Goal: Task Accomplishment & Management: Manage account settings

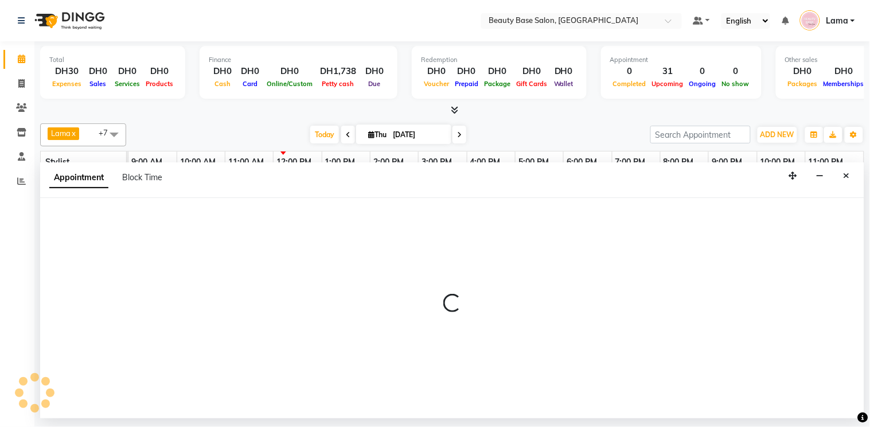
select select "600"
select select "tentative"
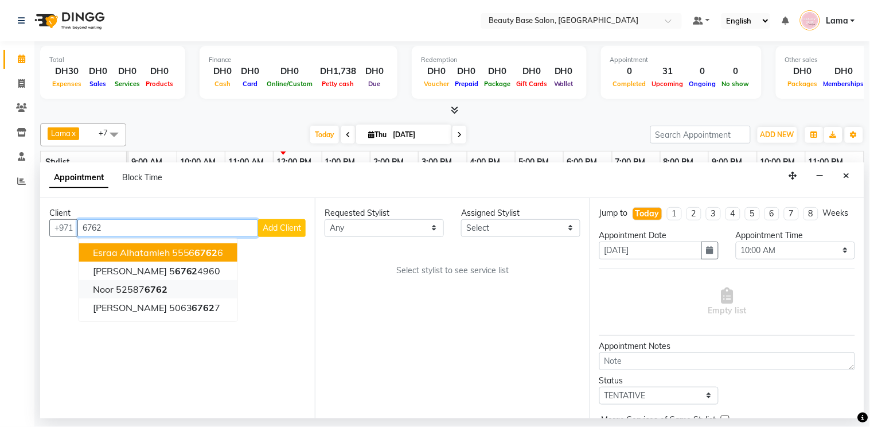
click at [173, 291] on button "noor 52587 6762" at bounding box center [158, 289] width 158 height 18
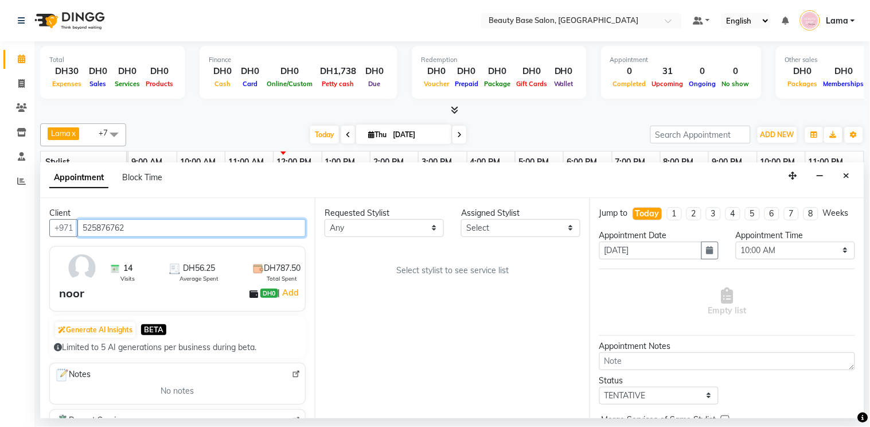
type input "525876762"
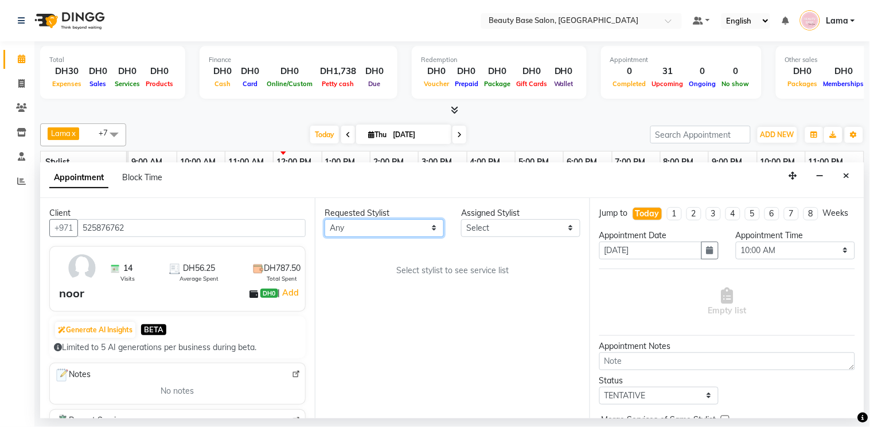
click at [421, 233] on select "Any [PERSON_NAME] [PERSON_NAME] [PERSON_NAME] [PERSON_NAME] [PERSON_NAME] [MEDI…" at bounding box center [384, 228] width 119 height 18
select select "13437"
click at [325, 219] on select "Any [PERSON_NAME] [PERSON_NAME] [PERSON_NAME] [PERSON_NAME] [PERSON_NAME] [MEDI…" at bounding box center [384, 228] width 119 height 18
select select "13437"
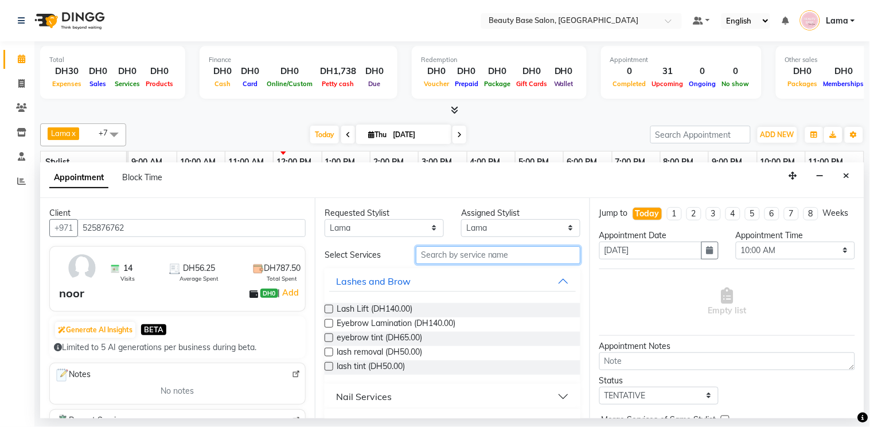
click at [464, 257] on input "text" at bounding box center [498, 255] width 165 height 18
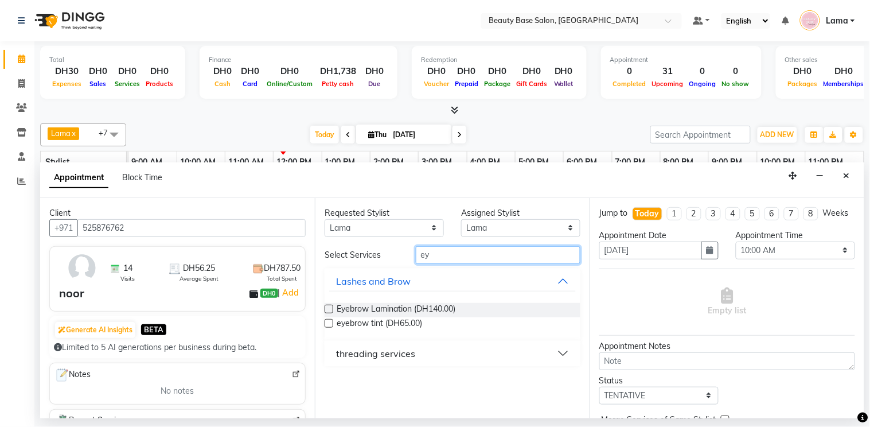
type input "ey"
click at [408, 348] on div "threading services" at bounding box center [375, 353] width 79 height 14
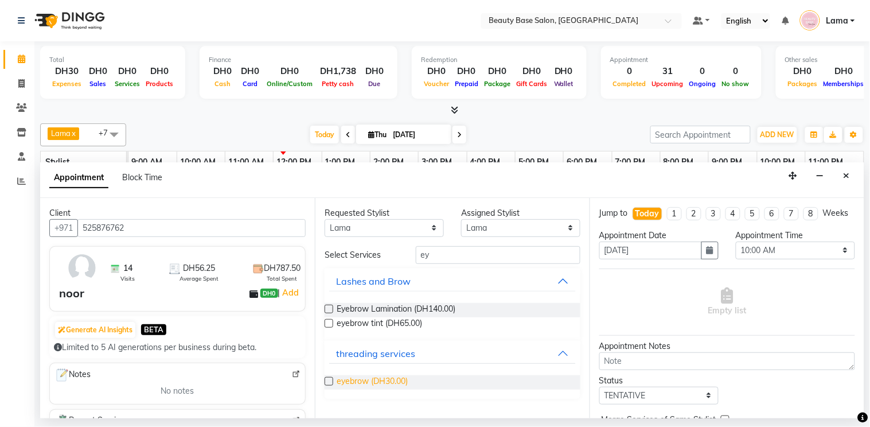
click at [385, 385] on span "eyebrow (DH30.00)" at bounding box center [372, 382] width 71 height 14
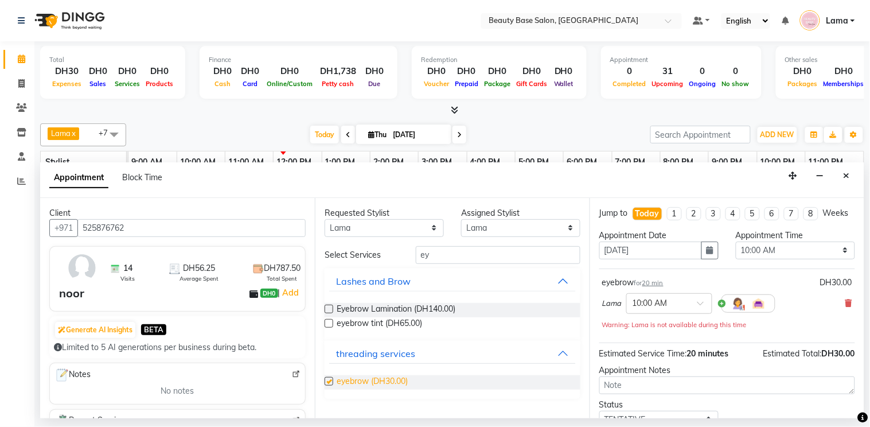
checkbox input "false"
click at [676, 309] on input "text" at bounding box center [658, 303] width 50 height 12
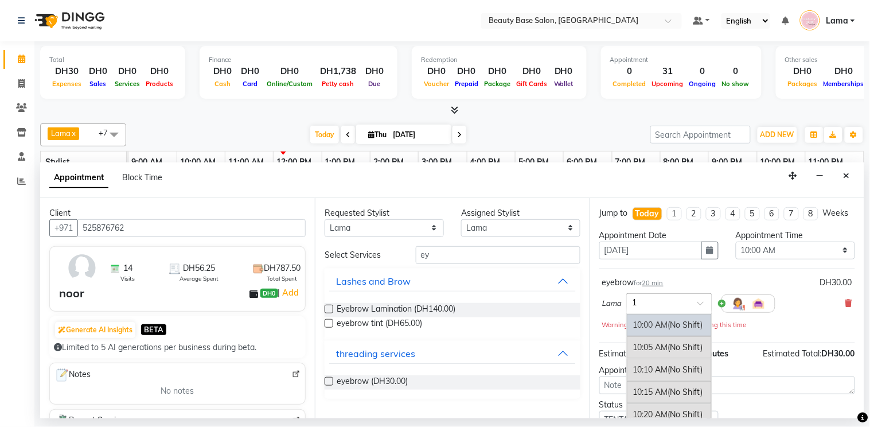
type input "12"
click at [668, 383] on div "12:40 PM (No Shift)" at bounding box center [669, 373] width 85 height 22
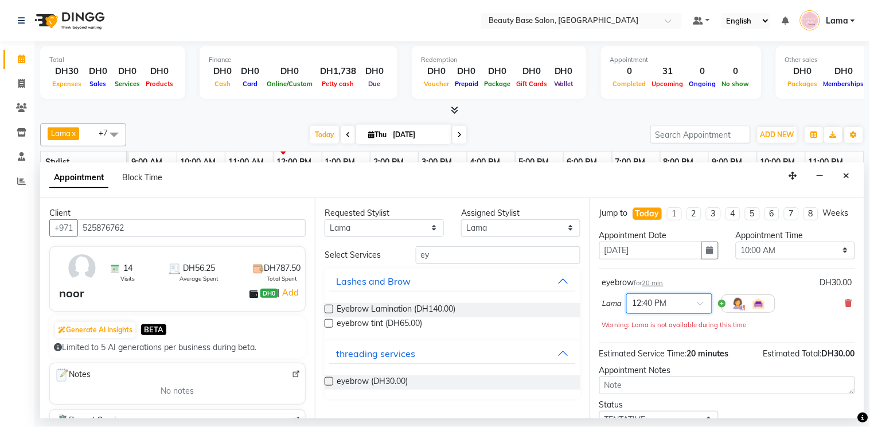
click at [698, 313] on span at bounding box center [705, 307] width 14 height 12
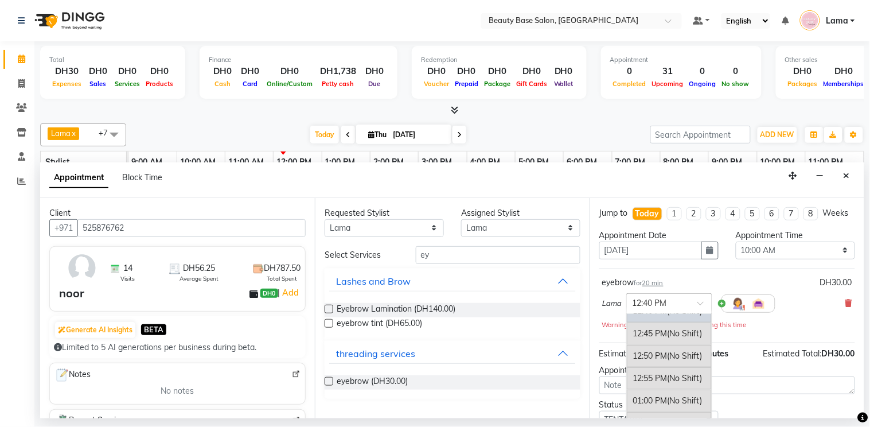
scroll to position [733, 0]
click at [679, 335] on span "(No Shift)" at bounding box center [685, 330] width 35 height 10
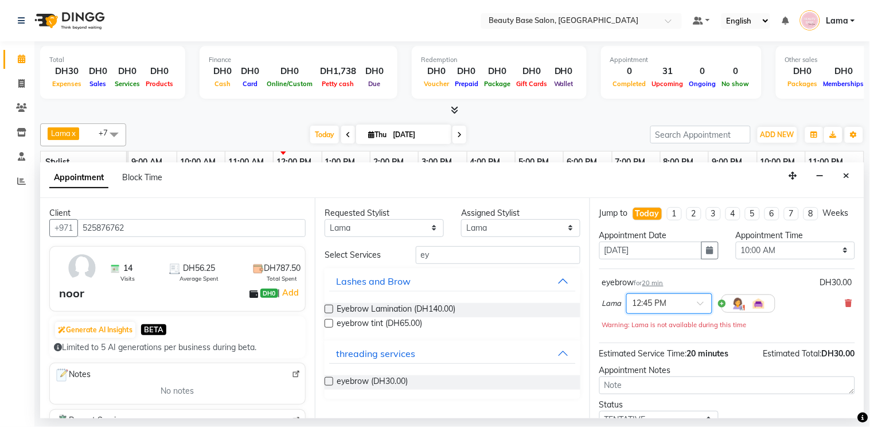
scroll to position [93, 0]
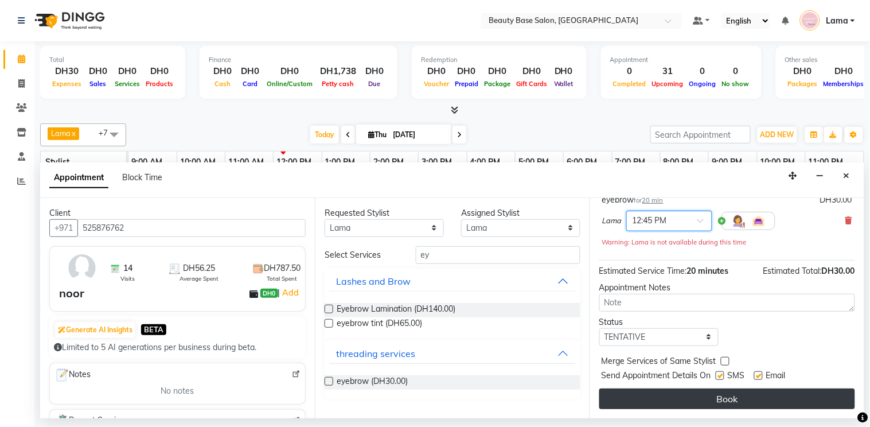
click at [689, 398] on button "Book" at bounding box center [727, 398] width 256 height 21
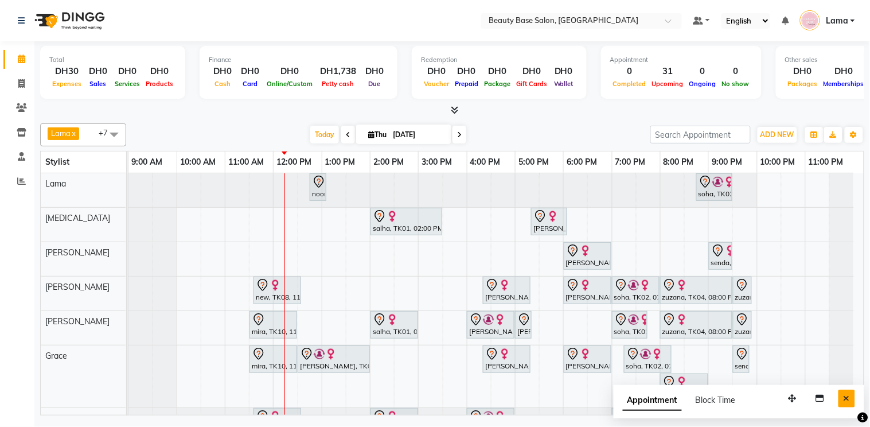
click at [853, 391] on button "Close" at bounding box center [847, 399] width 17 height 18
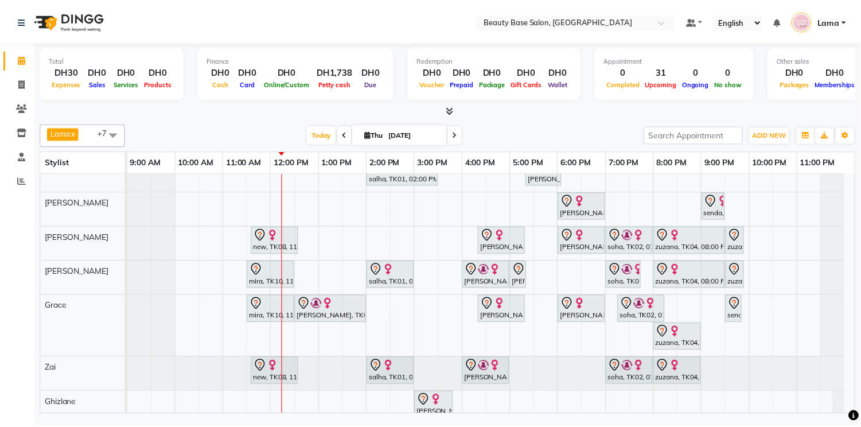
scroll to position [71, 0]
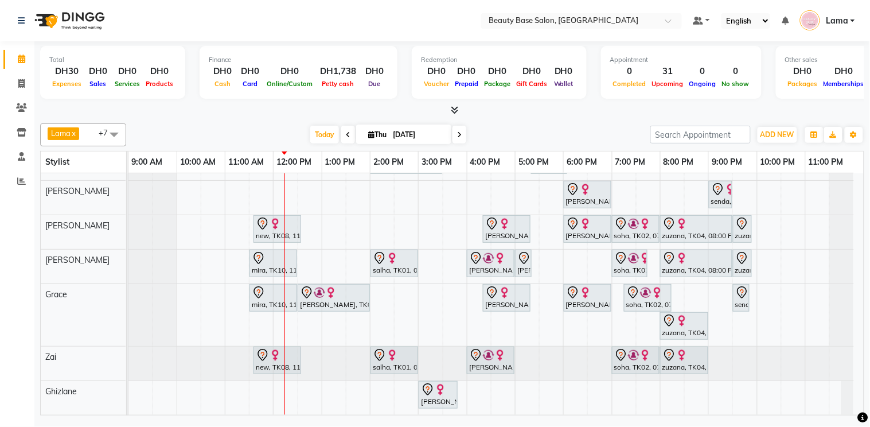
click at [449, 390] on div "[PERSON_NAME], TK05, 03:00 PM-03:50 PM, Moroccan Bath" at bounding box center [438, 395] width 37 height 24
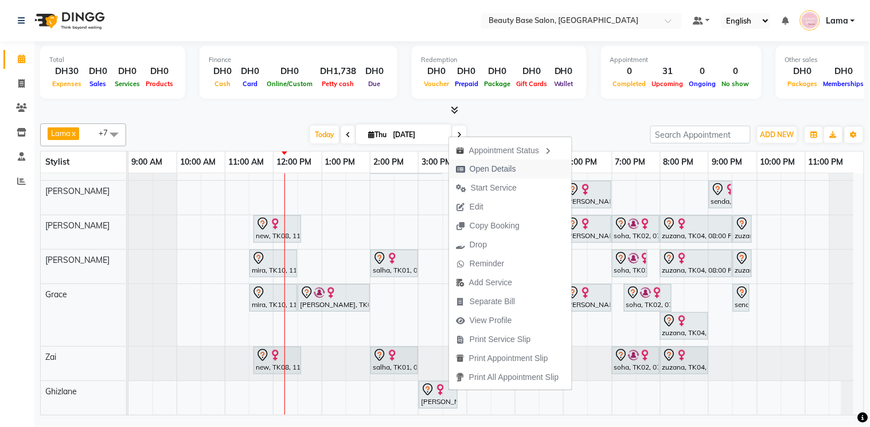
click at [531, 173] on button "Open Details" at bounding box center [510, 168] width 123 height 19
select select "7"
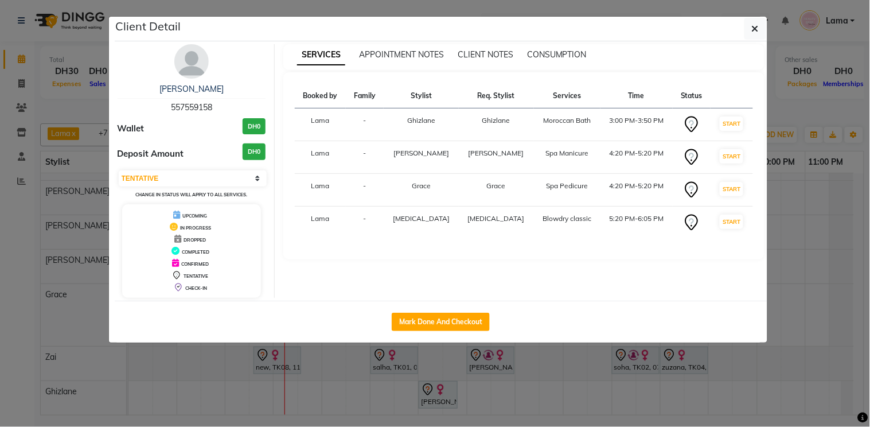
click at [513, 363] on ngb-modal-window "Client Detail mariam 557559158 Wallet DH0 Deposit Amount DH0 Select IN SERVICE …" at bounding box center [435, 213] width 870 height 427
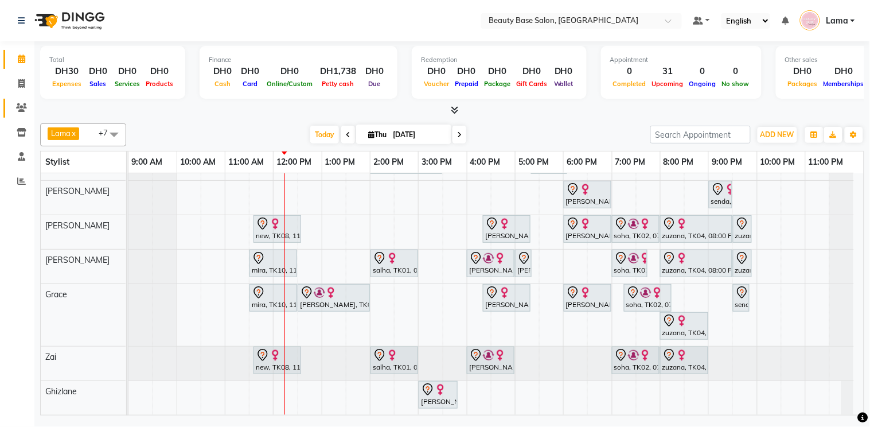
click at [24, 104] on icon at bounding box center [21, 107] width 11 height 9
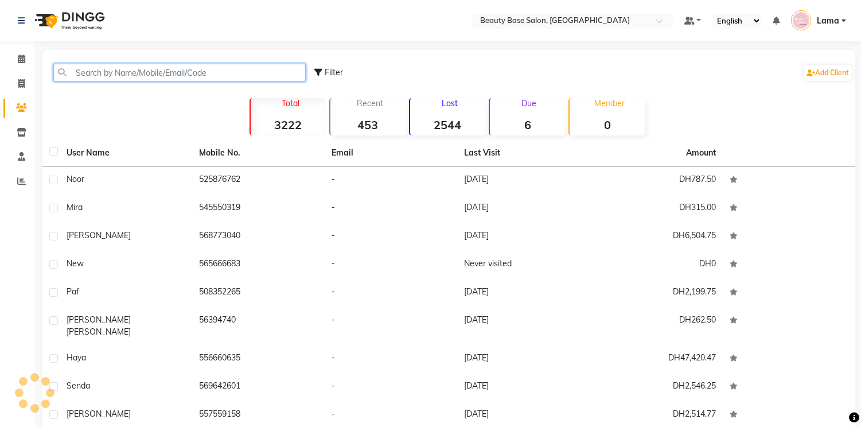
click at [146, 73] on input "text" at bounding box center [179, 73] width 252 height 18
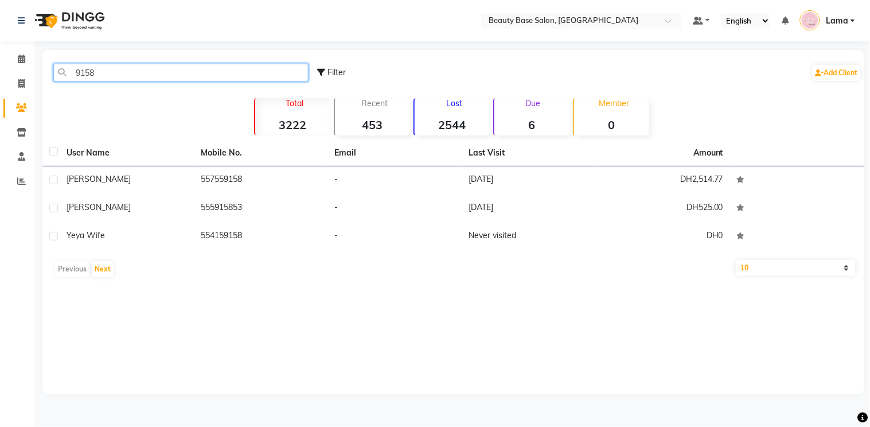
type input "9158"
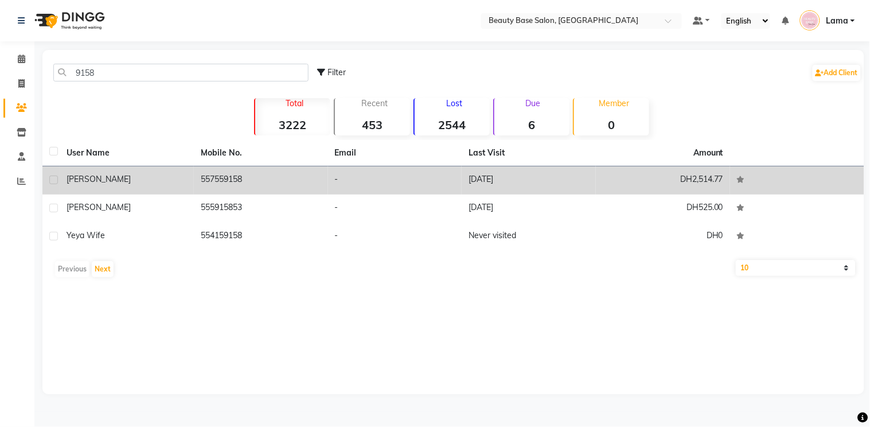
click at [221, 186] on td "557559158" at bounding box center [261, 180] width 134 height 28
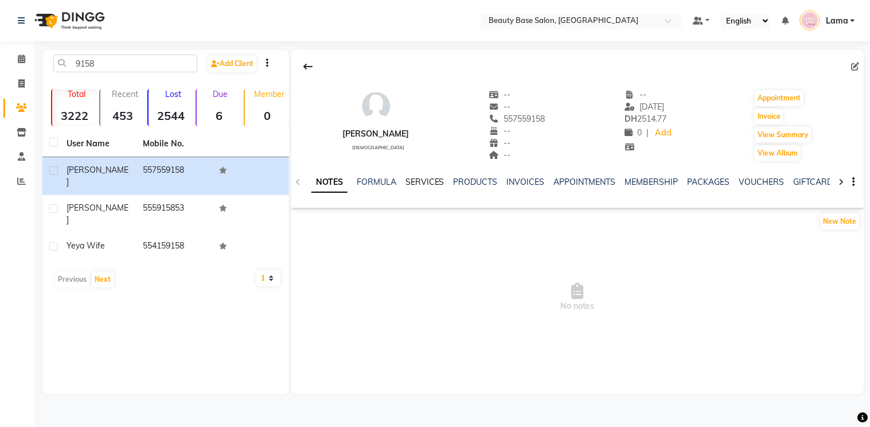
click at [438, 181] on link "SERVICES" at bounding box center [425, 182] width 39 height 10
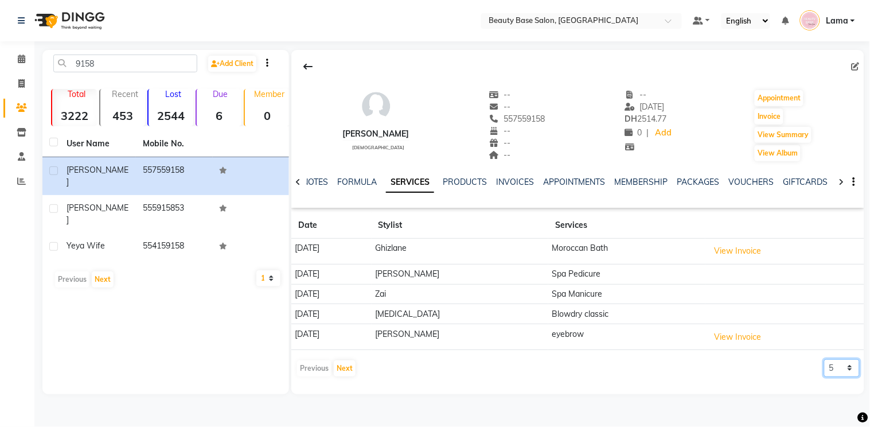
click at [850, 371] on select "5 10 50 100 500" at bounding box center [842, 368] width 36 height 18
select select "50"
click at [824, 359] on select "5 10 50 100 500" at bounding box center [842, 368] width 36 height 18
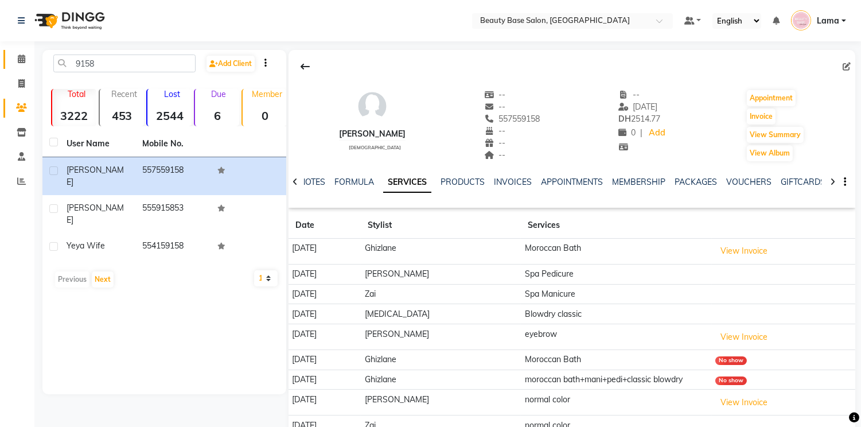
click at [30, 59] on span at bounding box center [21, 59] width 20 height 13
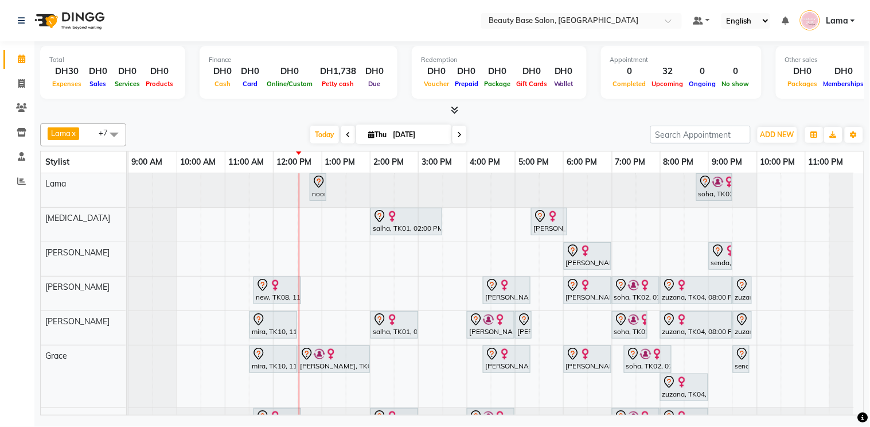
click at [281, 285] on img at bounding box center [275, 284] width 11 height 11
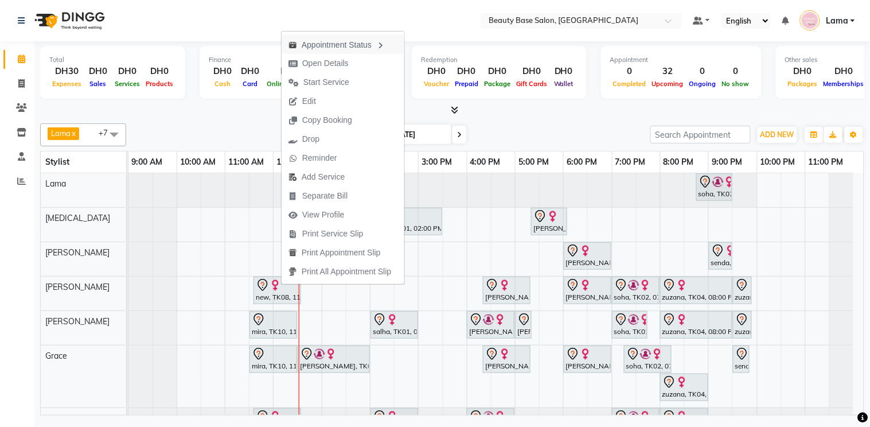
click at [371, 41] on div "Appointment Status" at bounding box center [343, 44] width 123 height 20
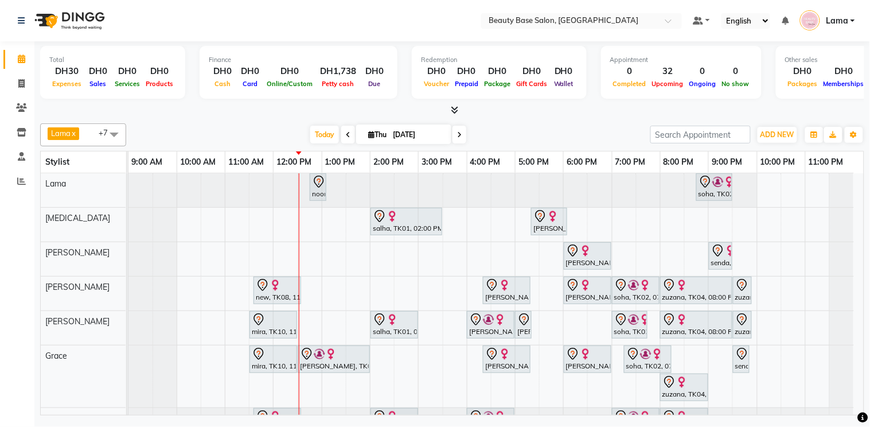
click at [290, 293] on div "new, TK08, 11:35 AM-12:35 PM, Spa Manicure" at bounding box center [277, 290] width 45 height 24
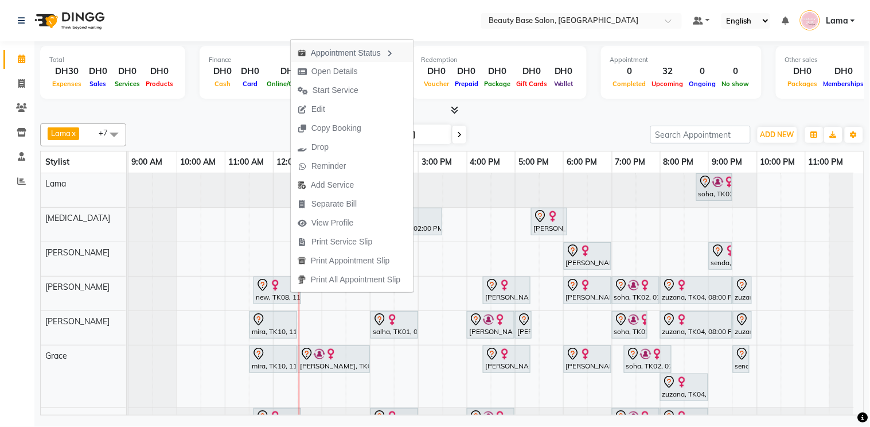
click at [375, 48] on div "Appointment Status" at bounding box center [352, 52] width 123 height 20
click at [363, 57] on div "Appointment Status" at bounding box center [352, 54] width 123 height 20
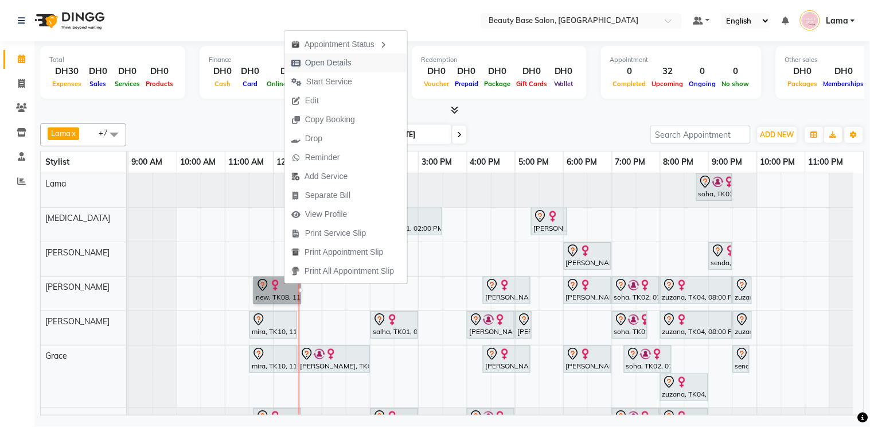
click at [364, 55] on button "Open Details" at bounding box center [346, 62] width 123 height 19
select select "7"
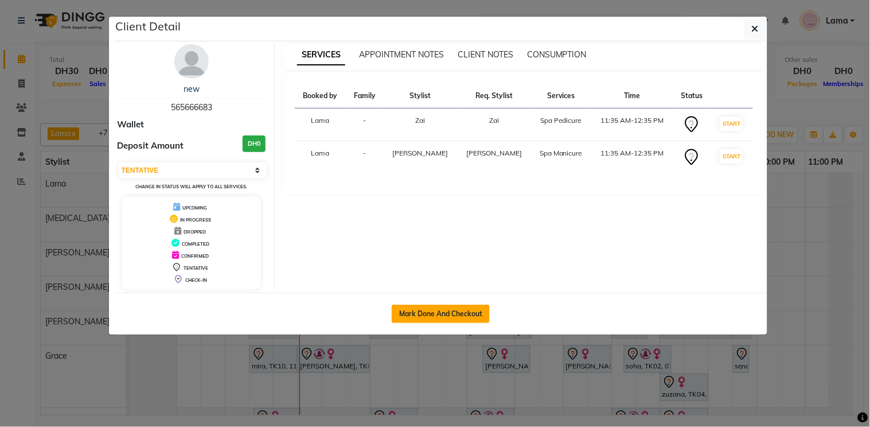
click at [435, 314] on button "Mark Done And Checkout" at bounding box center [441, 314] width 98 height 18
select select "service"
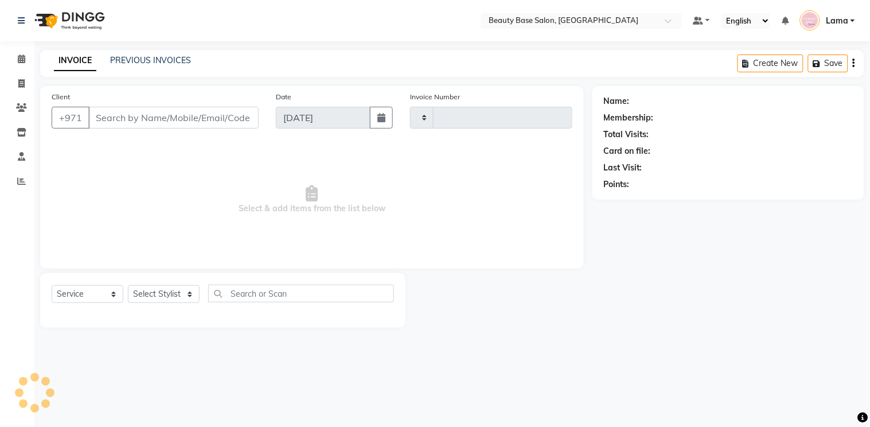
type input "2064"
select select "813"
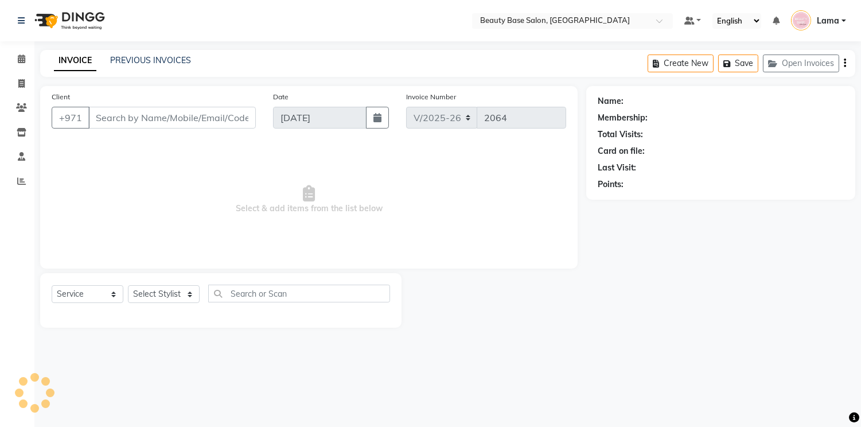
type input "565666683"
select select "31342"
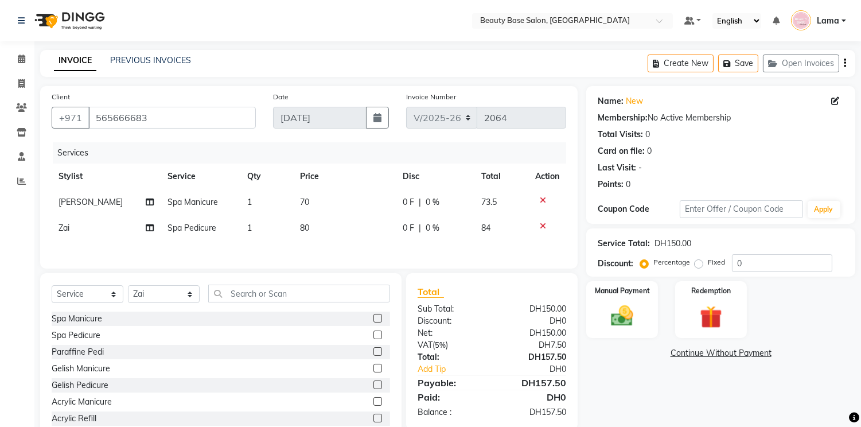
click at [838, 101] on icon at bounding box center [835, 101] width 8 height 8
select select "[DEMOGRAPHIC_DATA]"
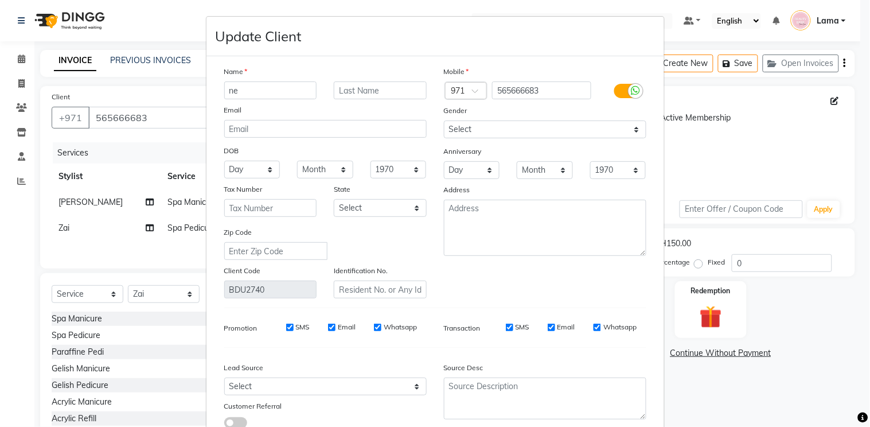
type input "n"
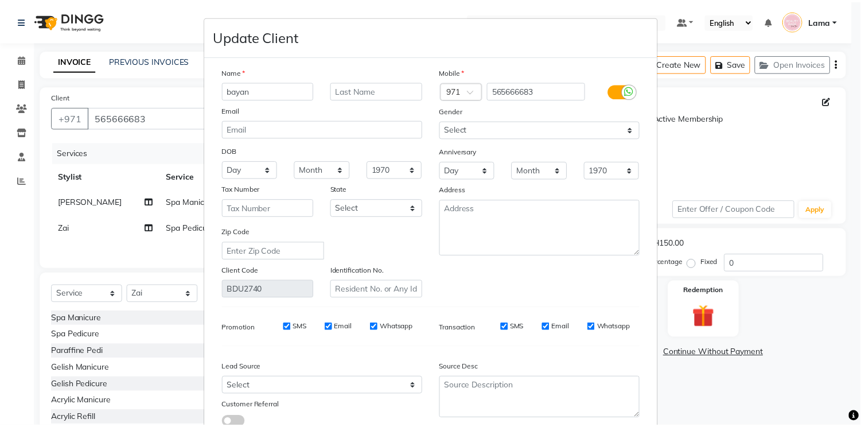
scroll to position [83, 0]
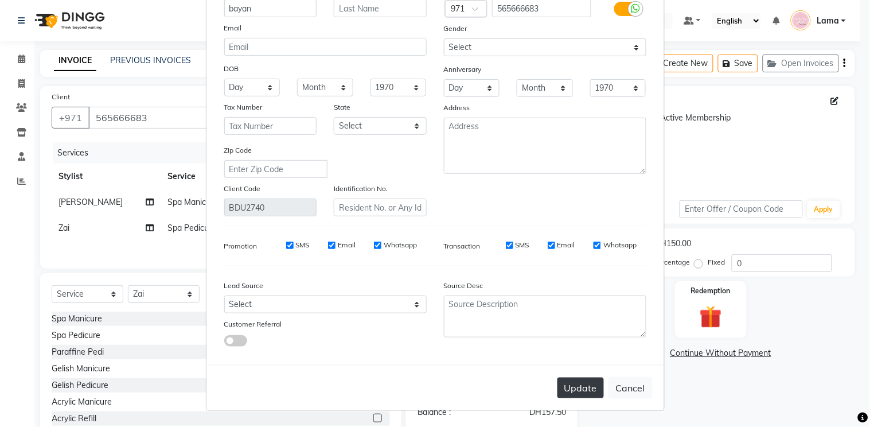
type input "bayan"
click at [581, 390] on button "Update" at bounding box center [581, 387] width 46 height 21
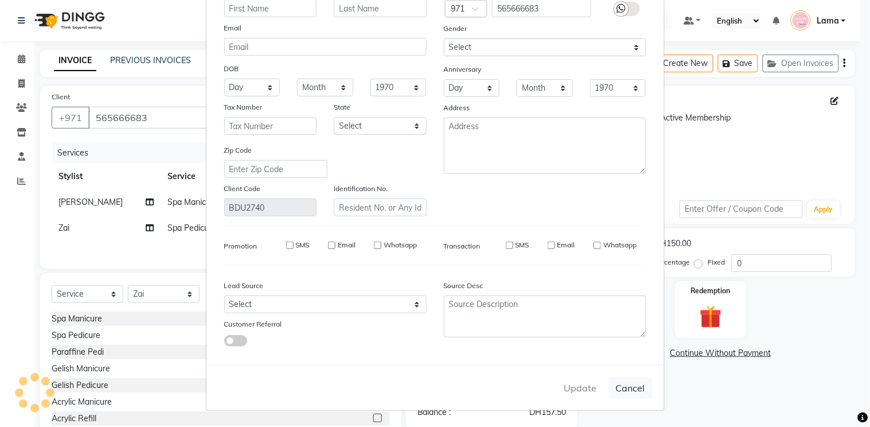
select select
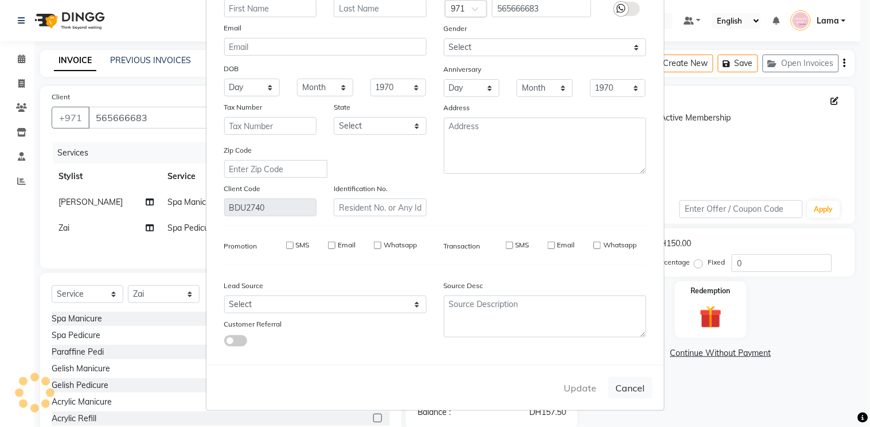
select select
checkbox input "false"
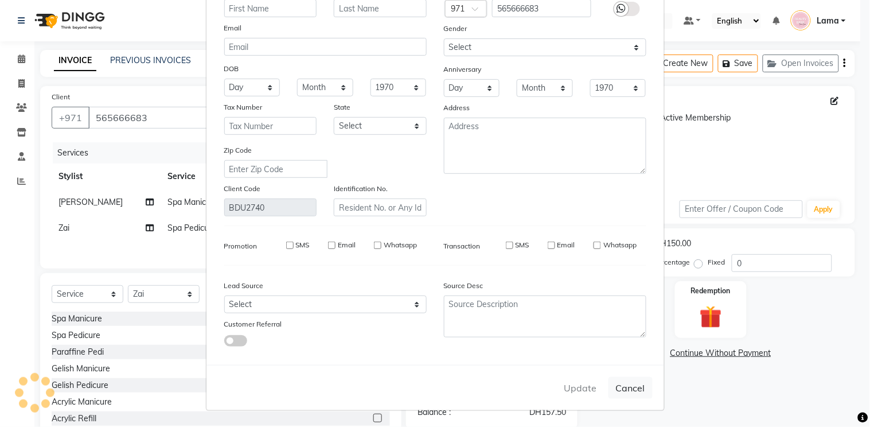
checkbox input "false"
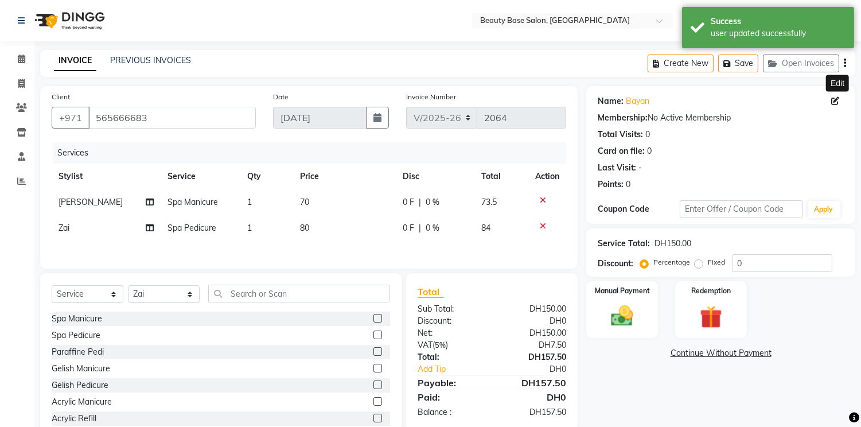
click at [708, 264] on label "Fixed" at bounding box center [716, 262] width 17 height 10
click at [702, 264] on input "Fixed" at bounding box center [701, 262] width 8 height 8
radio input "true"
click at [638, 318] on img at bounding box center [622, 316] width 38 height 27
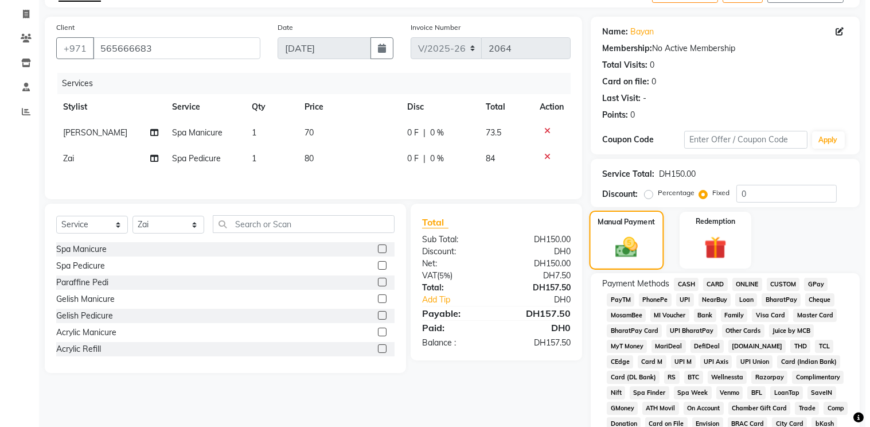
scroll to position [0, 0]
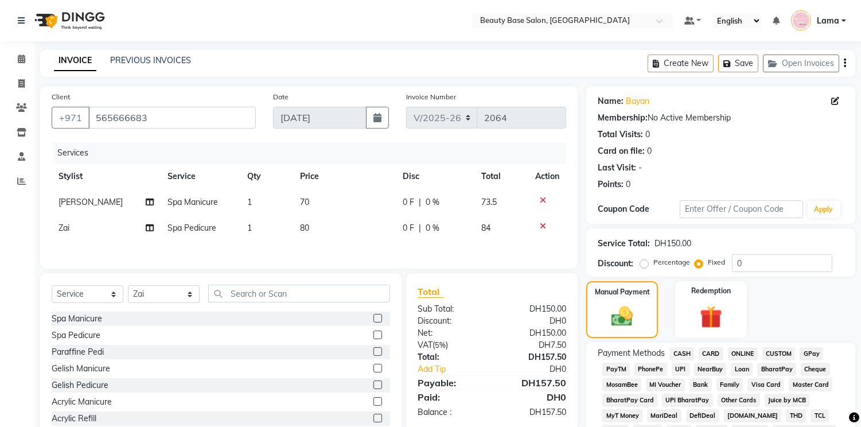
click at [838, 101] on icon at bounding box center [835, 101] width 8 height 8
select select "[DEMOGRAPHIC_DATA]"
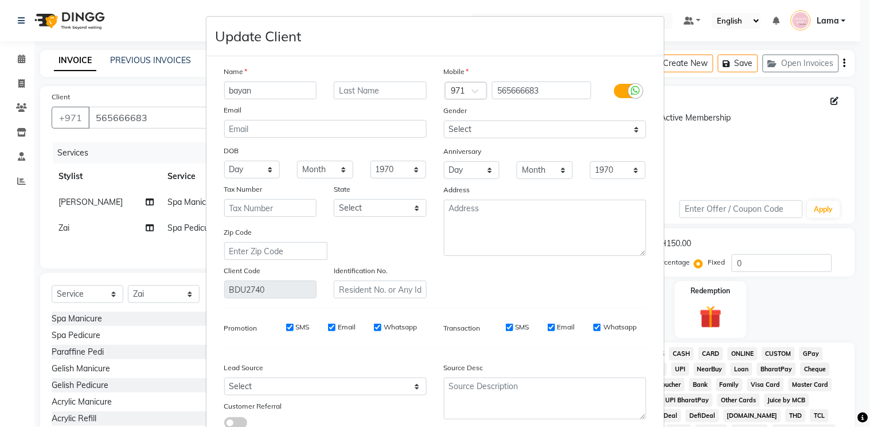
click at [287, 88] on input "bayan" at bounding box center [270, 90] width 93 height 18
type input "b"
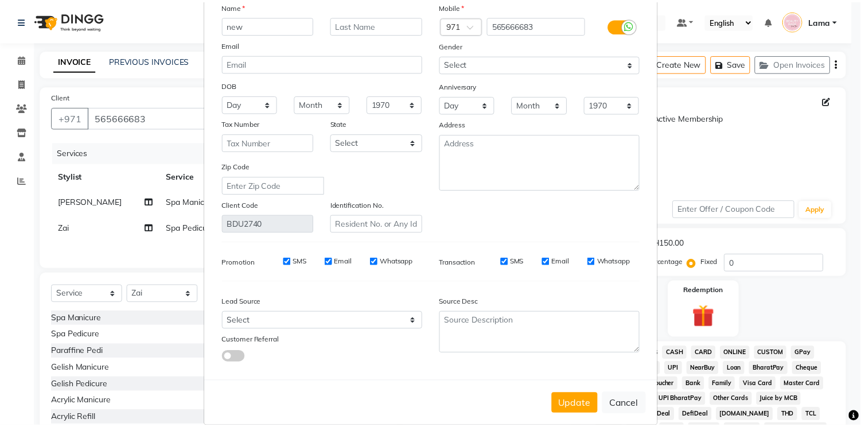
scroll to position [83, 0]
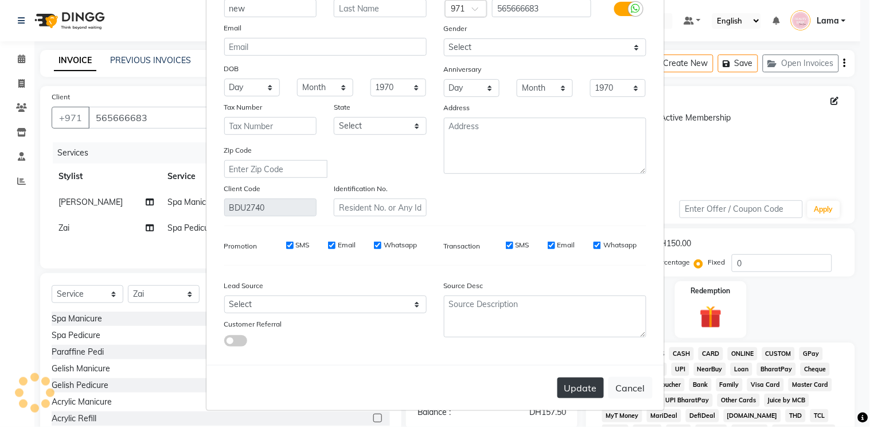
type input "new"
click at [582, 391] on button "Update" at bounding box center [581, 387] width 46 height 21
select select
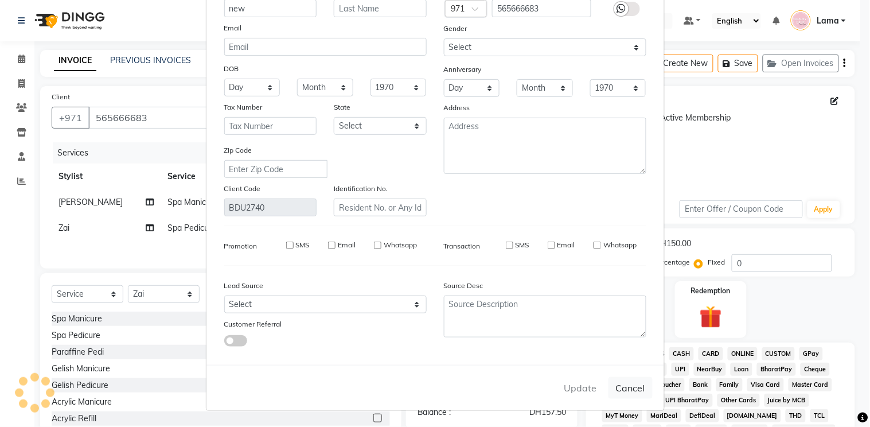
select select
checkbox input "false"
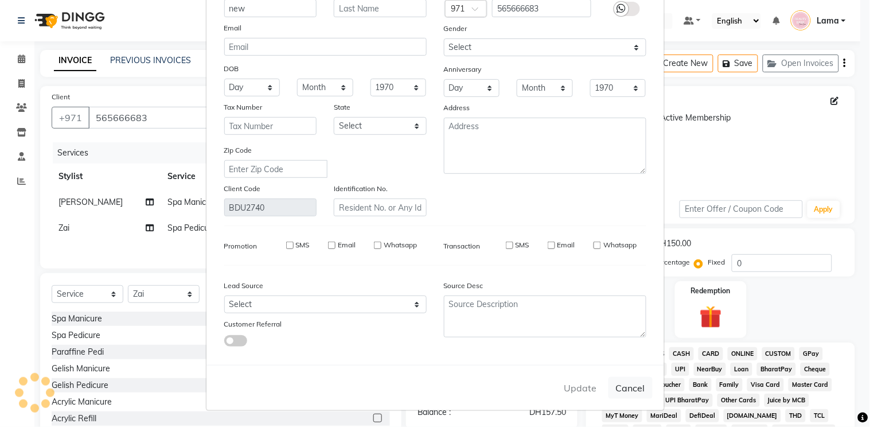
checkbox input "false"
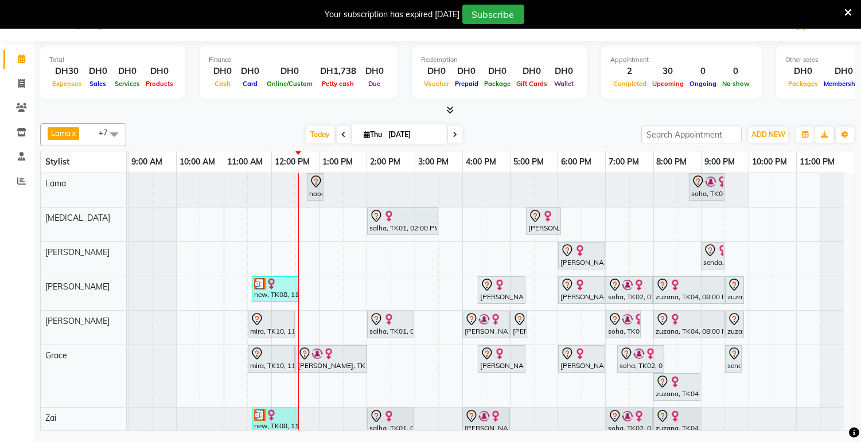
scroll to position [20, 0]
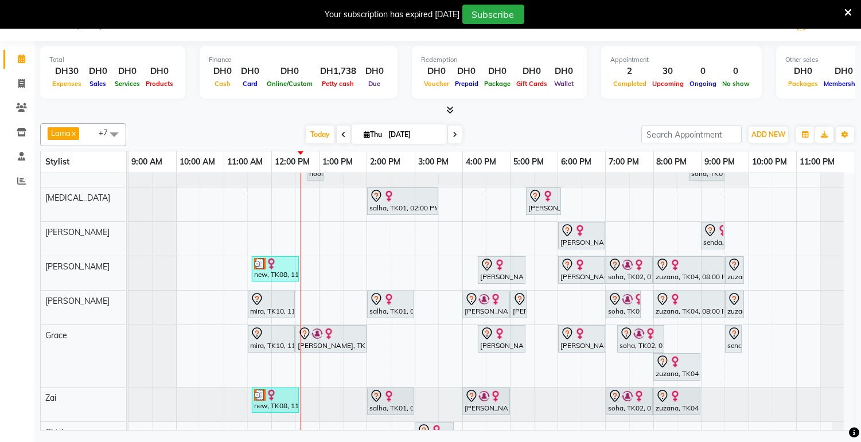
click at [453, 134] on icon at bounding box center [455, 134] width 5 height 7
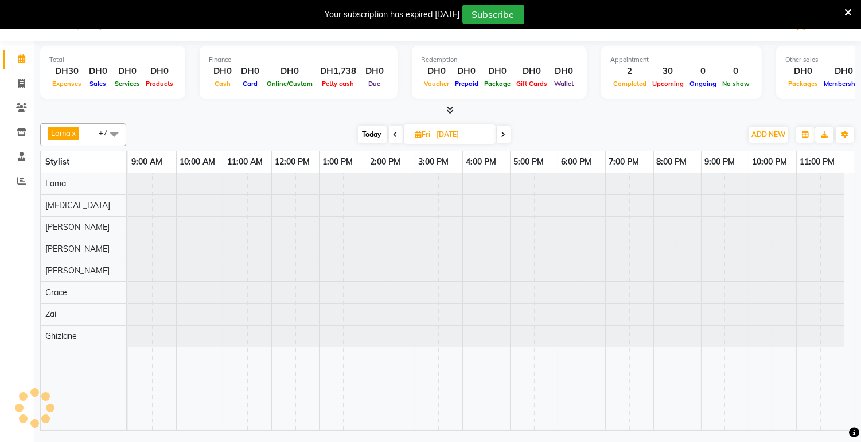
scroll to position [0, 0]
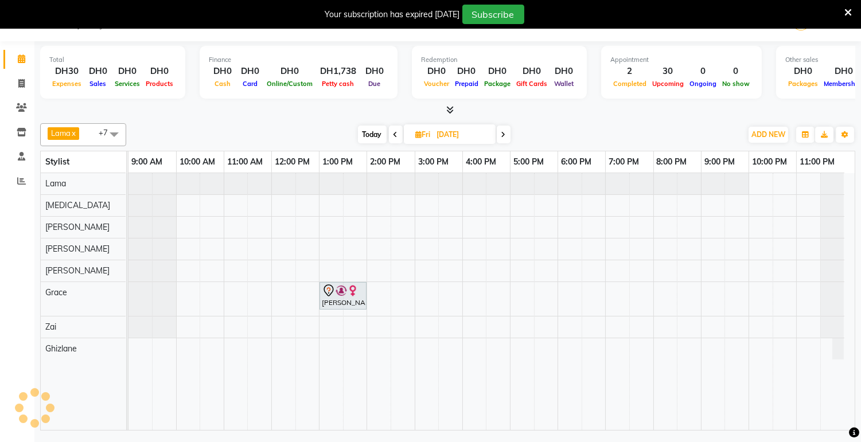
click at [503, 135] on icon at bounding box center [503, 134] width 5 height 7
click at [374, 133] on span "Today" at bounding box center [370, 135] width 29 height 18
type input "[DATE]"
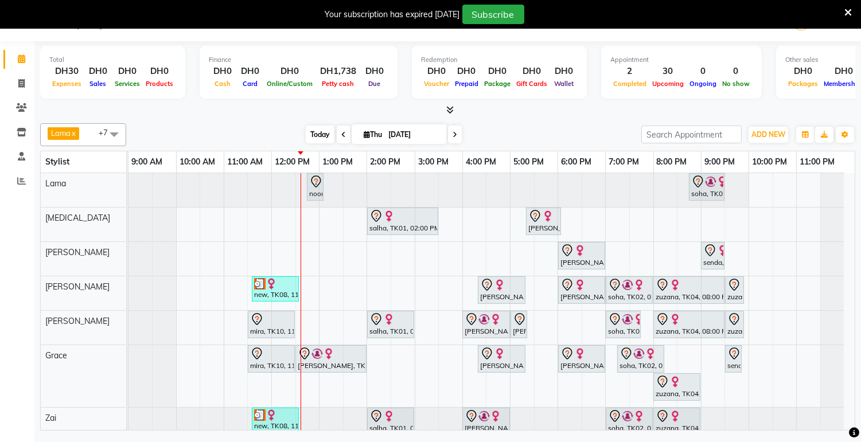
scroll to position [55, 0]
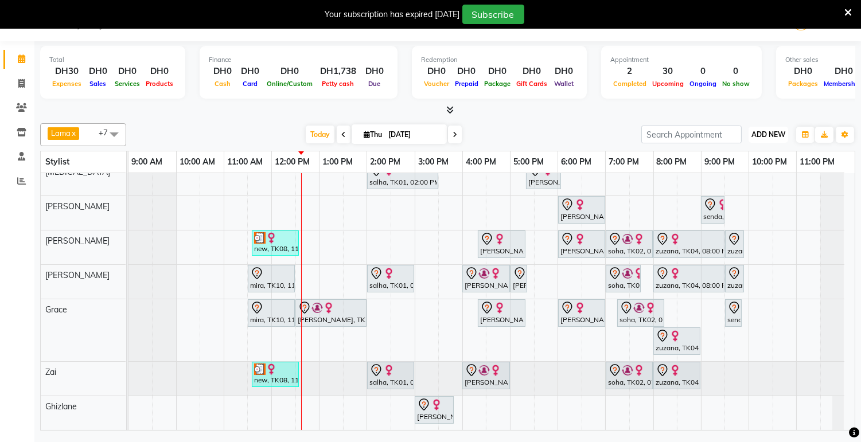
click at [777, 138] on span "ADD NEW" at bounding box center [768, 134] width 34 height 9
click at [760, 158] on button "Add Appointment" at bounding box center [742, 156] width 91 height 15
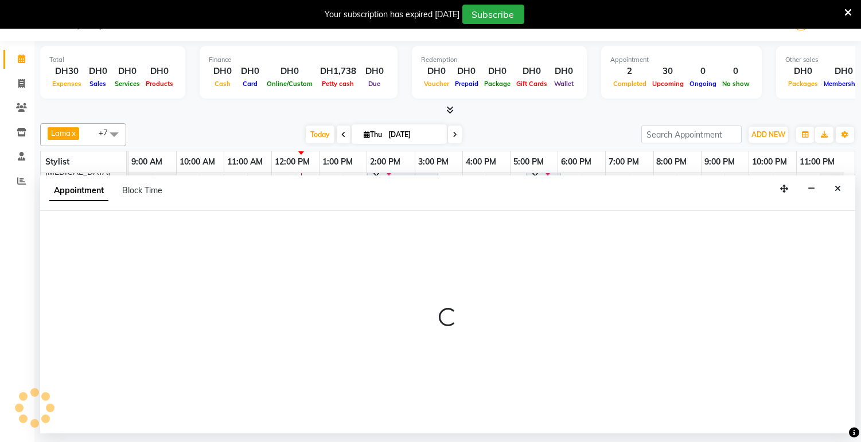
select select "tentative"
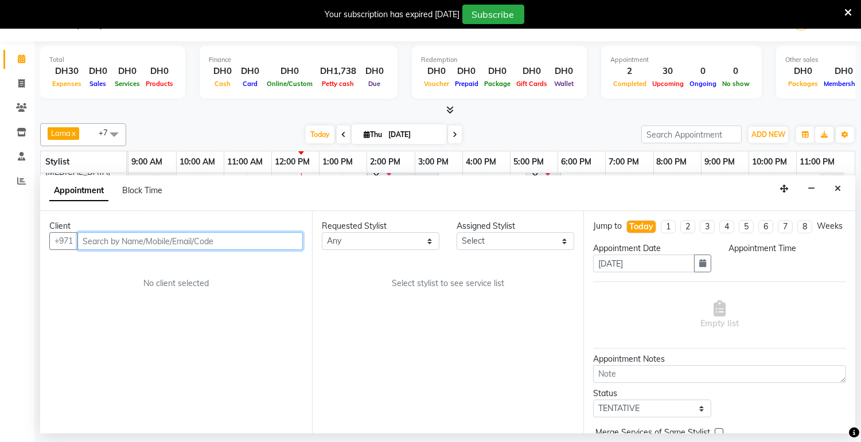
select select "600"
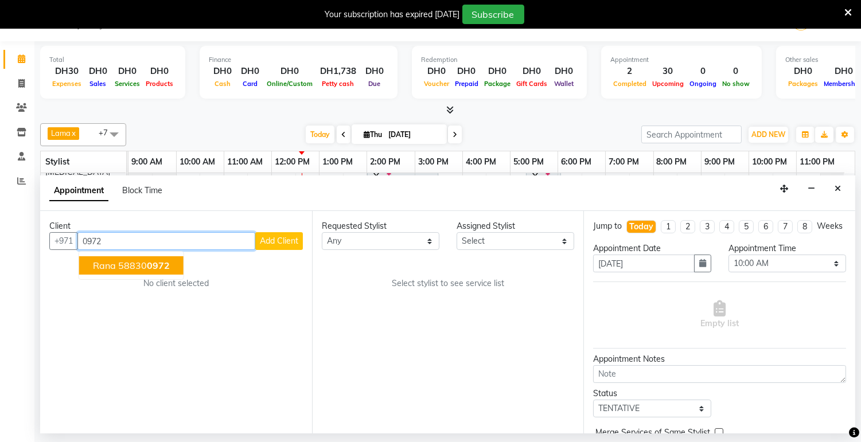
click at [163, 271] on span "0972" at bounding box center [158, 265] width 23 height 11
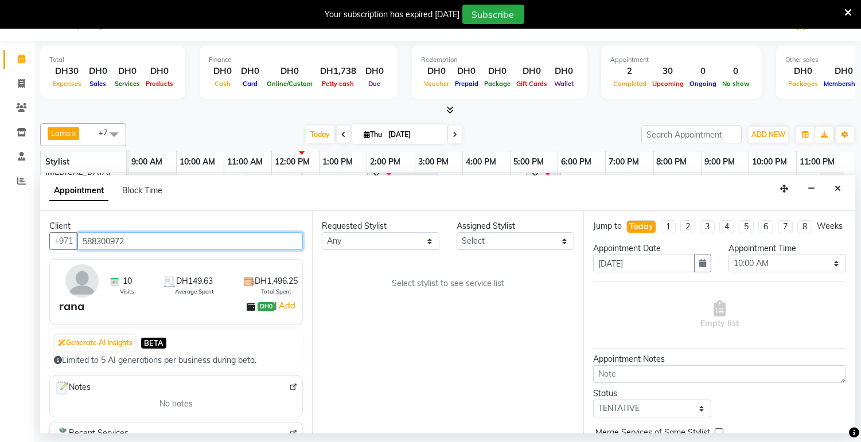
type input "588300972"
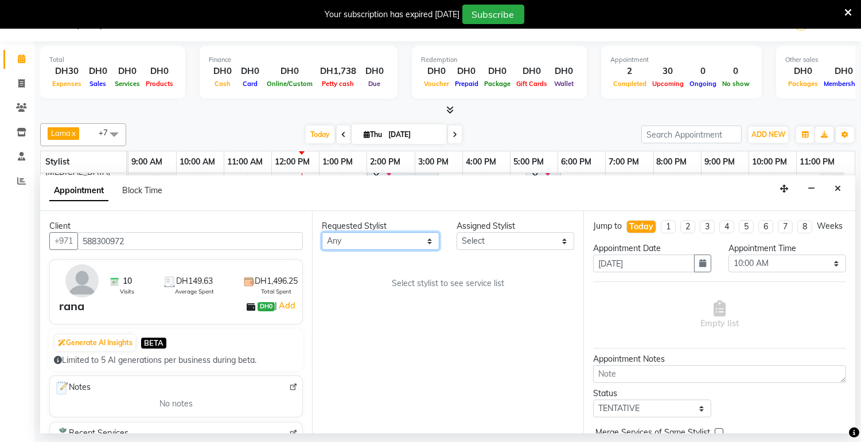
click at [392, 242] on select "Any [PERSON_NAME] [PERSON_NAME] [PERSON_NAME] [PERSON_NAME] [PERSON_NAME] [MEDI…" at bounding box center [381, 241] width 118 height 18
select select "31342"
click at [322, 232] on select "Any [PERSON_NAME] [PERSON_NAME] [PERSON_NAME] [PERSON_NAME] [PERSON_NAME] [MEDI…" at bounding box center [381, 241] width 118 height 18
select select "31342"
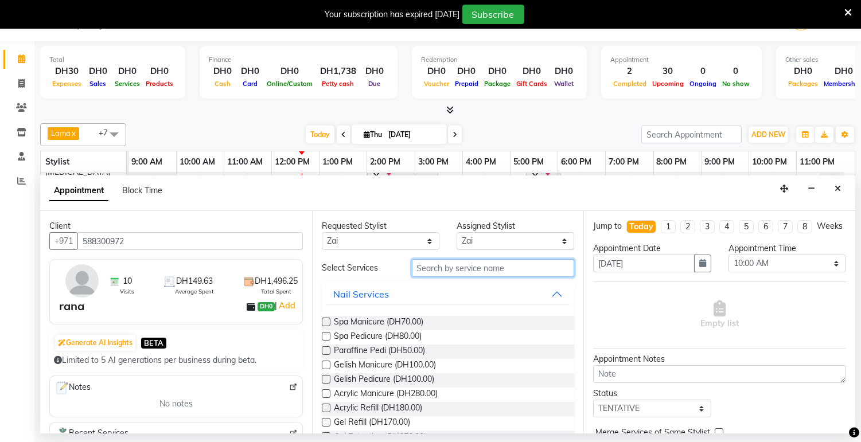
click at [496, 270] on input "text" at bounding box center [493, 268] width 163 height 18
click at [472, 271] on input "text" at bounding box center [493, 268] width 163 height 18
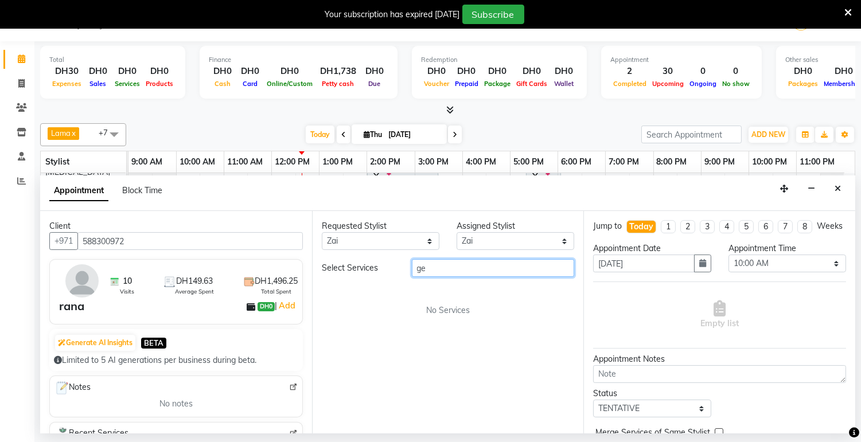
type input "g"
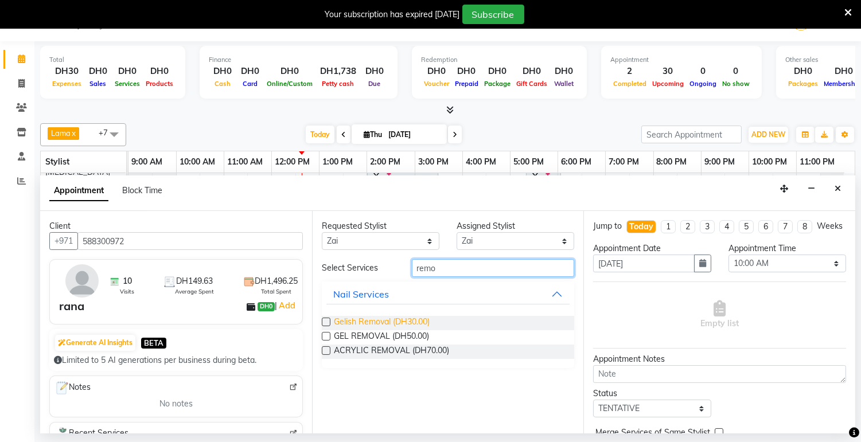
type input "remo"
click at [409, 323] on span "Gelish Removal (DH30.00)" at bounding box center [382, 323] width 96 height 14
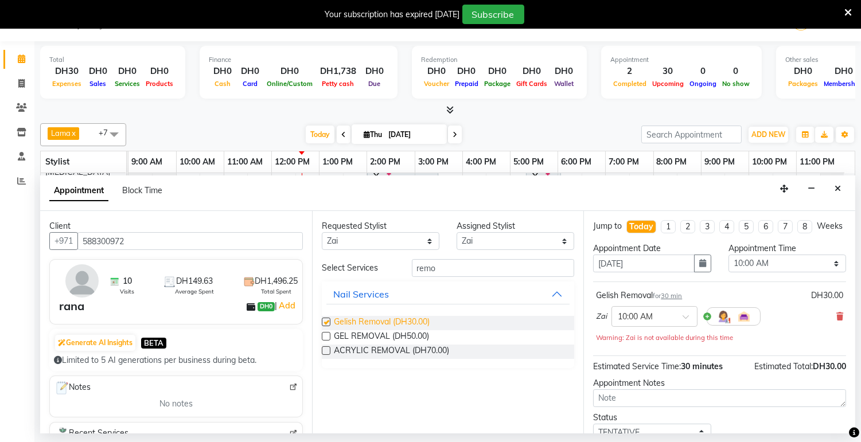
checkbox input "false"
click at [655, 322] on input "text" at bounding box center [643, 316] width 50 height 12
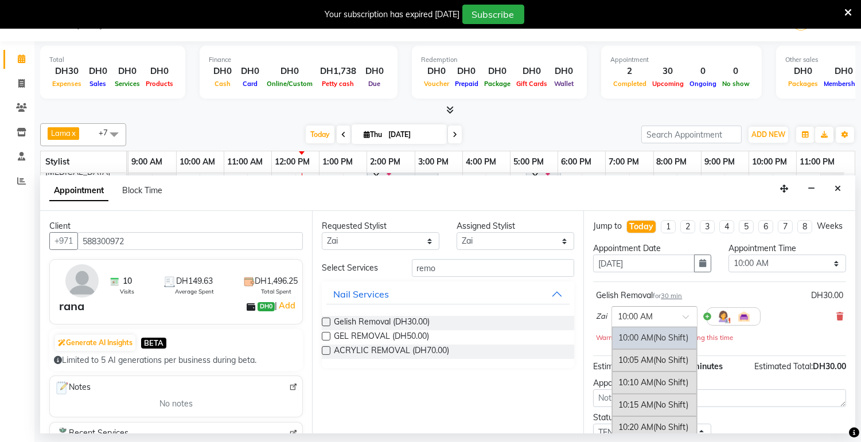
type input "5"
click at [664, 386] on span "(No Shift)" at bounding box center [670, 381] width 35 height 10
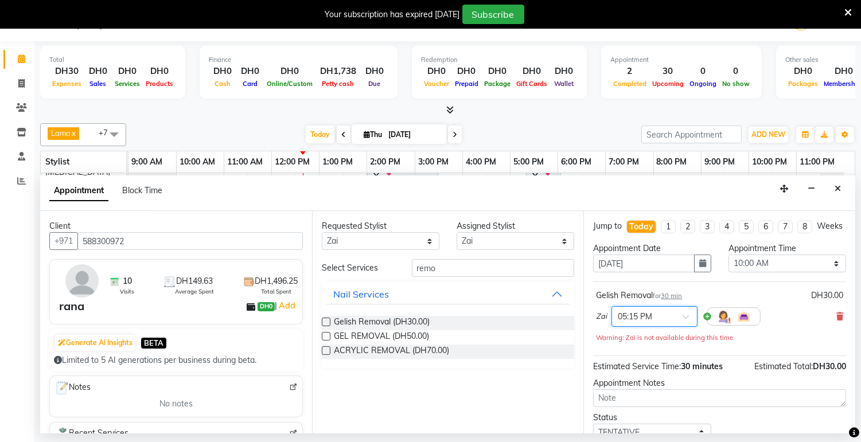
scroll to position [92, 0]
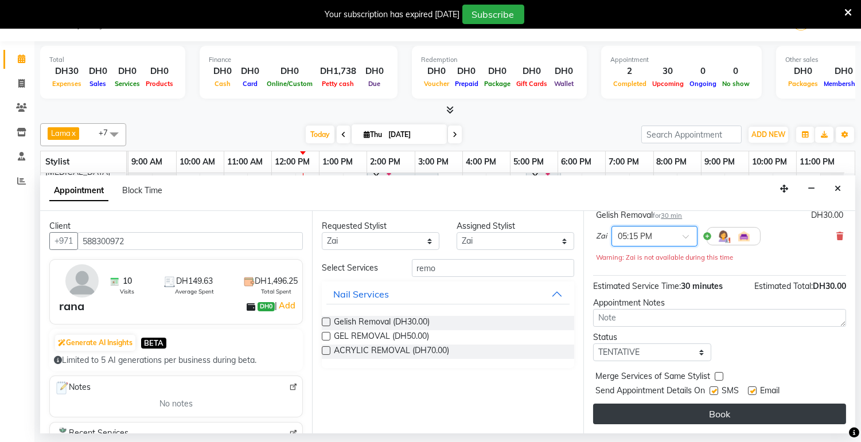
click at [718, 418] on button "Book" at bounding box center [719, 414] width 253 height 21
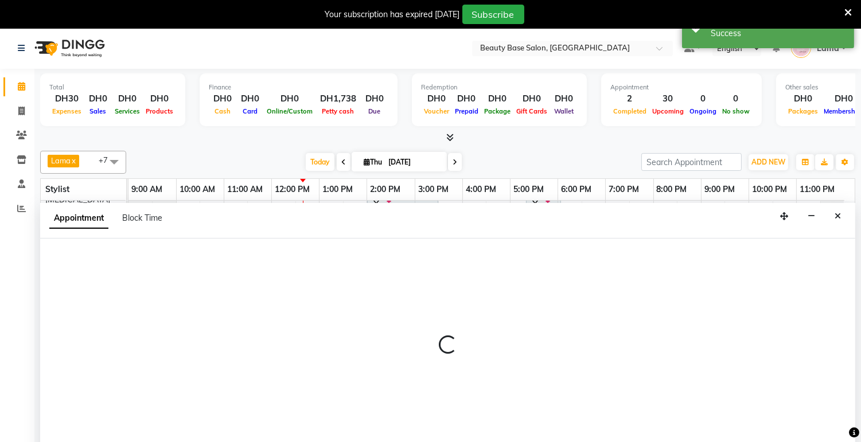
scroll to position [29, 0]
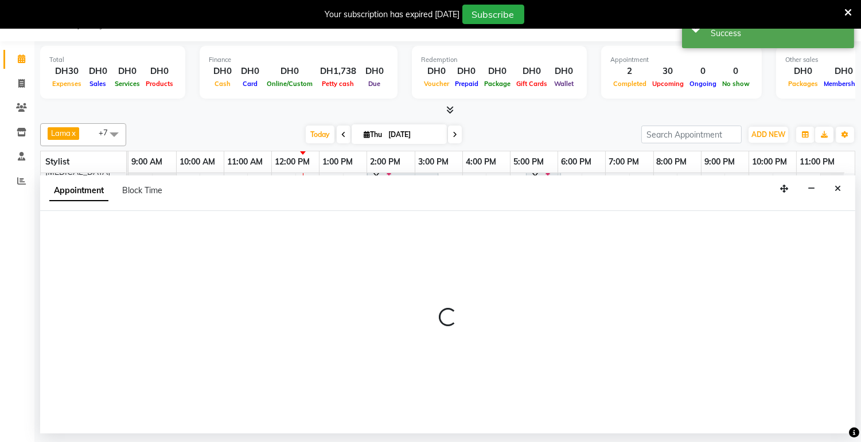
select select "54542"
select select "1320"
select select "tentative"
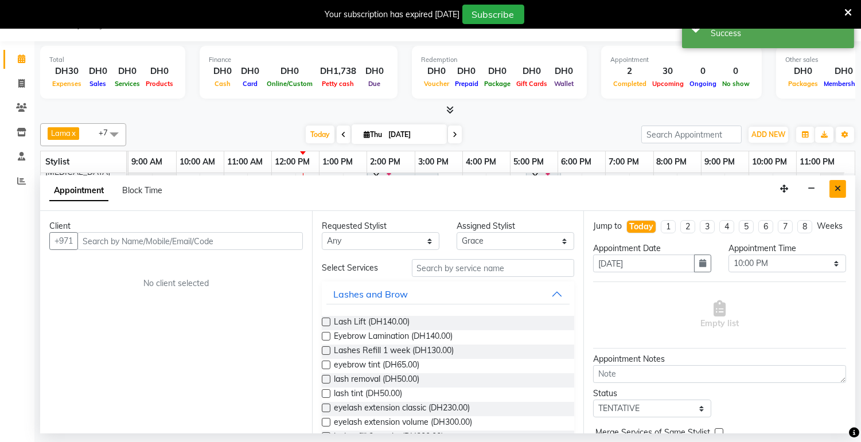
click at [844, 185] on button "Close" at bounding box center [837, 189] width 17 height 18
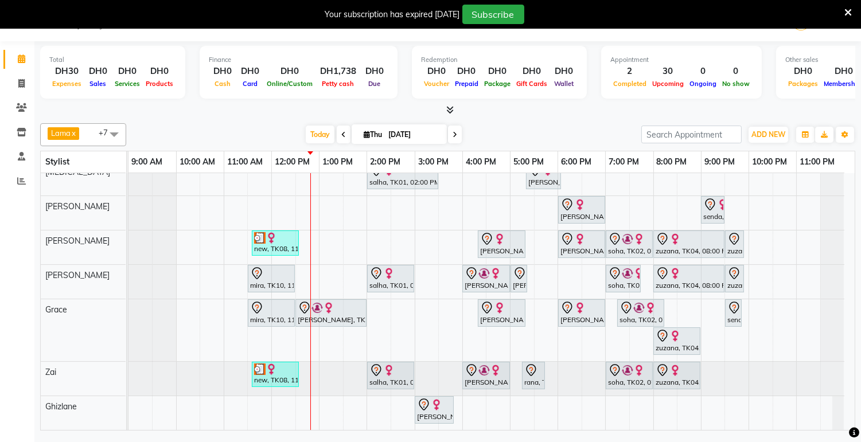
click at [276, 271] on div "mira, TK10, 11:30 AM-12:30 PM, Spa Manicure" at bounding box center [271, 279] width 45 height 24
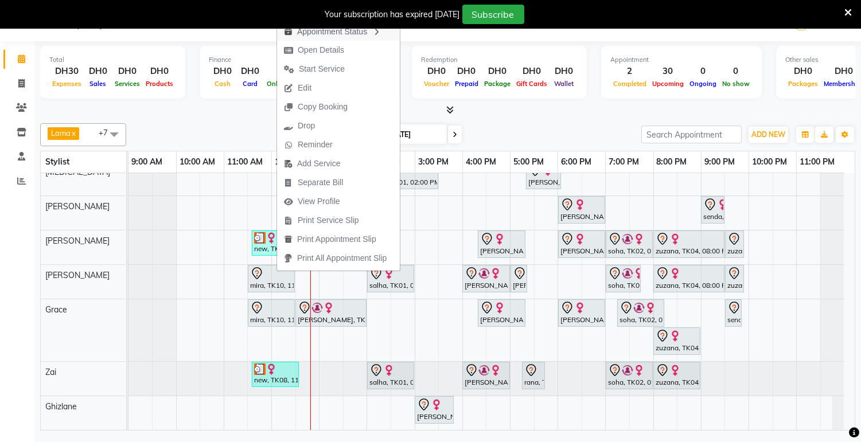
click at [373, 32] on div "Appointment Status" at bounding box center [338, 31] width 123 height 20
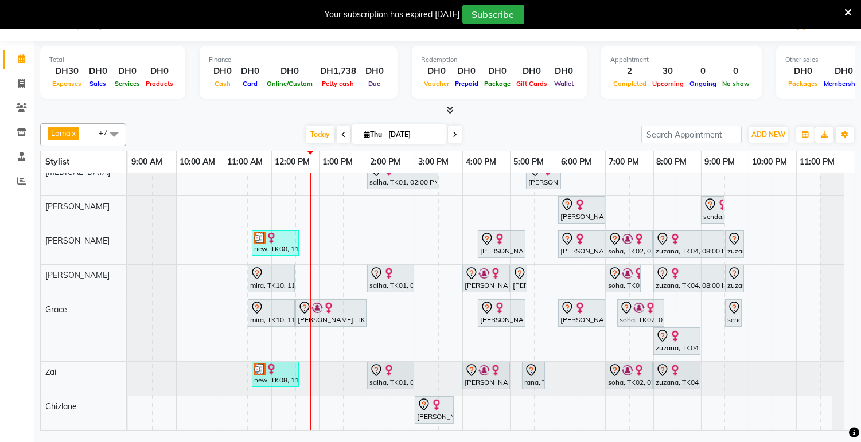
click at [283, 271] on div "mira, TK10, 11:30 AM-12:30 PM, Spa Manicure" at bounding box center [271, 279] width 45 height 24
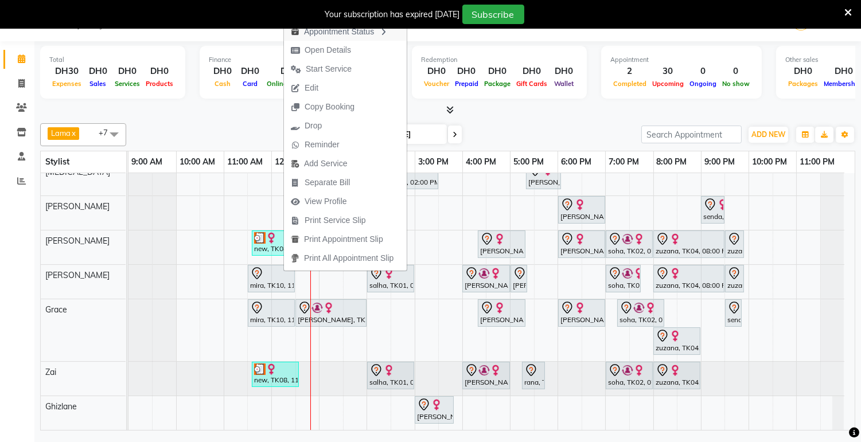
click at [381, 36] on div "Appointment Status" at bounding box center [345, 31] width 123 height 20
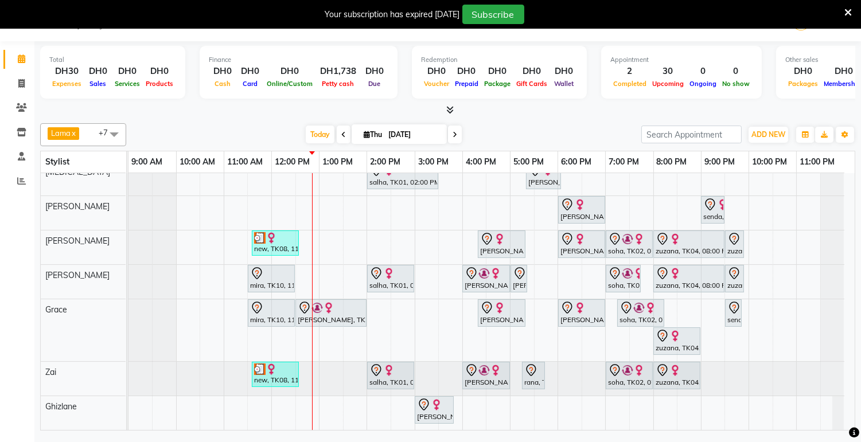
click at [846, 14] on icon at bounding box center [847, 12] width 7 height 10
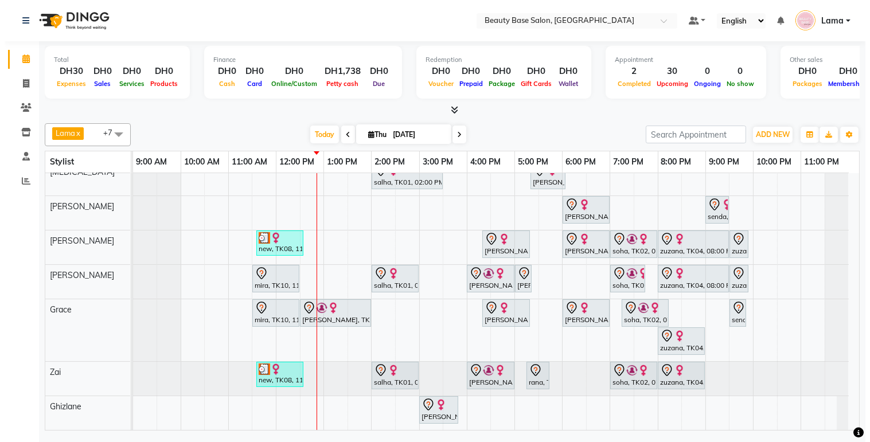
scroll to position [0, 0]
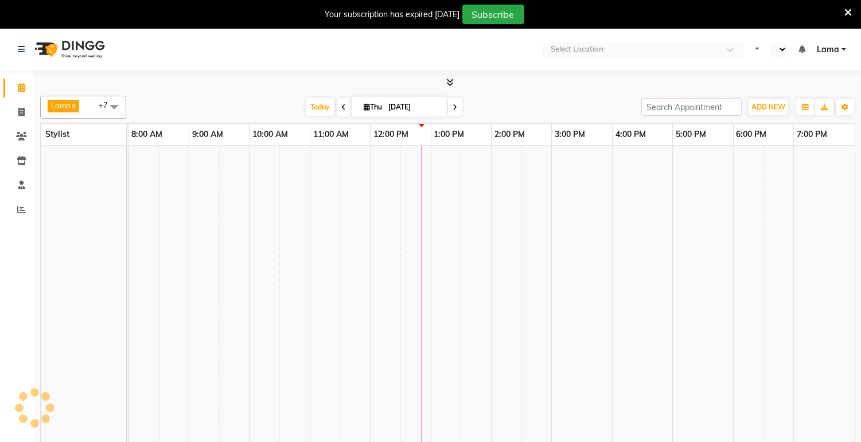
select select "en"
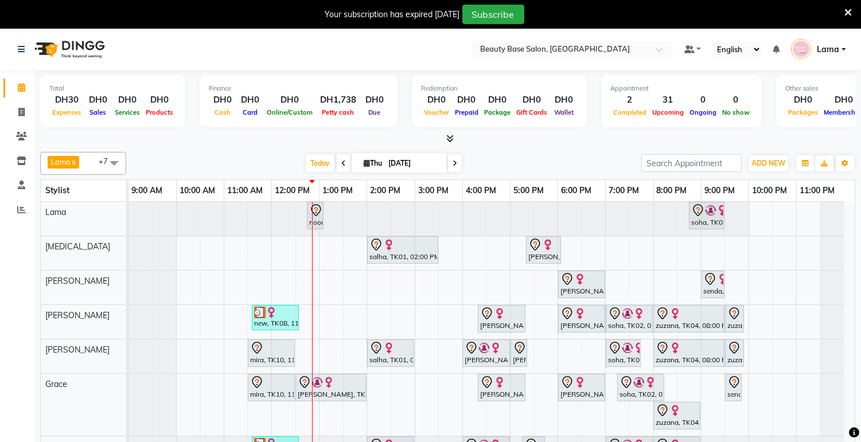
click at [850, 14] on icon at bounding box center [847, 12] width 7 height 10
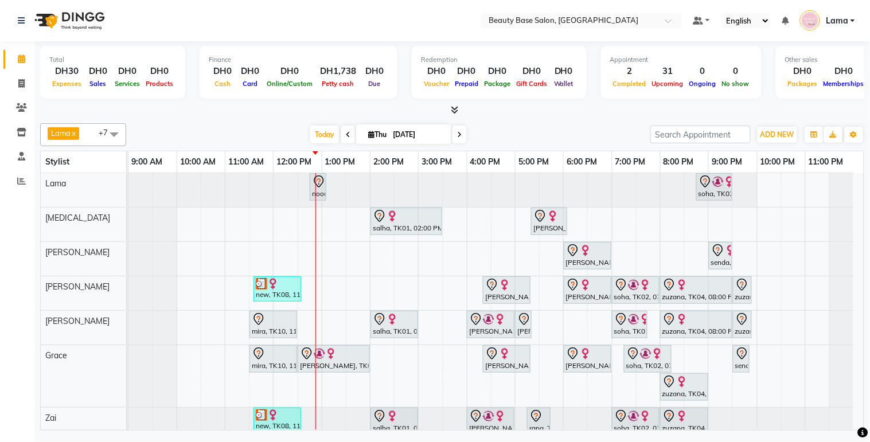
click at [283, 294] on div "new, TK08, 11:35 AM-12:35 PM, Spa Manicure" at bounding box center [277, 289] width 45 height 22
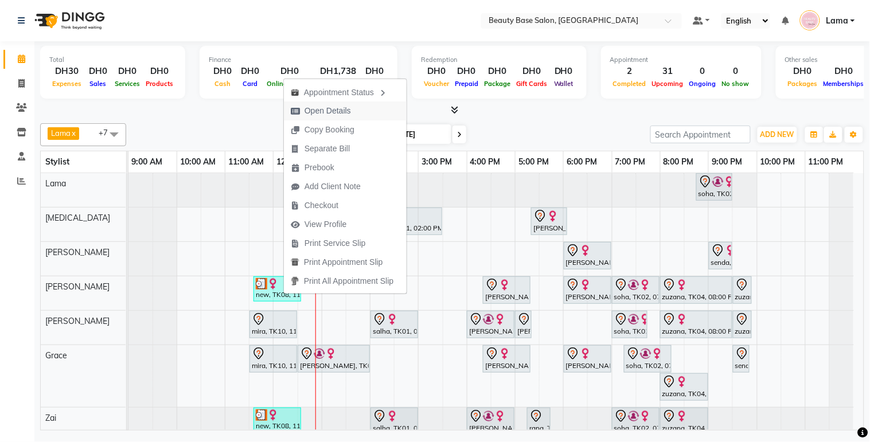
click at [345, 110] on span "Open Details" at bounding box center [328, 111] width 46 height 12
select select "3"
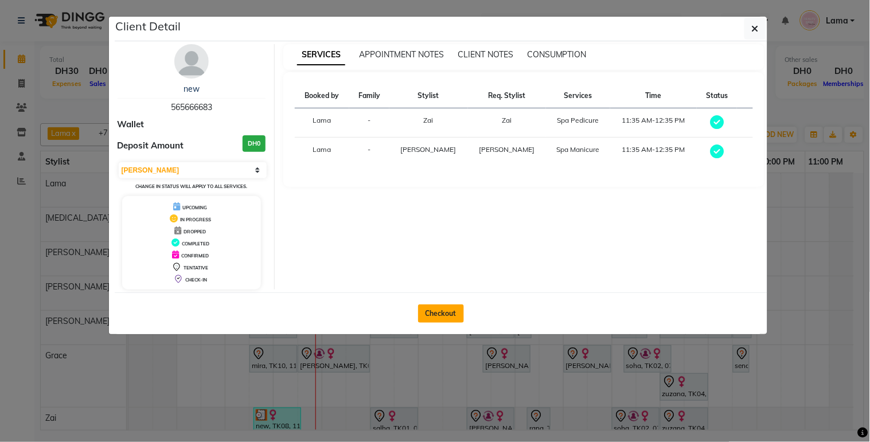
click at [453, 318] on button "Checkout" at bounding box center [441, 314] width 46 height 18
select select "service"
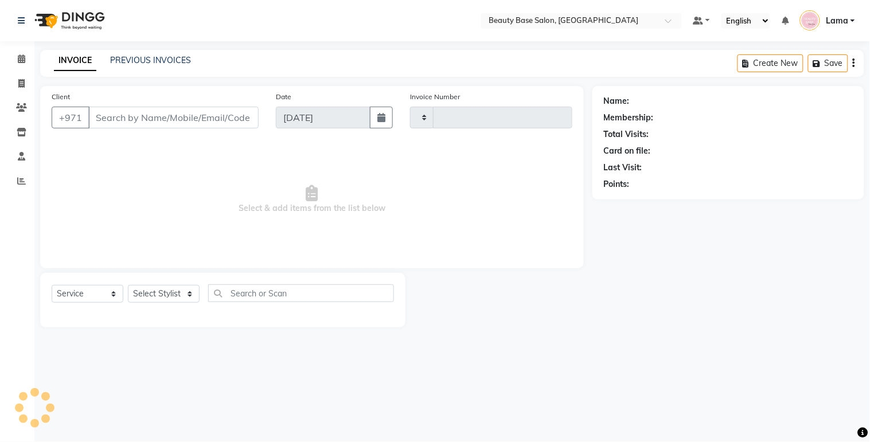
type input "2064"
select select "813"
type input "565666683"
select select "31342"
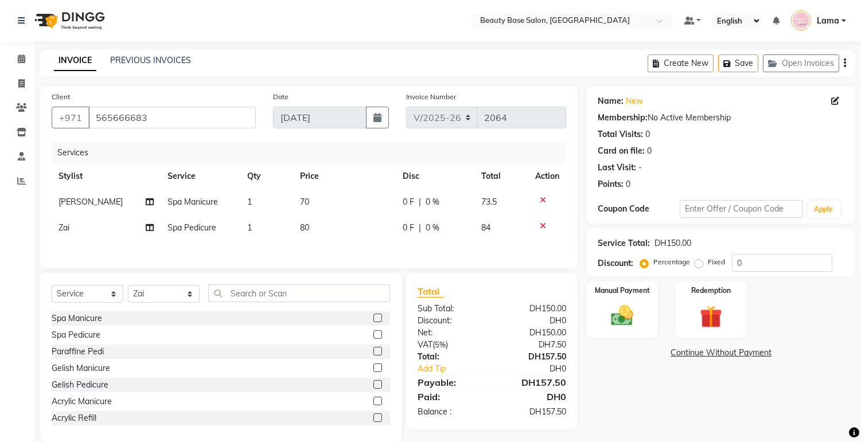
click at [835, 104] on icon at bounding box center [835, 101] width 8 height 8
select select "[DEMOGRAPHIC_DATA]"
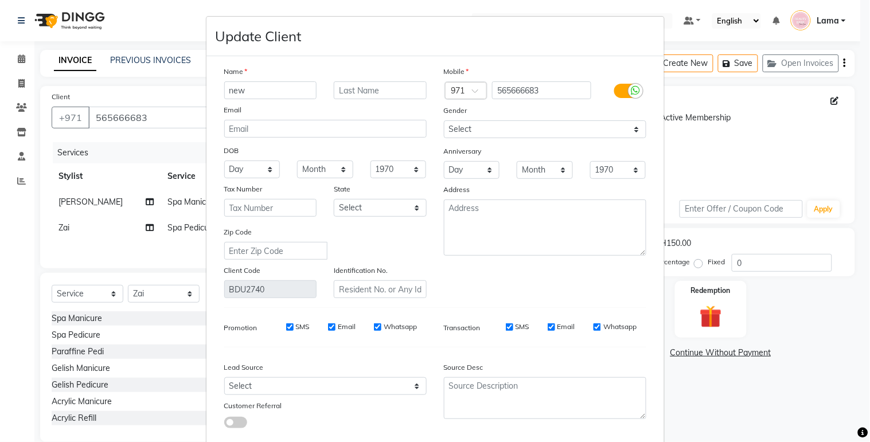
click at [285, 94] on input "new" at bounding box center [270, 90] width 93 height 18
click at [459, 388] on textarea at bounding box center [545, 398] width 202 height 42
click at [288, 93] on input "new" at bounding box center [270, 90] width 93 height 18
type input "n"
type input "esraa"
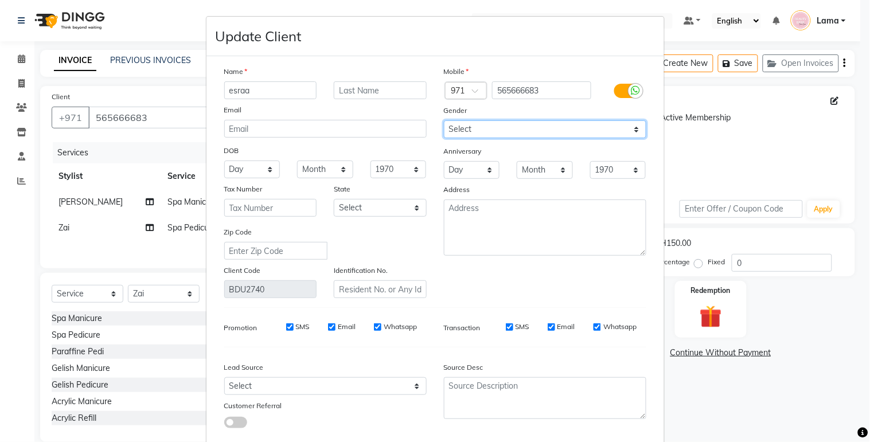
click at [550, 130] on select "Select Male Female Other Prefer Not To Say" at bounding box center [545, 129] width 202 height 18
click at [444, 120] on select "Select Male Female Other Prefer Not To Say" at bounding box center [545, 129] width 202 height 18
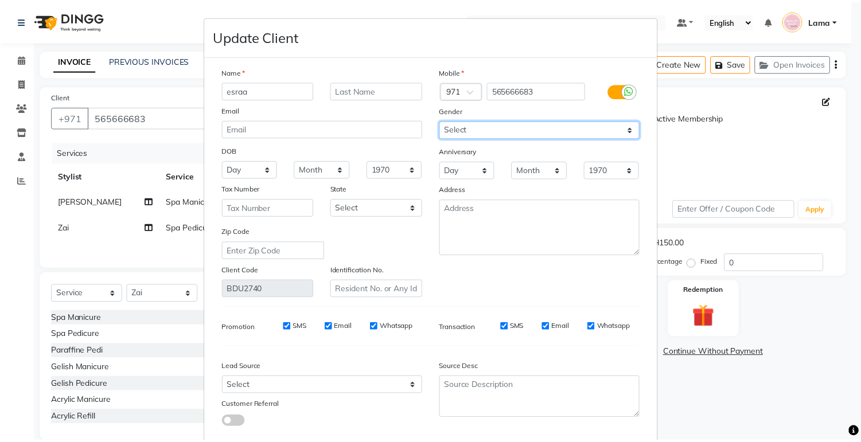
scroll to position [68, 0]
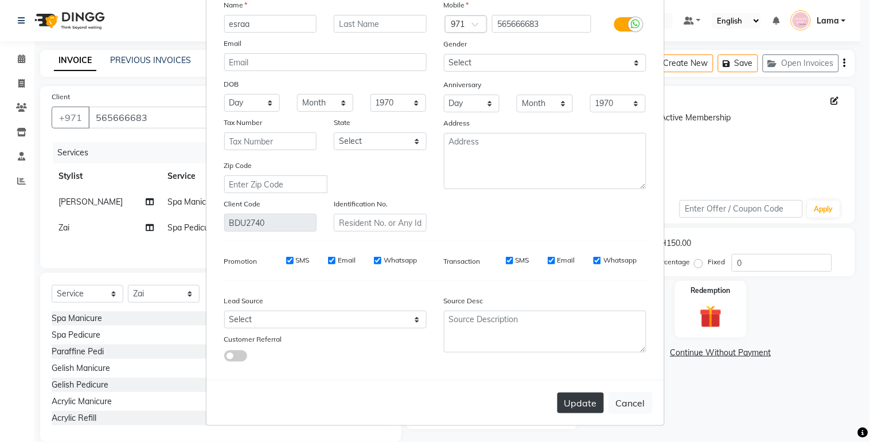
click at [568, 403] on button "Update" at bounding box center [581, 403] width 46 height 21
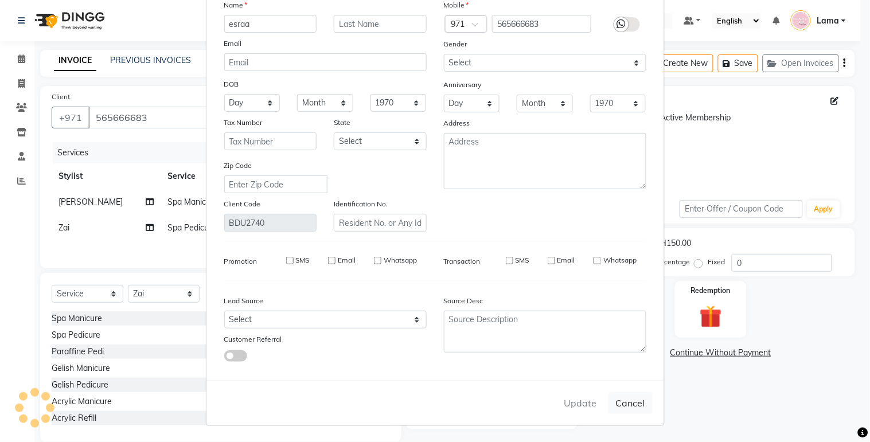
select select
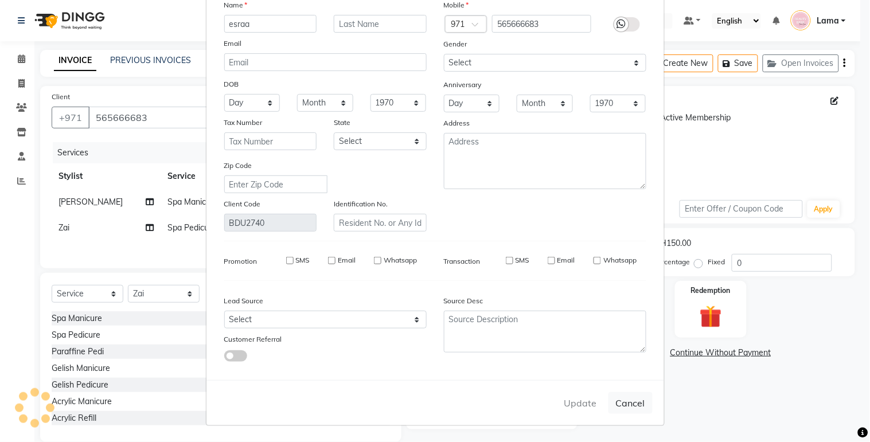
select select
checkbox input "false"
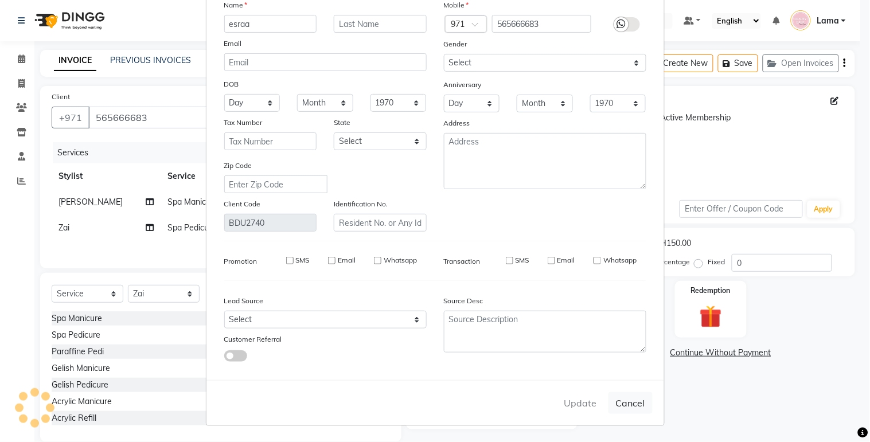
checkbox input "false"
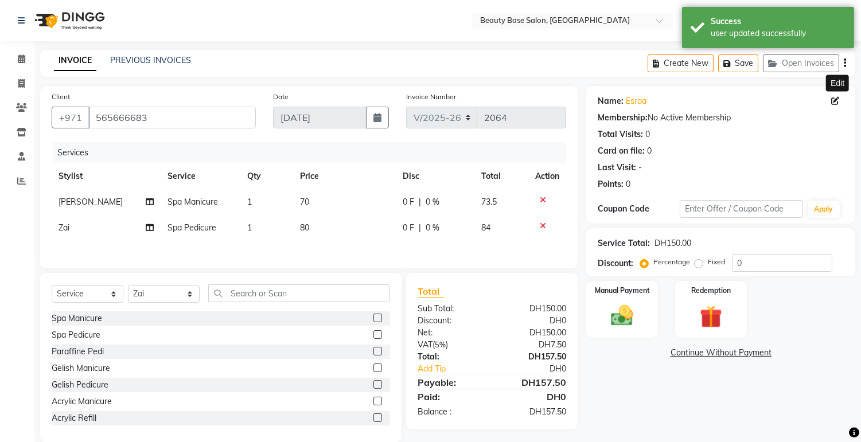
scroll to position [20, 0]
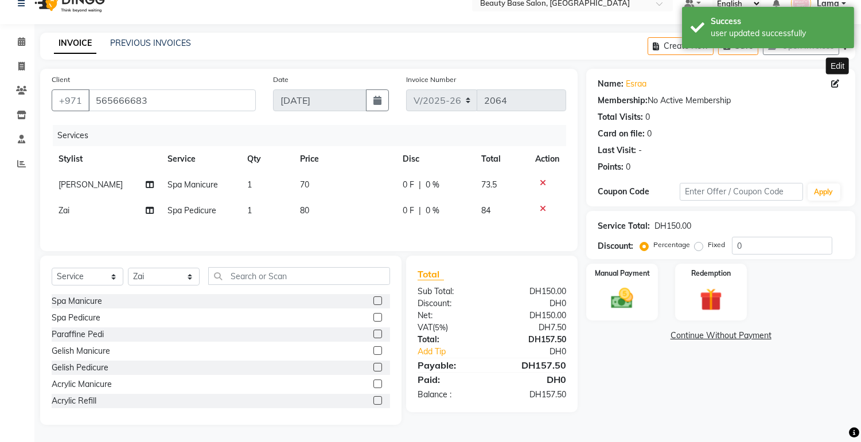
click at [708, 244] on label "Fixed" at bounding box center [716, 245] width 17 height 10
click at [699, 244] on input "Fixed" at bounding box center [701, 245] width 8 height 8
radio input "true"
click at [628, 299] on img at bounding box center [622, 299] width 38 height 27
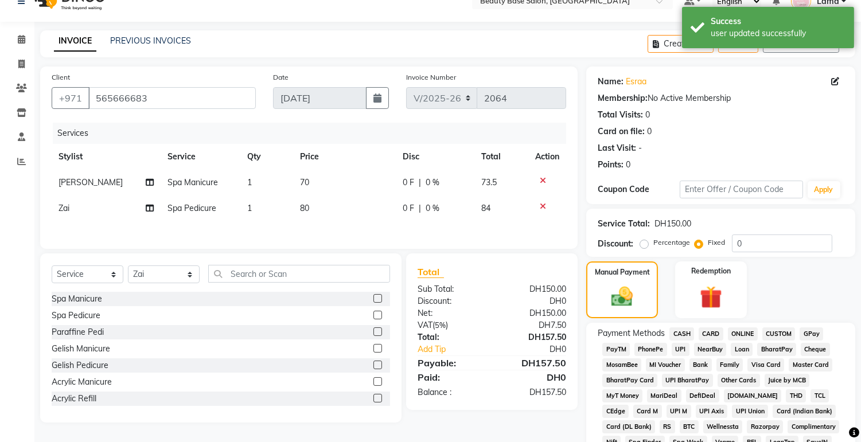
click at [719, 336] on span "CARD" at bounding box center [711, 334] width 25 height 13
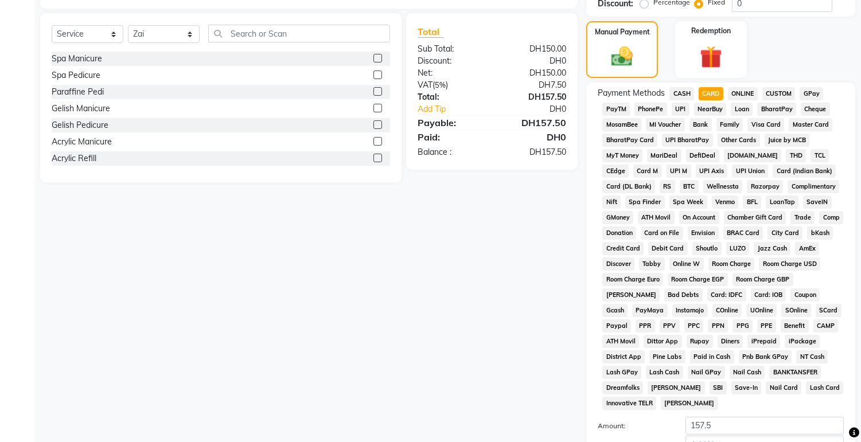
scroll to position [339, 0]
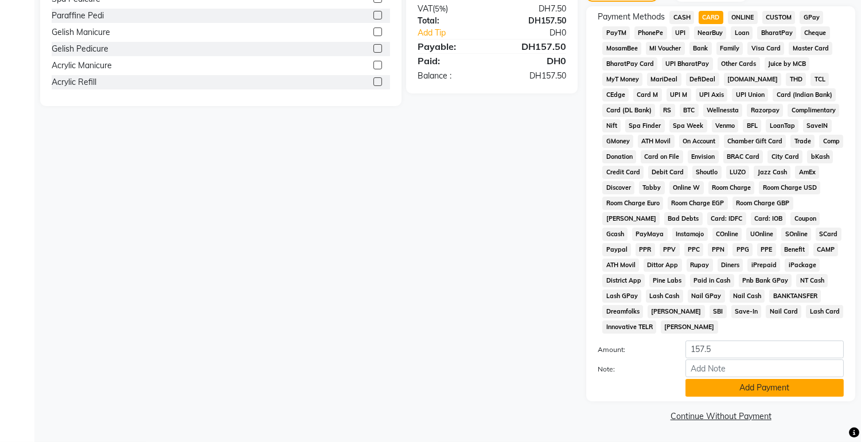
click at [765, 391] on button "Add Payment" at bounding box center [765, 388] width 158 height 18
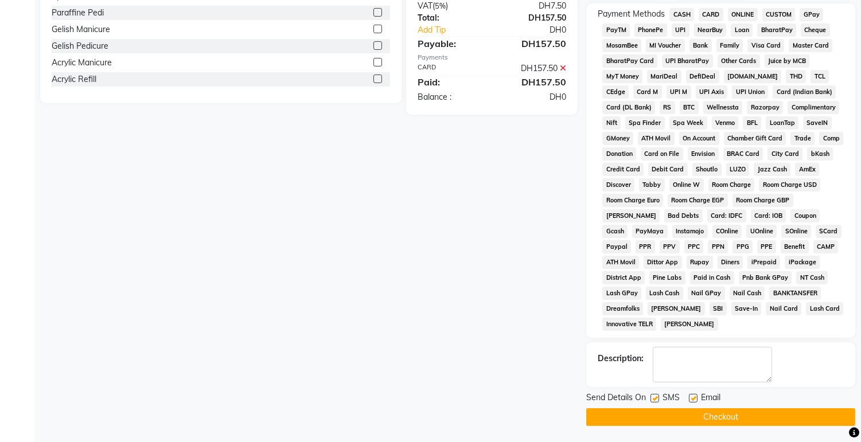
click at [760, 426] on button "Checkout" at bounding box center [720, 417] width 269 height 18
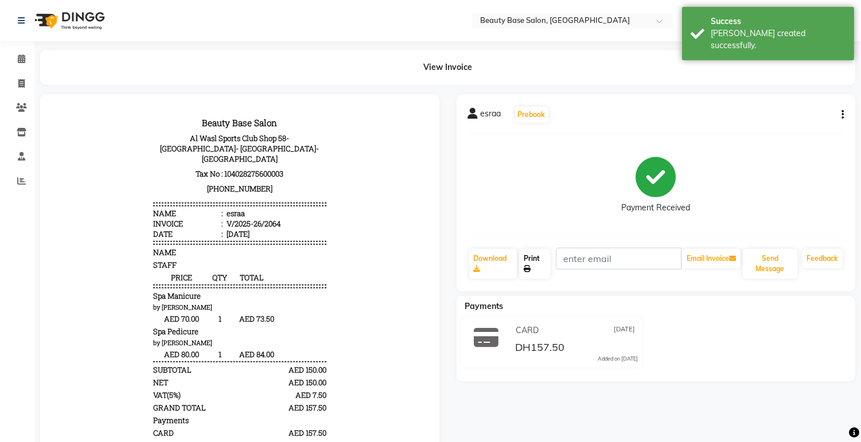
click at [547, 268] on link "Print" at bounding box center [534, 264] width 31 height 30
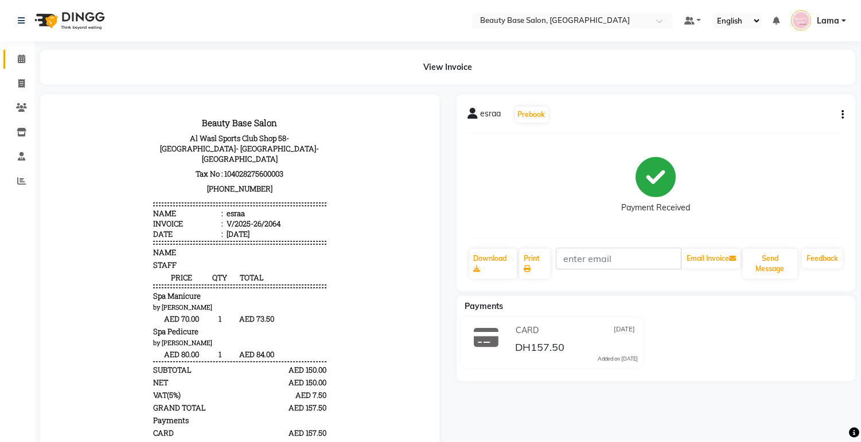
click at [25, 61] on span at bounding box center [21, 59] width 20 height 13
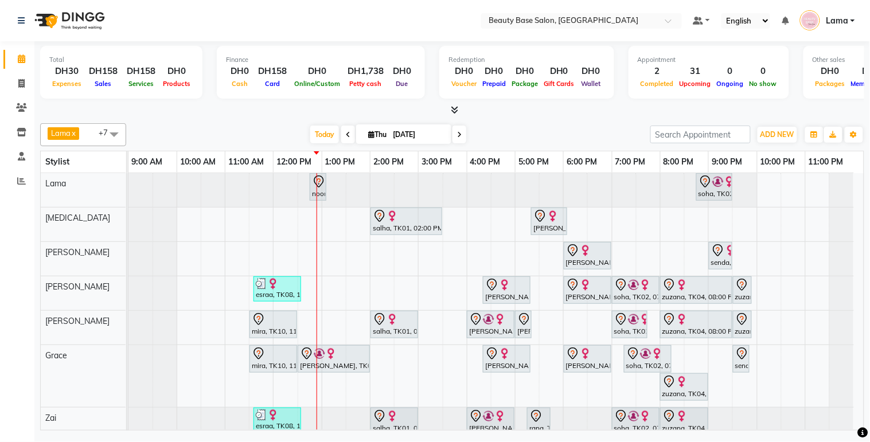
click at [281, 324] on div at bounding box center [273, 320] width 43 height 14
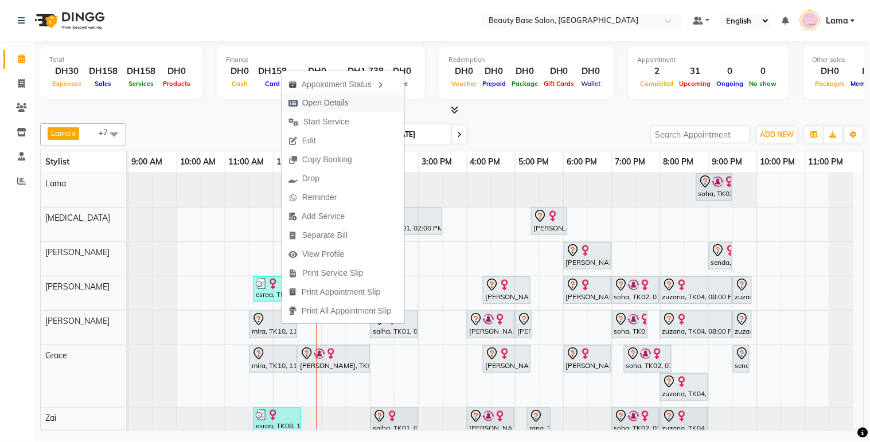
click at [348, 103] on span "Open Details" at bounding box center [325, 103] width 46 height 12
select select "7"
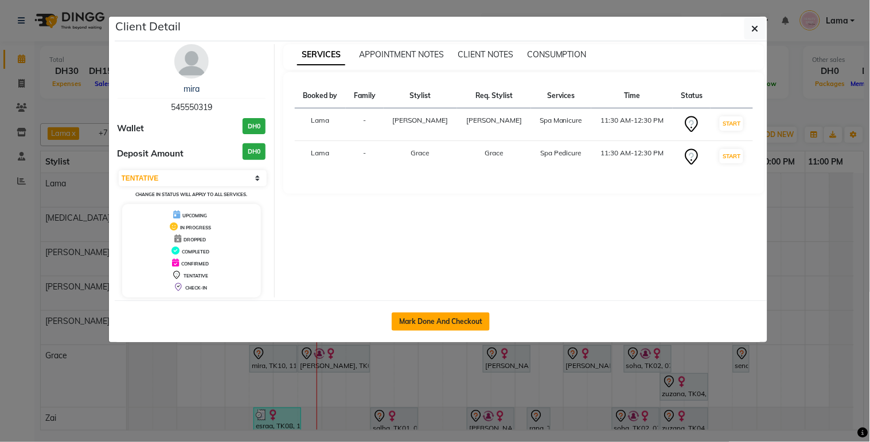
click at [429, 324] on button "Mark Done And Checkout" at bounding box center [441, 322] width 98 height 18
select select "service"
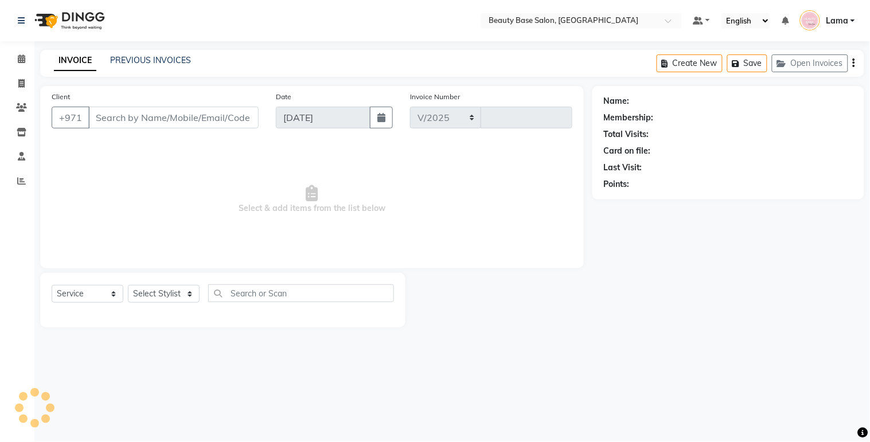
select select "813"
type input "2065"
type input "545550319"
select select "61471"
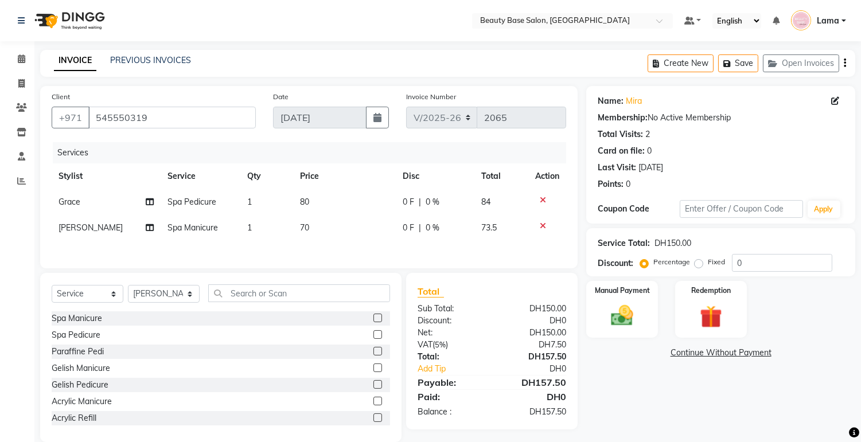
click at [708, 265] on label "Fixed" at bounding box center [716, 262] width 17 height 10
click at [700, 265] on input "Fixed" at bounding box center [701, 262] width 8 height 8
radio input "true"
click at [633, 317] on img at bounding box center [622, 316] width 38 height 27
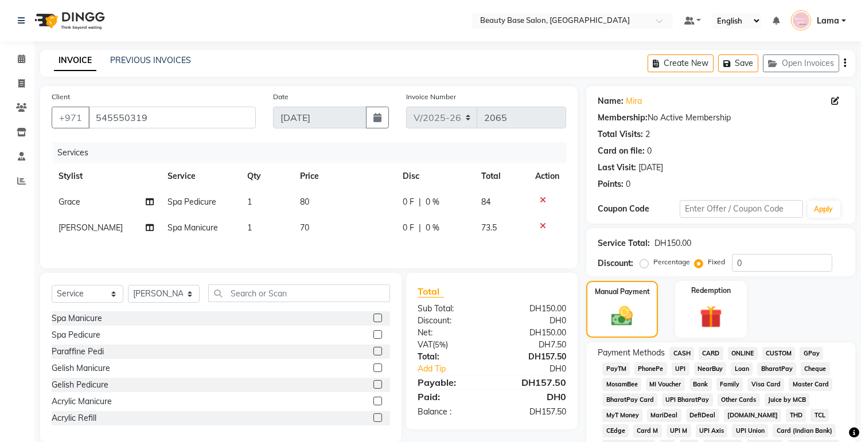
click at [715, 351] on span "CARD" at bounding box center [711, 353] width 25 height 13
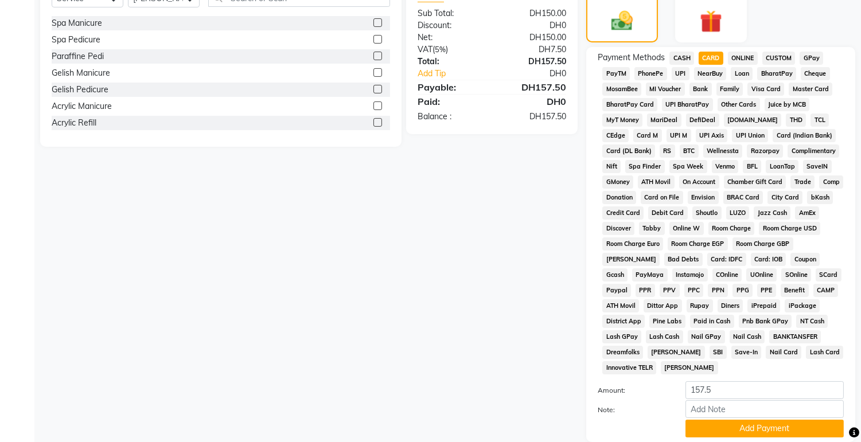
scroll to position [339, 0]
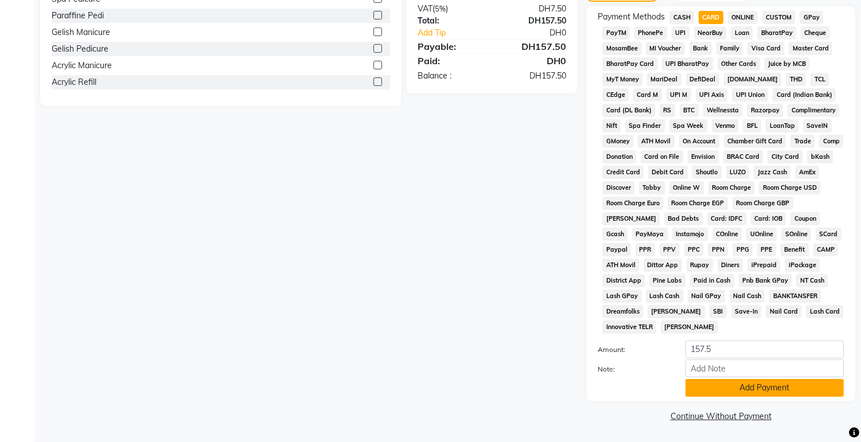
click at [729, 396] on button "Add Payment" at bounding box center [765, 388] width 158 height 18
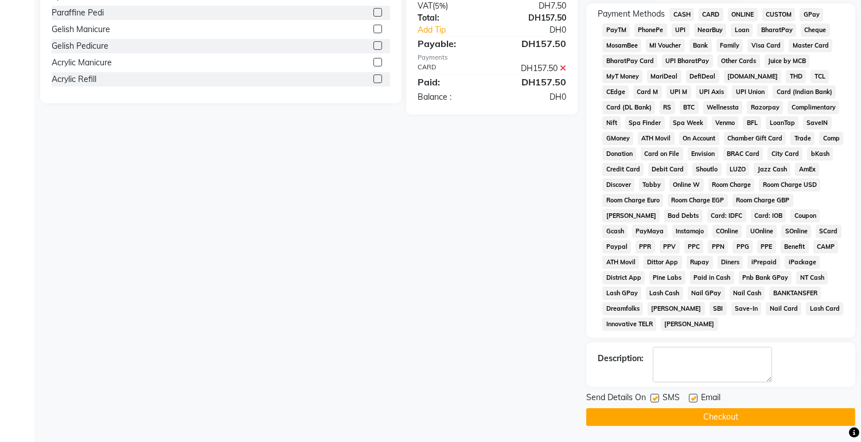
click at [725, 426] on button "Checkout" at bounding box center [720, 417] width 269 height 18
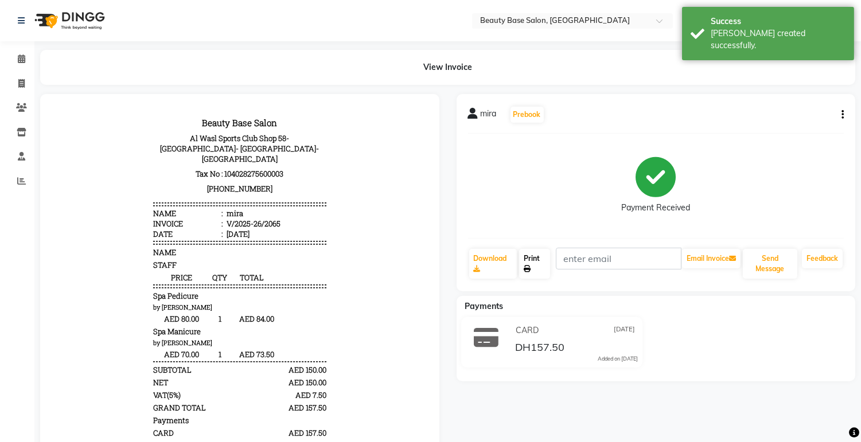
click at [536, 265] on link "Print" at bounding box center [534, 264] width 31 height 30
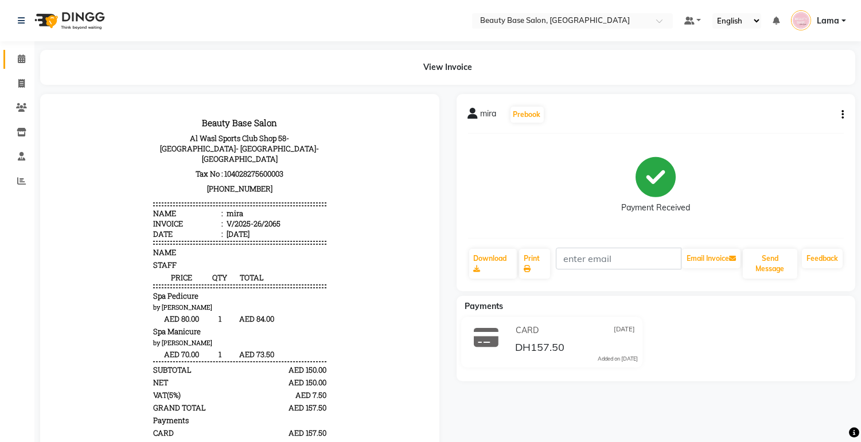
click at [24, 59] on icon at bounding box center [21, 58] width 7 height 9
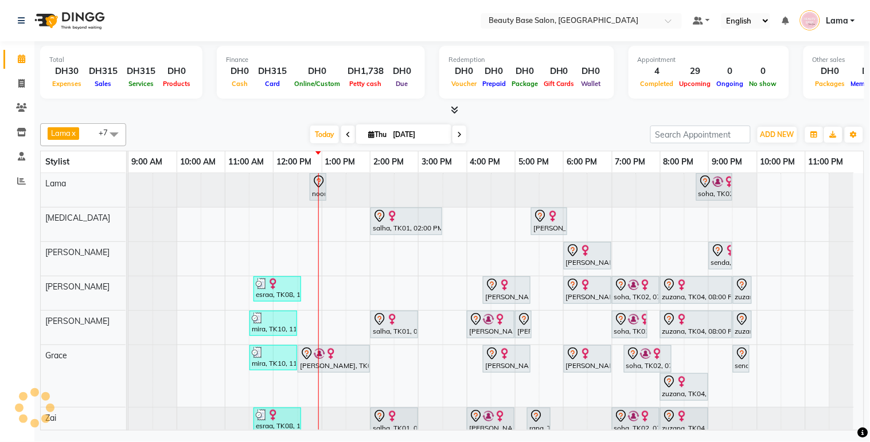
click at [317, 192] on div "noor, TK11, 12:45 PM-01:05 PM, eyebrow" at bounding box center [318, 187] width 14 height 24
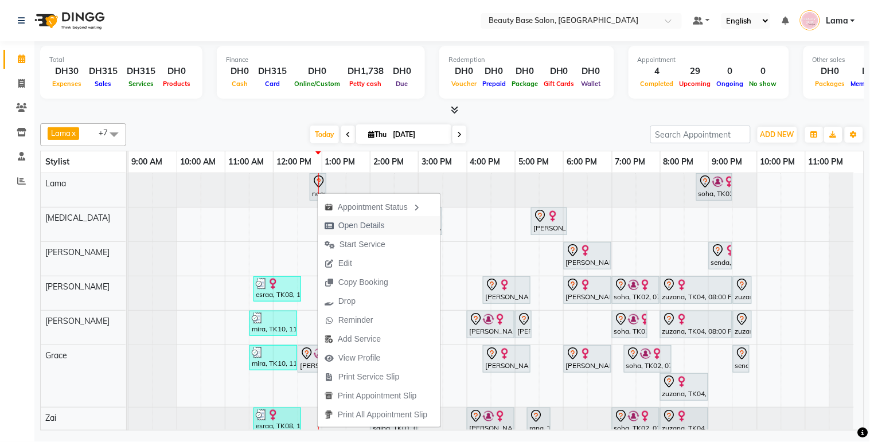
click at [356, 229] on span "Open Details" at bounding box center [361, 226] width 46 height 12
select select "7"
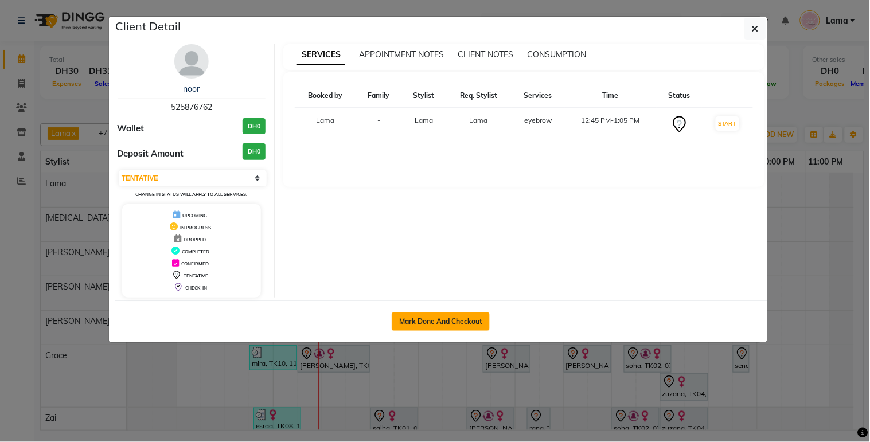
click at [414, 319] on button "Mark Done And Checkout" at bounding box center [441, 322] width 98 height 18
select select "service"
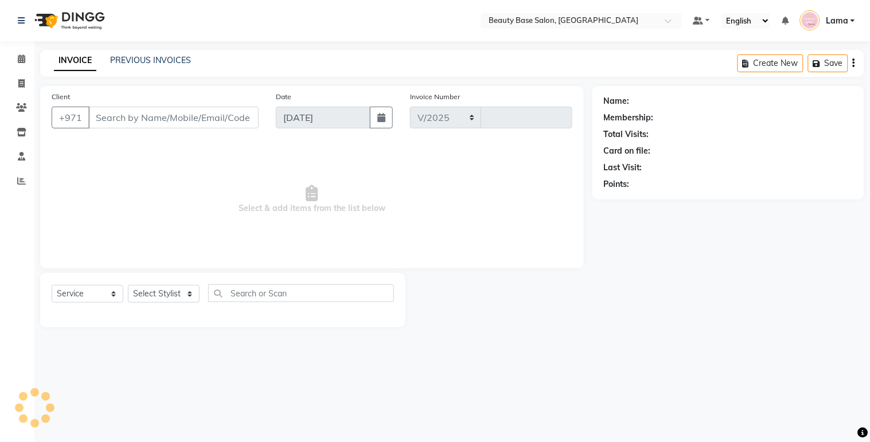
select select "813"
type input "2066"
type input "525876762"
select select "13437"
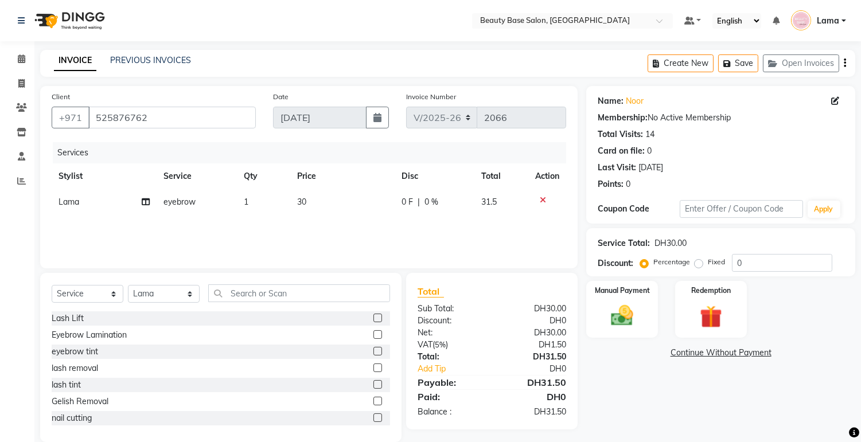
click at [708, 264] on label "Fixed" at bounding box center [716, 262] width 17 height 10
click at [701, 264] on input "Fixed" at bounding box center [701, 262] width 8 height 8
radio input "true"
click at [629, 311] on img at bounding box center [622, 316] width 38 height 27
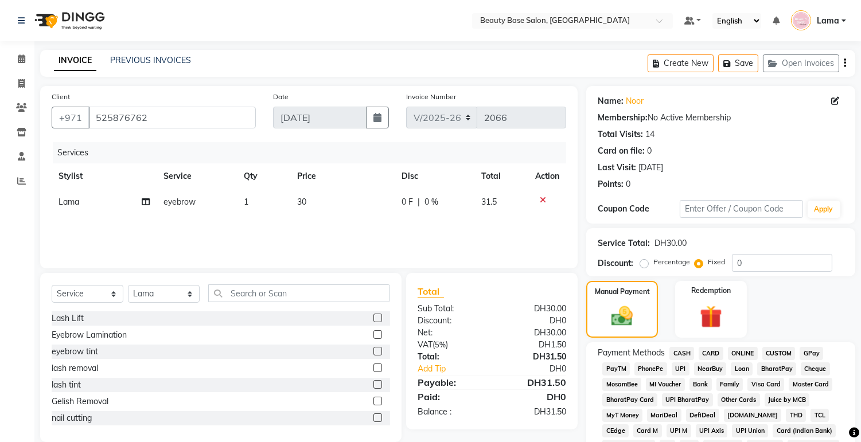
click at [719, 353] on span "CARD" at bounding box center [711, 353] width 25 height 13
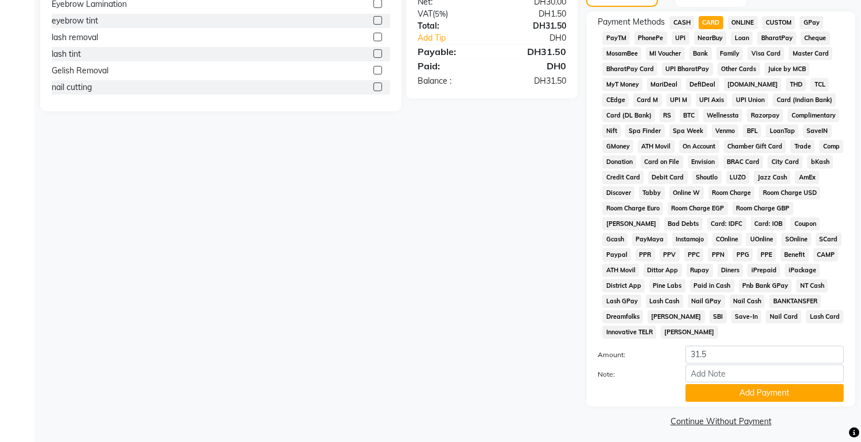
scroll to position [339, 0]
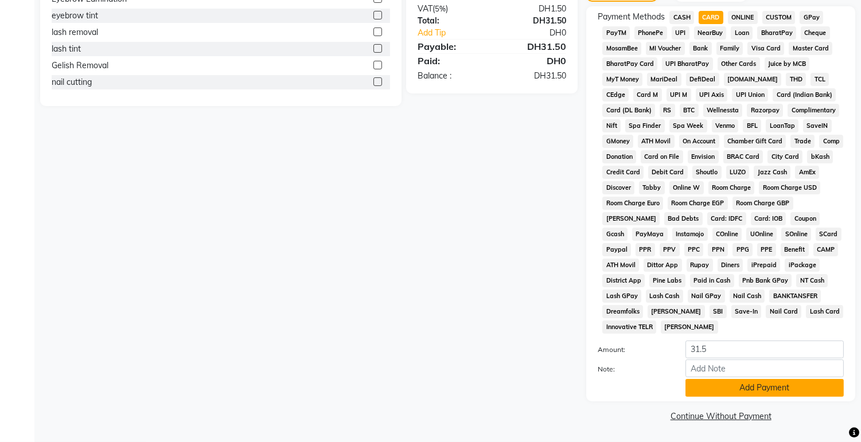
click at [766, 388] on button "Add Payment" at bounding box center [765, 388] width 158 height 18
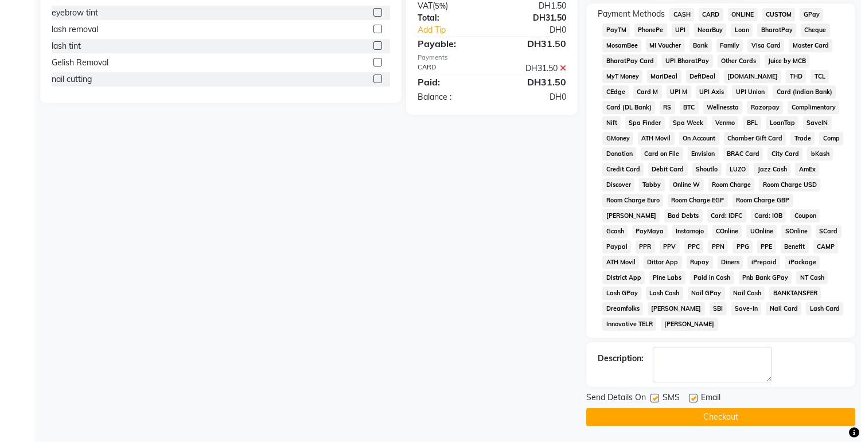
click at [777, 426] on button "Checkout" at bounding box center [720, 417] width 269 height 18
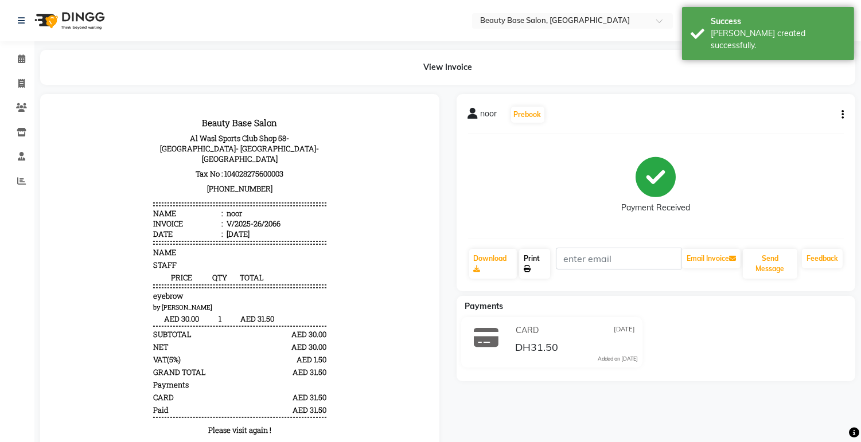
click at [540, 259] on link "Print" at bounding box center [534, 264] width 31 height 30
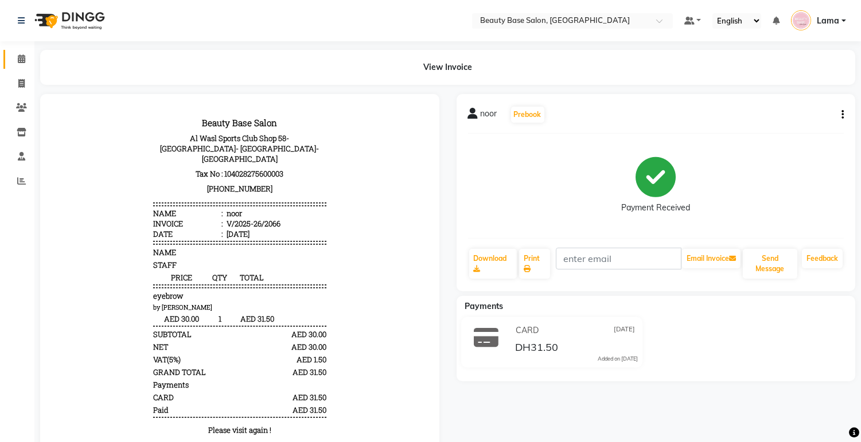
click at [16, 59] on span at bounding box center [21, 59] width 20 height 13
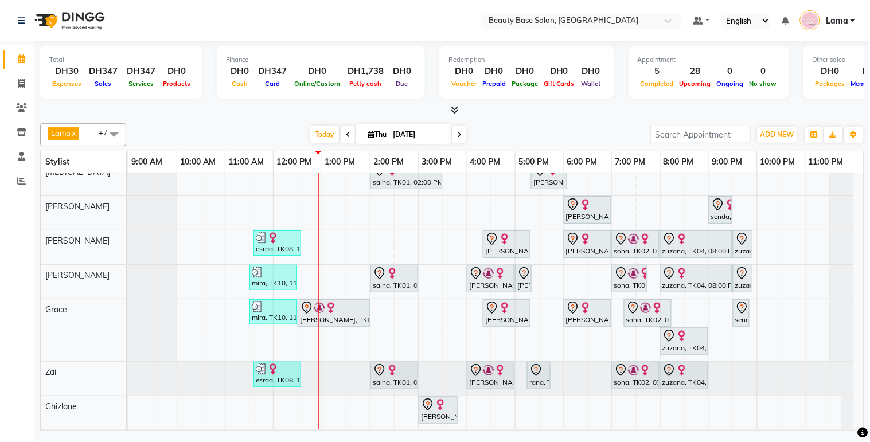
scroll to position [30, 0]
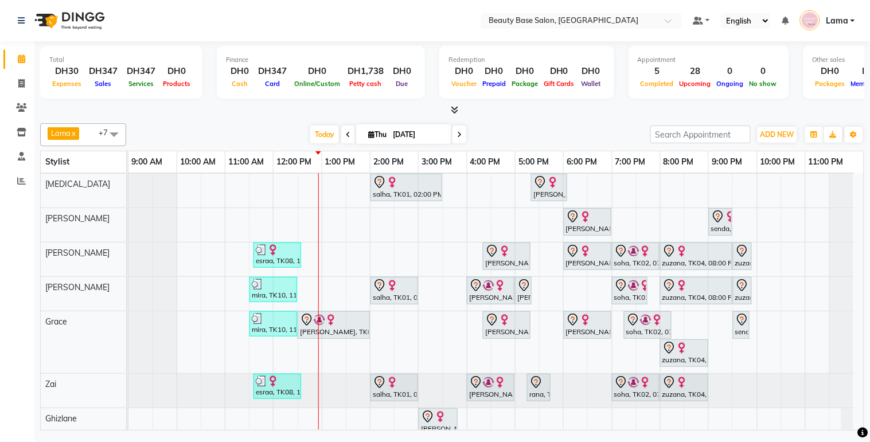
click at [860, 180] on td "noor, TK11, 12:45 PM-01:05 PM, eyebrow soha, TK02, 08:45 PM-09:30 PM, Blowdry c…" at bounding box center [496, 302] width 736 height 258
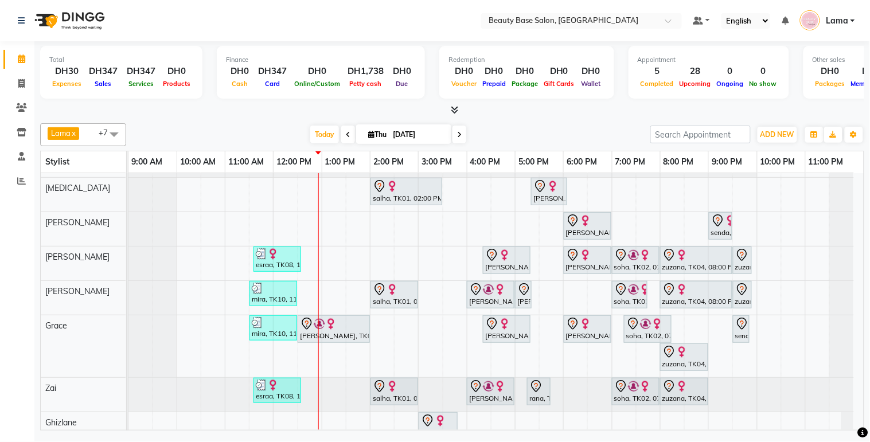
click at [850, 177] on div at bounding box center [841, 160] width 24 height 34
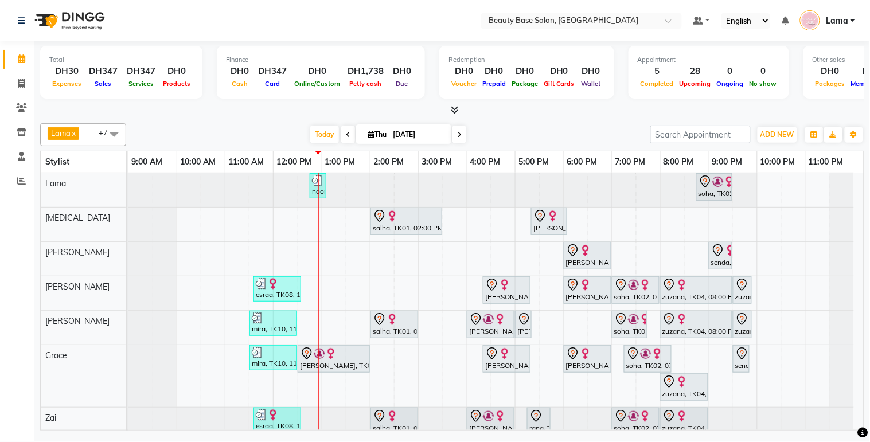
scroll to position [55, 0]
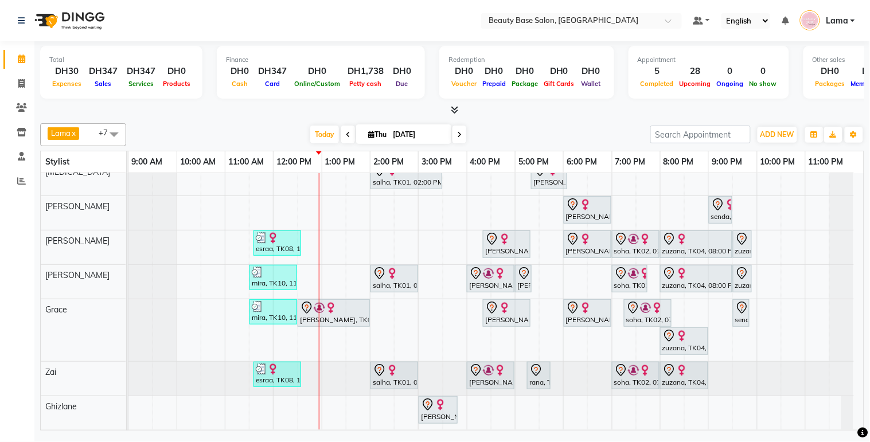
click at [332, 307] on div "dr.dima, TK09, 12:30 PM-02:00 PM, lash refill 2 weeks" at bounding box center [334, 313] width 70 height 24
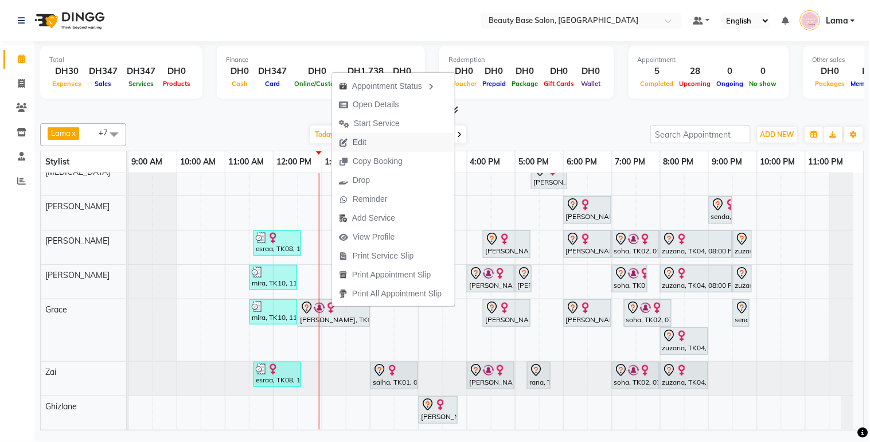
click at [365, 147] on span "Edit" at bounding box center [360, 143] width 14 height 12
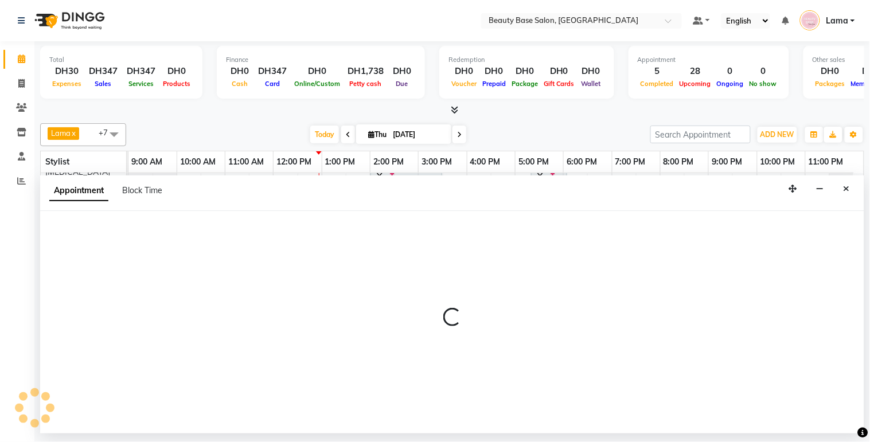
select select "tentative"
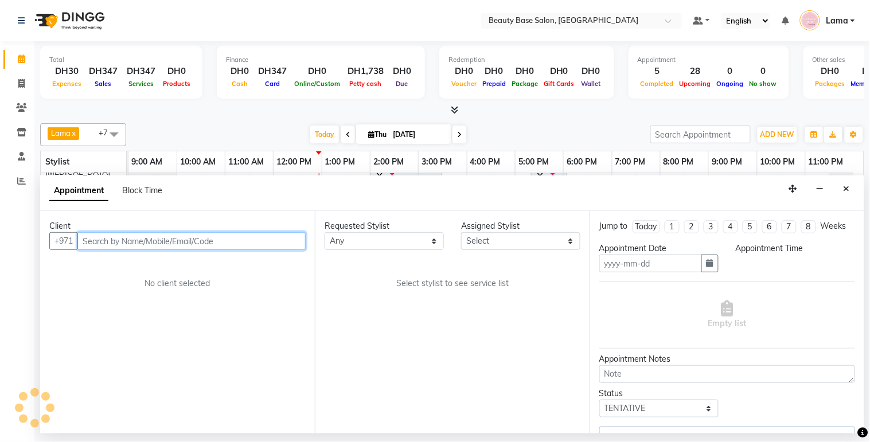
type input "[DATE]"
select select "750"
select select "54542"
select select "1223"
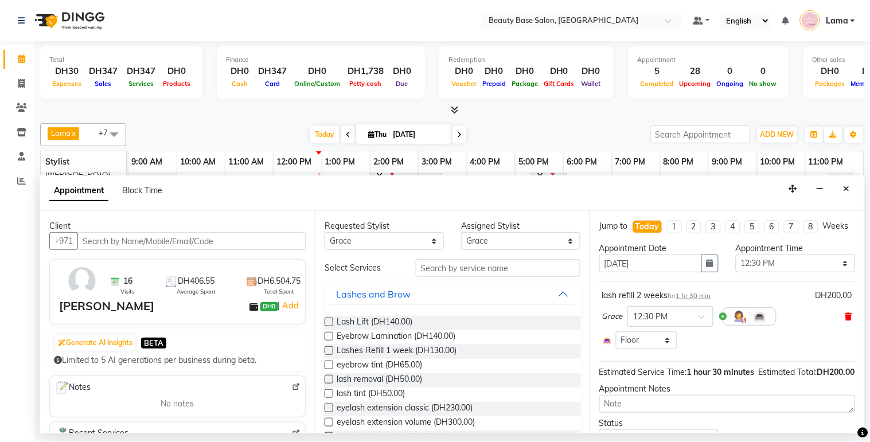
click at [846, 321] on icon at bounding box center [849, 317] width 7 height 8
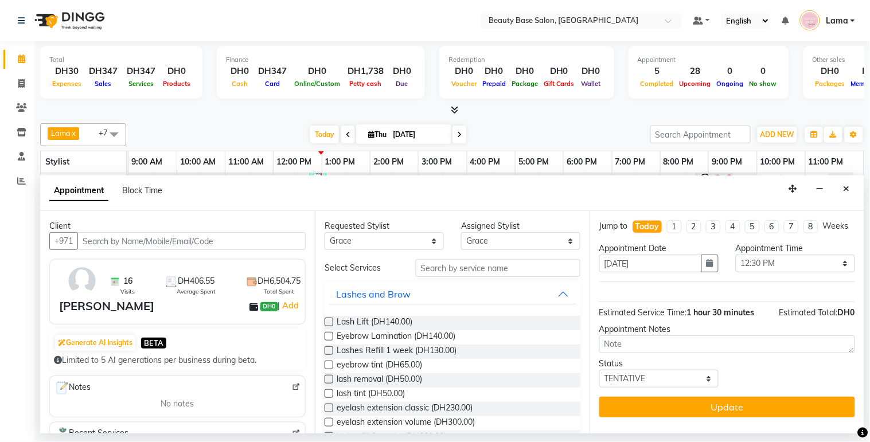
scroll to position [0, 0]
click at [416, 284] on button "Lashes and Brow" at bounding box center [452, 294] width 247 height 21
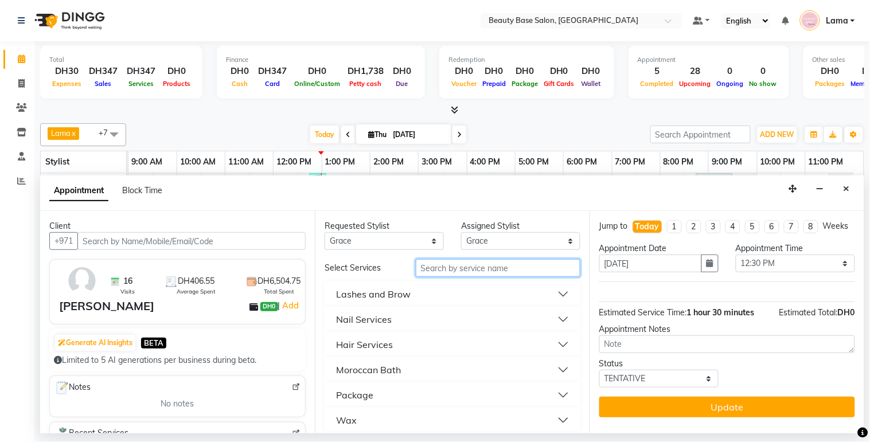
click at [433, 270] on input "text" at bounding box center [498, 268] width 165 height 18
type input "hy"
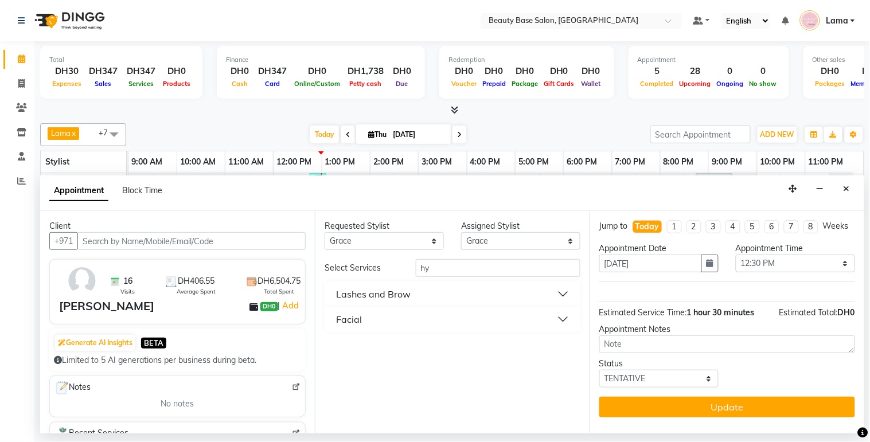
click at [406, 297] on div "Lashes and Brow" at bounding box center [373, 294] width 75 height 14
click at [406, 317] on span "eyelash hybrid (DH250.00)" at bounding box center [385, 323] width 96 height 14
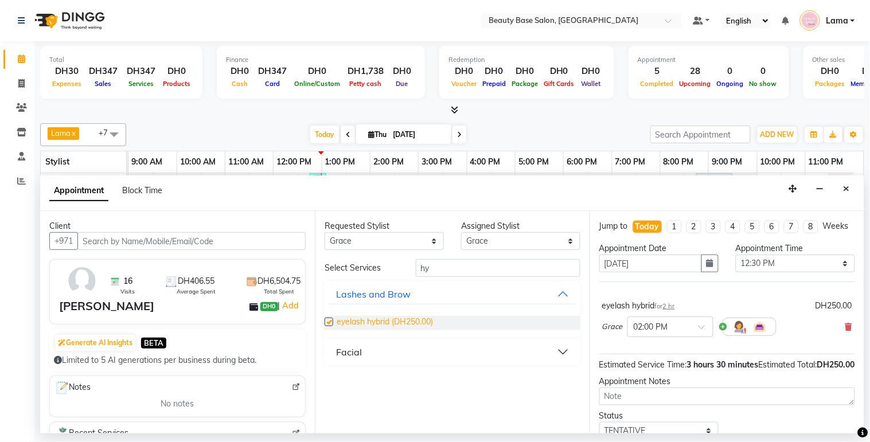
checkbox input "false"
click at [782, 272] on select "Select 10:00 AM 10:05 AM 10:10 AM 10:15 AM 10:20 AM 10:25 AM 10:30 AM 10:35 AM …" at bounding box center [795, 264] width 119 height 18
click at [736, 265] on select "Select 10:00 AM 10:05 AM 10:10 AM 10:15 AM 10:20 AM 10:25 AM 10:30 AM 10:35 AM …" at bounding box center [795, 264] width 119 height 18
click at [681, 332] on input "text" at bounding box center [659, 326] width 50 height 12
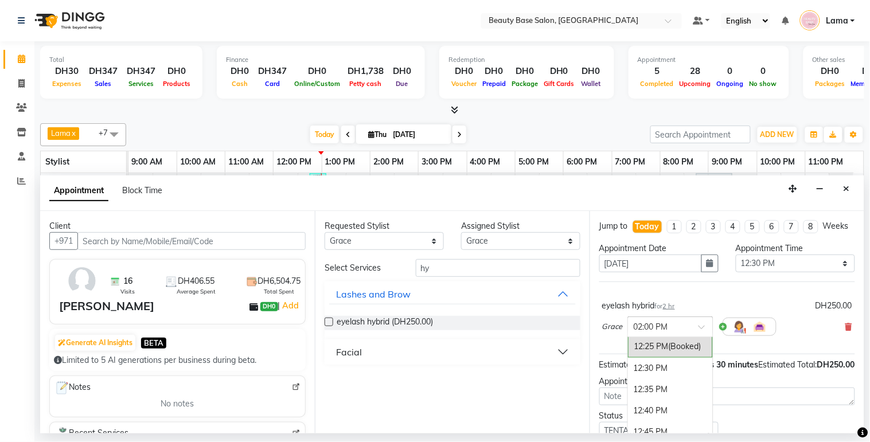
scroll to position [627, 0]
click at [661, 382] on div "12:30 PM" at bounding box center [670, 371] width 85 height 21
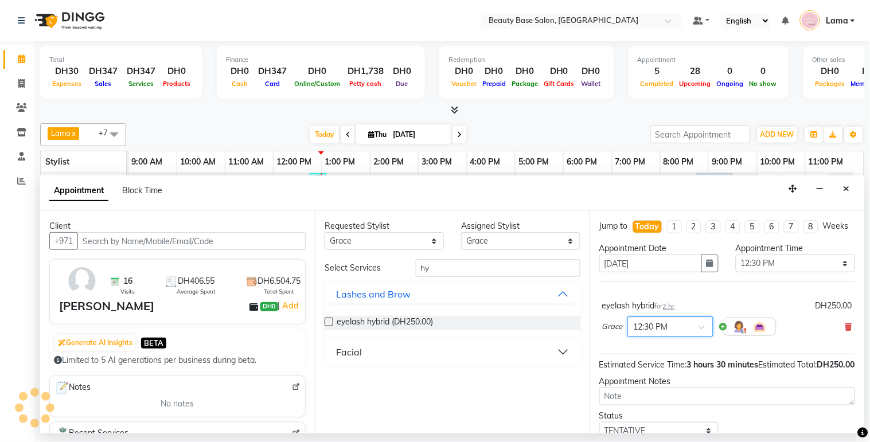
scroll to position [69, 0]
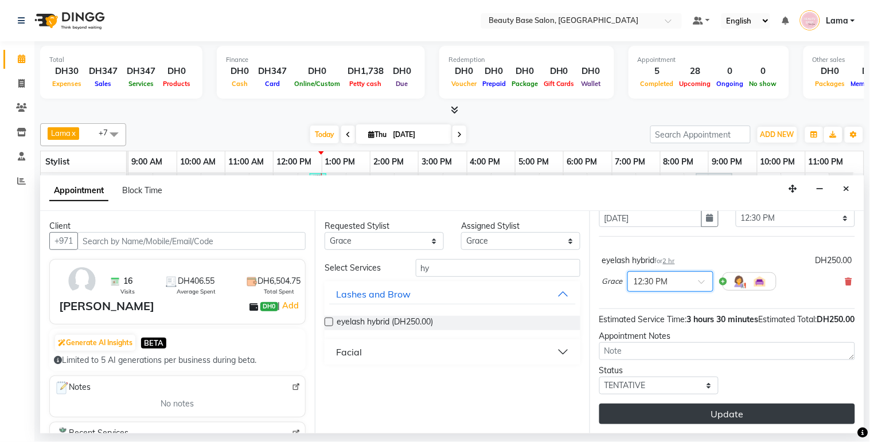
click at [750, 414] on button "Update" at bounding box center [727, 414] width 256 height 21
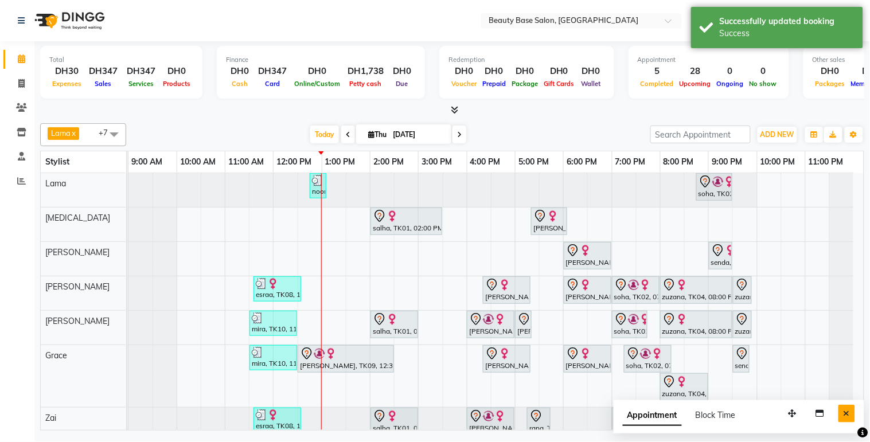
click at [851, 420] on button "Close" at bounding box center [847, 414] width 17 height 18
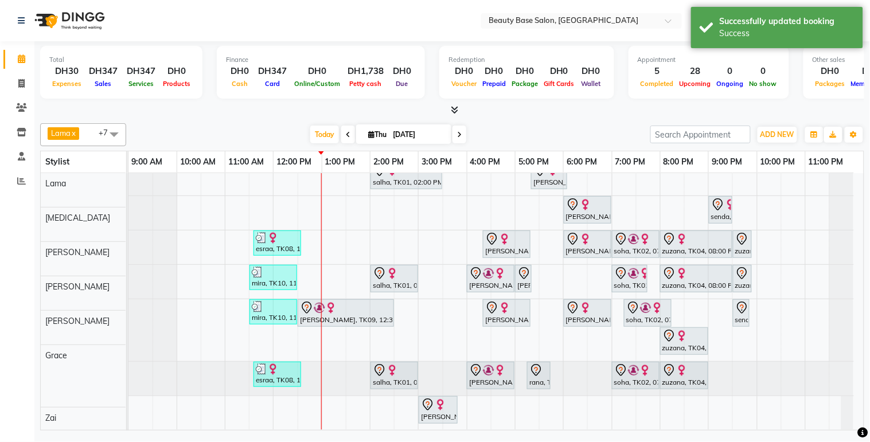
scroll to position [55, 0]
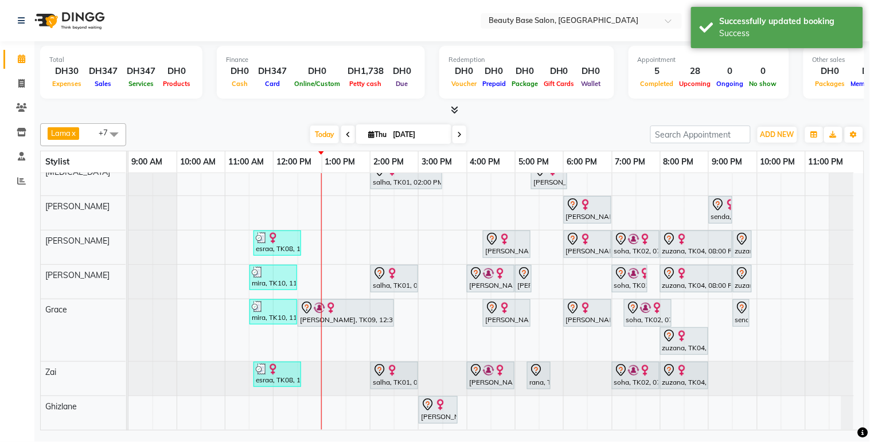
click at [368, 303] on div at bounding box center [346, 308] width 92 height 14
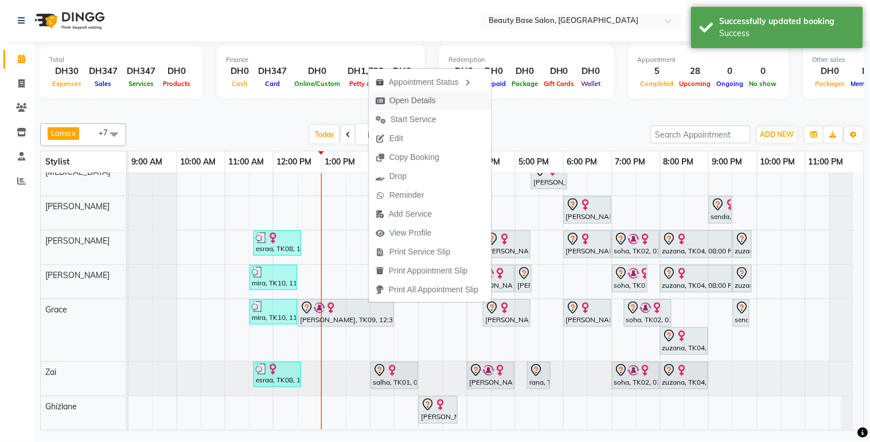
click at [424, 99] on span "Open Details" at bounding box center [413, 101] width 46 height 12
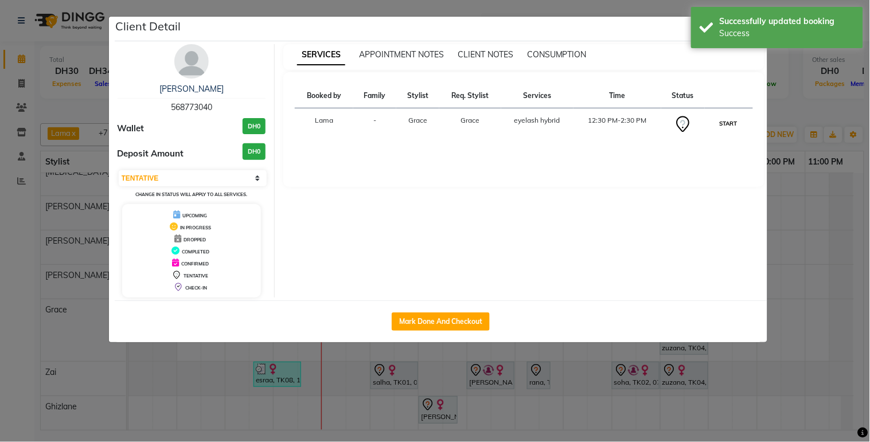
click at [732, 118] on button "START" at bounding box center [729, 123] width 24 height 14
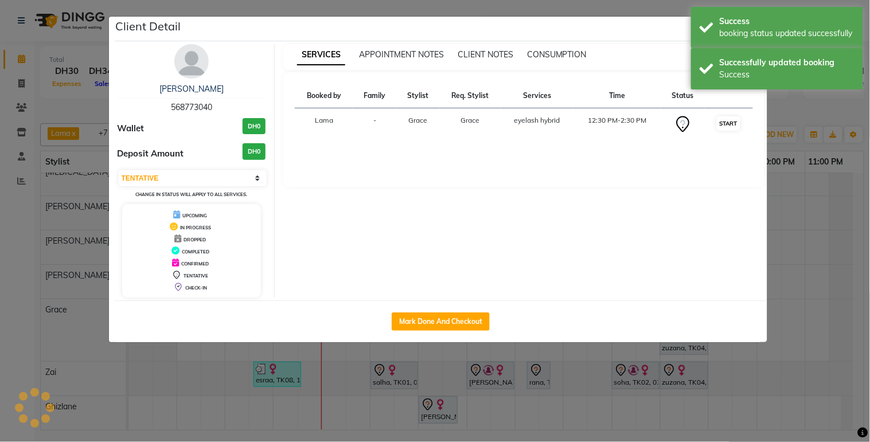
select select "1"
click at [819, 247] on ngb-modal-window "Client Detail dr.dima 568773040 Wallet DH0 Deposit Amount DH0 Select IN SERVICE…" at bounding box center [435, 221] width 870 height 442
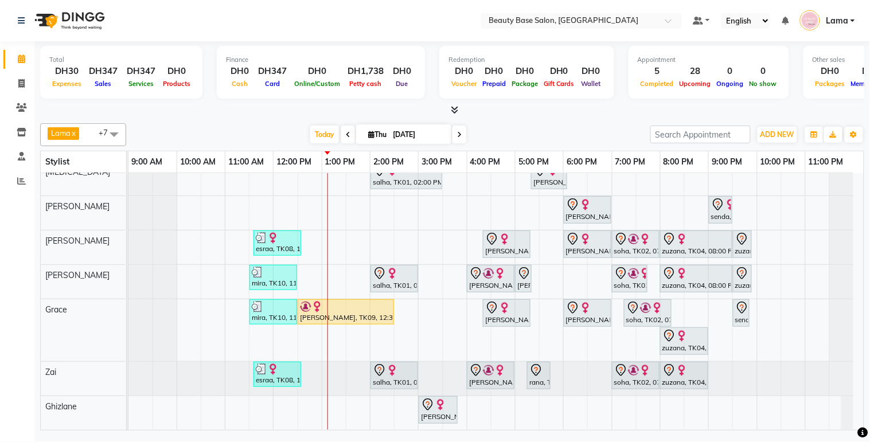
click at [426, 130] on input "[DATE]" at bounding box center [418, 134] width 57 height 17
select select "9"
select select "2025"
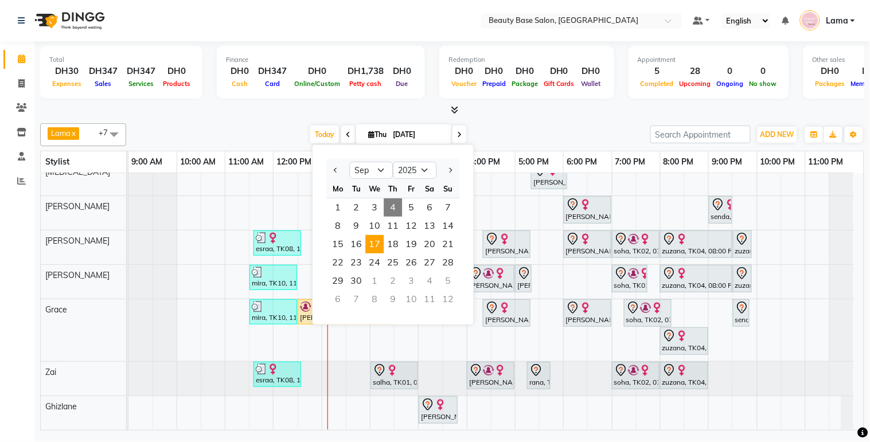
click at [377, 246] on span "17" at bounding box center [374, 244] width 18 height 18
type input "17-09-2025"
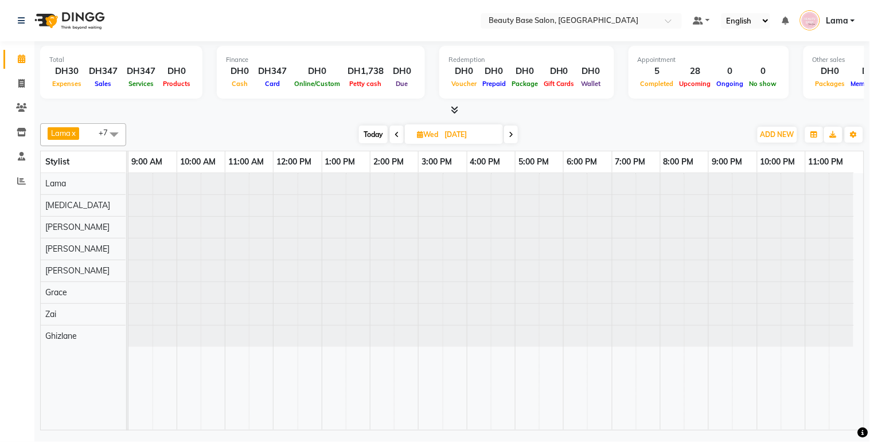
scroll to position [0, 0]
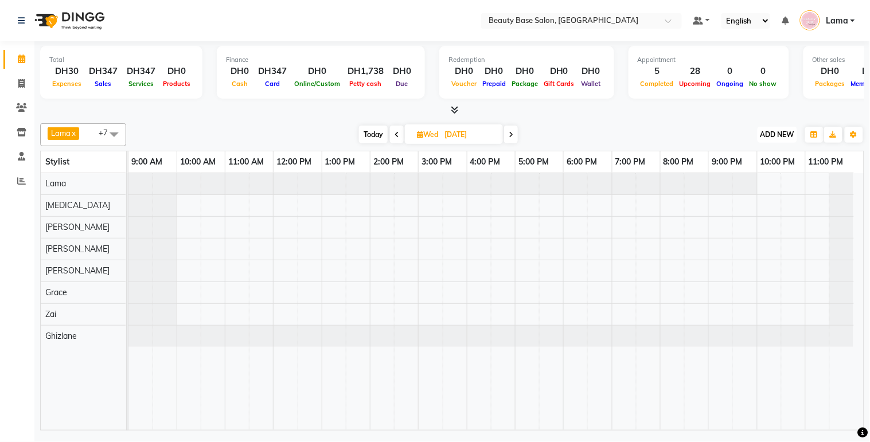
click at [782, 135] on span "ADD NEW" at bounding box center [778, 134] width 34 height 9
click at [761, 162] on button "Add Appointment" at bounding box center [752, 156] width 91 height 15
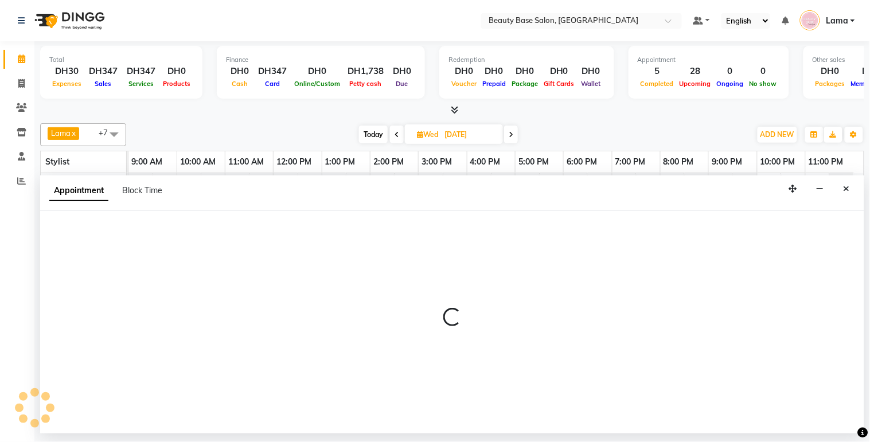
select select "tentative"
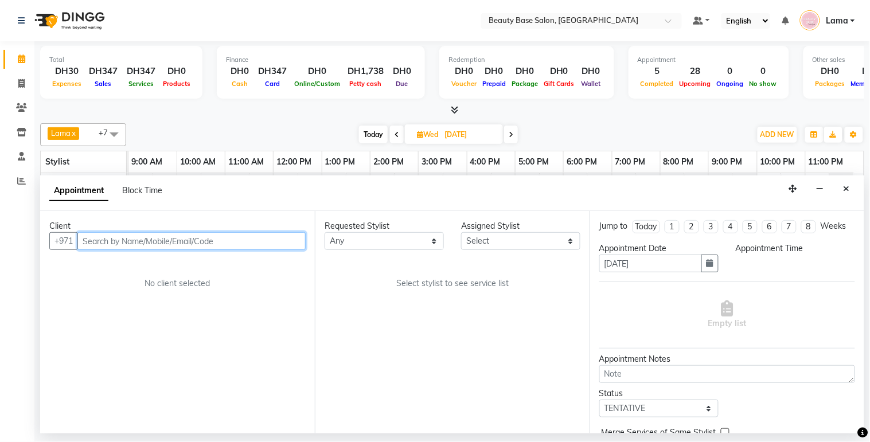
select select "600"
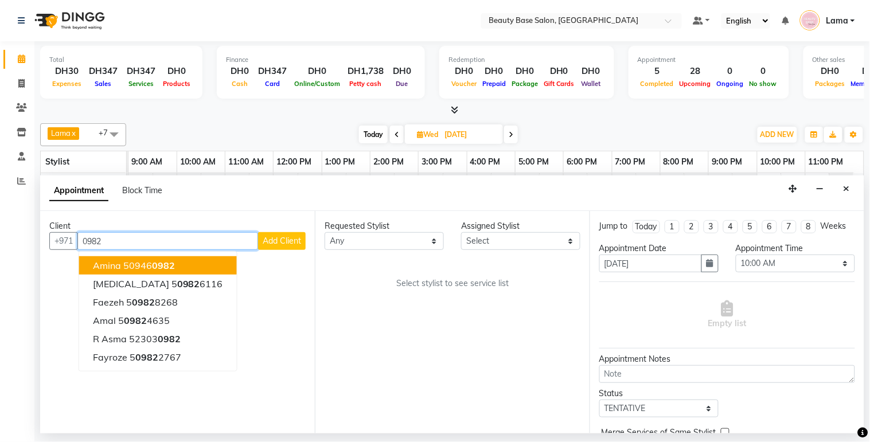
click at [176, 260] on button "Amina 50946 0982" at bounding box center [158, 265] width 158 height 18
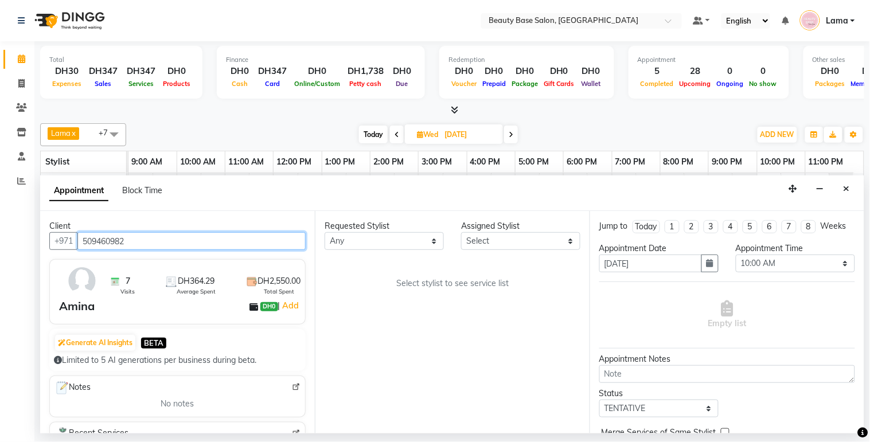
scroll to position [13, 0]
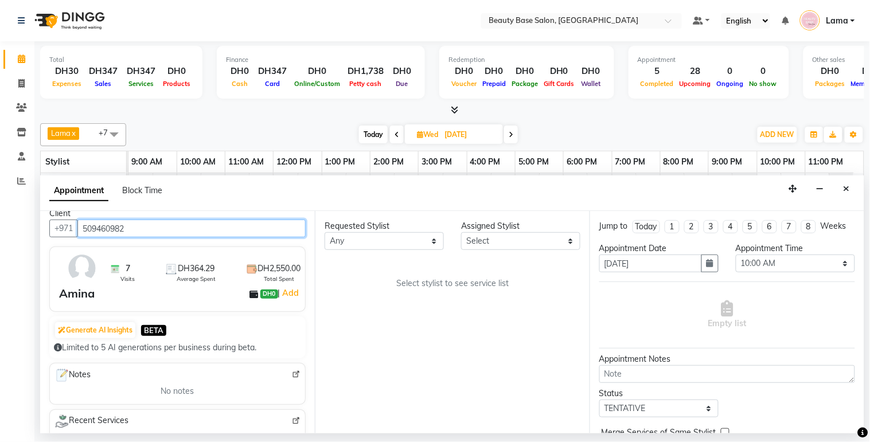
type input "509460982"
click at [318, 359] on div "Requested Stylist Any Ana Ghizlane Grace jenny Lama Rachel Ramila yasmin Zai As…" at bounding box center [452, 322] width 275 height 223
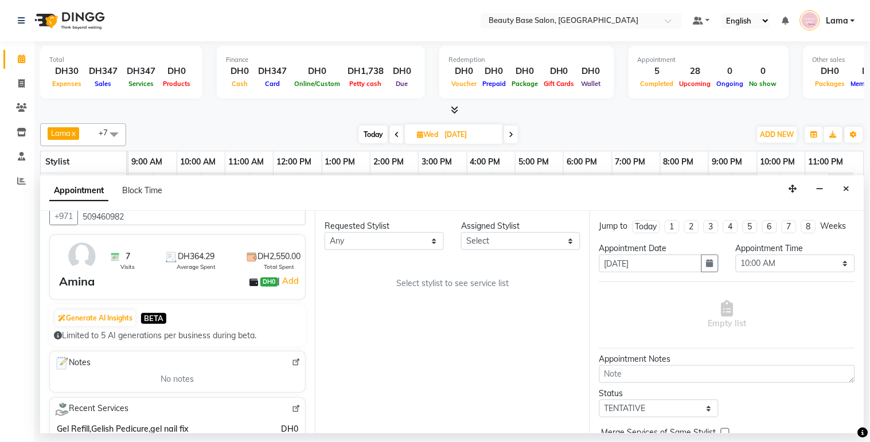
scroll to position [0, 0]
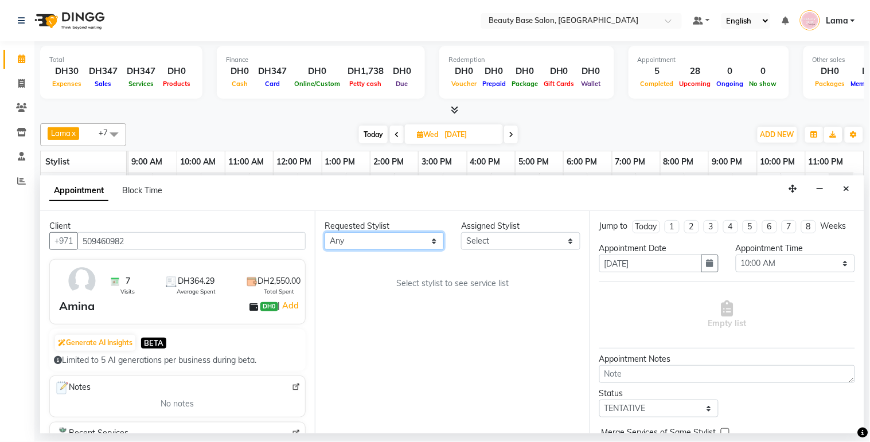
click at [379, 240] on select "Any [PERSON_NAME] [PERSON_NAME] [PERSON_NAME] [PERSON_NAME] [PERSON_NAME] [MEDI…" at bounding box center [384, 241] width 119 height 18
select select "61471"
click at [325, 232] on select "Any [PERSON_NAME] [PERSON_NAME] [PERSON_NAME] [PERSON_NAME] [PERSON_NAME] [MEDI…" at bounding box center [384, 241] width 119 height 18
select select "61471"
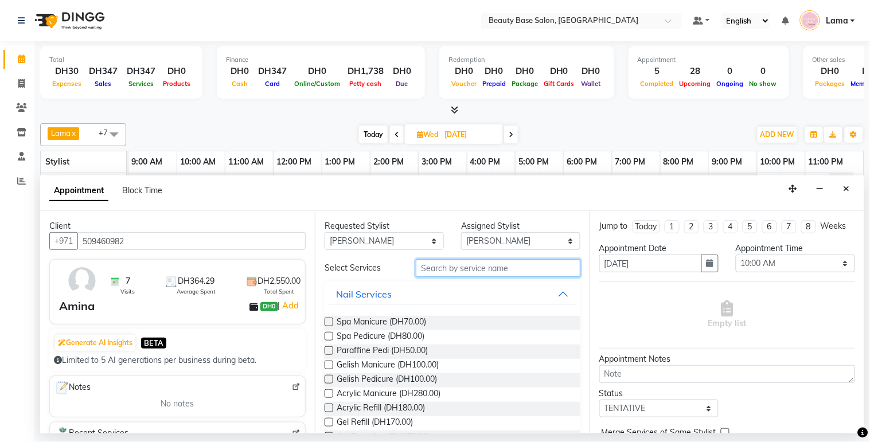
click at [441, 264] on input "text" at bounding box center [498, 268] width 165 height 18
type input "gel r"
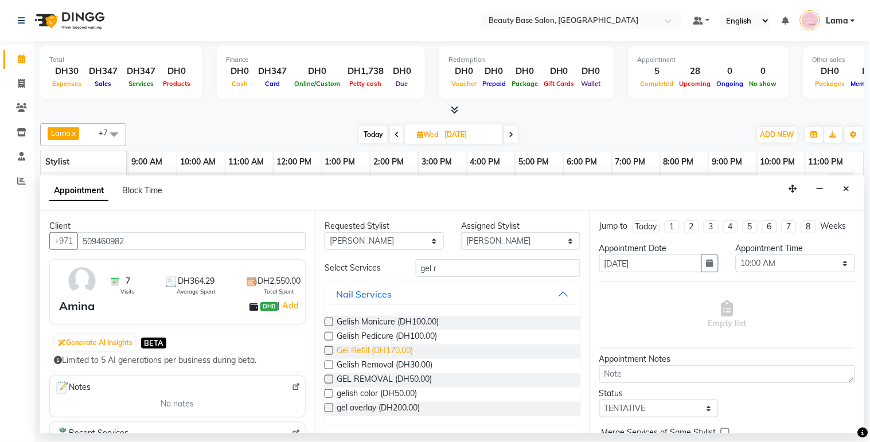
click at [386, 346] on span "Gel Refill (DH170.00)" at bounding box center [375, 352] width 76 height 14
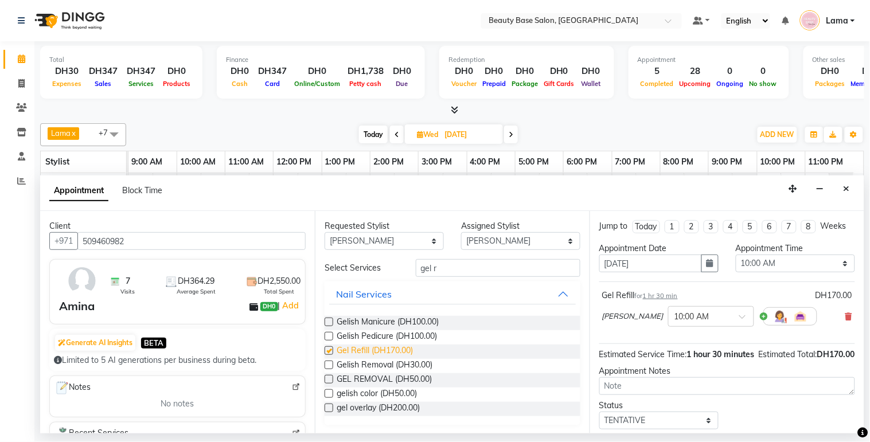
checkbox input "false"
click at [447, 270] on input "gel r" at bounding box center [498, 268] width 165 height 18
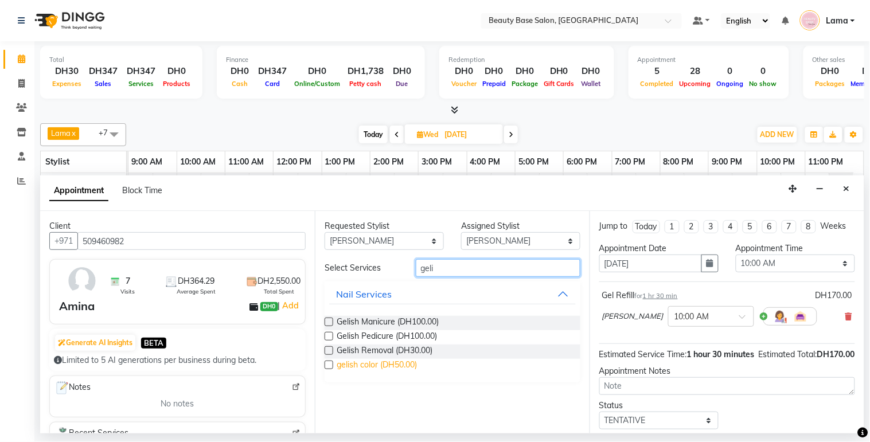
type input "geli"
click at [385, 365] on span "gelish color (DH50.00)" at bounding box center [377, 366] width 80 height 14
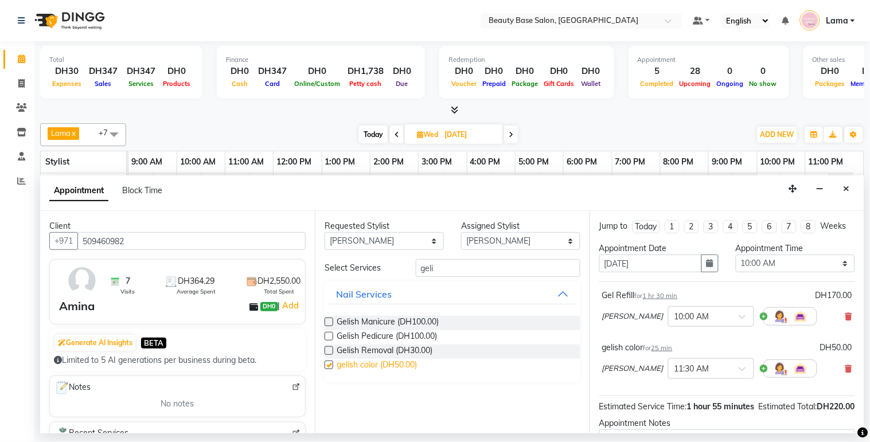
checkbox input "false"
click at [400, 244] on select "Any [PERSON_NAME] [PERSON_NAME] [PERSON_NAME] [PERSON_NAME] [PERSON_NAME] [MEDI…" at bounding box center [384, 241] width 119 height 18
select select "54541"
click at [325, 232] on select "Any [PERSON_NAME] [PERSON_NAME] [PERSON_NAME] [PERSON_NAME] [PERSON_NAME] [MEDI…" at bounding box center [384, 241] width 119 height 18
select select "54541"
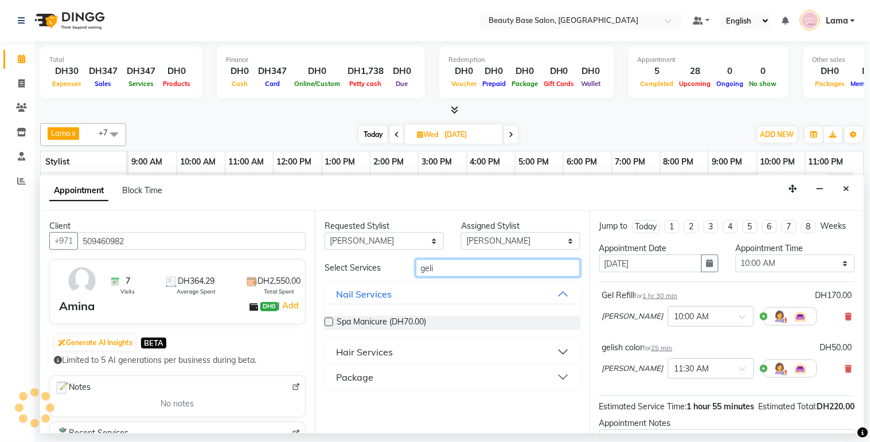
click at [449, 270] on input "geli" at bounding box center [498, 268] width 165 height 18
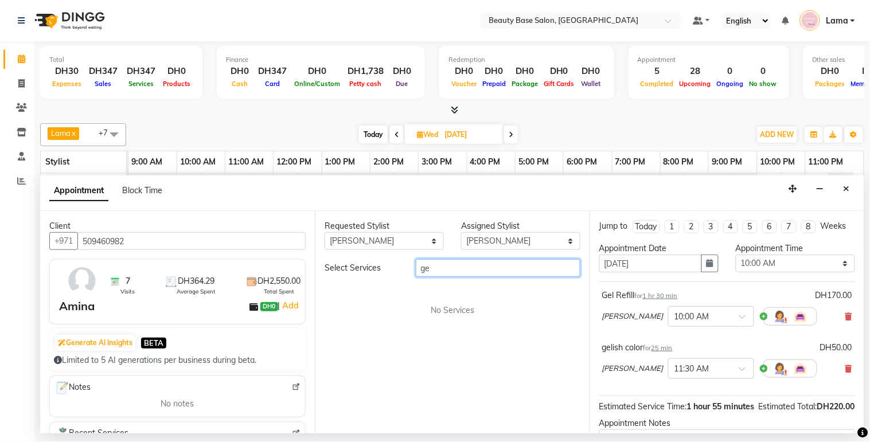
type input "g"
type input "roots"
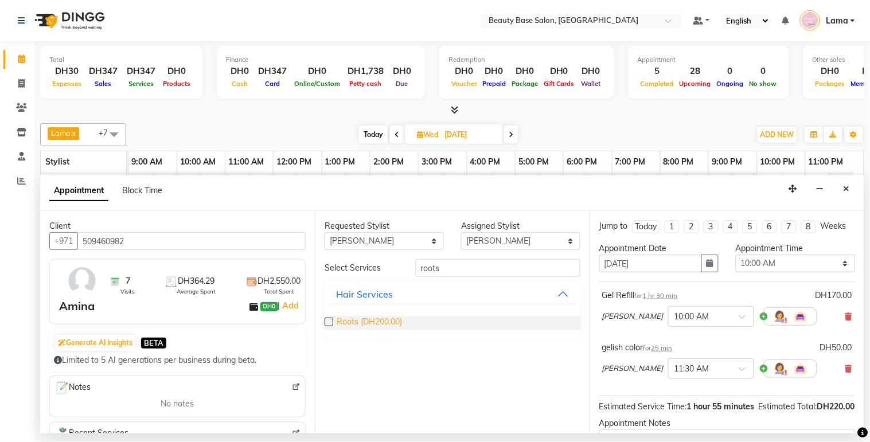
click at [356, 327] on span "Roots (DH200.00)" at bounding box center [369, 323] width 65 height 14
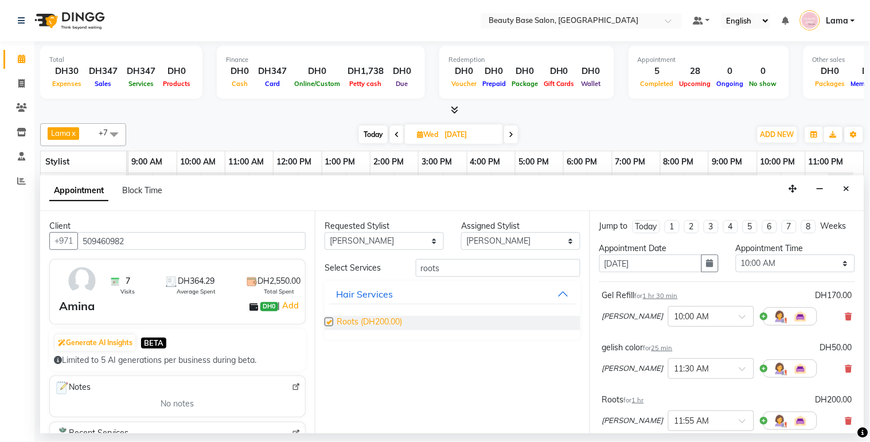
checkbox input "false"
click at [778, 272] on select "Select 10:00 AM 10:05 AM 10:10 AM 10:15 AM 10:20 AM 10:25 AM 10:30 AM 10:35 AM …" at bounding box center [795, 264] width 119 height 18
select select "1200"
click at [736, 265] on select "Select 10:00 AM 10:05 AM 10:10 AM 10:15 AM 10:20 AM 10:25 AM 10:30 AM 10:35 AM …" at bounding box center [795, 264] width 119 height 18
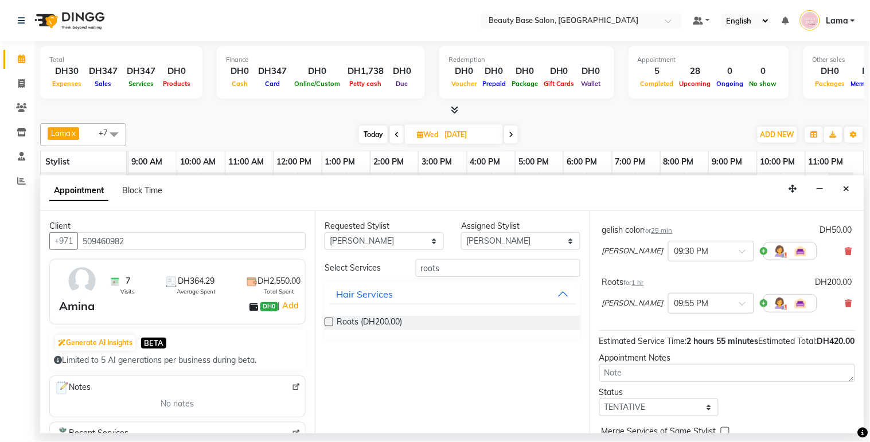
scroll to position [128, 0]
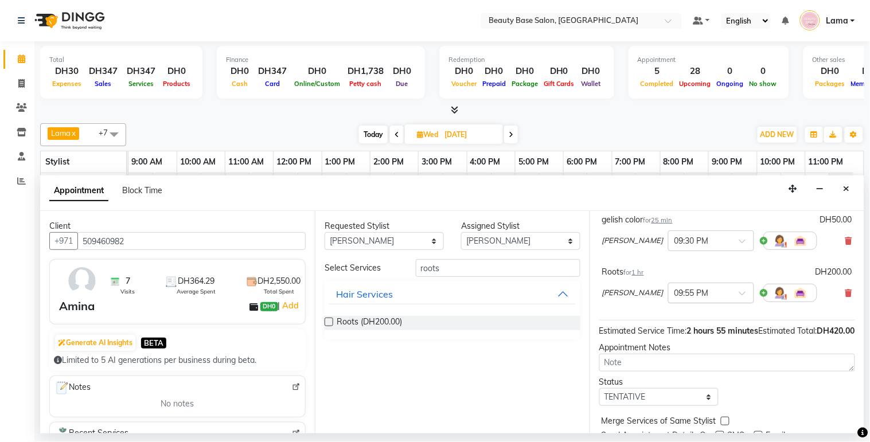
click at [675, 298] on input "text" at bounding box center [700, 292] width 50 height 12
click at [669, 365] on div "08:00 PM" at bounding box center [711, 358] width 85 height 21
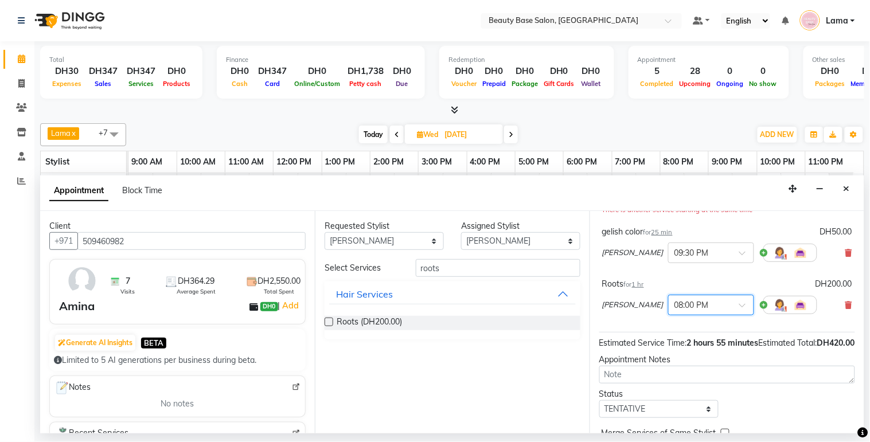
scroll to position [208, 0]
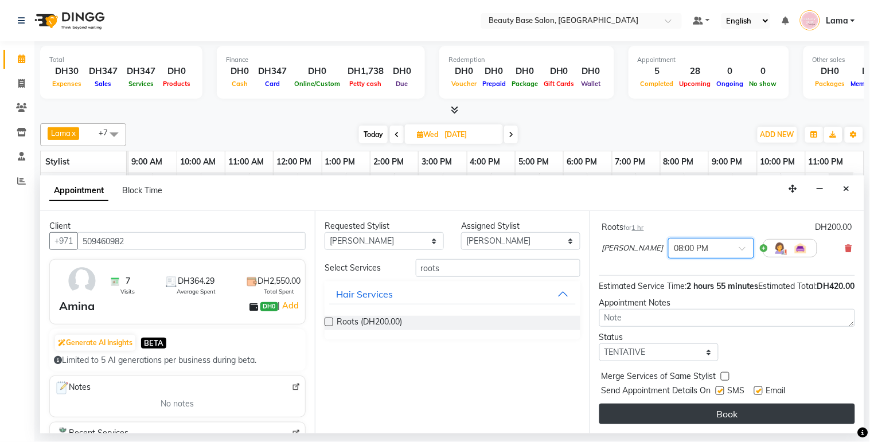
click at [747, 419] on button "Book" at bounding box center [727, 414] width 256 height 21
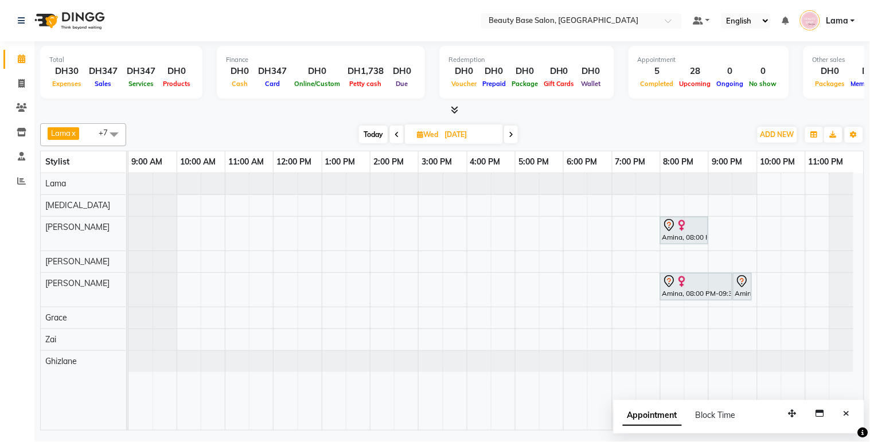
click at [686, 299] on div "Amina, 08:00 PM-09:30 PM, Gel Refill" at bounding box center [696, 287] width 70 height 24
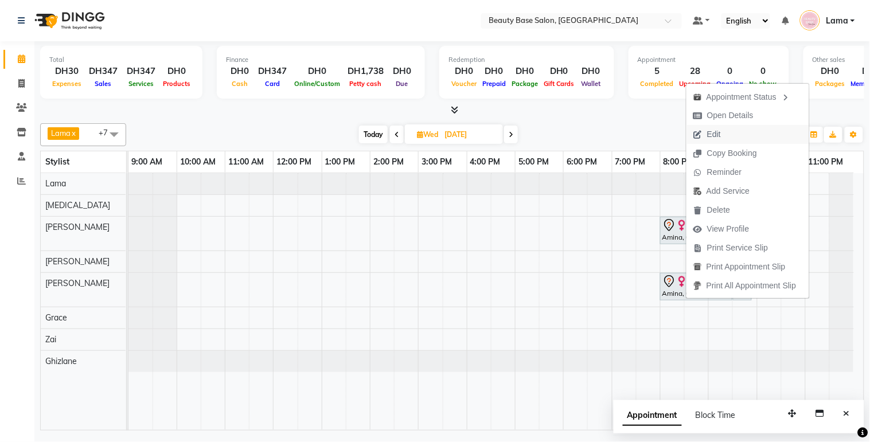
click at [723, 135] on span "Edit" at bounding box center [707, 134] width 41 height 19
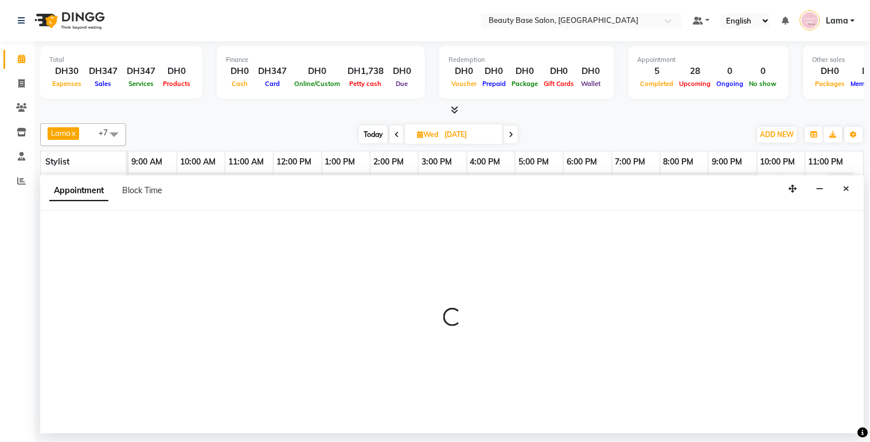
select select "tentative"
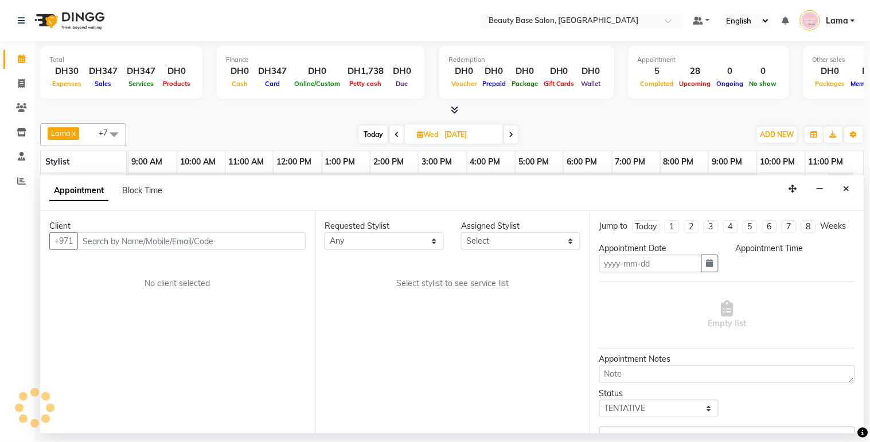
type input "17-09-2025"
select select "1200"
select select "61471"
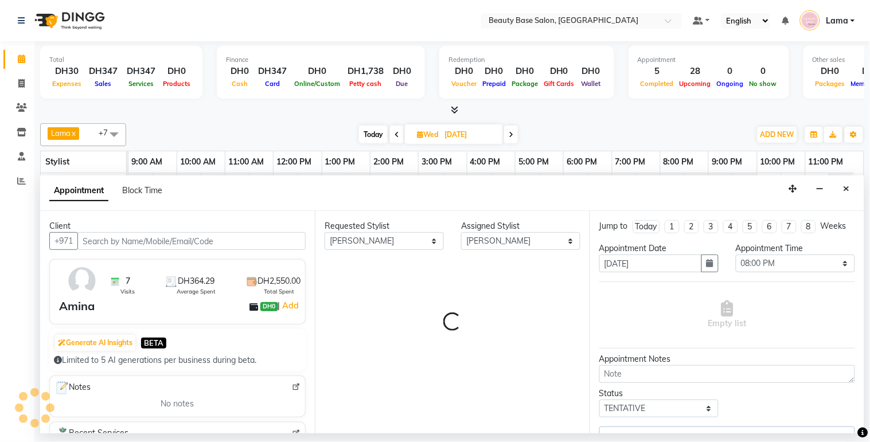
select select "1223"
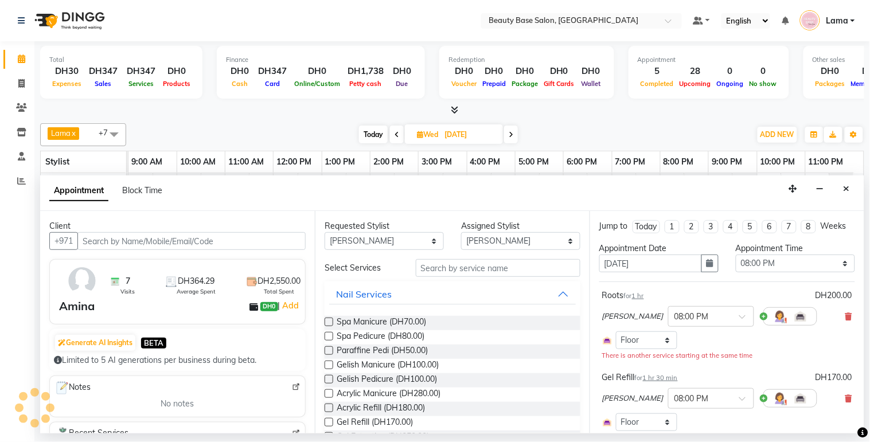
select select "1223"
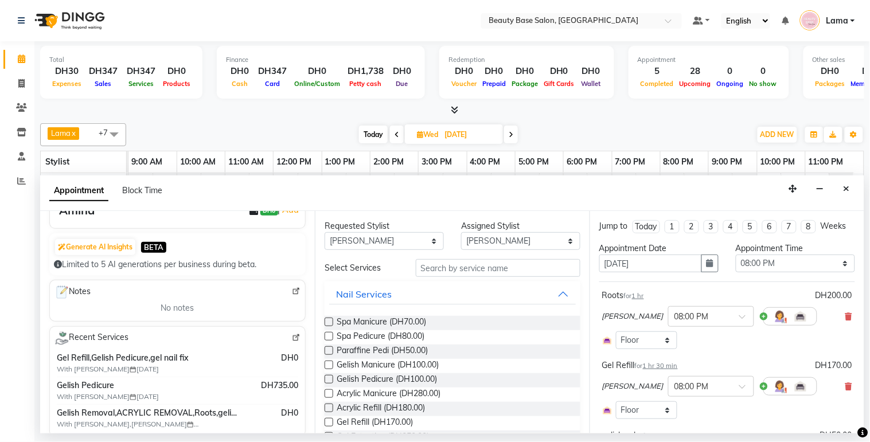
scroll to position [98, 0]
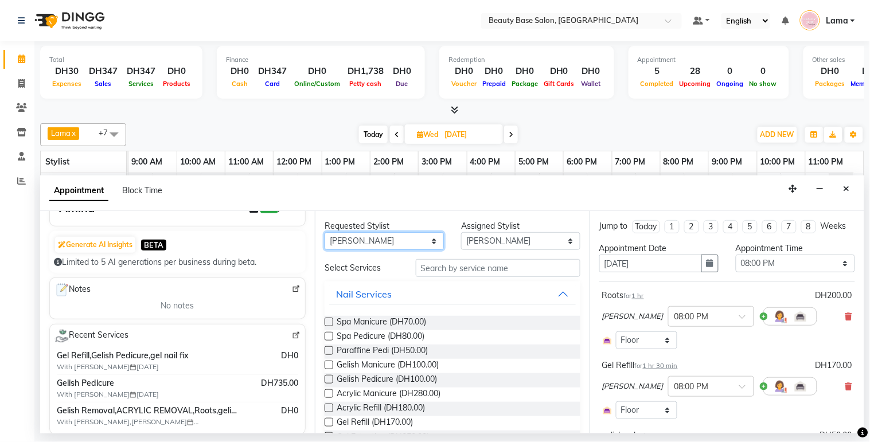
click at [377, 244] on select "Any [PERSON_NAME] [PERSON_NAME] [PERSON_NAME] [PERSON_NAME] [PERSON_NAME] [MEDI…" at bounding box center [384, 241] width 119 height 18
select select "17496"
click at [325, 232] on select "Any [PERSON_NAME] [PERSON_NAME] [PERSON_NAME] [PERSON_NAME] [PERSON_NAME] [MEDI…" at bounding box center [384, 241] width 119 height 18
select select "17496"
click at [394, 383] on span "Gelish Pedicure (DH100.00)" at bounding box center [387, 380] width 100 height 14
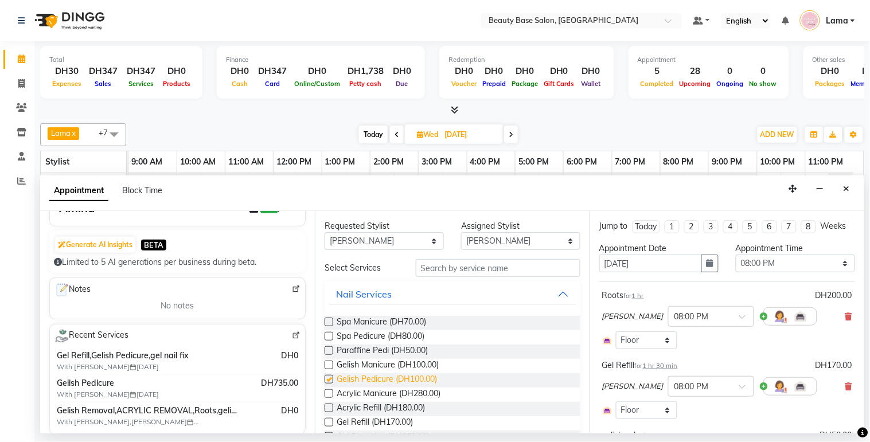
checkbox input "false"
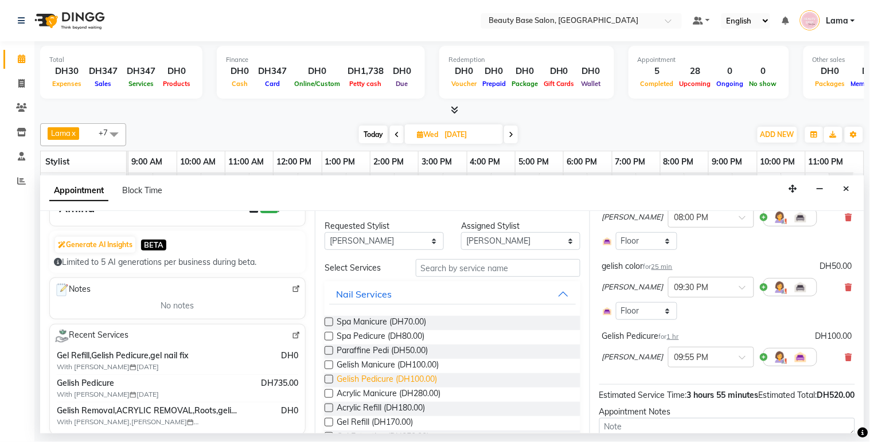
scroll to position [176, 0]
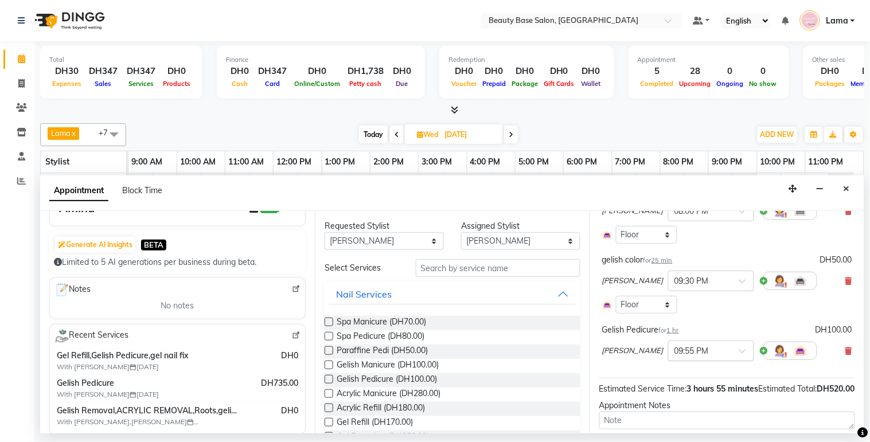
click at [675, 356] on input "text" at bounding box center [700, 350] width 50 height 12
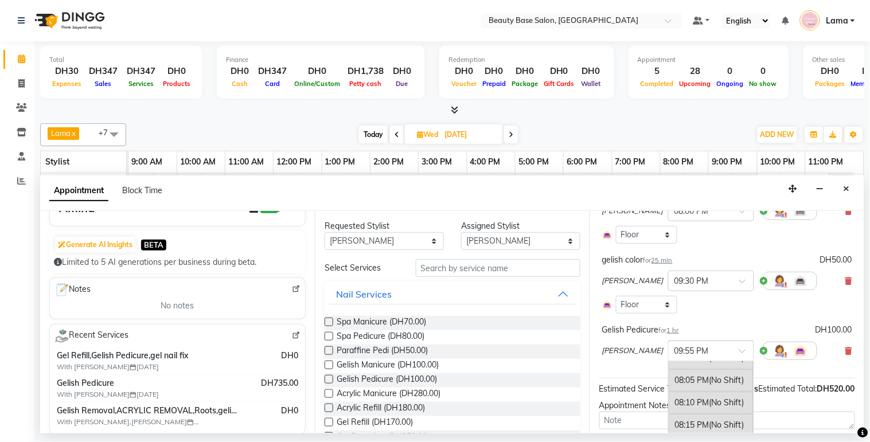
scroll to position [2692, 0]
click at [710, 371] on span "(No Shift)" at bounding box center [727, 365] width 35 height 10
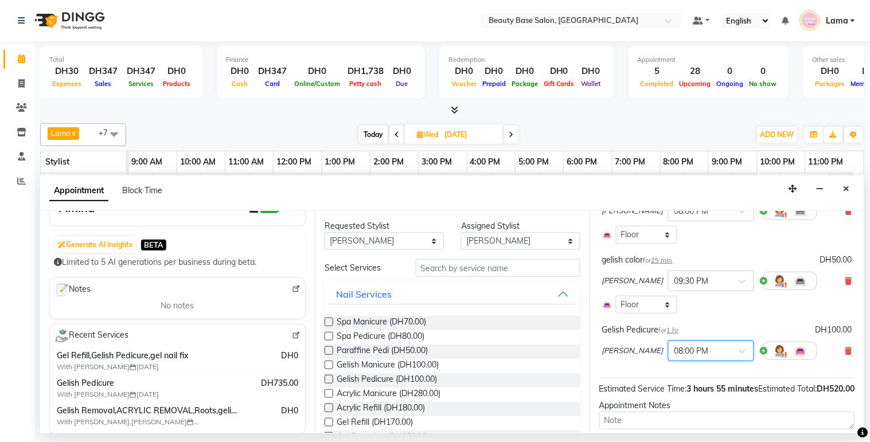
scroll to position [280, 0]
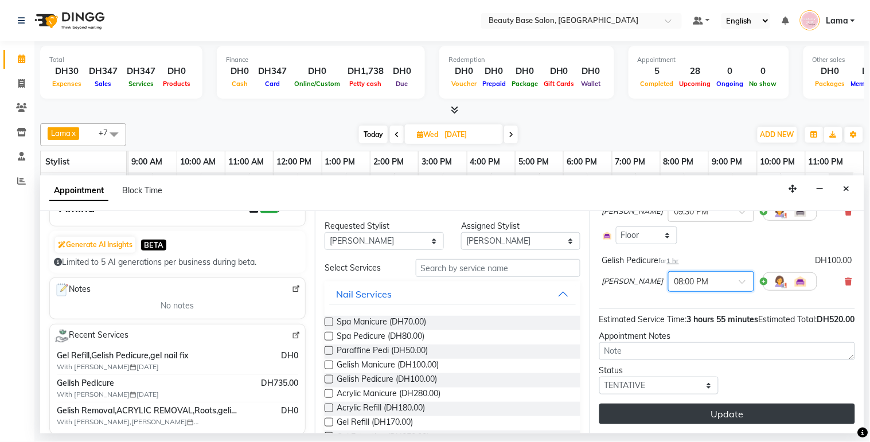
click at [731, 419] on button "Update" at bounding box center [727, 414] width 256 height 21
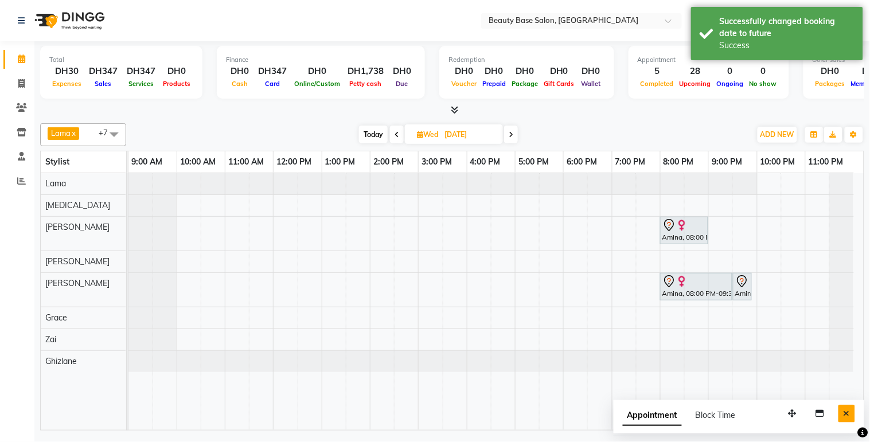
click at [846, 419] on button "Close" at bounding box center [847, 414] width 17 height 18
click at [375, 136] on span "Today" at bounding box center [373, 135] width 29 height 18
type input "[DATE]"
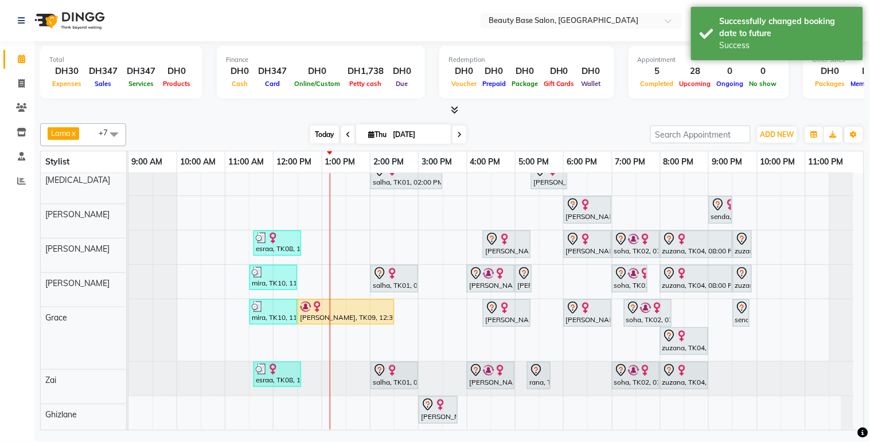
scroll to position [55, 0]
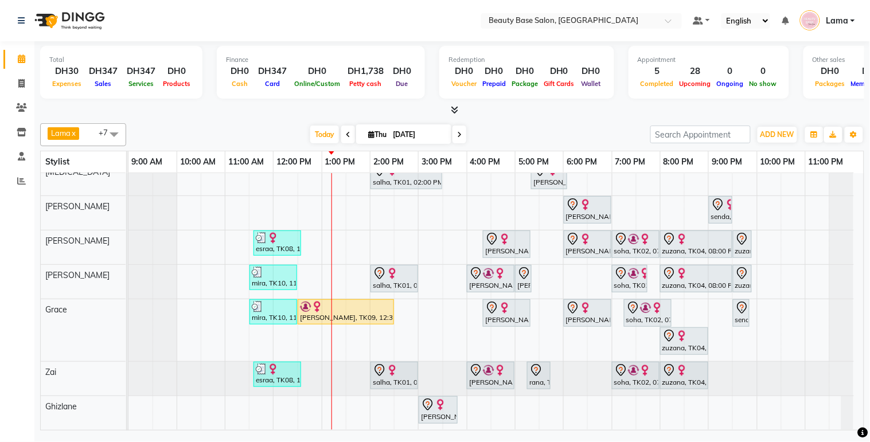
click at [419, 404] on link "[PERSON_NAME], TK05, 03:00 PM-03:50 PM, Moroccan Bath" at bounding box center [438, 410] width 39 height 28
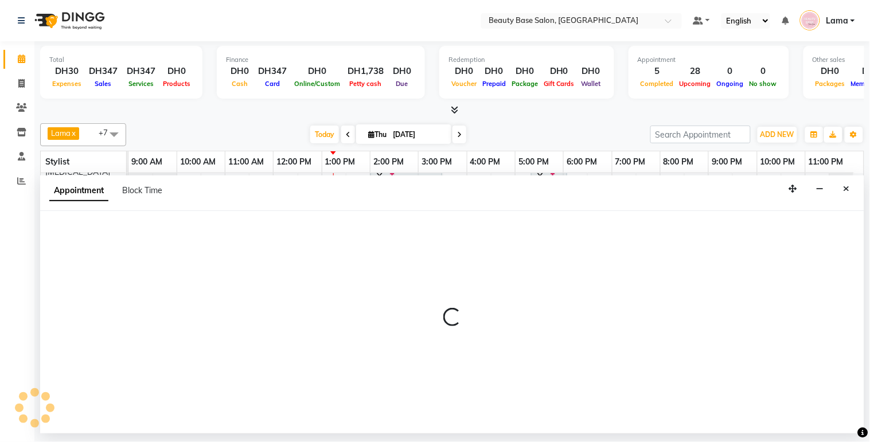
select select "31342"
select select "1350"
select select "tentative"
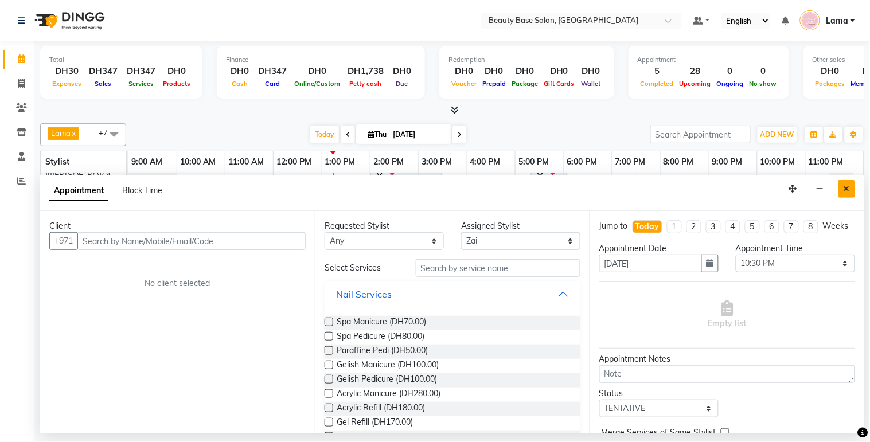
click at [844, 188] on icon "Close" at bounding box center [847, 189] width 6 height 8
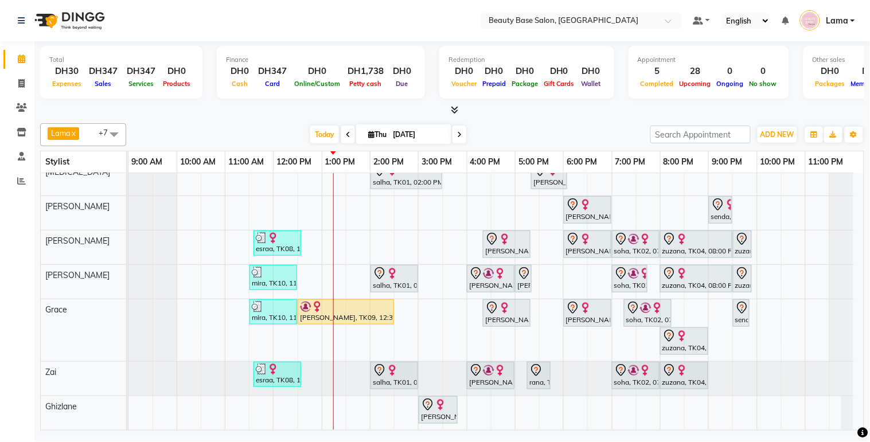
click at [457, 134] on icon at bounding box center [459, 134] width 5 height 7
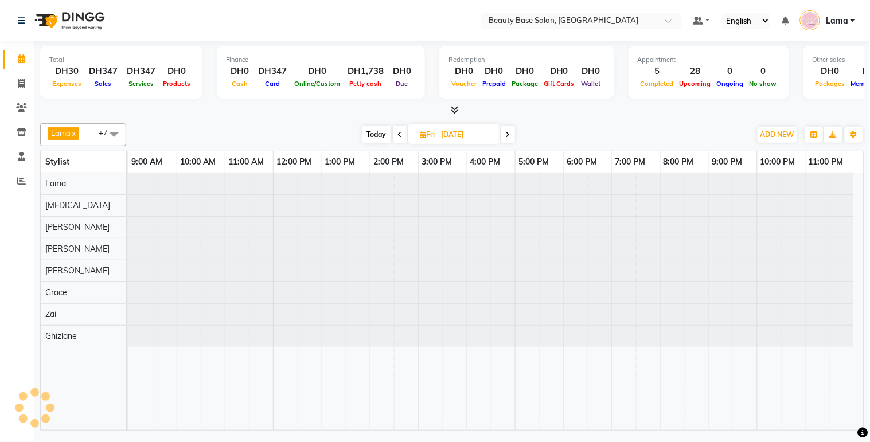
scroll to position [0, 0]
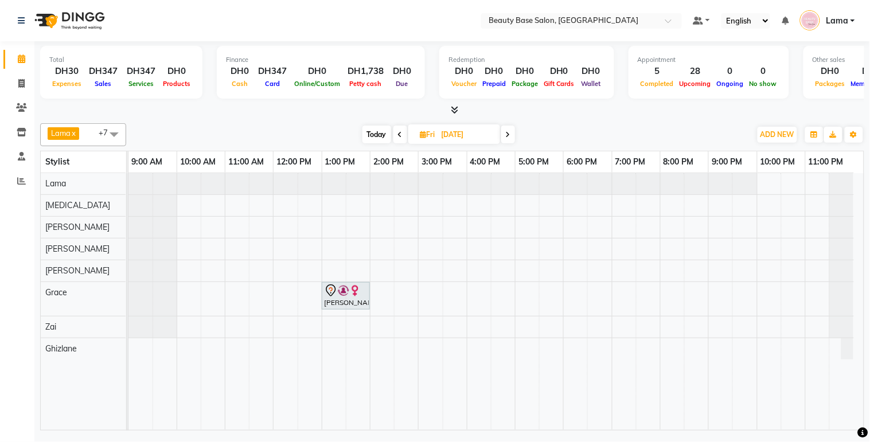
click at [381, 128] on span "Today" at bounding box center [377, 135] width 29 height 18
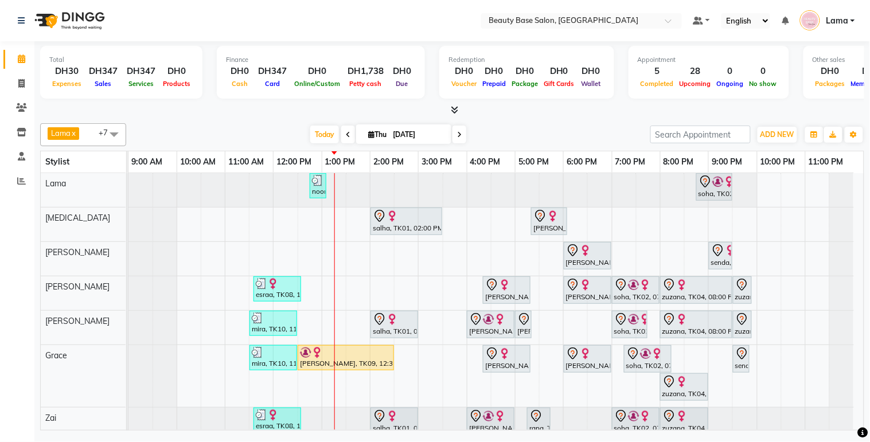
click at [460, 142] on span at bounding box center [460, 135] width 14 height 18
type input "[DATE]"
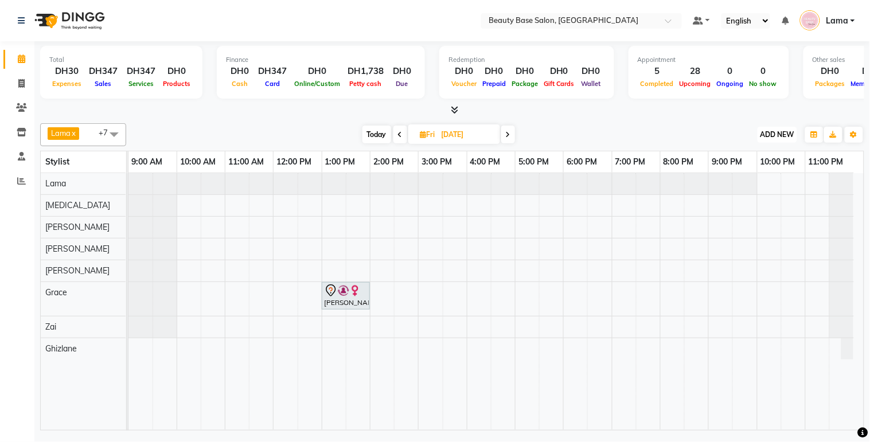
click at [782, 136] on span "ADD NEW" at bounding box center [778, 134] width 34 height 9
click at [769, 159] on button "Add Appointment" at bounding box center [752, 156] width 91 height 15
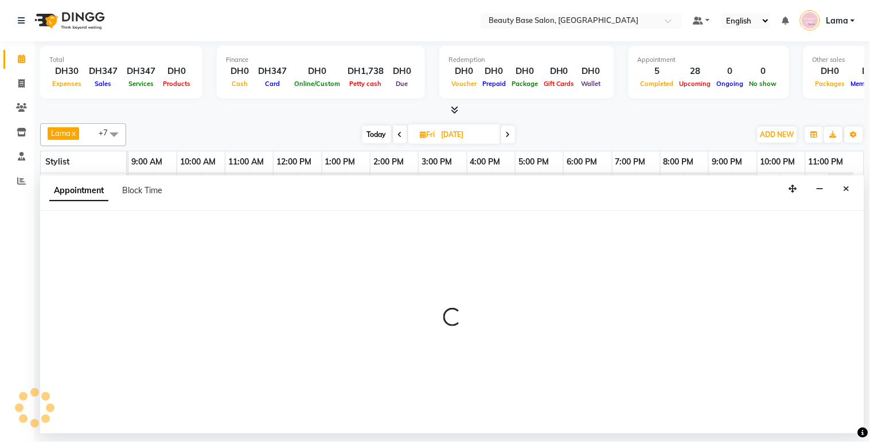
select select "tentative"
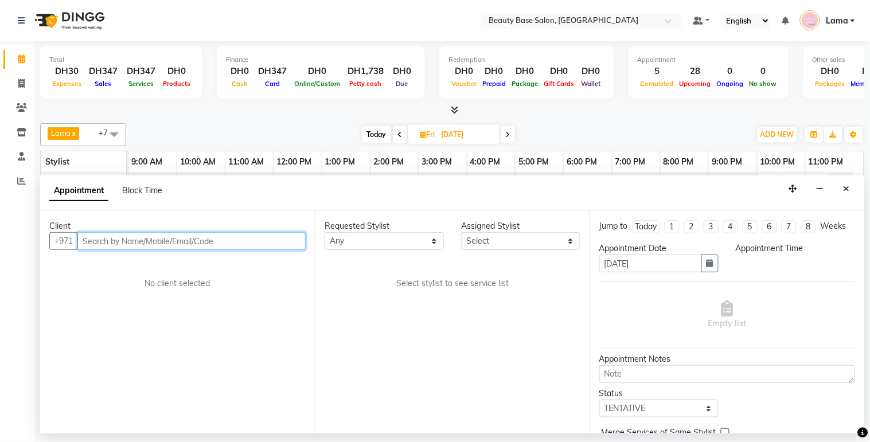
select select "600"
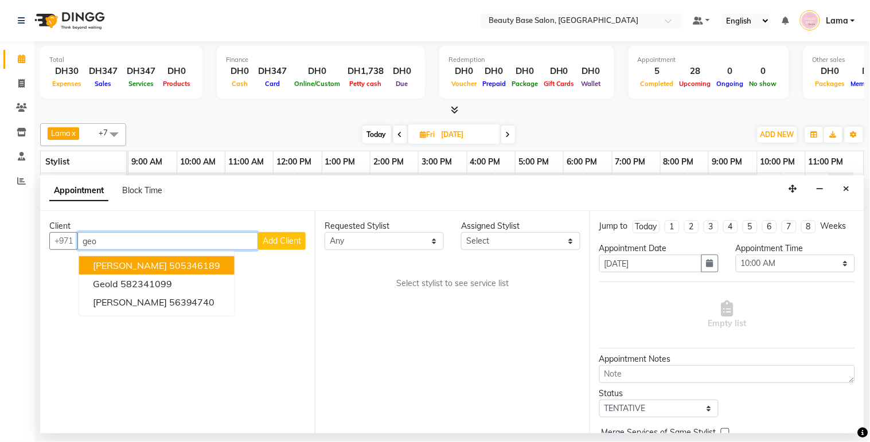
click at [173, 260] on ngb-highlight "505346189" at bounding box center [195, 265] width 52 height 11
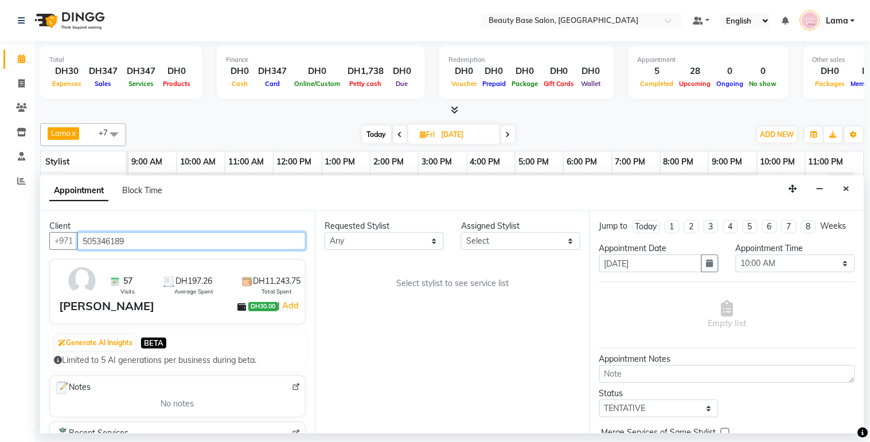
type input "505346189"
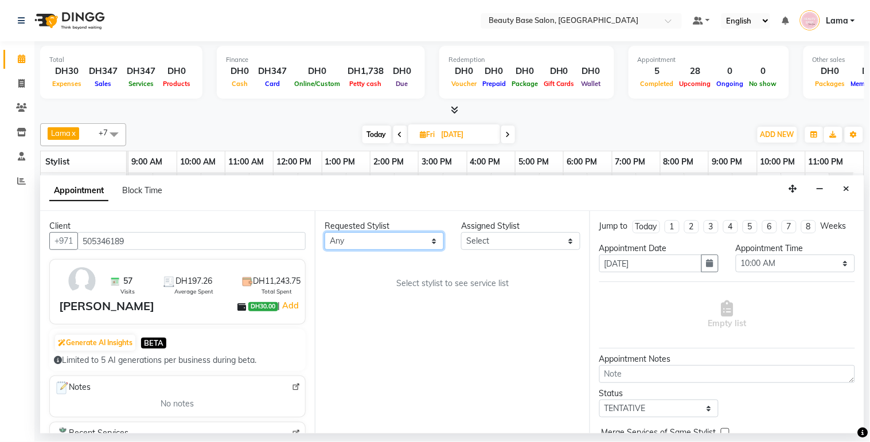
click at [391, 243] on select "Any [PERSON_NAME] [PERSON_NAME] [PERSON_NAME] [PERSON_NAME] [PERSON_NAME] [MEDI…" at bounding box center [384, 241] width 119 height 18
select select "61471"
click at [325, 232] on select "Any [PERSON_NAME] [PERSON_NAME] [PERSON_NAME] [PERSON_NAME] [PERSON_NAME] [MEDI…" at bounding box center [384, 241] width 119 height 18
select select "61471"
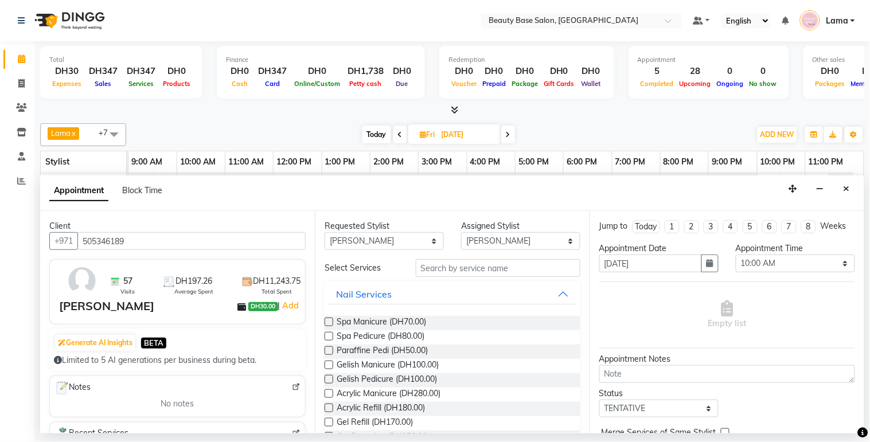
click at [391, 258] on div "Requested Stylist Any Ana Ghizlane Grace jenny Lama Rachel Ramila yasmin Zai As…" at bounding box center [452, 322] width 275 height 223
click at [405, 240] on select "Any [PERSON_NAME] [PERSON_NAME] [PERSON_NAME] [PERSON_NAME] [PERSON_NAME] [MEDI…" at bounding box center [384, 241] width 119 height 18
select select "49318"
click at [325, 232] on select "Any [PERSON_NAME] [PERSON_NAME] [PERSON_NAME] [PERSON_NAME] [PERSON_NAME] [MEDI…" at bounding box center [384, 241] width 119 height 18
select select "49318"
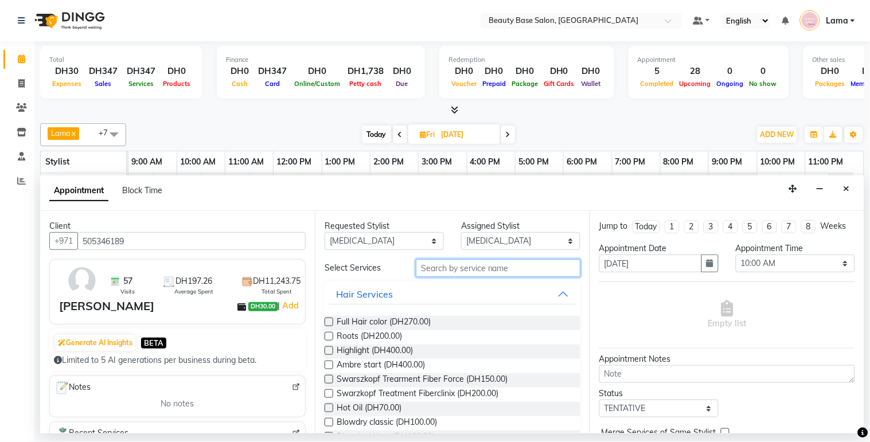
click at [469, 270] on input "text" at bounding box center [498, 268] width 165 height 18
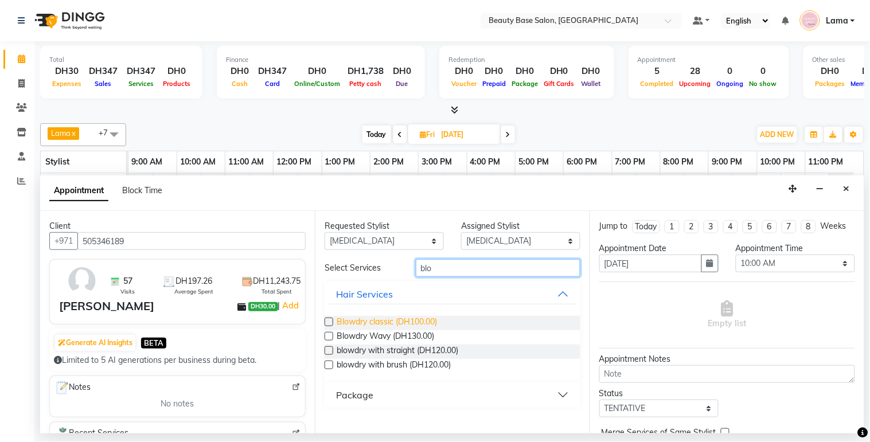
type input "blo"
click at [414, 324] on span "Blowdry classic (DH100.00)" at bounding box center [387, 323] width 100 height 14
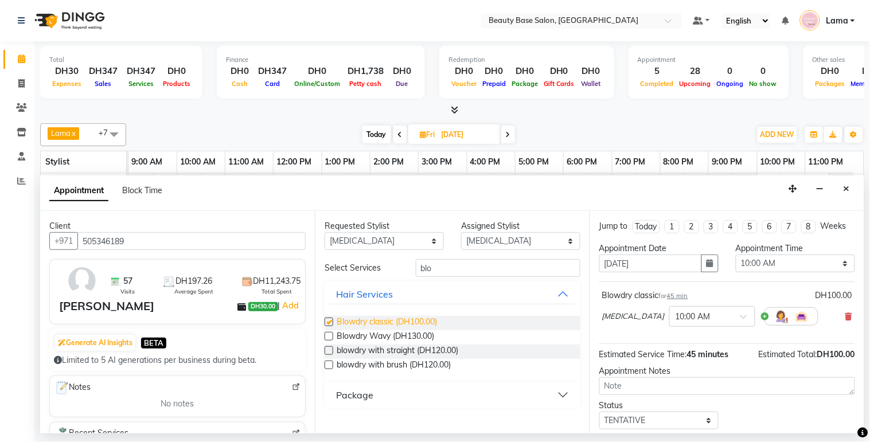
checkbox input "false"
click at [472, 271] on input "blo" at bounding box center [498, 268] width 165 height 18
type input "b"
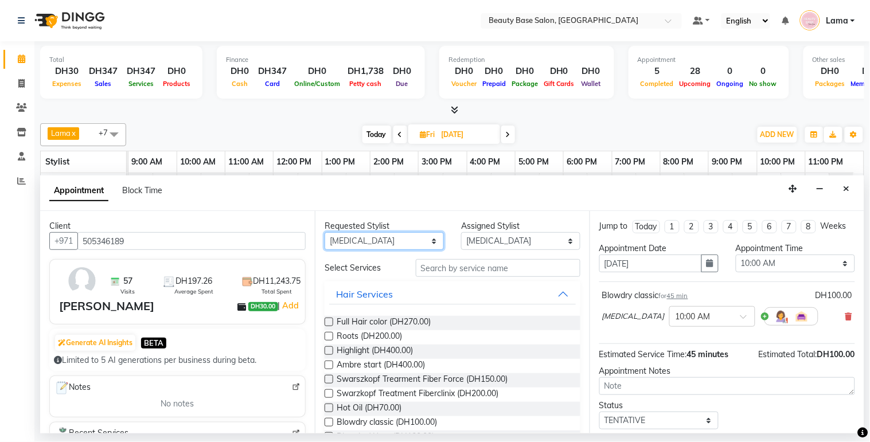
click at [410, 238] on select "Any [PERSON_NAME] [PERSON_NAME] [PERSON_NAME] [PERSON_NAME] [PERSON_NAME] [MEDI…" at bounding box center [384, 241] width 119 height 18
select select "13437"
click at [325, 232] on select "Any [PERSON_NAME] [PERSON_NAME] [PERSON_NAME] [PERSON_NAME] [PERSON_NAME] [MEDI…" at bounding box center [384, 241] width 119 height 18
select select "13437"
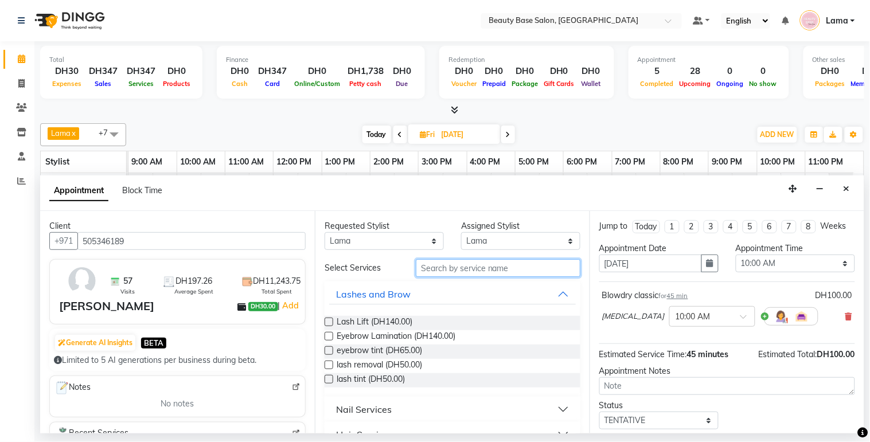
click at [464, 271] on input "text" at bounding box center [498, 268] width 165 height 18
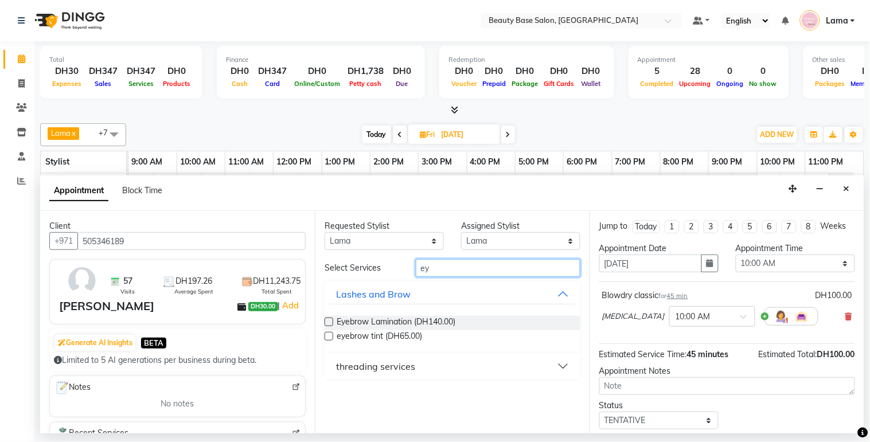
type input "ey"
click at [379, 371] on div "threading services" at bounding box center [375, 367] width 79 height 14
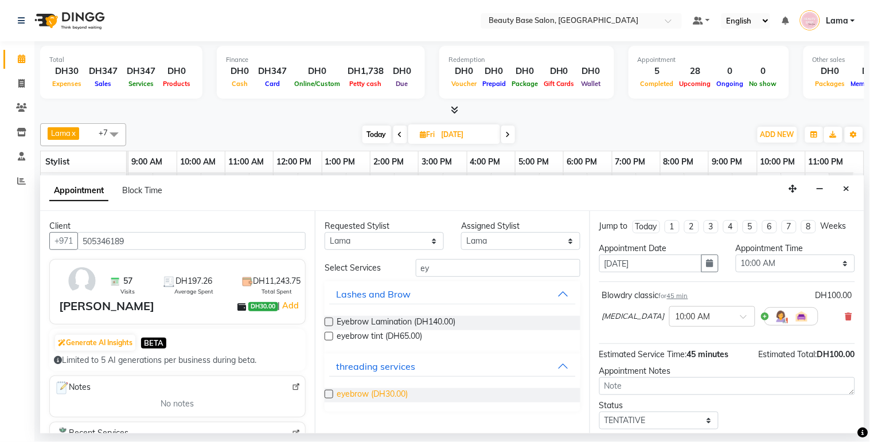
click at [369, 398] on span "eyebrow (DH30.00)" at bounding box center [372, 395] width 71 height 14
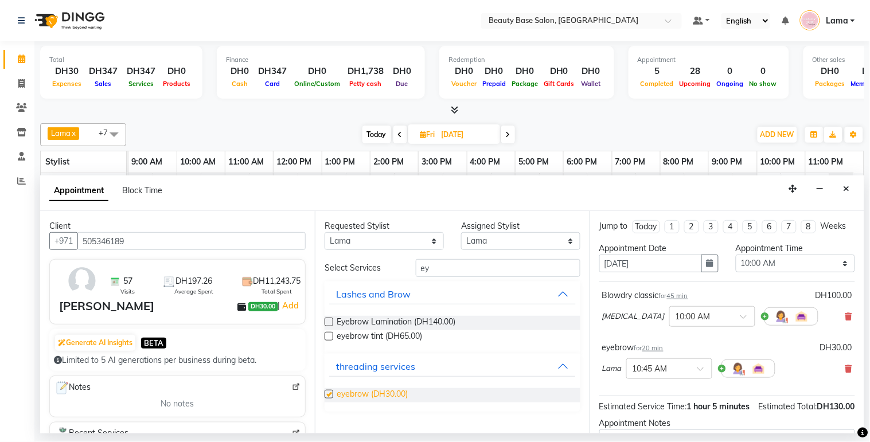
checkbox input "false"
click at [454, 267] on input "ey" at bounding box center [498, 268] width 165 height 18
type input "e"
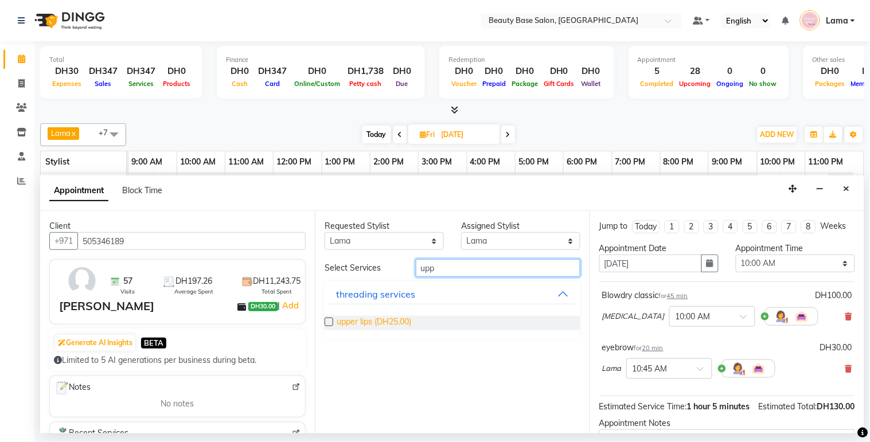
type input "upp"
click at [394, 322] on span "upper lips (DH25.00)" at bounding box center [374, 323] width 75 height 14
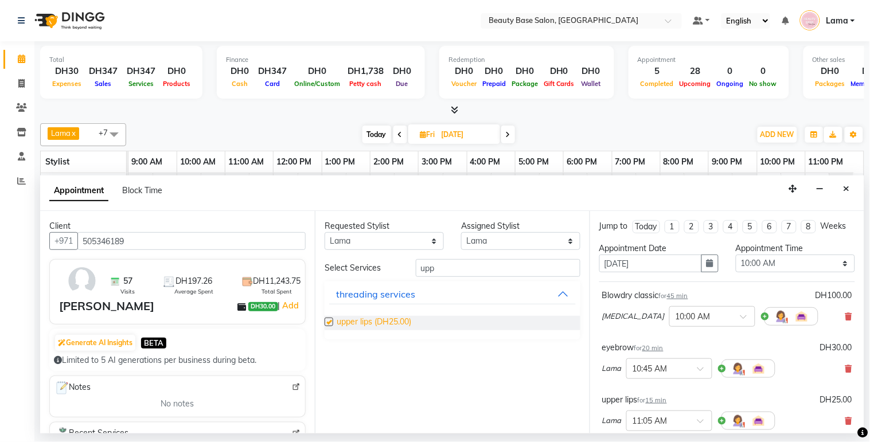
checkbox input "false"
click at [800, 272] on select "Select 10:00 AM 10:05 AM 10:10 AM 10:15 AM 10:20 AM 10:25 AM 10:30 AM 10:35 AM …" at bounding box center [795, 264] width 119 height 18
select select "675"
click at [736, 265] on select "Select 10:00 AM 10:05 AM 10:10 AM 10:15 AM 10:20 AM 10:25 AM 10:30 AM 10:35 AM …" at bounding box center [795, 264] width 119 height 18
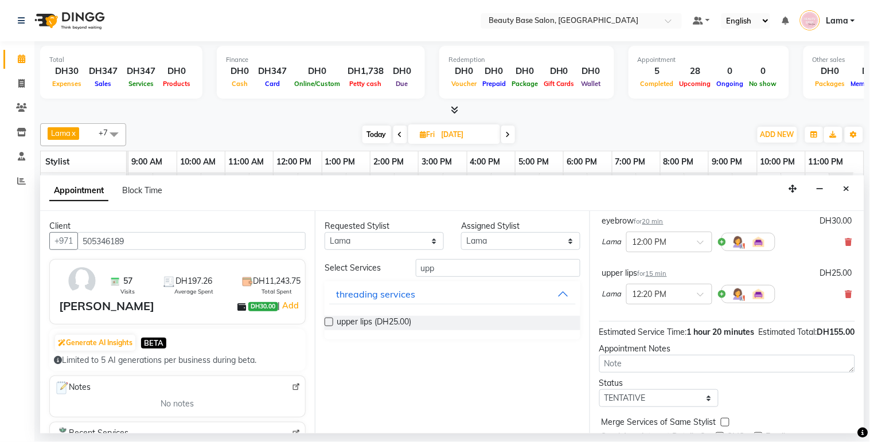
scroll to position [196, 0]
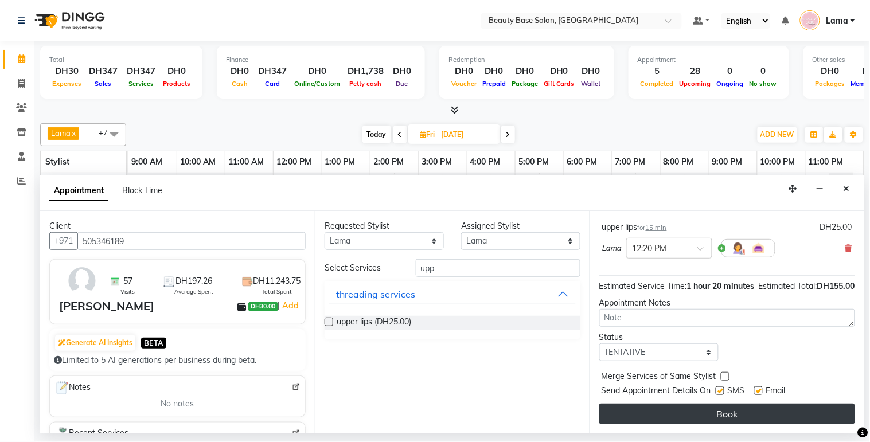
click at [738, 416] on button "Book" at bounding box center [727, 414] width 256 height 21
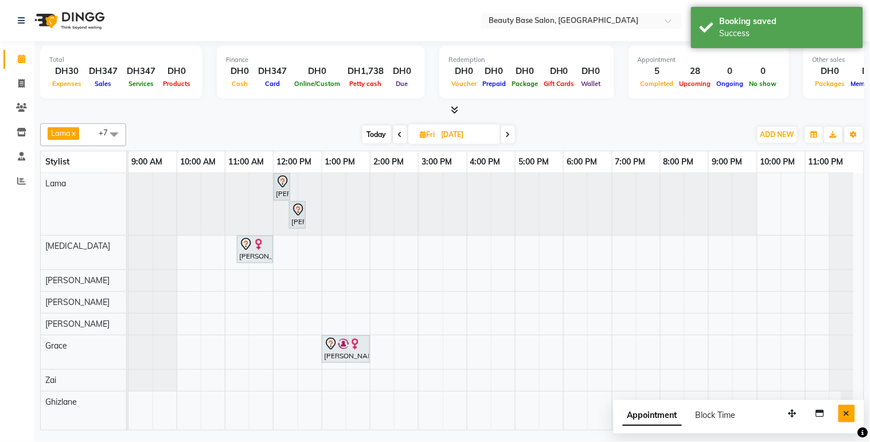
click at [846, 422] on button "Close" at bounding box center [847, 414] width 17 height 18
click at [376, 135] on span "Today" at bounding box center [377, 135] width 29 height 18
type input "[DATE]"
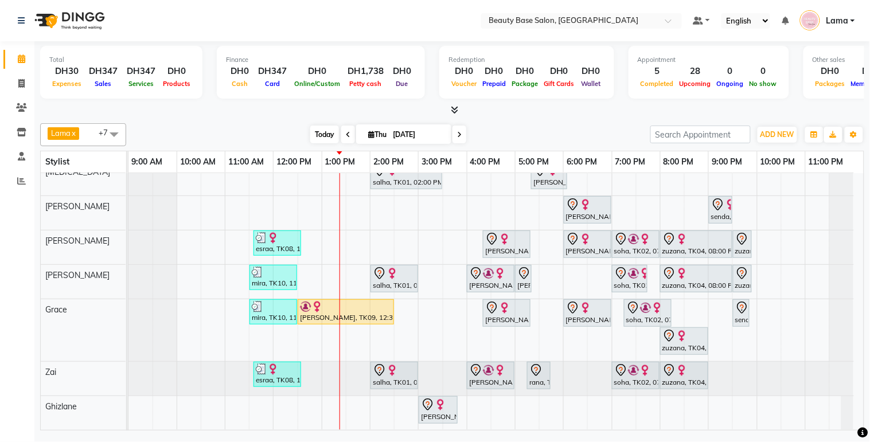
scroll to position [55, 0]
click at [854, 168] on div "11:00 PM" at bounding box center [830, 161] width 48 height 21
click at [860, 168] on div "9:00 AM 10:00 AM 11:00 AM 12:00 PM 1:00 PM 2:00 PM 3:00 PM 4:00 PM 5:00 PM 6:00…" at bounding box center [495, 162] width 735 height 22
click at [860, 171] on div "9:00 AM 10:00 AM 11:00 AM 12:00 PM 1:00 PM 2:00 PM 3:00 PM 4:00 PM 5:00 PM 6:00…" at bounding box center [495, 162] width 735 height 22
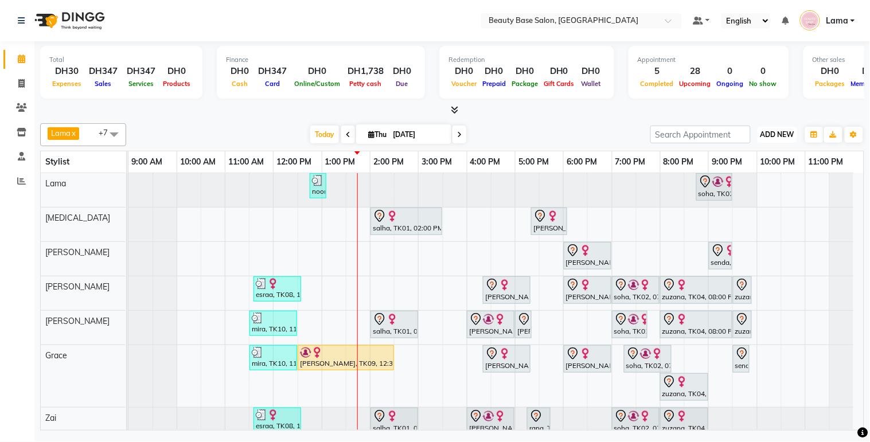
click at [781, 132] on span "ADD NEW" at bounding box center [778, 134] width 34 height 9
click at [772, 155] on button "Add Appointment" at bounding box center [752, 156] width 91 height 15
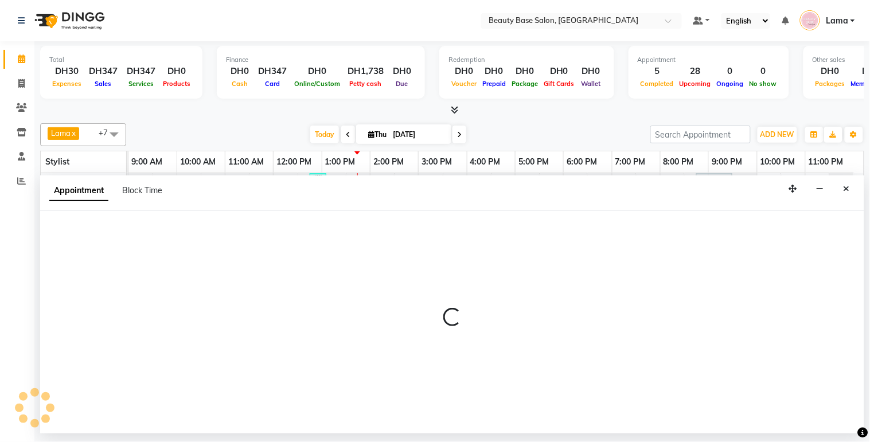
select select "tentative"
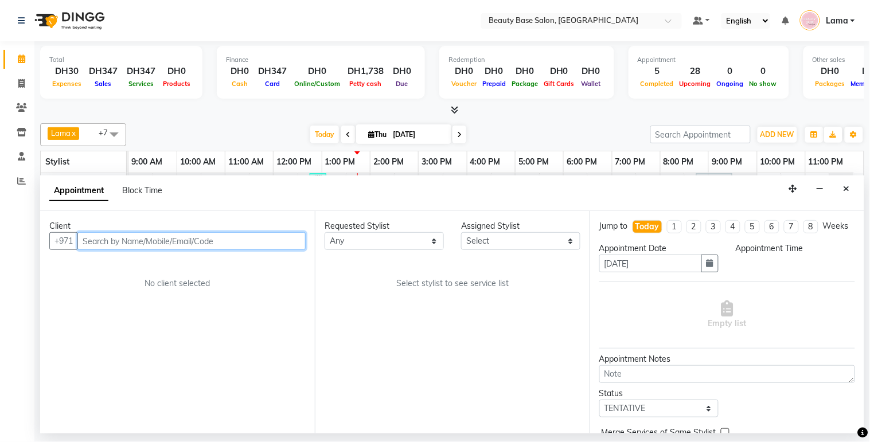
select select "600"
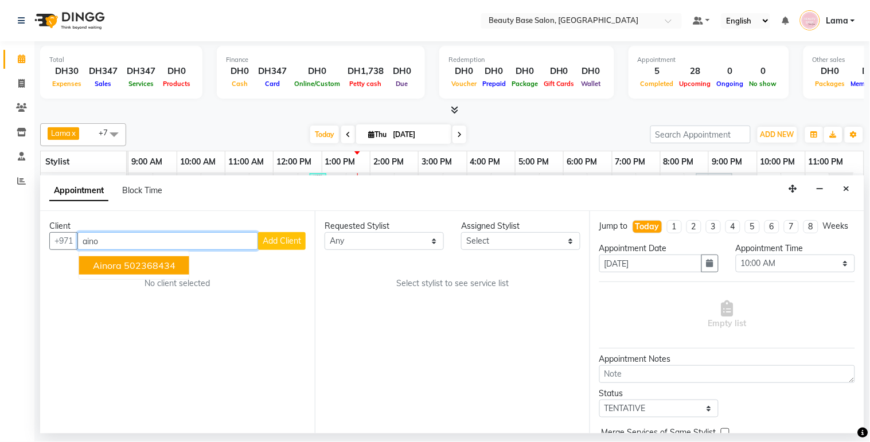
click at [180, 268] on button "ainora 502368434" at bounding box center [134, 265] width 110 height 18
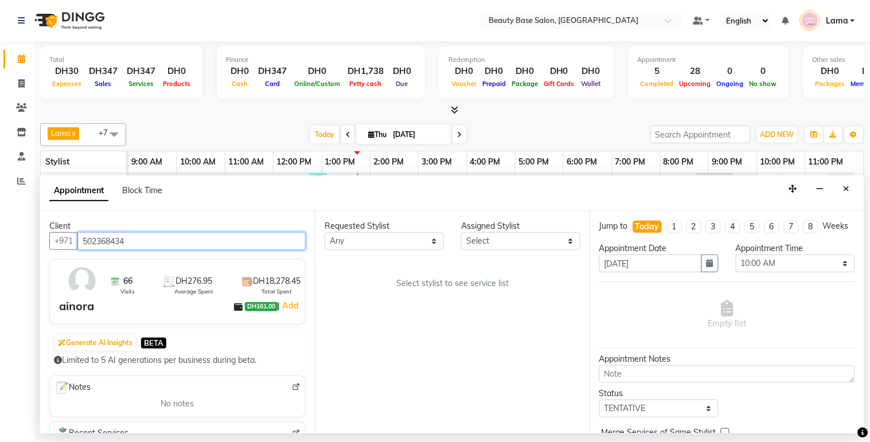
type input "502368434"
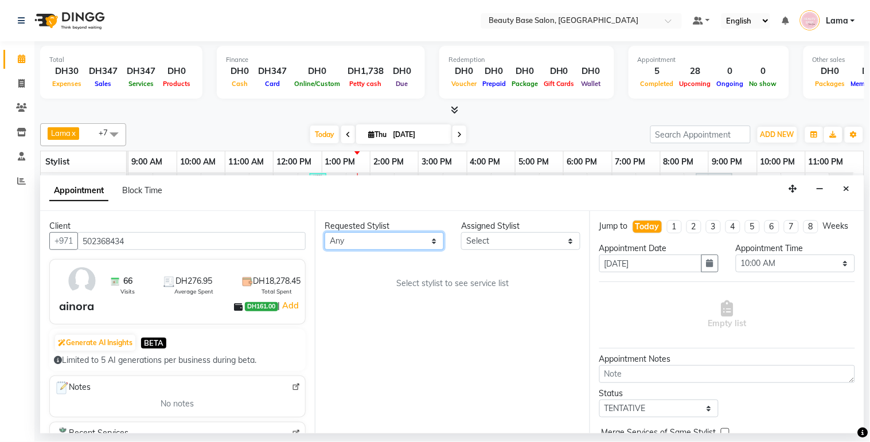
click at [399, 245] on select "Any [PERSON_NAME] [PERSON_NAME] [PERSON_NAME] [PERSON_NAME] [PERSON_NAME] [MEDI…" at bounding box center [384, 241] width 119 height 18
select select "13437"
click at [325, 232] on select "Any [PERSON_NAME] [PERSON_NAME] [PERSON_NAME] [PERSON_NAME] [PERSON_NAME] [MEDI…" at bounding box center [384, 241] width 119 height 18
select select "13437"
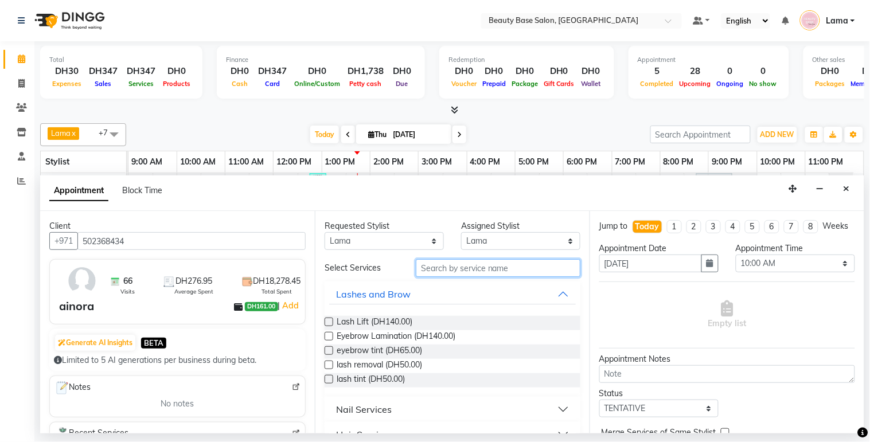
click at [437, 268] on input "text" at bounding box center [498, 268] width 165 height 18
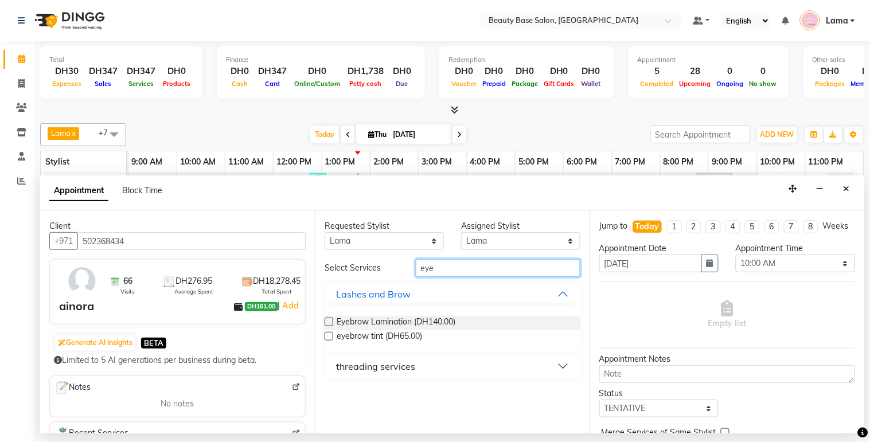
type input "eye"
click at [369, 369] on div "threading services" at bounding box center [375, 367] width 79 height 14
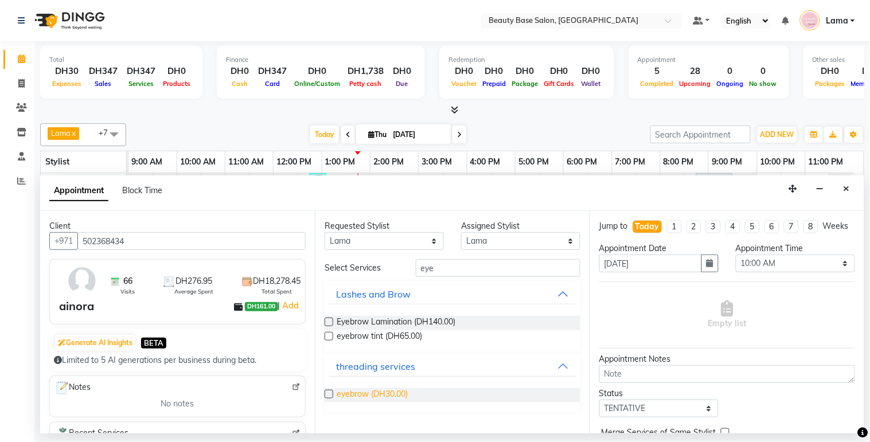
click at [359, 402] on span "eyebrow (DH30.00)" at bounding box center [372, 395] width 71 height 14
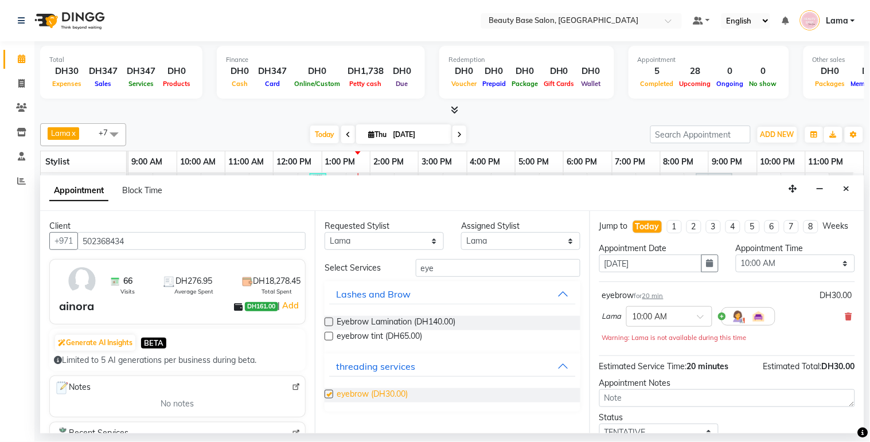
checkbox input "false"
click at [782, 272] on select "Select 10:00 AM 10:05 AM 10:10 AM 10:15 AM 10:20 AM 10:25 AM 10:30 AM 10:35 AM …" at bounding box center [795, 264] width 119 height 18
click at [772, 272] on select "Select 10:00 AM 10:05 AM 10:10 AM 10:15 AM 10:20 AM 10:25 AM 10:30 AM 10:35 AM …" at bounding box center [795, 264] width 119 height 18
select select "840"
click at [736, 265] on select "Select 10:00 AM 10:05 AM 10:10 AM 10:15 AM 10:20 AM 10:25 AM 10:30 AM 10:35 AM …" at bounding box center [795, 264] width 119 height 18
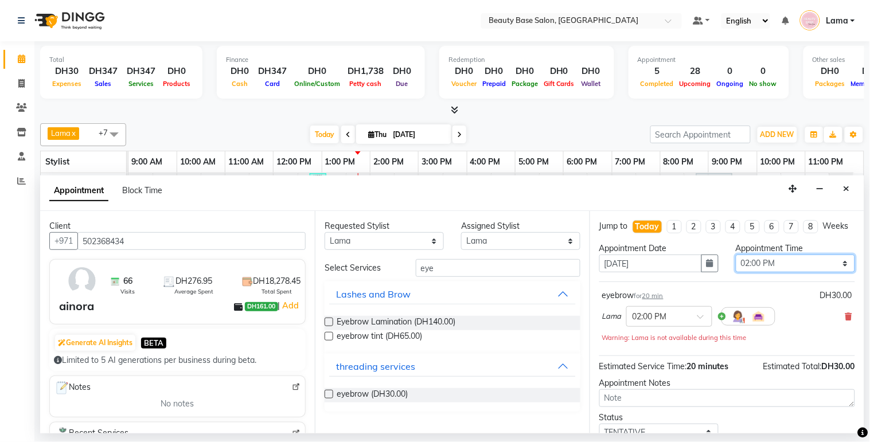
scroll to position [92, 0]
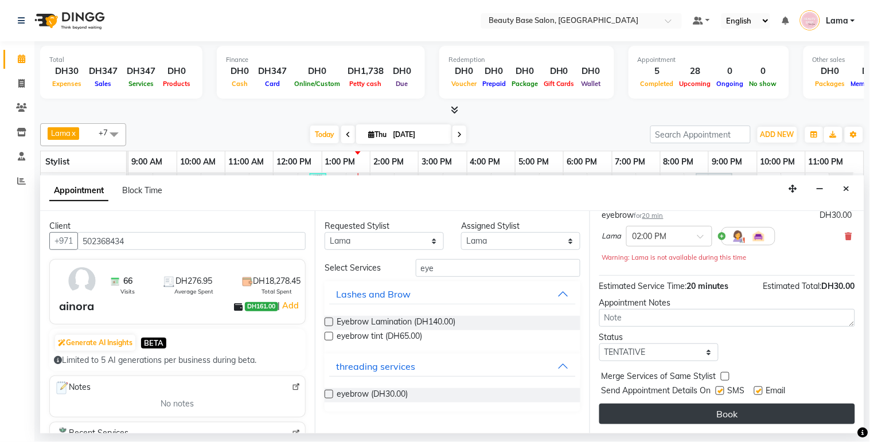
click at [739, 419] on button "Book" at bounding box center [727, 414] width 256 height 21
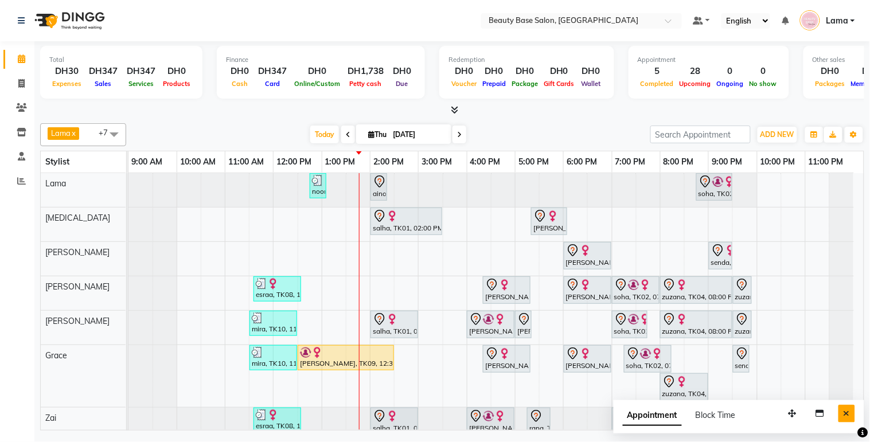
click at [850, 416] on icon "Close" at bounding box center [847, 414] width 6 height 8
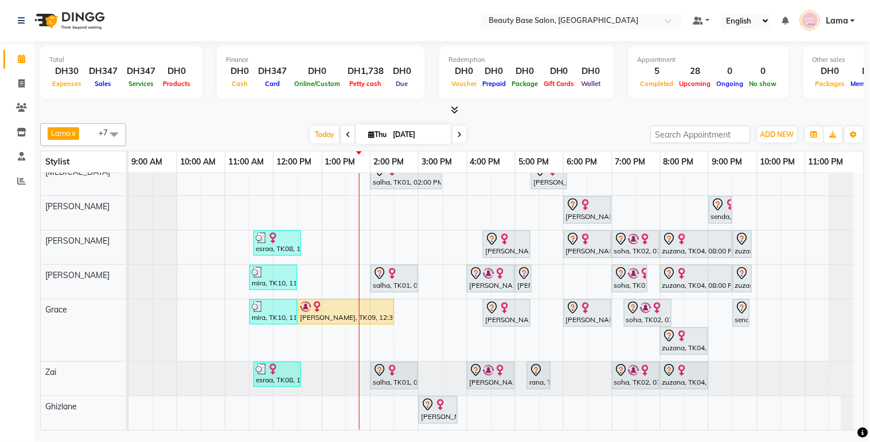
scroll to position [55, 0]
click at [853, 411] on div at bounding box center [848, 413] width 12 height 34
click at [777, 132] on span "ADD NEW" at bounding box center [778, 134] width 34 height 9
click at [765, 156] on button "Add Appointment" at bounding box center [752, 156] width 91 height 15
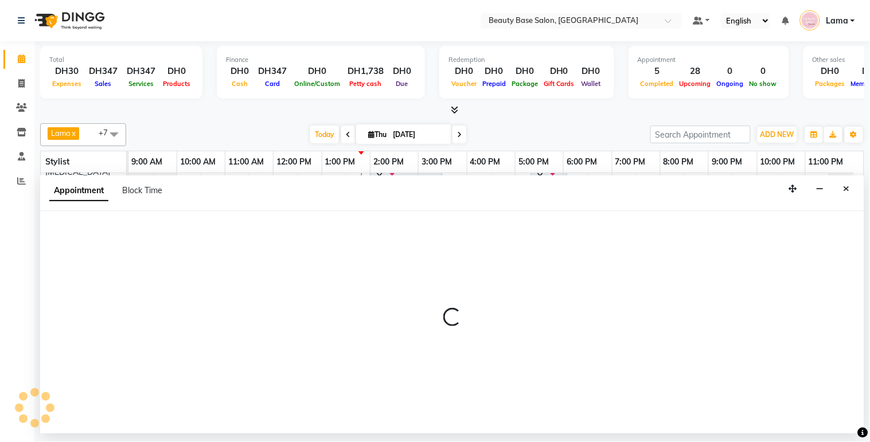
select select "600"
select select "tentative"
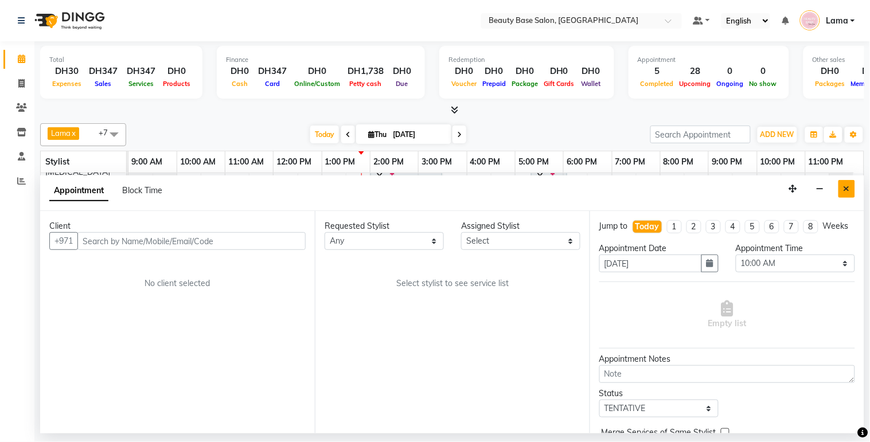
click at [844, 191] on icon "Close" at bounding box center [847, 189] width 6 height 8
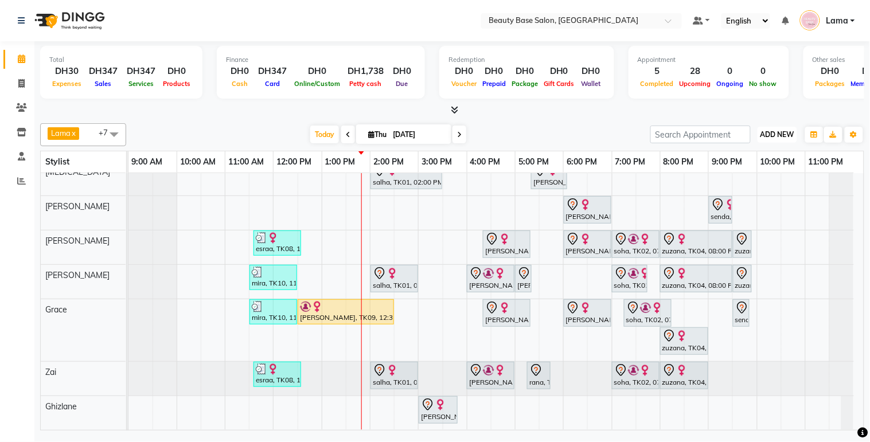
click at [781, 138] on span "ADD NEW" at bounding box center [778, 134] width 34 height 9
click at [774, 155] on button "Add Appointment" at bounding box center [752, 156] width 91 height 15
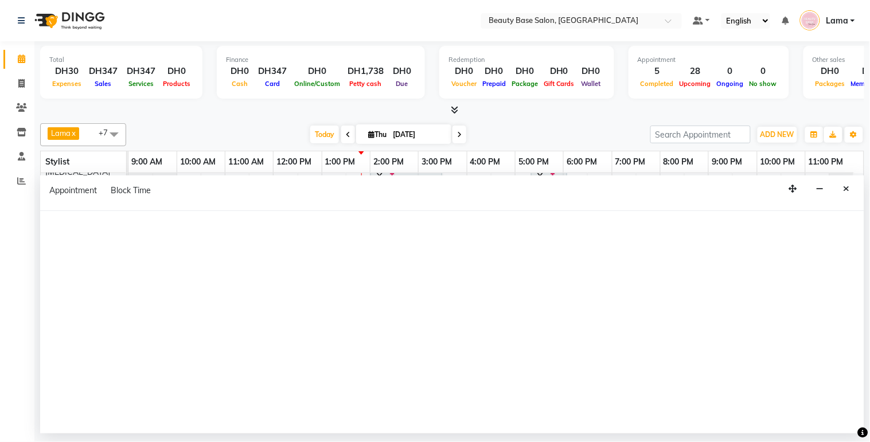
select select "600"
select select "tentative"
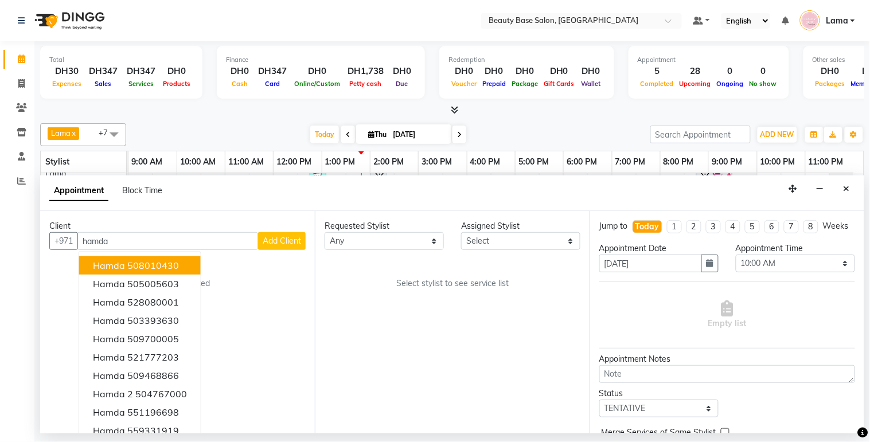
scroll to position [11, 0]
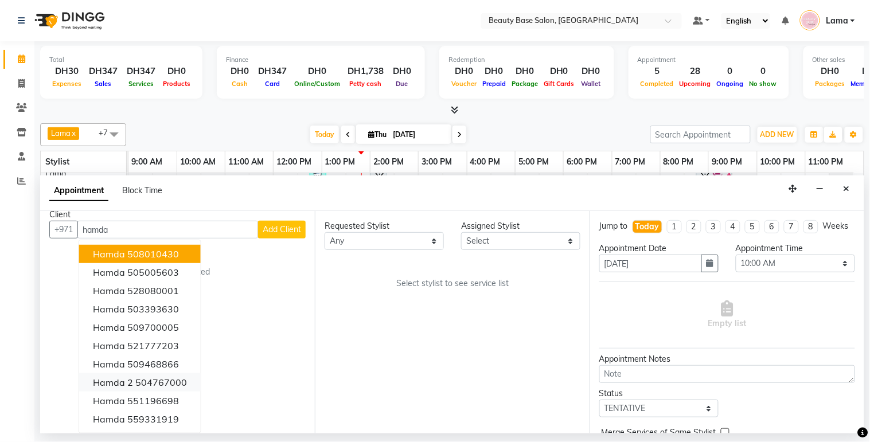
click at [173, 385] on ngb-highlight "504767000" at bounding box center [161, 382] width 52 height 11
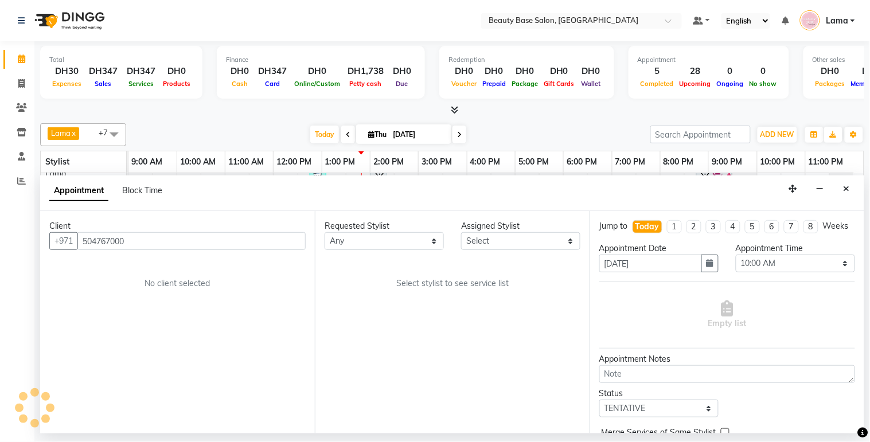
scroll to position [0, 0]
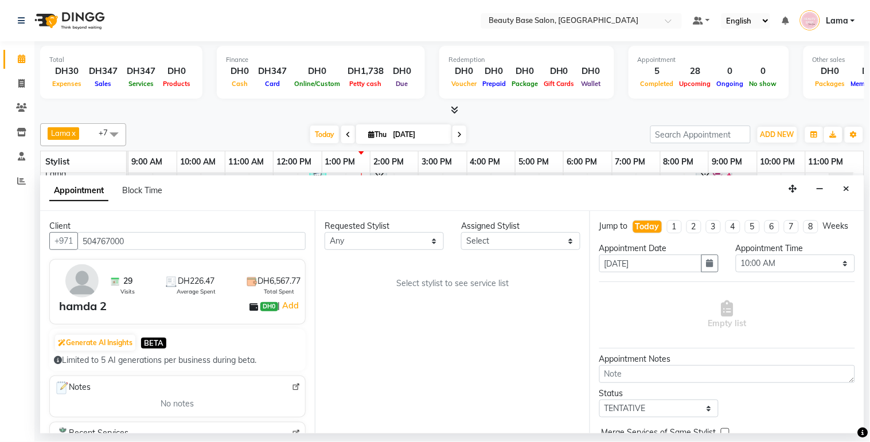
type input "504767000"
click at [394, 247] on select "Any [PERSON_NAME] [PERSON_NAME] [PERSON_NAME] [PERSON_NAME] [PERSON_NAME] [MEDI…" at bounding box center [384, 241] width 119 height 18
select select "30434"
click at [325, 232] on select "Any [PERSON_NAME] [PERSON_NAME] [PERSON_NAME] [PERSON_NAME] [PERSON_NAME] [MEDI…" at bounding box center [384, 241] width 119 height 18
select select "30434"
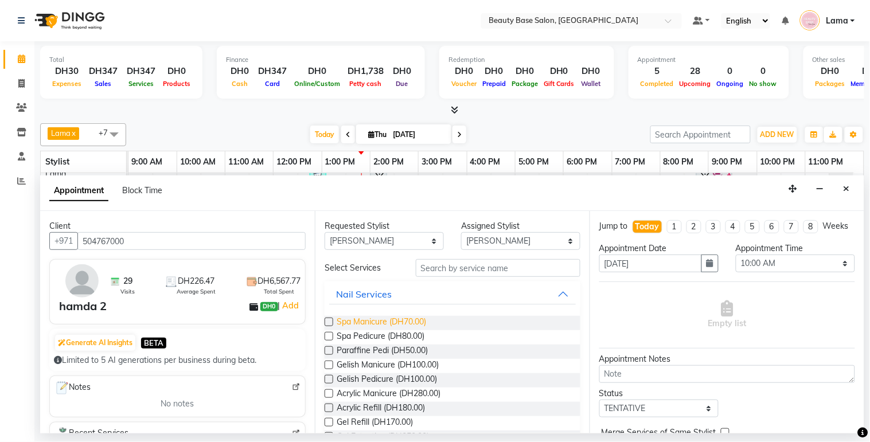
click at [391, 325] on span "Spa Manicure (DH70.00)" at bounding box center [381, 323] width 89 height 14
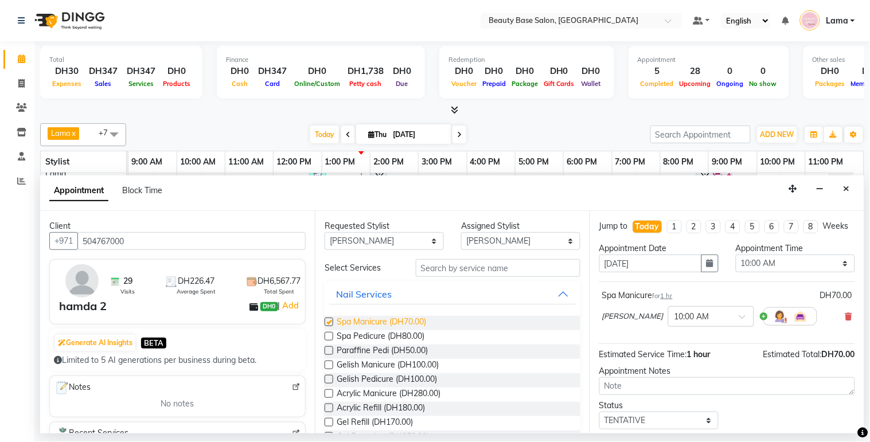
checkbox input "false"
click at [408, 243] on select "Any [PERSON_NAME] [PERSON_NAME] [PERSON_NAME] [PERSON_NAME] [PERSON_NAME] [MEDI…" at bounding box center [384, 241] width 119 height 18
select select "54542"
click at [325, 232] on select "Any [PERSON_NAME] [PERSON_NAME] [PERSON_NAME] [PERSON_NAME] [PERSON_NAME] [MEDI…" at bounding box center [384, 241] width 119 height 18
select select "54542"
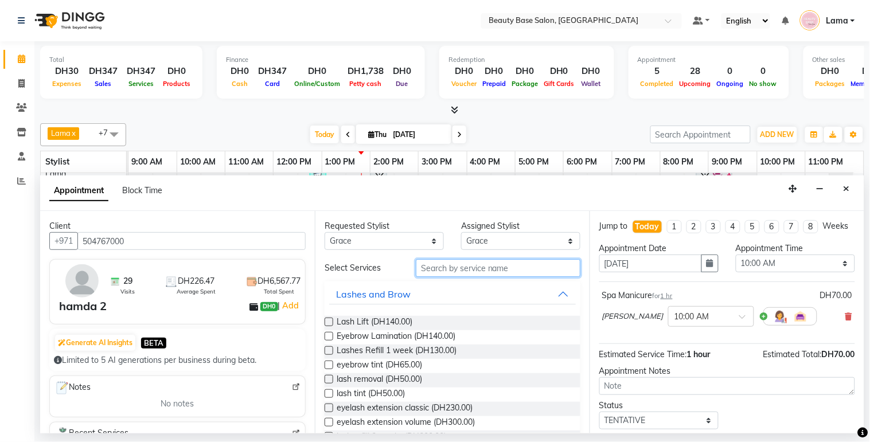
click at [444, 268] on input "text" at bounding box center [498, 268] width 165 height 18
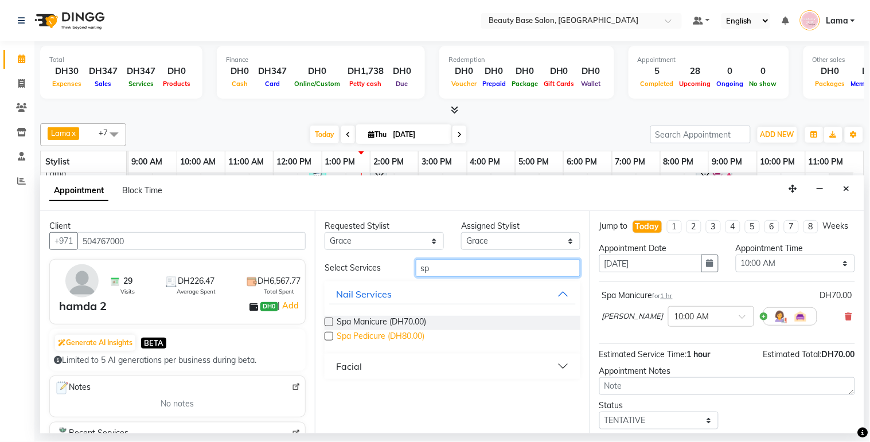
type input "sp"
click at [387, 333] on span "Spa Pedicure (DH80.00)" at bounding box center [381, 337] width 88 height 14
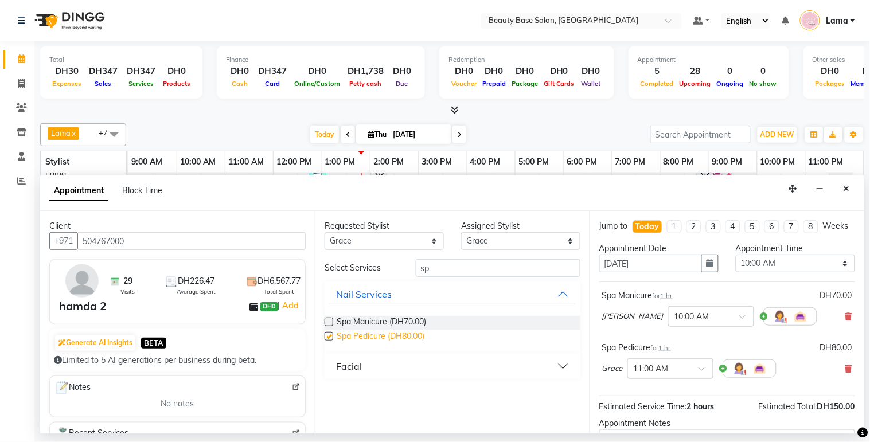
checkbox input "false"
click at [782, 272] on select "Select 10:00 AM 10:05 AM 10:10 AM 10:15 AM 10:20 AM 10:25 AM 10:30 AM 10:35 AM …" at bounding box center [795, 264] width 119 height 18
click at [736, 265] on select "Select 10:00 AM 10:05 AM 10:10 AM 10:15 AM 10:20 AM 10:25 AM 10:30 AM 10:35 AM …" at bounding box center [795, 264] width 119 height 18
click at [770, 272] on select "Select 10:00 AM 10:05 AM 10:10 AM 10:15 AM 10:20 AM 10:25 AM 10:30 AM 10:35 AM …" at bounding box center [795, 264] width 119 height 18
select select "900"
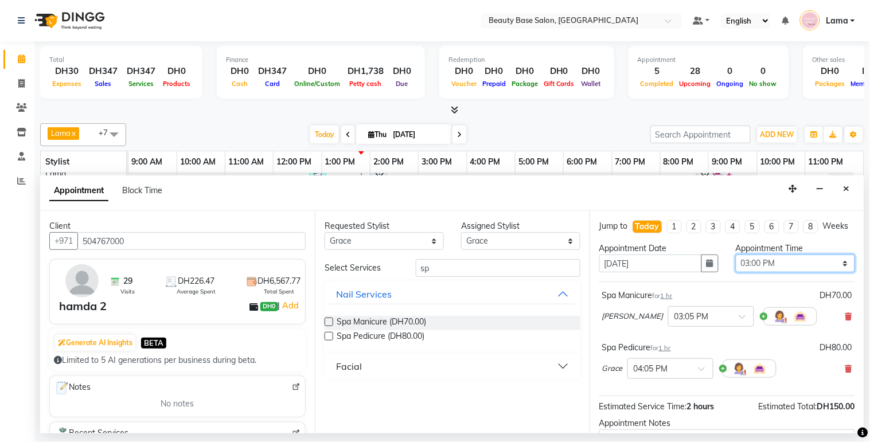
click at [736, 265] on select "Select 10:00 AM 10:05 AM 10:10 AM 10:15 AM 10:20 AM 10:25 AM 10:30 AM 10:35 AM …" at bounding box center [795, 264] width 119 height 18
click at [668, 374] on input "text" at bounding box center [659, 368] width 50 height 12
click at [661, 406] on div "03:00 PM" at bounding box center [670, 395] width 85 height 21
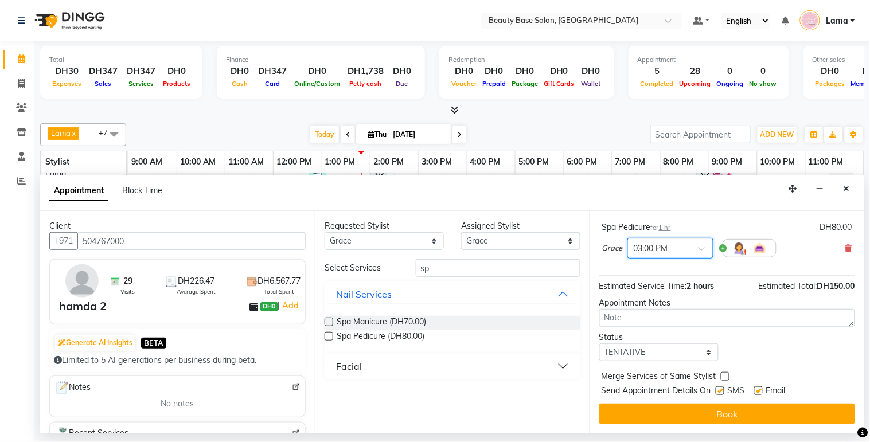
scroll to position [143, 0]
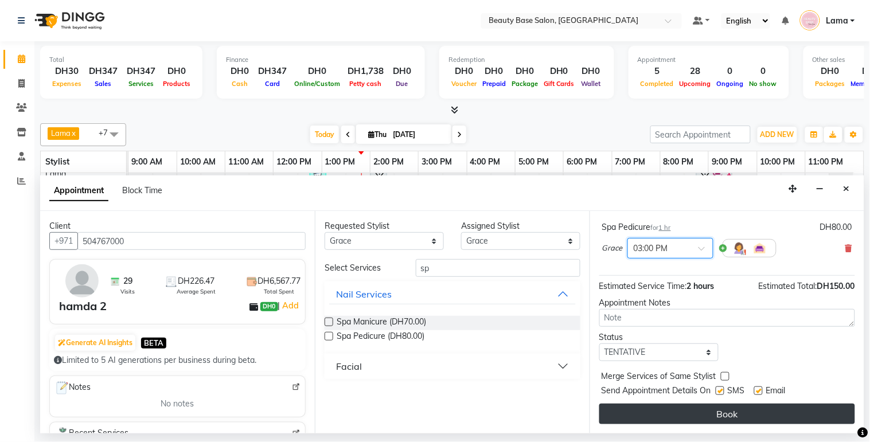
click at [745, 422] on button "Book" at bounding box center [727, 414] width 256 height 21
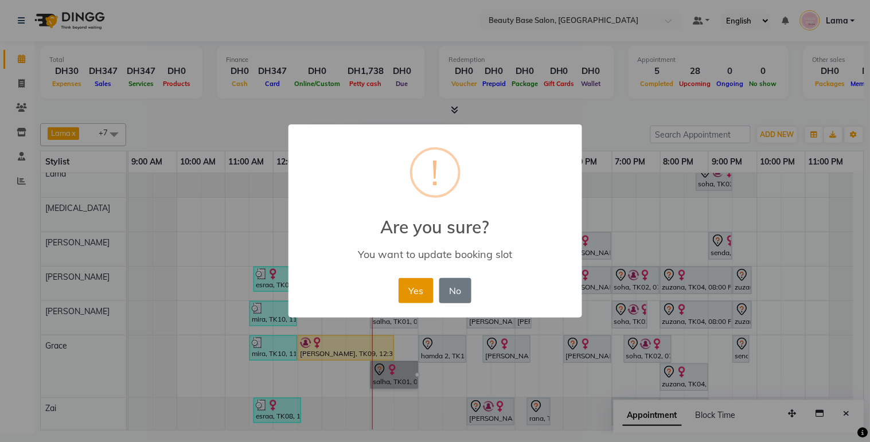
click at [419, 298] on button "Yes" at bounding box center [416, 290] width 35 height 25
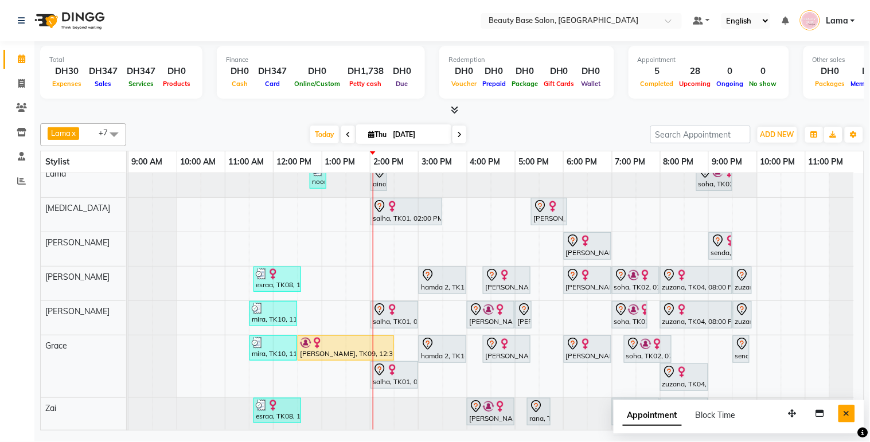
click at [847, 419] on button "Close" at bounding box center [847, 414] width 17 height 18
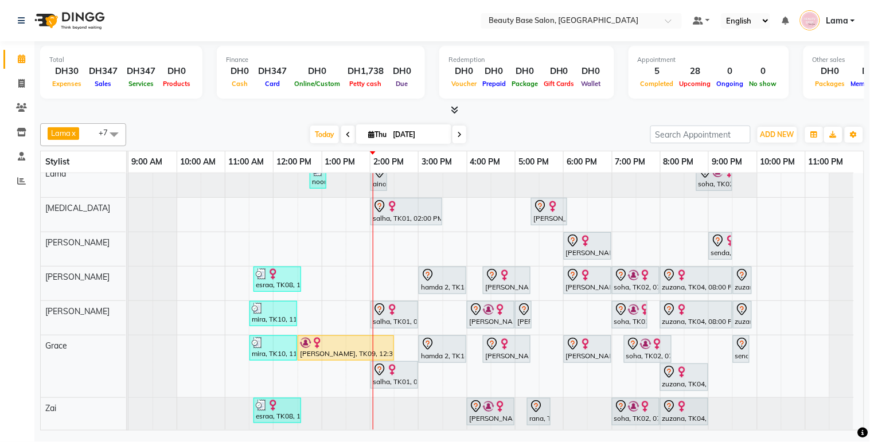
click at [384, 185] on div at bounding box center [386, 177] width 5 height 26
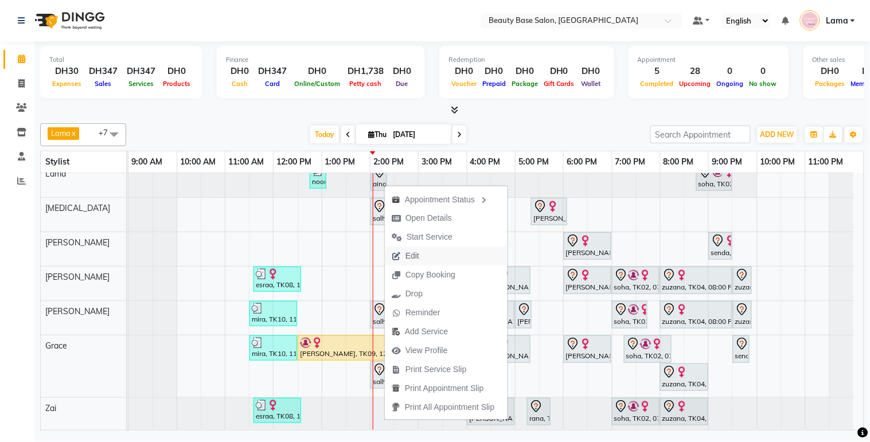
click at [415, 256] on span "Edit" at bounding box center [413, 256] width 14 height 12
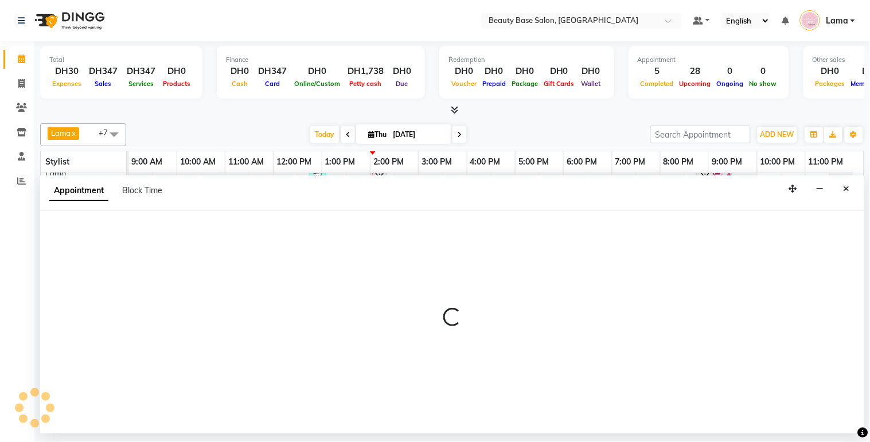
select select "tentative"
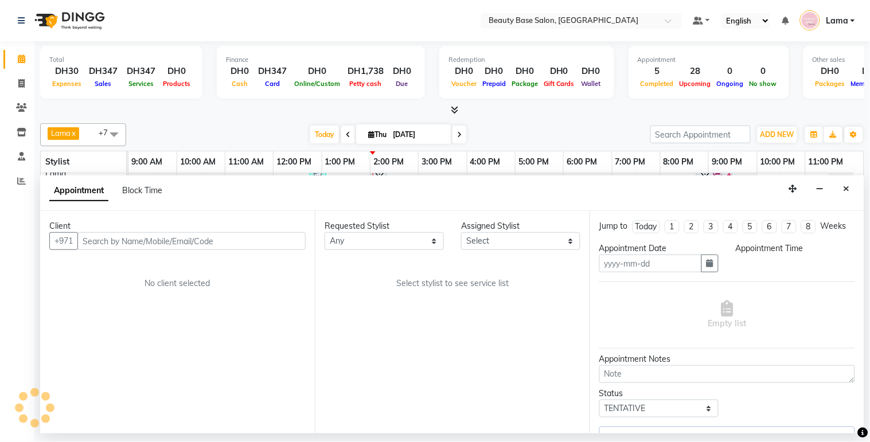
type input "[DATE]"
select select "840"
select select "13437"
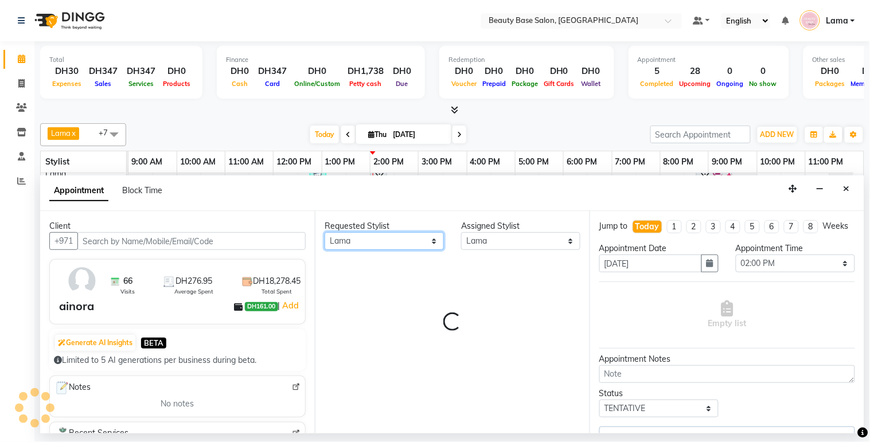
click at [416, 248] on select "Any [PERSON_NAME] [PERSON_NAME] [PERSON_NAME] [PERSON_NAME] [PERSON_NAME] [MEDI…" at bounding box center [384, 241] width 119 height 18
select select "1223"
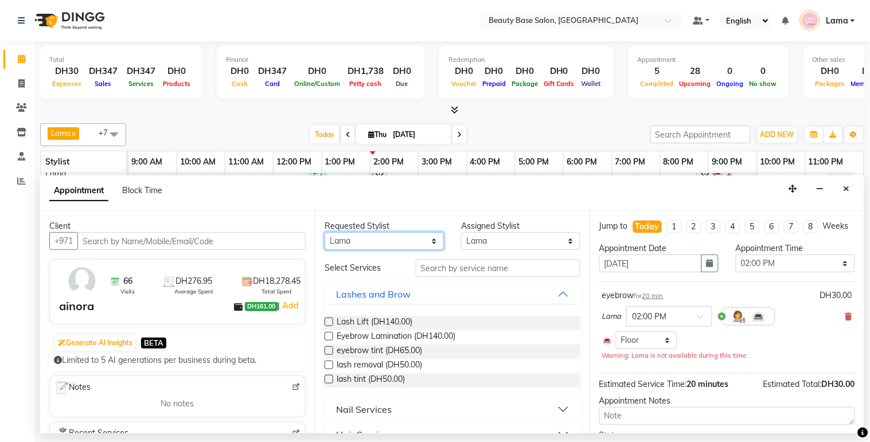
select select "31342"
click at [325, 232] on select "Any [PERSON_NAME] [PERSON_NAME] [PERSON_NAME] [PERSON_NAME] [PERSON_NAME] [MEDI…" at bounding box center [384, 241] width 119 height 18
select select "31342"
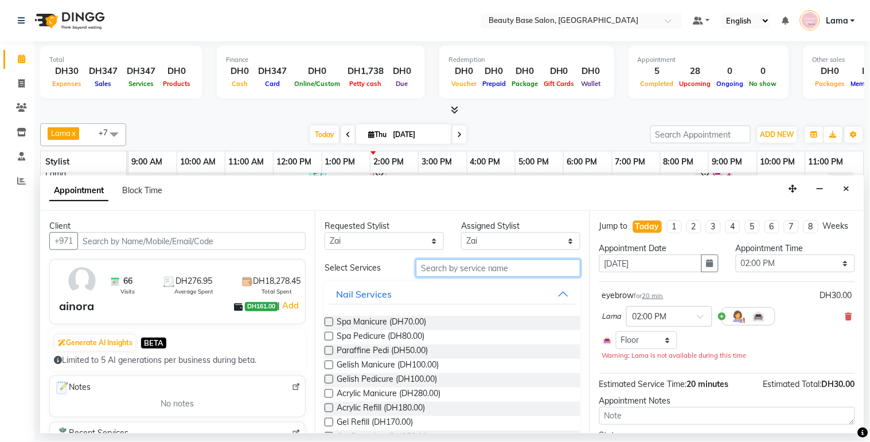
click at [462, 270] on input "text" at bounding box center [498, 268] width 165 height 18
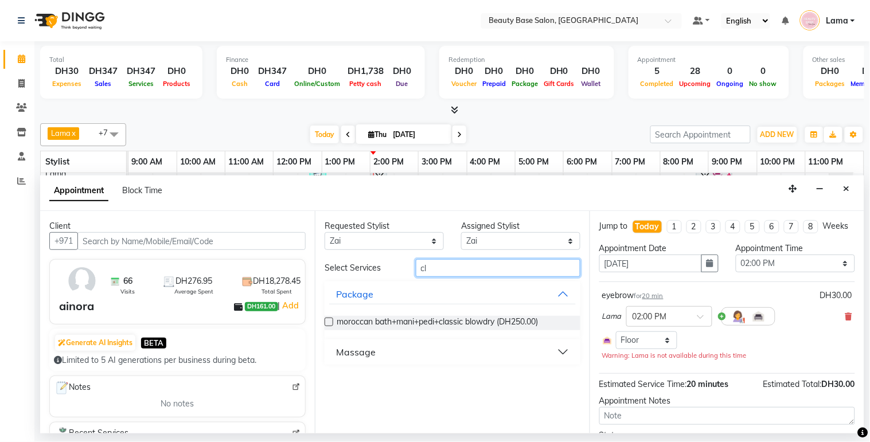
type input "cl"
click at [384, 355] on button "Massage" at bounding box center [452, 352] width 247 height 21
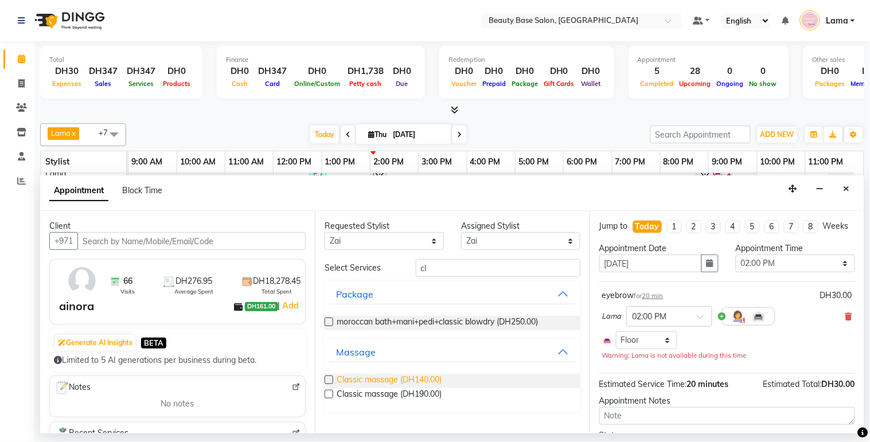
click at [375, 381] on span "Classic massage (DH140.00)" at bounding box center [389, 381] width 105 height 14
checkbox input "false"
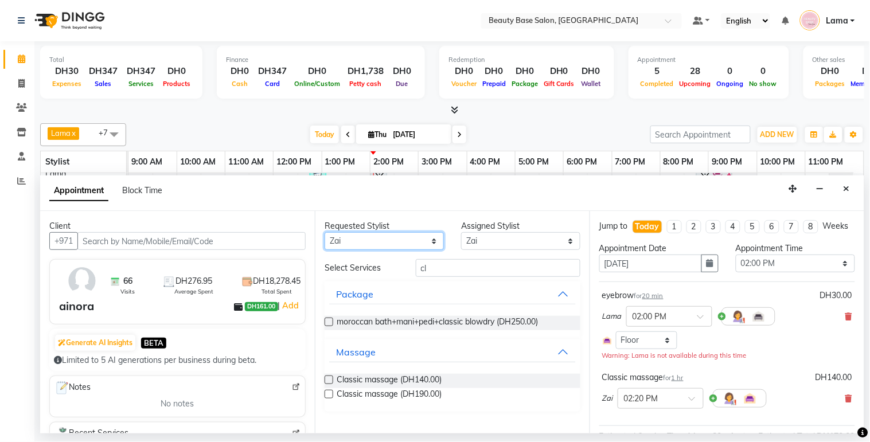
click at [407, 239] on select "Any [PERSON_NAME] [PERSON_NAME] [PERSON_NAME] [PERSON_NAME] [PERSON_NAME] [MEDI…" at bounding box center [384, 241] width 119 height 18
select select "13437"
click at [325, 232] on select "Any [PERSON_NAME] [PERSON_NAME] [PERSON_NAME] [PERSON_NAME] [PERSON_NAME] [MEDI…" at bounding box center [384, 241] width 119 height 18
select select "13437"
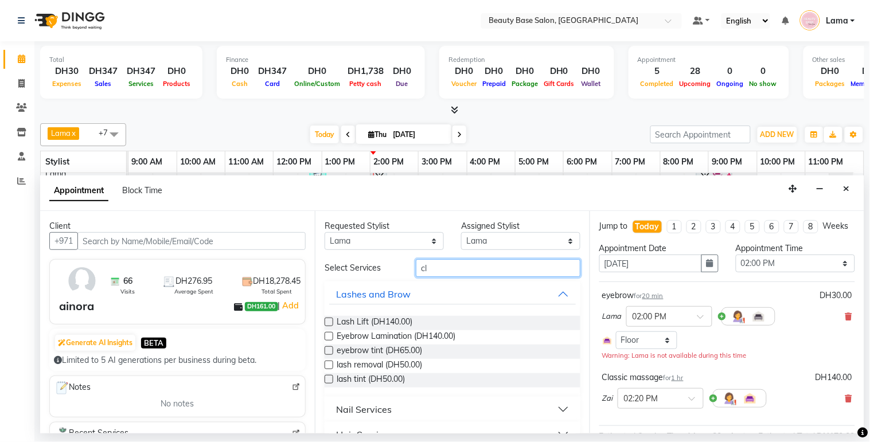
click at [446, 270] on input "cl" at bounding box center [498, 268] width 165 height 18
type input "c"
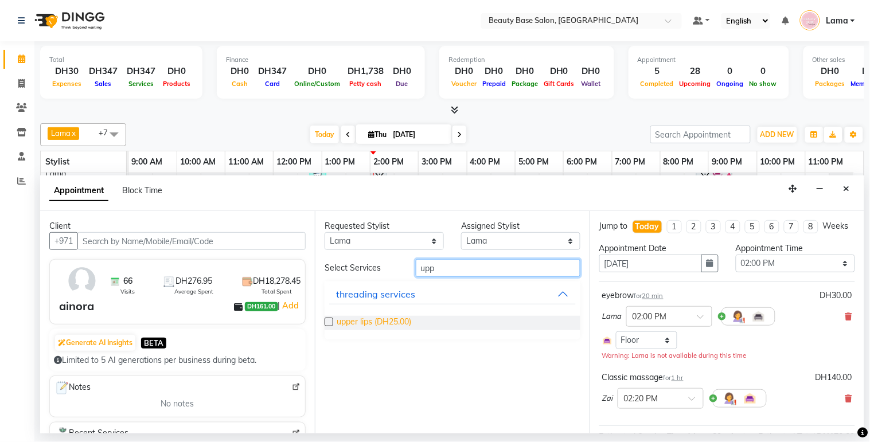
type input "upp"
click at [406, 322] on span "upper lips (DH25.00)" at bounding box center [374, 323] width 75 height 14
checkbox input "false"
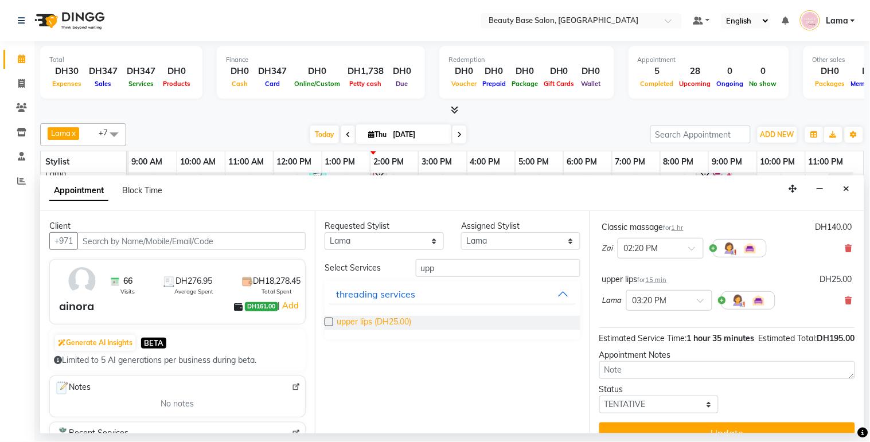
scroll to position [192, 0]
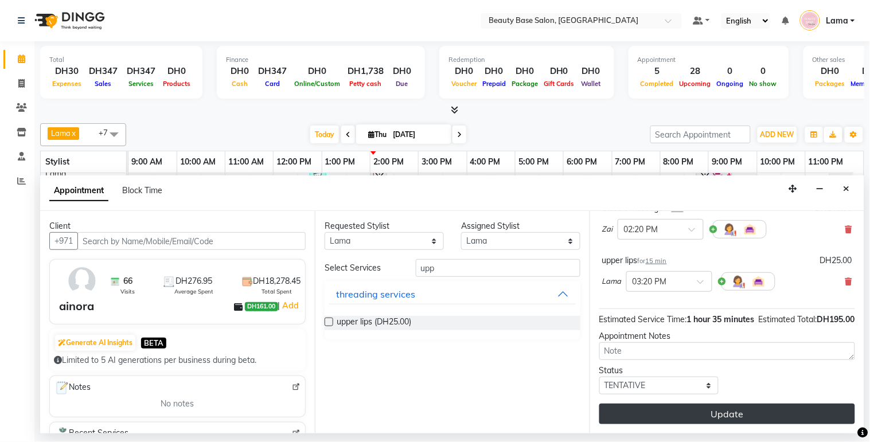
click at [753, 419] on button "Update" at bounding box center [727, 414] width 256 height 21
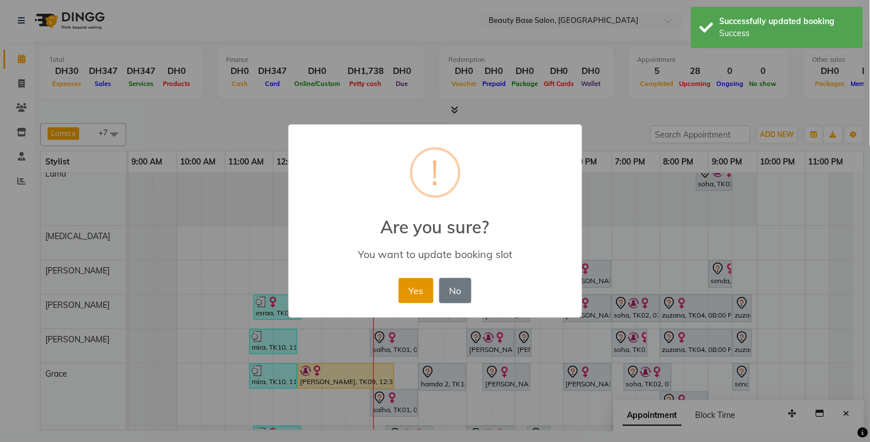
click at [418, 291] on button "Yes" at bounding box center [416, 290] width 35 height 25
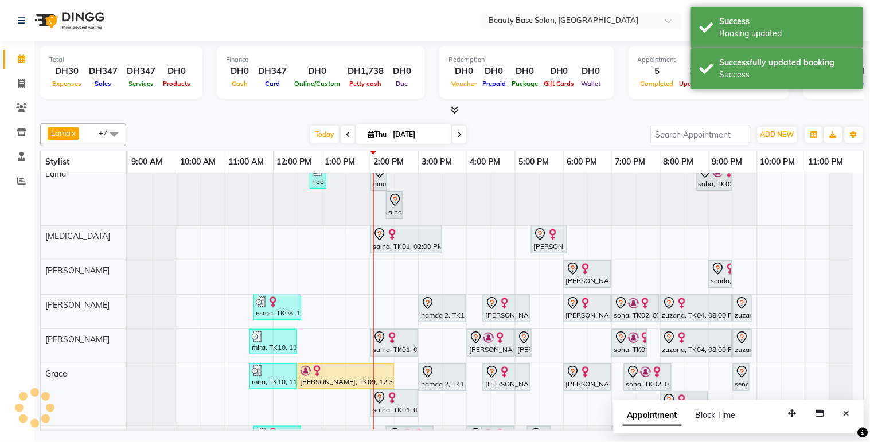
scroll to position [84, 0]
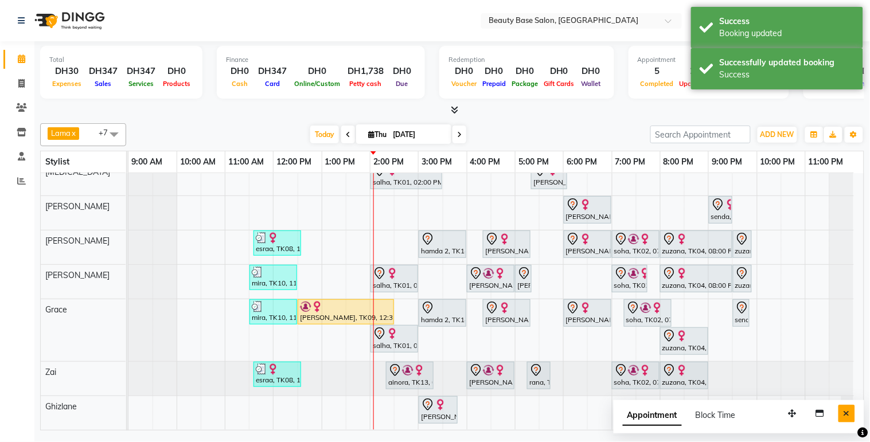
click at [850, 420] on button "Close" at bounding box center [847, 414] width 17 height 18
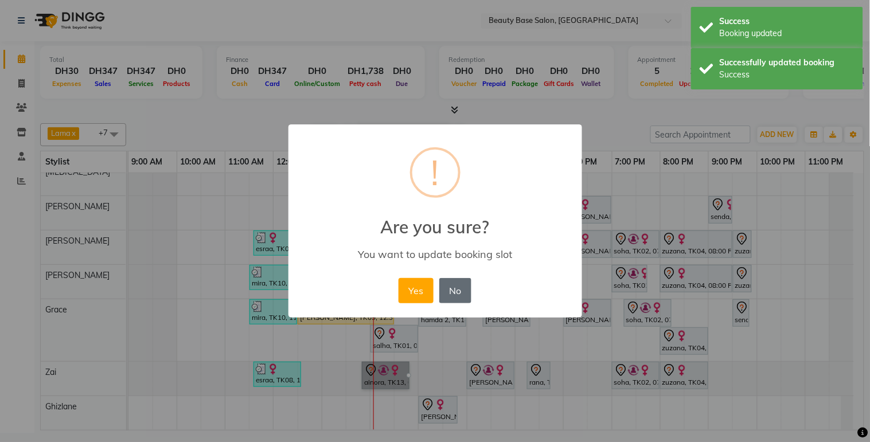
click at [445, 299] on button "No" at bounding box center [455, 290] width 32 height 25
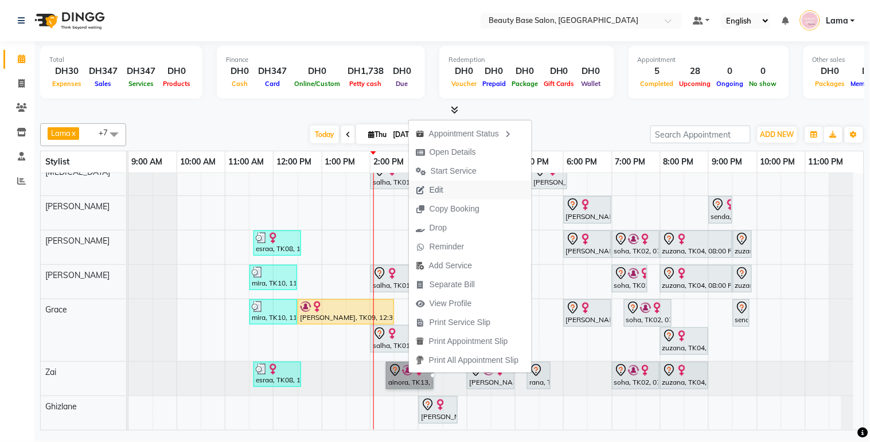
click at [465, 190] on button "Edit" at bounding box center [470, 190] width 123 height 19
select select "tentative"
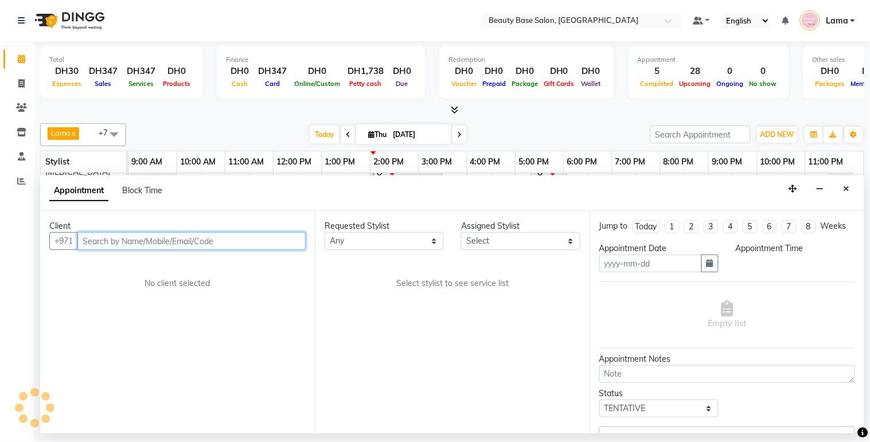
type input "[DATE]"
select select "840"
select select "13437"
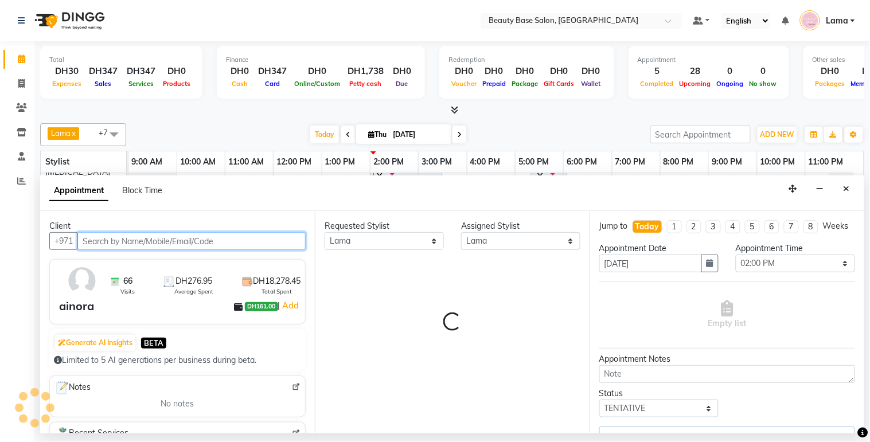
select select "1223"
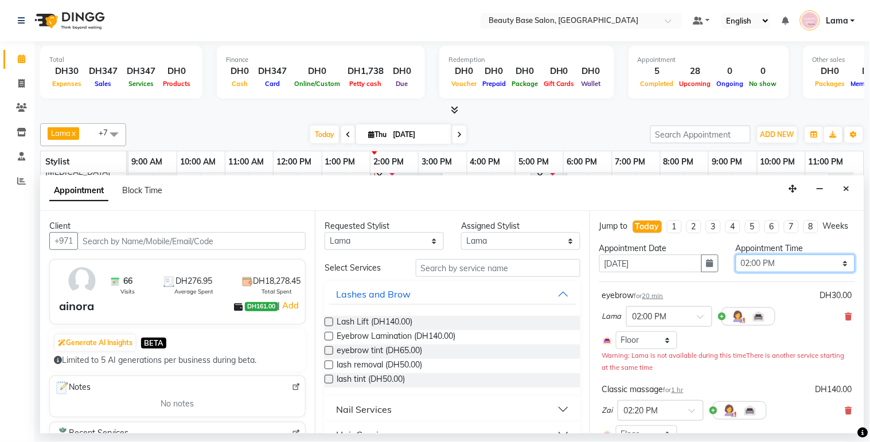
click at [767, 272] on select "Select 10:00 AM 10:05 AM 10:10 AM 10:15 AM 10:20 AM 10:25 AM 10:30 AM 10:35 AM …" at bounding box center [795, 264] width 119 height 18
select select "830"
click at [736, 265] on select "Select 10:00 AM 10:05 AM 10:10 AM 10:15 AM 10:20 AM 10:25 AM 10:30 AM 10:35 AM …" at bounding box center [795, 264] width 119 height 18
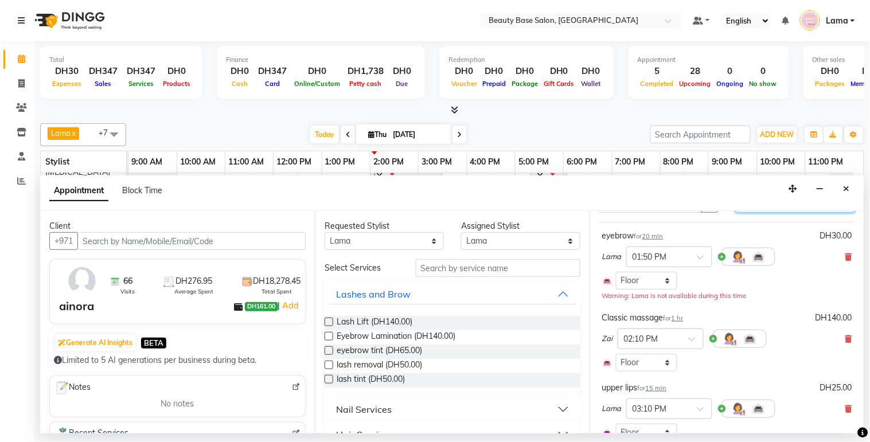
scroll to position [81, 0]
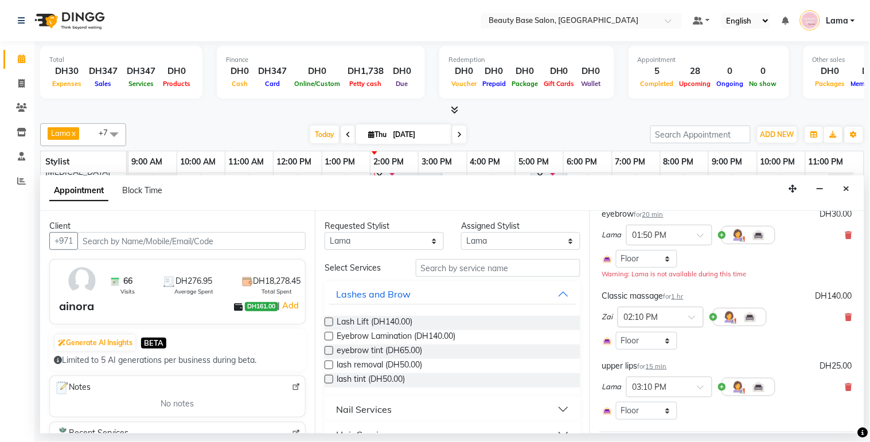
click at [651, 322] on input "text" at bounding box center [649, 316] width 50 height 12
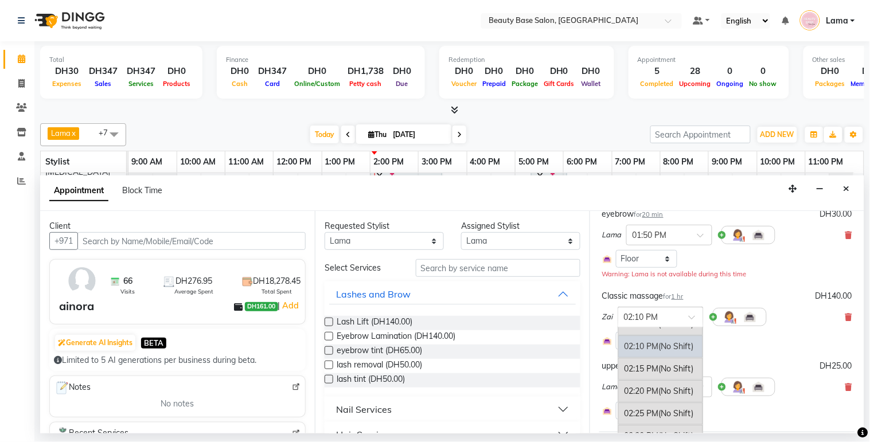
scroll to position [1104, 0]
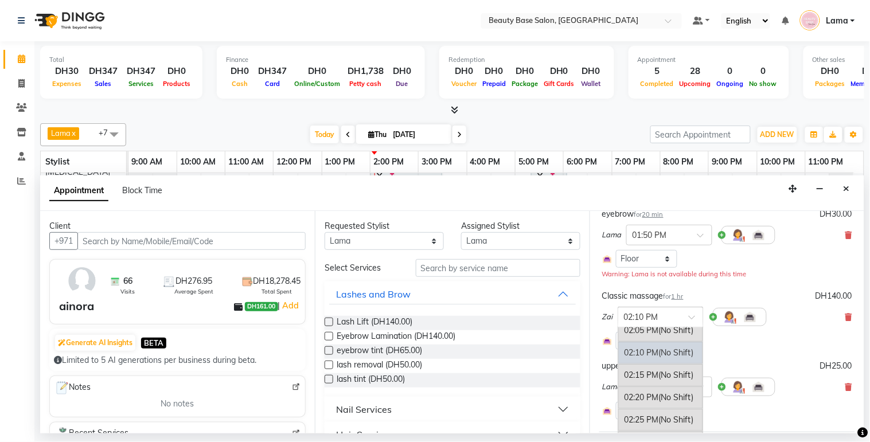
click at [661, 342] on div "02:05 PM (No Shift)" at bounding box center [660, 331] width 85 height 22
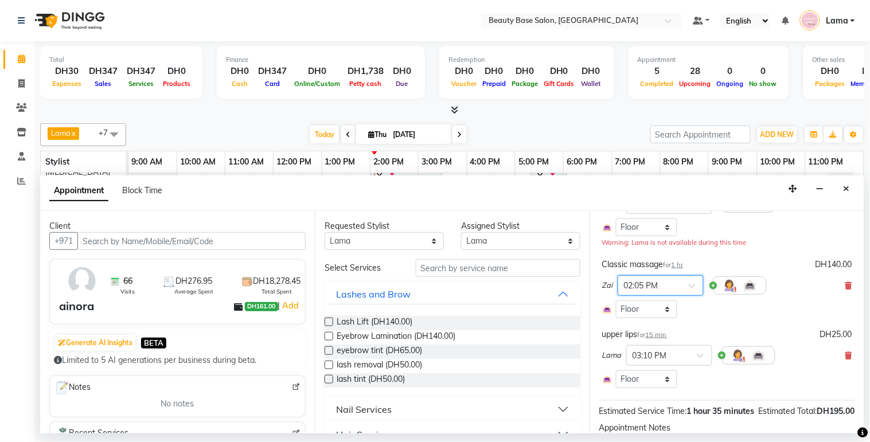
scroll to position [118, 0]
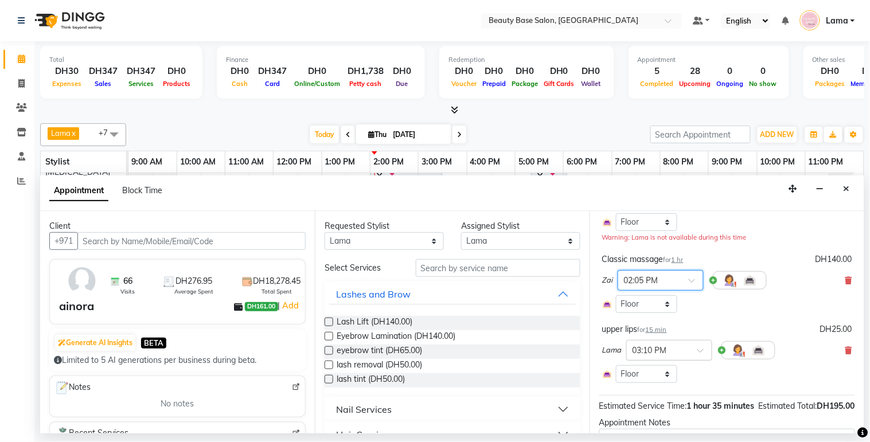
click at [658, 356] on input "text" at bounding box center [658, 350] width 50 height 12
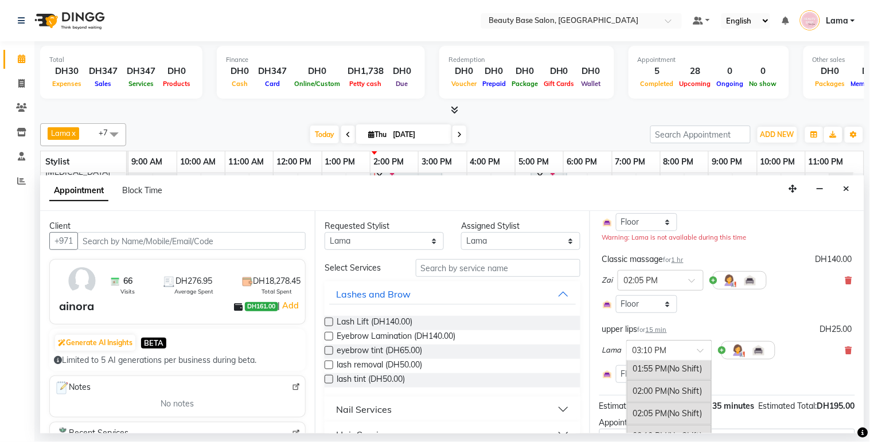
scroll to position [1057, 0]
click at [669, 400] on div "02:00 PM (No Shift)" at bounding box center [669, 388] width 85 height 22
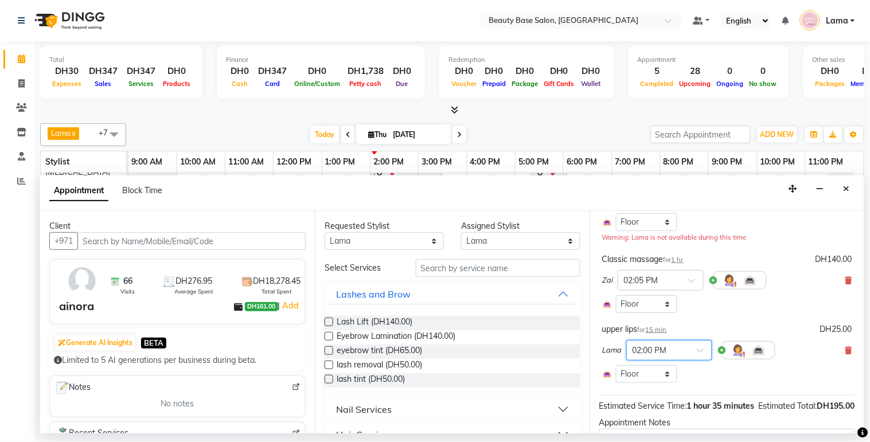
scroll to position [228, 0]
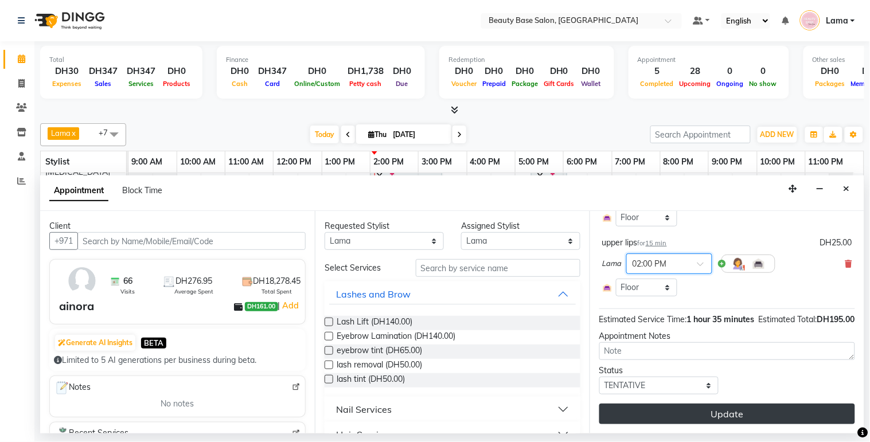
click at [729, 421] on button "Update" at bounding box center [727, 414] width 256 height 21
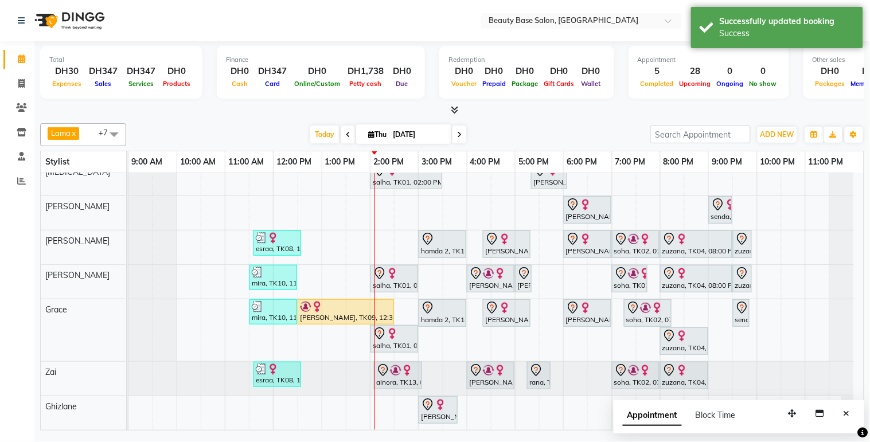
click at [392, 368] on div "ainora, TK13, 02:05 PM-03:05 PM, Classic massage" at bounding box center [398, 376] width 46 height 24
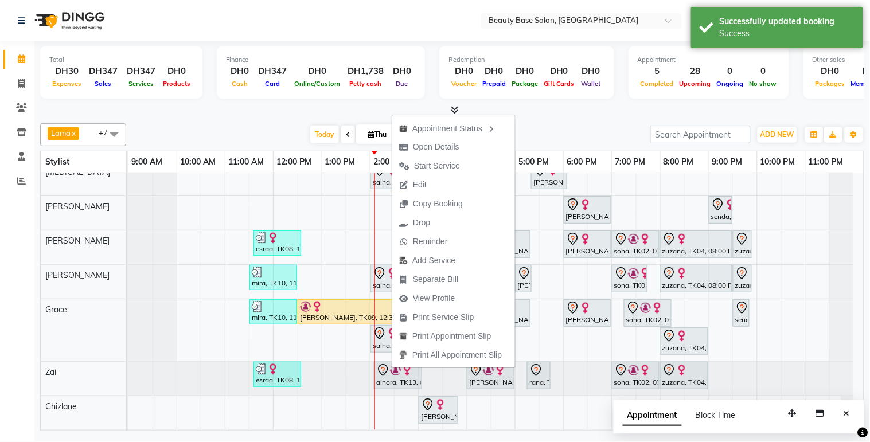
click at [459, 155] on span "Open Details" at bounding box center [429, 147] width 74 height 19
click at [461, 140] on span at bounding box center [460, 135] width 14 height 18
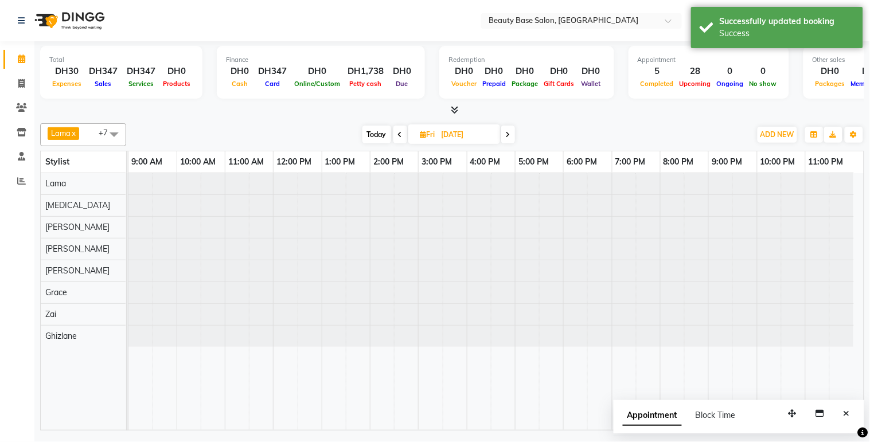
scroll to position [0, 0]
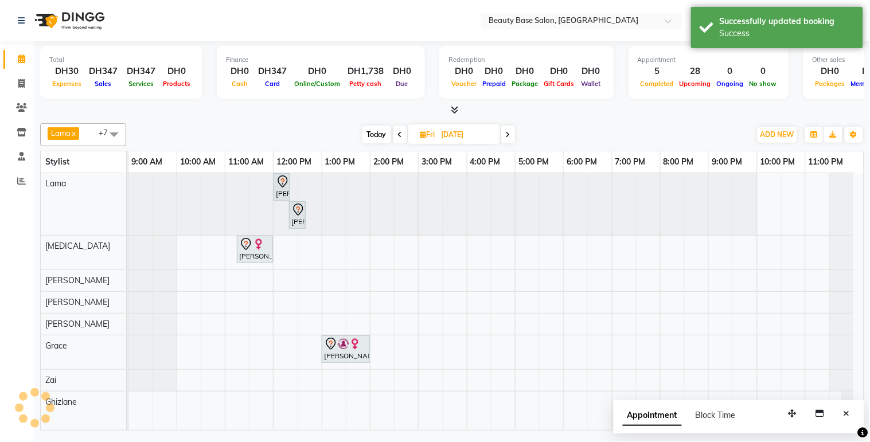
click at [391, 135] on div "Today Fri 05-09-2025" at bounding box center [438, 134] width 155 height 17
click at [382, 136] on span "Today" at bounding box center [377, 135] width 29 height 18
type input "[DATE]"
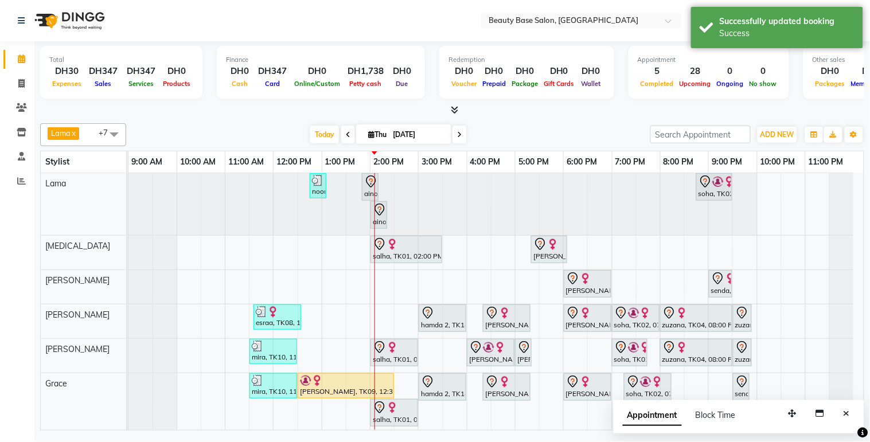
click at [402, 360] on div "salha, TK01, 02:00 PM-03:00 PM, Spa Manicure" at bounding box center [394, 353] width 45 height 24
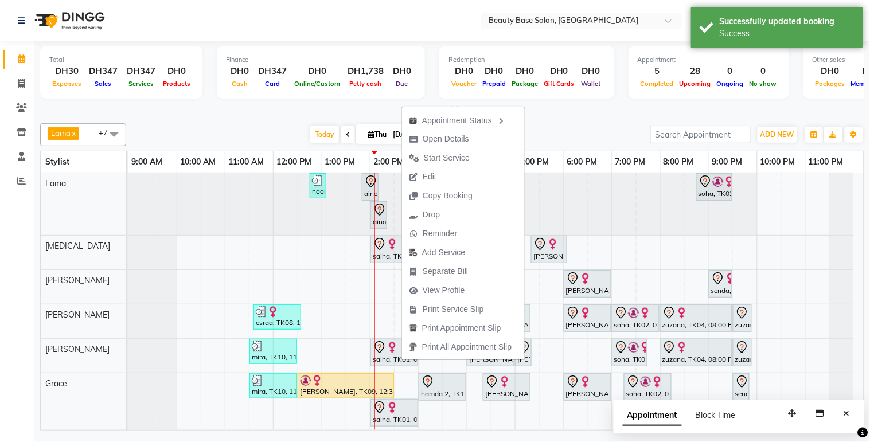
click at [370, 186] on icon at bounding box center [371, 182] width 10 height 12
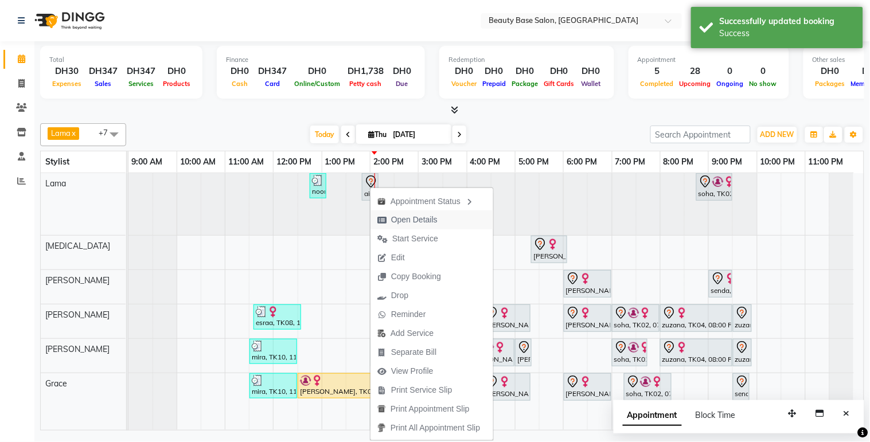
click at [405, 222] on span "Open Details" at bounding box center [414, 220] width 46 height 12
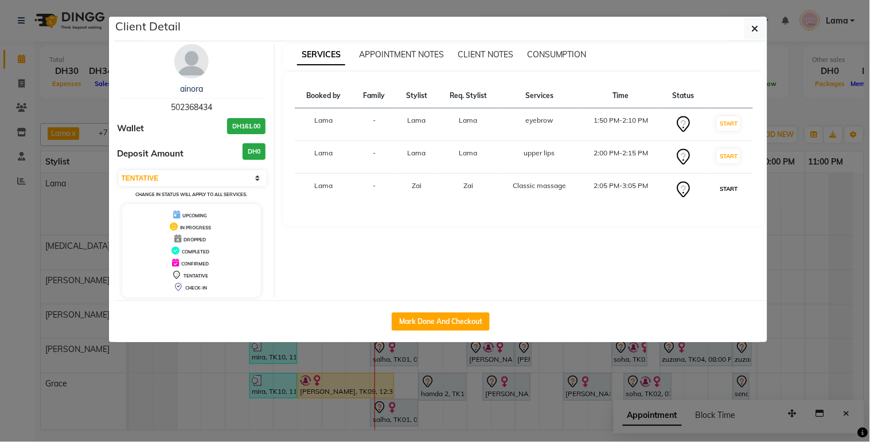
click at [718, 194] on button "START" at bounding box center [729, 189] width 24 height 14
click at [723, 163] on button "START" at bounding box center [729, 156] width 24 height 14
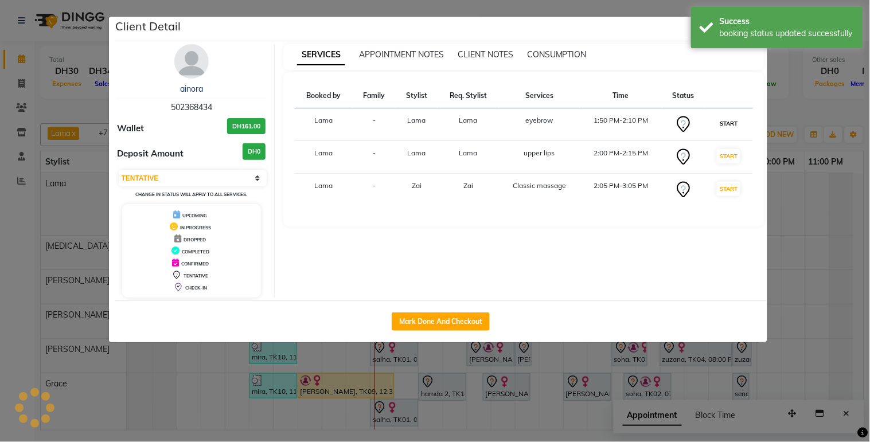
click at [730, 128] on button "START" at bounding box center [729, 123] width 24 height 14
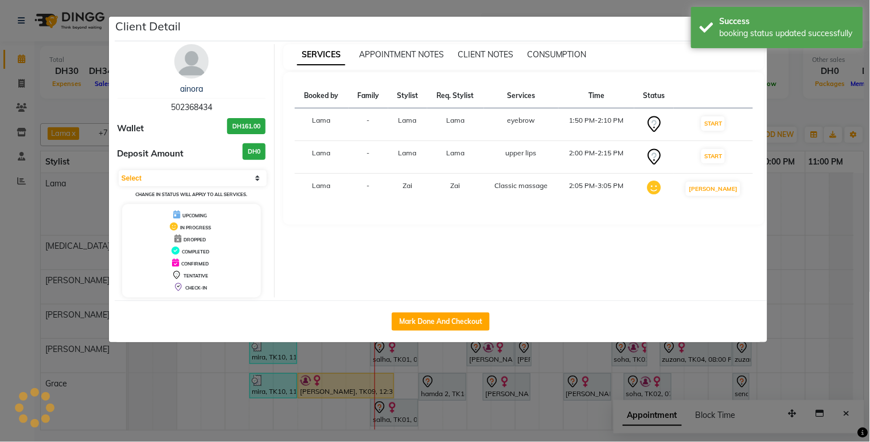
select select "1"
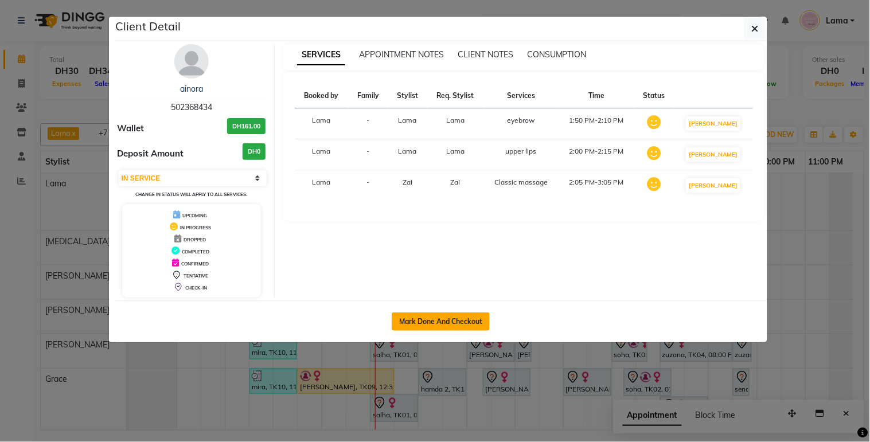
click at [435, 329] on button "Mark Done And Checkout" at bounding box center [441, 322] width 98 height 18
select select "service"
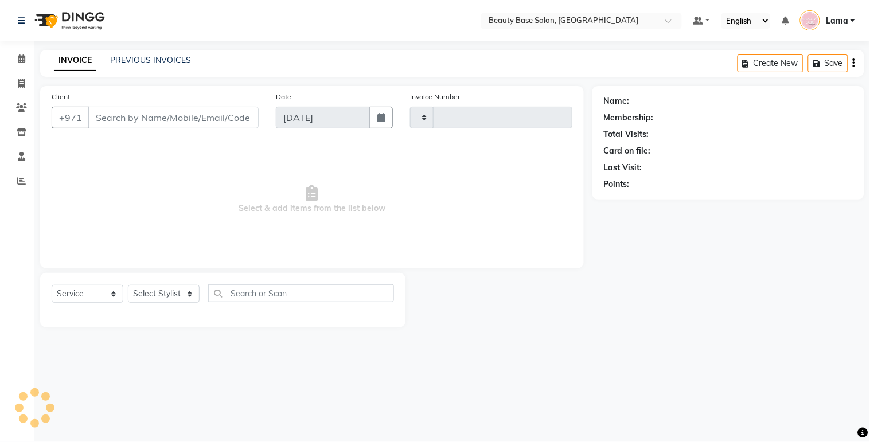
type input "2067"
select select "813"
click at [16, 64] on span at bounding box center [21, 59] width 20 height 13
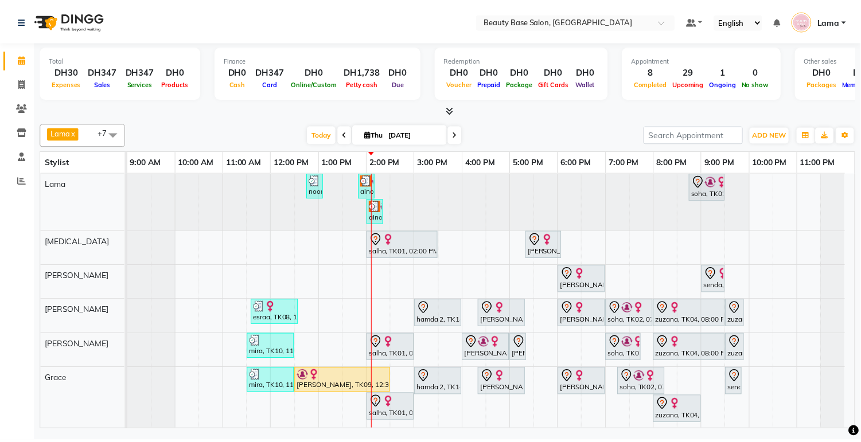
scroll to position [53, 0]
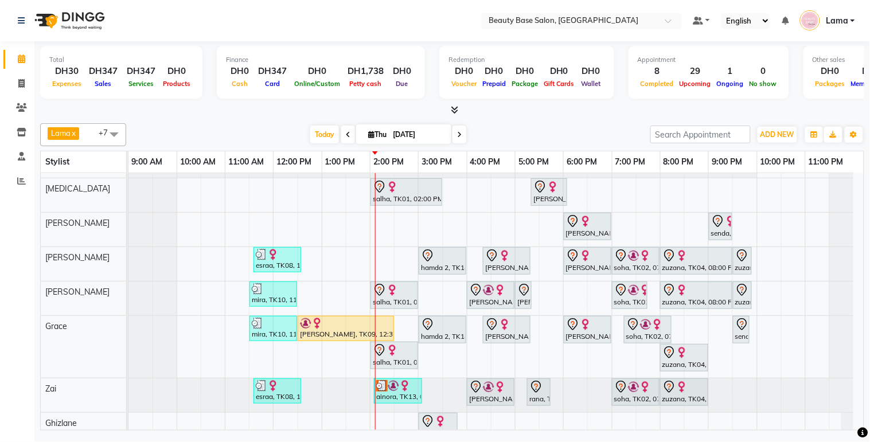
click at [325, 333] on div "[PERSON_NAME], TK09, 12:30 PM-02:30 PM, eyelash hybrid" at bounding box center [346, 329] width 94 height 22
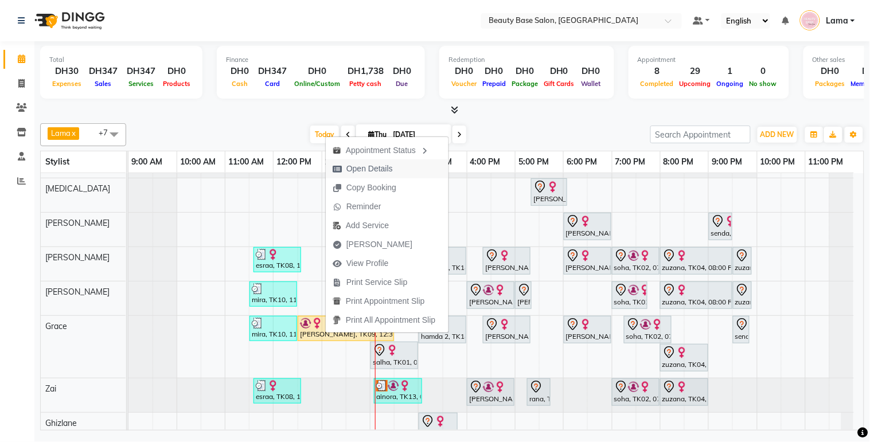
click at [387, 165] on span "Open Details" at bounding box center [369, 169] width 46 height 12
select select "1"
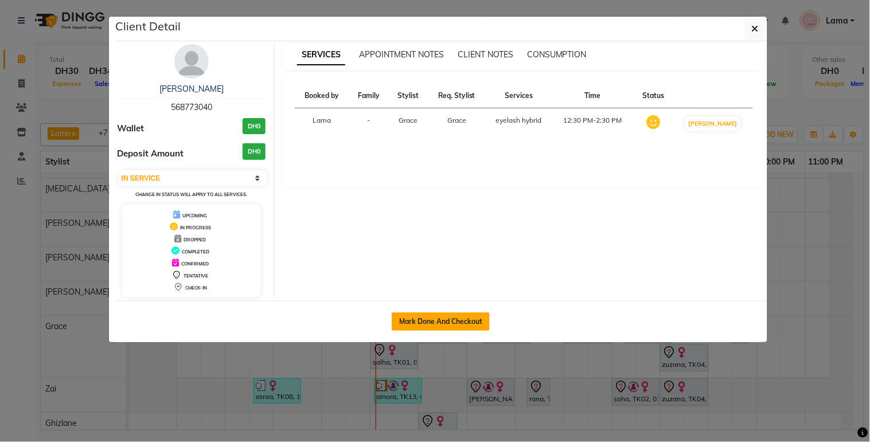
click at [398, 329] on button "Mark Done And Checkout" at bounding box center [441, 322] width 98 height 18
select select "service"
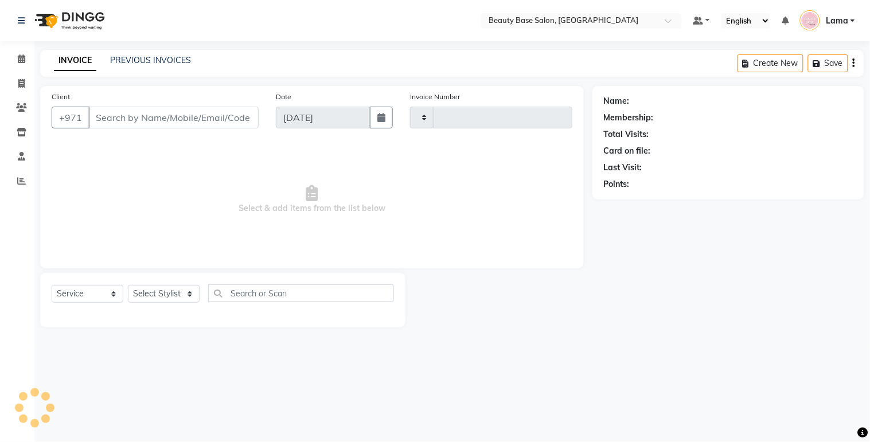
type input "2067"
select select "813"
type input "568773040"
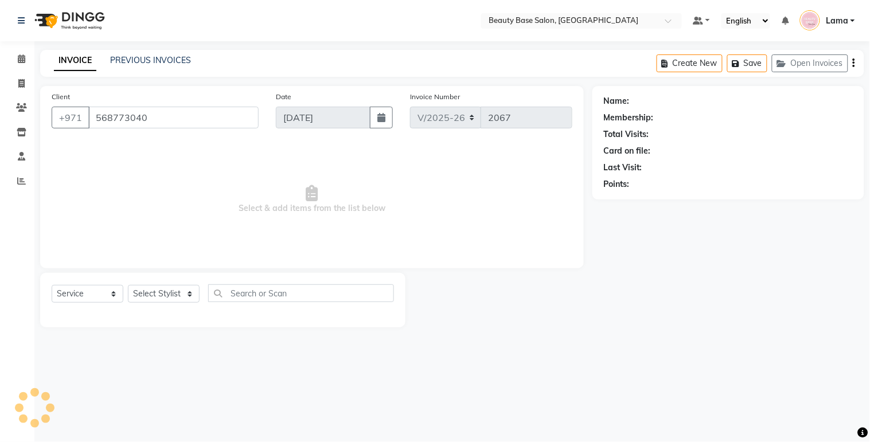
select select "54542"
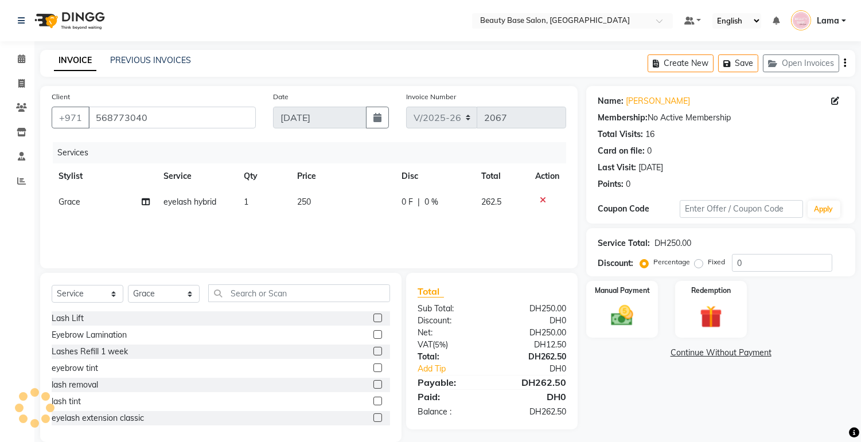
click at [708, 267] on label "Fixed" at bounding box center [716, 262] width 17 height 10
click at [700, 266] on input "Fixed" at bounding box center [701, 262] width 8 height 8
radio input "true"
click at [632, 322] on img at bounding box center [622, 316] width 38 height 27
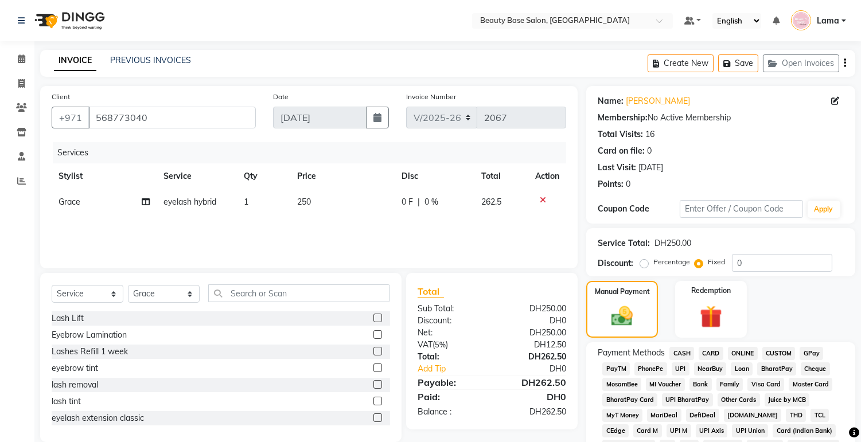
click at [713, 356] on span "CARD" at bounding box center [711, 353] width 25 height 13
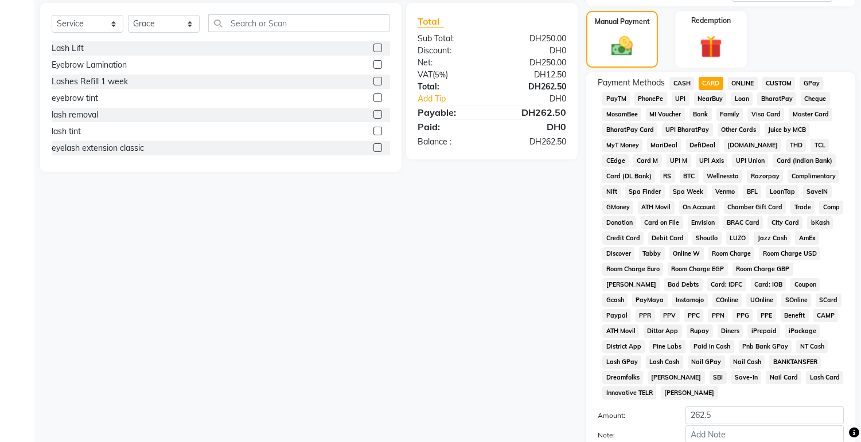
scroll to position [339, 0]
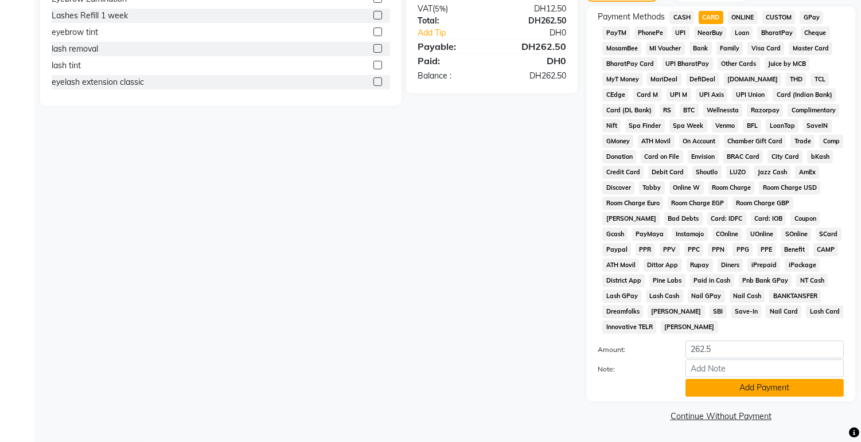
click at [763, 386] on button "Add Payment" at bounding box center [765, 388] width 158 height 18
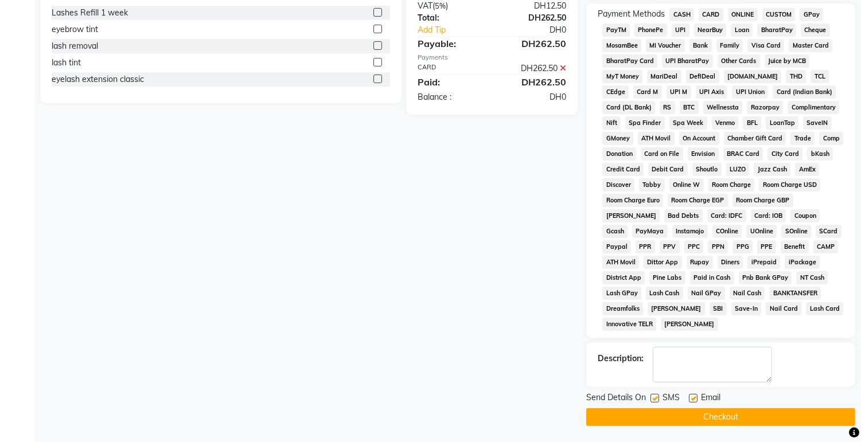
click at [774, 426] on button "Checkout" at bounding box center [720, 417] width 269 height 18
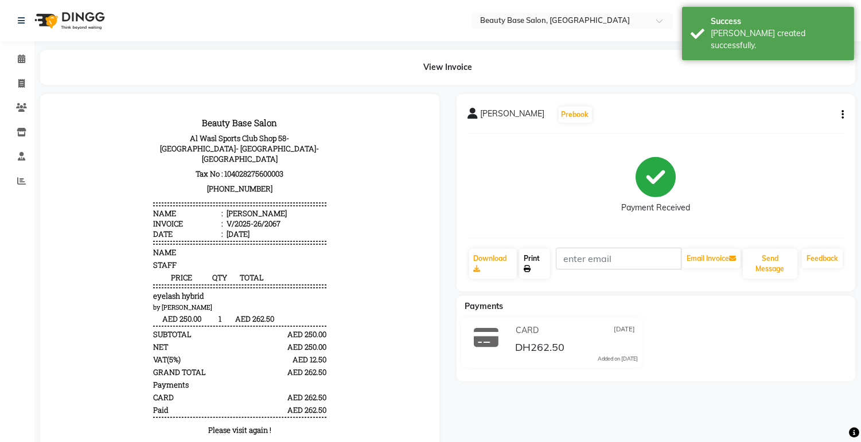
click at [525, 272] on link "Print" at bounding box center [534, 264] width 31 height 30
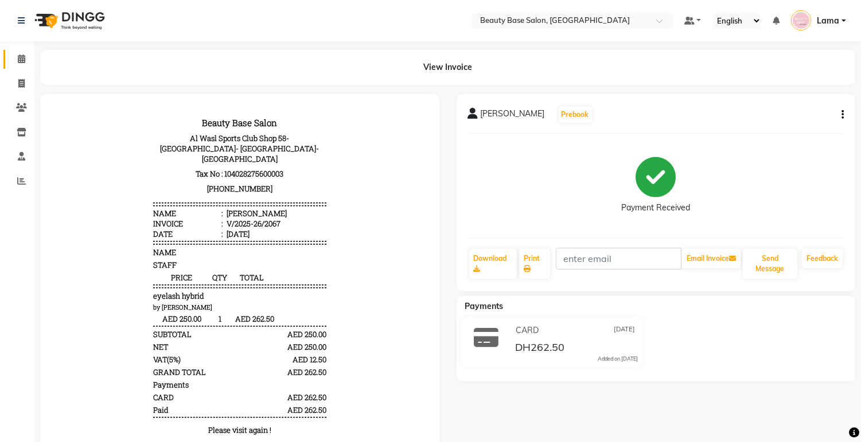
click at [15, 66] on link "Calendar" at bounding box center [17, 59] width 28 height 19
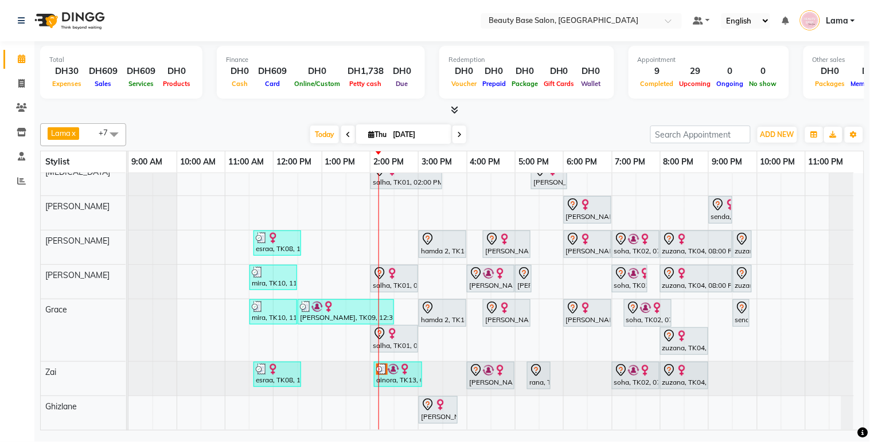
scroll to position [79, 0]
click at [388, 336] on div "salha, TK01, 02:00 PM-03:00 PM, Spa Pedicure" at bounding box center [394, 339] width 45 height 24
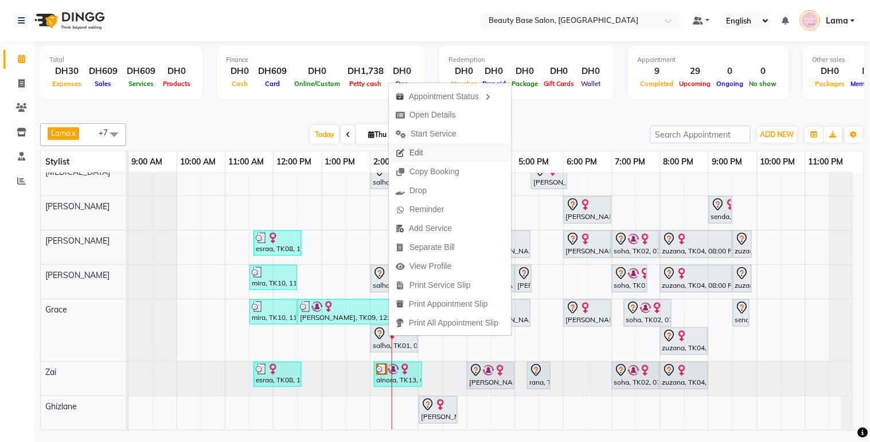
click at [442, 151] on button "Edit" at bounding box center [450, 152] width 123 height 19
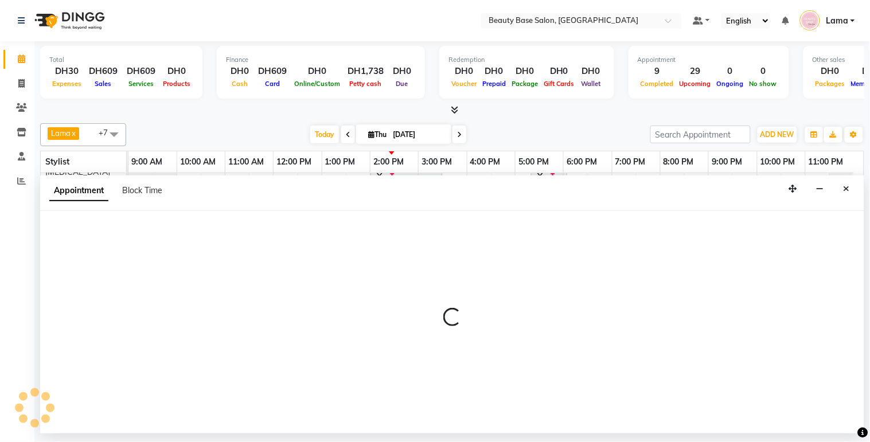
select select "tentative"
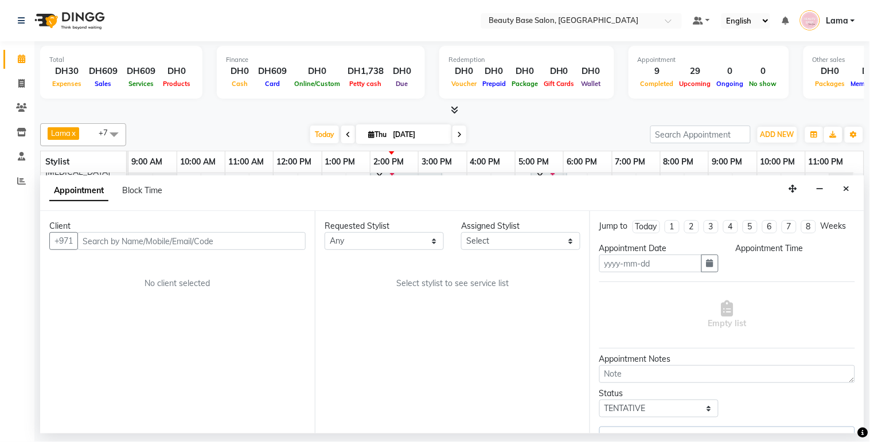
type input "[DATE]"
select select "840"
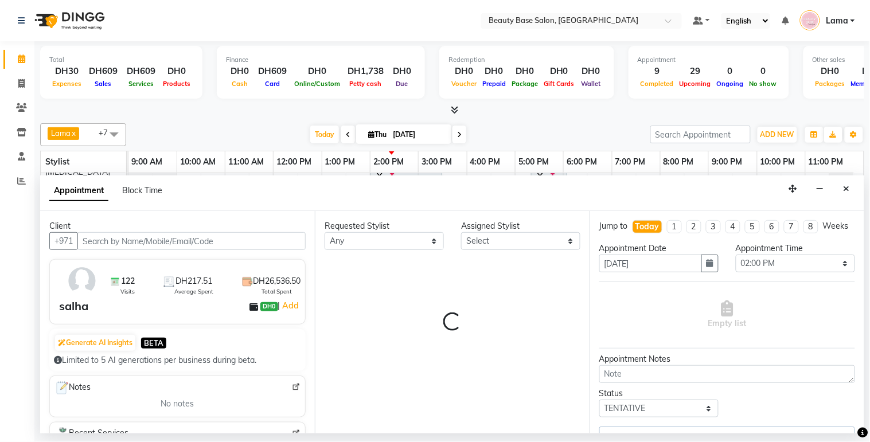
select select "61471"
select select "1223"
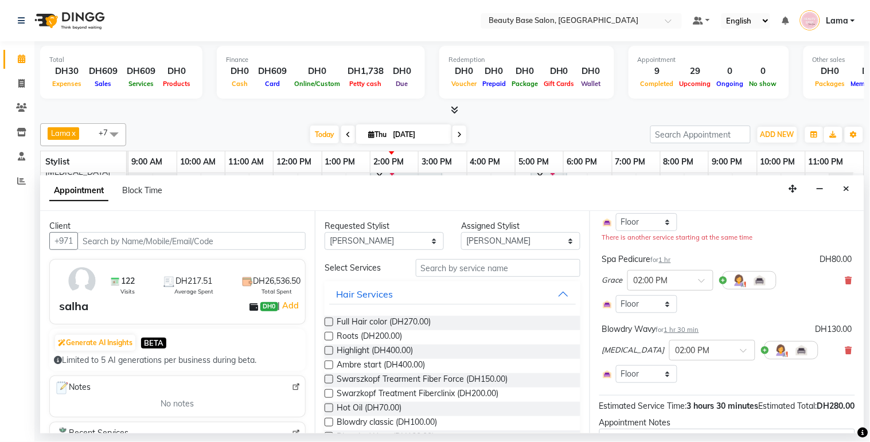
scroll to position [122, 0]
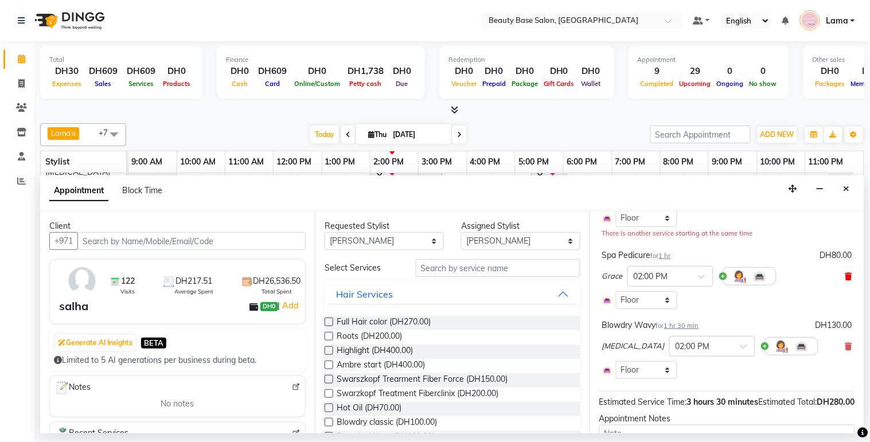
click at [846, 281] on icon at bounding box center [849, 276] width 7 height 8
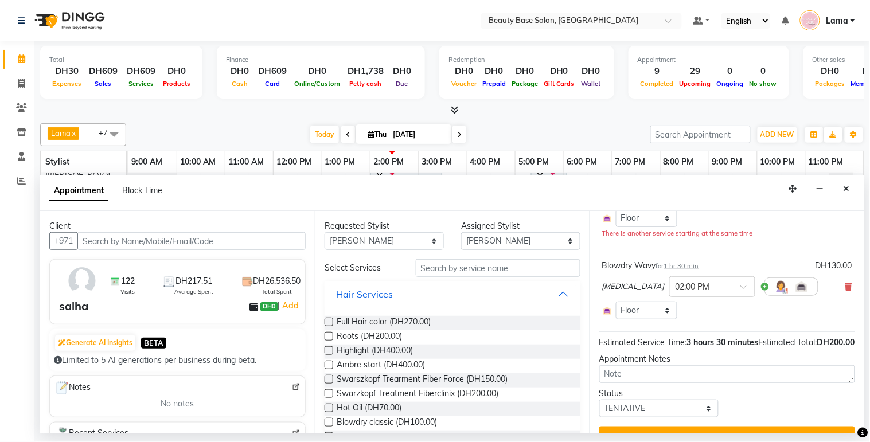
scroll to position [168, 0]
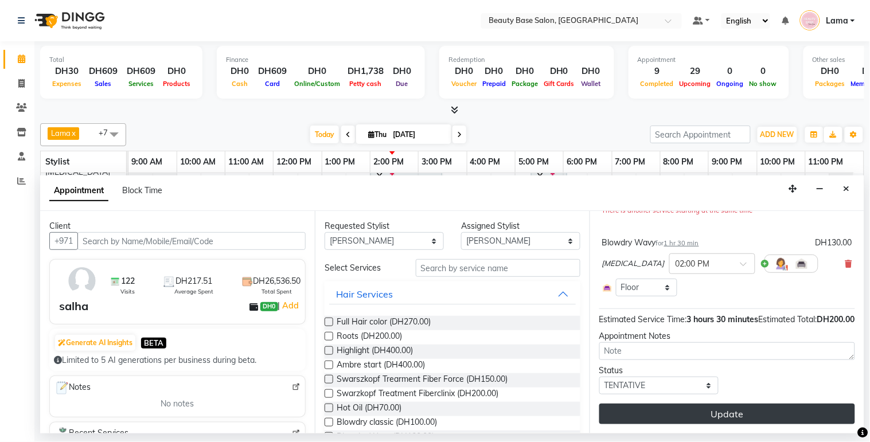
click at [763, 422] on button "Update" at bounding box center [727, 414] width 256 height 21
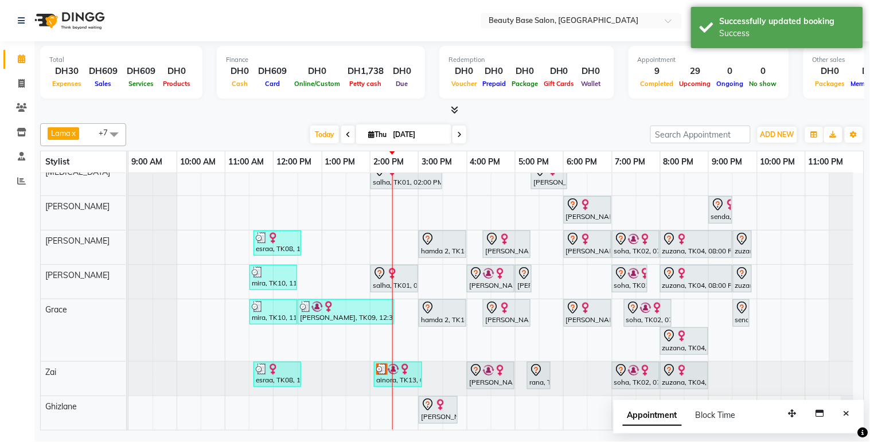
click at [413, 282] on link "salha, TK01, 02:00 PM-03:00 PM, Spa Manicure" at bounding box center [395, 279] width 48 height 28
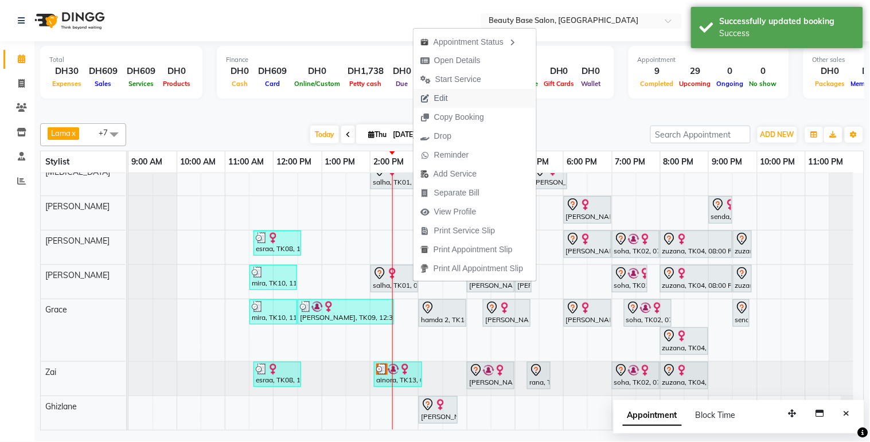
click at [454, 100] on span "Edit" at bounding box center [434, 98] width 41 height 19
select select "tentative"
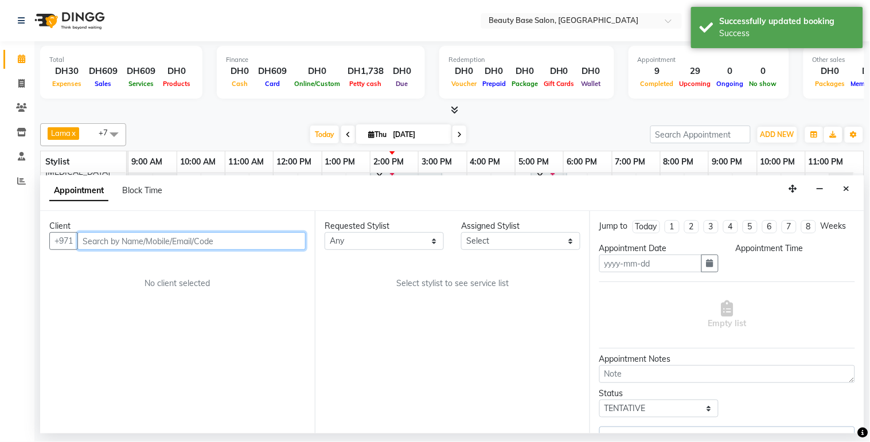
type input "[DATE]"
select select "840"
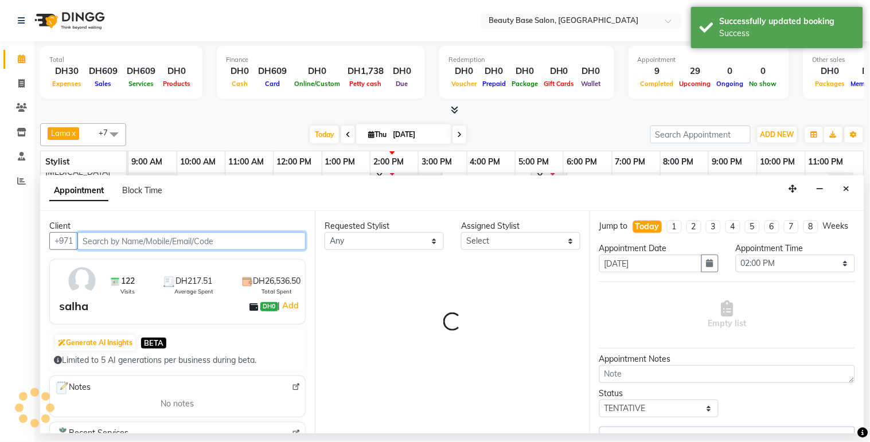
select select "61471"
select select "1223"
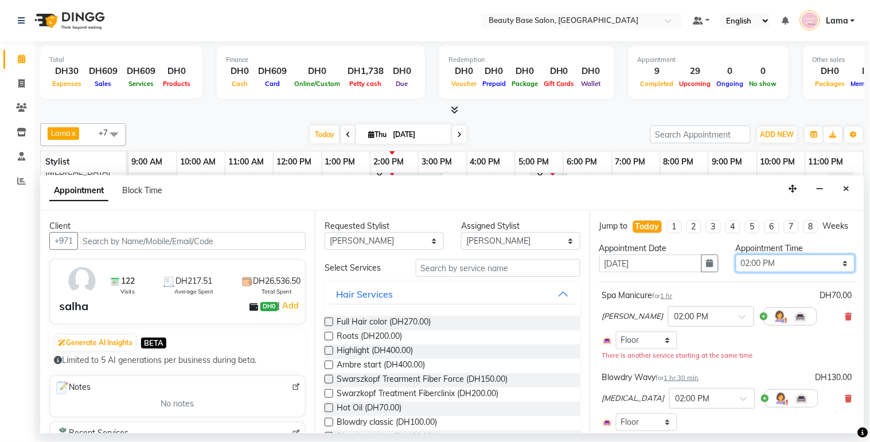
click at [790, 271] on select "Select 10:00 AM 10:05 AM 10:10 AM 10:15 AM 10:20 AM 10:25 AM 10:30 AM 10:35 AM …" at bounding box center [795, 264] width 119 height 18
select select "870"
click at [736, 265] on select "Select 10:00 AM 10:05 AM 10:10 AM 10:15 AM 10:20 AM 10:25 AM 10:30 AM 10:35 AM …" at bounding box center [795, 264] width 119 height 18
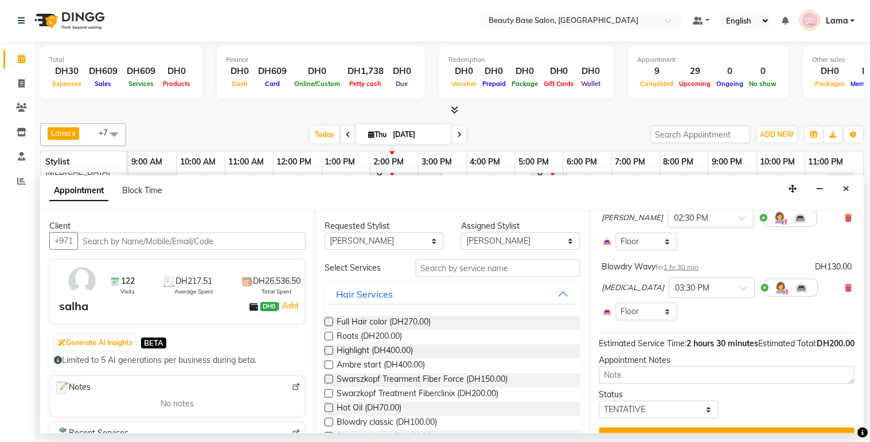
scroll to position [104, 0]
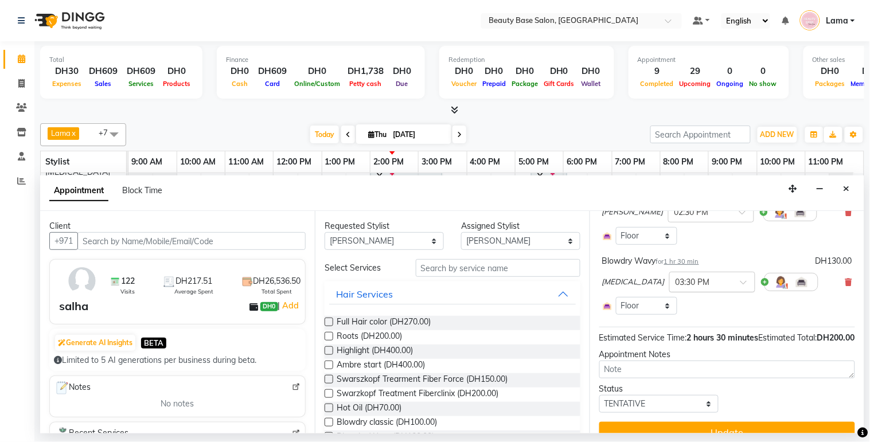
click at [679, 287] on input "text" at bounding box center [701, 281] width 50 height 12
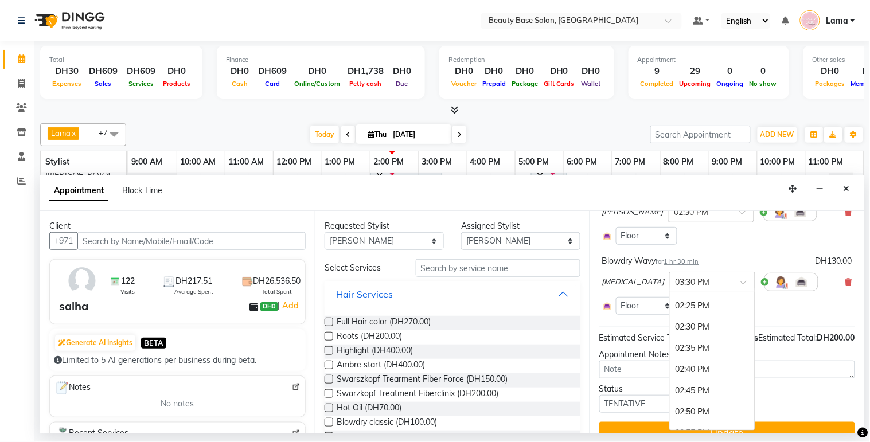
click at [670, 338] on div "02:30 PM" at bounding box center [712, 327] width 85 height 21
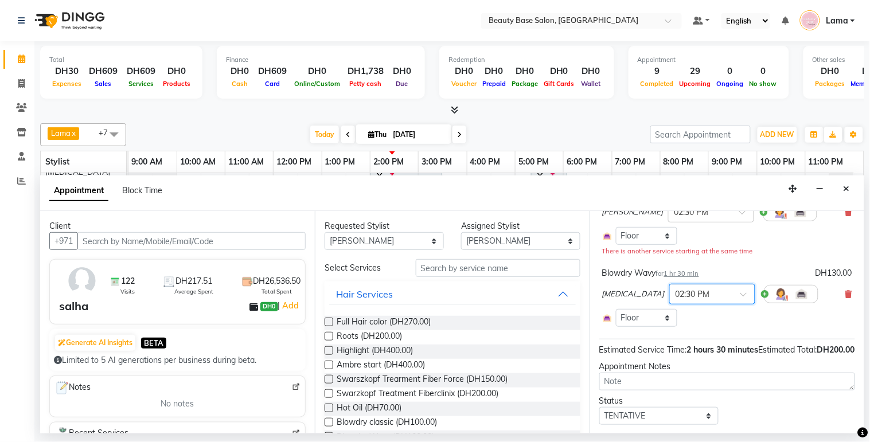
scroll to position [158, 0]
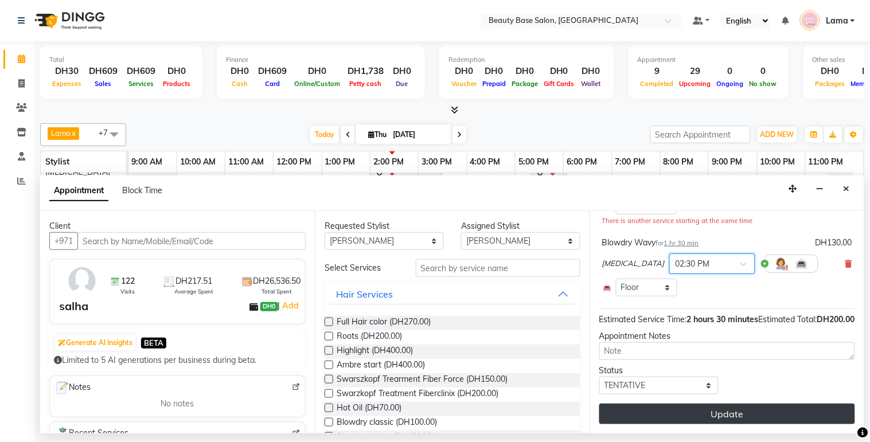
click at [734, 422] on button "Update" at bounding box center [727, 414] width 256 height 21
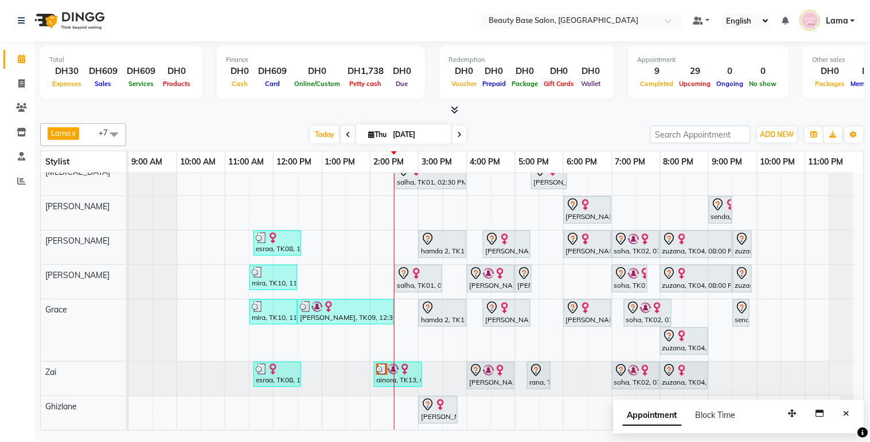
click at [406, 274] on div "salha, TK01, 02:30 PM-03:30 PM, Spa Manicure" at bounding box center [418, 279] width 45 height 24
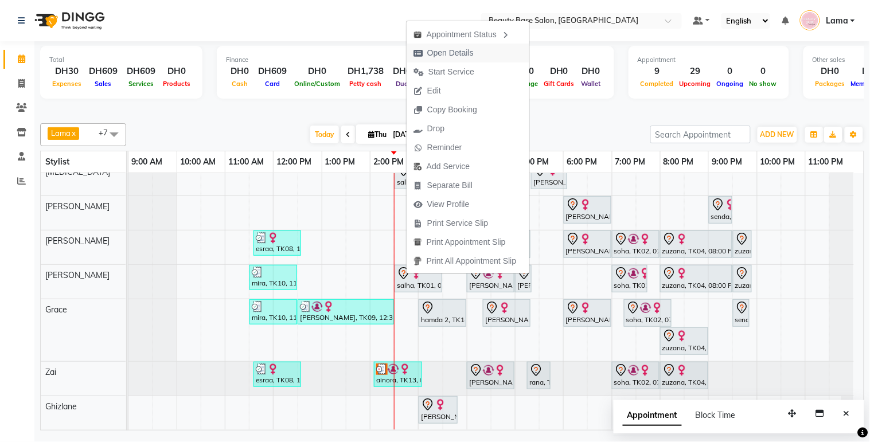
click at [458, 54] on span "Open Details" at bounding box center [450, 53] width 46 height 12
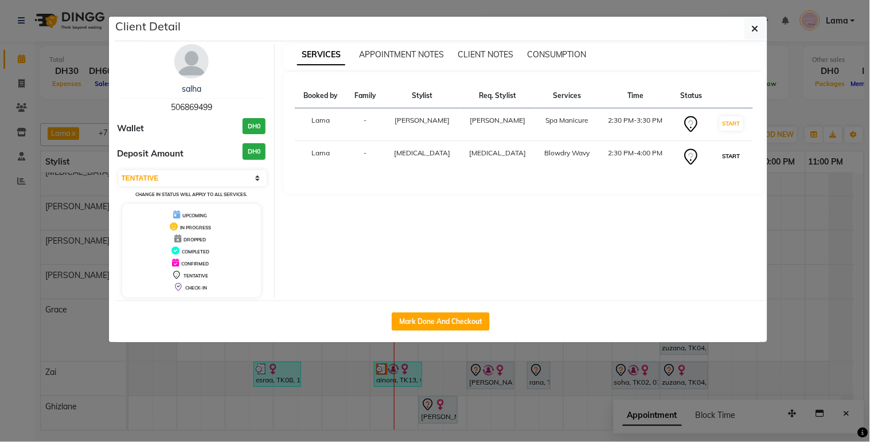
click at [727, 157] on button "START" at bounding box center [732, 156] width 24 height 14
click at [720, 122] on button "START" at bounding box center [732, 123] width 24 height 14
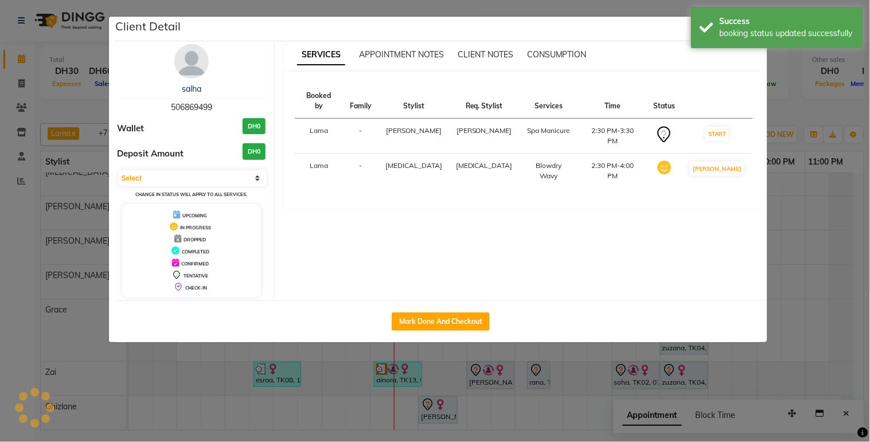
select select "1"
click at [566, 387] on ngb-modal-window "Client Detail salha 506869499 Wallet DH0 Deposit Amount DH0 Select IN SERVICE C…" at bounding box center [435, 221] width 870 height 442
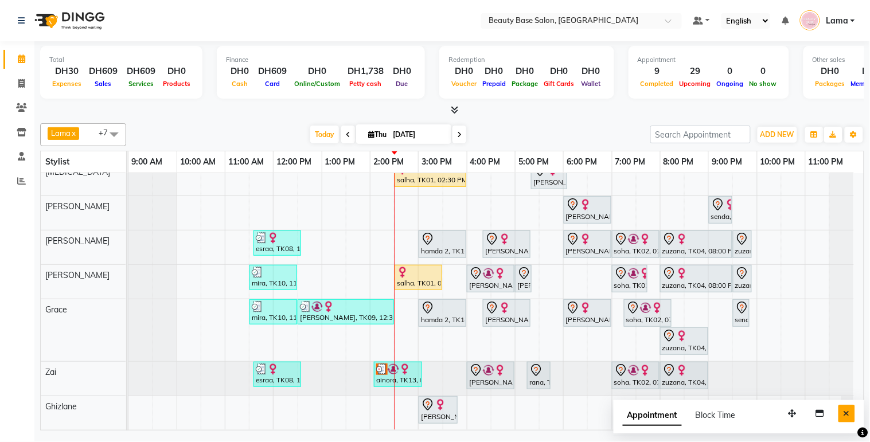
click at [854, 420] on button "Close" at bounding box center [847, 414] width 17 height 18
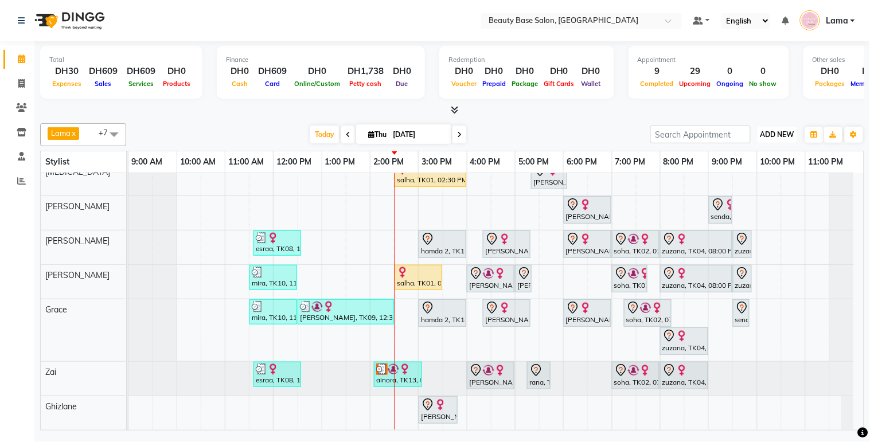
click at [776, 130] on span "ADD NEW" at bounding box center [778, 134] width 34 height 9
click at [770, 157] on button "Add Appointment" at bounding box center [752, 156] width 91 height 15
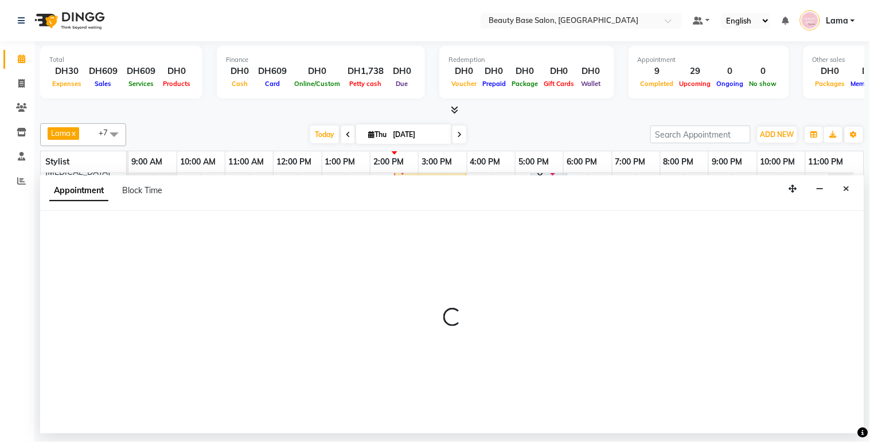
select select "600"
select select "tentative"
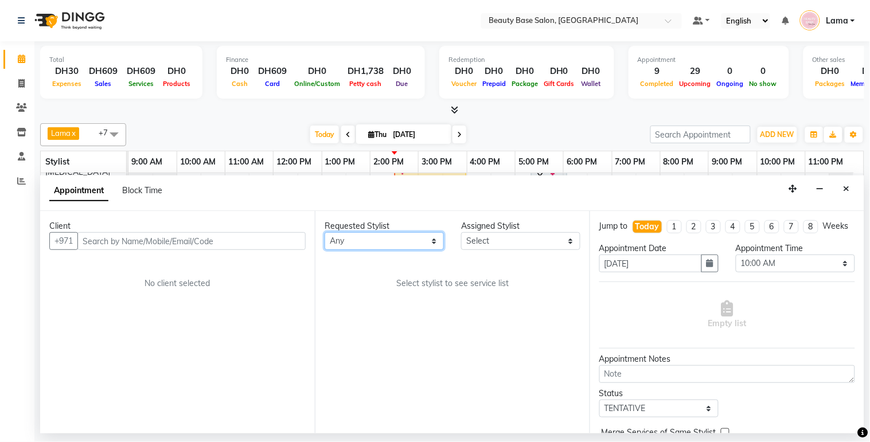
click at [410, 235] on select "Any [PERSON_NAME] [PERSON_NAME] [PERSON_NAME] [PERSON_NAME] [PERSON_NAME] [MEDI…" at bounding box center [384, 241] width 119 height 18
select select "13438"
click at [325, 232] on select "Any [PERSON_NAME] [PERSON_NAME] [PERSON_NAME] [PERSON_NAME] [PERSON_NAME] [MEDI…" at bounding box center [384, 241] width 119 height 18
select select "13438"
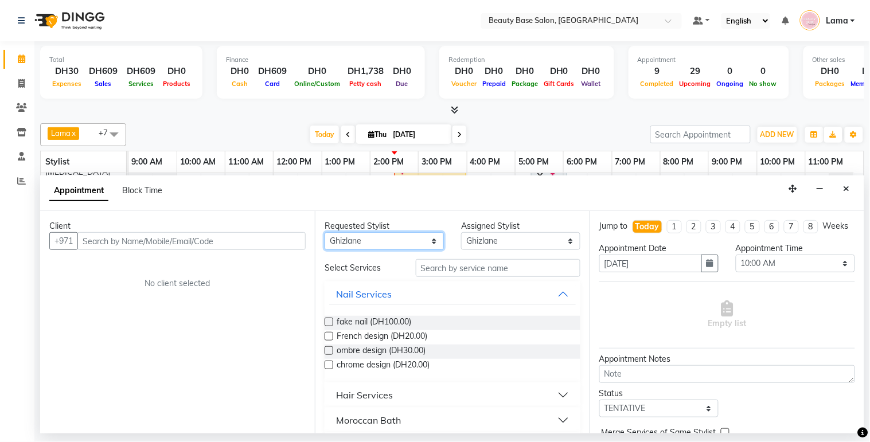
click at [383, 245] on select "Any [PERSON_NAME] [PERSON_NAME] [PERSON_NAME] [PERSON_NAME] [PERSON_NAME] [MEDI…" at bounding box center [384, 241] width 119 height 18
select select "54541"
click at [325, 232] on select "Any [PERSON_NAME] [PERSON_NAME] [PERSON_NAME] [PERSON_NAME] [PERSON_NAME] [MEDI…" at bounding box center [384, 241] width 119 height 18
select select "54541"
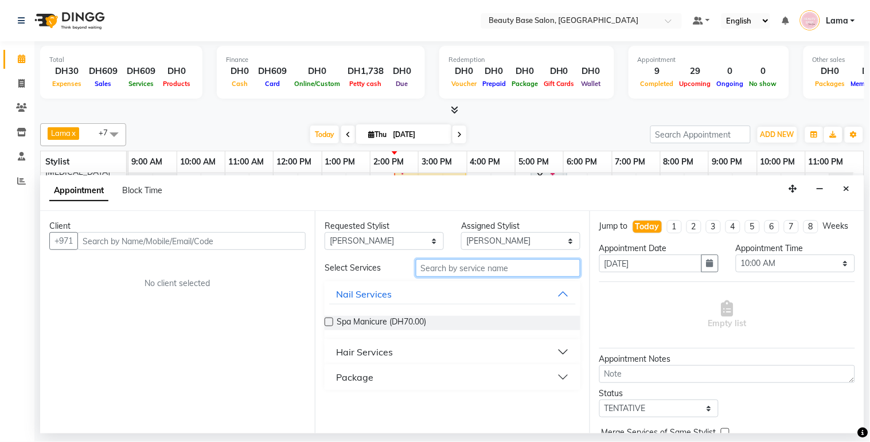
click at [462, 267] on input "text" at bounding box center [498, 268] width 165 height 18
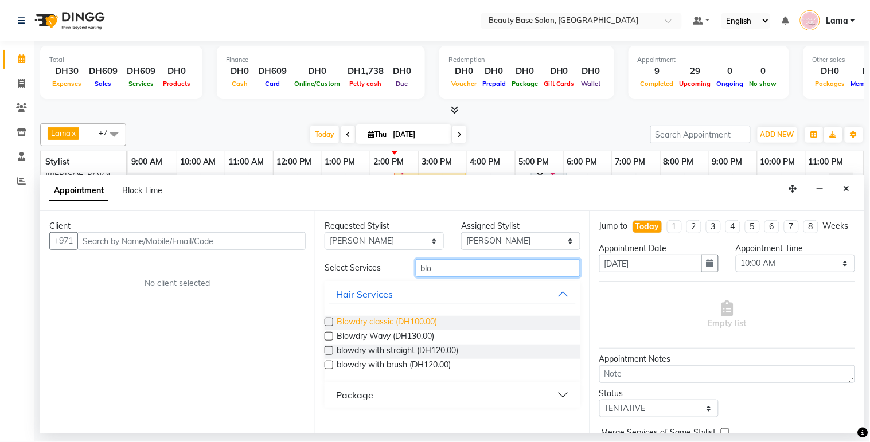
type input "blo"
click at [419, 322] on span "Blowdry classic (DH100.00)" at bounding box center [387, 323] width 100 height 14
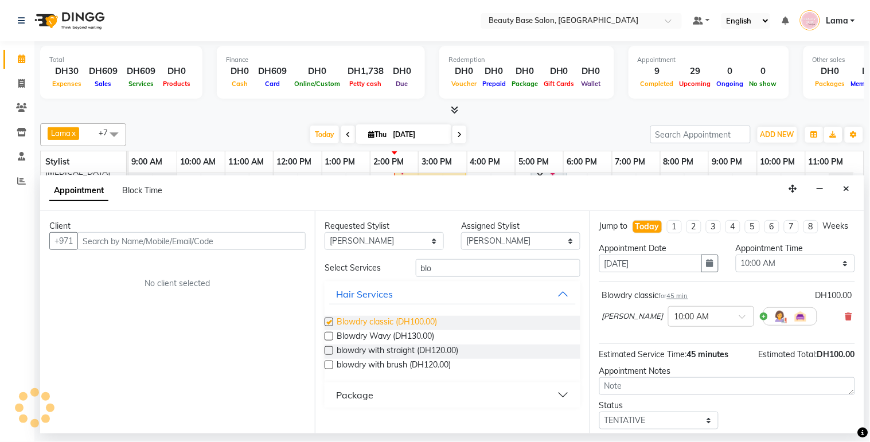
checkbox input "false"
click at [403, 239] on select "Any [PERSON_NAME] [PERSON_NAME] [PERSON_NAME] [PERSON_NAME] [PERSON_NAME] [MEDI…" at bounding box center [384, 241] width 119 height 18
select select "61471"
click at [325, 232] on select "Any [PERSON_NAME] [PERSON_NAME] [PERSON_NAME] [PERSON_NAME] [PERSON_NAME] [MEDI…" at bounding box center [384, 241] width 119 height 18
select select "61471"
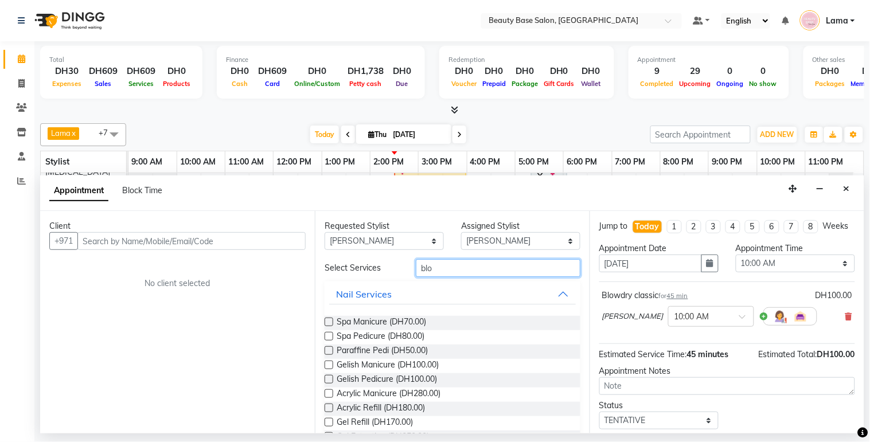
click at [456, 270] on input "blo" at bounding box center [498, 268] width 165 height 18
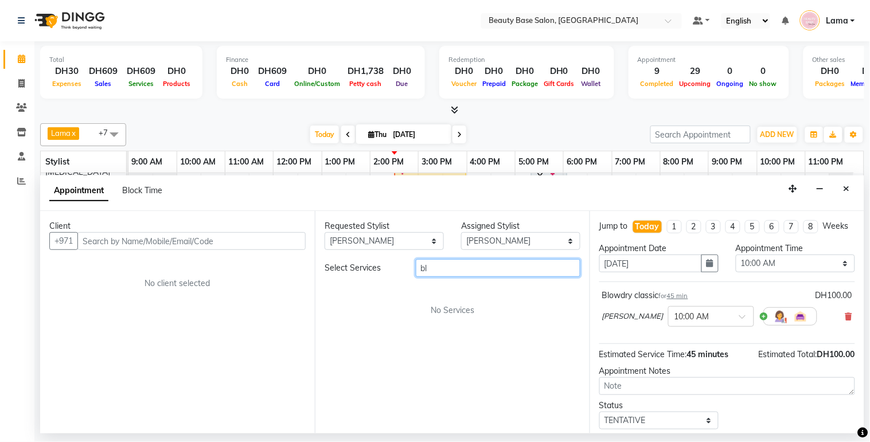
type input "b"
type input "ey"
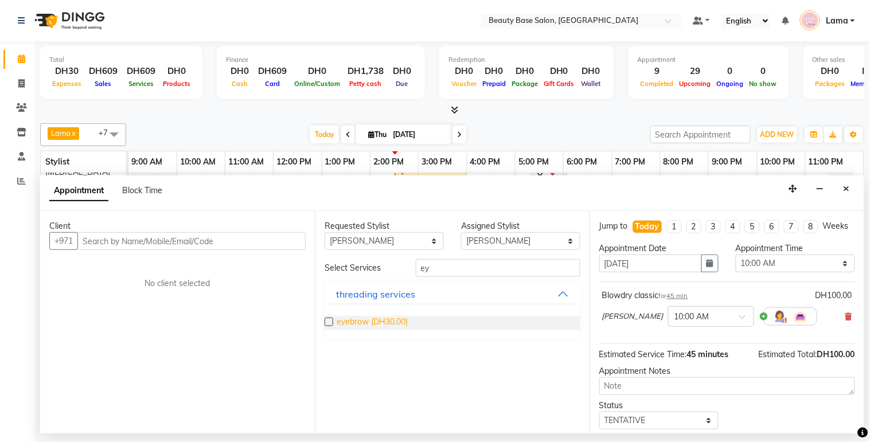
click at [381, 321] on span "eyebrow (DH30.00)" at bounding box center [372, 323] width 71 height 14
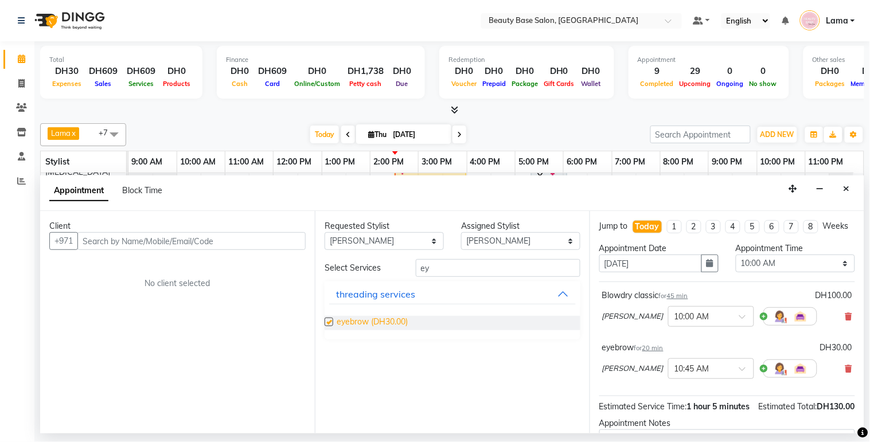
checkbox input "false"
click at [788, 272] on select "Select 10:00 AM 10:05 AM 10:10 AM 10:15 AM 10:20 AM 10:25 AM 10:30 AM 10:35 AM …" at bounding box center [795, 264] width 119 height 18
select select "885"
click at [736, 265] on select "Select 10:00 AM 10:05 AM 10:10 AM 10:15 AM 10:20 AM 10:25 AM 10:30 AM 10:35 AM …" at bounding box center [795, 264] width 119 height 18
click at [675, 374] on input "text" at bounding box center [700, 368] width 50 height 12
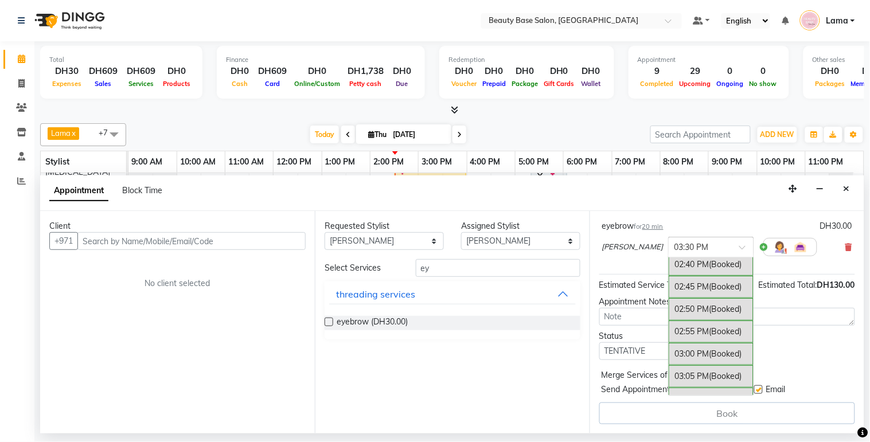
scroll to position [1206, 0]
click at [669, 278] on div "02:45 PM (Booked)" at bounding box center [711, 289] width 85 height 22
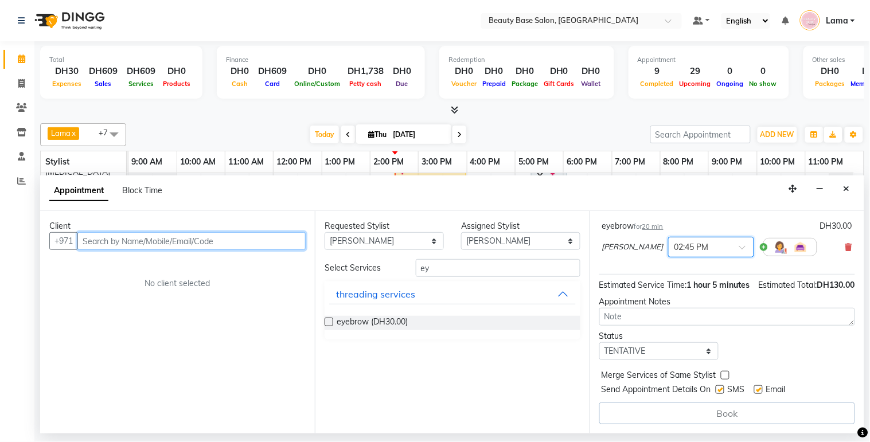
click at [216, 246] on input "text" at bounding box center [191, 241] width 228 height 18
click at [107, 240] on input "text" at bounding box center [191, 241] width 228 height 18
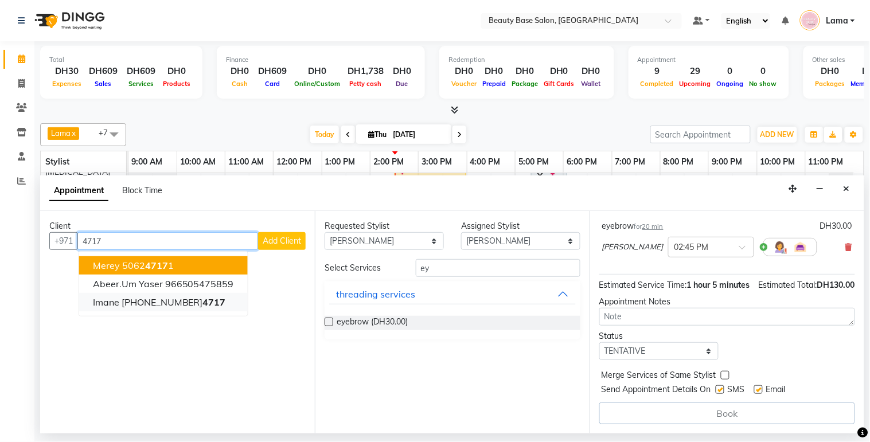
click at [203, 299] on span "4717" at bounding box center [214, 302] width 23 height 11
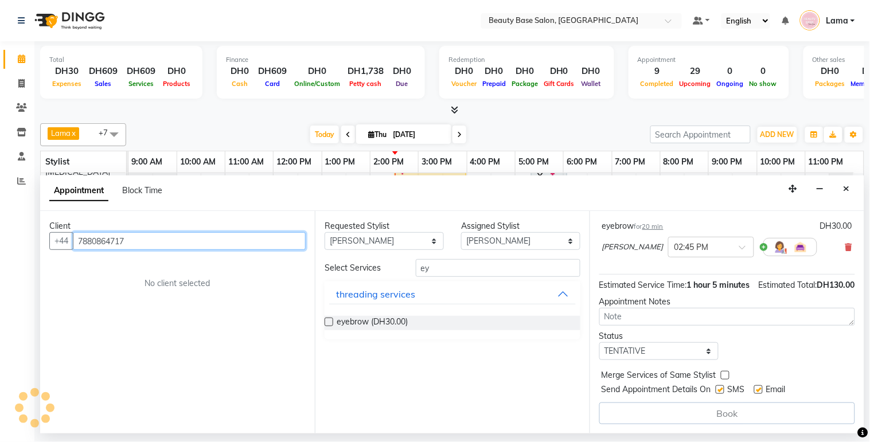
scroll to position [155, 0]
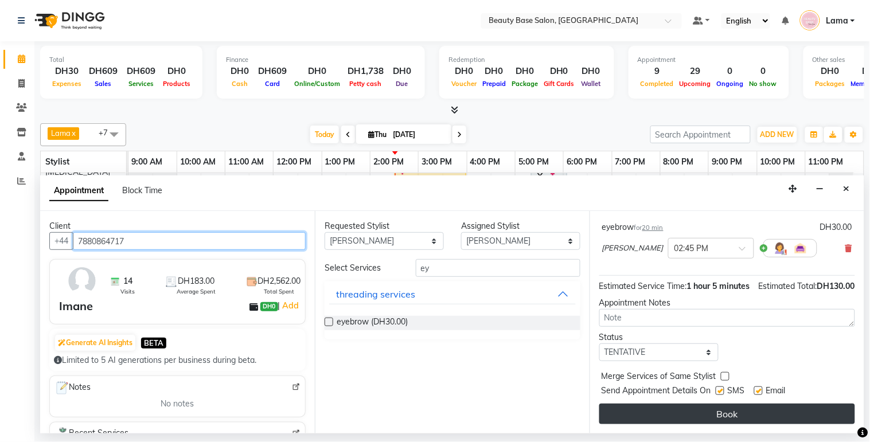
type input "7880864717"
click at [672, 411] on button "Book" at bounding box center [727, 414] width 256 height 21
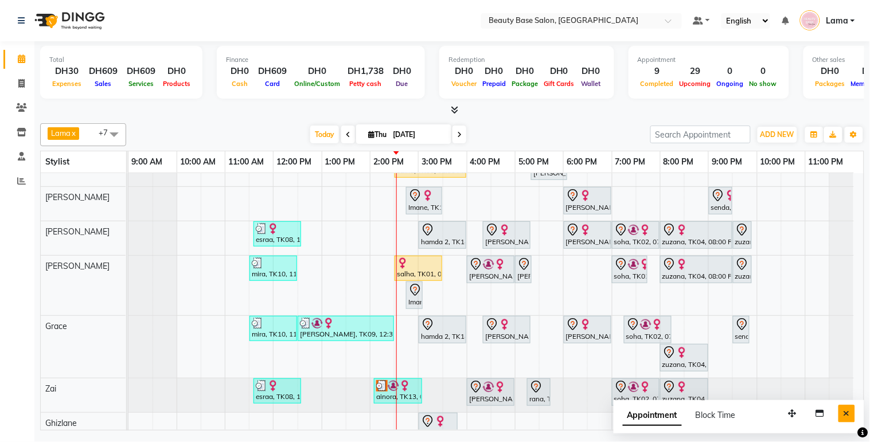
click at [845, 414] on icon "Close" at bounding box center [847, 414] width 6 height 8
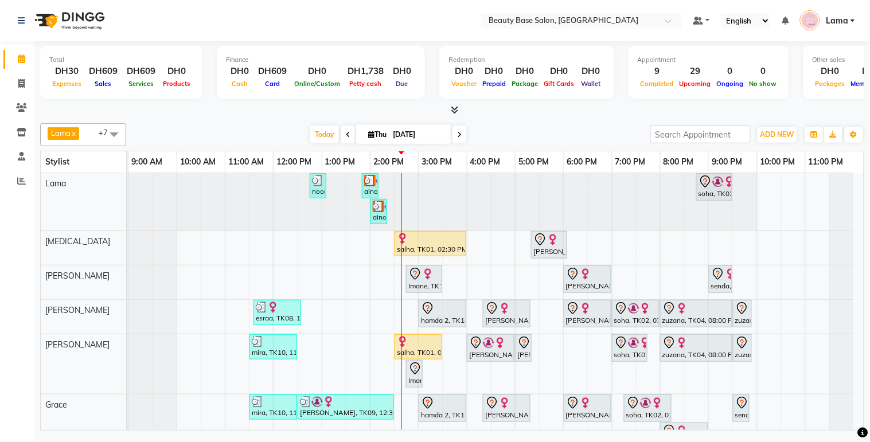
scroll to position [105, 0]
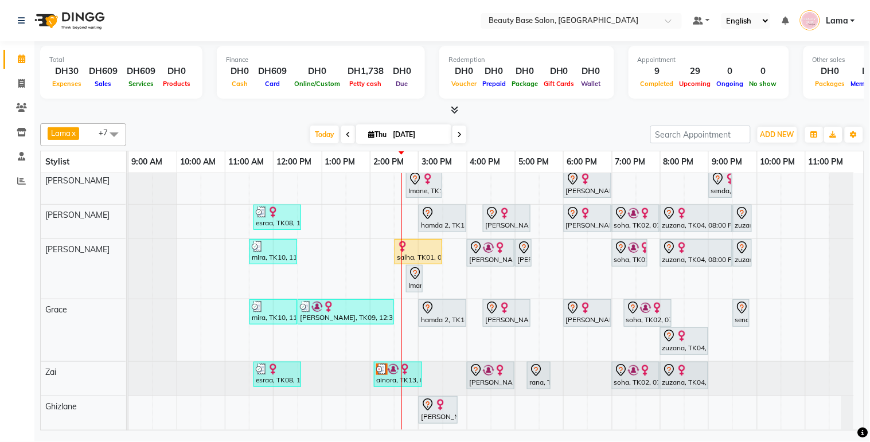
click at [457, 126] on span at bounding box center [460, 135] width 14 height 18
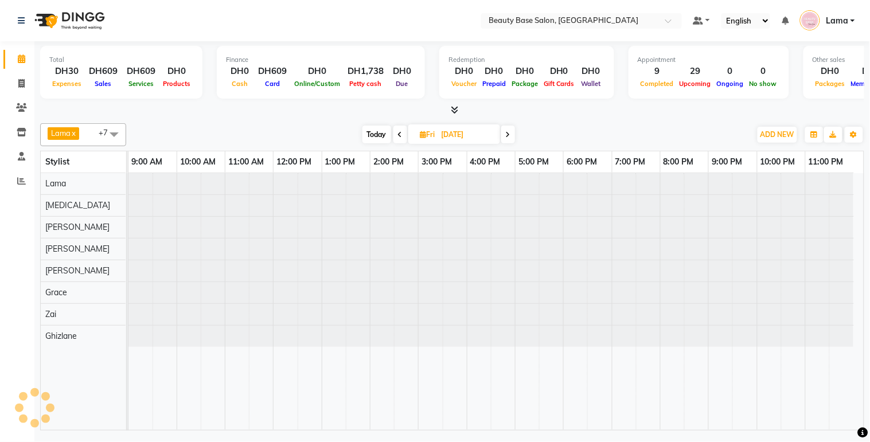
scroll to position [0, 0]
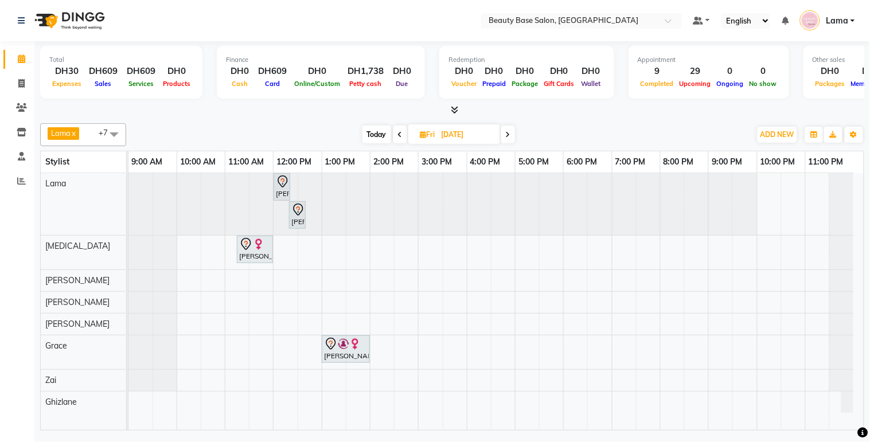
click at [376, 142] on span "Today" at bounding box center [377, 135] width 29 height 18
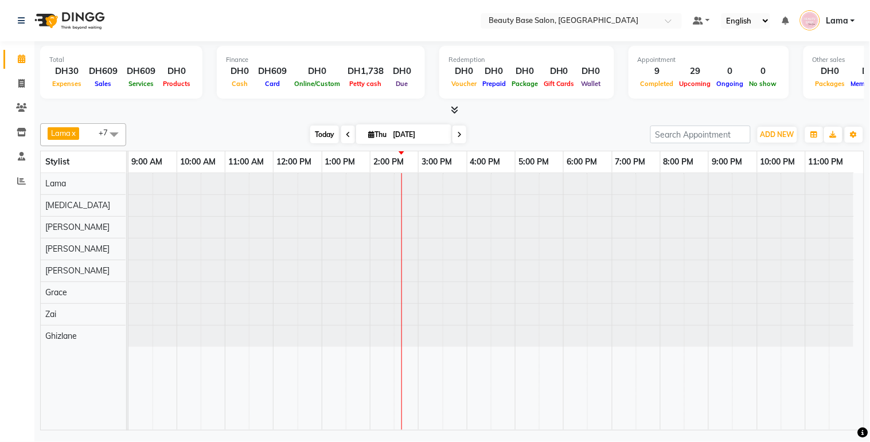
type input "[DATE]"
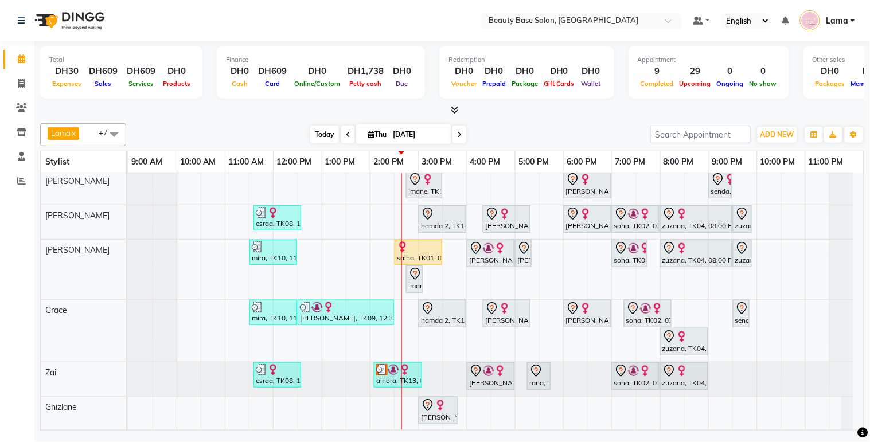
scroll to position [105, 0]
click at [775, 131] on span "ADD NEW" at bounding box center [778, 134] width 34 height 9
click at [767, 155] on button "Add Appointment" at bounding box center [752, 156] width 91 height 15
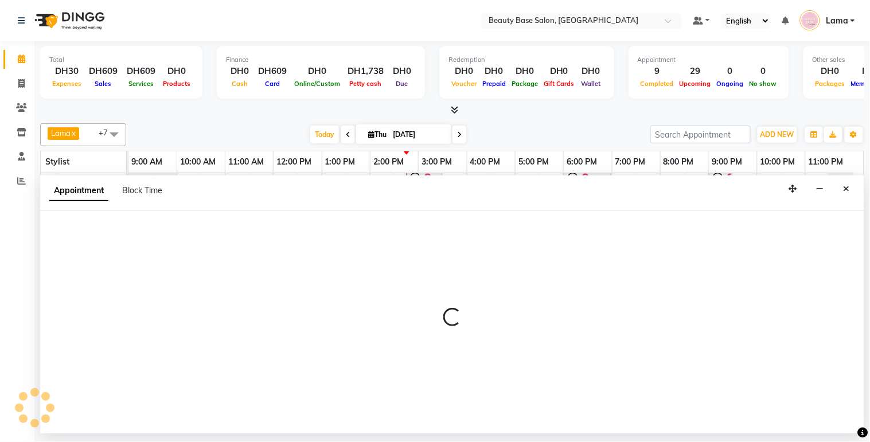
select select "tentative"
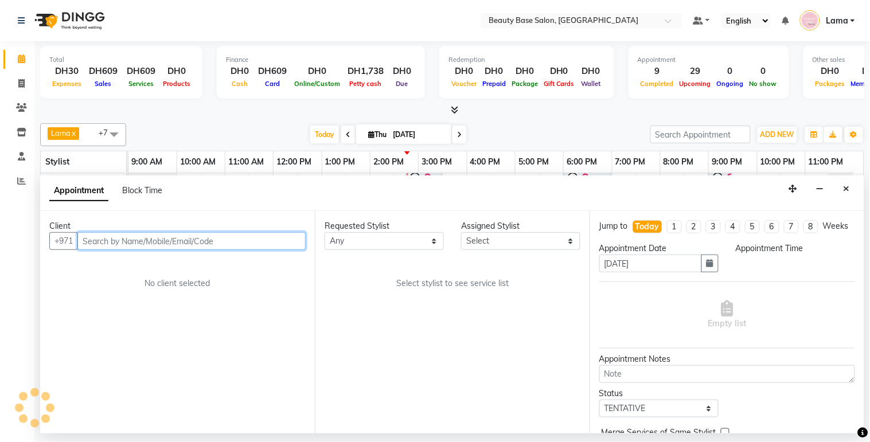
select select "600"
click at [166, 240] on input "text" at bounding box center [191, 241] width 228 height 18
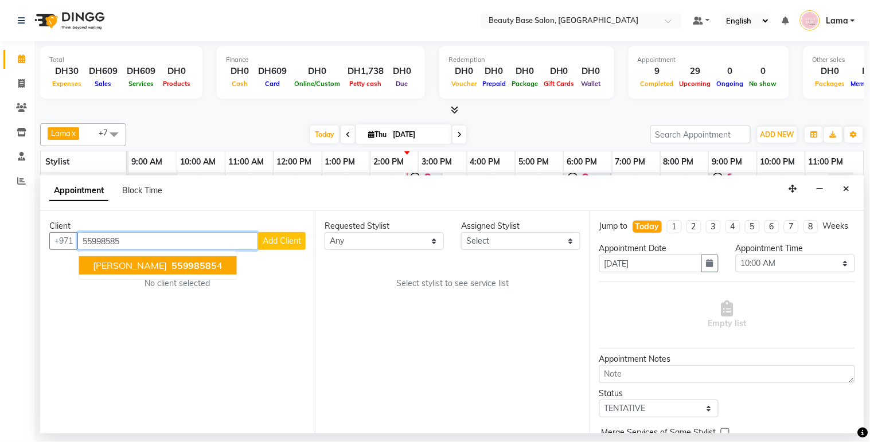
click at [127, 271] on button "raliya 55998585 4" at bounding box center [158, 265] width 158 height 18
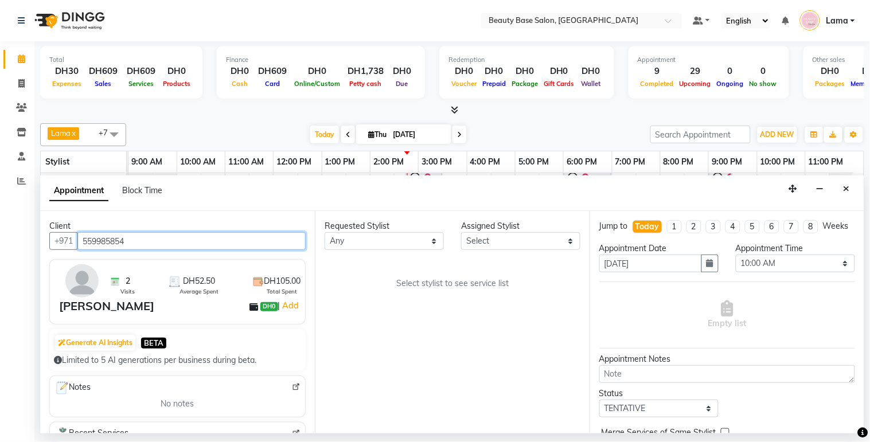
type input "559985854"
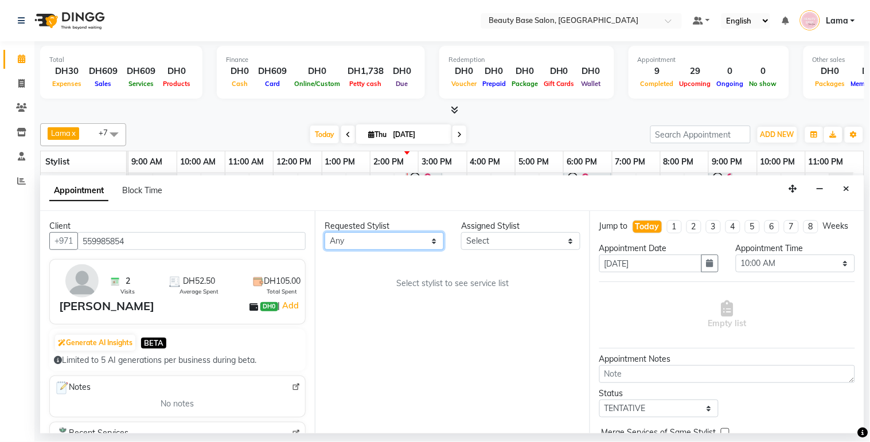
click at [388, 241] on select "Any [PERSON_NAME] [PERSON_NAME] [PERSON_NAME] [PERSON_NAME] [PERSON_NAME] [MEDI…" at bounding box center [384, 241] width 119 height 18
select select "30434"
click at [325, 232] on select "Any [PERSON_NAME] [PERSON_NAME] [PERSON_NAME] [PERSON_NAME] [PERSON_NAME] [MEDI…" at bounding box center [384, 241] width 119 height 18
select select "30434"
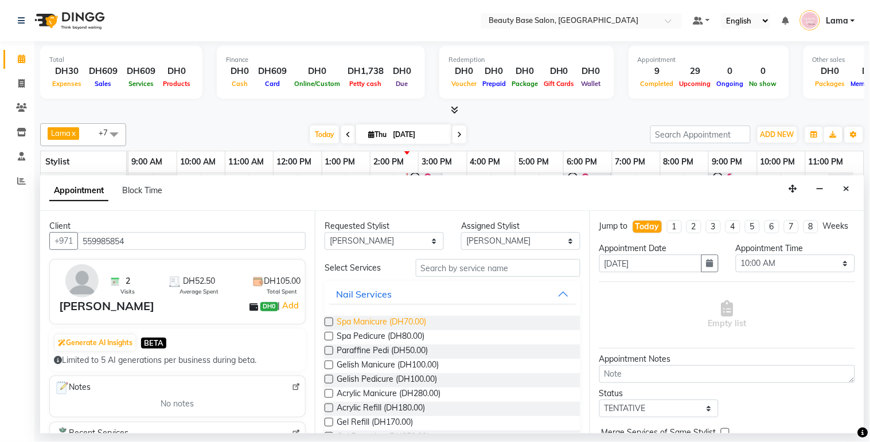
click at [369, 325] on span "Spa Manicure (DH70.00)" at bounding box center [381, 323] width 89 height 14
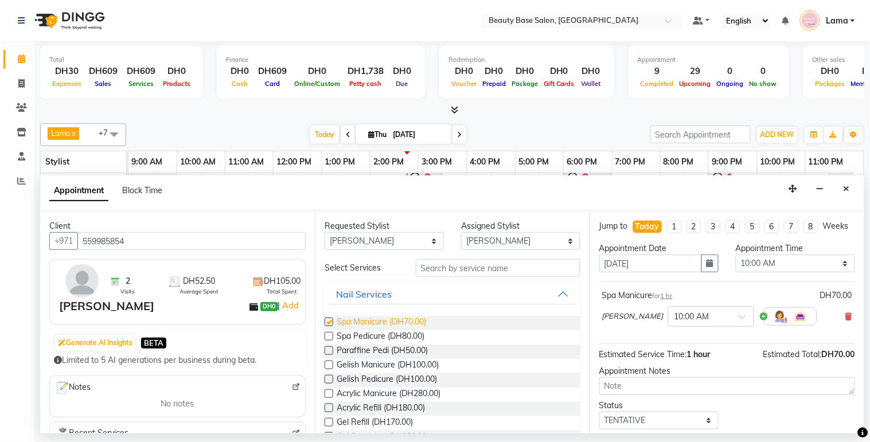
checkbox input "false"
click at [771, 272] on select "Select 10:00 AM 10:05 AM 10:10 AM 10:15 AM 10:20 AM 10:25 AM 10:30 AM 10:35 AM …" at bounding box center [795, 264] width 119 height 18
select select "900"
click at [736, 265] on select "Select 10:00 AM 10:05 AM 10:10 AM 10:15 AM 10:20 AM 10:25 AM 10:30 AM 10:35 AM …" at bounding box center [795, 264] width 119 height 18
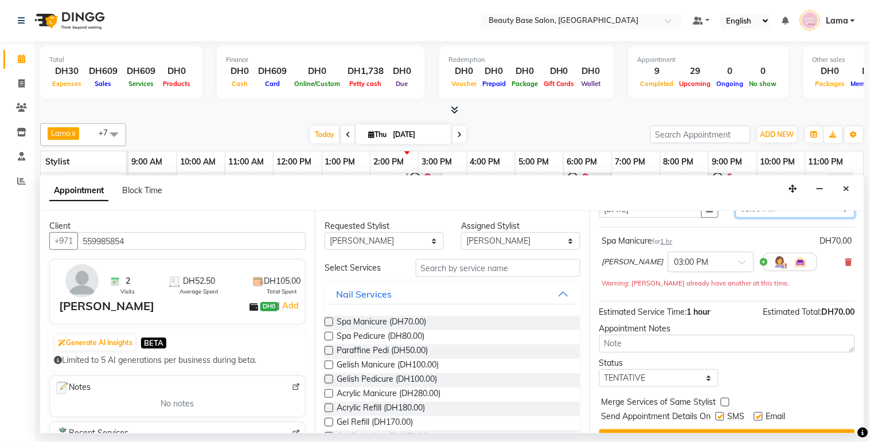
scroll to position [92, 0]
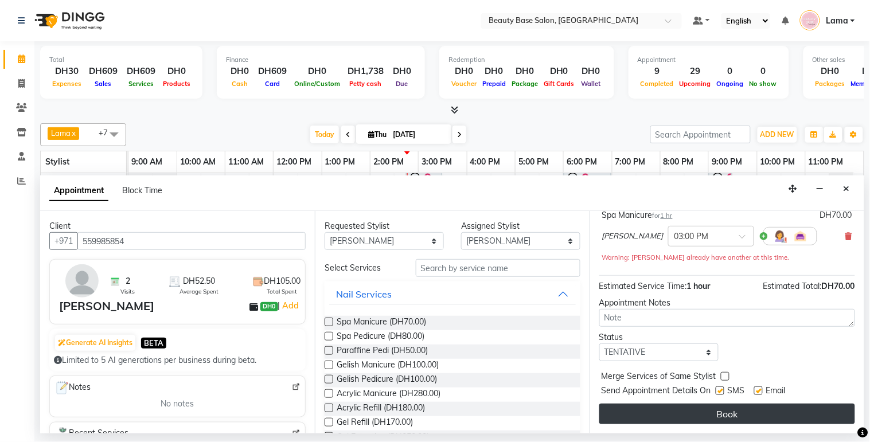
click at [781, 419] on button "Book" at bounding box center [727, 414] width 256 height 21
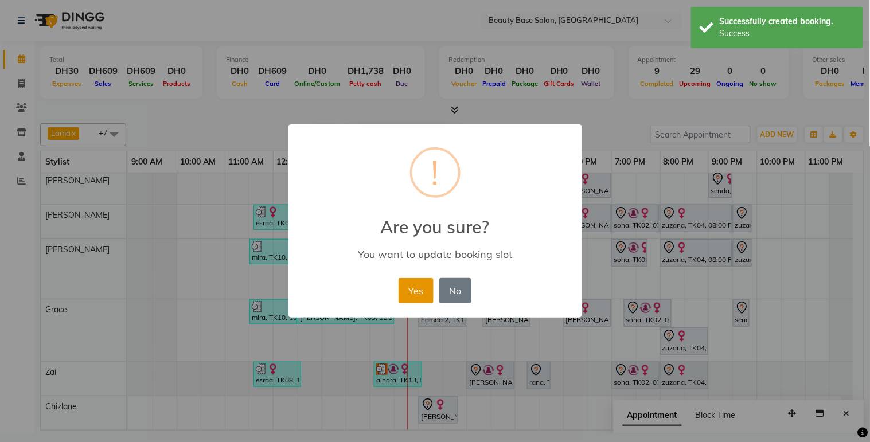
click at [416, 294] on button "Yes" at bounding box center [416, 290] width 35 height 25
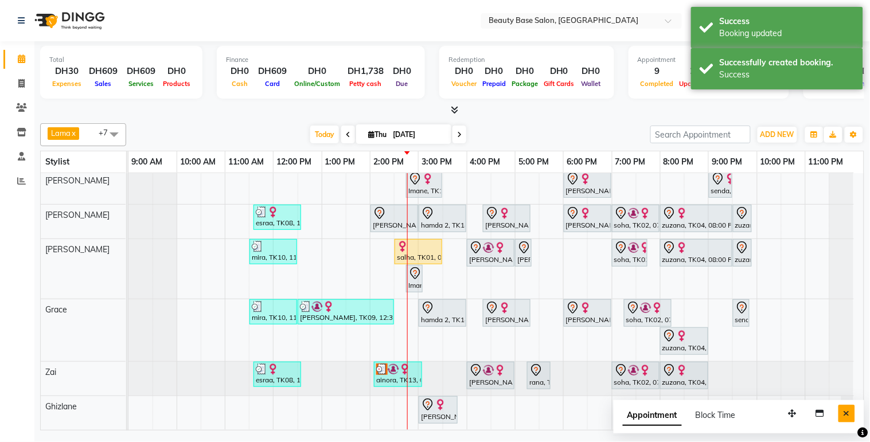
click at [853, 415] on button "Close" at bounding box center [847, 414] width 17 height 18
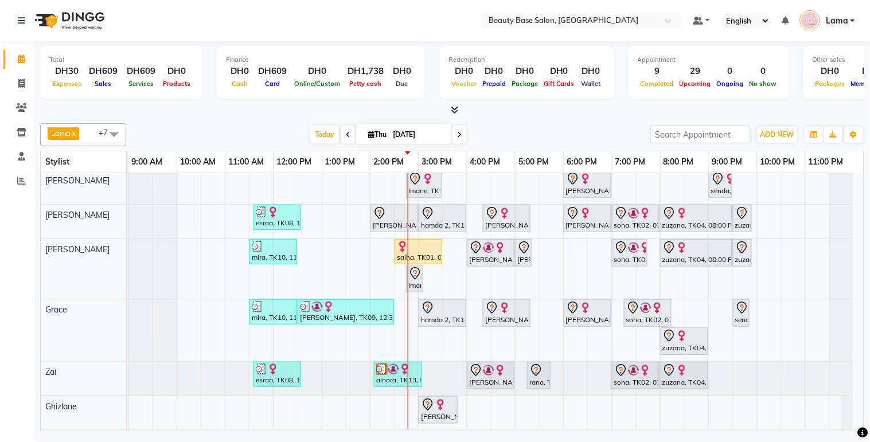
click at [412, 130] on input "[DATE]" at bounding box center [418, 134] width 57 height 17
select select "9"
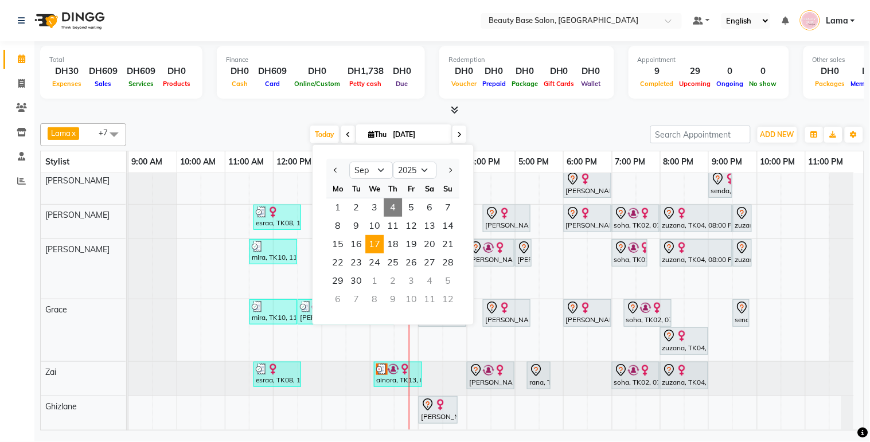
click at [379, 239] on span "17" at bounding box center [374, 244] width 18 height 18
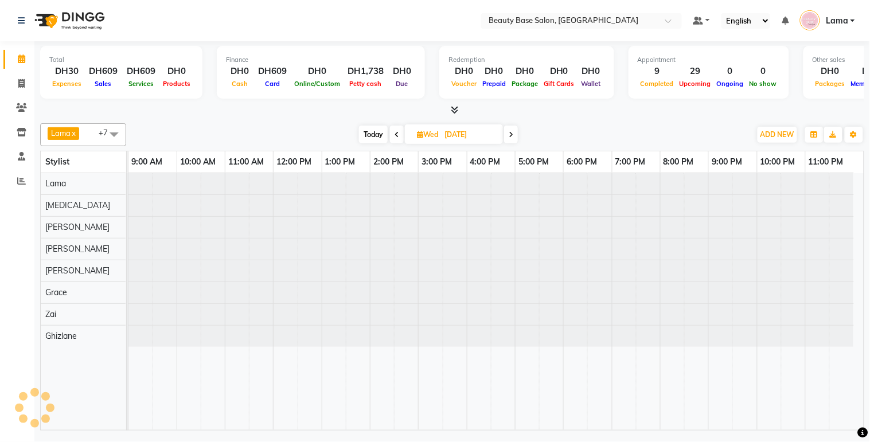
scroll to position [0, 0]
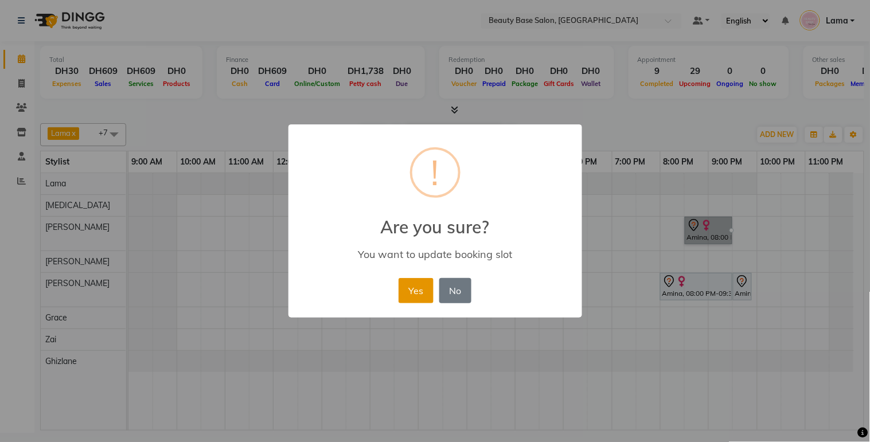
click at [414, 301] on button "Yes" at bounding box center [416, 290] width 35 height 25
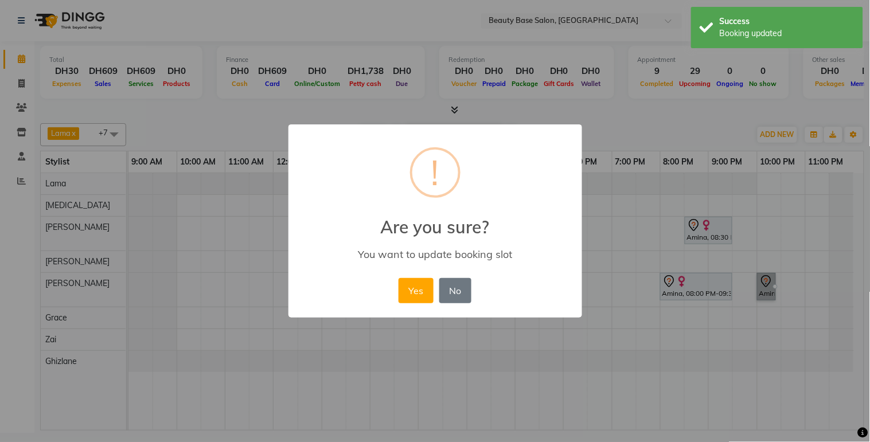
click at [414, 314] on div "× ! Are you sure? You want to update booking slot Yes No No" at bounding box center [436, 221] width 294 height 194
click at [419, 297] on button "Yes" at bounding box center [416, 290] width 35 height 25
click at [405, 287] on button "Yes" at bounding box center [416, 290] width 35 height 25
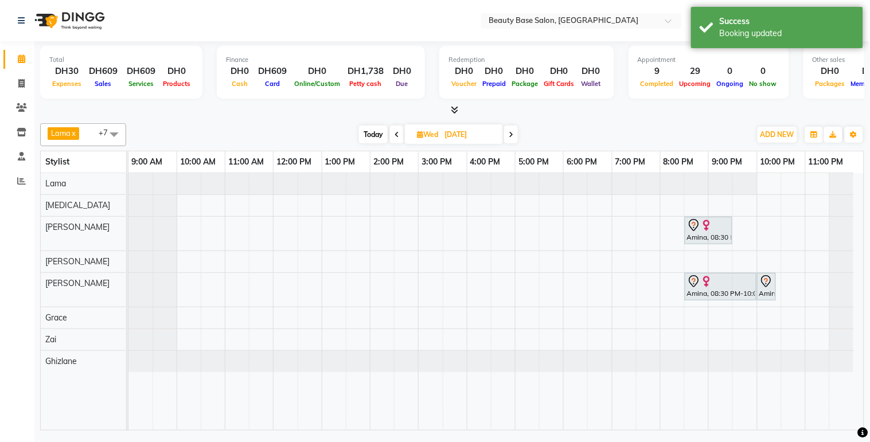
click at [371, 136] on span "Today" at bounding box center [373, 135] width 29 height 18
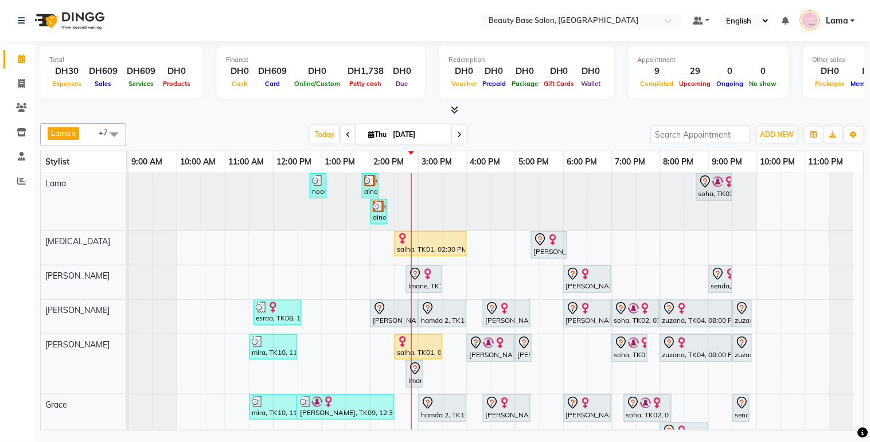
click at [399, 314] on div at bounding box center [394, 309] width 43 height 14
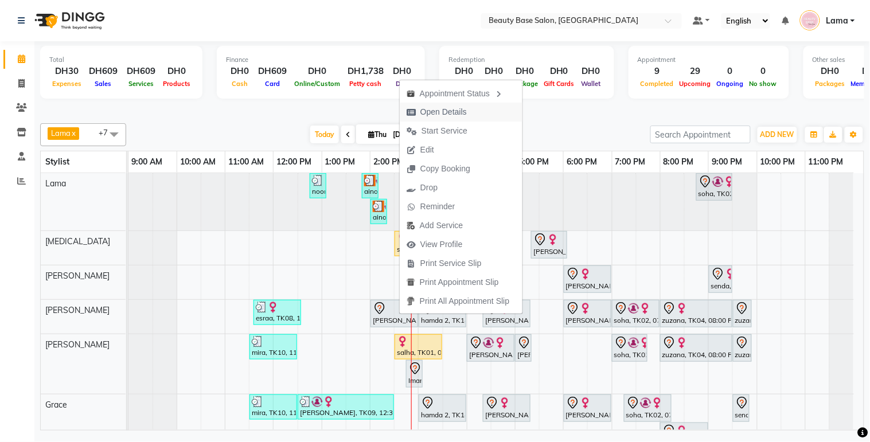
click at [440, 113] on span "Open Details" at bounding box center [443, 112] width 46 height 12
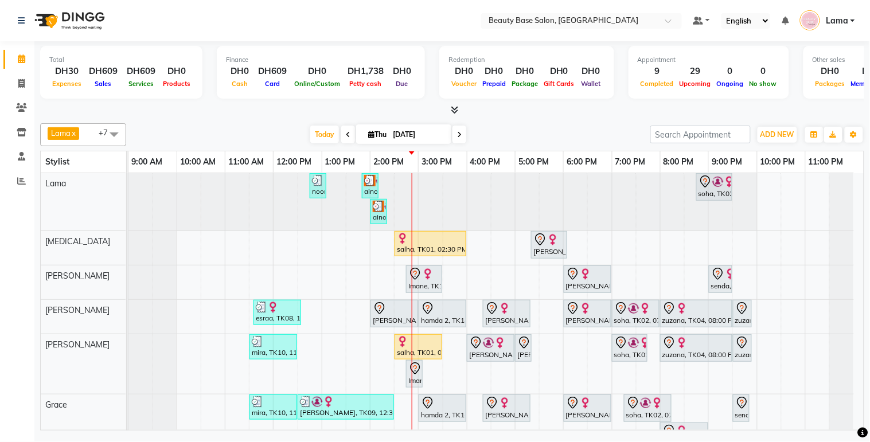
click at [422, 280] on icon at bounding box center [415, 274] width 14 height 14
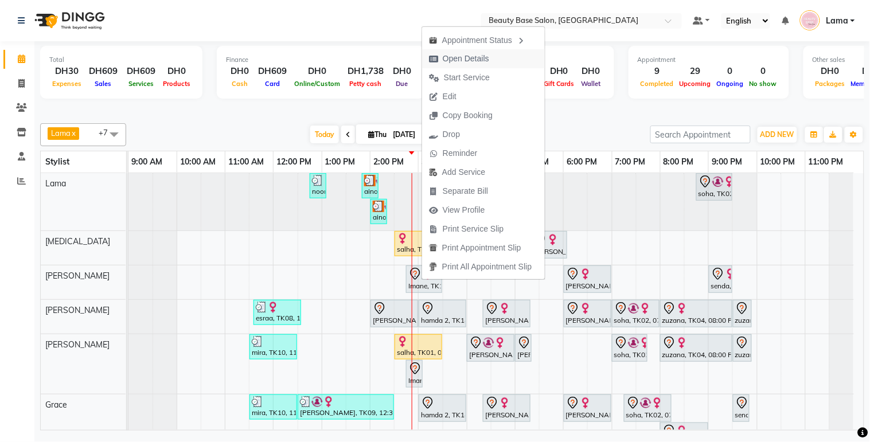
click at [469, 59] on span "Open Details" at bounding box center [466, 59] width 46 height 12
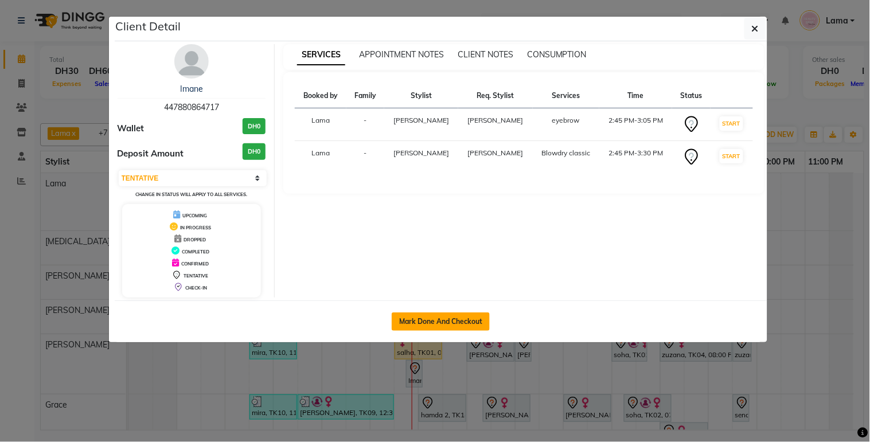
click at [419, 316] on button "Mark Done And Checkout" at bounding box center [441, 322] width 98 height 18
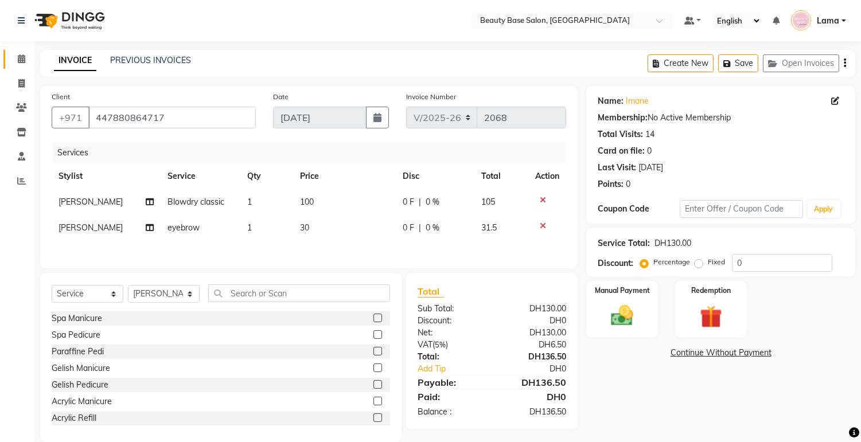
click at [25, 66] on link "Calendar" at bounding box center [17, 59] width 28 height 19
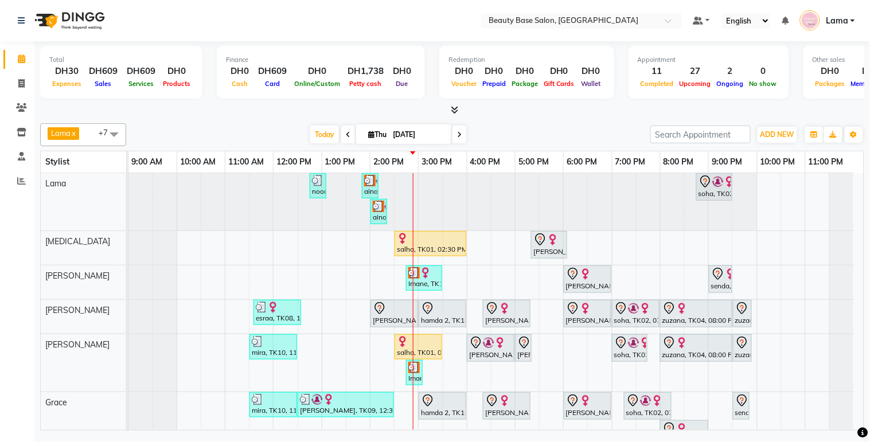
click at [346, 127] on span at bounding box center [348, 135] width 14 height 18
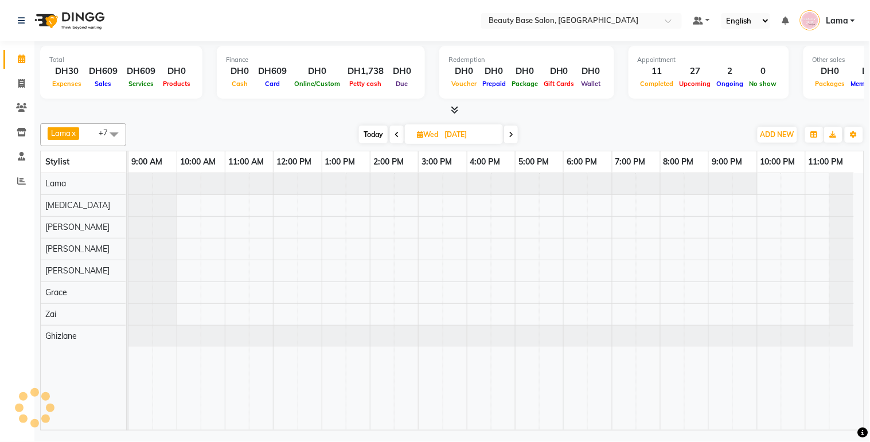
click at [395, 138] on icon at bounding box center [397, 134] width 5 height 7
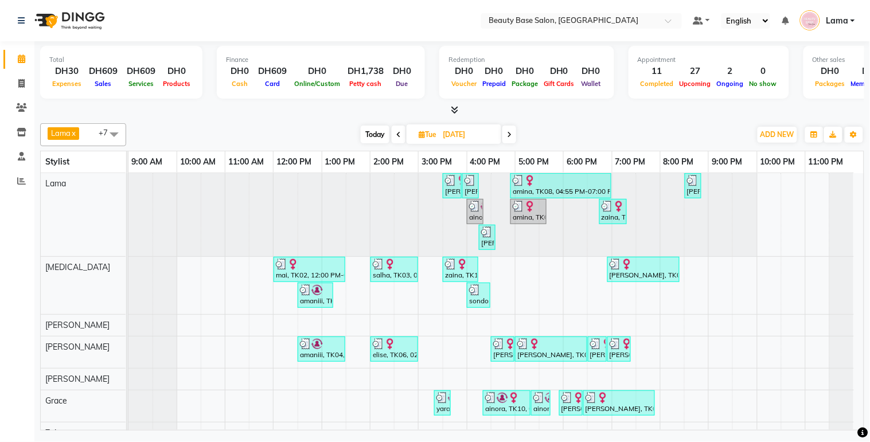
click at [371, 126] on span "Today" at bounding box center [375, 135] width 29 height 18
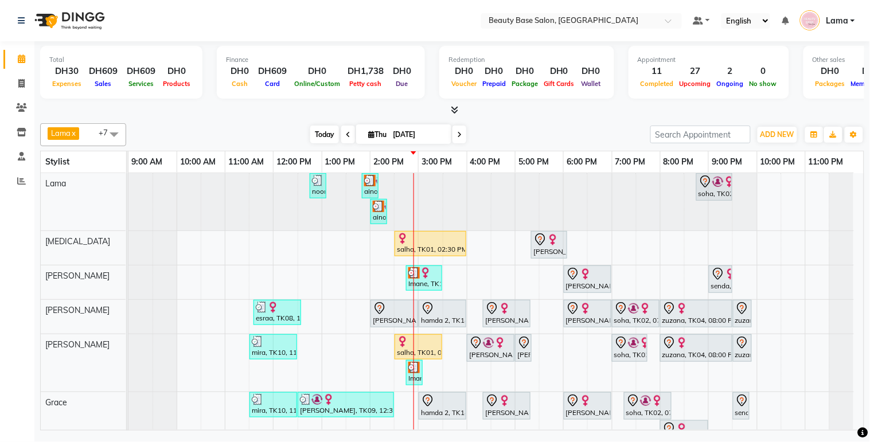
scroll to position [102, 0]
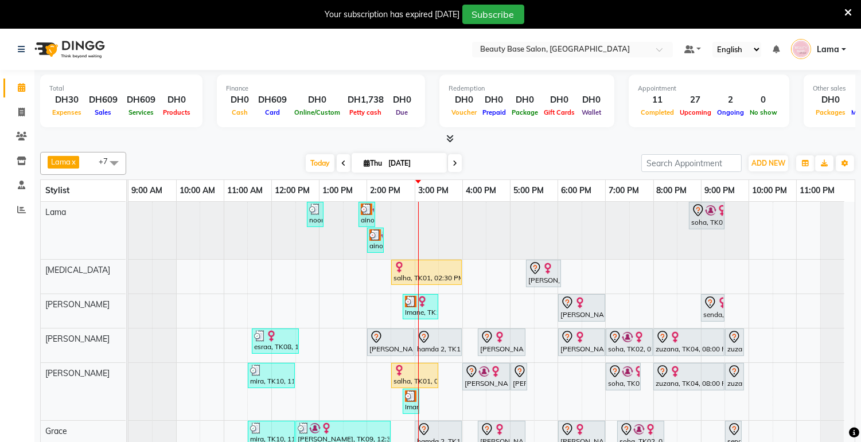
click at [845, 14] on icon at bounding box center [847, 12] width 7 height 10
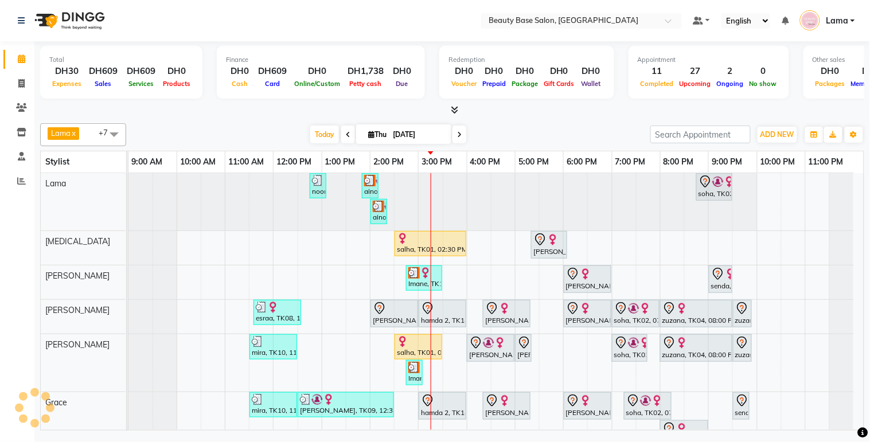
click at [412, 243] on div at bounding box center [430, 238] width 67 height 11
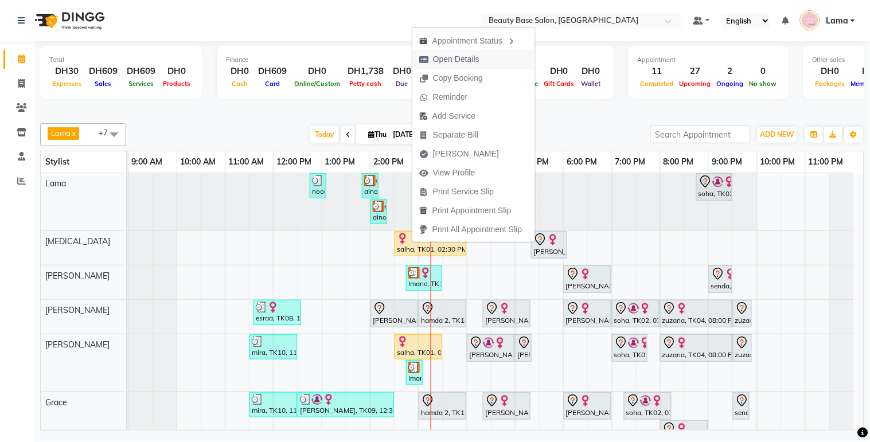
click at [454, 56] on span "Open Details" at bounding box center [456, 59] width 46 height 12
select select "1"
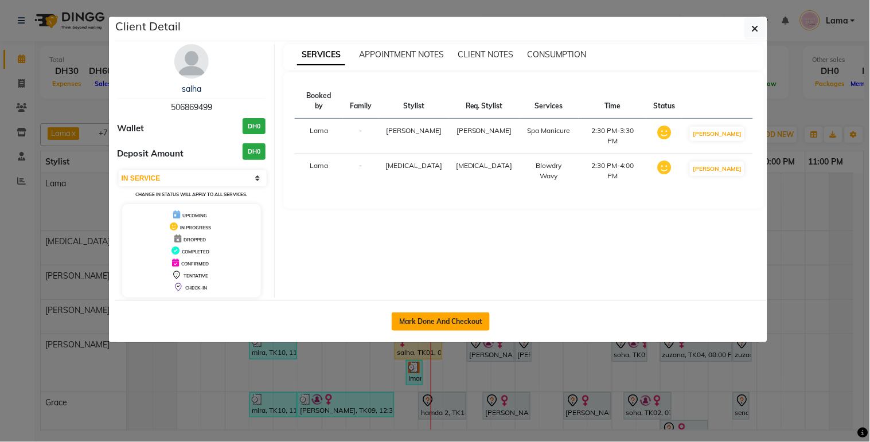
click at [457, 322] on button "Mark Done And Checkout" at bounding box center [441, 322] width 98 height 18
select select "service"
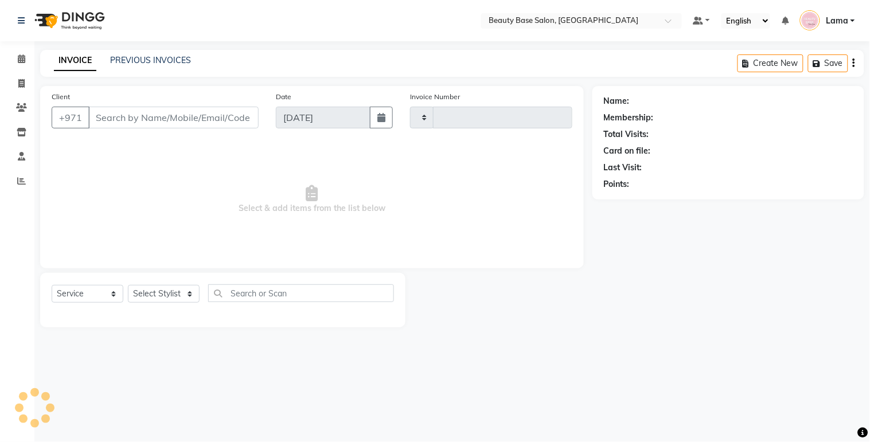
type input "2068"
select select "813"
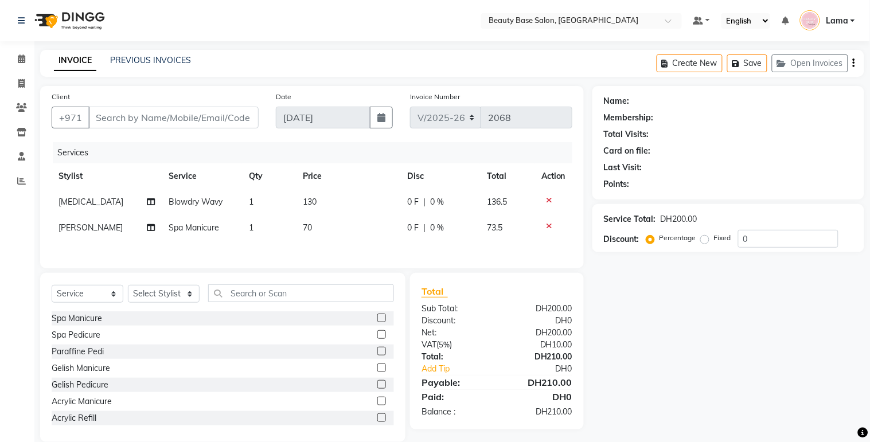
type input "506869499"
select select "61471"
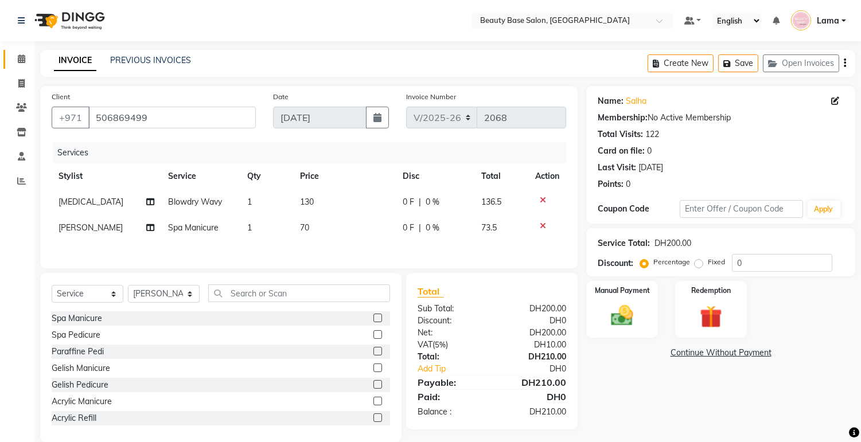
click at [22, 57] on icon at bounding box center [21, 58] width 7 height 9
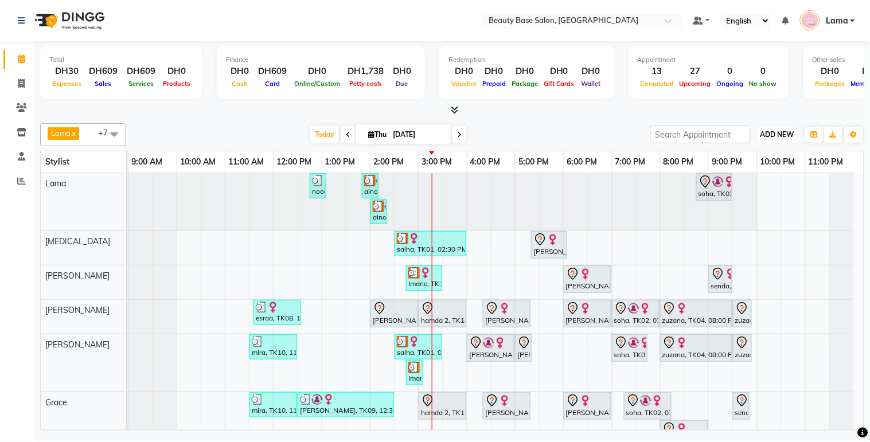
click at [776, 138] on span "ADD NEW" at bounding box center [778, 134] width 34 height 9
click at [755, 155] on button "Add Appointment" at bounding box center [752, 156] width 91 height 15
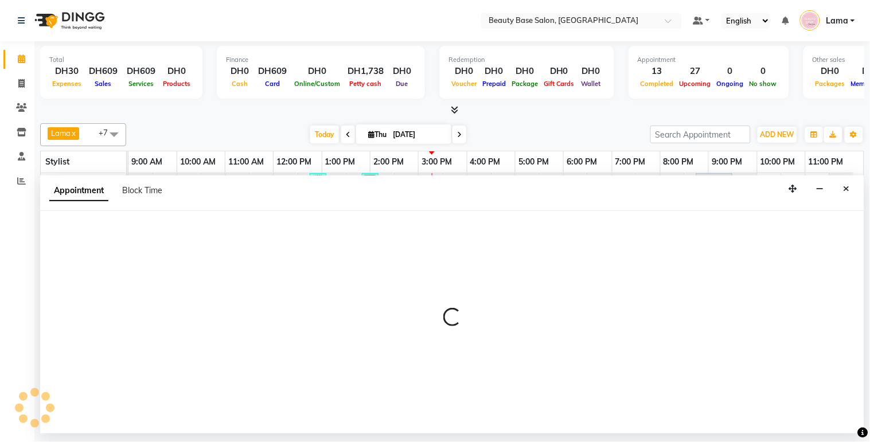
select select "600"
select select "tentative"
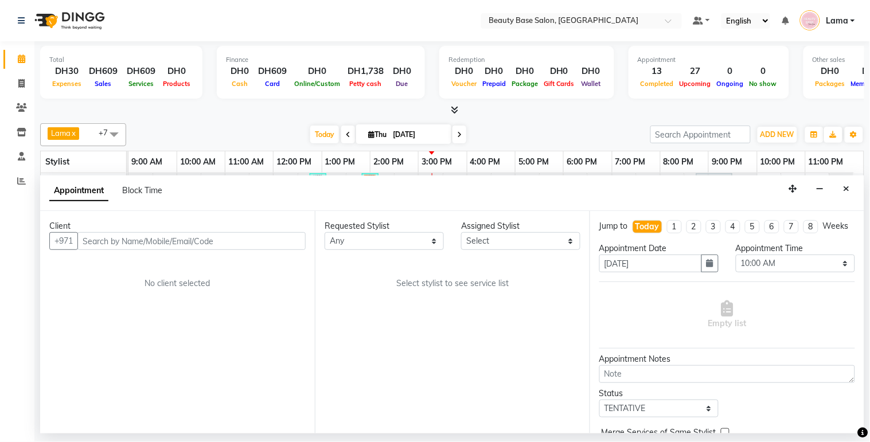
click at [170, 243] on input "text" at bounding box center [191, 241] width 228 height 18
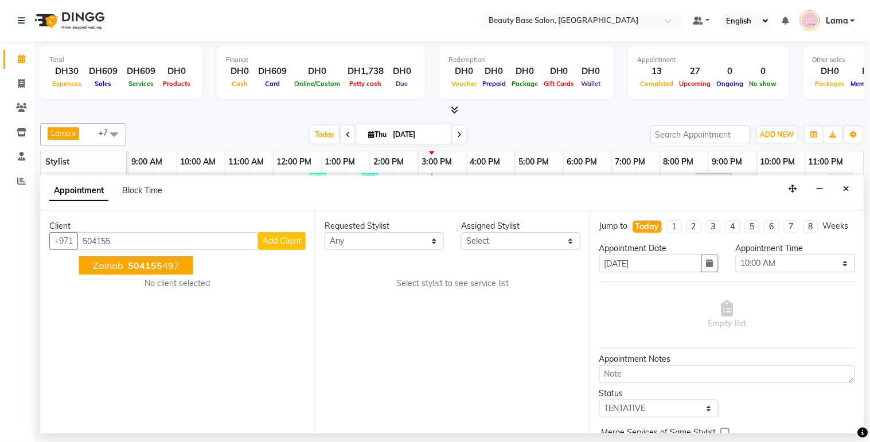
click at [138, 262] on span "504155" at bounding box center [145, 265] width 34 height 11
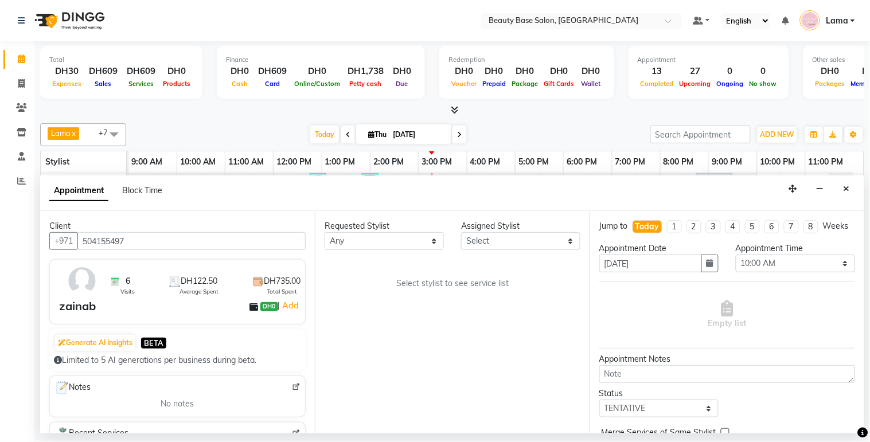
type input "504155497"
click at [381, 237] on select "Any [PERSON_NAME] [PERSON_NAME] [PERSON_NAME] [PERSON_NAME] [PERSON_NAME] [MEDI…" at bounding box center [384, 241] width 119 height 18
select select "13437"
click at [325, 232] on select "Any [PERSON_NAME] [PERSON_NAME] [PERSON_NAME] [PERSON_NAME] [PERSON_NAME] [MEDI…" at bounding box center [384, 241] width 119 height 18
select select "13437"
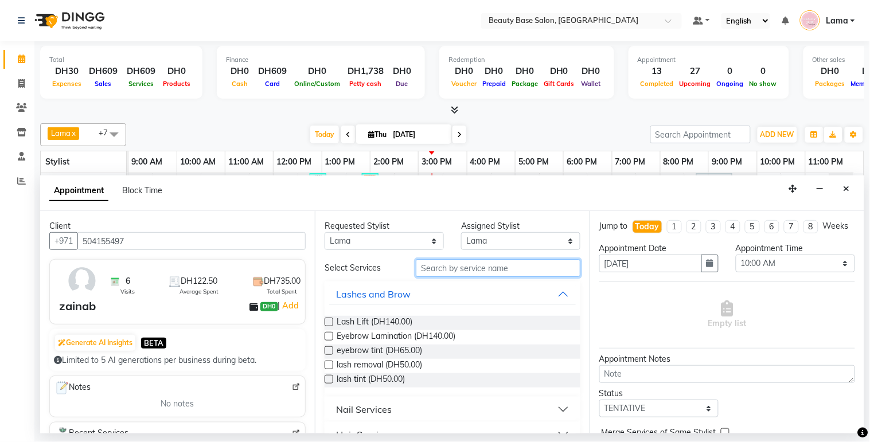
click at [449, 266] on input "text" at bounding box center [498, 268] width 165 height 18
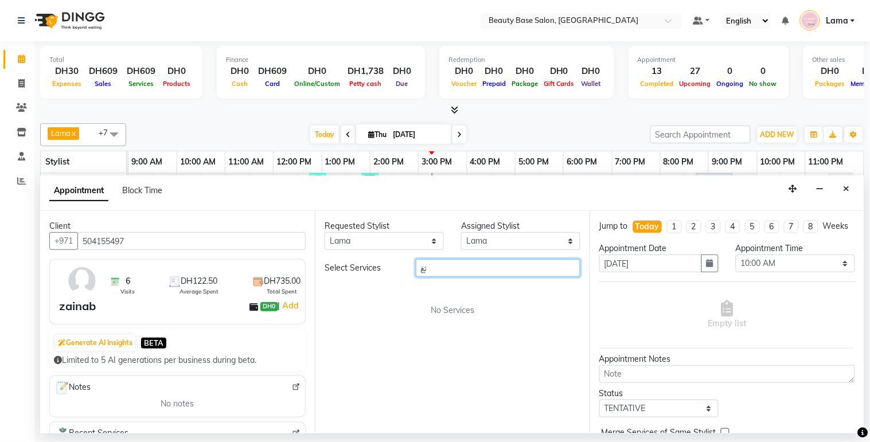
type input "ث"
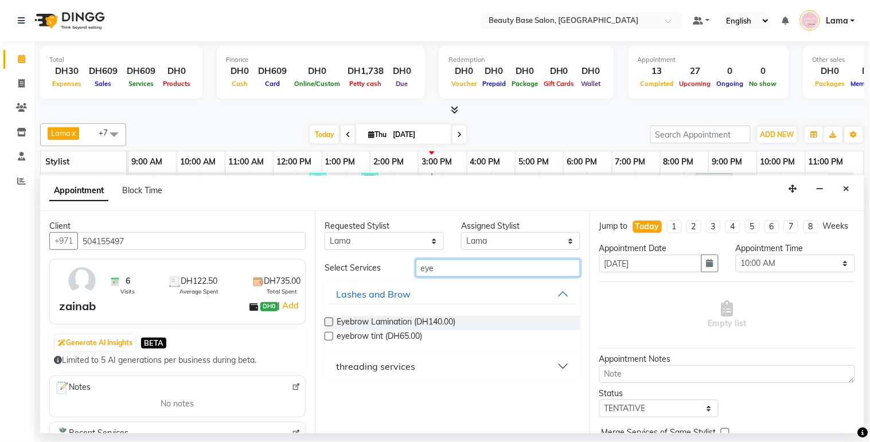
type input "eye"
click at [396, 369] on div "threading services" at bounding box center [375, 367] width 79 height 14
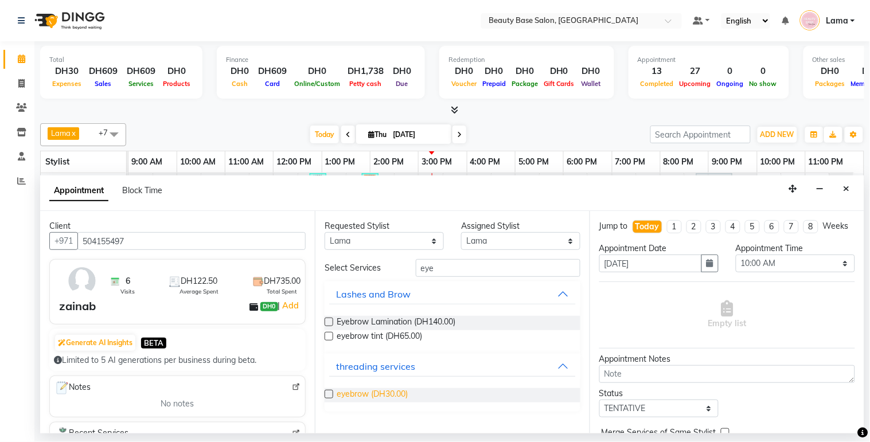
click at [371, 396] on span "eyebrow (DH30.00)" at bounding box center [372, 395] width 71 height 14
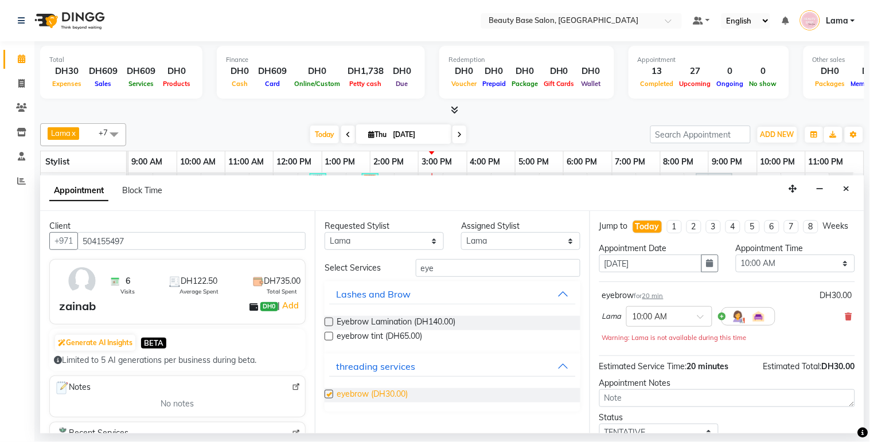
checkbox input "false"
click at [797, 272] on select "Select 10:00 AM 10:05 AM 10:10 AM 10:15 AM 10:20 AM 10:25 AM 10:30 AM 10:35 AM …" at bounding box center [795, 264] width 119 height 18
click at [736, 265] on select "Select 10:00 AM 10:05 AM 10:10 AM 10:15 AM 10:20 AM 10:25 AM 10:30 AM 10:35 AM …" at bounding box center [795, 264] width 119 height 18
click at [804, 272] on select "Select 10:00 AM 10:05 AM 10:10 AM 10:15 AM 10:20 AM 10:25 AM 10:30 AM 10:35 AM …" at bounding box center [795, 264] width 119 height 18
select select "910"
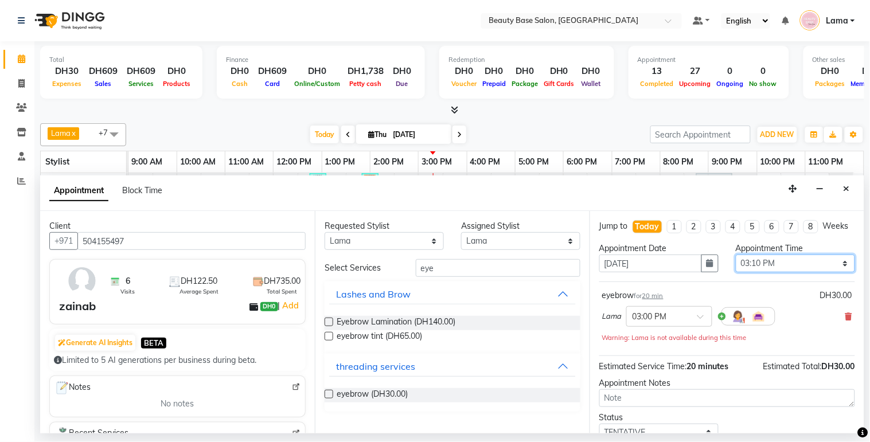
click at [736, 265] on select "Select 10:00 AM 10:05 AM 10:10 AM 10:15 AM 10:20 AM 10:25 AM 10:30 AM 10:35 AM …" at bounding box center [795, 264] width 119 height 18
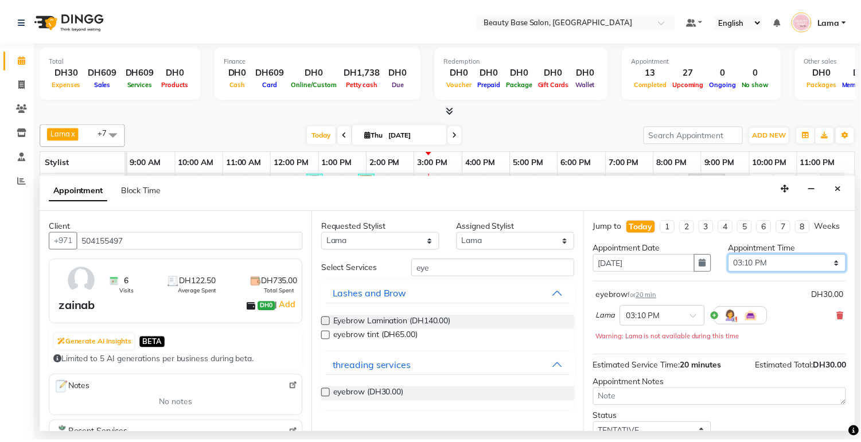
scroll to position [92, 0]
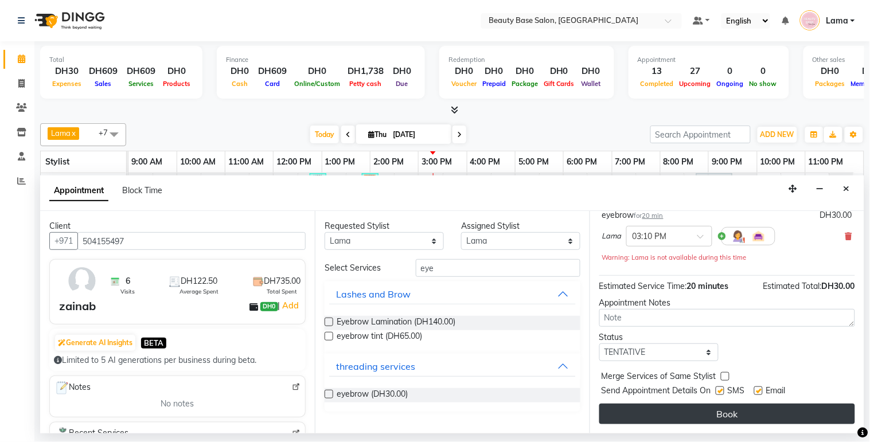
click at [766, 416] on button "Book" at bounding box center [727, 414] width 256 height 21
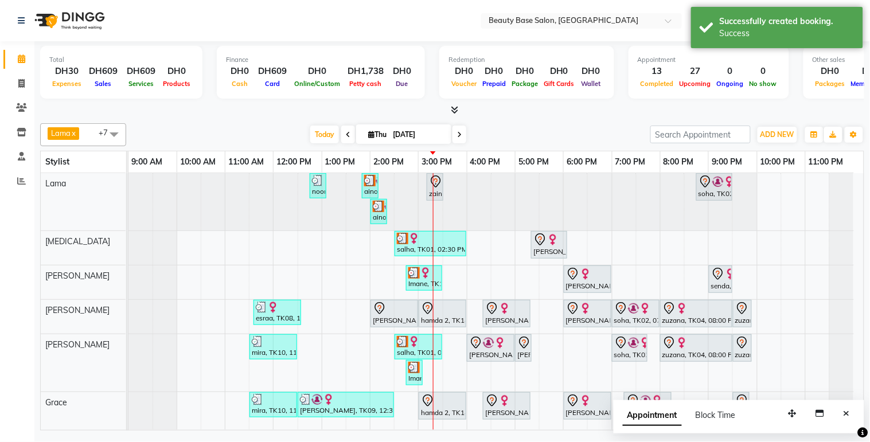
click at [429, 198] on div "zainab, TK17, 03:10 PM-03:30 PM, eyebrow" at bounding box center [435, 187] width 14 height 24
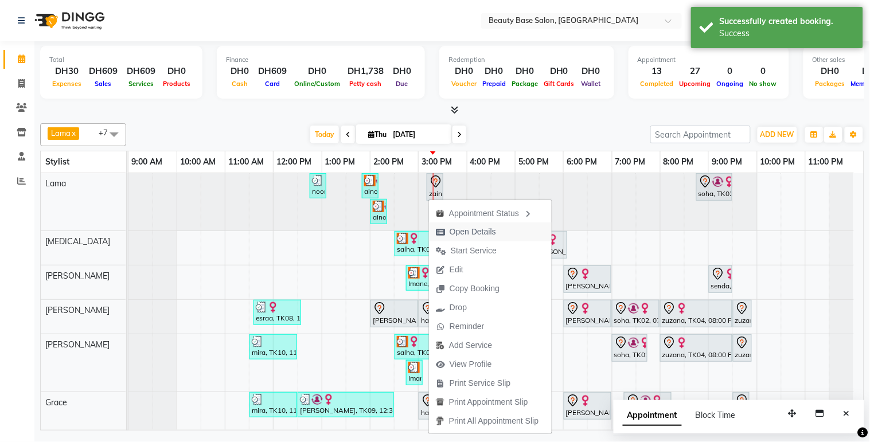
click at [462, 236] on span "Open Details" at bounding box center [473, 232] width 46 height 12
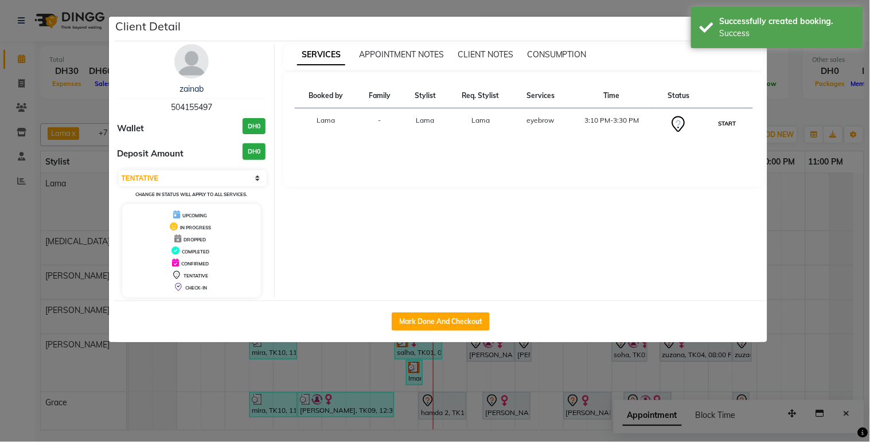
click at [735, 119] on button "START" at bounding box center [727, 123] width 24 height 14
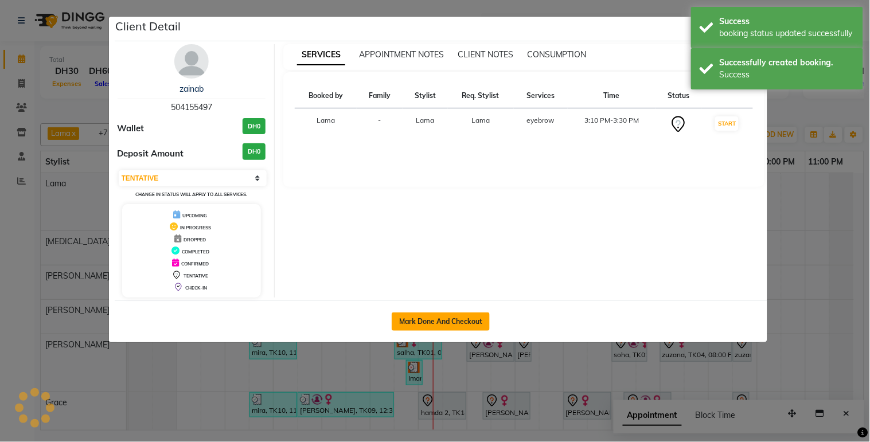
click at [464, 327] on button "Mark Done And Checkout" at bounding box center [441, 322] width 98 height 18
select select "1"
select select "service"
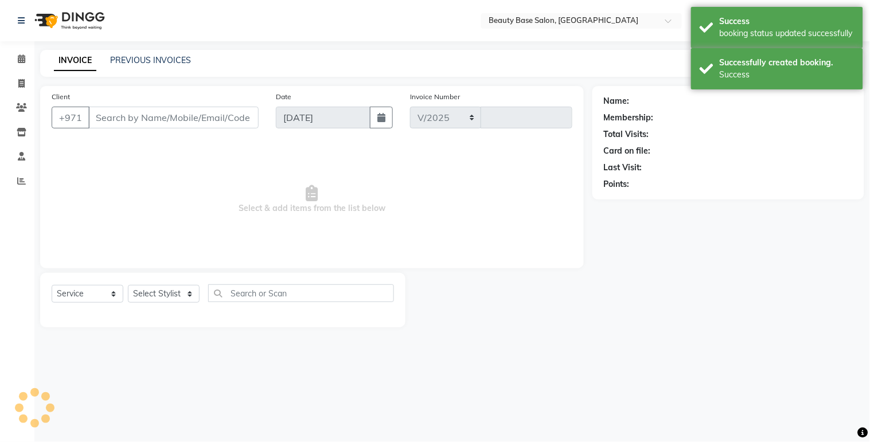
select select "813"
type input "2068"
type input "504155497"
select select "13437"
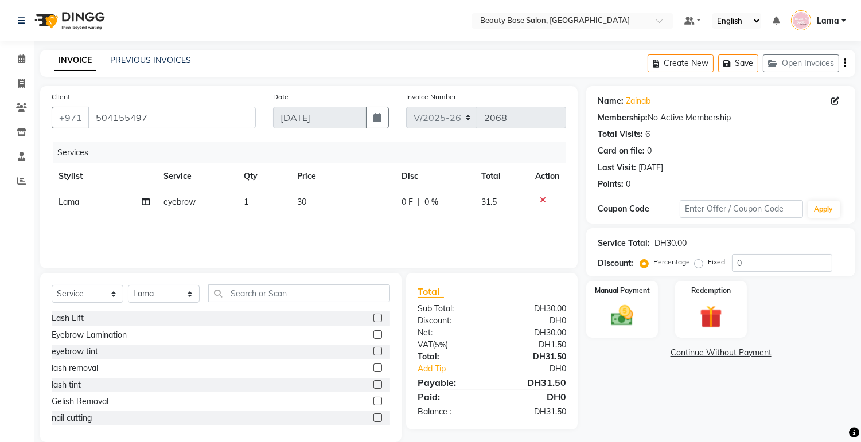
click at [708, 266] on label "Fixed" at bounding box center [716, 262] width 17 height 10
click at [698, 266] on input "Fixed" at bounding box center [701, 262] width 8 height 8
radio input "true"
click at [632, 301] on div "Manual Payment" at bounding box center [622, 309] width 75 height 59
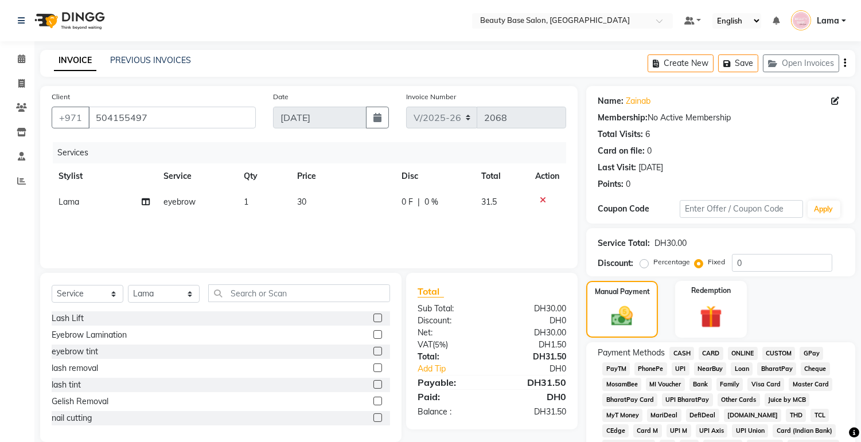
click at [720, 347] on span "CARD" at bounding box center [711, 353] width 25 height 13
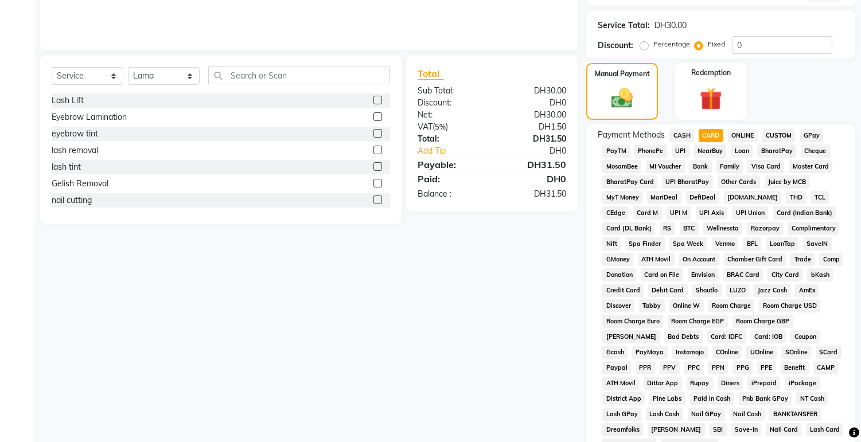
scroll to position [339, 0]
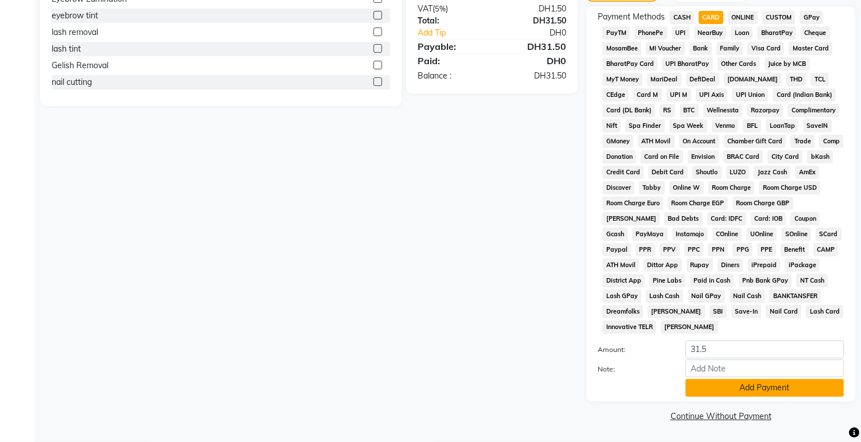
click at [761, 394] on button "Add Payment" at bounding box center [765, 388] width 158 height 18
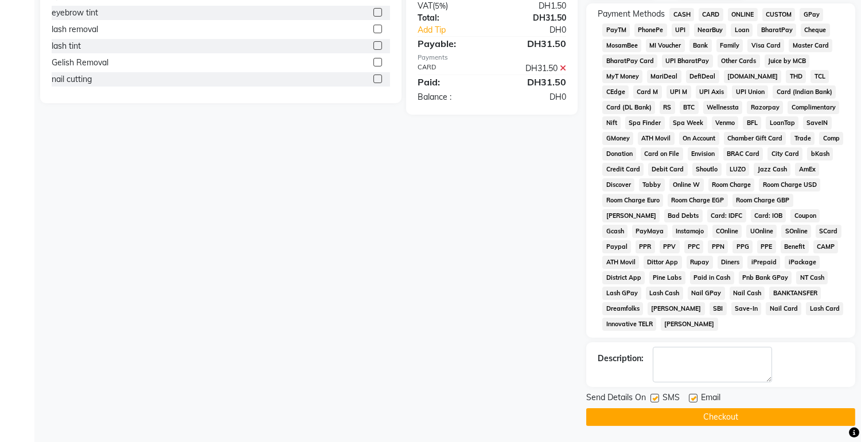
click at [778, 425] on button "Checkout" at bounding box center [720, 417] width 269 height 18
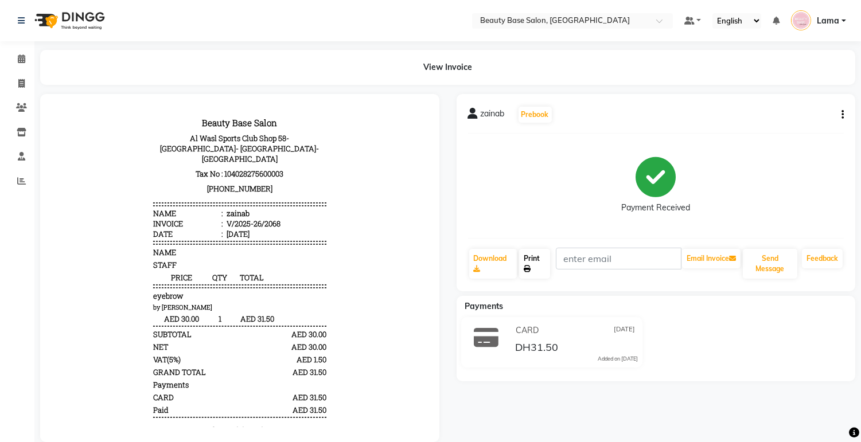
click at [550, 254] on link "Print" at bounding box center [534, 264] width 31 height 30
click at [21, 64] on span at bounding box center [21, 59] width 20 height 13
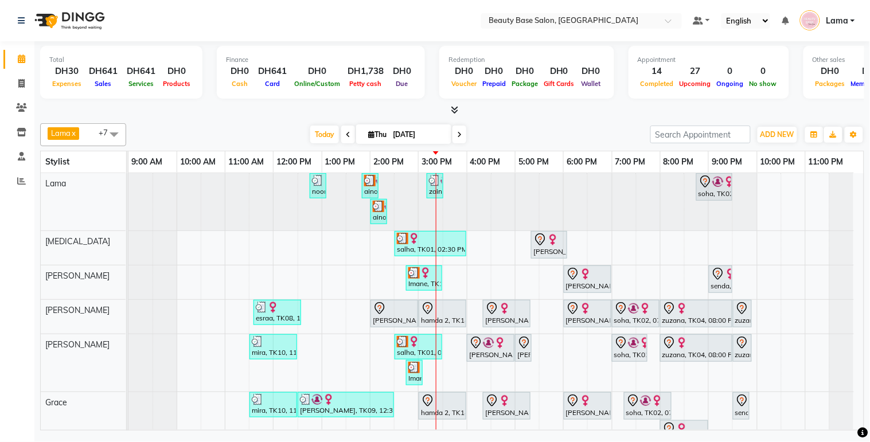
click at [371, 189] on div "ainora, TK13, 01:50 PM-02:10 PM, eyebrow" at bounding box center [370, 186] width 14 height 22
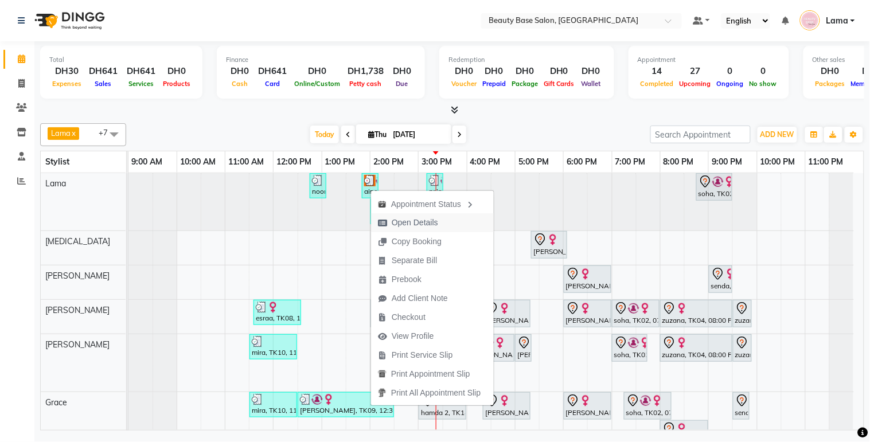
click at [400, 220] on span "Open Details" at bounding box center [415, 223] width 46 height 12
select select "3"
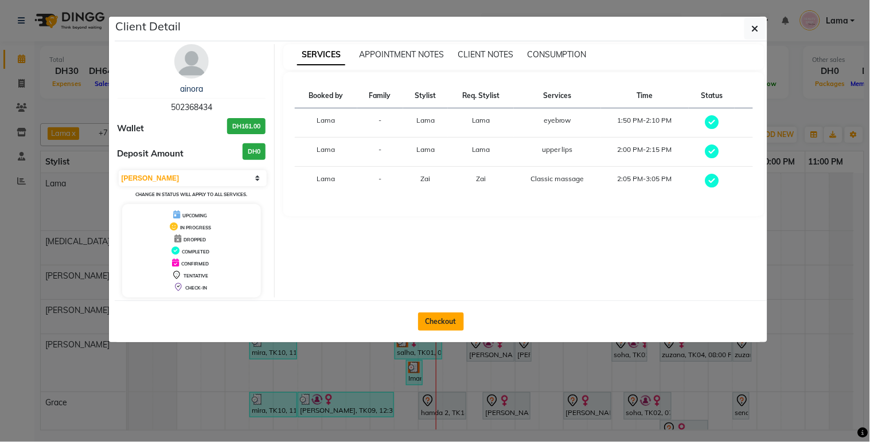
click at [439, 328] on button "Checkout" at bounding box center [441, 322] width 46 height 18
select select "service"
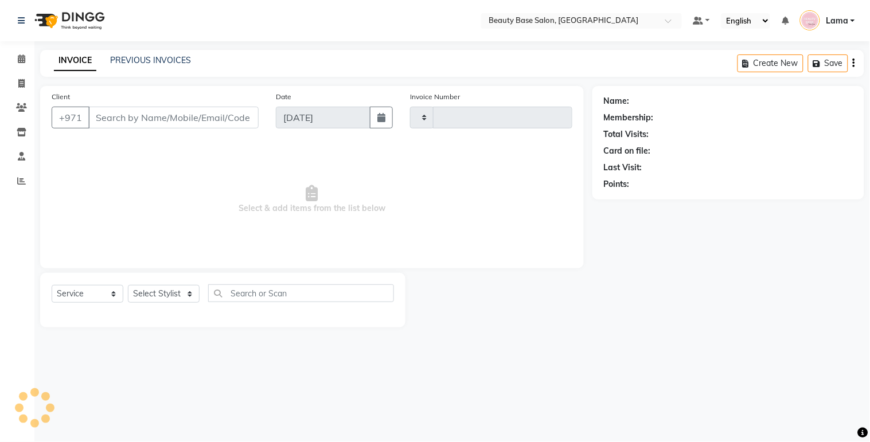
type input "2069"
select select "813"
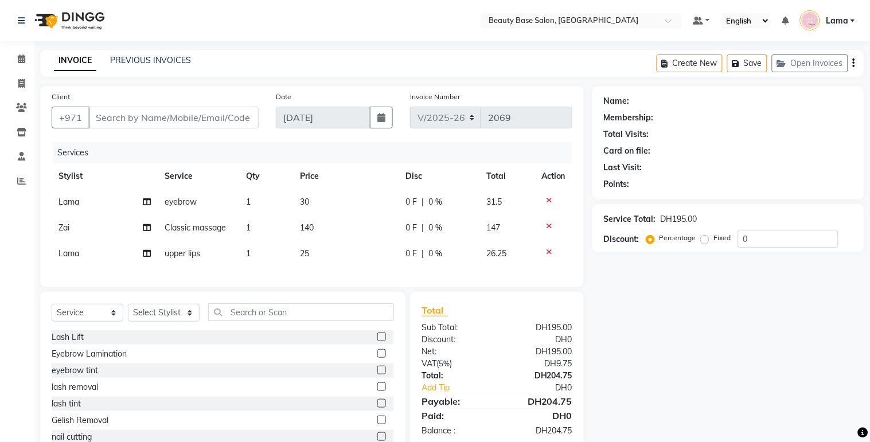
type input "502368434"
select select "13437"
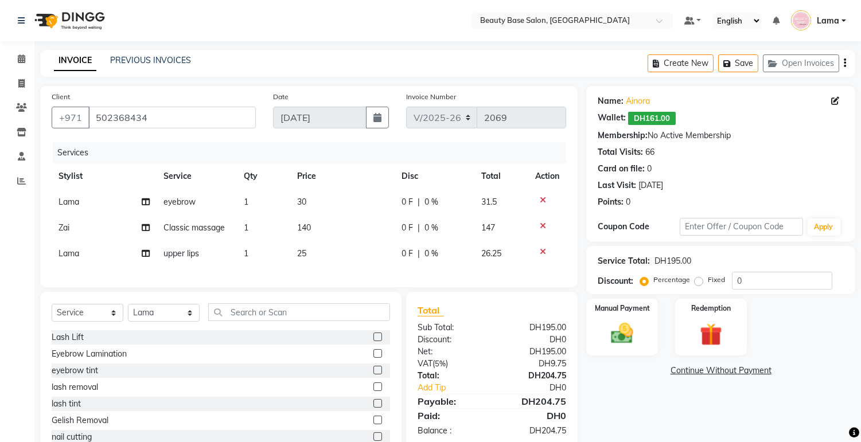
click at [708, 285] on label "Fixed" at bounding box center [716, 280] width 17 height 10
click at [697, 284] on input "Fixed" at bounding box center [701, 280] width 8 height 8
radio input "true"
click at [637, 335] on img at bounding box center [622, 334] width 38 height 27
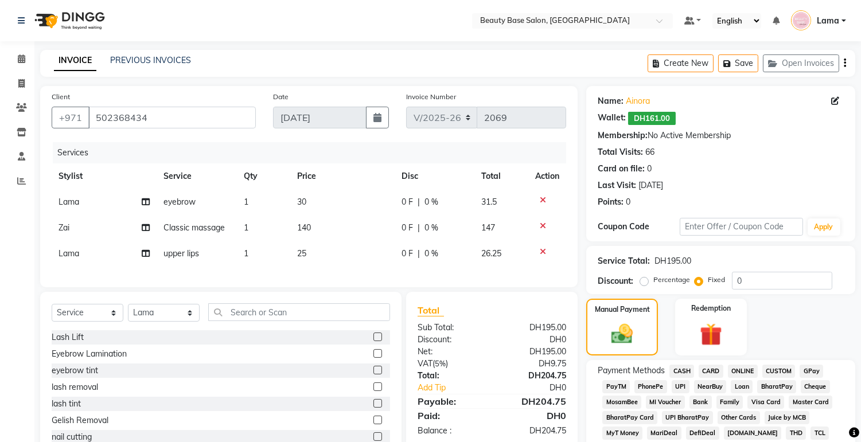
click at [719, 373] on span "CARD" at bounding box center [711, 371] width 25 height 13
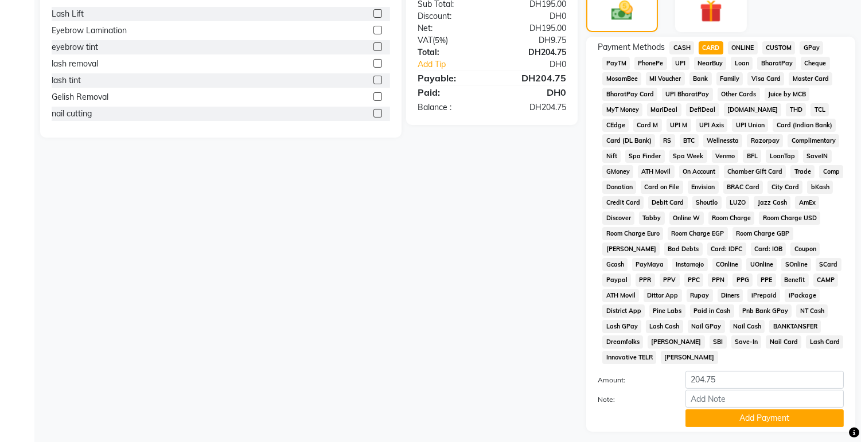
scroll to position [357, 0]
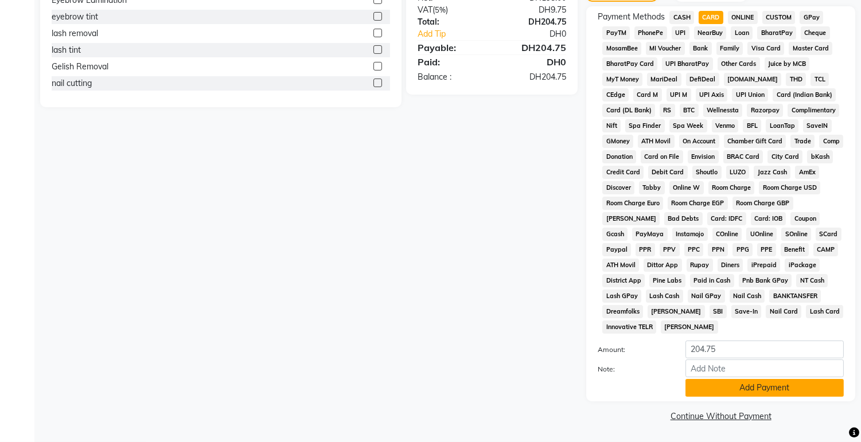
click at [751, 387] on button "Add Payment" at bounding box center [765, 388] width 158 height 18
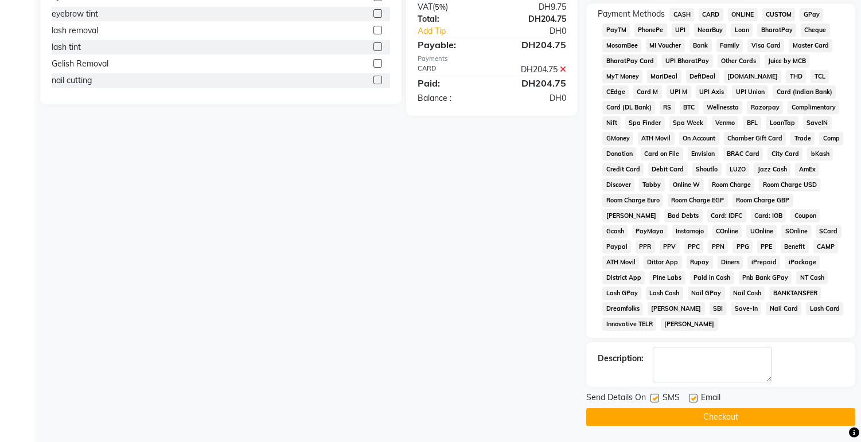
click at [770, 416] on button "Checkout" at bounding box center [720, 417] width 269 height 18
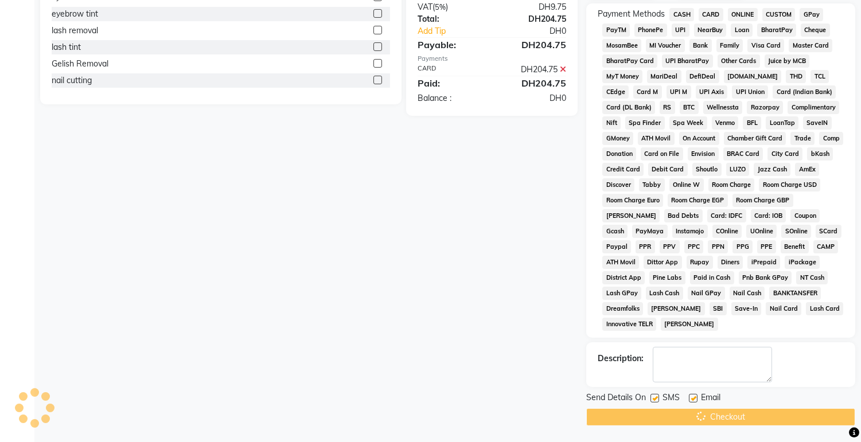
scroll to position [360, 0]
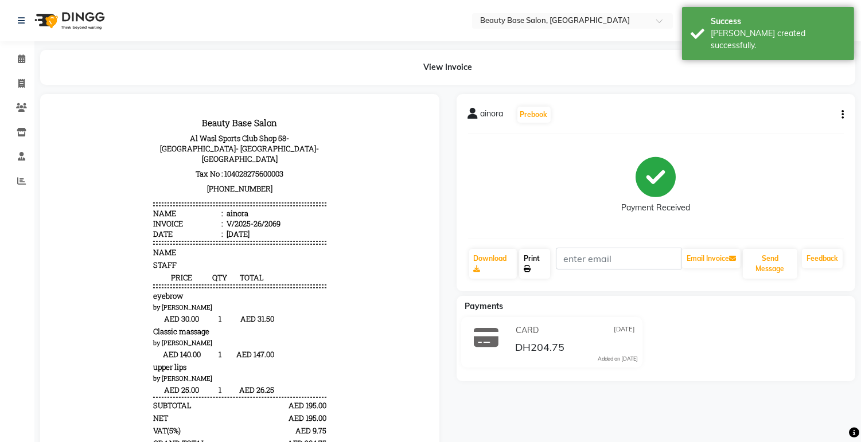
click at [535, 271] on link "Print" at bounding box center [534, 264] width 31 height 30
click at [6, 62] on link "Calendar" at bounding box center [17, 59] width 28 height 19
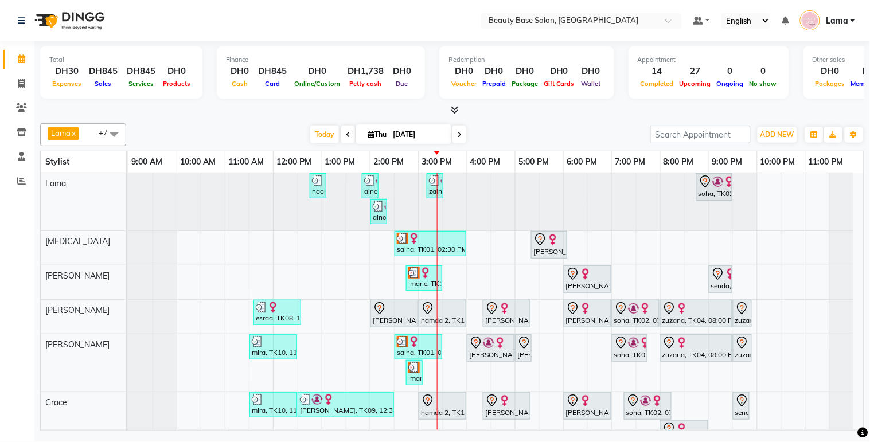
click at [392, 322] on div "[PERSON_NAME], TK16, 02:00 PM-03:00 PM, Spa Manicure" at bounding box center [394, 314] width 45 height 24
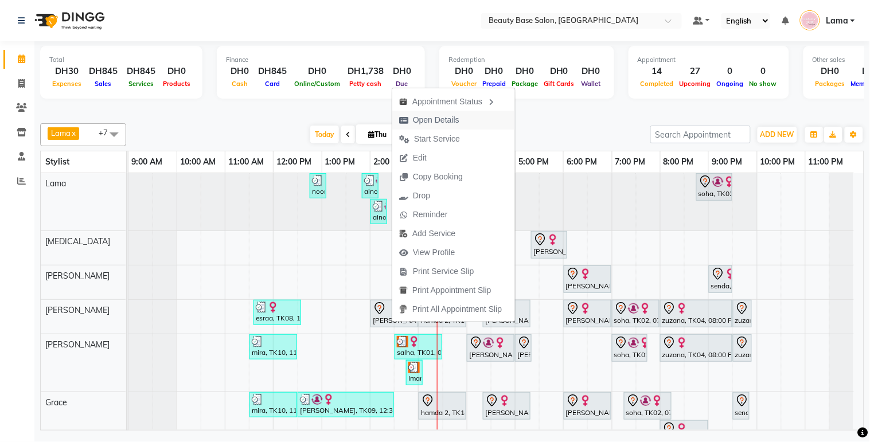
click at [451, 120] on span "Open Details" at bounding box center [436, 120] width 46 height 12
select select "7"
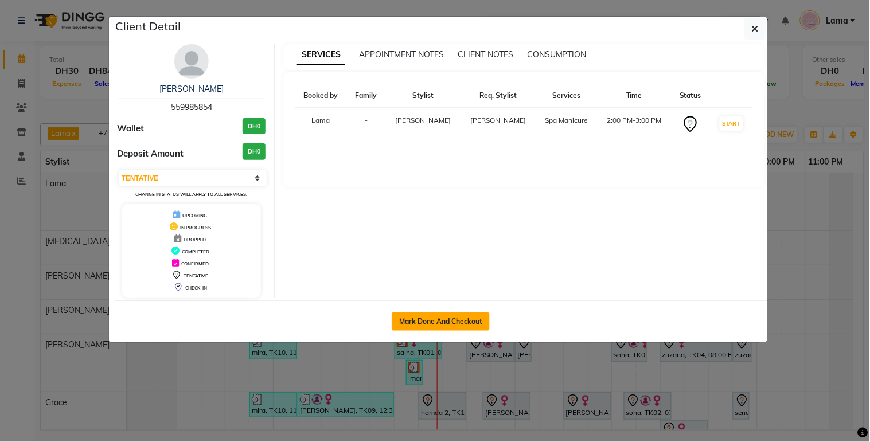
click at [449, 327] on button "Mark Done And Checkout" at bounding box center [441, 322] width 98 height 18
select select "service"
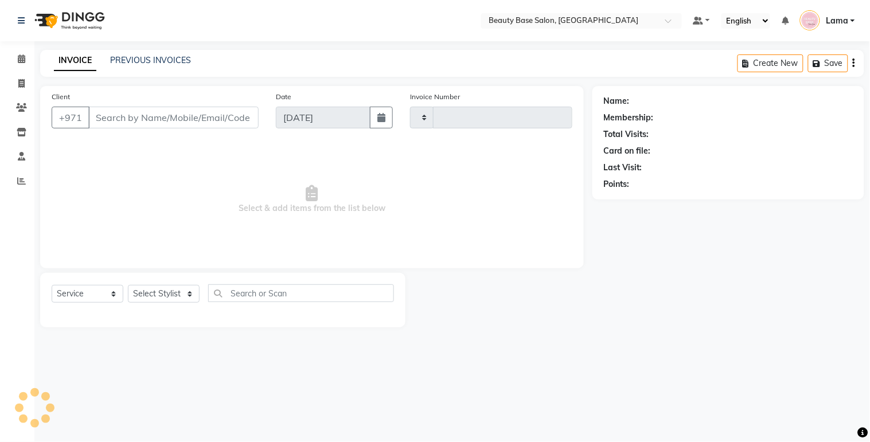
type input "2070"
select select "813"
type input "559985854"
select select "30434"
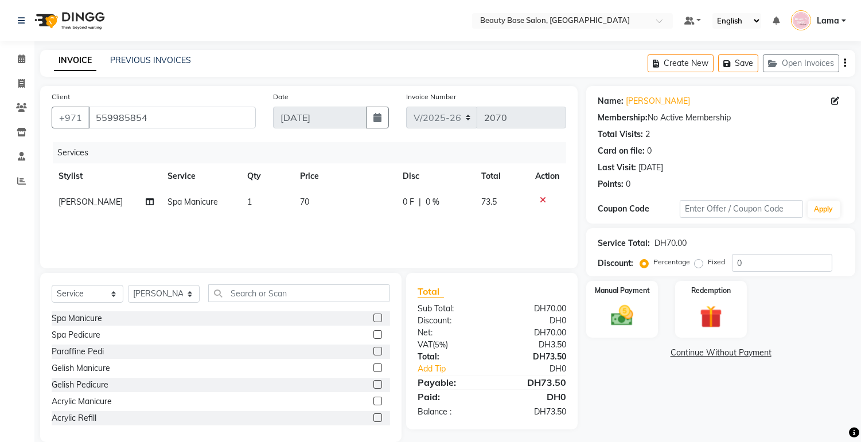
click at [708, 264] on label "Fixed" at bounding box center [716, 262] width 17 height 10
click at [697, 264] on input "Fixed" at bounding box center [701, 262] width 8 height 8
radio input "true"
click at [625, 316] on img at bounding box center [622, 316] width 38 height 27
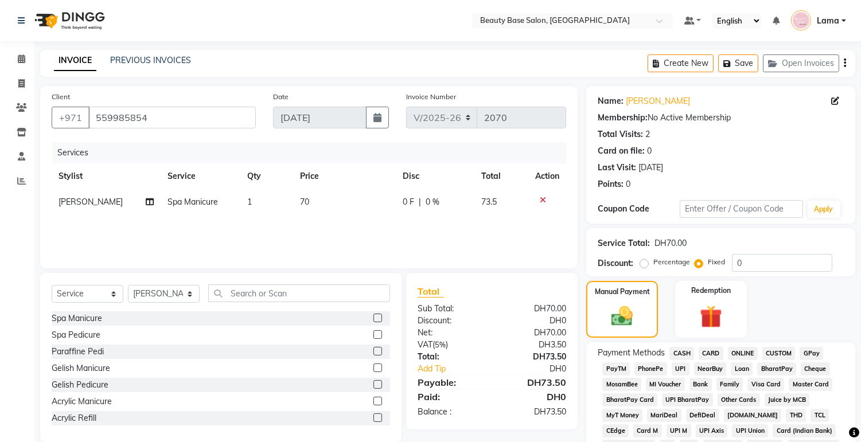
click at [710, 351] on span "CARD" at bounding box center [711, 353] width 25 height 13
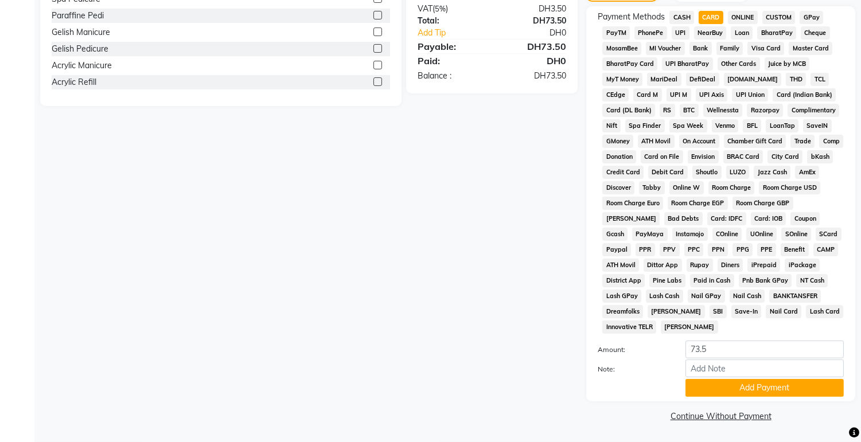
click at [768, 411] on link "Continue Without Payment" at bounding box center [721, 417] width 264 height 12
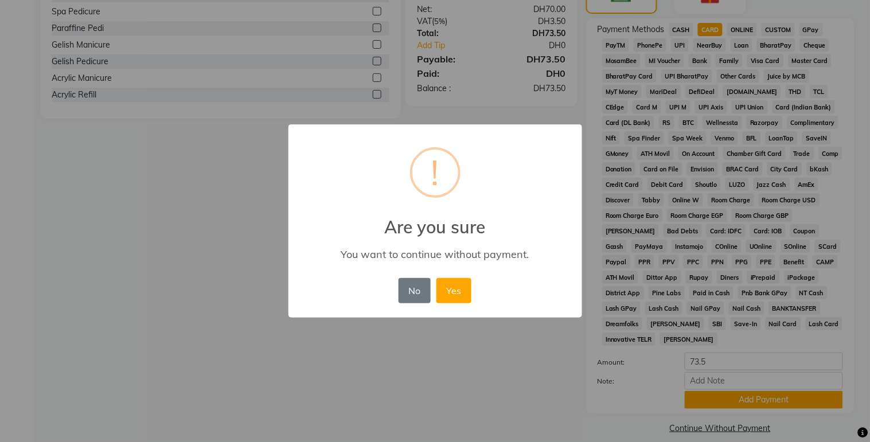
click at [764, 406] on div "× ! Are you sure You want to continue without payment. No No Yes" at bounding box center [435, 221] width 870 height 442
click at [415, 285] on button "No" at bounding box center [415, 290] width 32 height 25
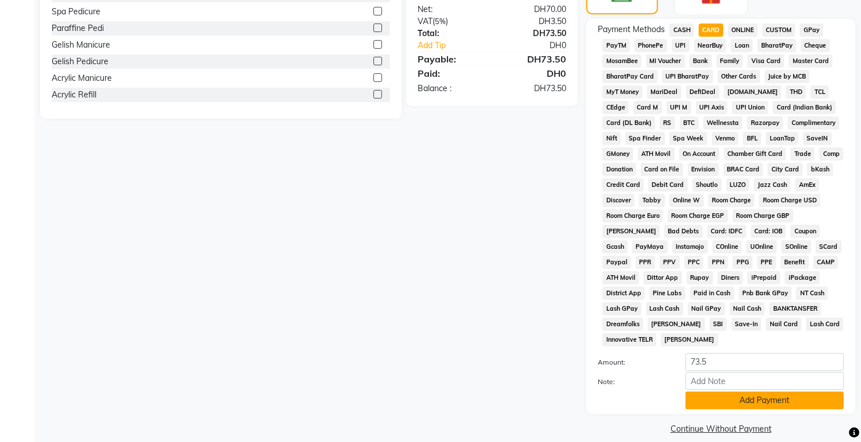
click at [776, 404] on button "Add Payment" at bounding box center [765, 401] width 158 height 18
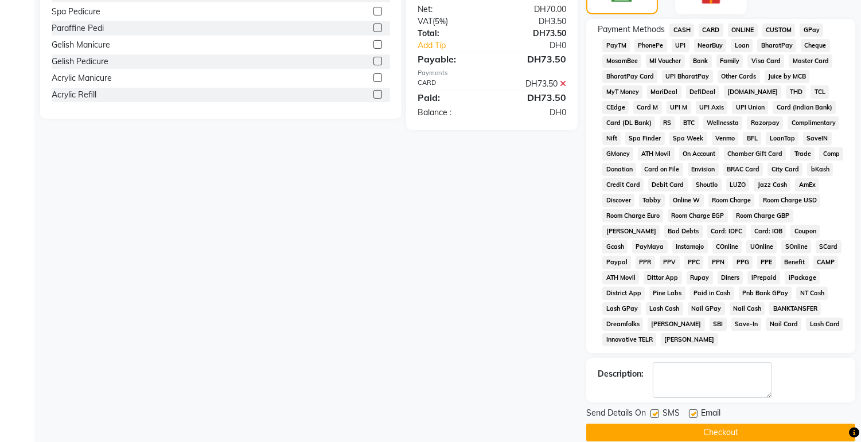
click at [765, 436] on button "Checkout" at bounding box center [720, 433] width 269 height 18
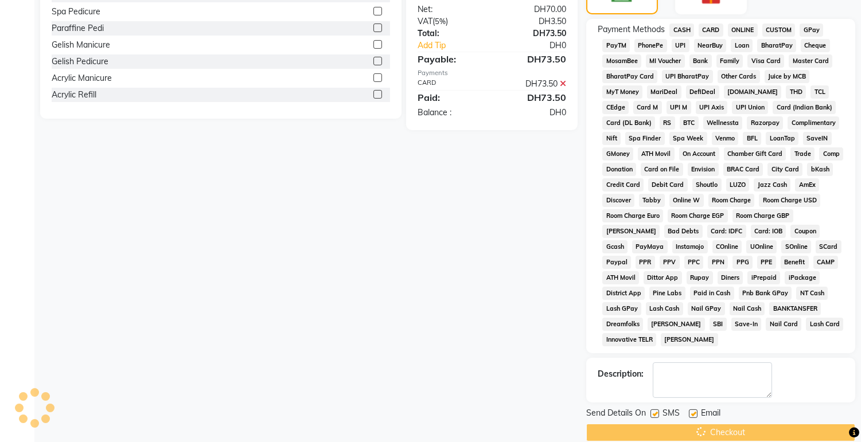
scroll to position [342, 0]
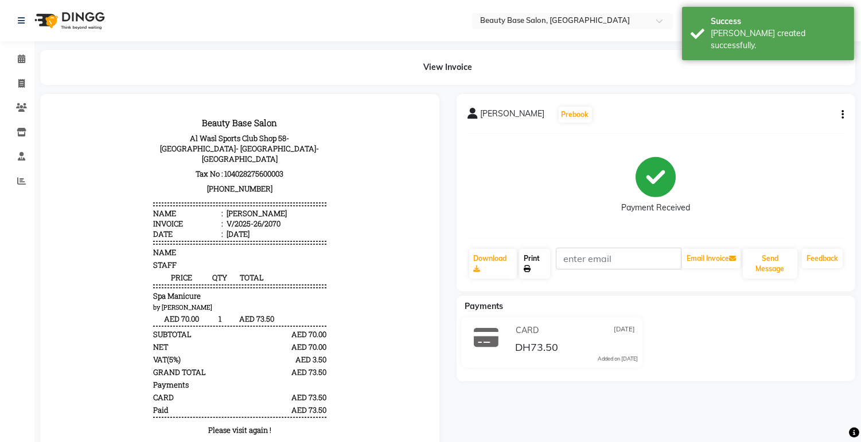
click at [530, 267] on icon at bounding box center [527, 269] width 7 height 7
click at [25, 61] on span at bounding box center [21, 59] width 20 height 13
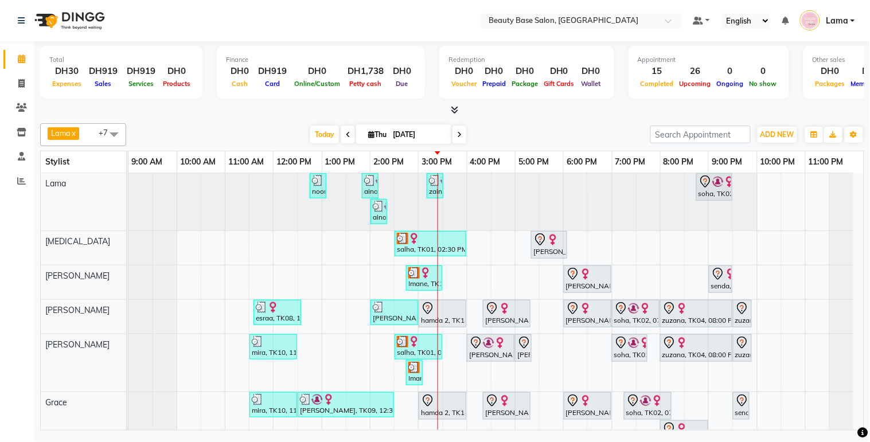
click at [707, 357] on div "zuzana, TK04, 08:00 PM-09:30 PM, [GEOGRAPHIC_DATA]" at bounding box center [696, 348] width 70 height 24
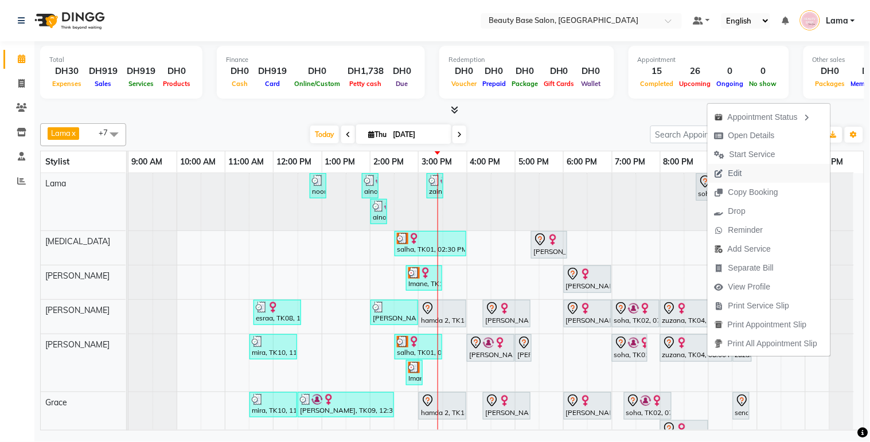
click at [749, 176] on button "Edit" at bounding box center [769, 173] width 123 height 19
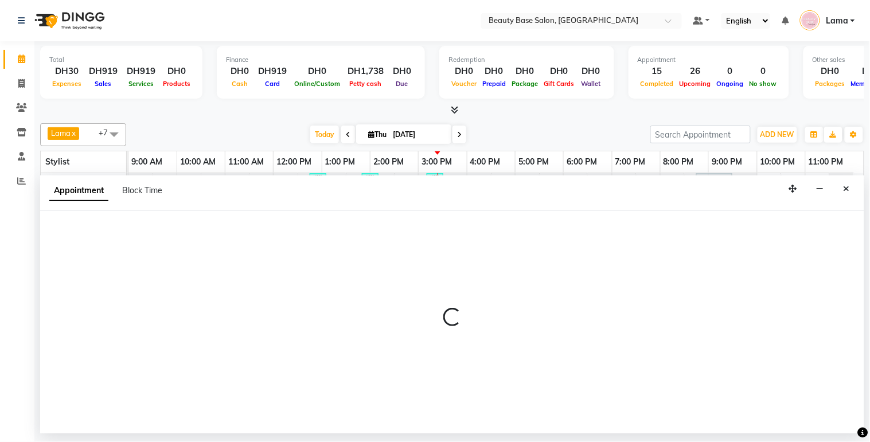
select select "tentative"
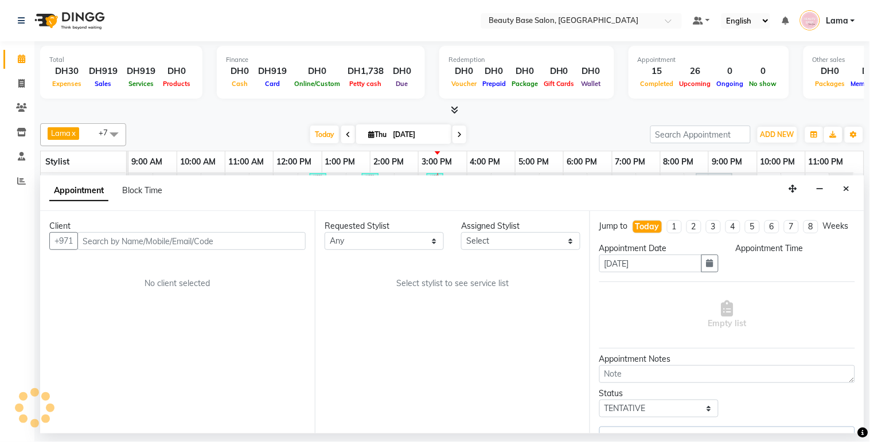
select select "1200"
select select "61471"
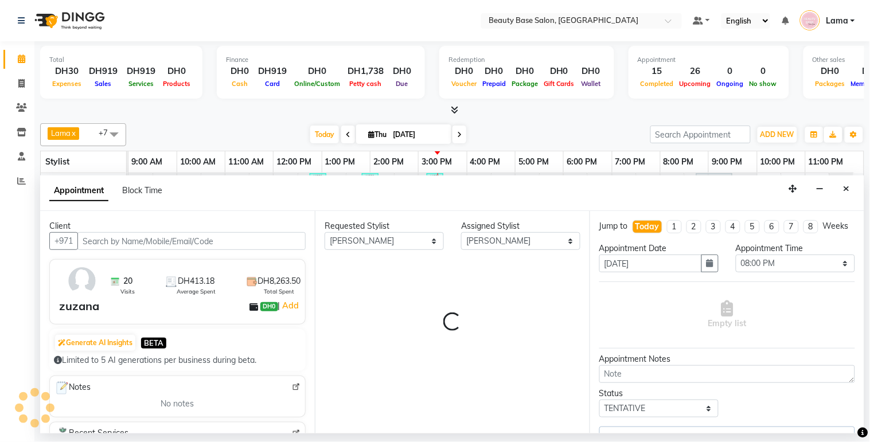
select select "1223"
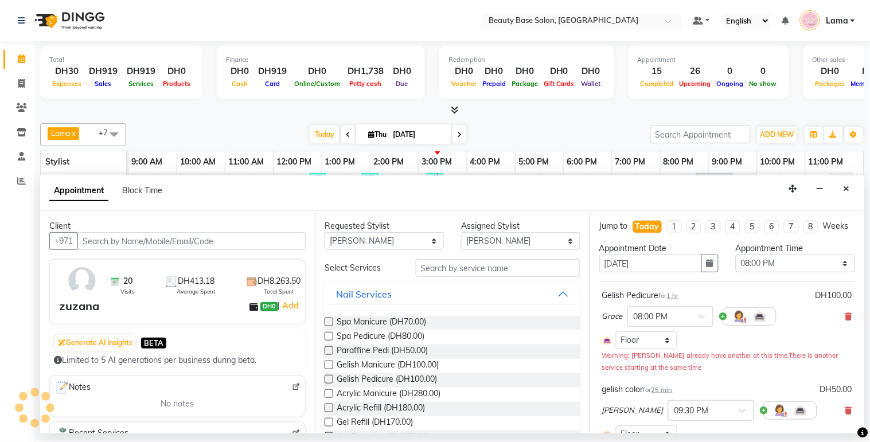
select select "1223"
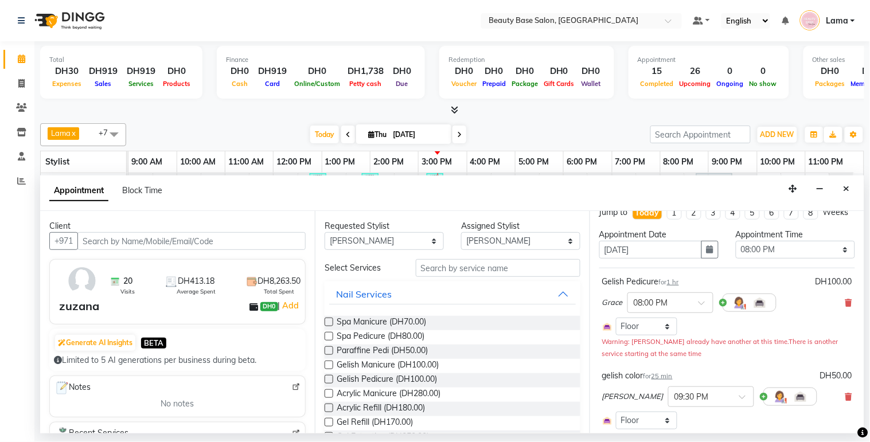
scroll to position [15, 0]
click at [846, 305] on icon at bounding box center [849, 301] width 7 height 8
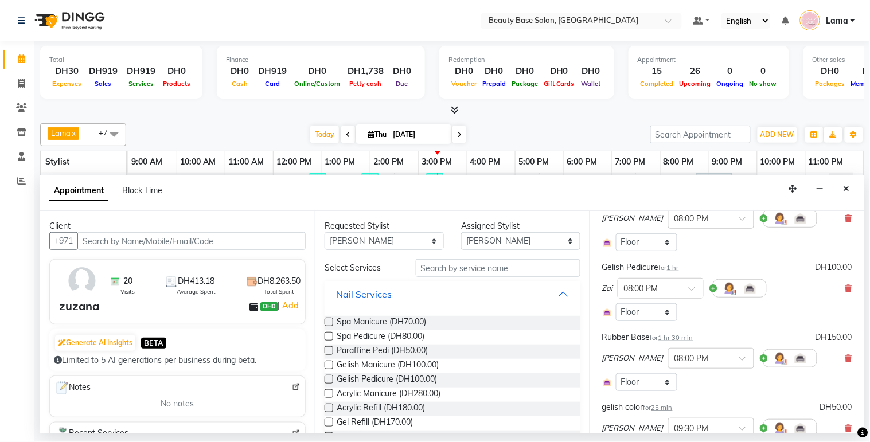
scroll to position [179, 0]
click at [846, 292] on icon at bounding box center [849, 288] width 7 height 8
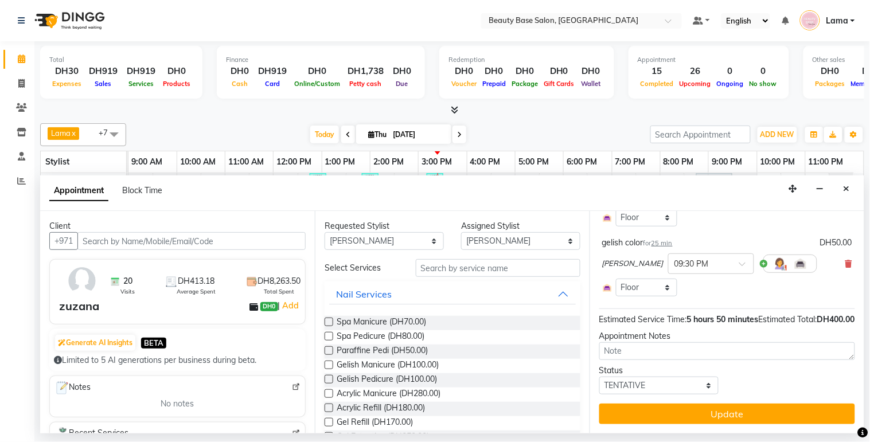
scroll to position [301, 0]
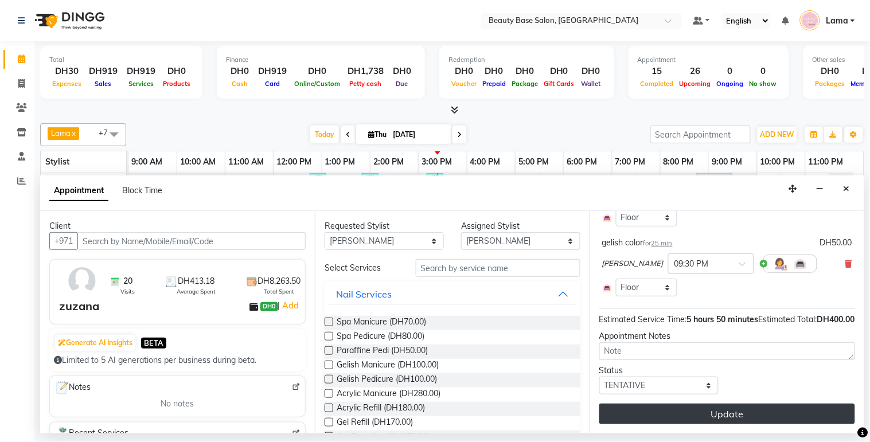
click at [799, 422] on button "Update" at bounding box center [727, 414] width 256 height 21
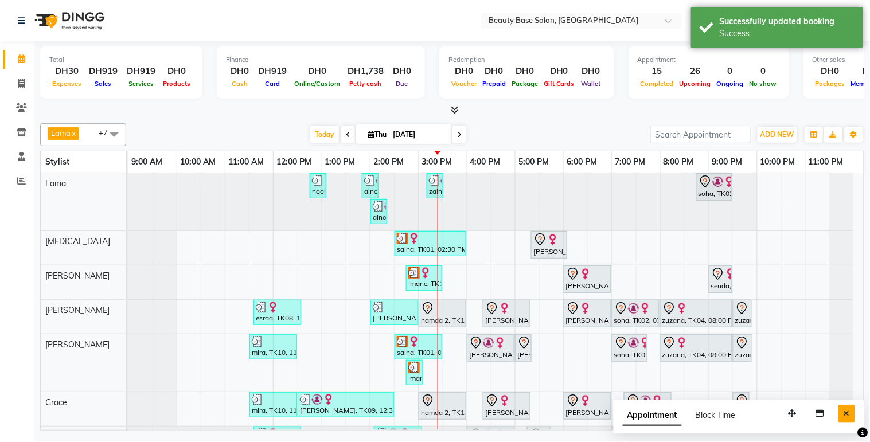
click at [847, 412] on icon "Close" at bounding box center [847, 414] width 6 height 8
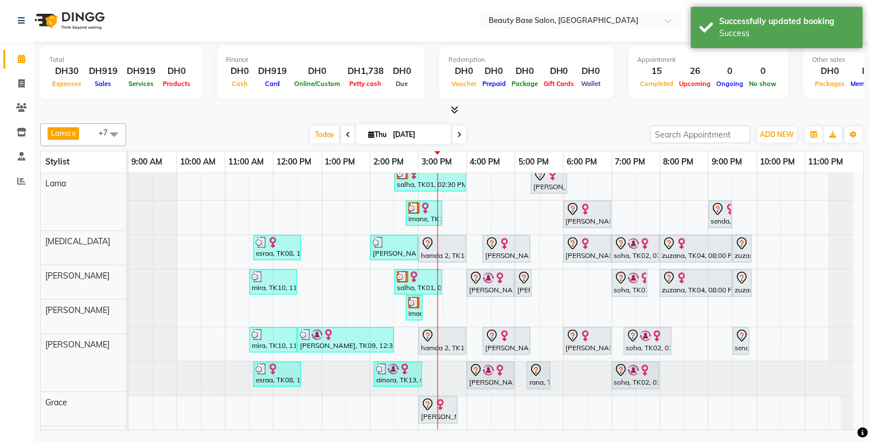
scroll to position [75, 0]
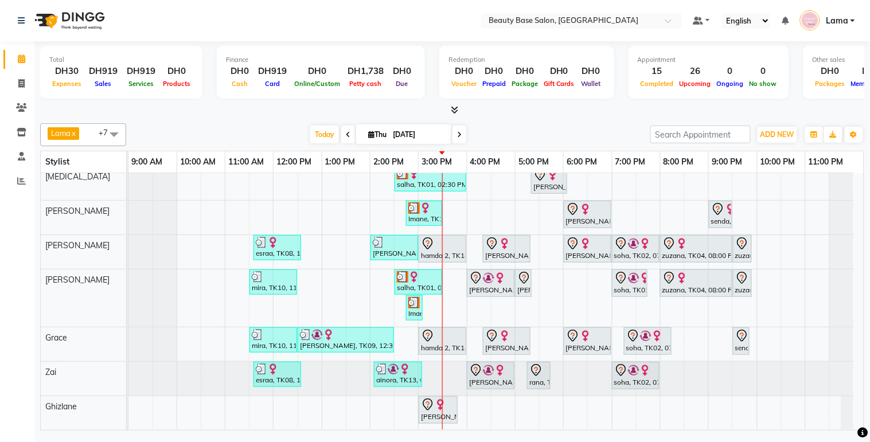
click at [440, 237] on div at bounding box center [442, 244] width 43 height 14
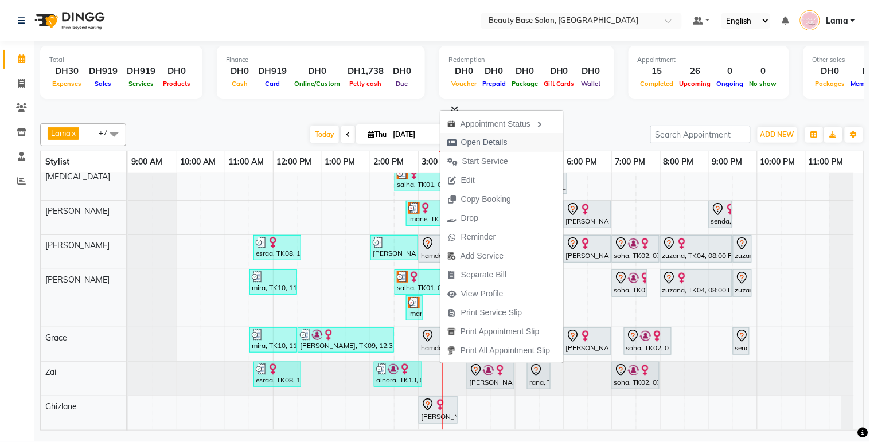
click at [477, 142] on span "Open Details" at bounding box center [484, 143] width 46 height 12
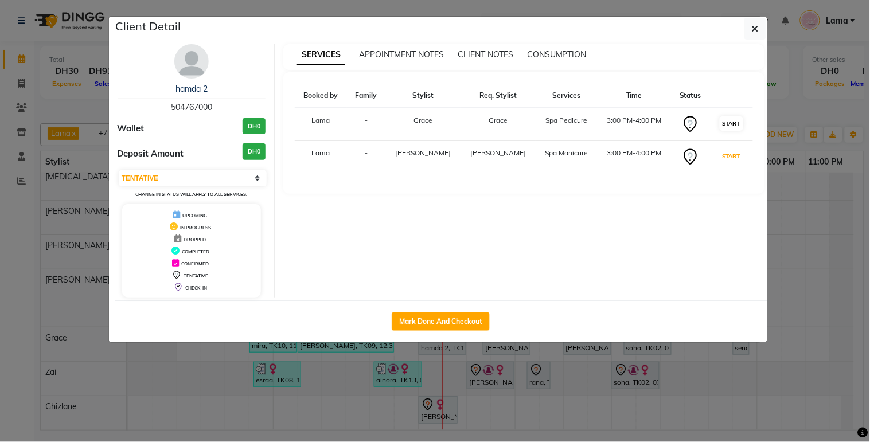
click at [722, 161] on button "START" at bounding box center [732, 156] width 24 height 14
click at [723, 123] on button "START" at bounding box center [732, 123] width 24 height 14
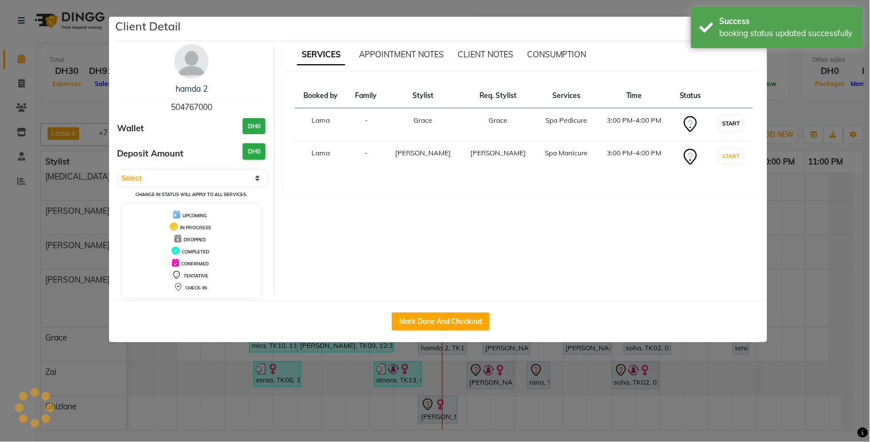
select select "1"
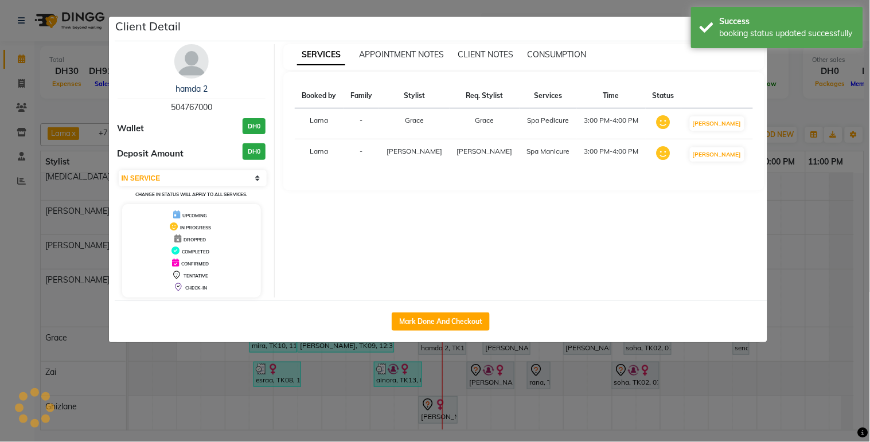
click at [804, 352] on ngb-modal-window "Client Detail hamda 2 504767000 Wallet DH0 Deposit Amount DH0 Select IN SERVICE…" at bounding box center [435, 221] width 870 height 442
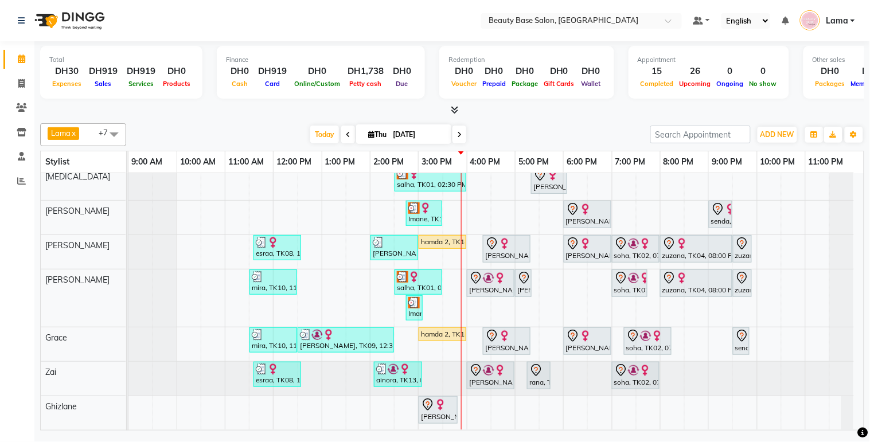
click at [515, 239] on div at bounding box center [506, 244] width 43 height 14
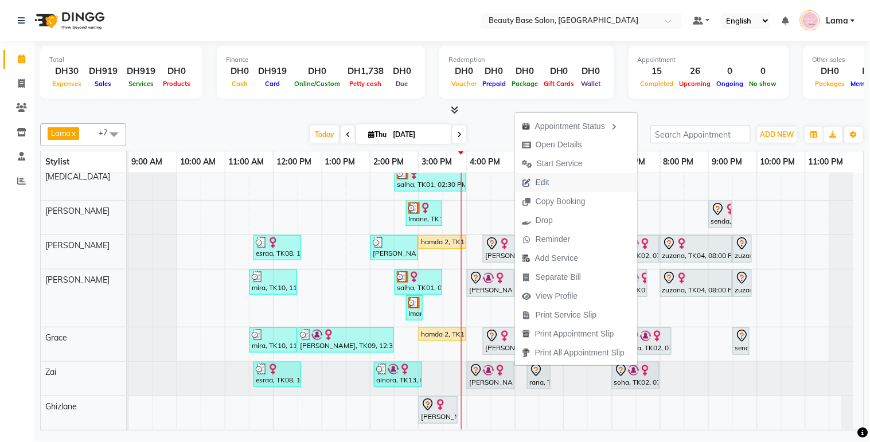
click at [561, 180] on button "Edit" at bounding box center [576, 182] width 123 height 19
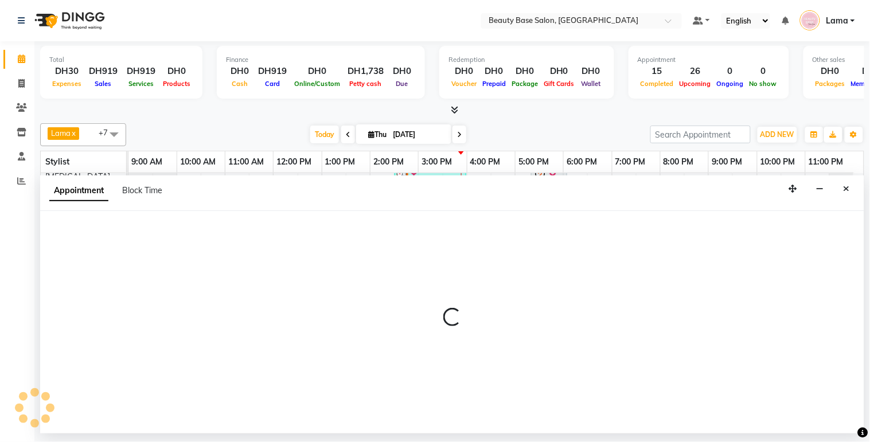
select select "tentative"
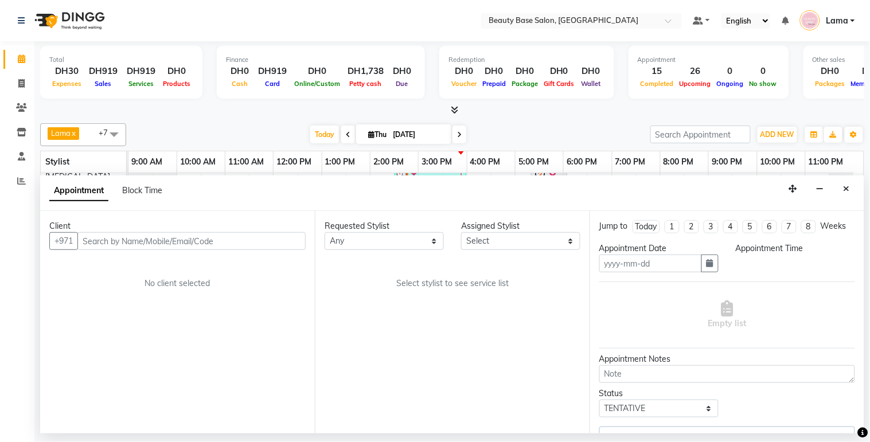
type input "[DATE]"
select select "900"
select select "49318"
select select "1223"
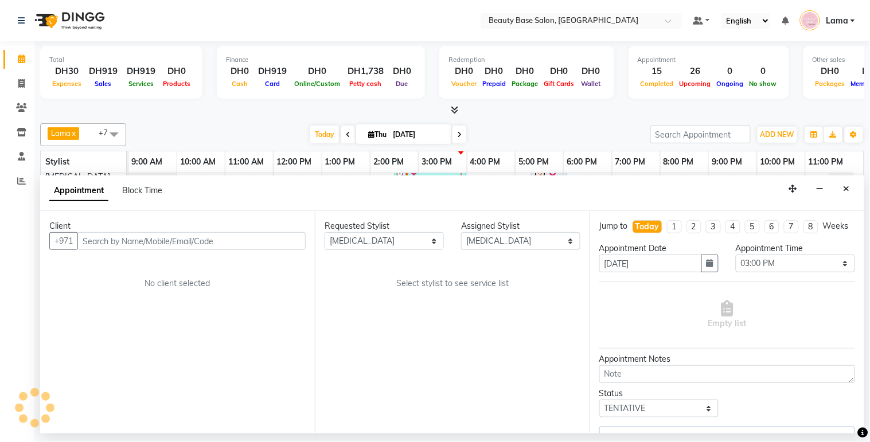
select select "1223"
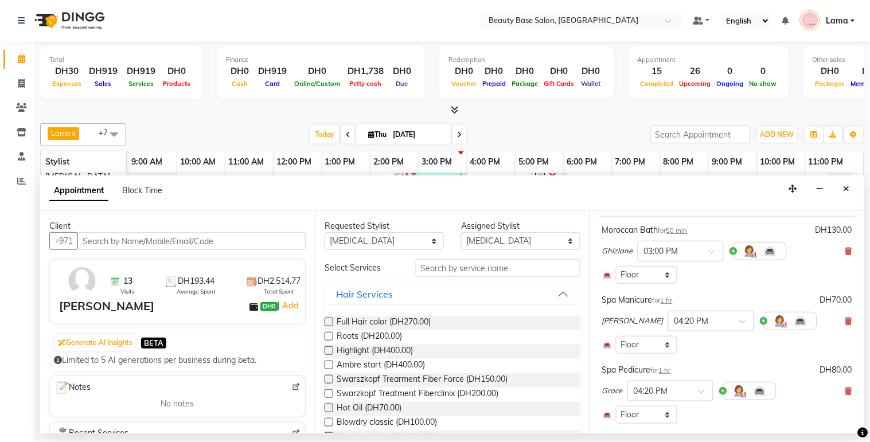
scroll to position [66, 0]
click at [846, 325] on icon at bounding box center [849, 321] width 7 height 8
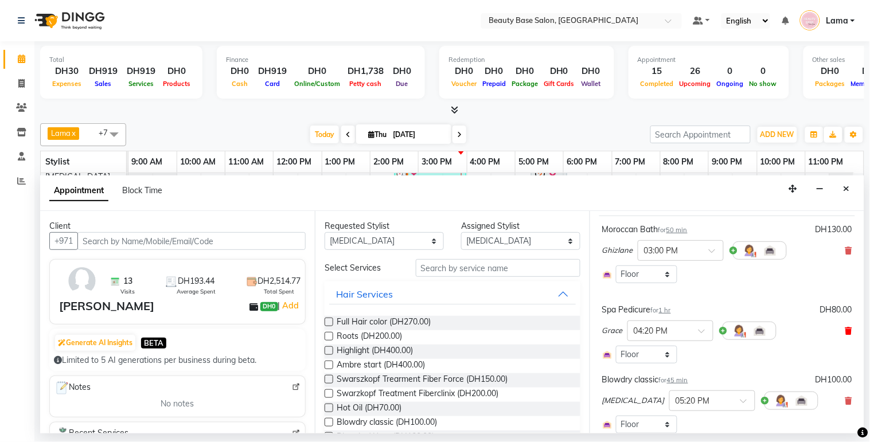
click at [846, 335] on icon at bounding box center [849, 331] width 7 height 8
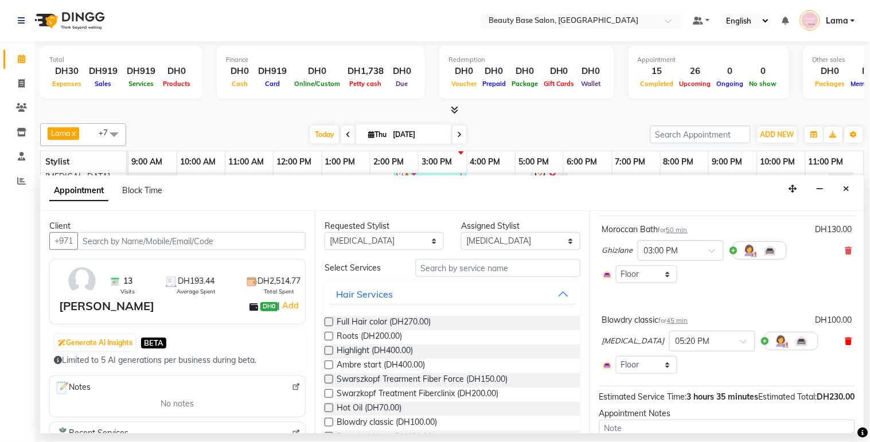
click at [846, 345] on icon at bounding box center [849, 341] width 7 height 8
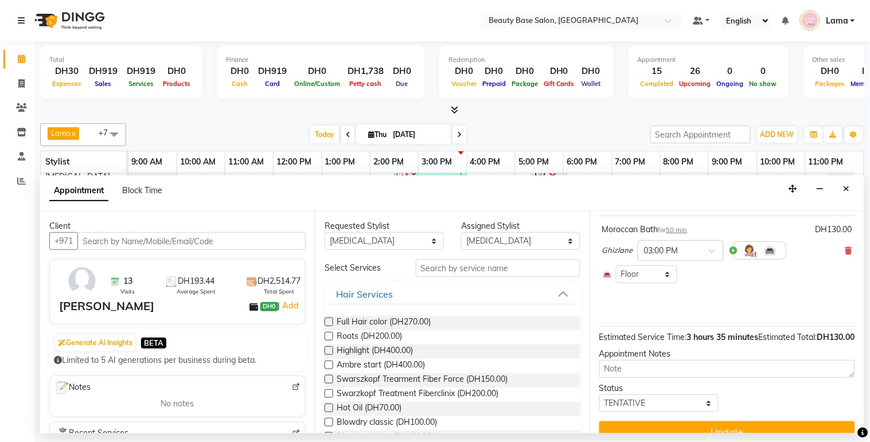
scroll to position [107, 0]
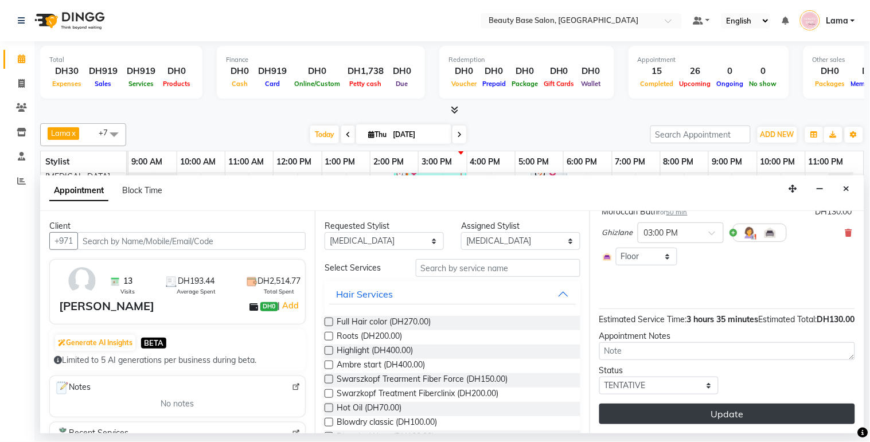
click at [768, 421] on button "Update" at bounding box center [727, 414] width 256 height 21
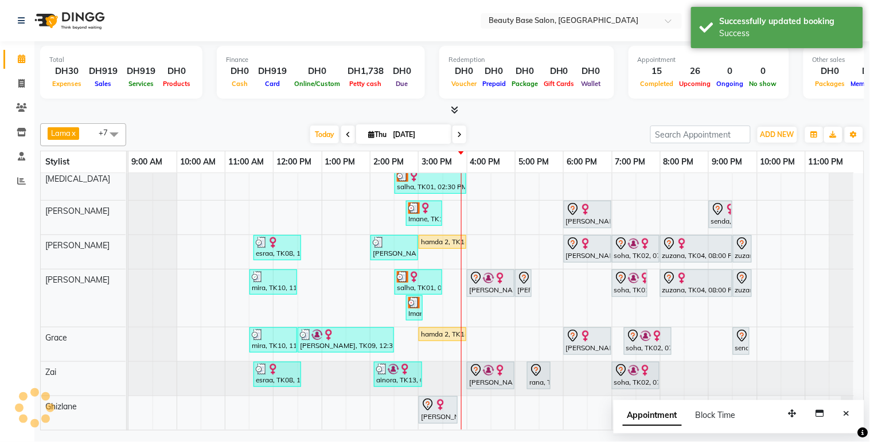
scroll to position [72, 0]
click at [443, 406] on div "[PERSON_NAME], TK05, 03:00 PM-03:50 PM, Moroccan Bath" at bounding box center [438, 410] width 37 height 24
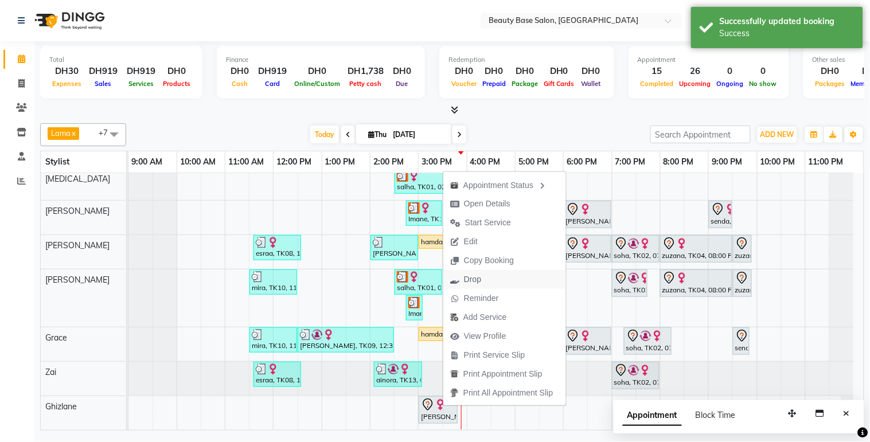
click at [482, 282] on span "Drop" at bounding box center [465, 279] width 45 height 19
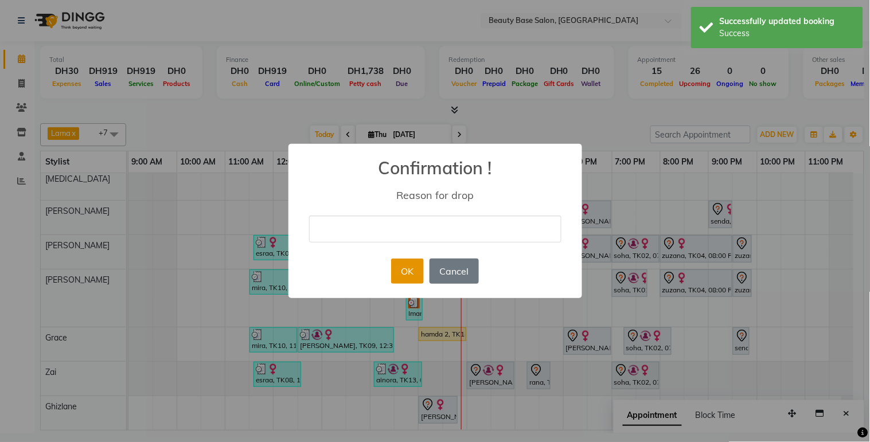
click at [419, 274] on button "OK" at bounding box center [407, 271] width 33 height 25
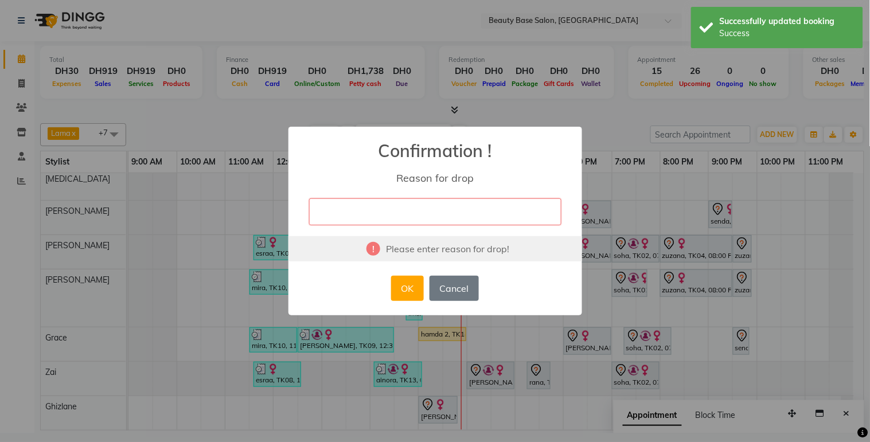
click at [495, 416] on div "× Confirmation ! Reason for drop Please enter reason for drop! OK No Cancel" at bounding box center [435, 221] width 870 height 442
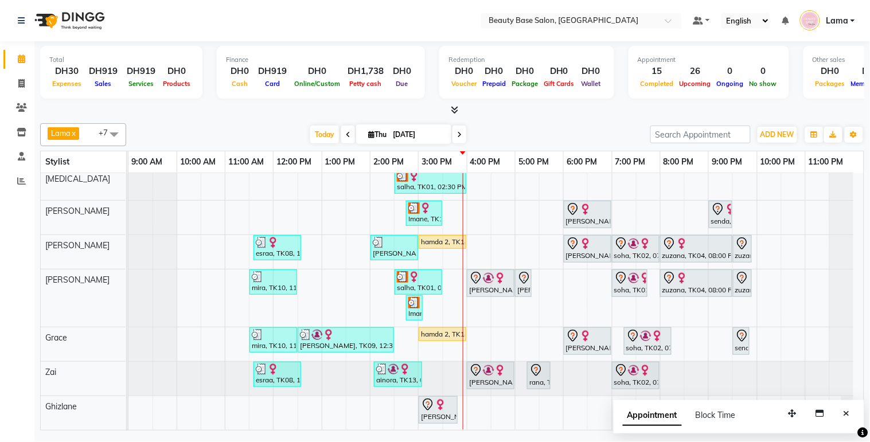
click at [650, 342] on div "soha, TK02, 07:15 PM-08:15 PM, Hydration Facial" at bounding box center [647, 341] width 45 height 24
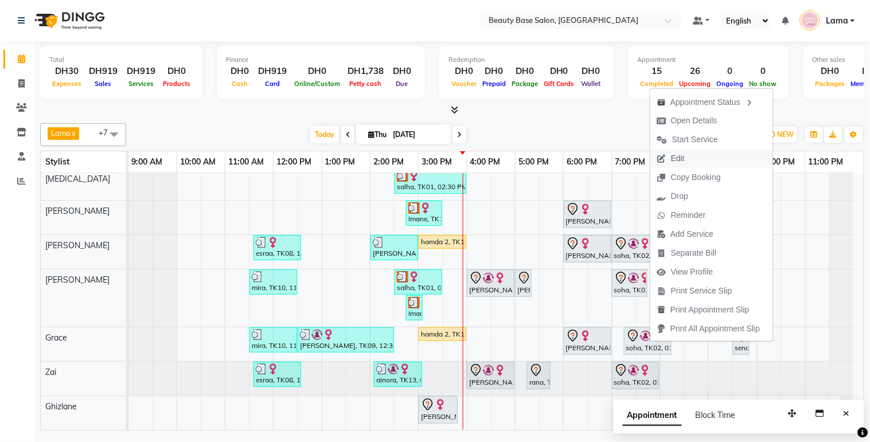
click at [687, 157] on span "Edit" at bounding box center [671, 158] width 41 height 19
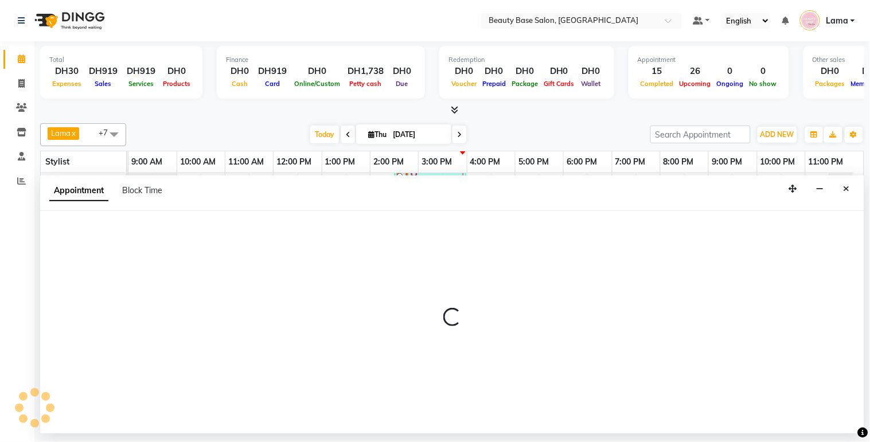
select select "tentative"
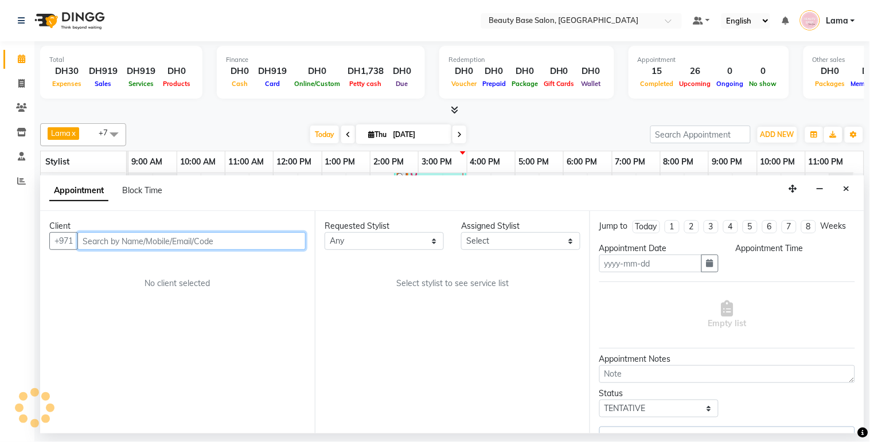
type input "[DATE]"
select select "1140"
select select "13437"
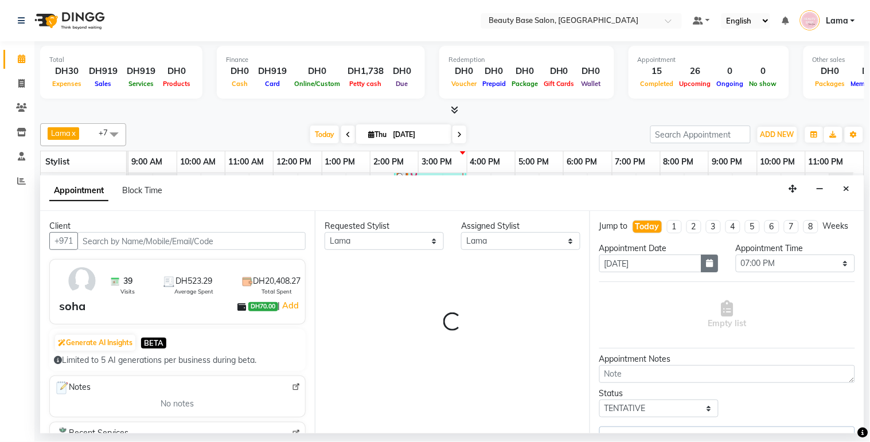
click at [707, 267] on icon "button" at bounding box center [710, 263] width 7 height 8
select select "1223"
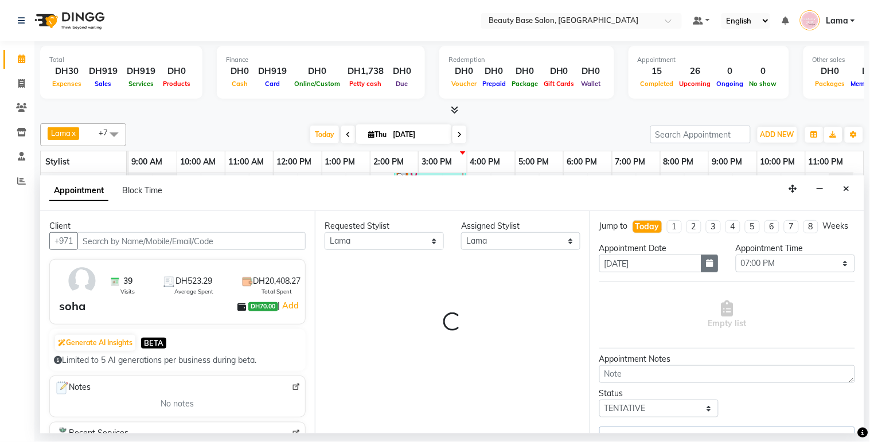
select select "1223"
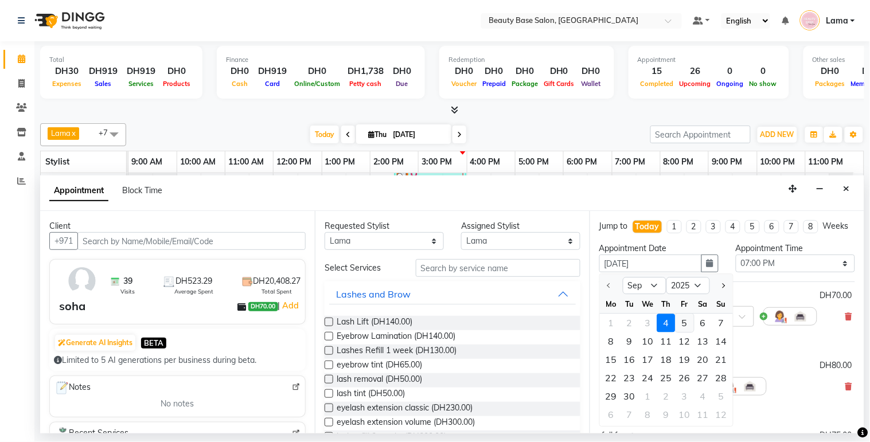
click at [692, 333] on div "5" at bounding box center [685, 323] width 18 height 18
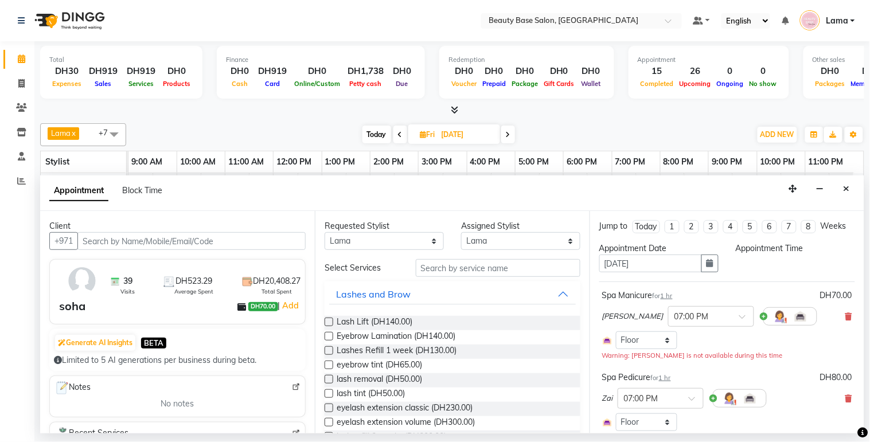
type input "[DATE]"
select select "1140"
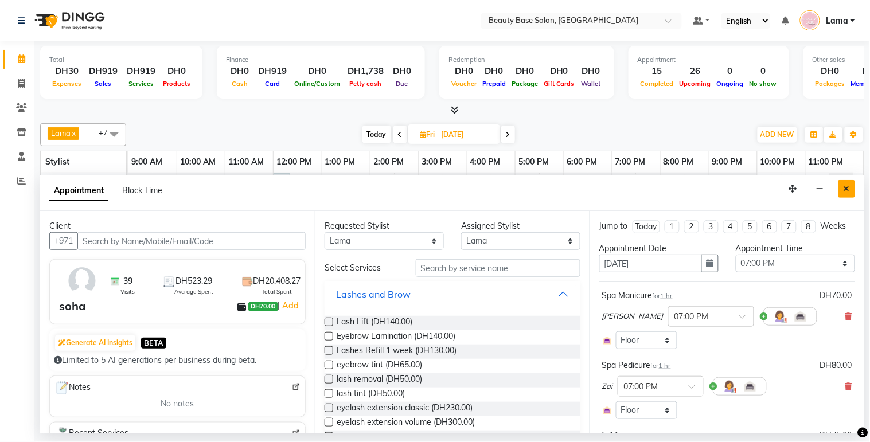
click at [846, 189] on icon "Close" at bounding box center [847, 189] width 6 height 8
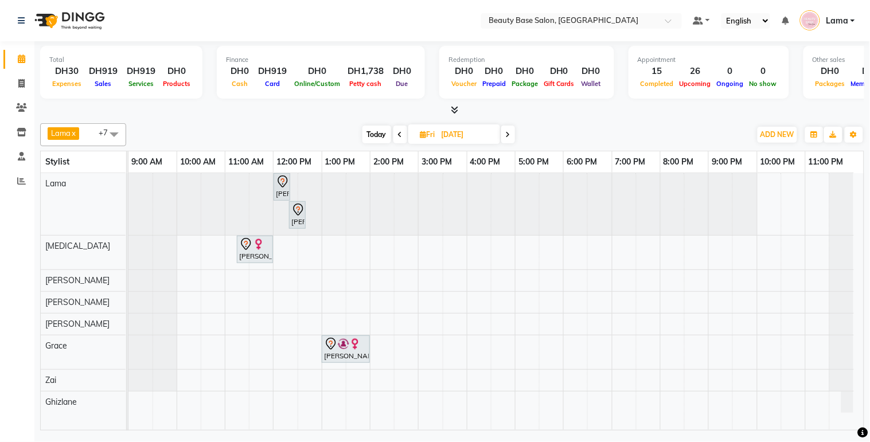
click at [371, 134] on span "Today" at bounding box center [377, 135] width 29 height 18
type input "[DATE]"
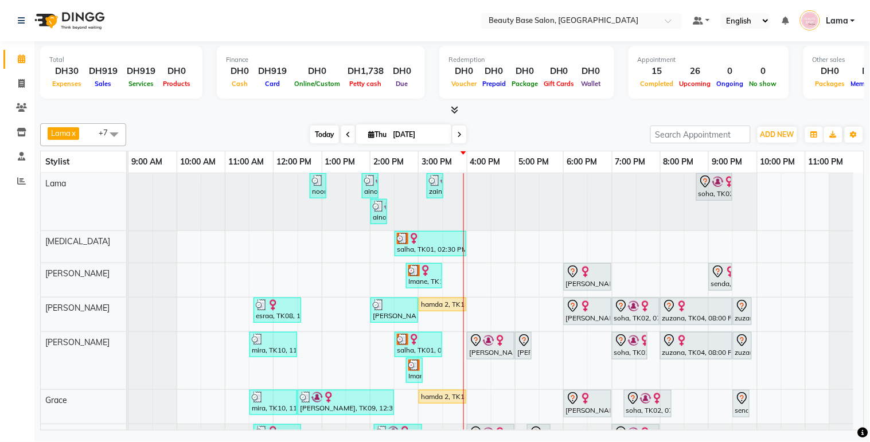
scroll to position [72, 0]
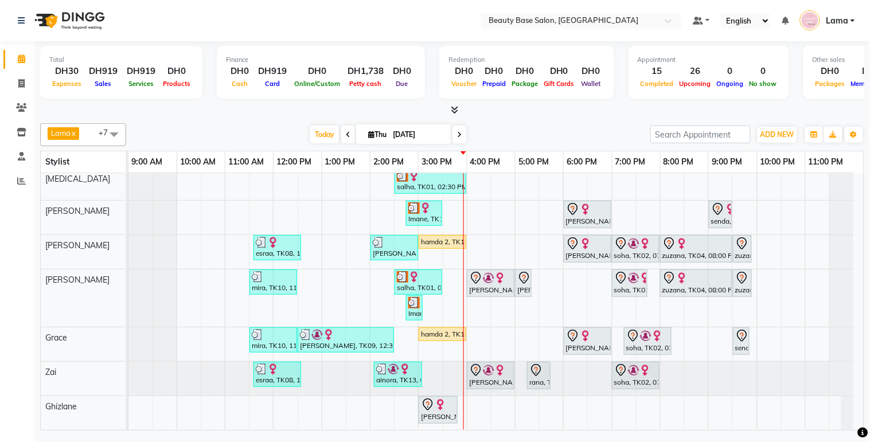
click at [446, 409] on div "[PERSON_NAME], TK05, 03:00 PM-03:50 PM, Moroccan Bath" at bounding box center [438, 410] width 37 height 24
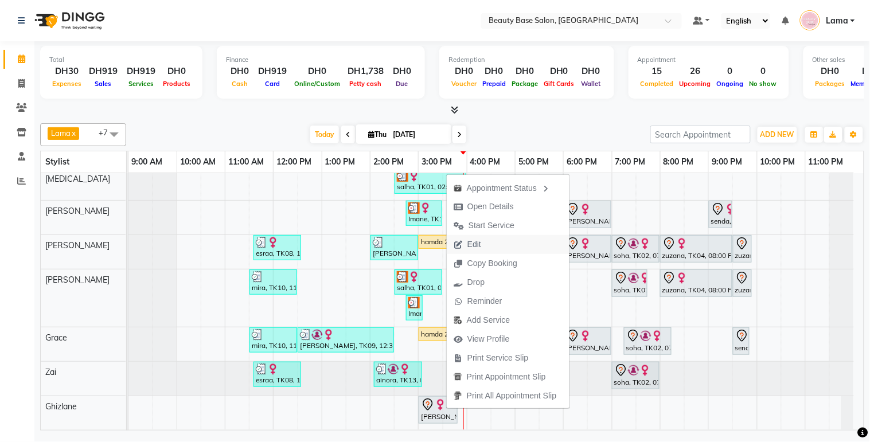
click at [497, 243] on button "Edit" at bounding box center [508, 244] width 123 height 19
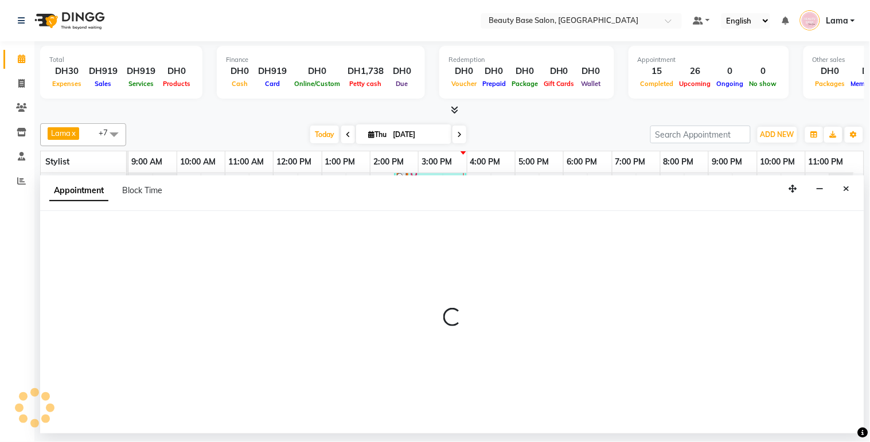
select select "tentative"
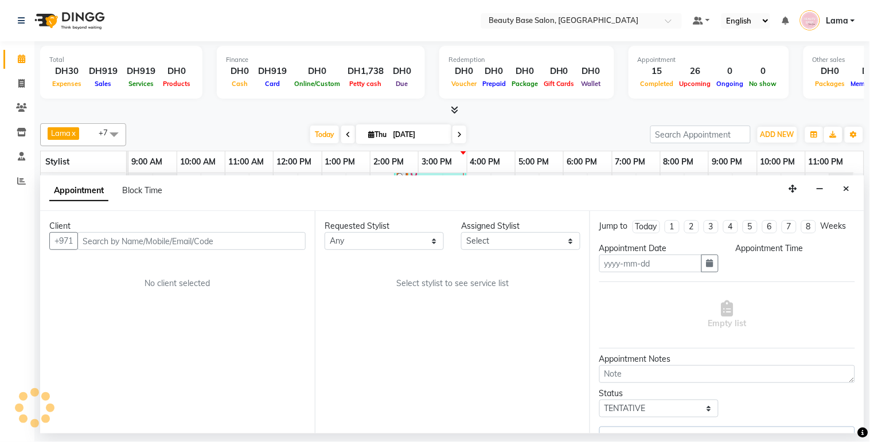
type input "[DATE]"
select select "13438"
select select "900"
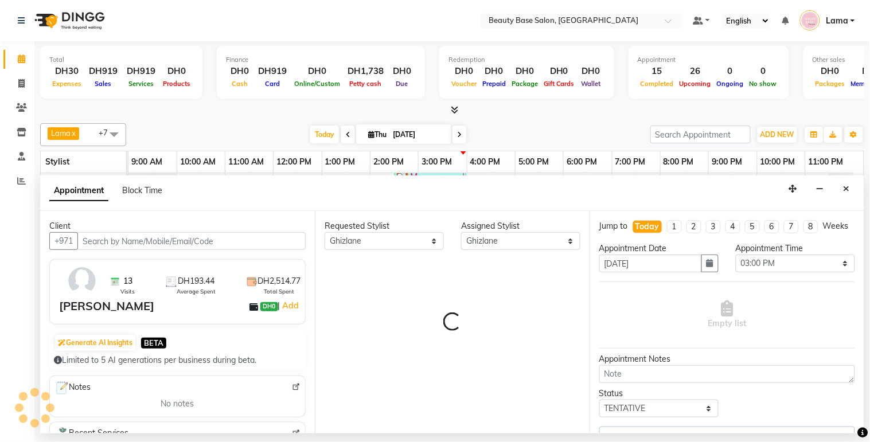
select select "1223"
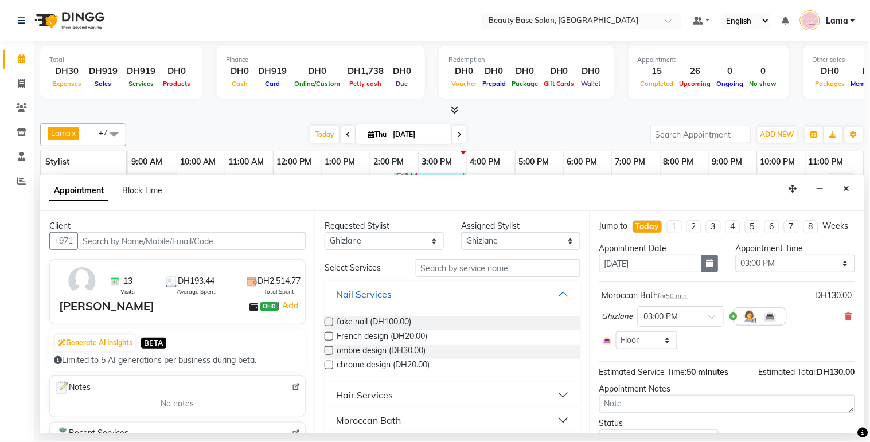
click at [702, 272] on button "button" at bounding box center [710, 264] width 17 height 18
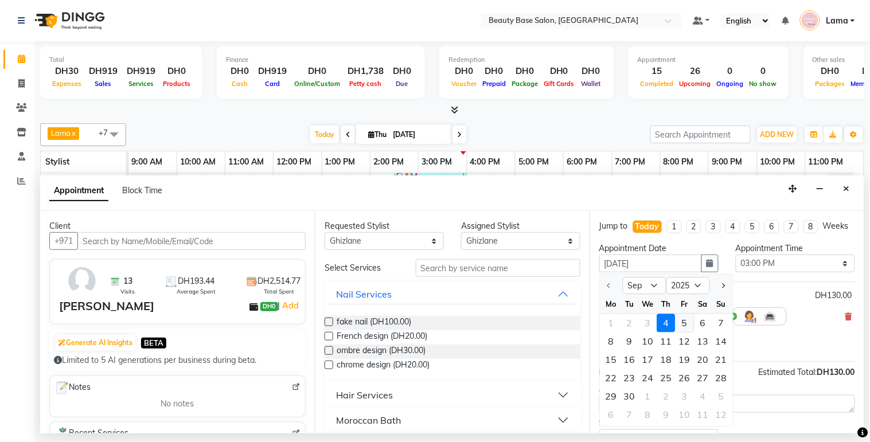
click at [691, 333] on div "5" at bounding box center [685, 323] width 18 height 18
type input "[DATE]"
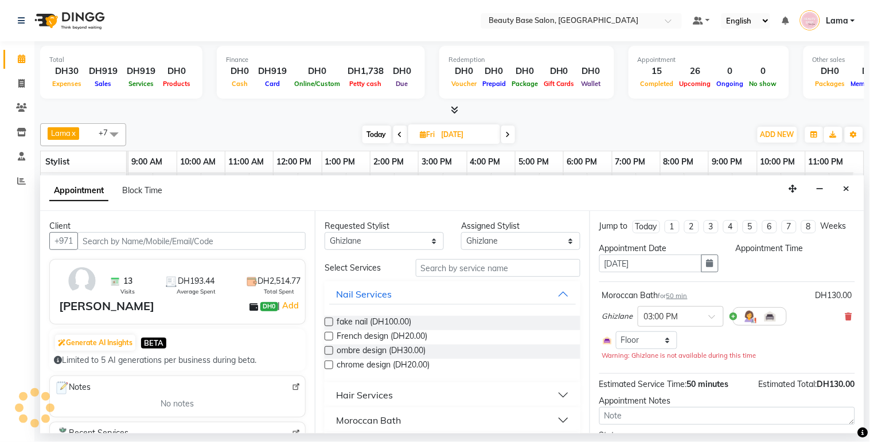
scroll to position [0, 0]
select select "900"
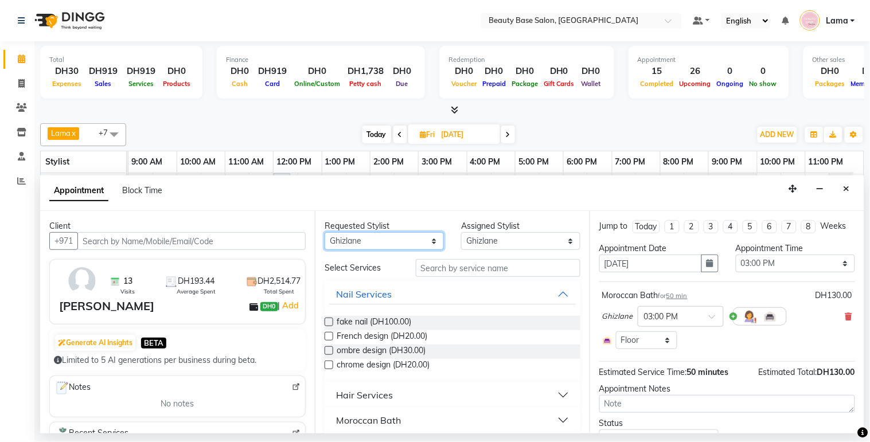
click at [404, 247] on select "Any [PERSON_NAME] [PERSON_NAME] [PERSON_NAME] [PERSON_NAME] [PERSON_NAME] [MEDI…" at bounding box center [384, 241] width 119 height 18
select select "61471"
click at [325, 232] on select "Any [PERSON_NAME] [PERSON_NAME] [PERSON_NAME] [PERSON_NAME] [PERSON_NAME] [MEDI…" at bounding box center [384, 241] width 119 height 18
select select "61471"
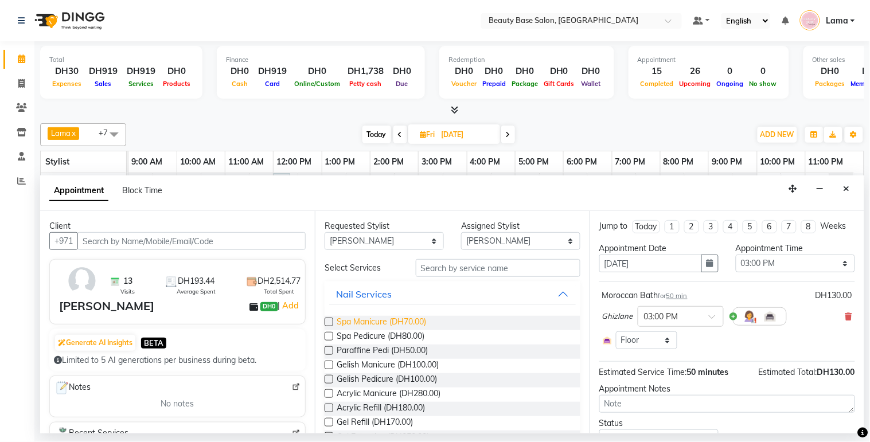
click at [392, 327] on span "Spa Manicure (DH70.00)" at bounding box center [381, 323] width 89 height 14
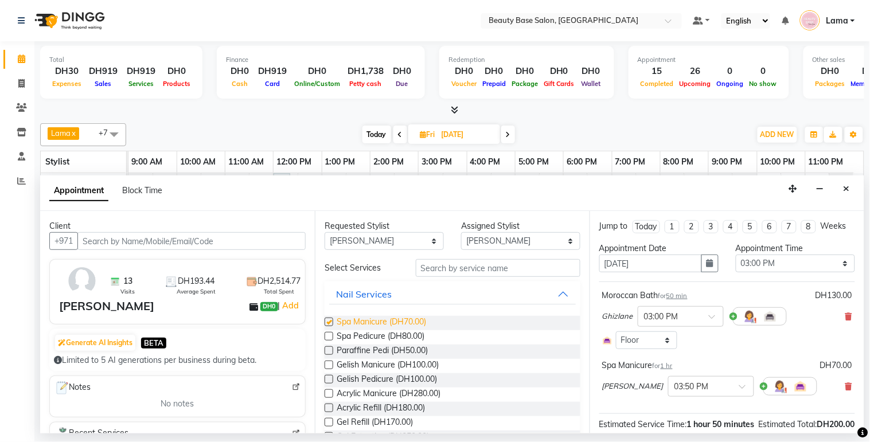
checkbox input "false"
click at [426, 235] on select "Any [PERSON_NAME] [PERSON_NAME] [PERSON_NAME] [PERSON_NAME] [PERSON_NAME] [MEDI…" at bounding box center [384, 241] width 119 height 18
select select "17496"
click at [325, 232] on select "Any [PERSON_NAME] [PERSON_NAME] [PERSON_NAME] [PERSON_NAME] [PERSON_NAME] [MEDI…" at bounding box center [384, 241] width 119 height 18
select select "17496"
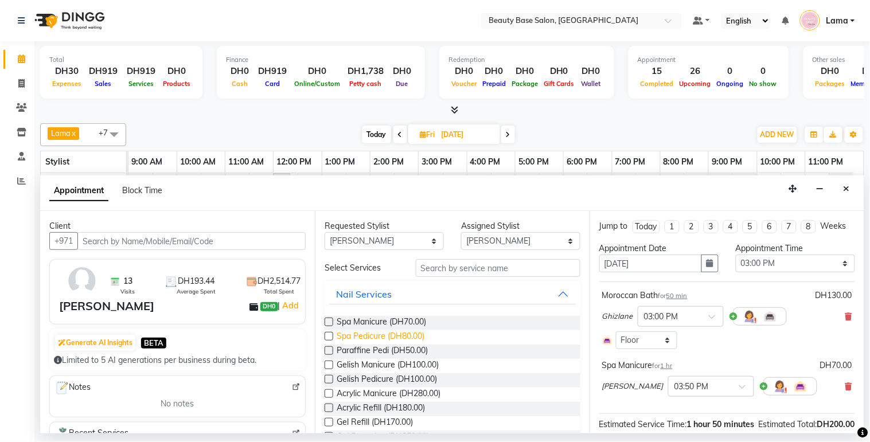
click at [398, 341] on span "Spa Pedicure (DH80.00)" at bounding box center [381, 337] width 88 height 14
checkbox input "false"
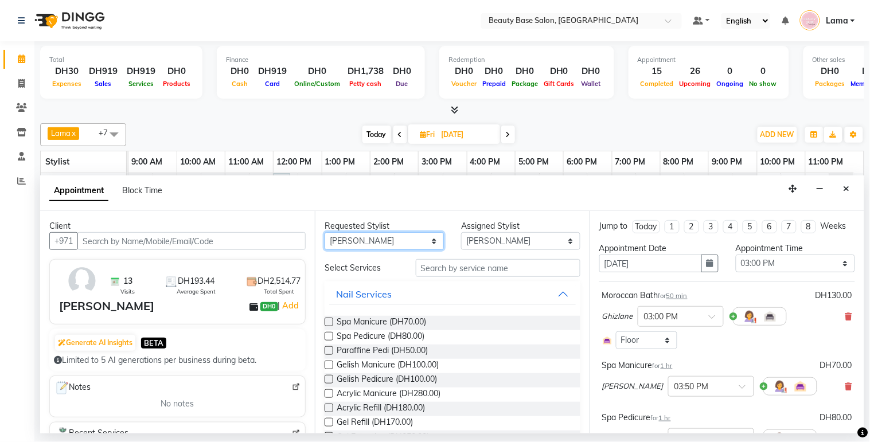
click at [420, 244] on select "Any [PERSON_NAME] [PERSON_NAME] [PERSON_NAME] [PERSON_NAME] [PERSON_NAME] [MEDI…" at bounding box center [384, 241] width 119 height 18
select select "49318"
click at [325, 232] on select "Any [PERSON_NAME] [PERSON_NAME] [PERSON_NAME] [PERSON_NAME] [PERSON_NAME] [MEDI…" at bounding box center [384, 241] width 119 height 18
select select "49318"
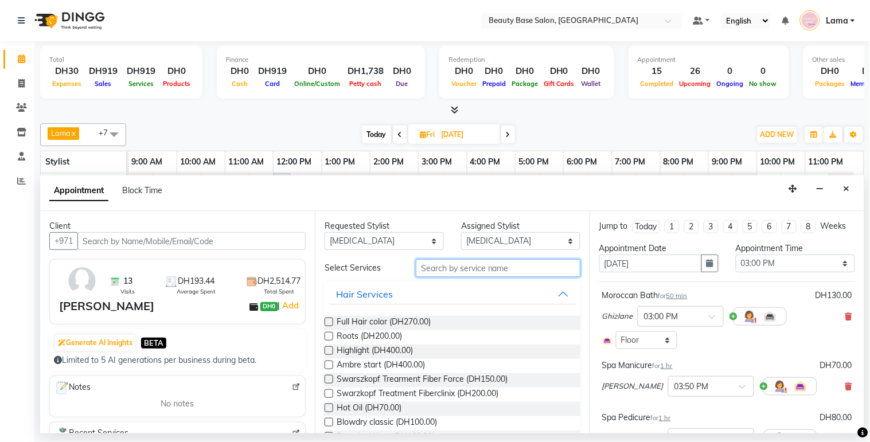
click at [459, 266] on input "text" at bounding box center [498, 268] width 165 height 18
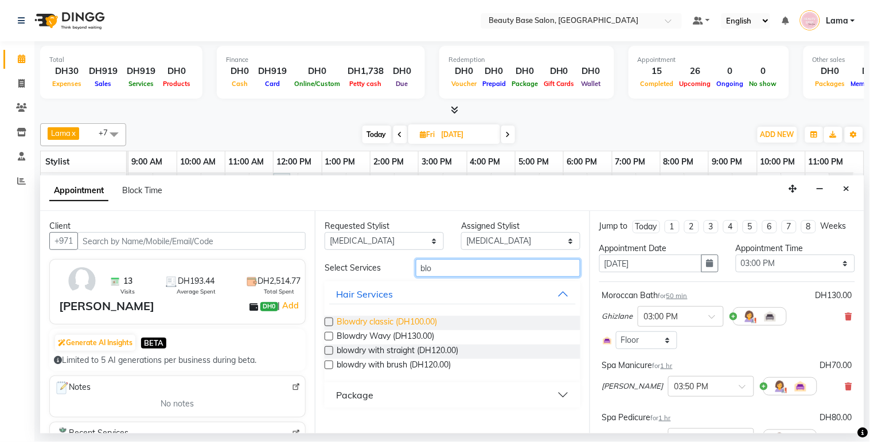
type input "blo"
click at [427, 325] on span "Blowdry classic (DH100.00)" at bounding box center [387, 323] width 100 height 14
checkbox input "false"
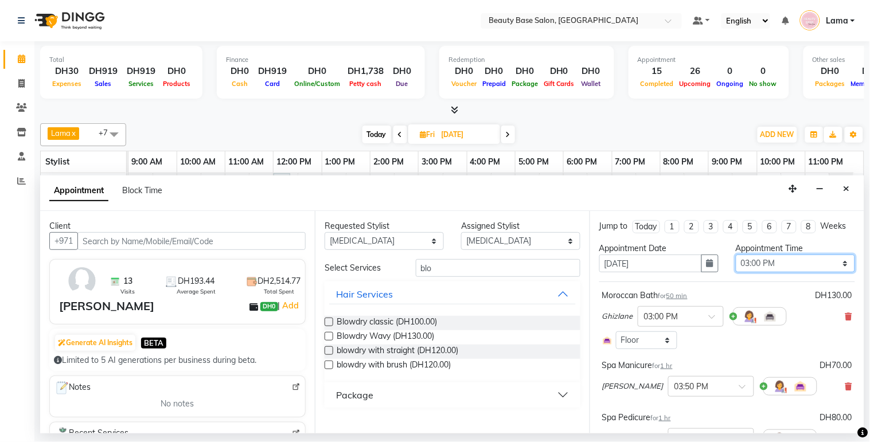
click at [800, 271] on select "Select 10:00 AM 10:05 AM 10:10 AM 10:15 AM 10:20 AM 10:25 AM 10:30 AM 10:35 AM …" at bounding box center [795, 264] width 119 height 18
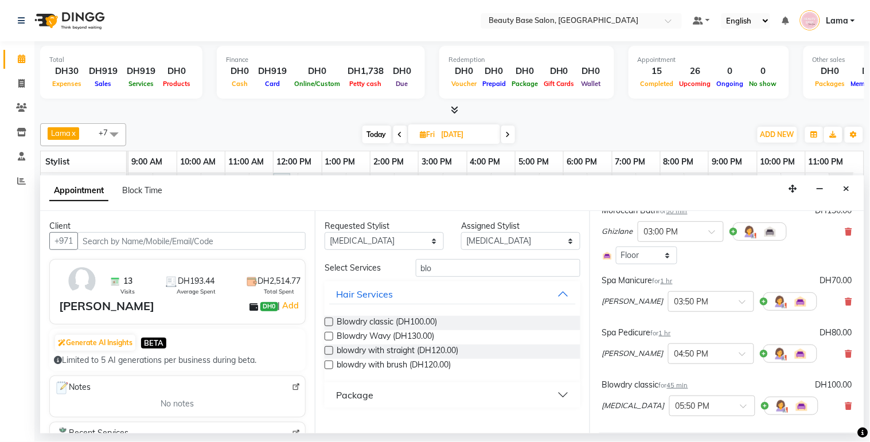
scroll to position [232, 0]
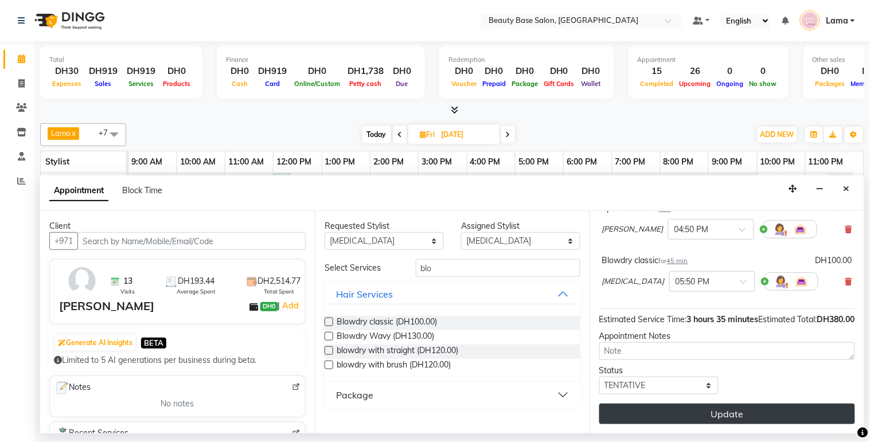
click at [767, 411] on button "Update" at bounding box center [727, 414] width 256 height 21
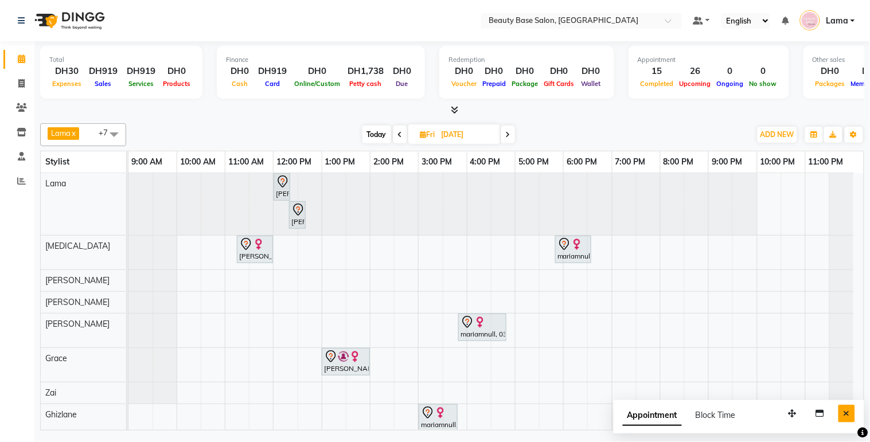
click at [851, 417] on button "Close" at bounding box center [847, 414] width 17 height 18
click at [860, 420] on div "[PERSON_NAME], 12:00 PM-12:20 PM, eyebrow [PERSON_NAME], 12:20 PM-12:35 PM, [GE…" at bounding box center [495, 301] width 735 height 257
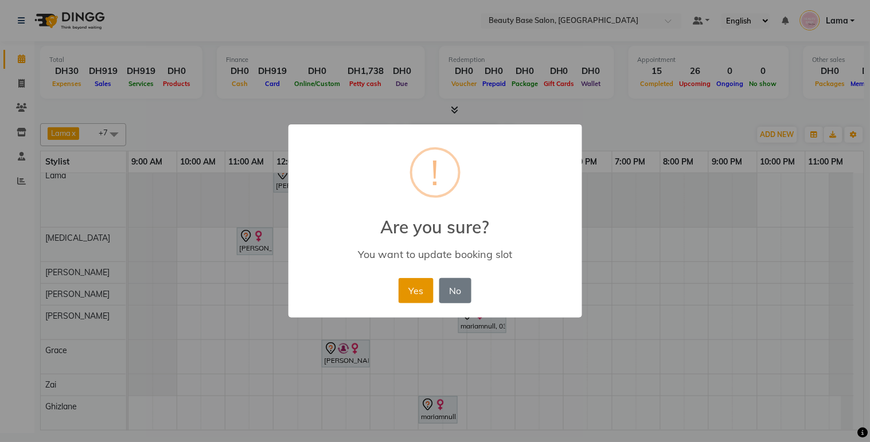
click at [416, 293] on button "Yes" at bounding box center [416, 290] width 35 height 25
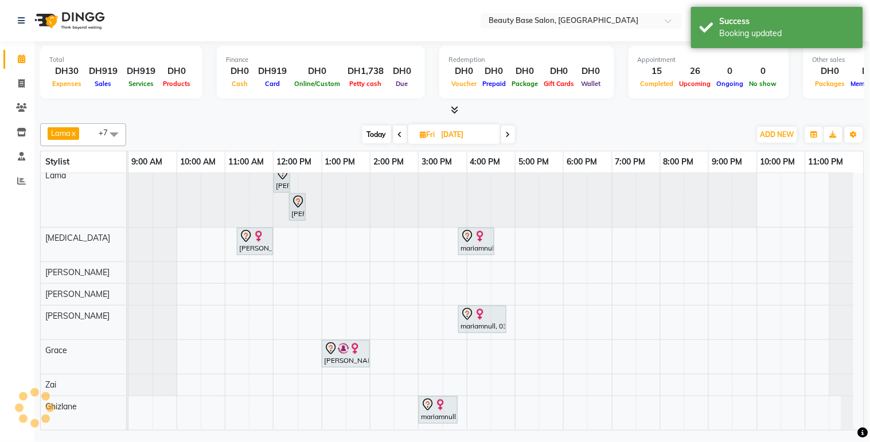
click at [483, 320] on div "mariamnull, 03:50 PM-04:50 PM, Spa Manicure" at bounding box center [482, 319] width 46 height 24
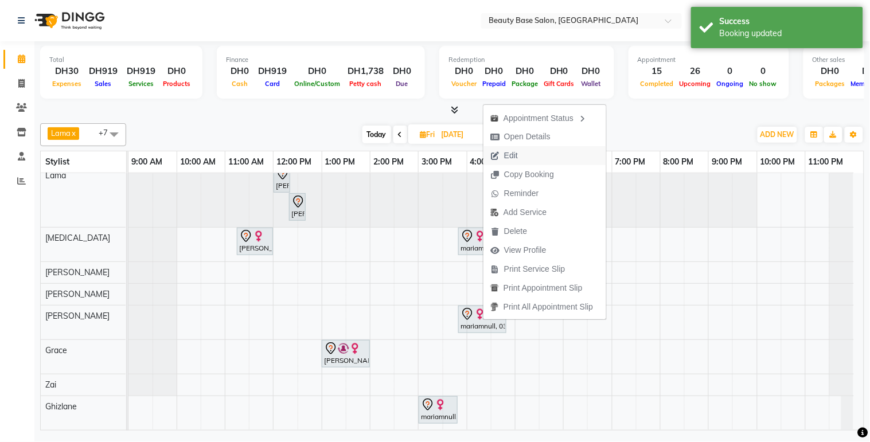
click at [536, 159] on button "Edit" at bounding box center [545, 155] width 123 height 19
select select "tentative"
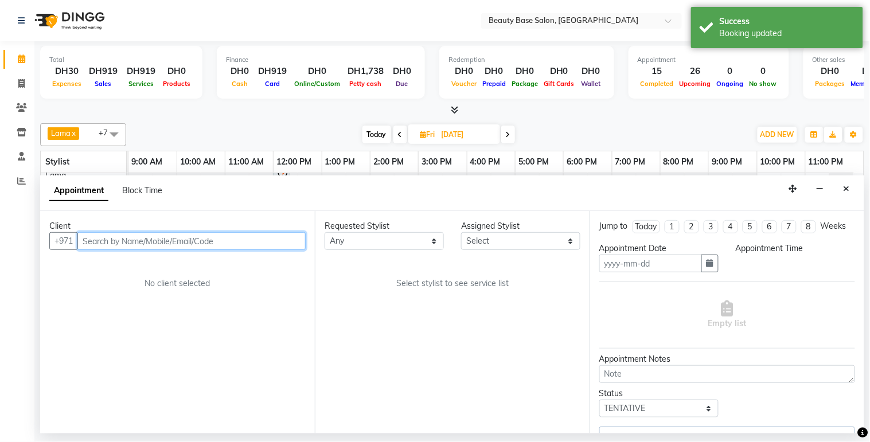
type input "[DATE]"
select select "900"
select select "17496"
select select "1223"
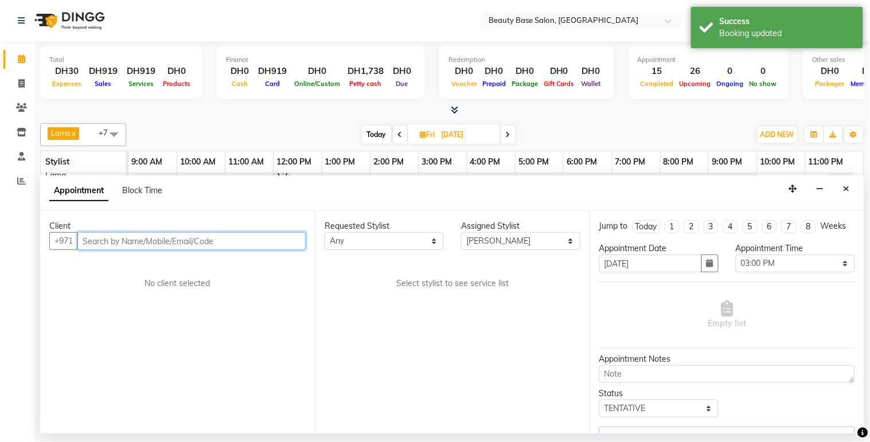
select select "1223"
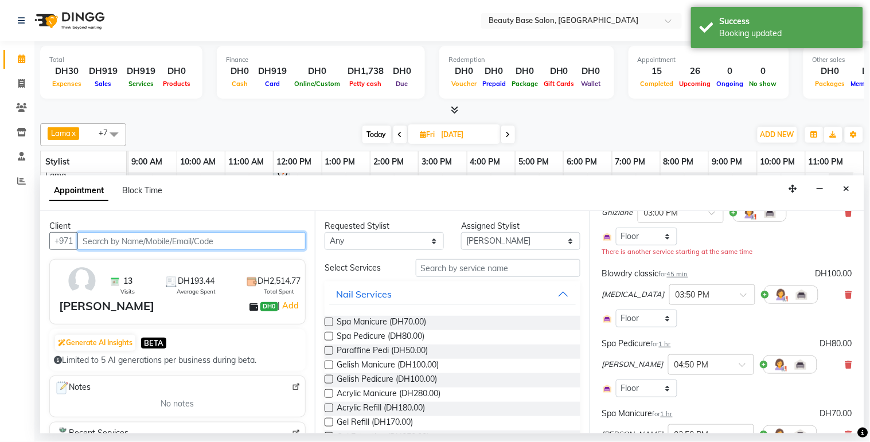
scroll to position [104, 0]
click at [676, 299] on input "text" at bounding box center [701, 293] width 50 height 12
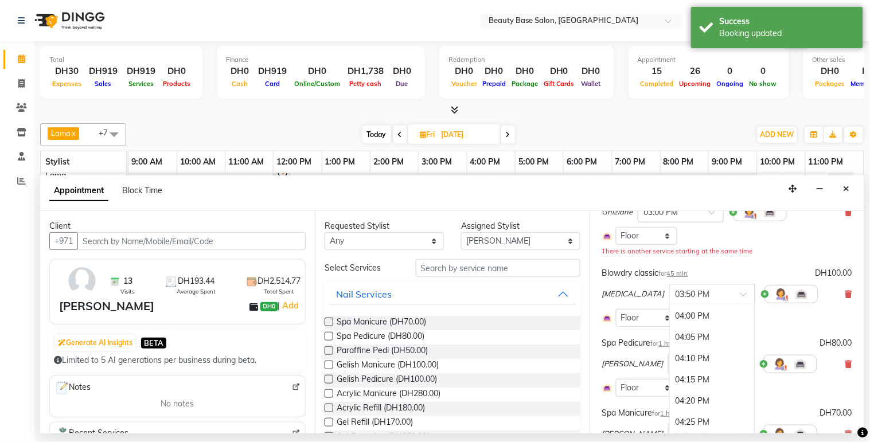
scroll to position [1533, 0]
click at [670, 332] on div "04:00 PM" at bounding box center [712, 320] width 85 height 21
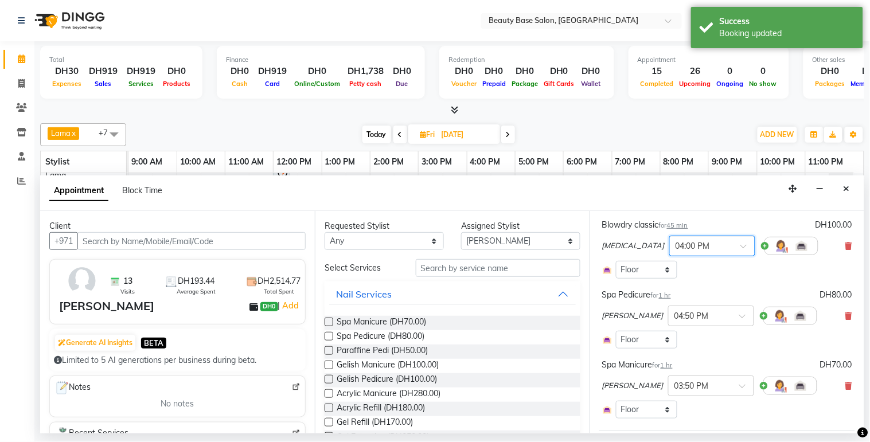
scroll to position [148, 0]
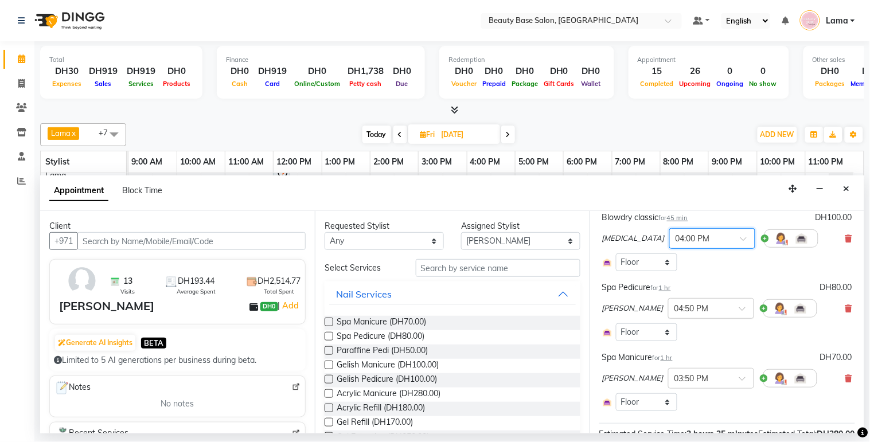
click at [675, 314] on input "text" at bounding box center [700, 308] width 50 height 12
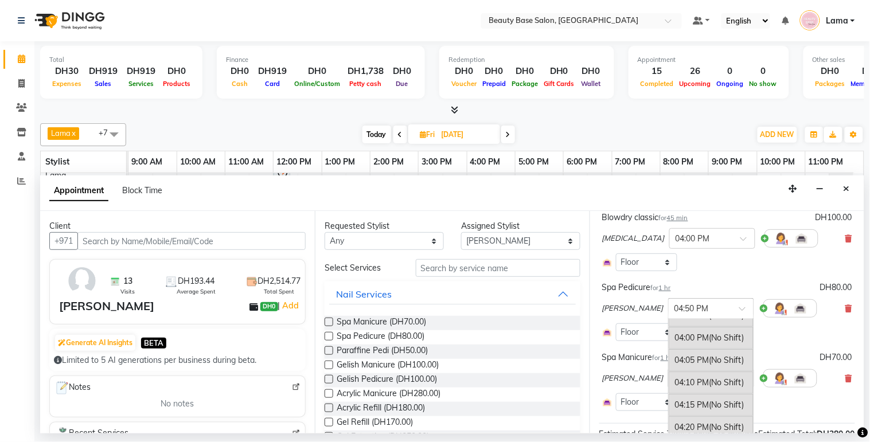
scroll to position [1576, 0]
click at [669, 376] on div "04:00 PM (No Shift)" at bounding box center [711, 365] width 85 height 22
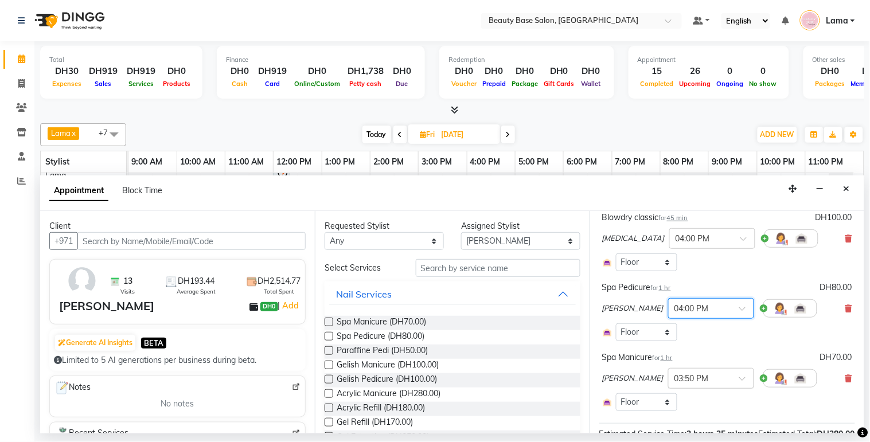
click at [675, 384] on input "text" at bounding box center [700, 378] width 50 height 12
click at [669, 416] on div "04:00 PM" at bounding box center [711, 409] width 85 height 21
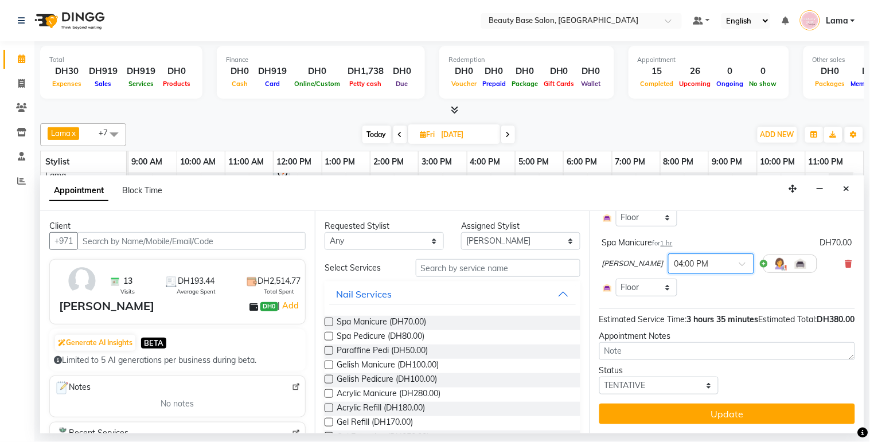
scroll to position [297, 0]
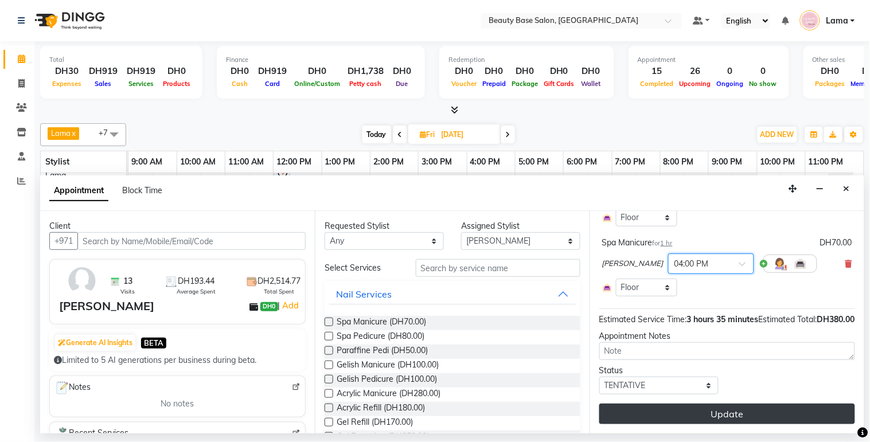
click at [733, 419] on button "Update" at bounding box center [727, 414] width 256 height 21
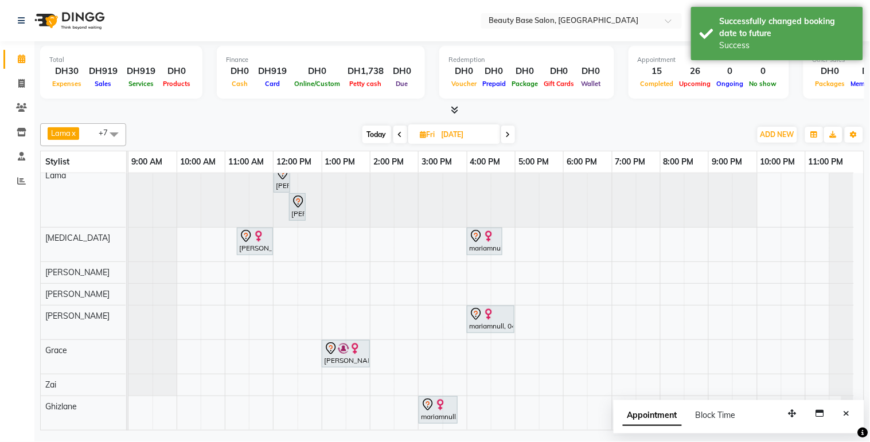
click at [380, 138] on span "Today" at bounding box center [377, 135] width 29 height 18
type input "[DATE]"
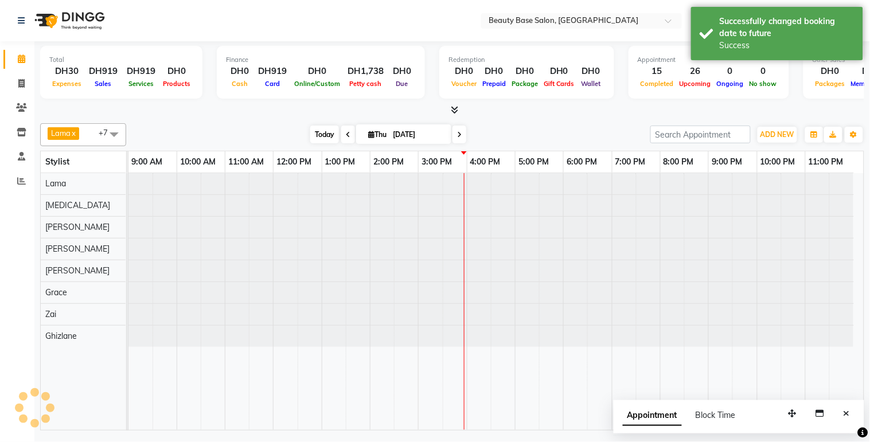
scroll to position [0, 0]
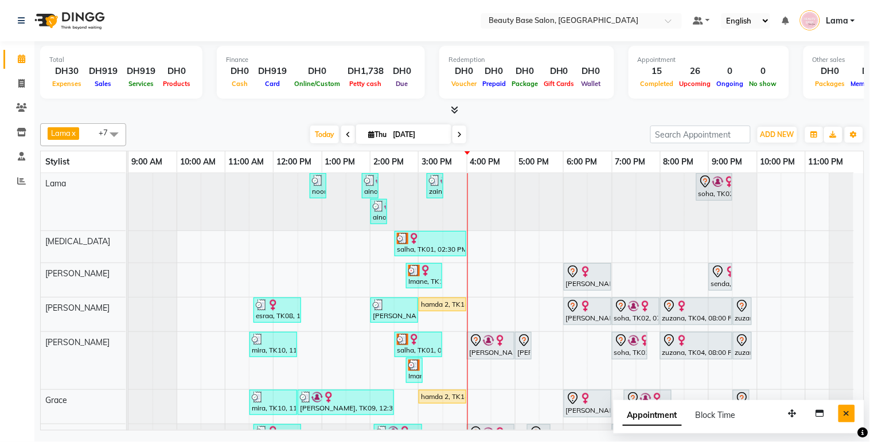
click at [850, 418] on icon "Close" at bounding box center [847, 414] width 6 height 8
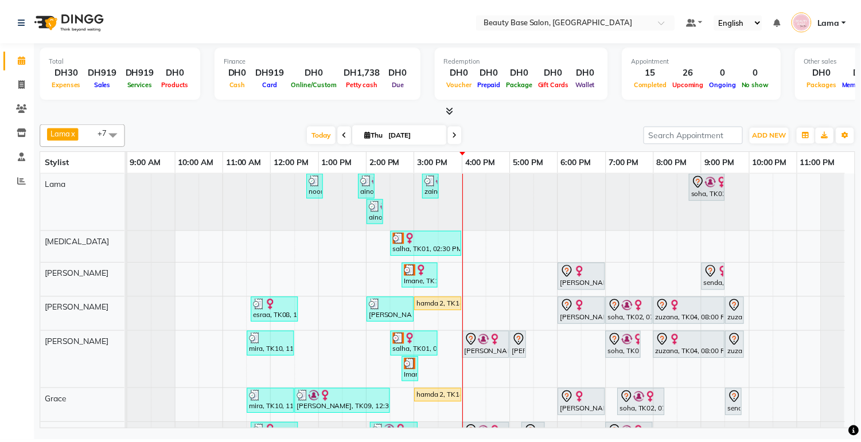
scroll to position [60, 0]
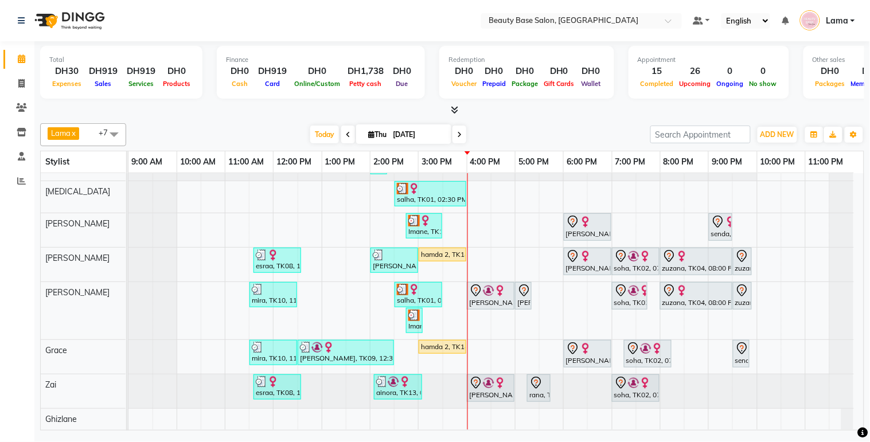
click at [446, 250] on div "hamda 2, TK14, 03:00 PM-04:00 PM, Spa Manicure" at bounding box center [442, 255] width 45 height 10
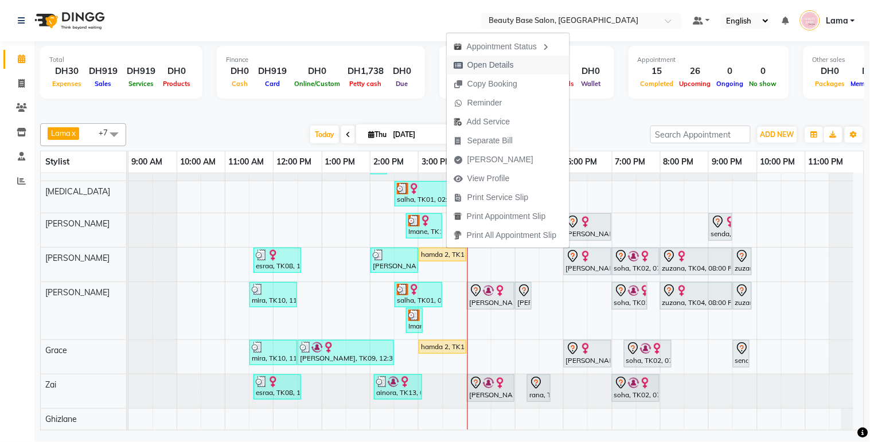
click at [508, 69] on span "Open Details" at bounding box center [491, 65] width 46 height 12
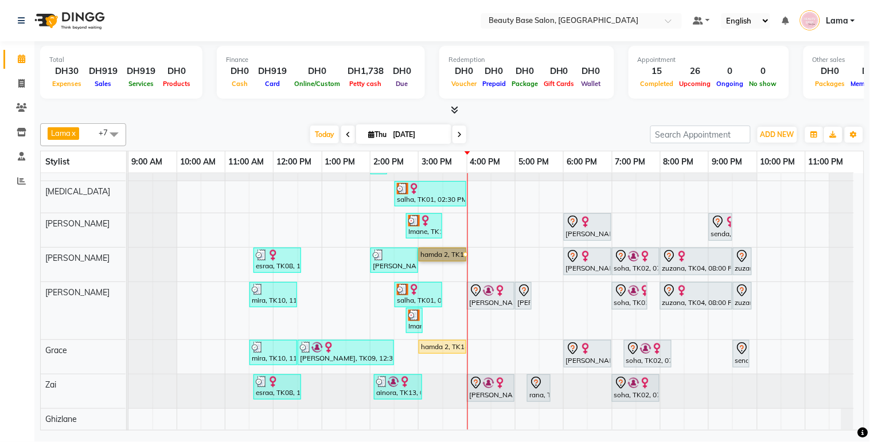
click at [450, 248] on link "hamda 2, TK14, 03:00 PM-04:00 PM, Spa Manicure" at bounding box center [443, 255] width 48 height 14
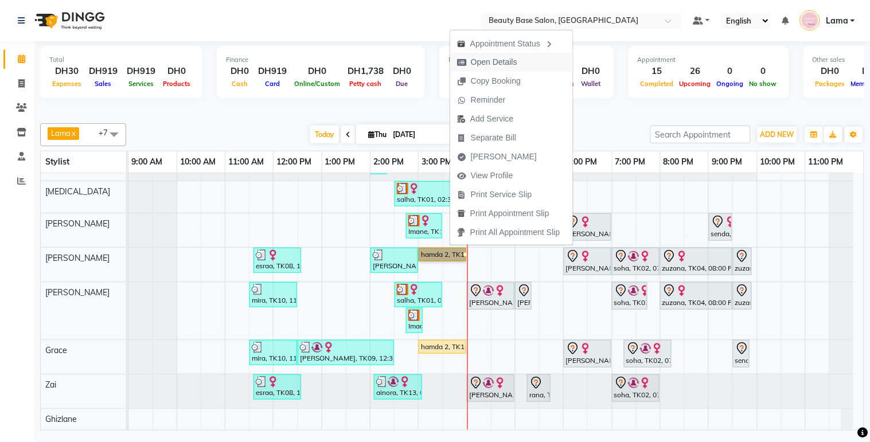
click at [516, 57] on span "Open Details" at bounding box center [494, 62] width 46 height 12
select select "1"
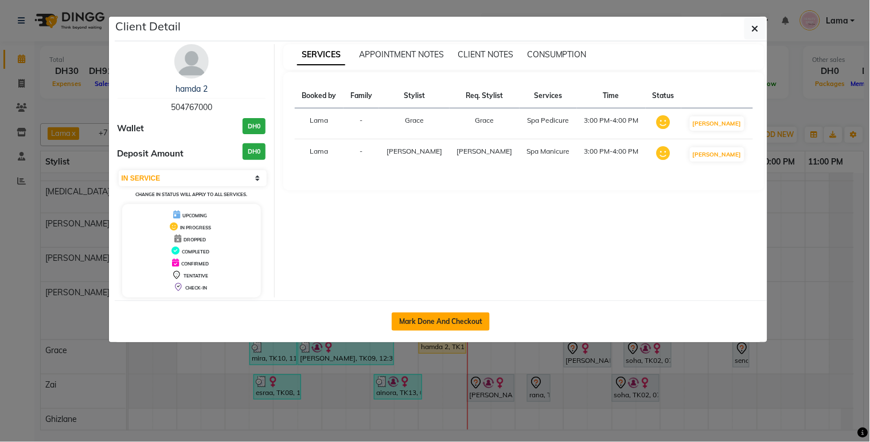
click at [438, 322] on button "Mark Done And Checkout" at bounding box center [441, 322] width 98 height 18
select select "service"
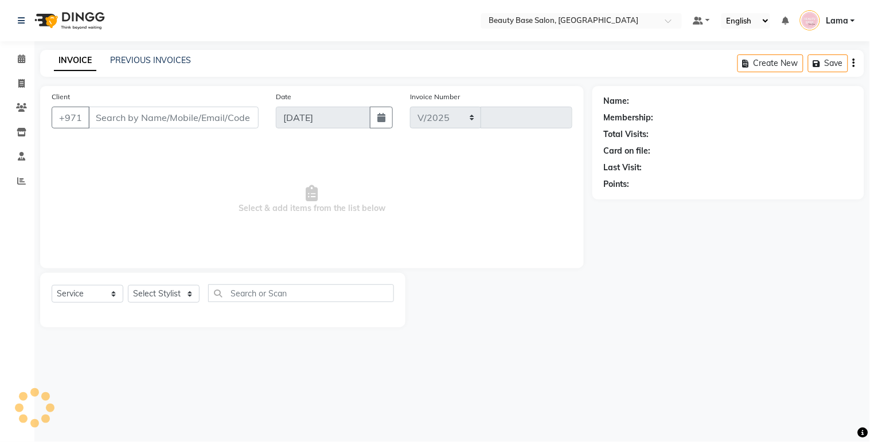
select select "813"
type input "2071"
type input "504767000"
select select "54542"
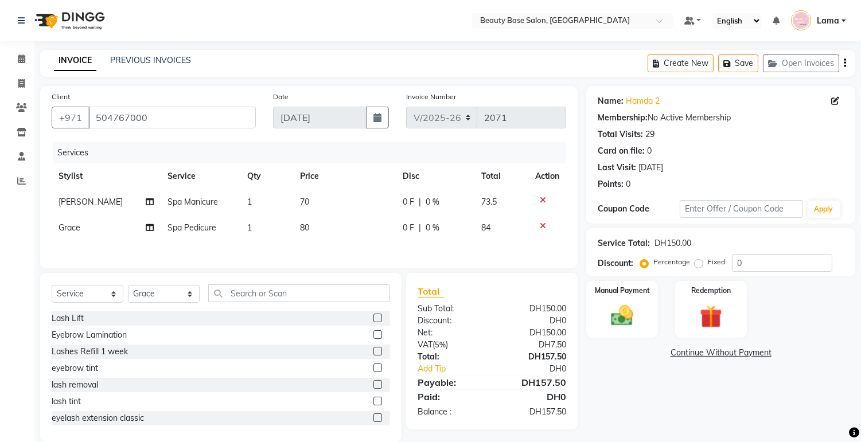
click at [708, 267] on label "Fixed" at bounding box center [716, 262] width 17 height 10
click at [700, 266] on input "Fixed" at bounding box center [701, 262] width 8 height 8
radio input "true"
click at [634, 319] on img at bounding box center [622, 316] width 38 height 27
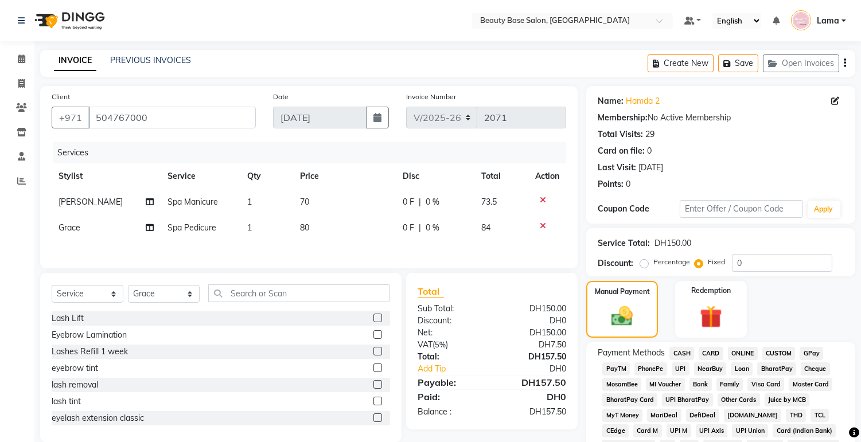
click at [719, 356] on span "CARD" at bounding box center [711, 353] width 25 height 13
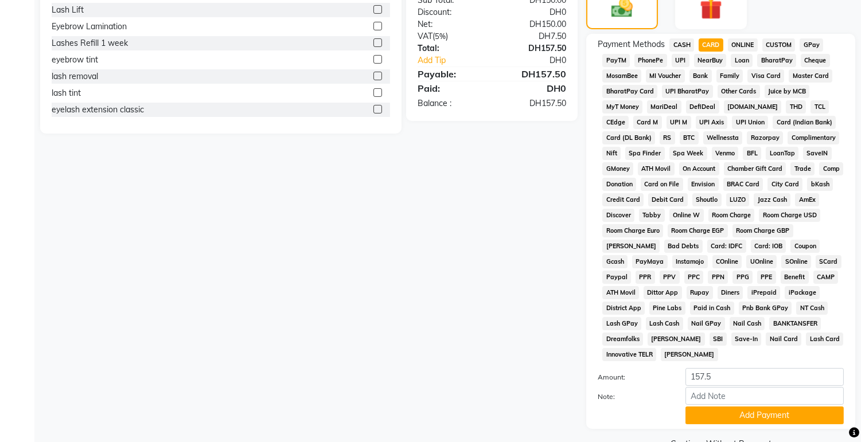
scroll to position [339, 0]
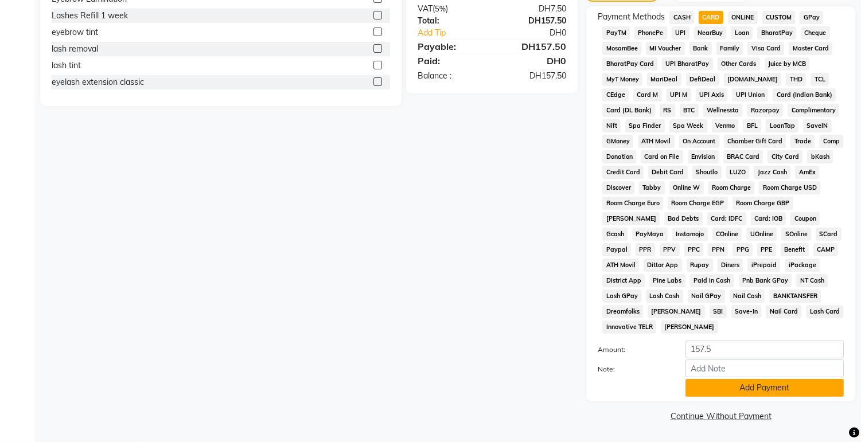
click at [733, 396] on button "Add Payment" at bounding box center [765, 388] width 158 height 18
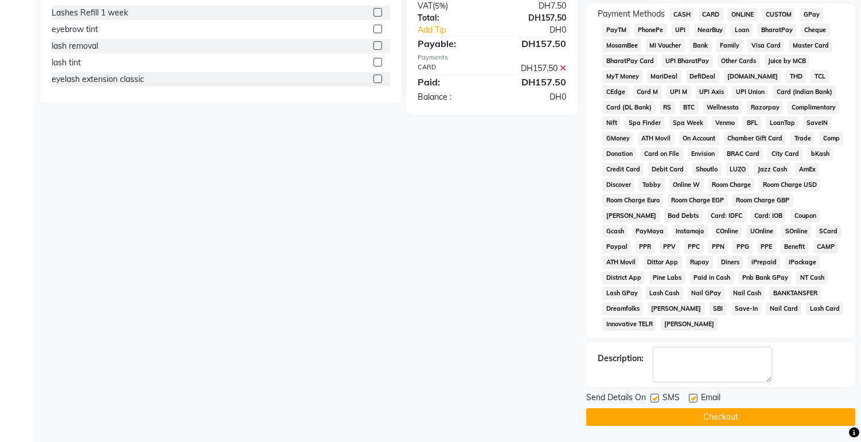
click at [747, 426] on button "Checkout" at bounding box center [720, 417] width 269 height 18
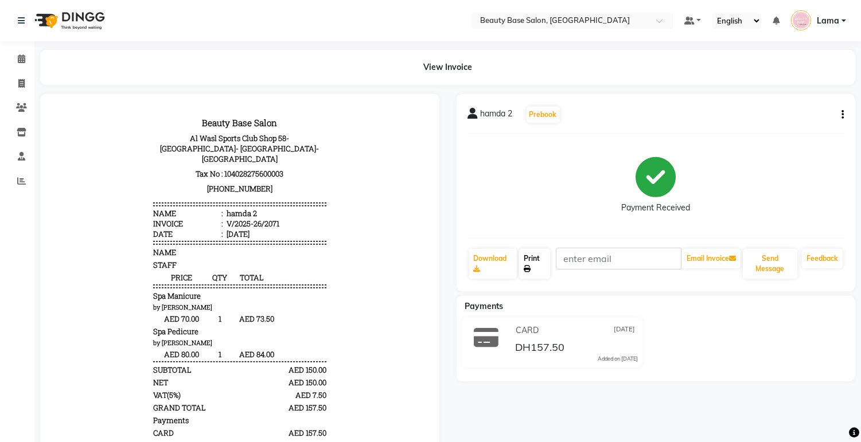
click at [542, 268] on link "Print" at bounding box center [534, 264] width 31 height 30
click at [3, 57] on link "Calendar" at bounding box center [17, 59] width 28 height 19
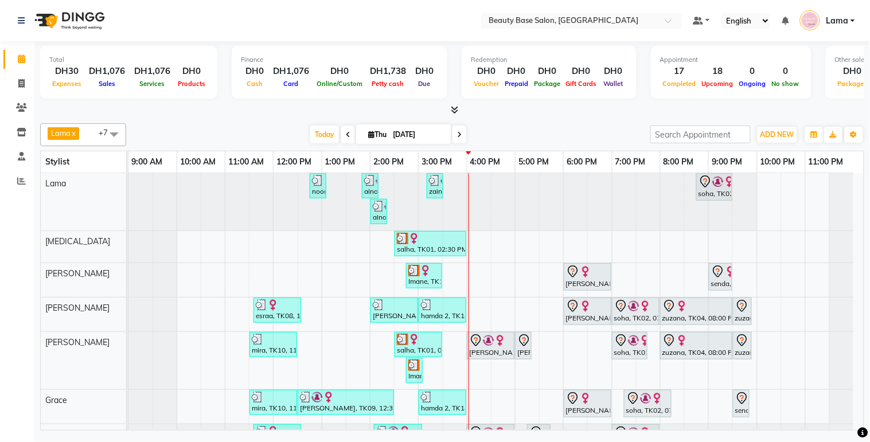
click at [713, 192] on div "soha, TK02, 08:45 PM-09:30 PM, Blowdry classic" at bounding box center [715, 187] width 34 height 24
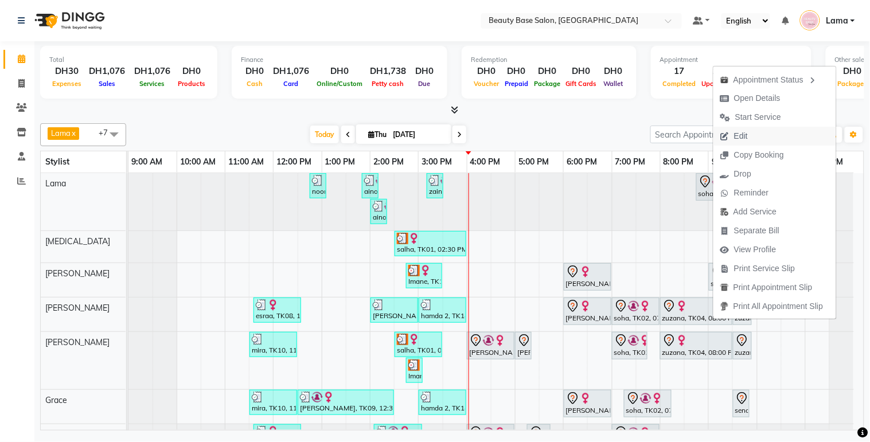
click at [754, 137] on span "Edit" at bounding box center [734, 136] width 41 height 19
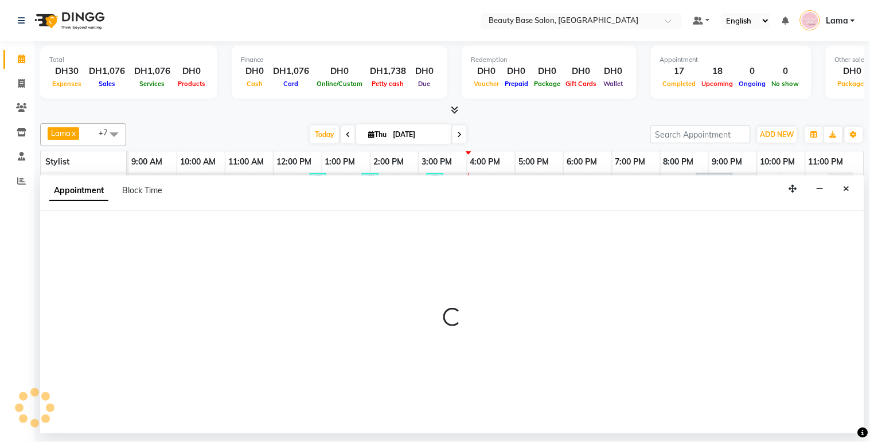
select select "tentative"
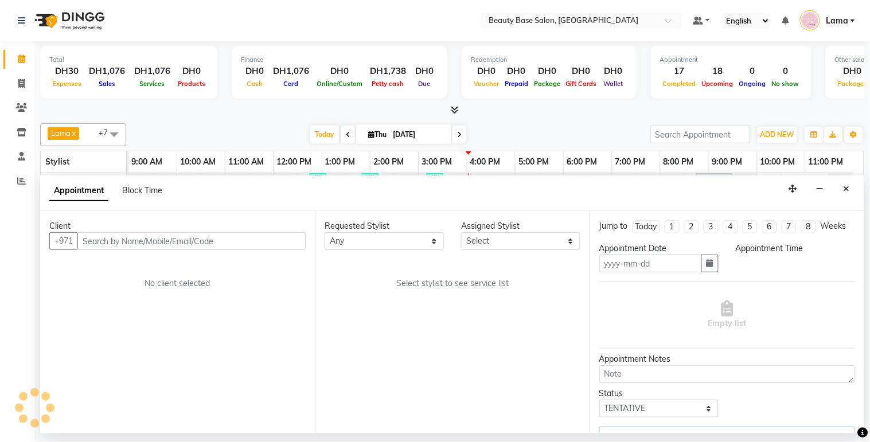
type input "[DATE]"
select select "1140"
select select "13437"
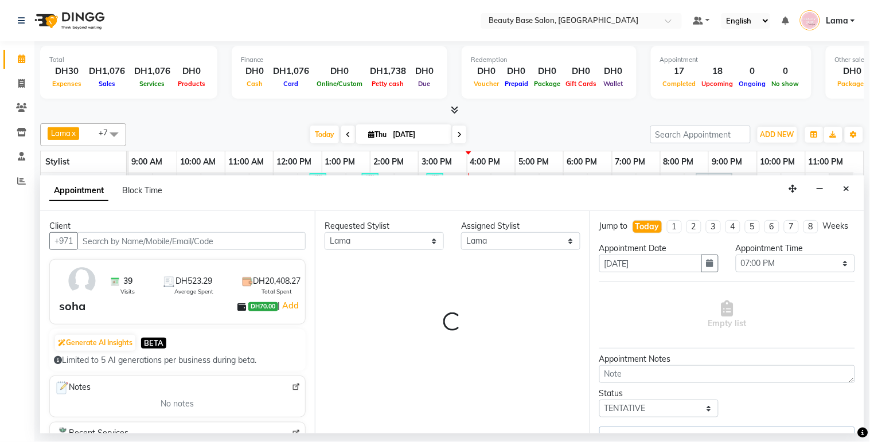
select select "1223"
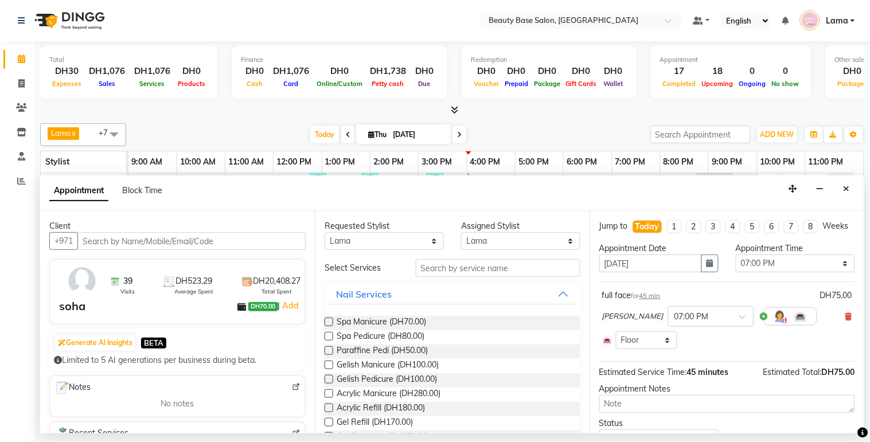
select select "1223"
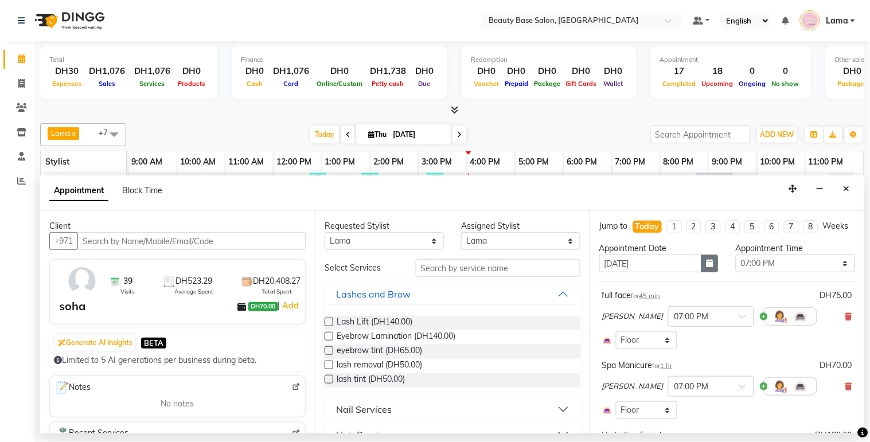
click at [707, 267] on icon "button" at bounding box center [710, 263] width 7 height 8
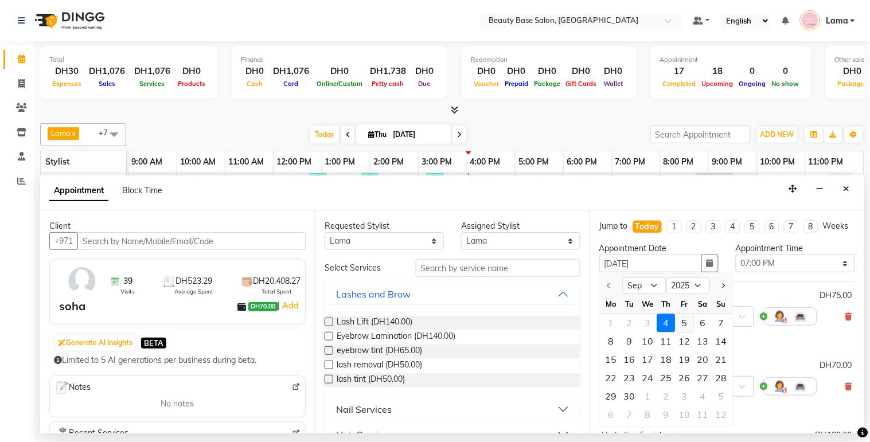
click at [691, 333] on div "5" at bounding box center [685, 323] width 18 height 18
type input "[DATE]"
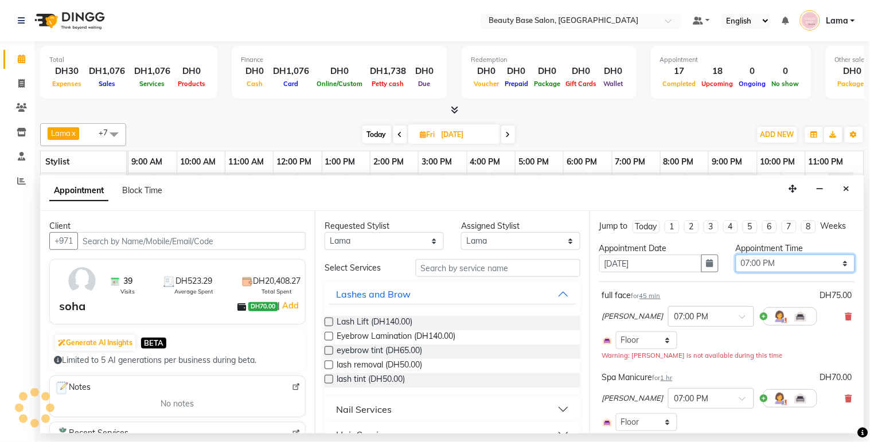
click at [784, 272] on select "Select 10:00 AM 10:05 AM 10:10 AM 10:15 AM 10:20 AM 10:25 AM 10:30 AM 10:35 AM …" at bounding box center [795, 264] width 119 height 18
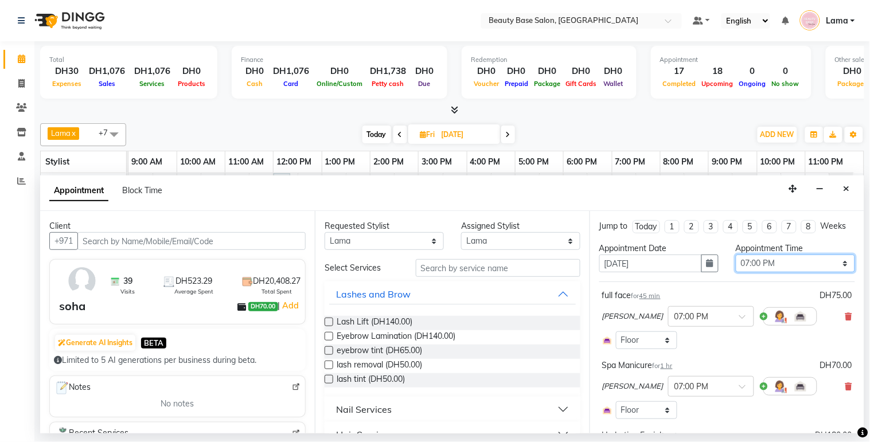
select select "840"
click at [736, 265] on select "Select 10:00 AM 10:05 AM 10:10 AM 10:15 AM 10:20 AM 10:25 AM 10:30 AM 10:35 AM …" at bounding box center [795, 264] width 119 height 18
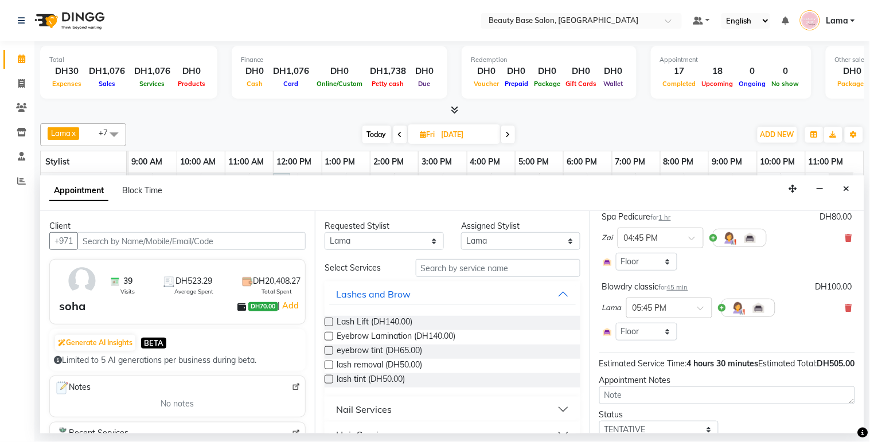
scroll to position [356, 0]
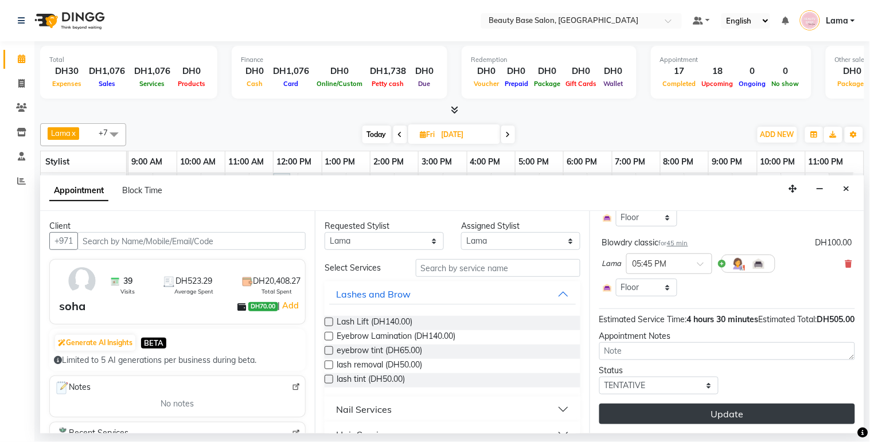
click at [760, 416] on button "Update" at bounding box center [727, 414] width 256 height 21
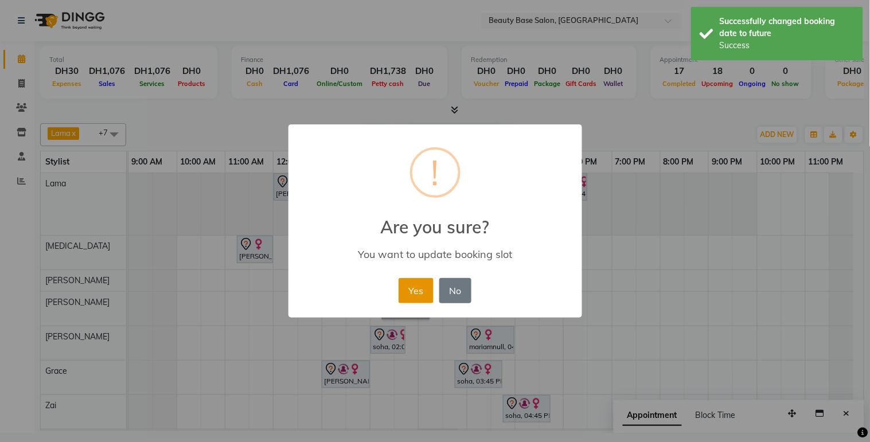
click at [414, 301] on button "Yes" at bounding box center [416, 290] width 35 height 25
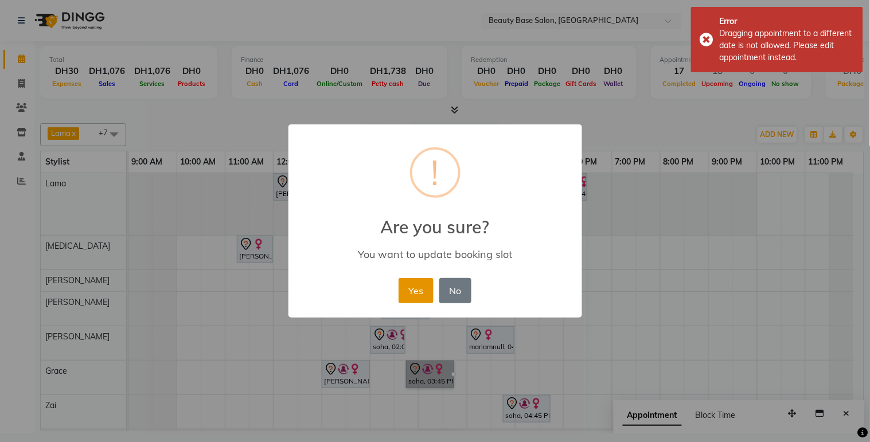
click at [431, 300] on button "Yes" at bounding box center [416, 290] width 35 height 25
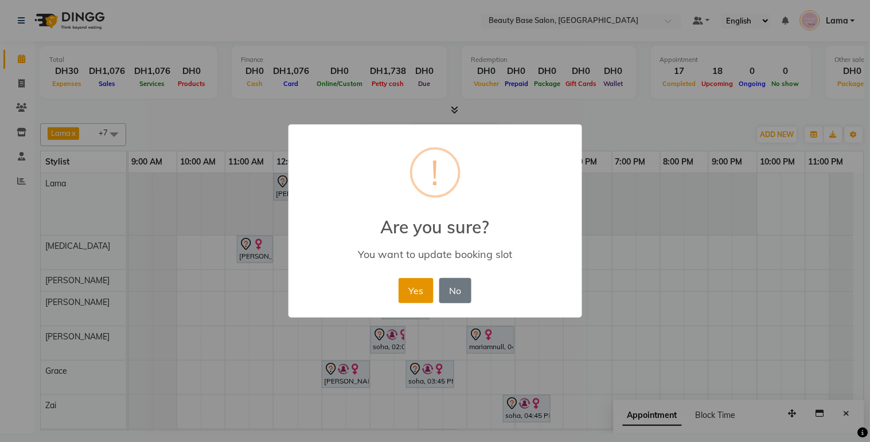
click at [406, 301] on button "Yes" at bounding box center [416, 290] width 35 height 25
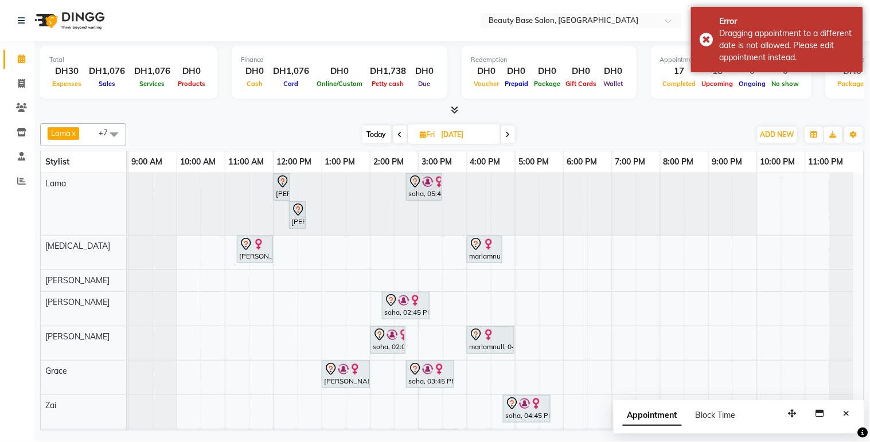
click at [396, 345] on div "soha, 02:00 PM-02:45 PM, full face" at bounding box center [388, 340] width 33 height 24
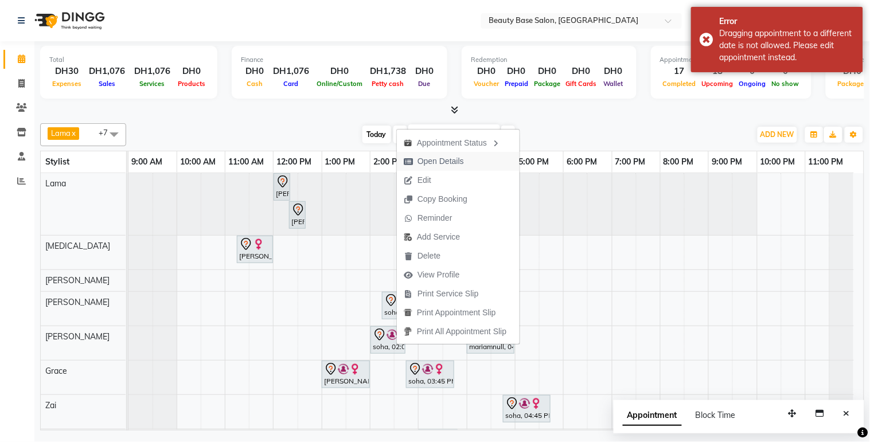
click at [466, 162] on span "Open Details" at bounding box center [434, 161] width 74 height 19
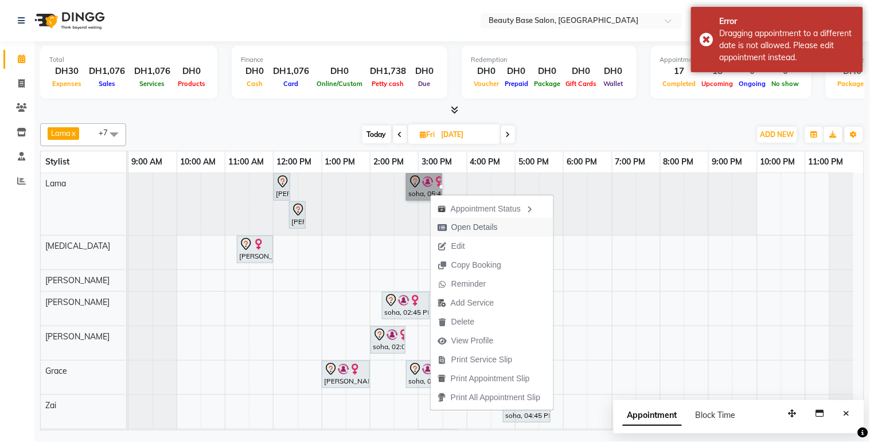
click at [467, 228] on span "Open Details" at bounding box center [474, 227] width 46 height 12
select select "7"
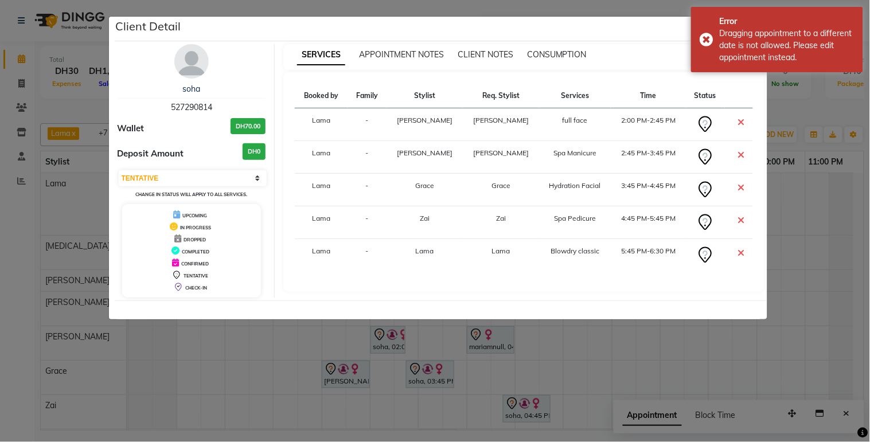
click at [613, 376] on ngb-modal-window "Client Detail soha 527290814 Wallet DH70.00 Deposit Amount DH0 Select CONFIRMED…" at bounding box center [435, 221] width 870 height 442
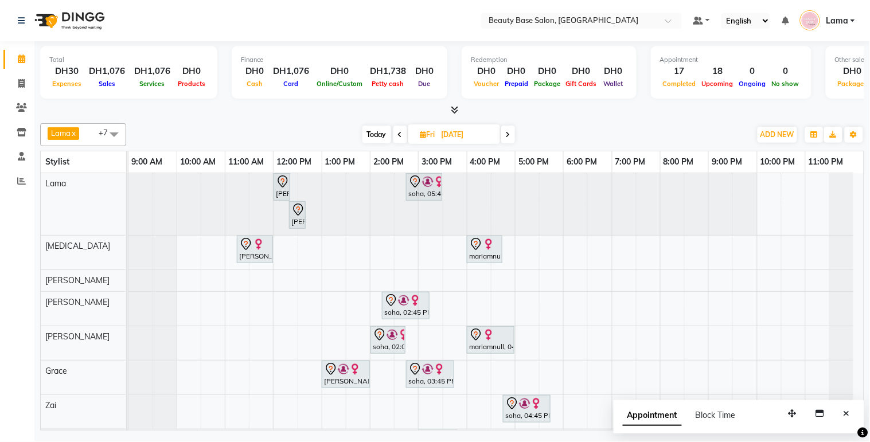
click at [400, 312] on div "soha, 02:45 PM-03:45 PM, Spa Manicure" at bounding box center [405, 306] width 45 height 24
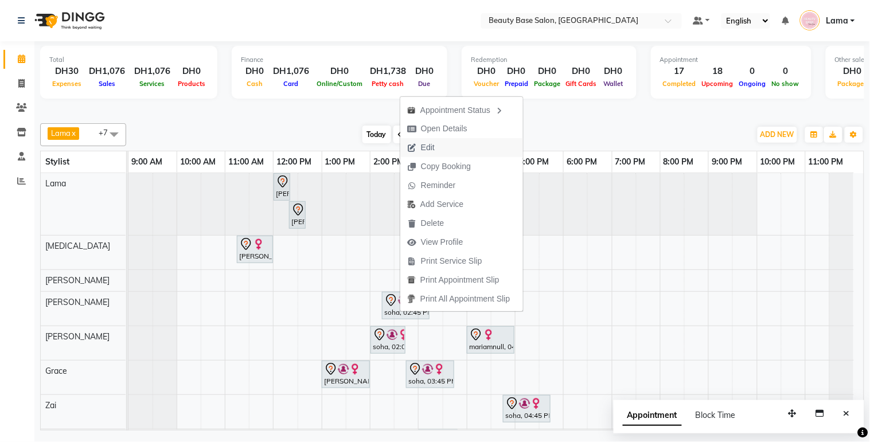
click at [465, 152] on button "Edit" at bounding box center [461, 147] width 123 height 19
select select "tentative"
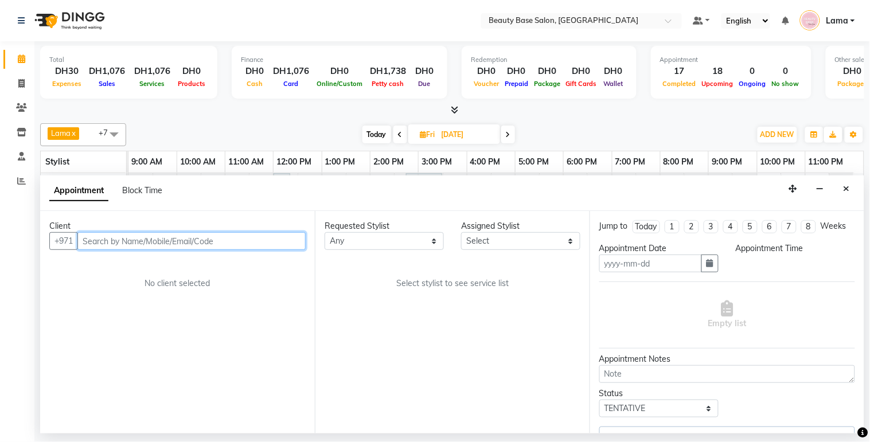
type input "[DATE]"
select select "13437"
select select "840"
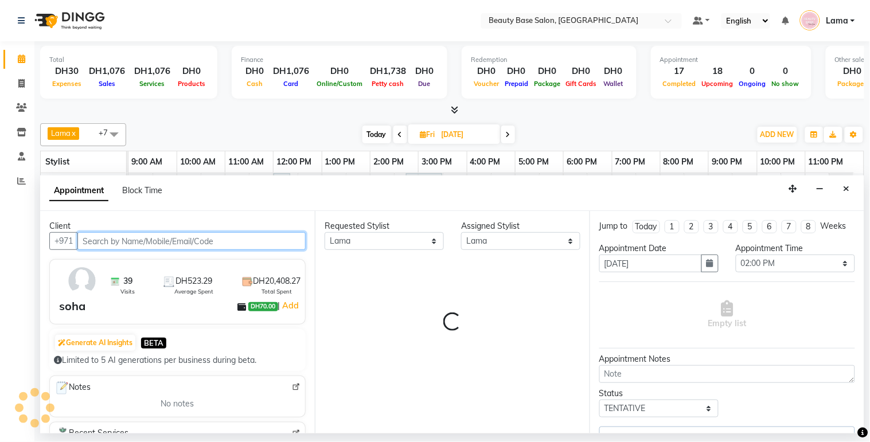
select select "1223"
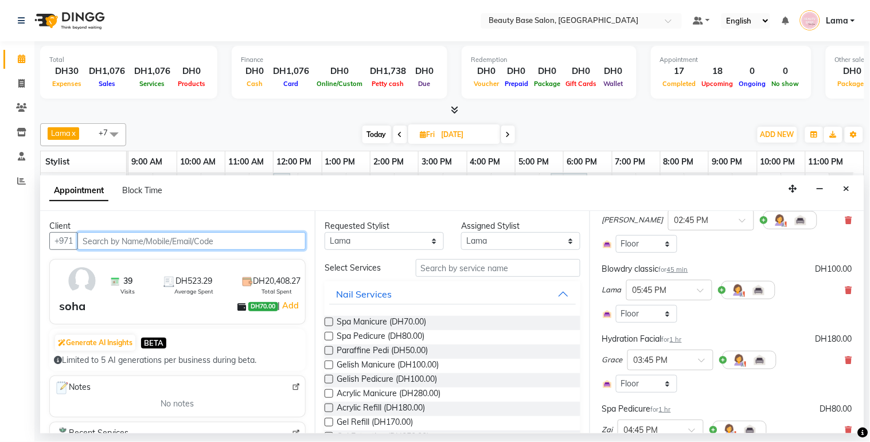
scroll to position [95, 0]
click at [654, 297] on input "text" at bounding box center [658, 291] width 50 height 12
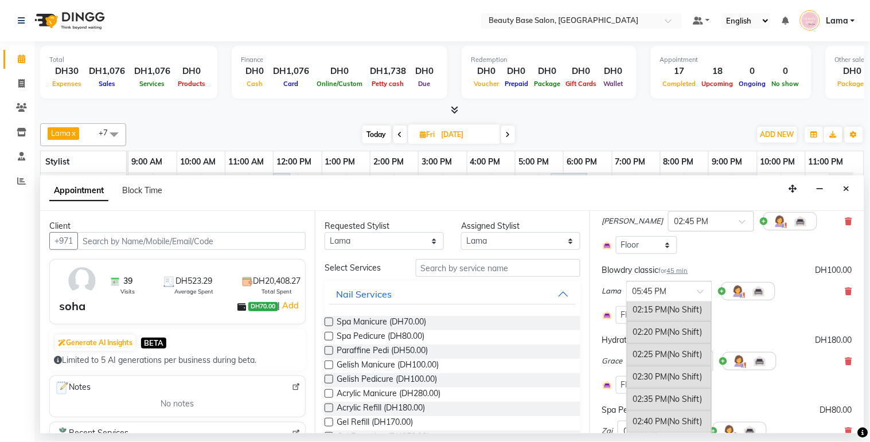
scroll to position [1138, 0]
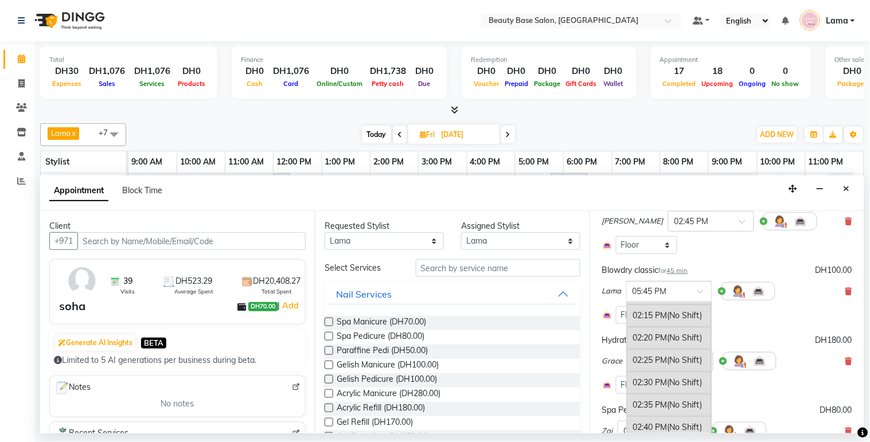
click at [659, 394] on div "02:30 PM (No Shift)" at bounding box center [669, 383] width 85 height 22
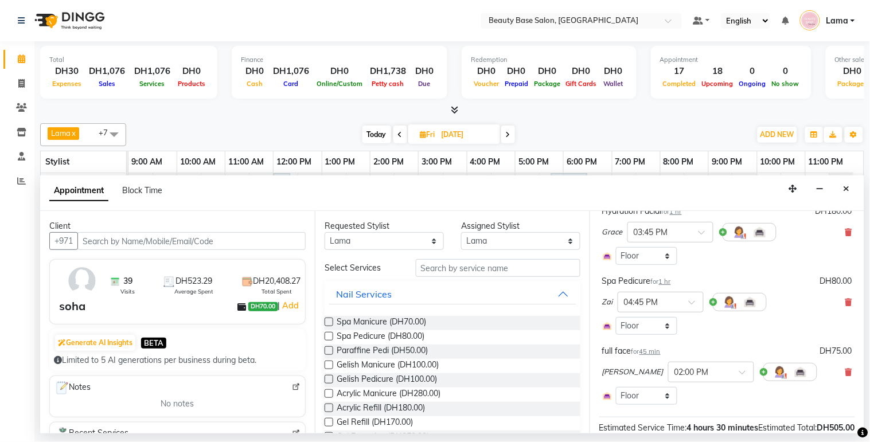
scroll to position [224, 0]
click at [649, 308] on input "text" at bounding box center [649, 302] width 50 height 12
click at [650, 413] on div "03:55 PM" at bounding box center [660, 413] width 85 height 21
click at [675, 378] on input "text" at bounding box center [700, 372] width 50 height 12
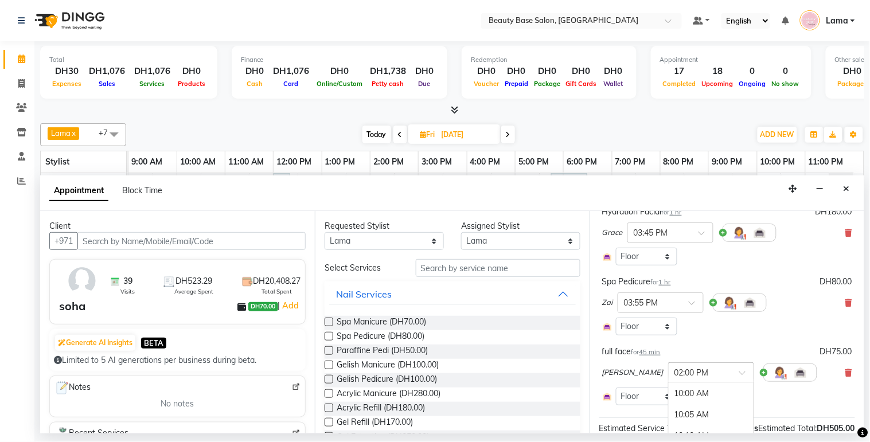
scroll to position [1018, 0]
click at [663, 238] on input "text" at bounding box center [659, 232] width 50 height 12
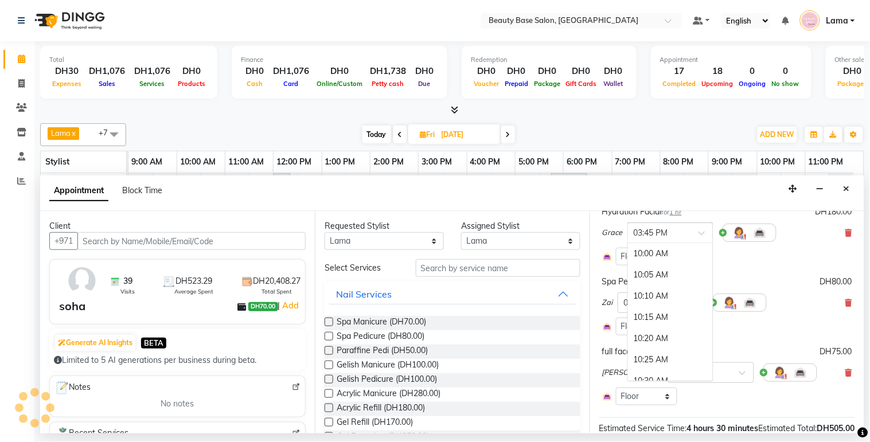
scroll to position [1478, 0]
click at [667, 307] on div "03:55 PM" at bounding box center [670, 296] width 85 height 21
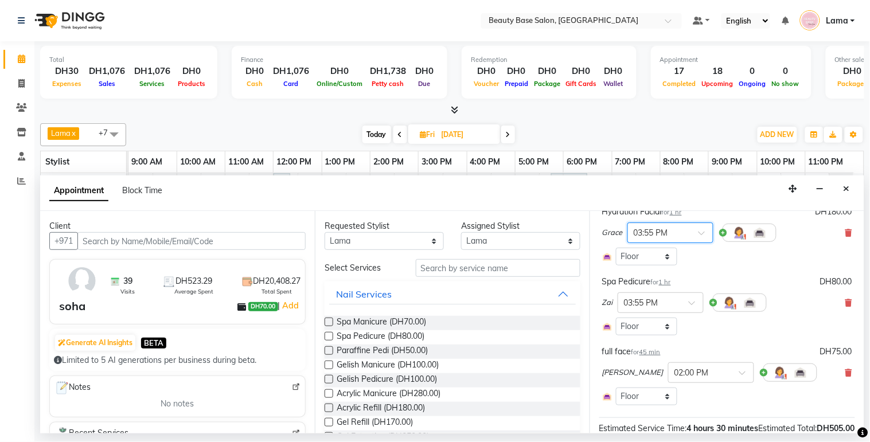
click at [677, 238] on input "text" at bounding box center [659, 232] width 50 height 12
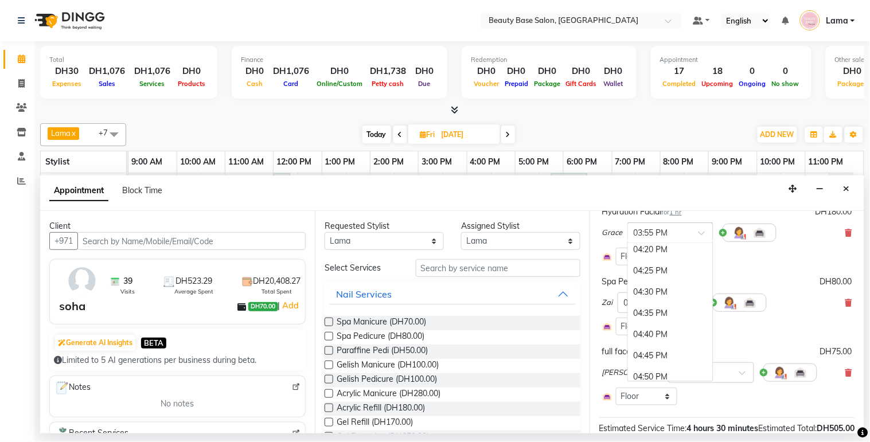
scroll to position [1631, 0]
click at [651, 366] on div "04:45 PM" at bounding box center [670, 355] width 85 height 21
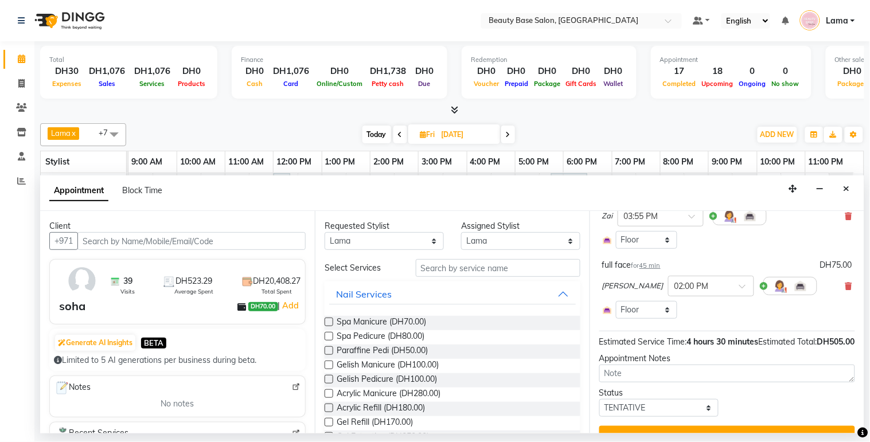
scroll to position [356, 0]
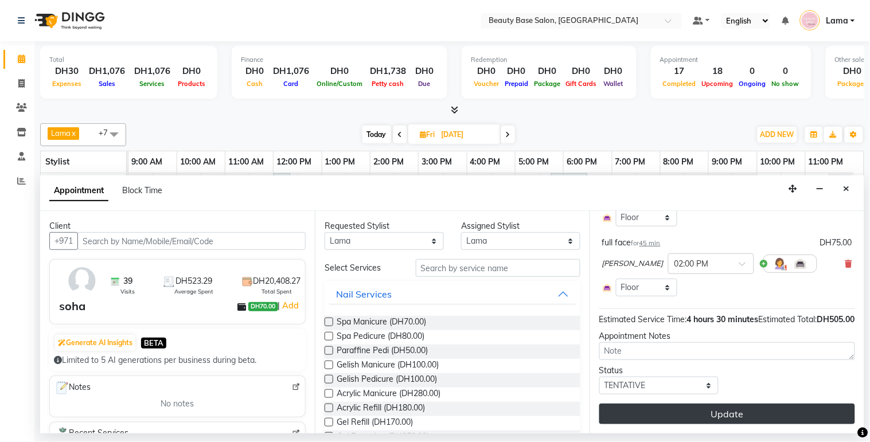
click at [762, 423] on button "Update" at bounding box center [727, 414] width 256 height 21
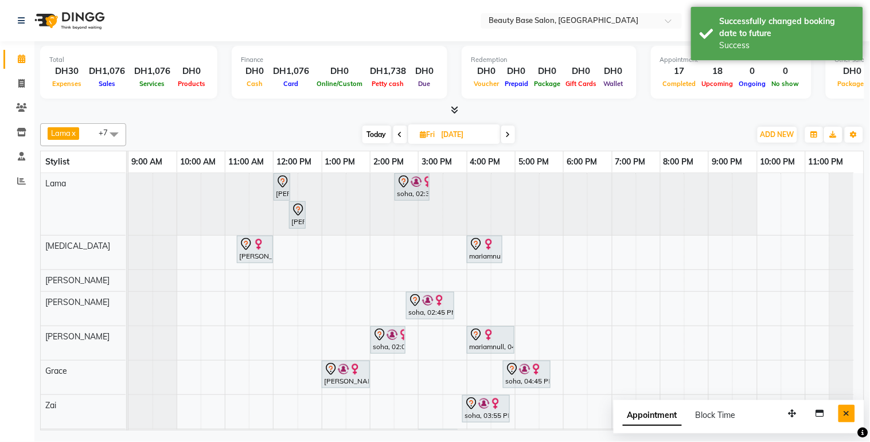
click at [851, 418] on button "Close" at bounding box center [847, 414] width 17 height 18
click at [417, 192] on div "soha, 02:30 PM-03:15 PM, Blowdry classic" at bounding box center [412, 187] width 33 height 24
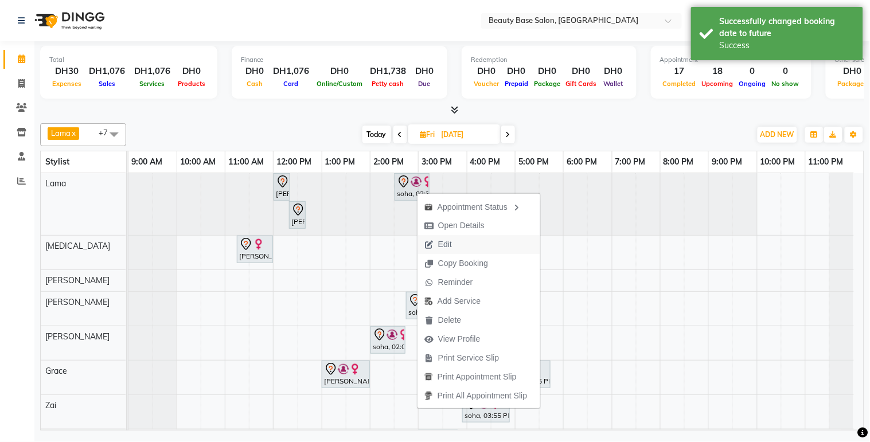
click at [465, 245] on button "Edit" at bounding box center [479, 244] width 123 height 19
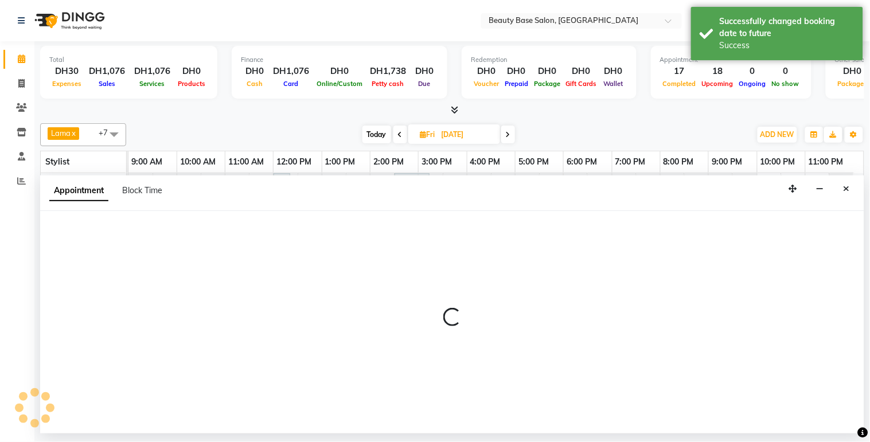
select select "tentative"
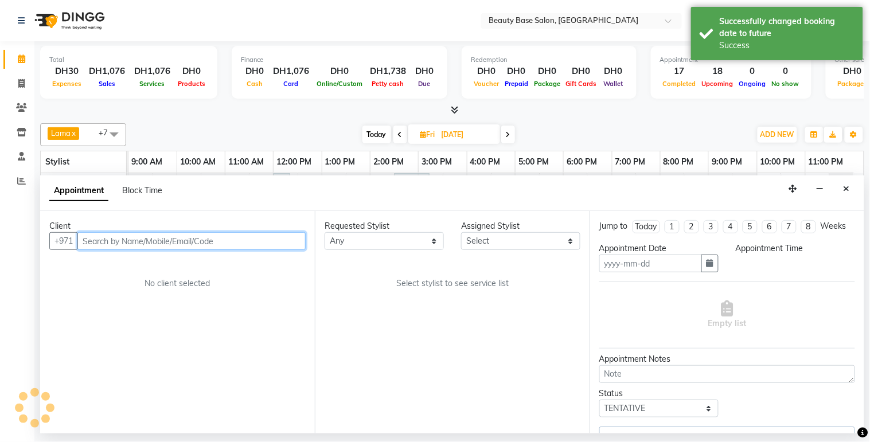
type input "[DATE]"
select select "840"
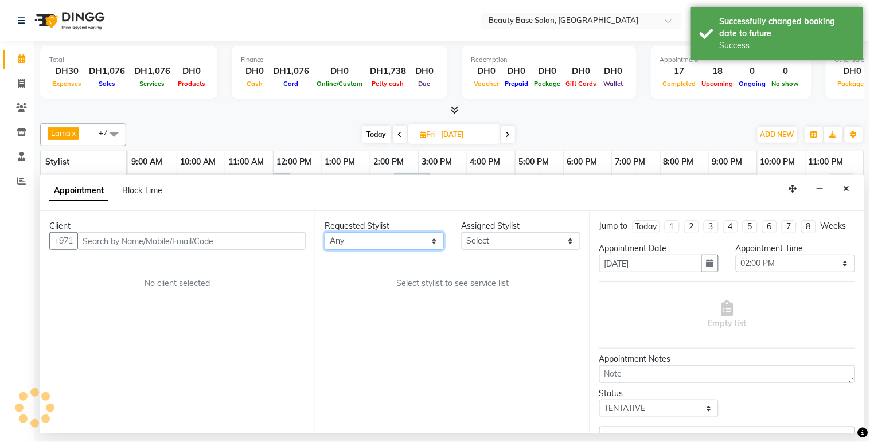
click at [411, 244] on select "Any [PERSON_NAME] [PERSON_NAME] [PERSON_NAME] [PERSON_NAME] [PERSON_NAME] [MEDI…" at bounding box center [384, 241] width 119 height 18
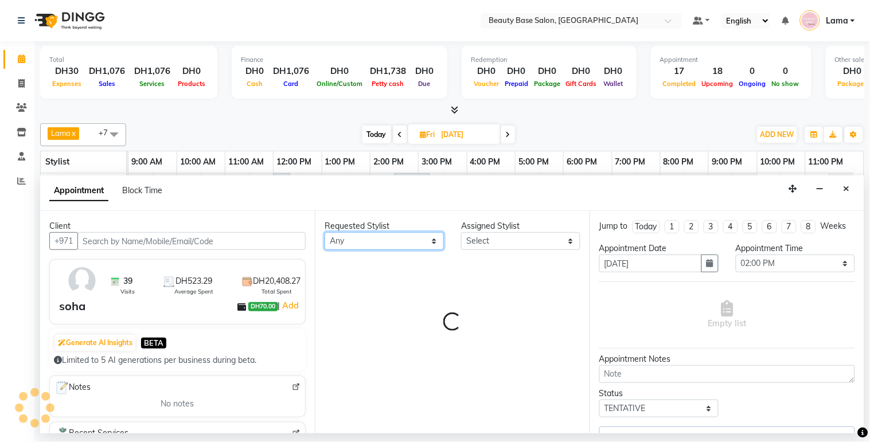
select select "54542"
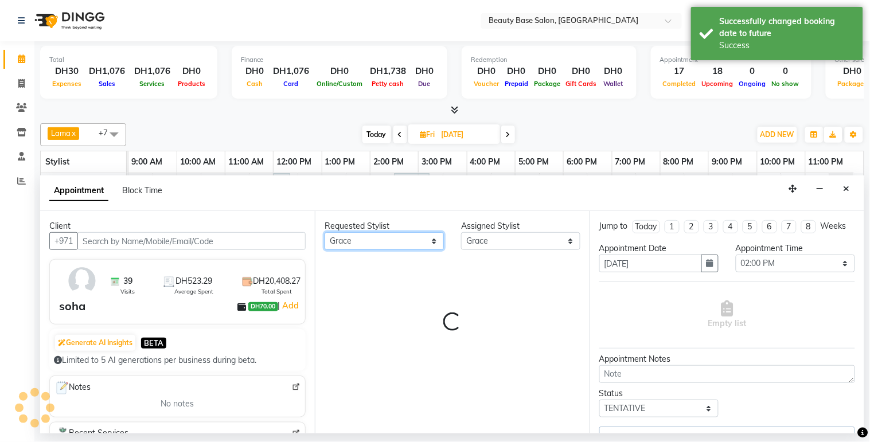
select select "1223"
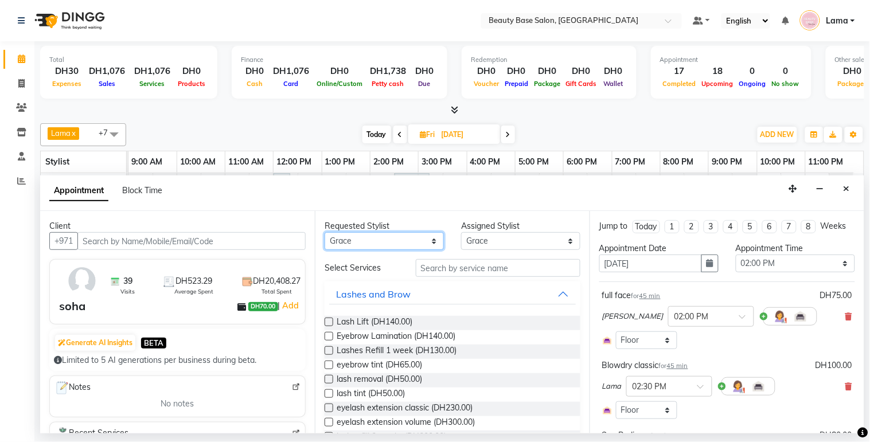
select select "13437"
click at [325, 232] on select "Any [PERSON_NAME] [PERSON_NAME] [PERSON_NAME] [PERSON_NAME] [PERSON_NAME] [MEDI…" at bounding box center [384, 241] width 119 height 18
select select "13437"
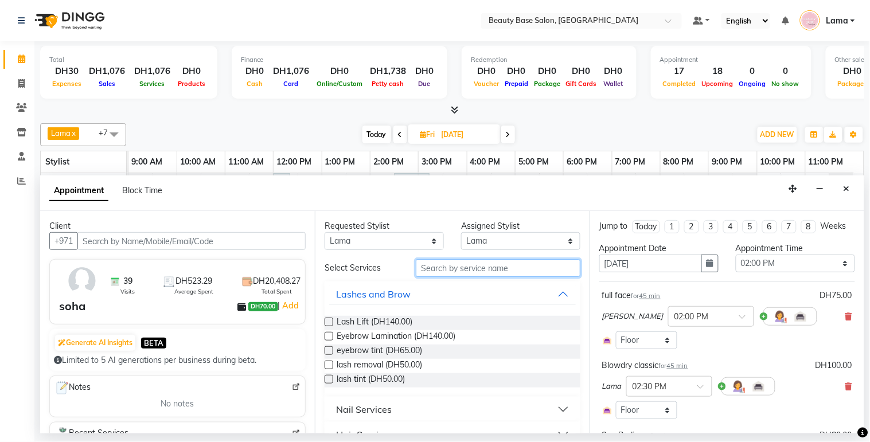
click at [451, 267] on input "text" at bounding box center [498, 268] width 165 height 18
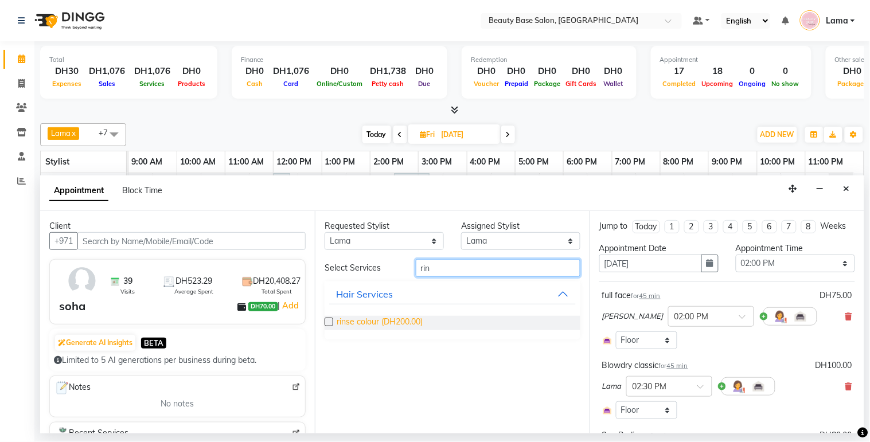
type input "rin"
click at [397, 322] on span "rinse colour (DH200.00)" at bounding box center [380, 323] width 86 height 14
checkbox input "false"
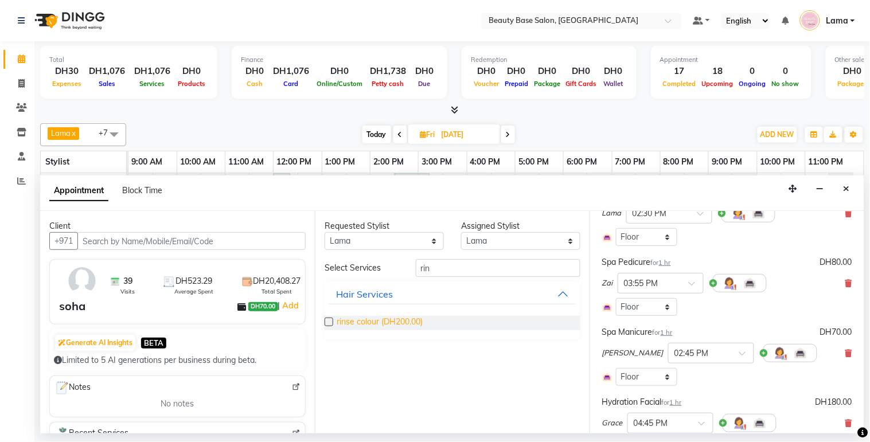
scroll to position [408, 0]
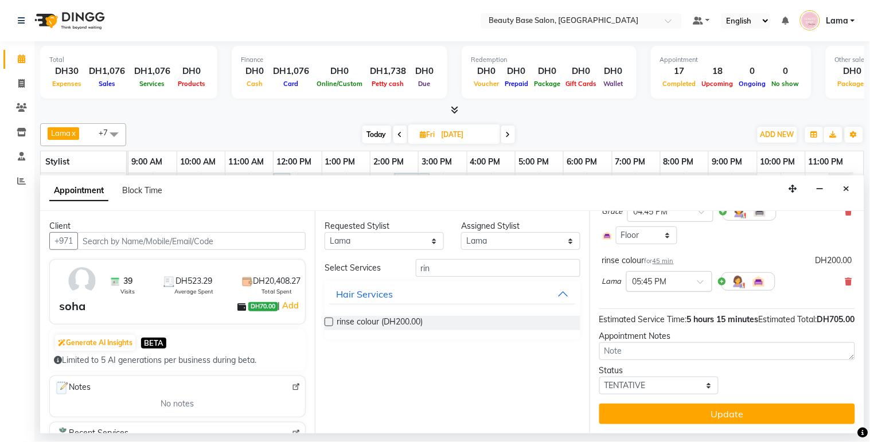
click at [672, 275] on input "text" at bounding box center [658, 281] width 50 height 12
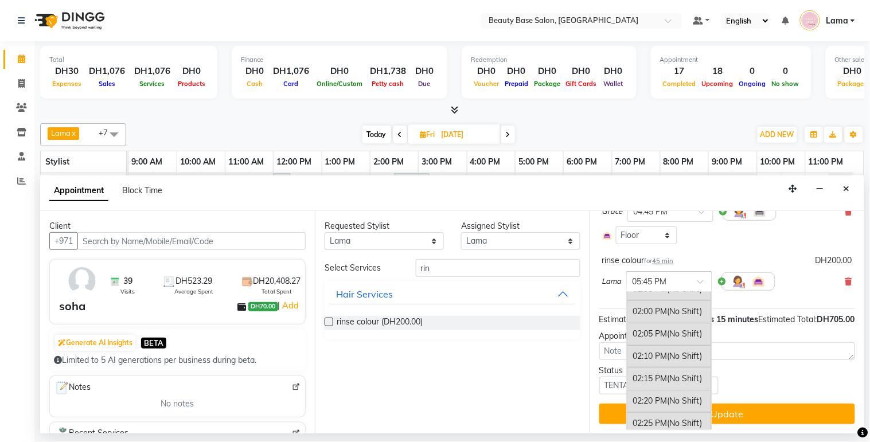
scroll to position [1058, 0]
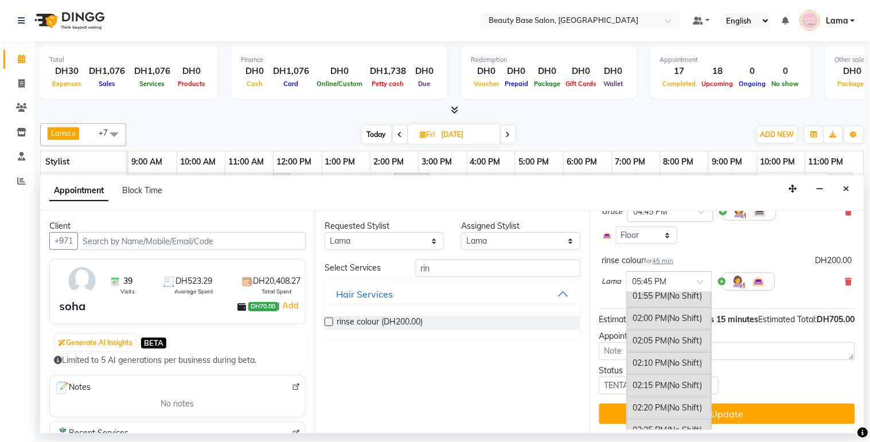
click at [669, 313] on div "02:00 PM (No Shift)" at bounding box center [669, 318] width 85 height 22
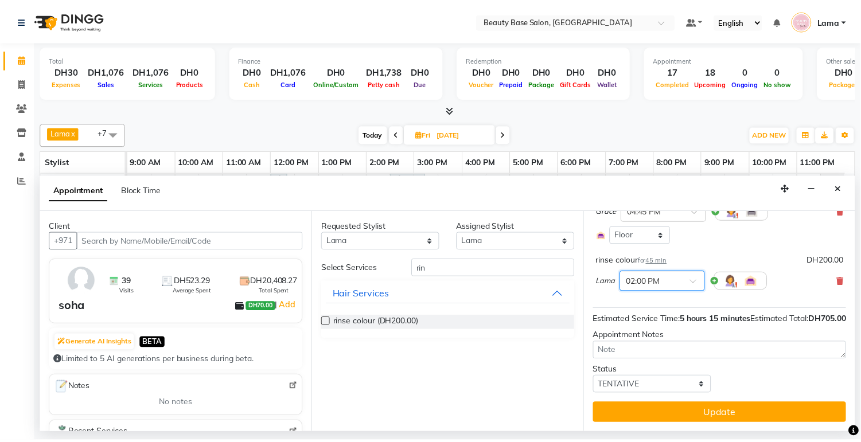
scroll to position [420, 0]
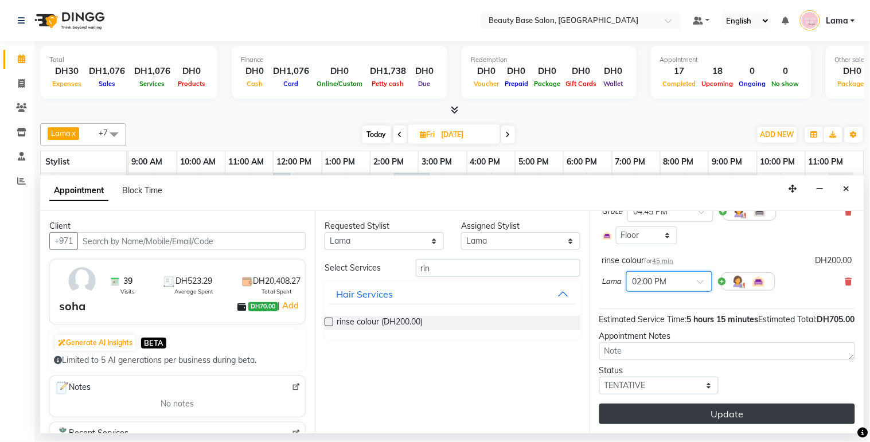
click at [753, 419] on button "Update" at bounding box center [727, 414] width 256 height 21
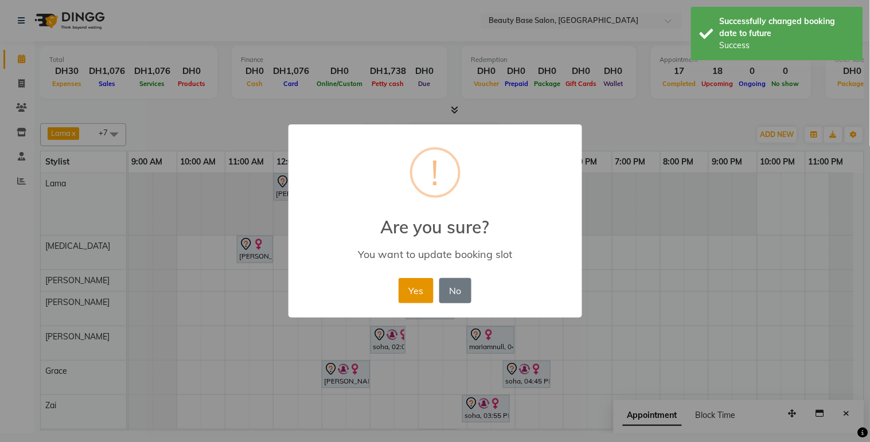
click at [423, 289] on button "Yes" at bounding box center [416, 290] width 35 height 25
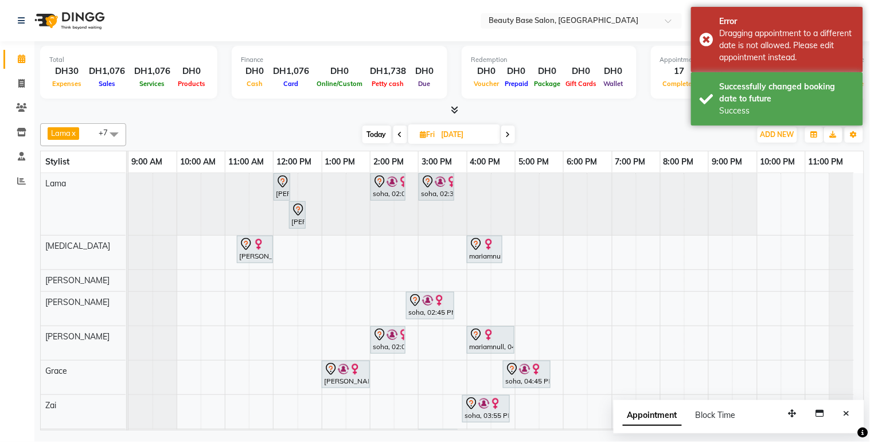
click at [398, 139] on span at bounding box center [401, 135] width 14 height 18
type input "[DATE]"
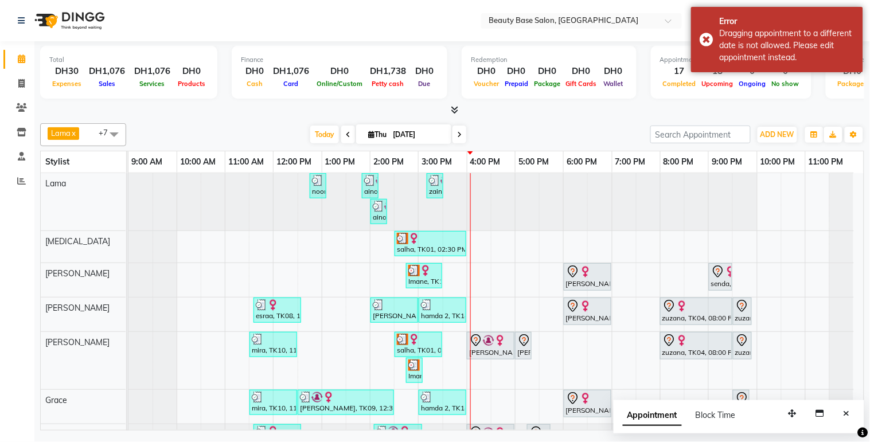
click at [420, 279] on div "Imane, TK15, 02:45 PM-03:30 PM, Blowdry classic" at bounding box center [424, 276] width 34 height 22
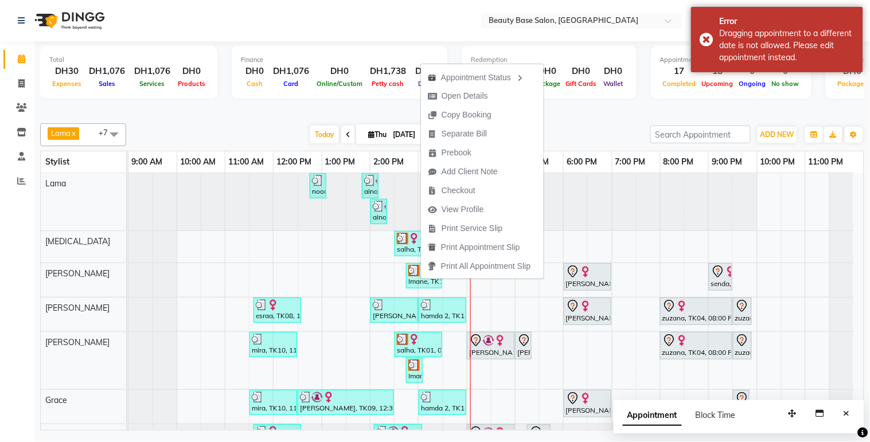
click at [403, 244] on div "salha, TK01, 02:30 PM-04:00 PM, Blowdry Wavy" at bounding box center [430, 244] width 69 height 22
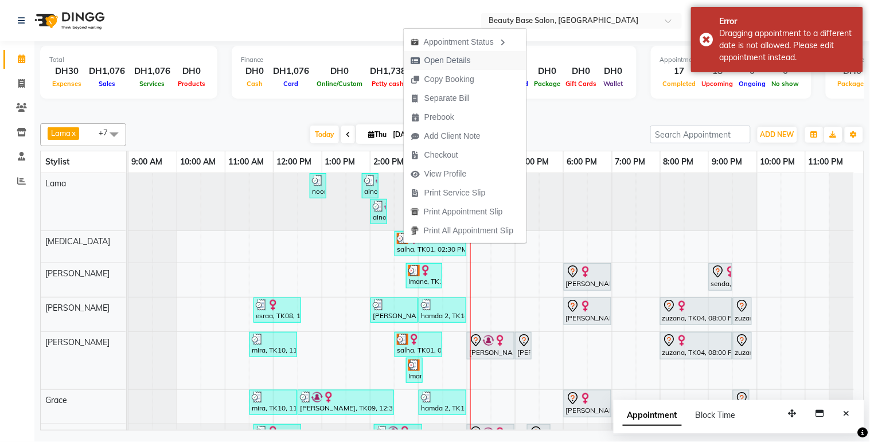
click at [482, 60] on button "Open Details" at bounding box center [465, 60] width 123 height 19
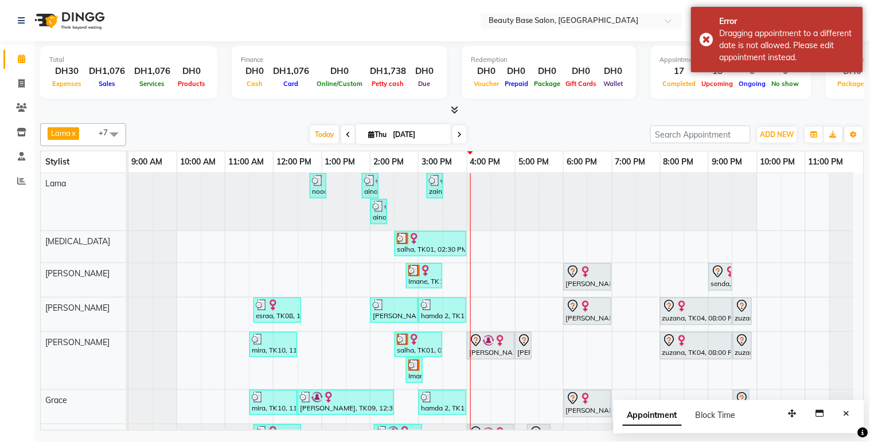
click at [438, 239] on div at bounding box center [430, 238] width 67 height 11
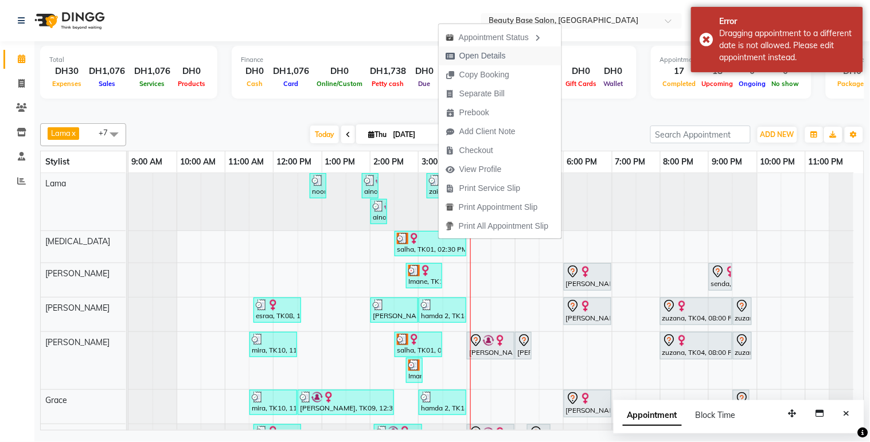
click at [513, 54] on button "Open Details" at bounding box center [500, 55] width 123 height 19
select select "3"
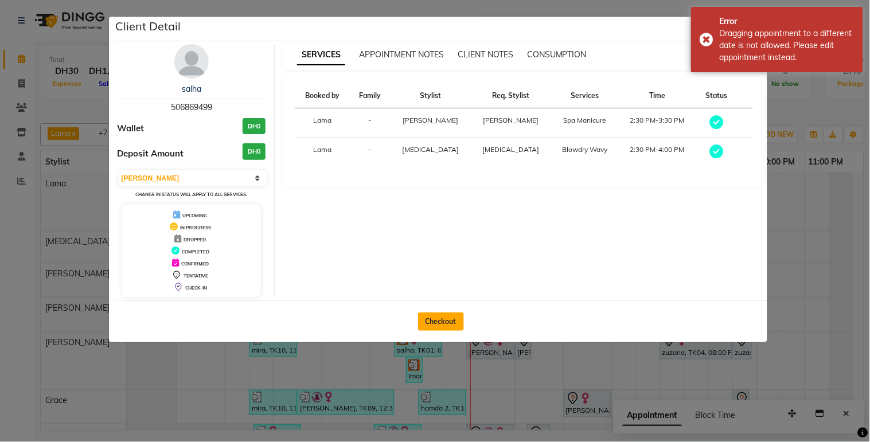
click at [438, 325] on button "Checkout" at bounding box center [441, 322] width 46 height 18
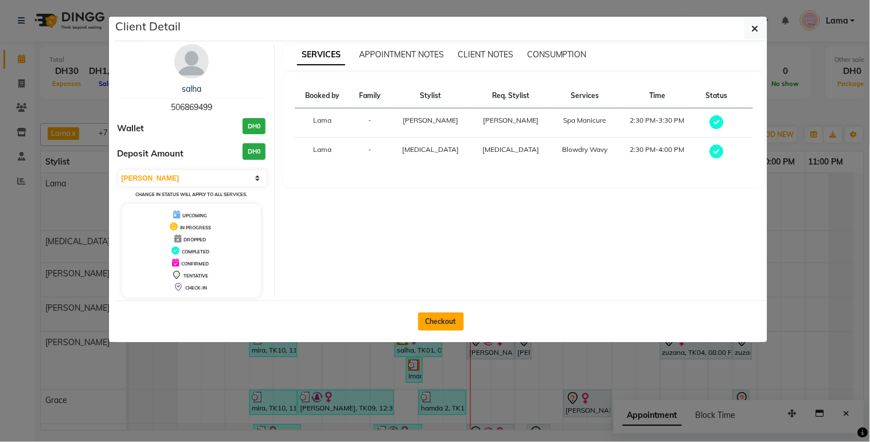
select select "service"
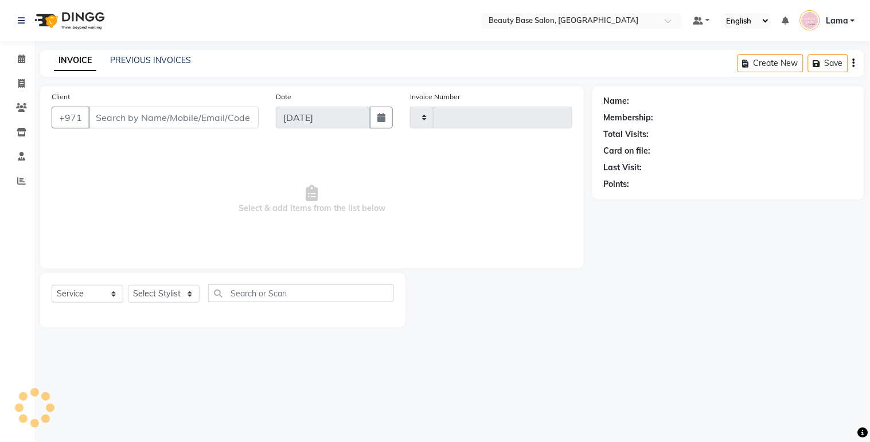
type input "2072"
select select "813"
type input "506869499"
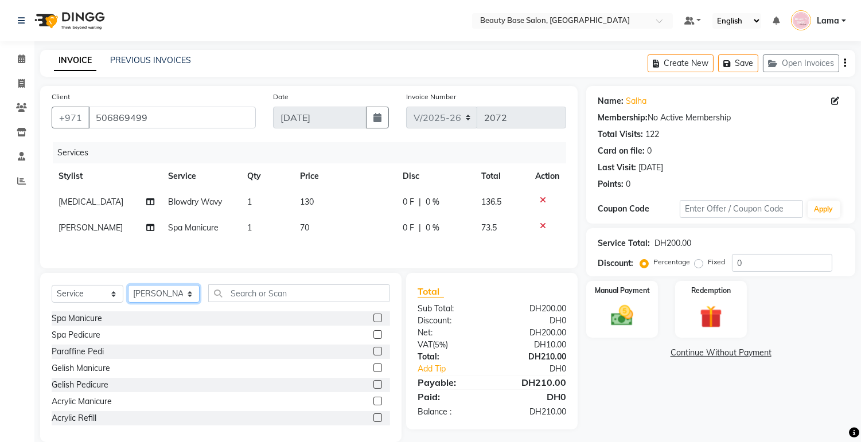
click at [180, 301] on select "Select Stylist Accounts [PERSON_NAME] [PERSON_NAME] [PERSON_NAME] Burula Ghizla…" at bounding box center [164, 294] width 72 height 18
select select "31342"
click at [128, 288] on select "Select Stylist Accounts [PERSON_NAME] [PERSON_NAME] [PERSON_NAME] Burula Ghizla…" at bounding box center [164, 294] width 72 height 18
click at [260, 299] on input "text" at bounding box center [299, 294] width 182 height 18
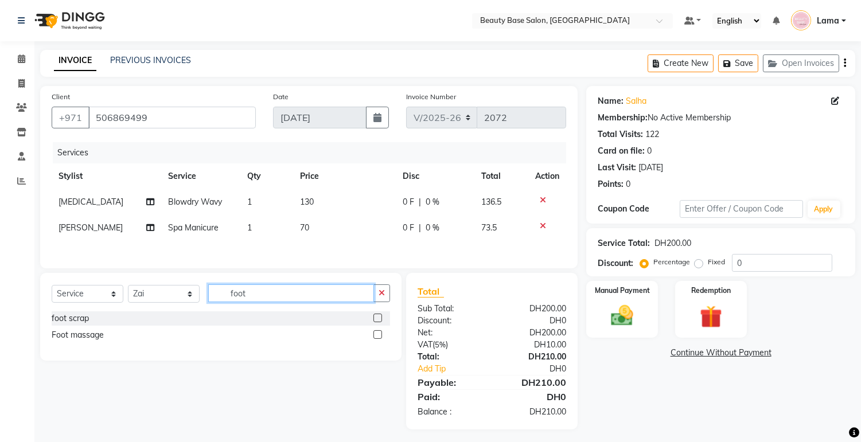
type input "foot"
click at [377, 339] on label at bounding box center [377, 334] width 9 height 9
click at [377, 339] on input "checkbox" at bounding box center [376, 335] width 7 height 7
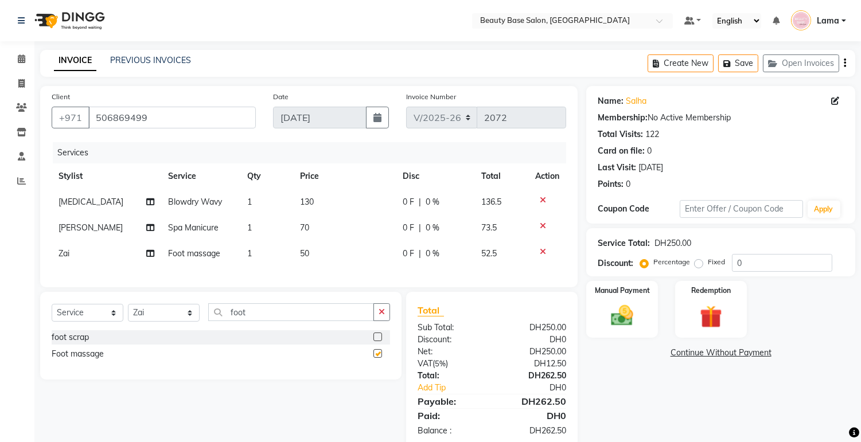
checkbox input "false"
click at [710, 266] on label "Fixed" at bounding box center [716, 262] width 17 height 10
click at [705, 266] on input "Fixed" at bounding box center [701, 262] width 8 height 8
radio input "true"
click at [628, 324] on img at bounding box center [622, 316] width 38 height 27
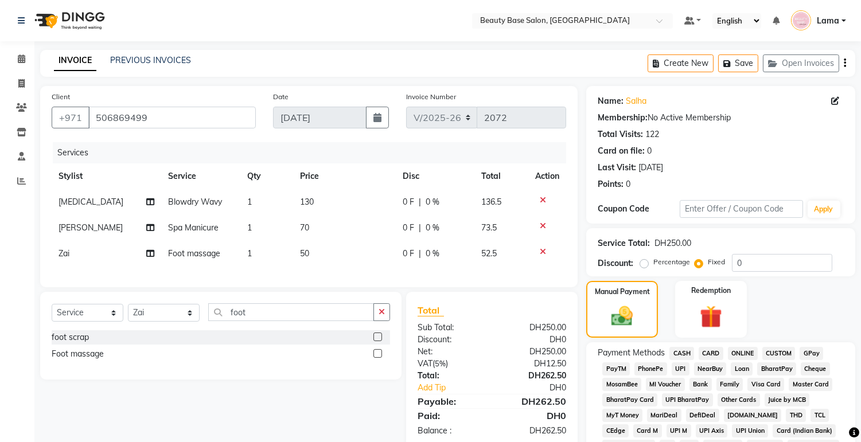
click at [720, 353] on span "CARD" at bounding box center [711, 353] width 25 height 13
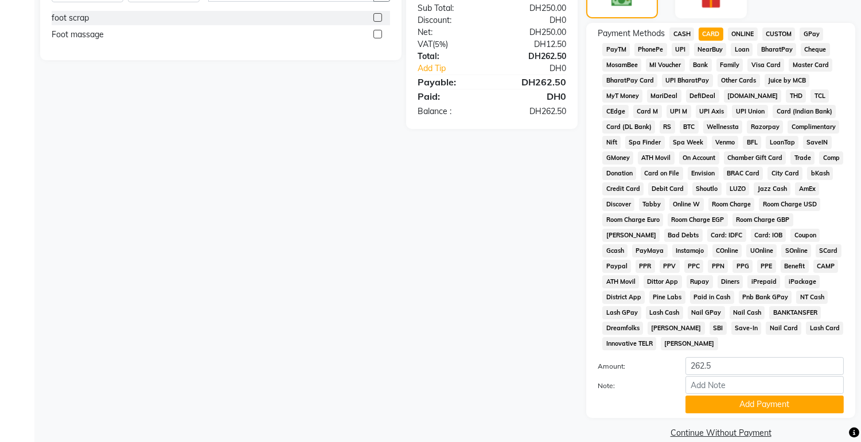
scroll to position [322, 0]
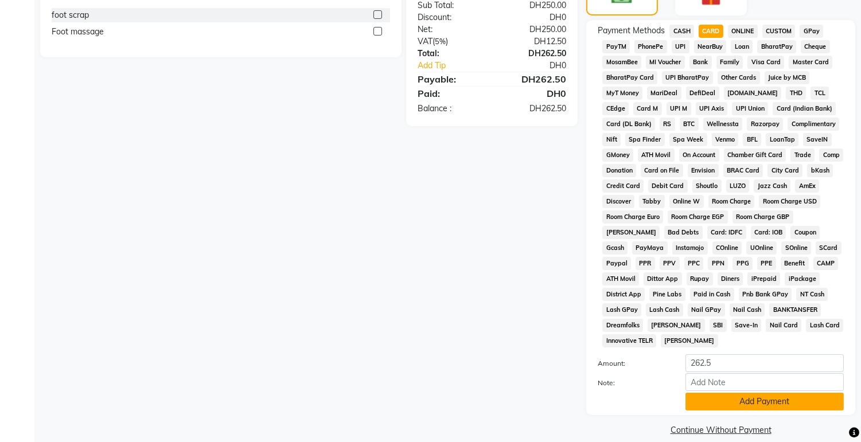
click at [758, 411] on button "Add Payment" at bounding box center [765, 402] width 158 height 18
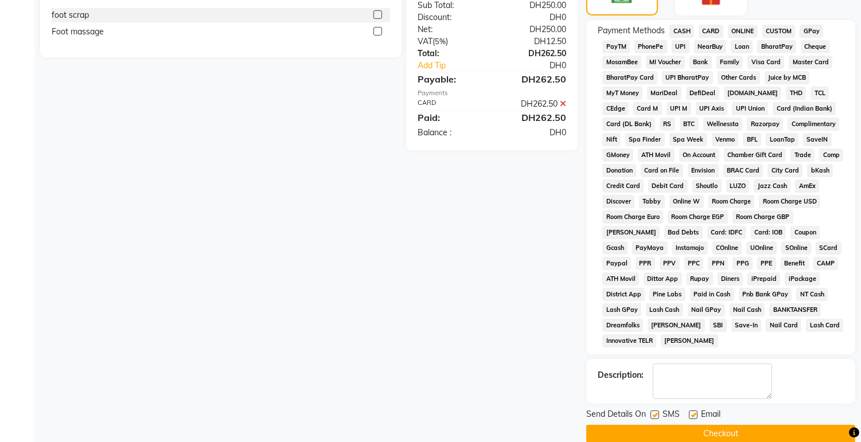
click at [774, 435] on button "Checkout" at bounding box center [720, 434] width 269 height 18
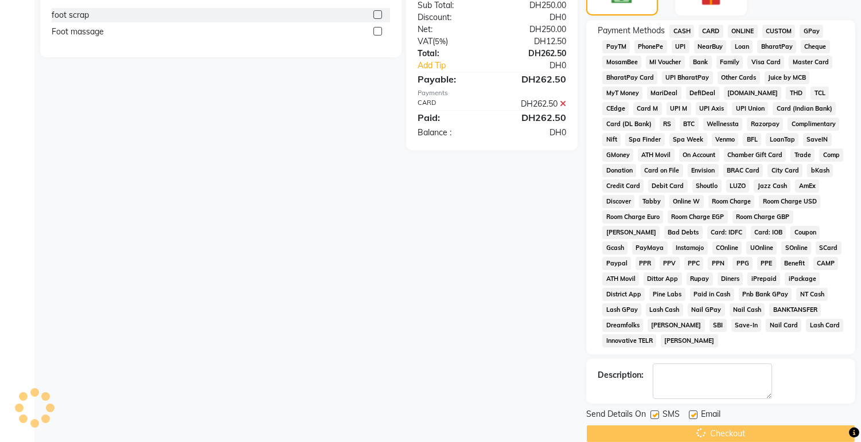
scroll to position [342, 0]
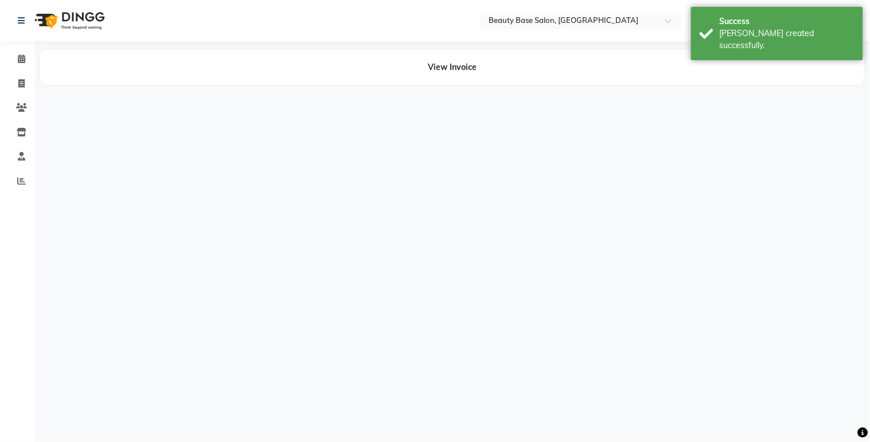
click at [757, 420] on div "Select Location × Beauty Base Salon, [GEOGRAPHIC_DATA] Default Panel My Panel E…" at bounding box center [435, 221] width 870 height 442
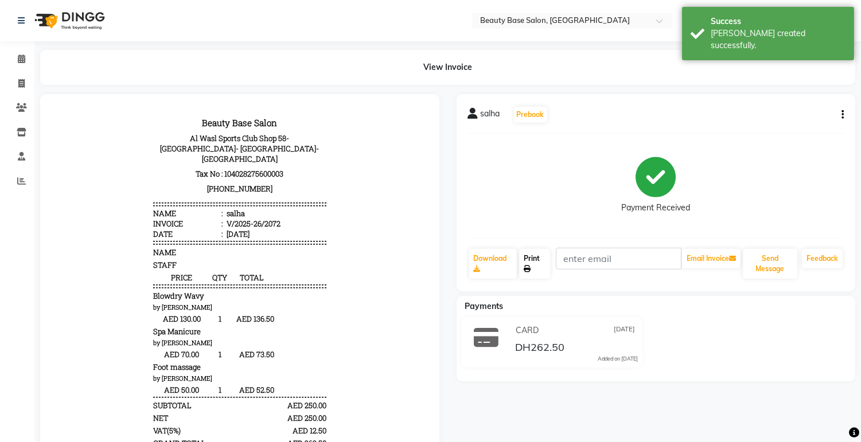
click at [536, 261] on link "Print" at bounding box center [534, 264] width 31 height 30
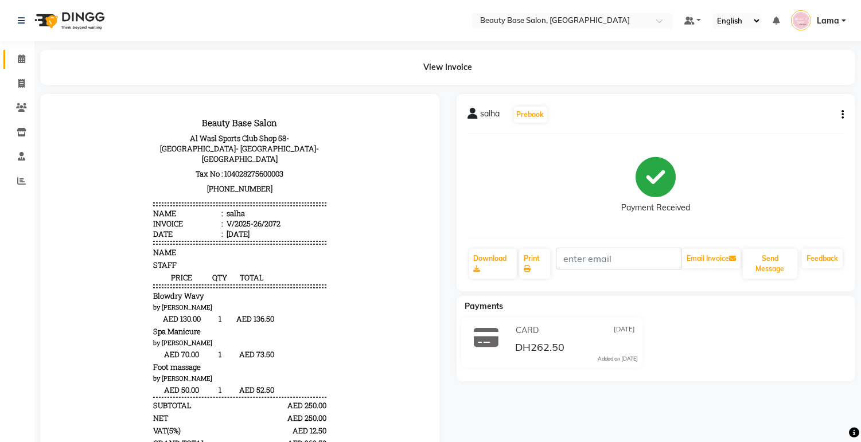
click at [25, 60] on span at bounding box center [21, 59] width 20 height 13
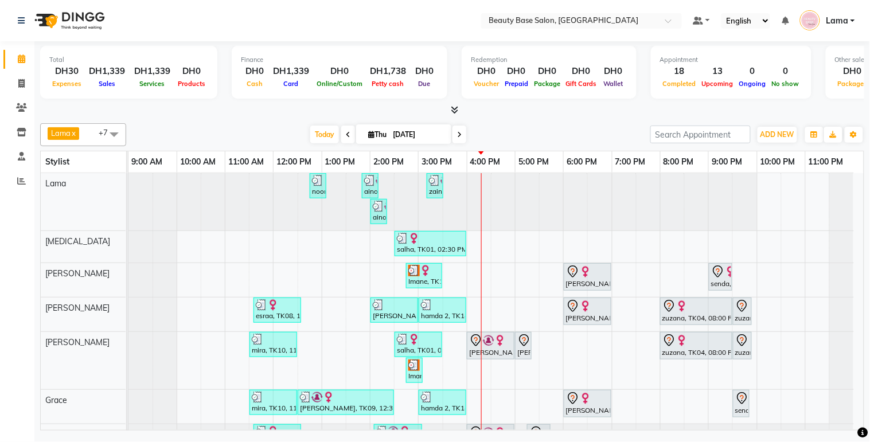
click at [492, 357] on div "[PERSON_NAME], TK03, 04:00 PM-05:00 PM, Gelish Manicure" at bounding box center [490, 346] width 45 height 24
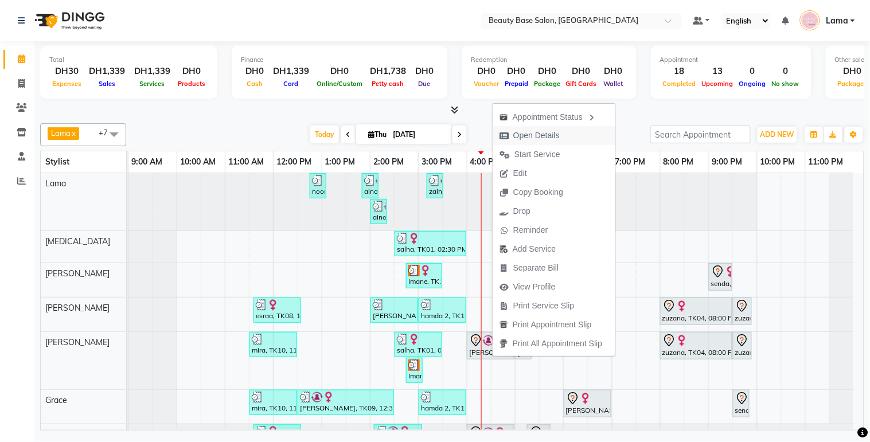
click at [566, 139] on span "Open Details" at bounding box center [530, 135] width 74 height 19
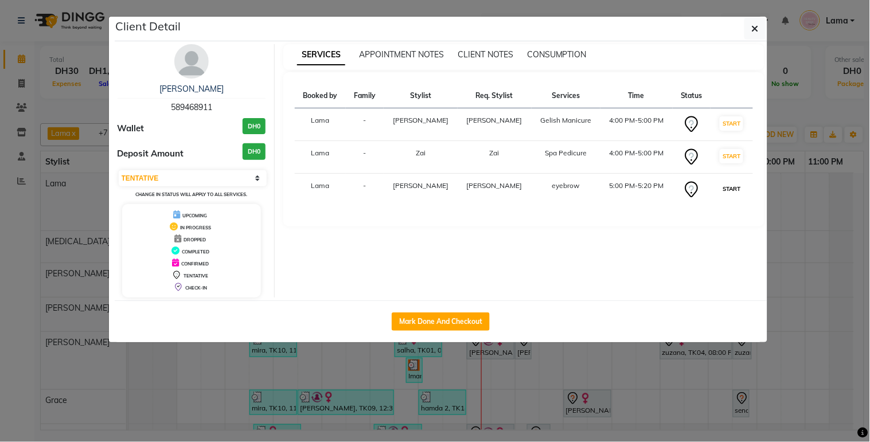
click at [723, 190] on button "START" at bounding box center [732, 189] width 24 height 14
click at [731, 155] on button "START" at bounding box center [732, 156] width 24 height 14
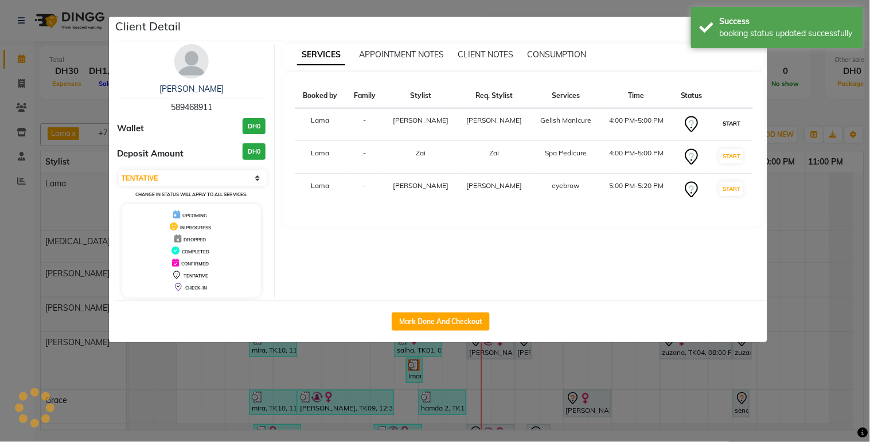
click at [732, 123] on button "START" at bounding box center [732, 123] width 24 height 14
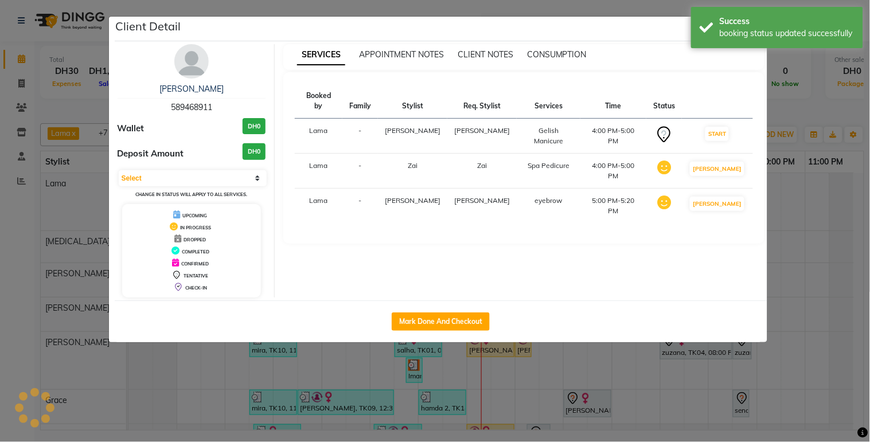
select select "1"
click at [824, 262] on ngb-modal-window "Client Detail [PERSON_NAME] 589468911 Wallet DH0 Deposit Amount DH0 Select IN S…" at bounding box center [435, 221] width 870 height 442
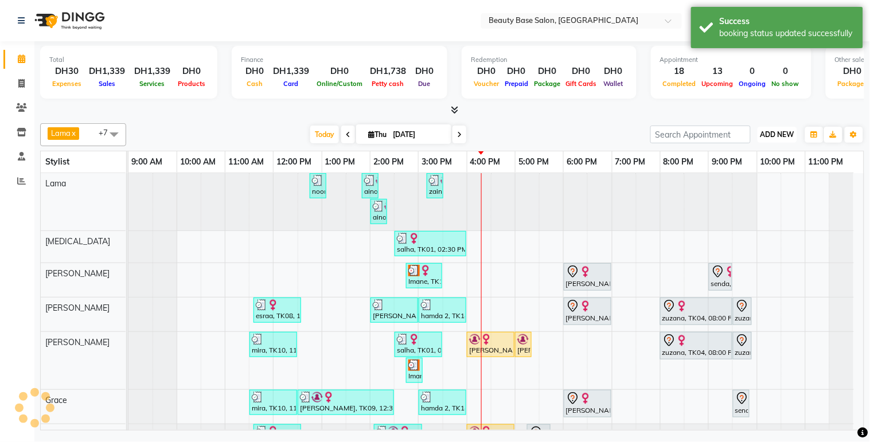
click at [781, 136] on span "ADD NEW" at bounding box center [778, 134] width 34 height 9
click at [767, 152] on button "Add Appointment" at bounding box center [752, 156] width 91 height 15
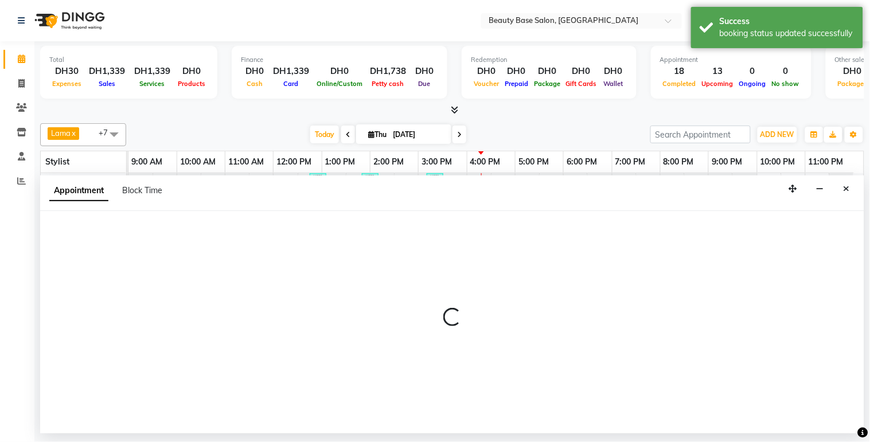
select select "tentative"
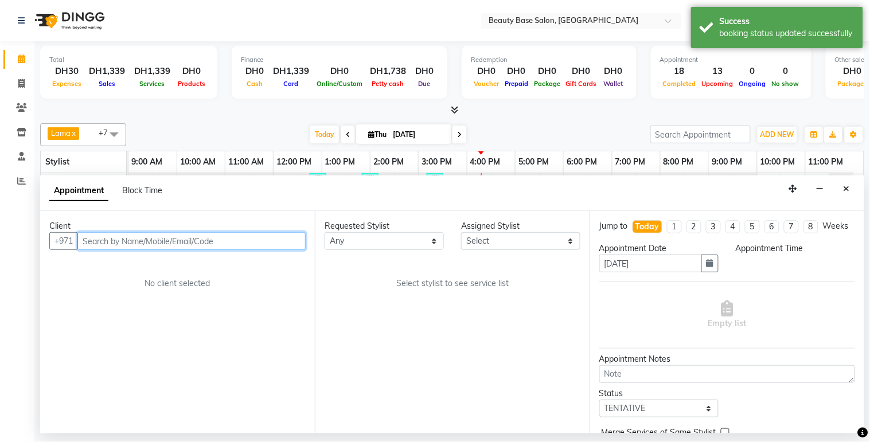
select select "600"
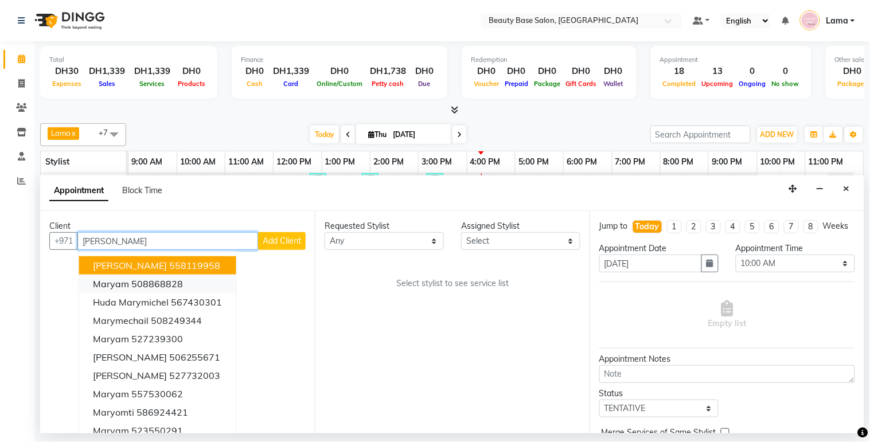
click at [179, 284] on ngb-highlight "508868828" at bounding box center [157, 283] width 52 height 11
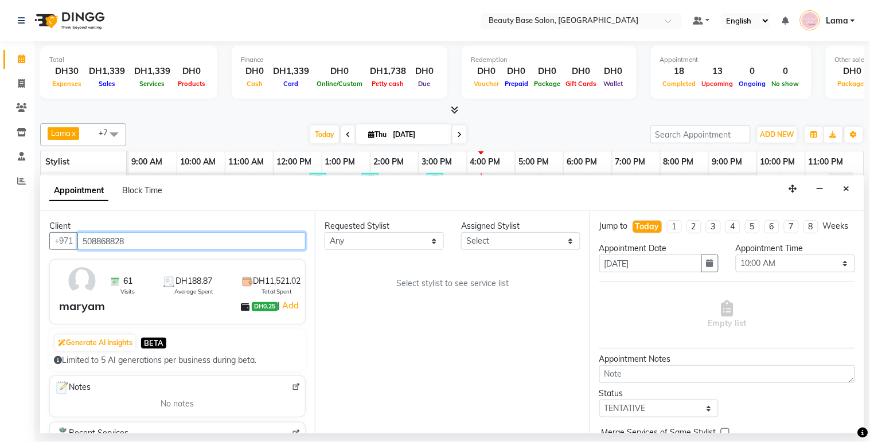
type input "508868828"
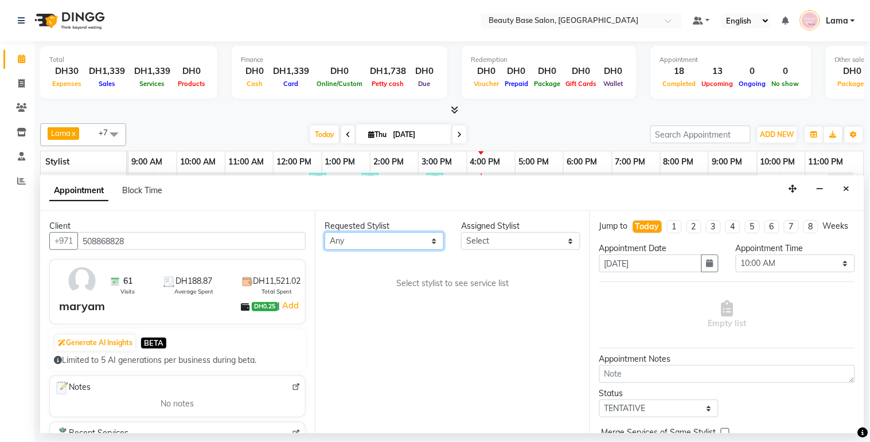
click at [437, 246] on select "Any [PERSON_NAME] [PERSON_NAME] [PERSON_NAME] [PERSON_NAME] [PERSON_NAME] [MEDI…" at bounding box center [384, 241] width 119 height 18
select select "54542"
click at [325, 232] on select "Any [PERSON_NAME] [PERSON_NAME] [PERSON_NAME] [PERSON_NAME] [PERSON_NAME] [MEDI…" at bounding box center [384, 241] width 119 height 18
select select "54542"
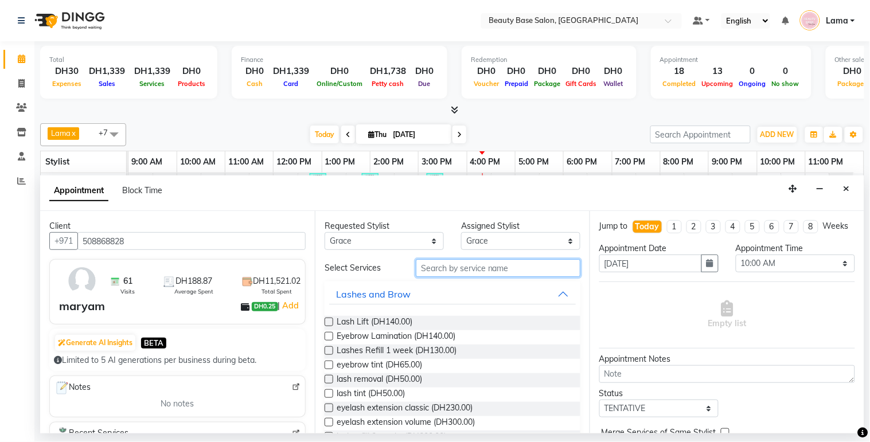
click at [449, 266] on input "text" at bounding box center [498, 268] width 165 height 18
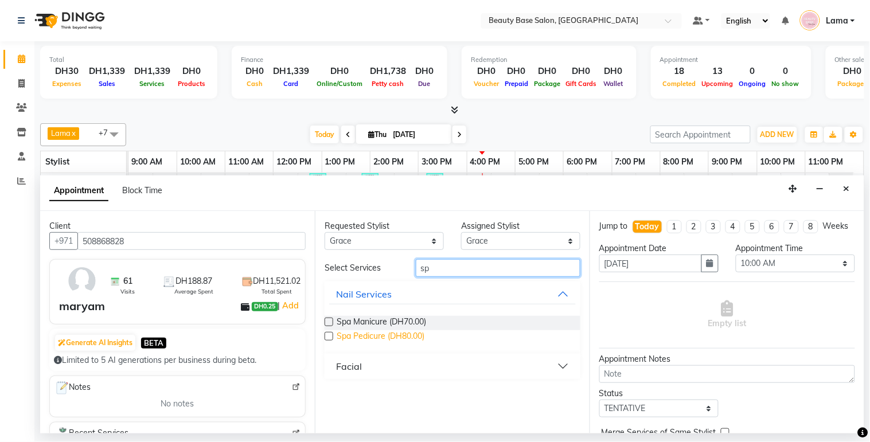
type input "sp"
click at [380, 340] on span "Spa Pedicure (DH80.00)" at bounding box center [381, 337] width 88 height 14
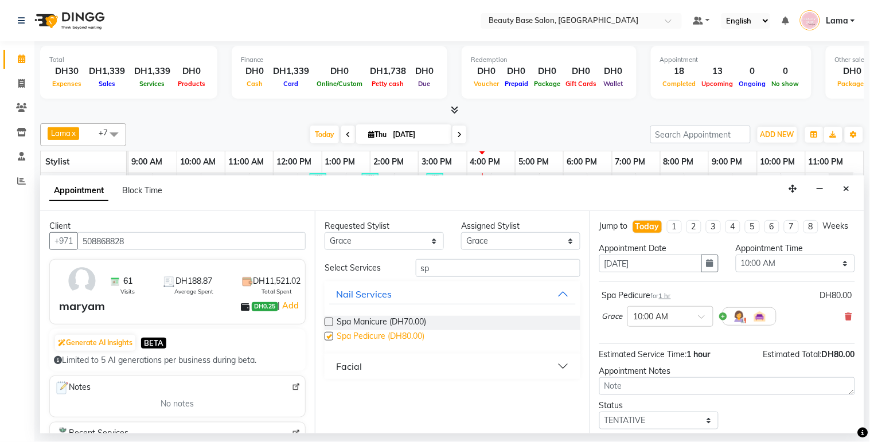
checkbox input "false"
click at [403, 236] on select "Any [PERSON_NAME] [PERSON_NAME] [PERSON_NAME] [PERSON_NAME] [PERSON_NAME] [MEDI…" at bounding box center [384, 241] width 119 height 18
select select "31342"
click at [325, 232] on select "Any [PERSON_NAME] [PERSON_NAME] [PERSON_NAME] [PERSON_NAME] [PERSON_NAME] [MEDI…" at bounding box center [384, 241] width 119 height 18
select select "31342"
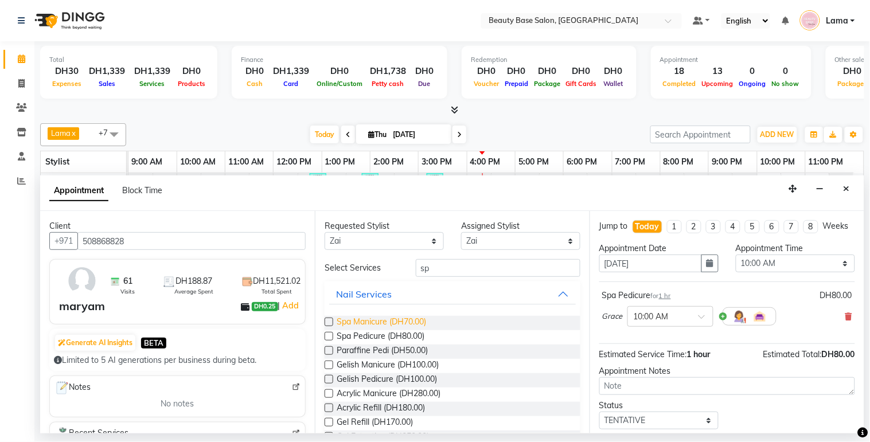
click at [406, 323] on span "Spa Manicure (DH70.00)" at bounding box center [381, 323] width 89 height 14
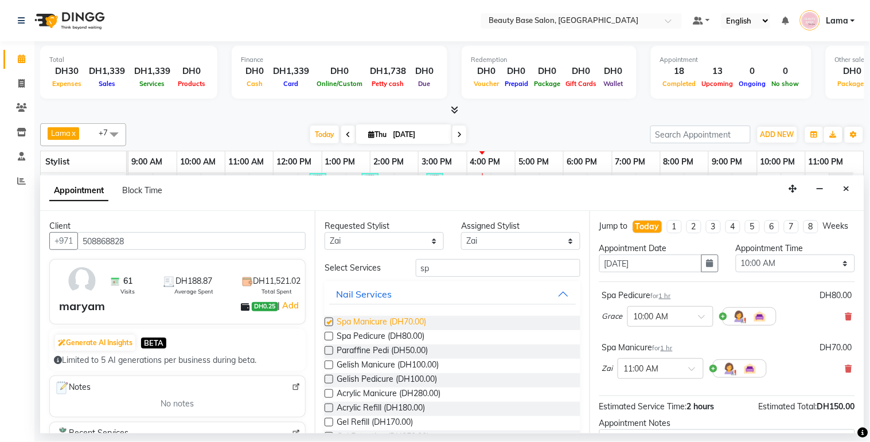
checkbox input "false"
click at [410, 239] on select "Any [PERSON_NAME] [PERSON_NAME] [PERSON_NAME] [PERSON_NAME] [PERSON_NAME] [MEDI…" at bounding box center [384, 241] width 119 height 18
select select "49318"
click at [325, 232] on select "Any [PERSON_NAME] [PERSON_NAME] [PERSON_NAME] [PERSON_NAME] [PERSON_NAME] [MEDI…" at bounding box center [384, 241] width 119 height 18
select select "49318"
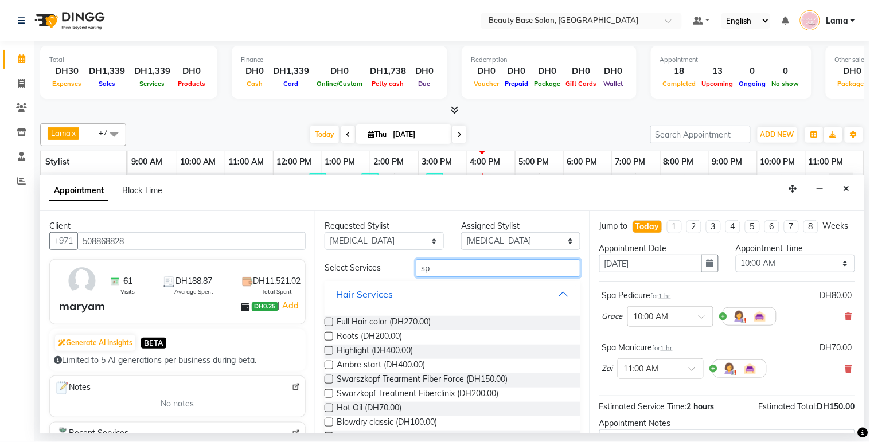
click at [452, 270] on input "sp" at bounding box center [498, 268] width 165 height 18
type input "s"
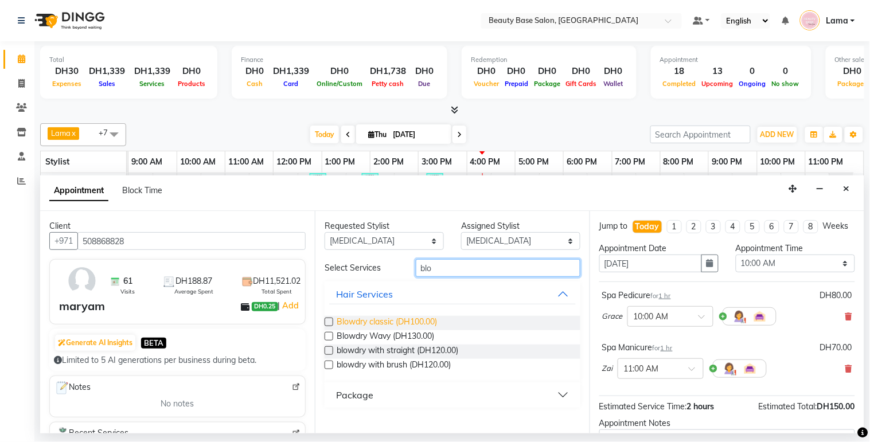
type input "blo"
click at [414, 322] on span "Blowdry classic (DH100.00)" at bounding box center [387, 323] width 100 height 14
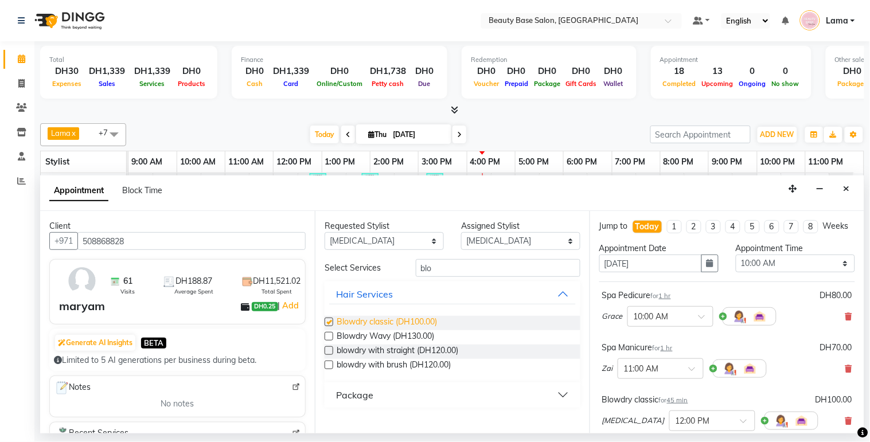
checkbox input "false"
click at [782, 272] on select "Select 10:00 AM 10:05 AM 10:10 AM 10:15 AM 10:20 AM 10:25 AM 10:30 AM 10:35 AM …" at bounding box center [795, 264] width 119 height 18
select select "1230"
click at [736, 265] on select "Select 10:00 AM 10:05 AM 10:10 AM 10:15 AM 10:20 AM 10:25 AM 10:30 AM 10:35 AM …" at bounding box center [795, 264] width 119 height 18
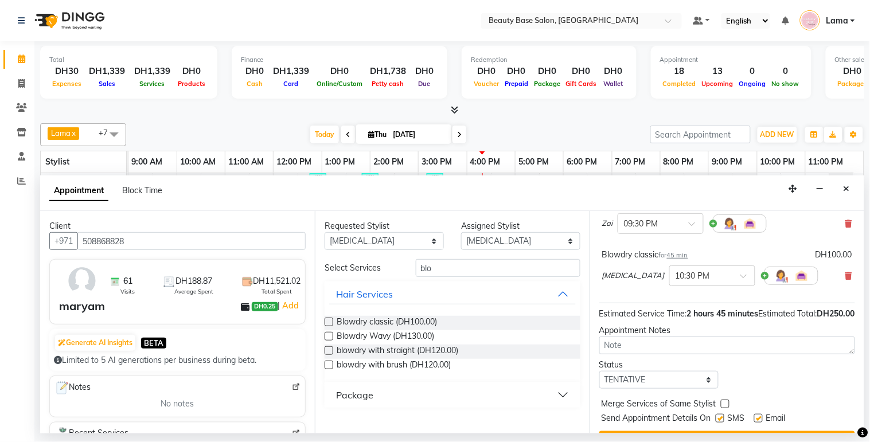
scroll to position [146, 0]
click at [666, 228] on input "text" at bounding box center [649, 222] width 50 height 12
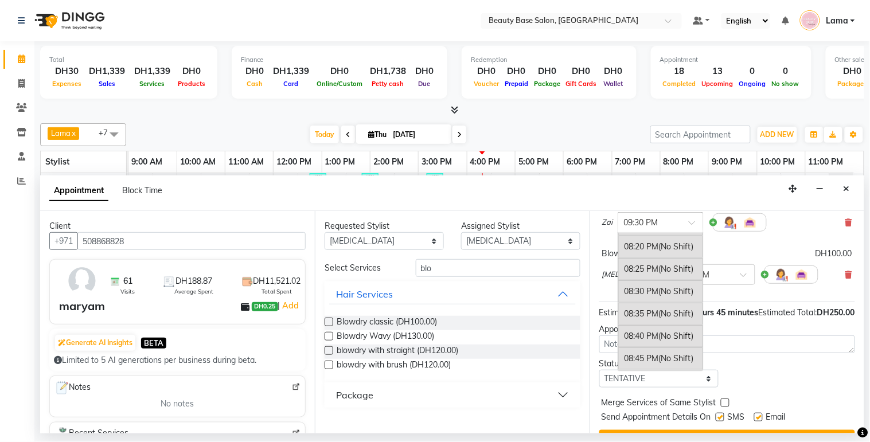
scroll to position [2768, 0]
click at [651, 306] on div "08:30 PM (No Shift)" at bounding box center [660, 294] width 85 height 22
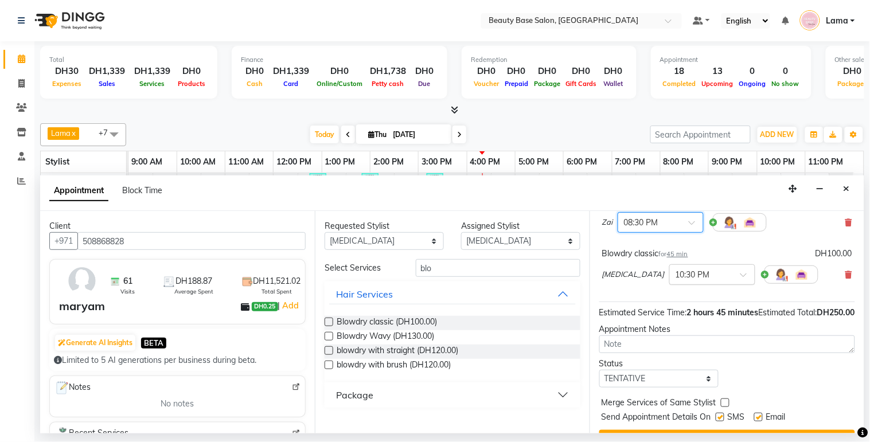
click at [676, 280] on input "text" at bounding box center [701, 274] width 50 height 12
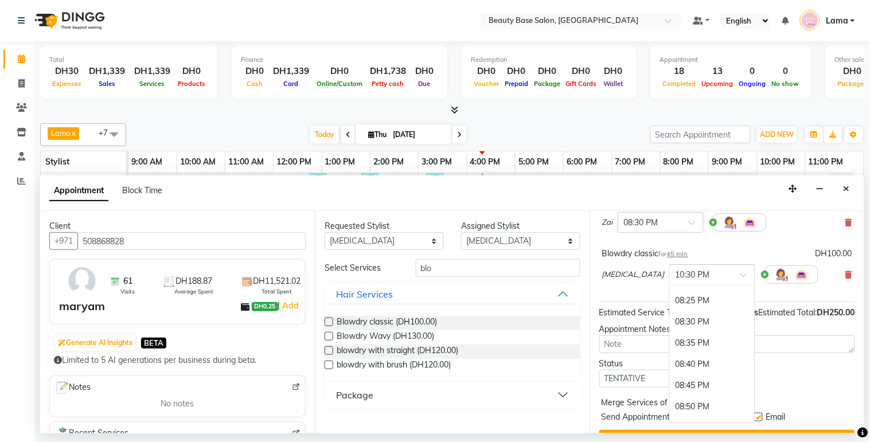
scroll to position [2657, 0]
click at [670, 344] on div "08:30 PM" at bounding box center [712, 333] width 85 height 21
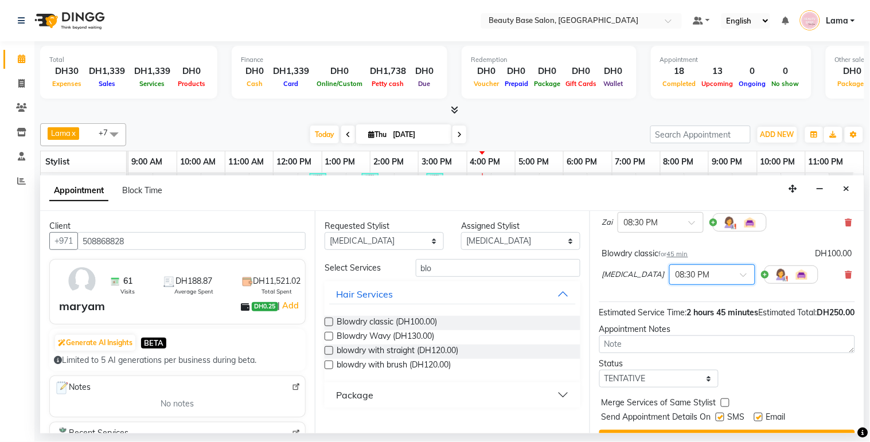
scroll to position [208, 0]
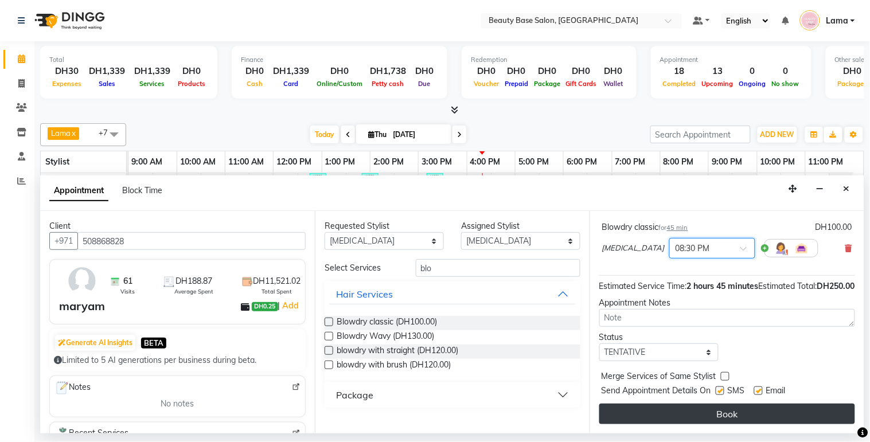
click at [731, 418] on button "Book" at bounding box center [727, 414] width 256 height 21
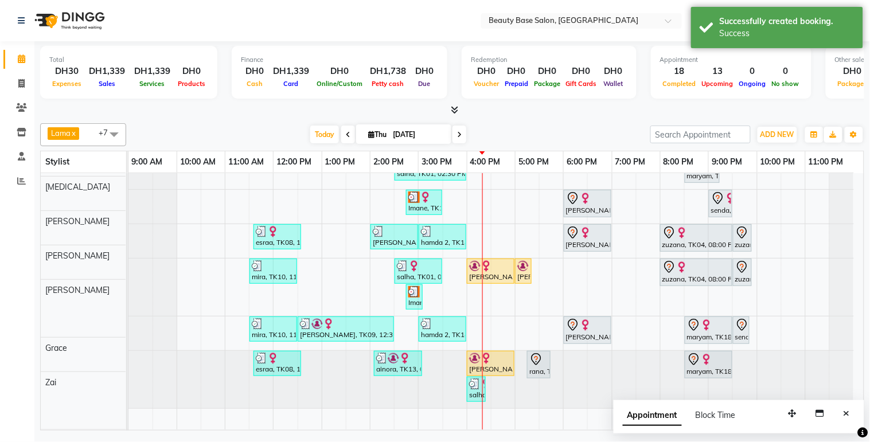
scroll to position [85, 0]
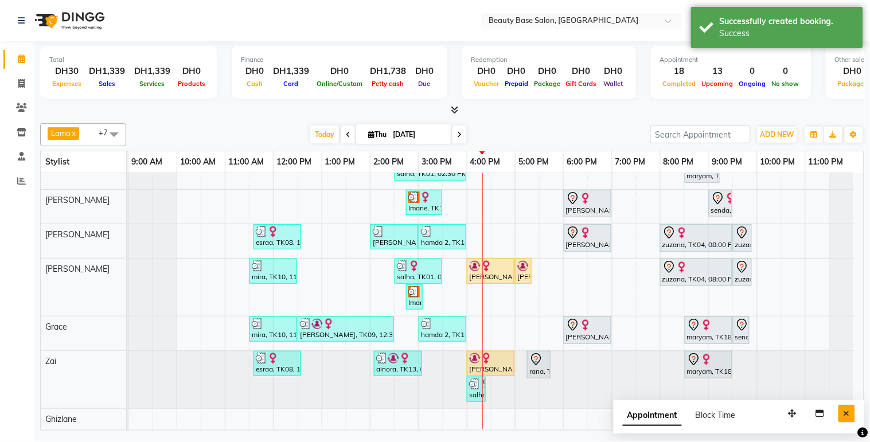
click at [852, 414] on button "Close" at bounding box center [847, 414] width 17 height 18
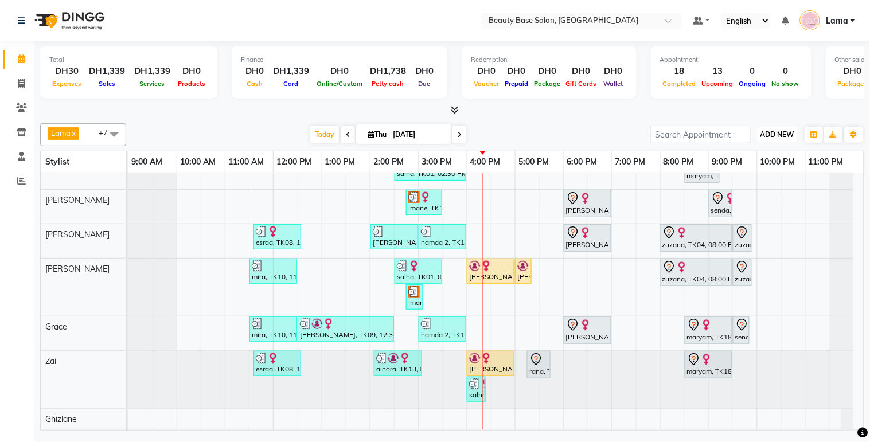
click at [770, 133] on span "ADD NEW" at bounding box center [778, 134] width 34 height 9
click at [756, 159] on button "Add Appointment" at bounding box center [752, 156] width 91 height 15
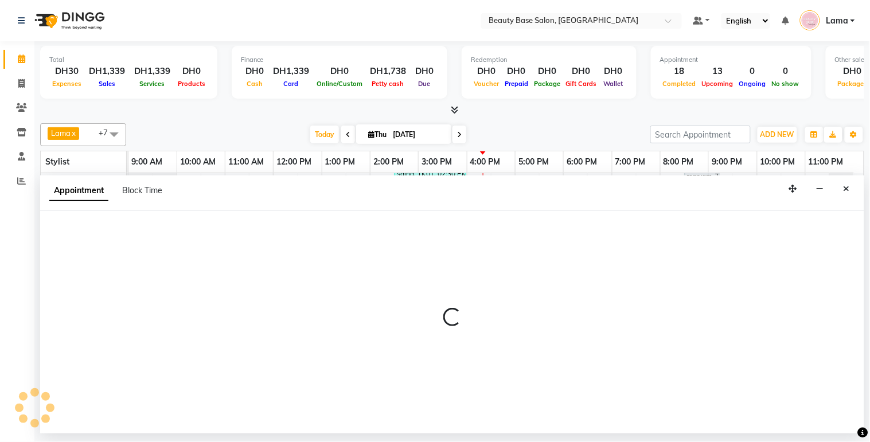
select select "600"
select select "tentative"
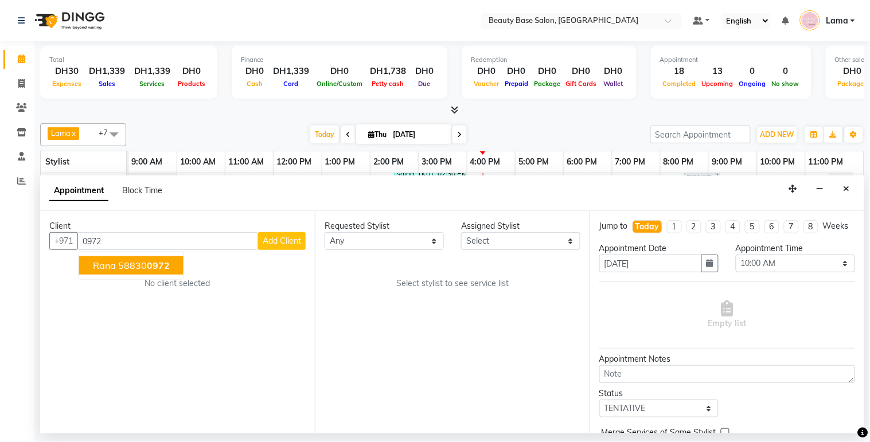
click at [142, 264] on ngb-highlight "58830 0972" at bounding box center [144, 265] width 52 height 11
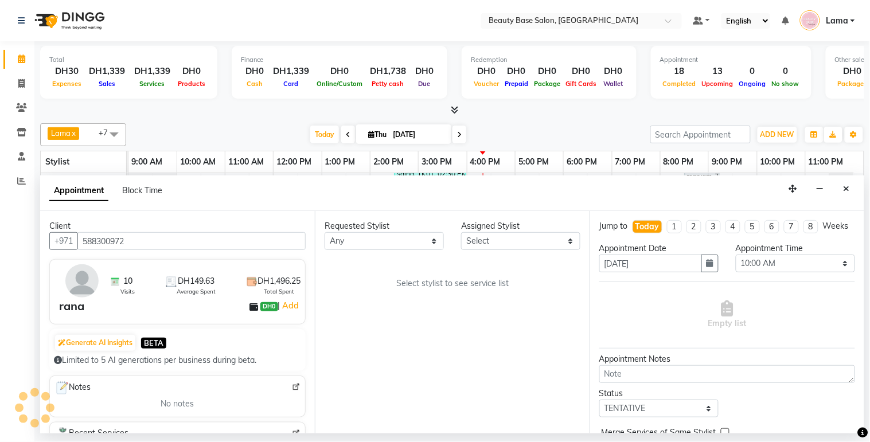
type input "588300972"
click at [397, 233] on select "Any [PERSON_NAME] [PERSON_NAME] [PERSON_NAME] [PERSON_NAME] [PERSON_NAME] [MEDI…" at bounding box center [384, 241] width 119 height 18
select select "13438"
click at [325, 232] on select "Any [PERSON_NAME] [PERSON_NAME] [PERSON_NAME] [PERSON_NAME] [PERSON_NAME] [MEDI…" at bounding box center [384, 241] width 119 height 18
select select "13438"
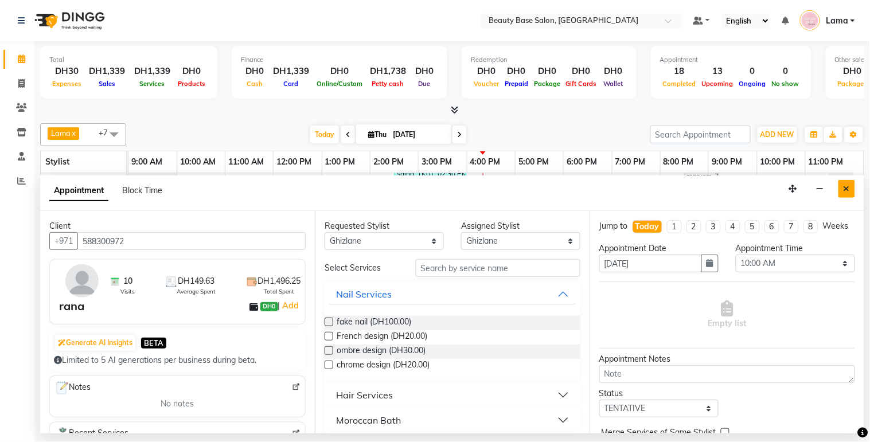
click at [846, 191] on icon "Close" at bounding box center [847, 189] width 6 height 8
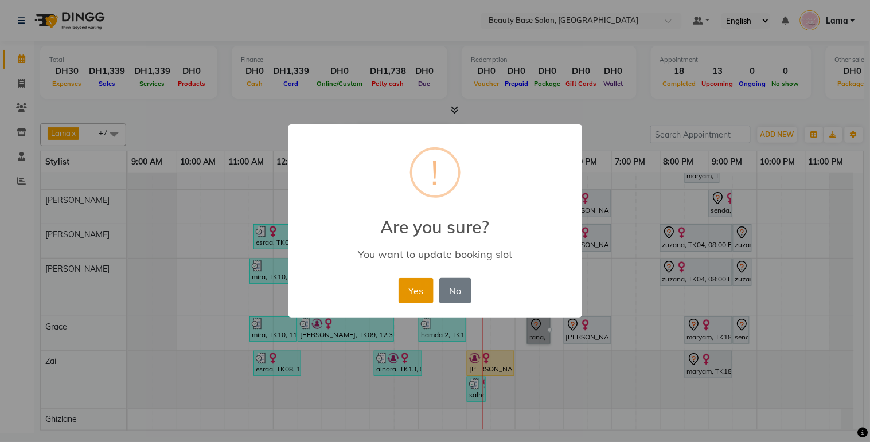
click at [416, 291] on button "Yes" at bounding box center [416, 290] width 35 height 25
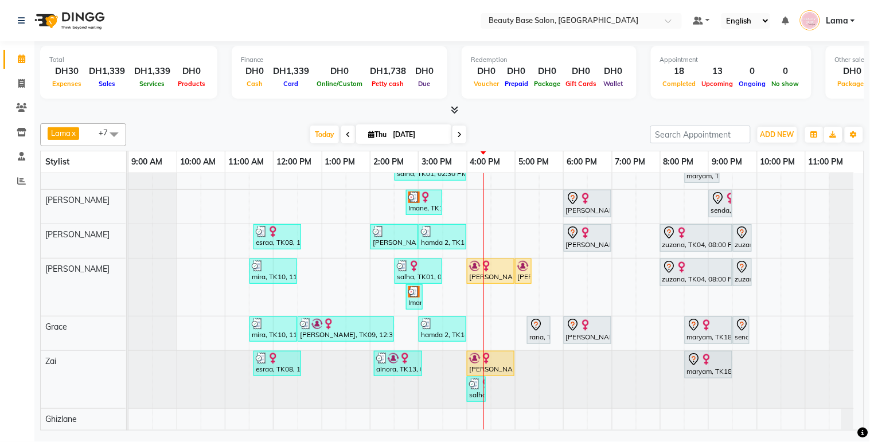
click at [408, 286] on img at bounding box center [413, 291] width 11 height 11
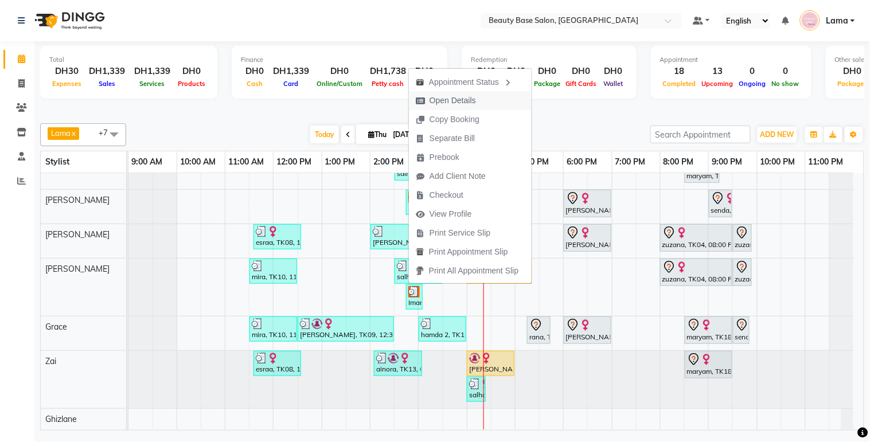
click at [490, 101] on button "Open Details" at bounding box center [470, 100] width 123 height 19
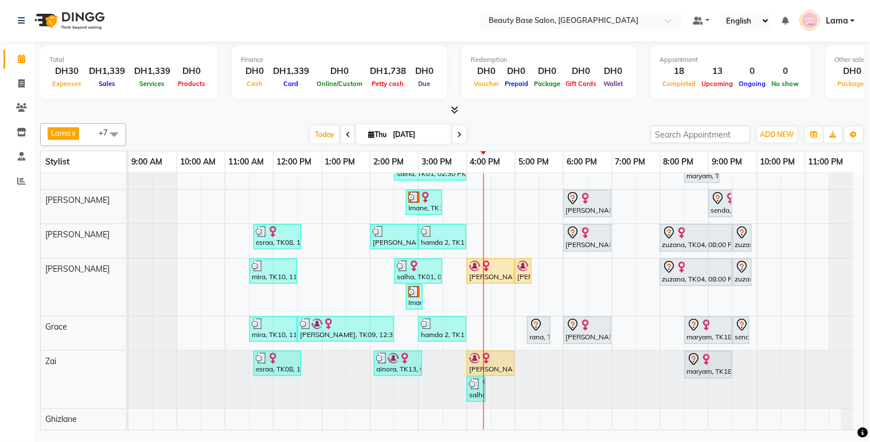
click at [434, 193] on div "Imane, TK15, 02:45 PM-03:30 PM, Blowdry classic" at bounding box center [424, 203] width 34 height 22
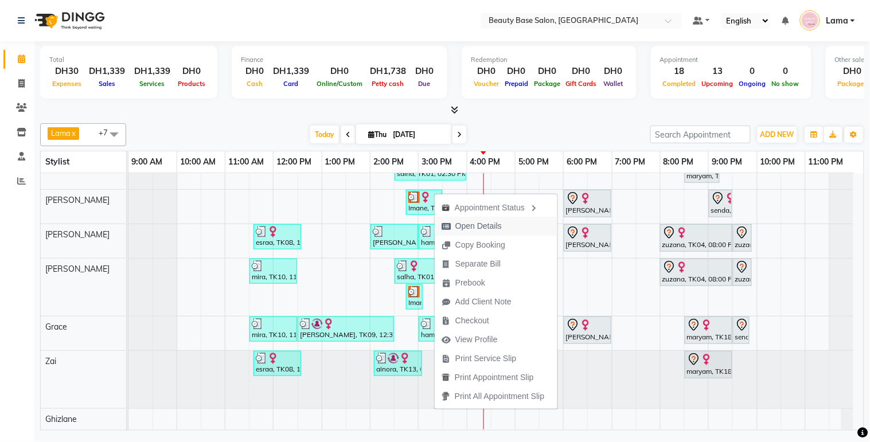
click at [474, 225] on span "Open Details" at bounding box center [478, 226] width 46 height 12
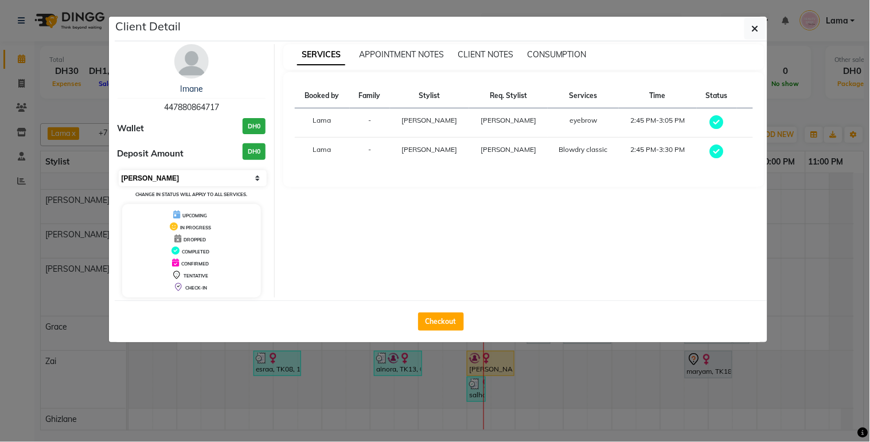
click at [205, 182] on select "Select MARK DONE UPCOMING" at bounding box center [193, 178] width 149 height 16
select select "5"
click at [119, 170] on select "Select MARK DONE UPCOMING" at bounding box center [193, 178] width 149 height 16
click at [197, 396] on ngb-modal-window "Client Detail Imane 447880864717 Wallet DH0 Deposit Amount DH0 Select MARK DONE…" at bounding box center [435, 221] width 870 height 442
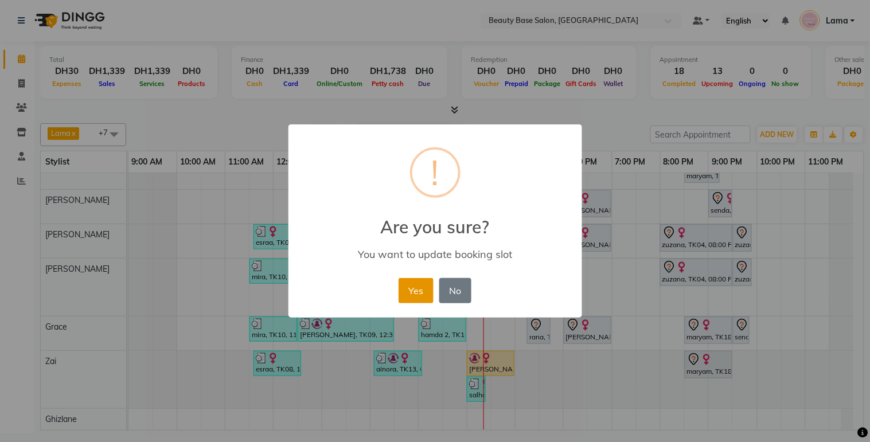
click at [414, 301] on button "Yes" at bounding box center [416, 290] width 35 height 25
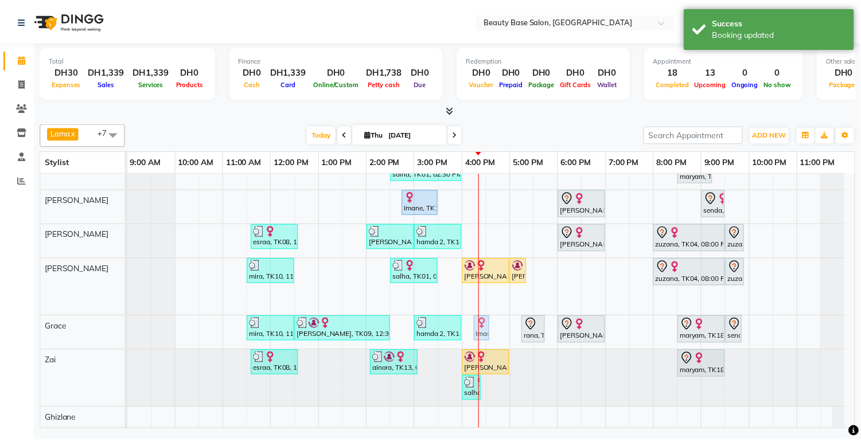
scroll to position [62, 0]
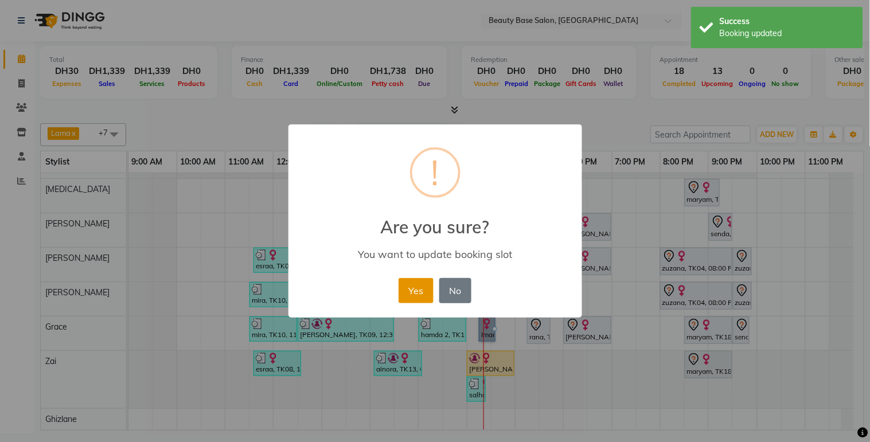
click at [411, 293] on button "Yes" at bounding box center [416, 290] width 35 height 25
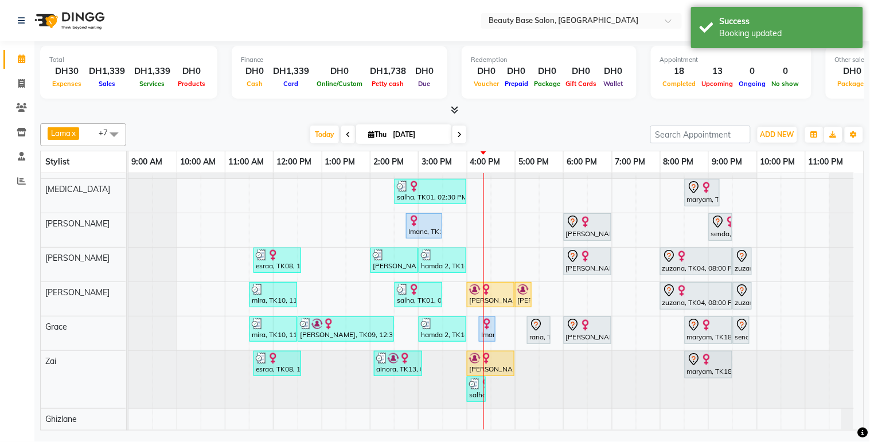
click at [431, 219] on div "Imane, TK15, 02:45 PM-03:30 PM, Blowdry classic" at bounding box center [424, 226] width 34 height 22
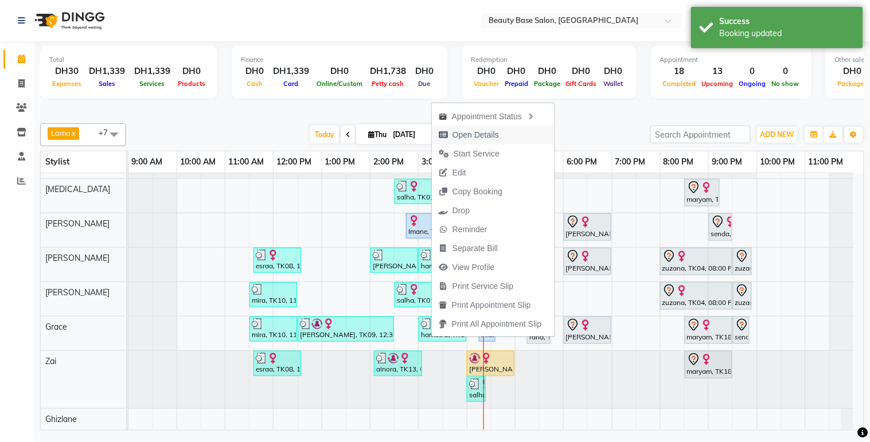
click at [478, 134] on span "Open Details" at bounding box center [476, 135] width 46 height 12
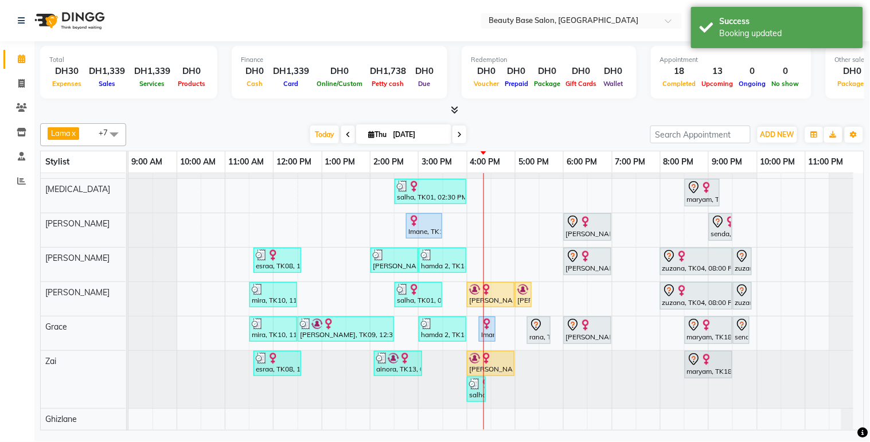
click at [425, 227] on link "Imane, TK15, 02:45 PM-03:30 PM, Blowdry classic" at bounding box center [424, 225] width 36 height 25
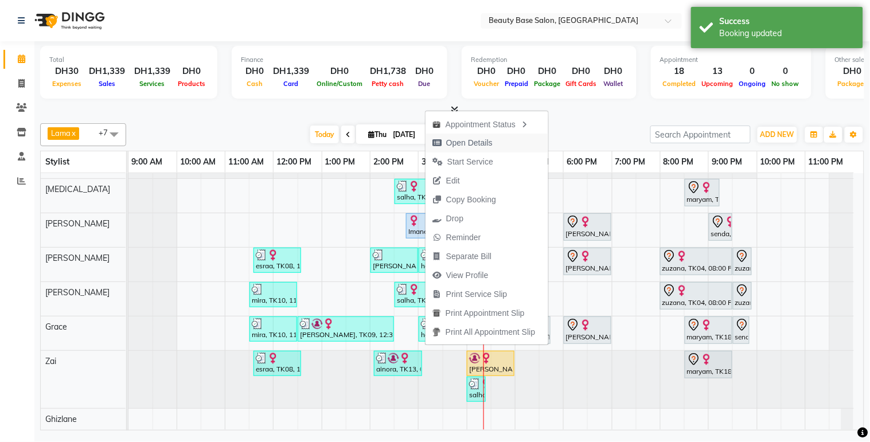
click at [503, 142] on button "Open Details" at bounding box center [487, 143] width 123 height 19
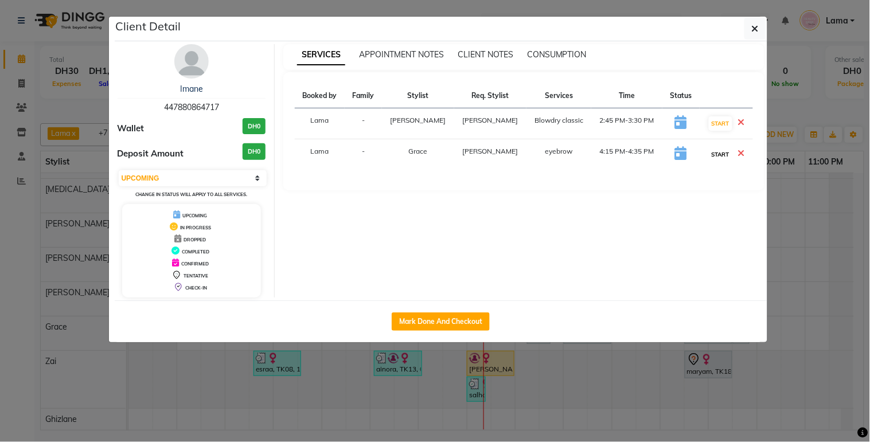
click at [712, 155] on button "START" at bounding box center [721, 154] width 24 height 14
click at [715, 127] on button "START" at bounding box center [721, 123] width 24 height 14
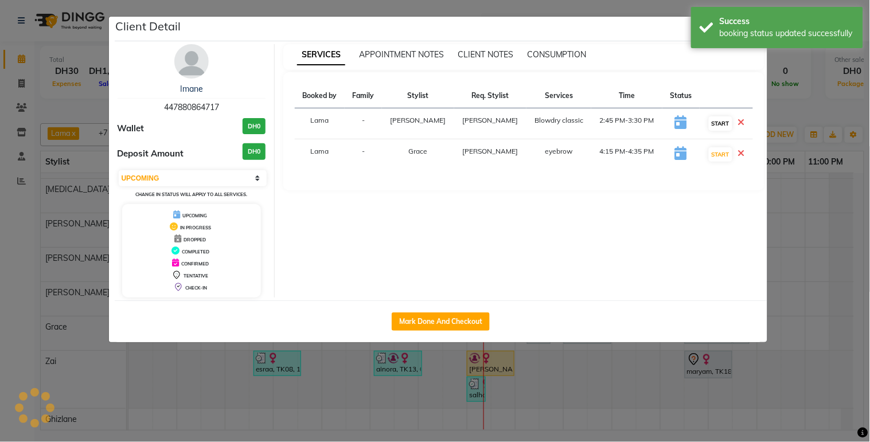
select select "1"
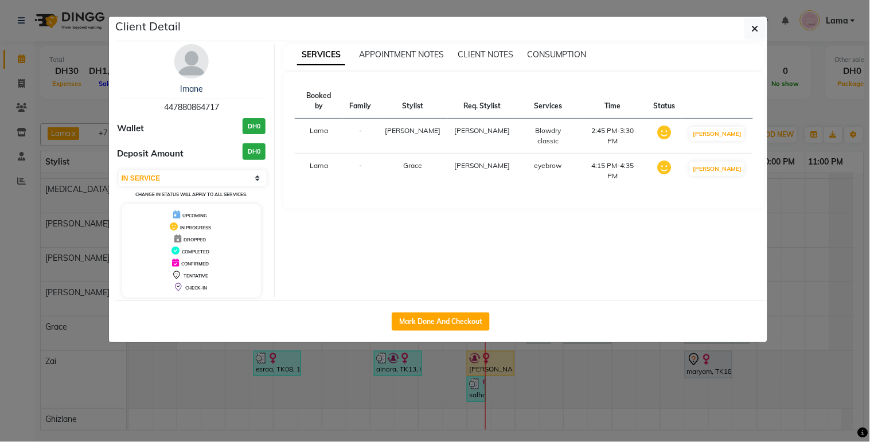
click at [780, 345] on ngb-modal-window "Client Detail [PERSON_NAME] 447880864717 Wallet DH0 Deposit Amount DH0 Select I…" at bounding box center [435, 221] width 870 height 442
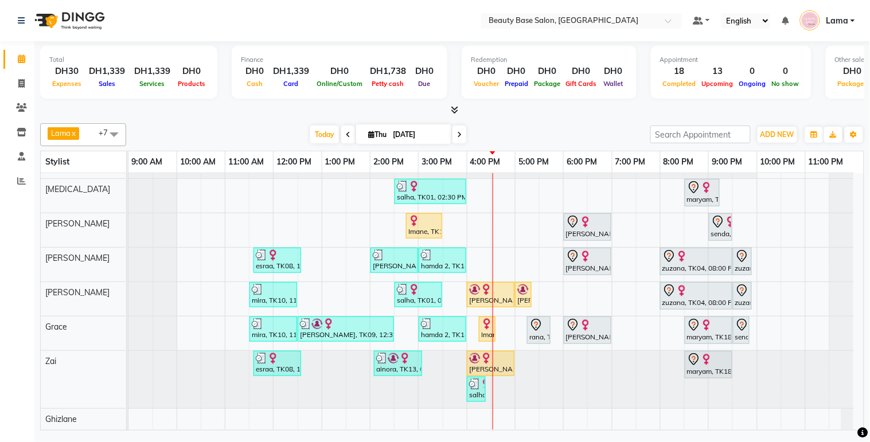
click at [415, 215] on img at bounding box center [413, 220] width 11 height 11
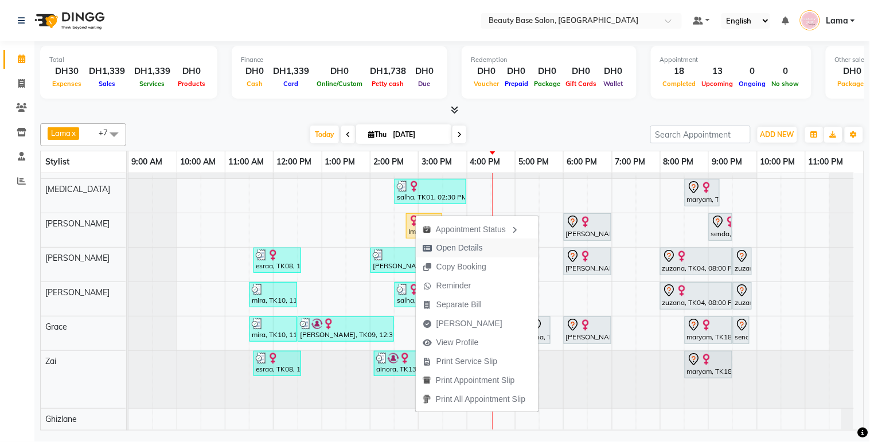
click at [482, 248] on span "Open Details" at bounding box center [460, 248] width 46 height 12
select select "1"
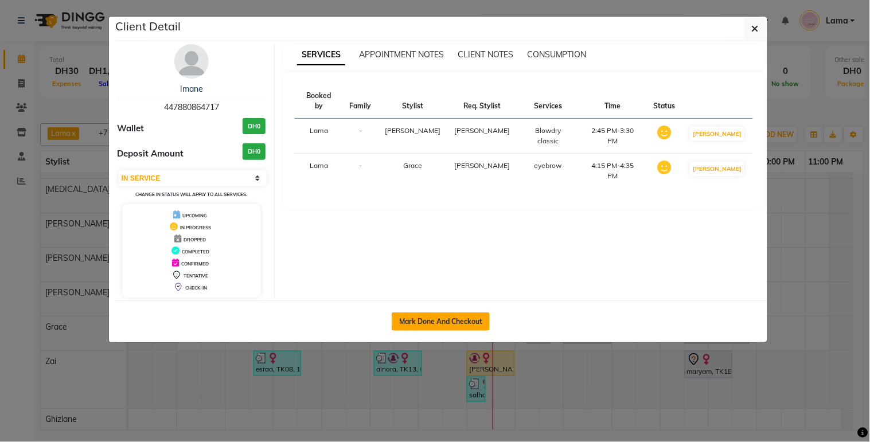
click at [446, 316] on button "Mark Done And Checkout" at bounding box center [441, 322] width 98 height 18
select select "service"
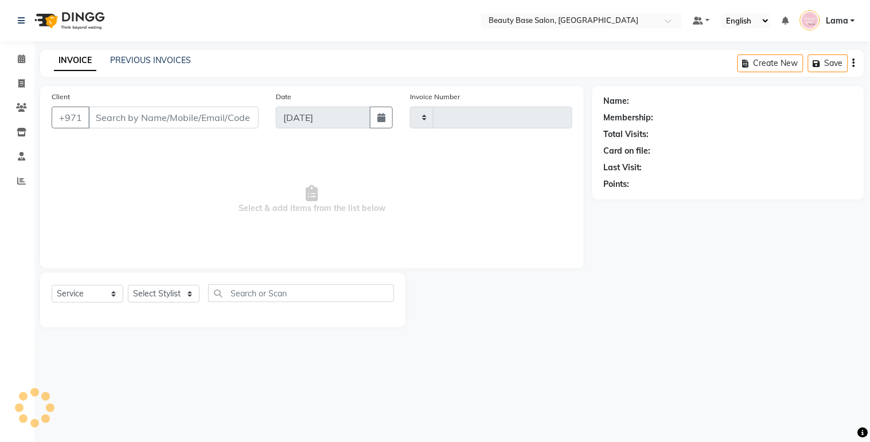
type input "2073"
select select "813"
type input "447880864717"
select select "54542"
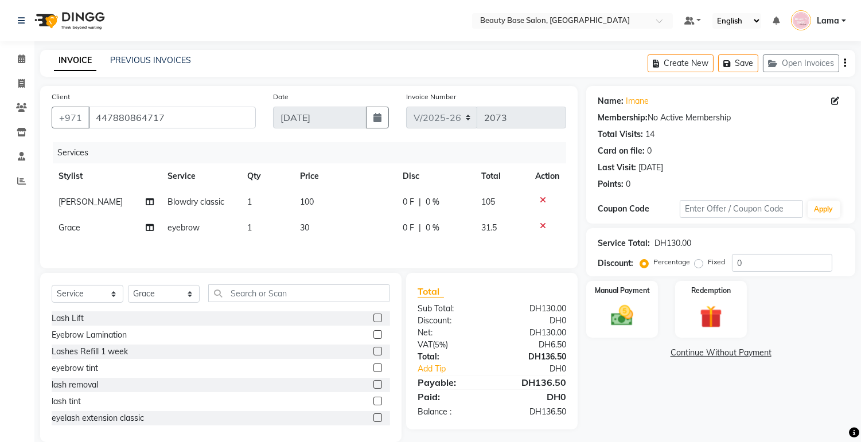
click at [708, 261] on label "Fixed" at bounding box center [716, 262] width 17 height 10
click at [697, 261] on input "Fixed" at bounding box center [701, 262] width 8 height 8
radio input "true"
click at [622, 313] on img at bounding box center [622, 316] width 38 height 27
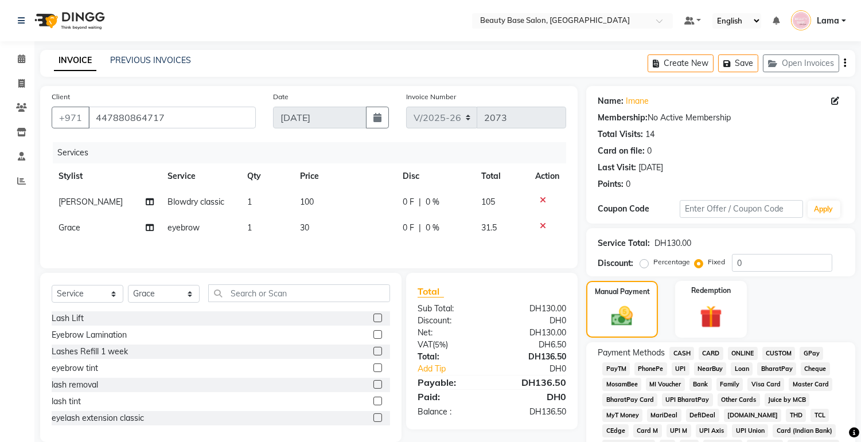
click at [718, 355] on span "CARD" at bounding box center [711, 353] width 25 height 13
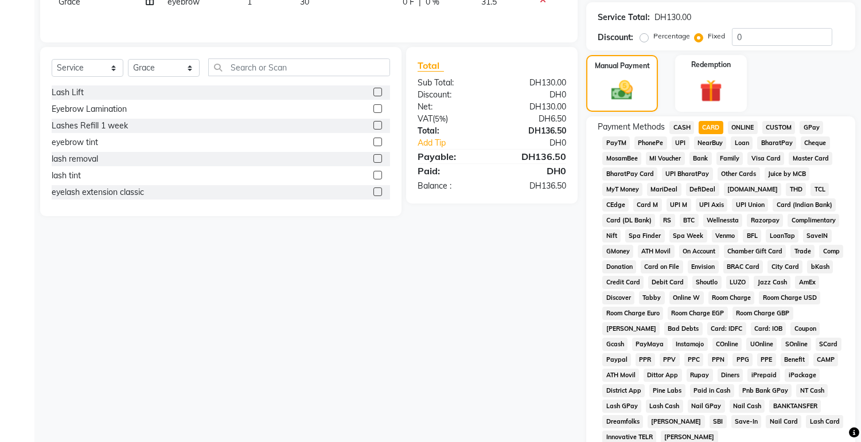
scroll to position [339, 0]
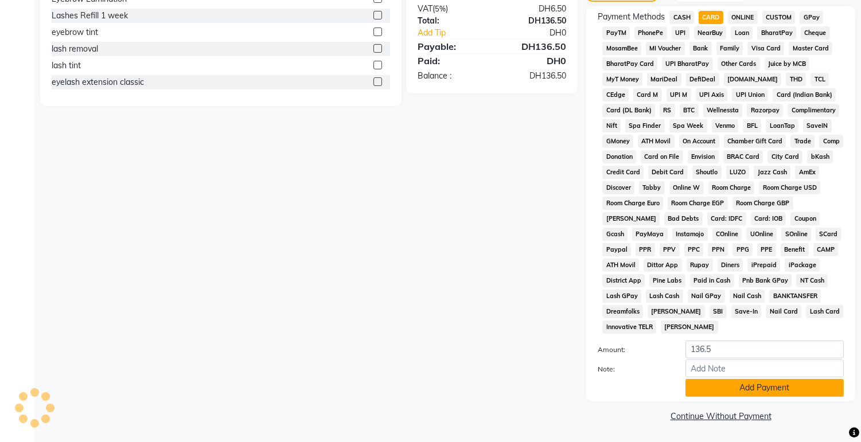
click at [711, 390] on button "Add Payment" at bounding box center [765, 388] width 158 height 18
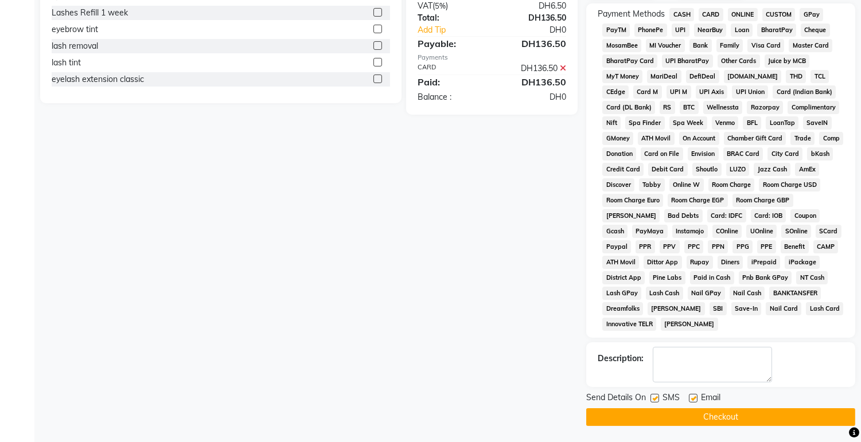
click at [695, 425] on button "Checkout" at bounding box center [720, 417] width 269 height 18
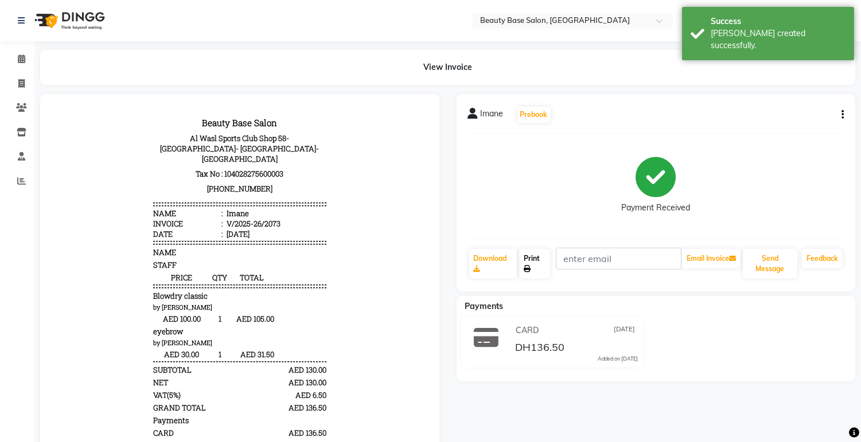
click at [531, 278] on link "Print" at bounding box center [534, 264] width 31 height 30
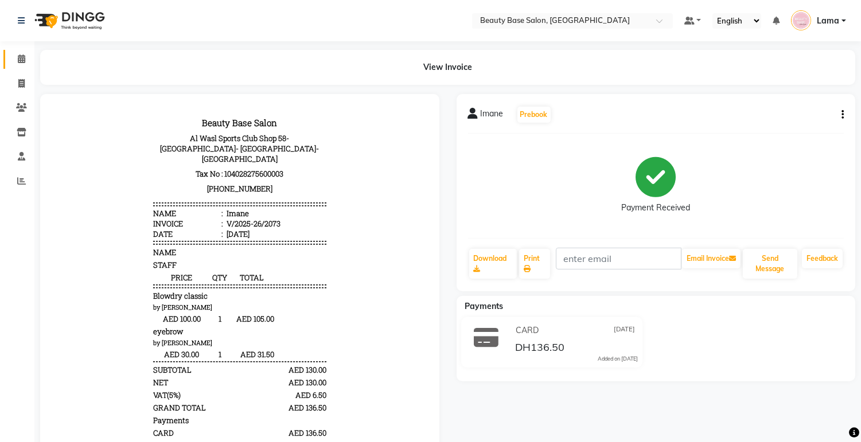
click at [11, 66] on link "Calendar" at bounding box center [17, 59] width 28 height 19
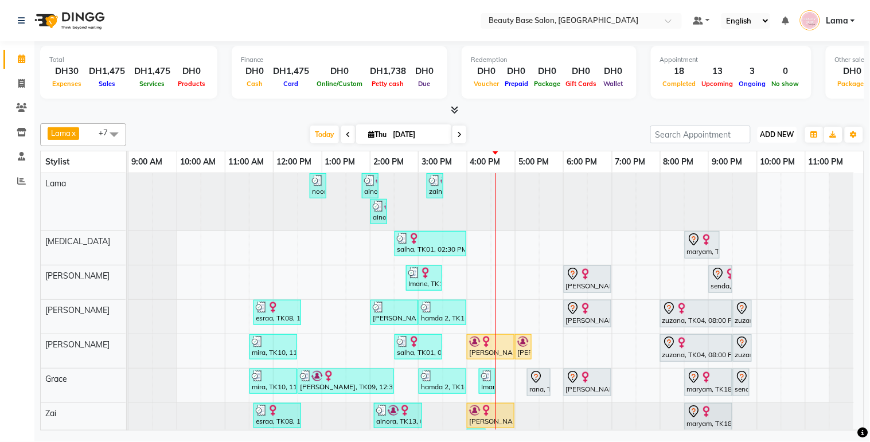
click at [780, 138] on span "ADD NEW" at bounding box center [778, 134] width 34 height 9
click at [760, 155] on button "Add Appointment" at bounding box center [752, 156] width 91 height 15
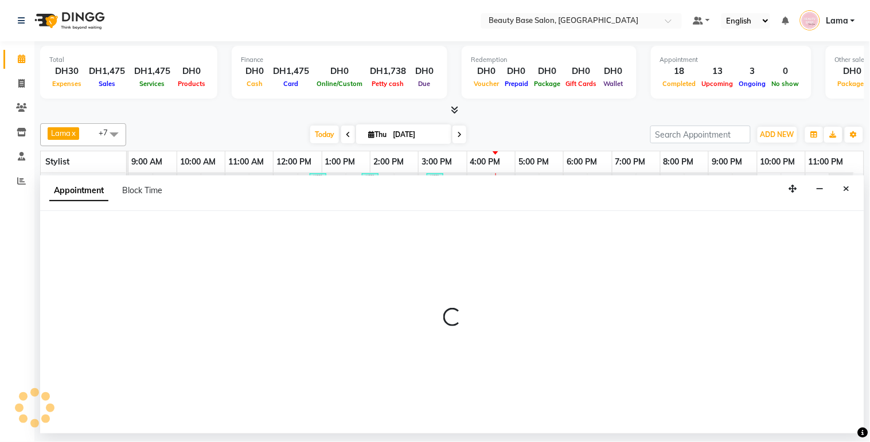
select select "600"
select select "tentative"
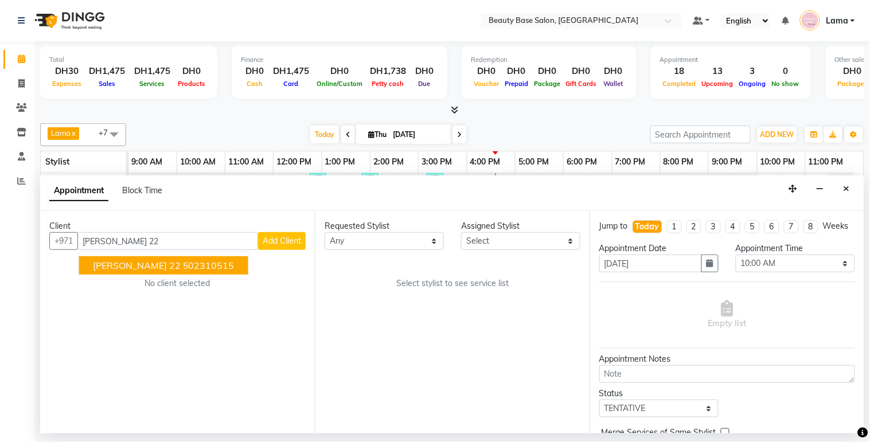
click at [183, 265] on ngb-highlight "502310515" at bounding box center [209, 265] width 52 height 11
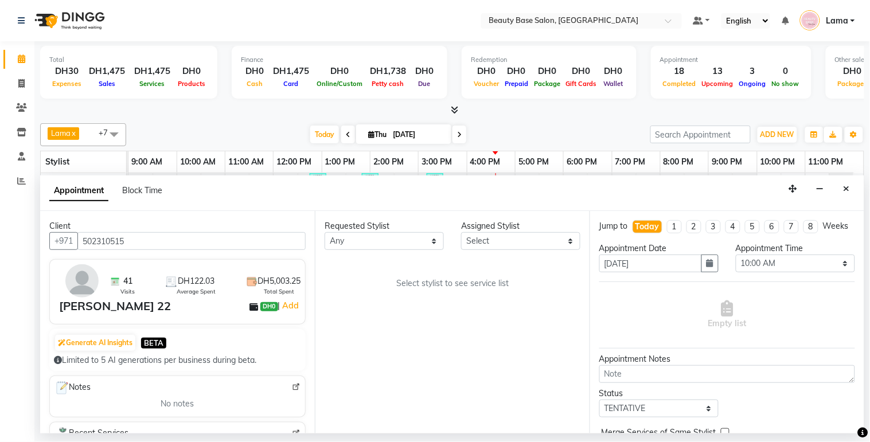
type input "502310515"
click at [373, 247] on select "Any [PERSON_NAME] [PERSON_NAME] [PERSON_NAME] [PERSON_NAME] [PERSON_NAME] [MEDI…" at bounding box center [384, 241] width 119 height 18
select select "54541"
click at [325, 232] on select "Any [PERSON_NAME] [PERSON_NAME] [PERSON_NAME] [PERSON_NAME] [PERSON_NAME] [MEDI…" at bounding box center [384, 241] width 119 height 18
select select "54541"
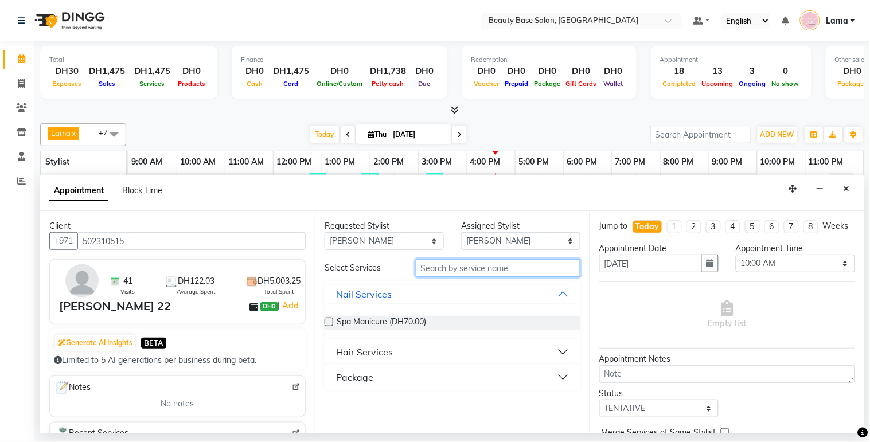
click at [468, 270] on input "text" at bounding box center [498, 268] width 165 height 18
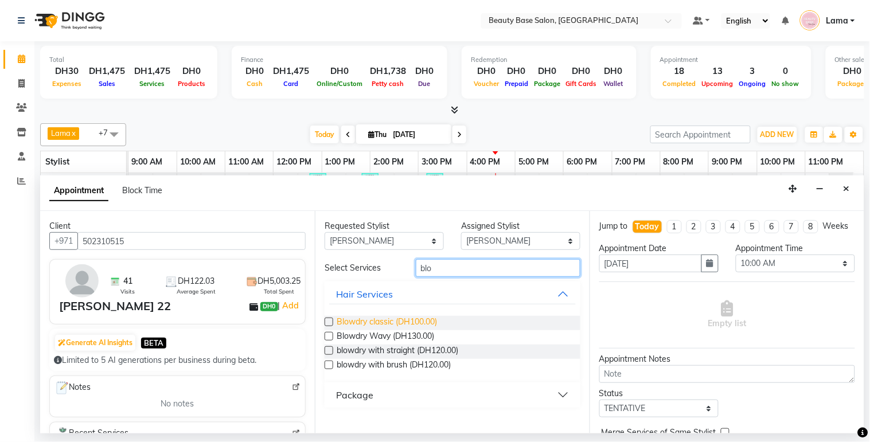
type input "blo"
click at [417, 320] on span "Blowdry classic (DH100.00)" at bounding box center [387, 323] width 100 height 14
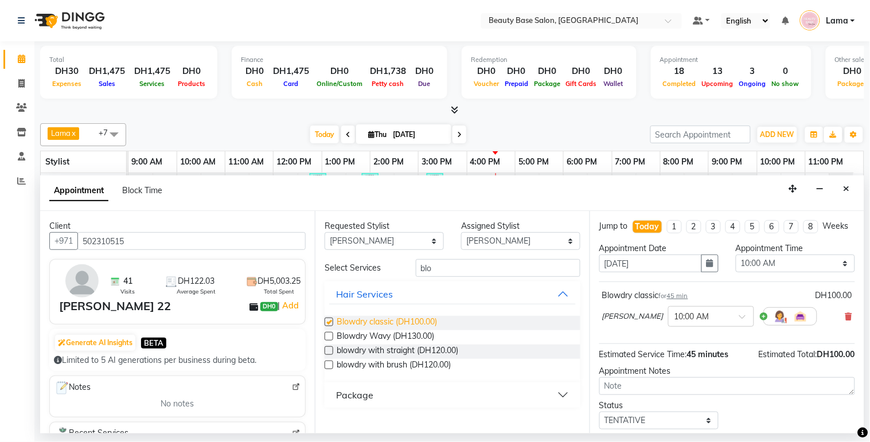
checkbox input "false"
click at [764, 272] on select "Select 10:00 AM 10:05 AM 10:10 AM 10:15 AM 10:20 AM 10:25 AM 10:30 AM 10:35 AM …" at bounding box center [795, 264] width 119 height 18
select select "1140"
click at [736, 265] on select "Select 10:00 AM 10:05 AM 10:10 AM 10:15 AM 10:20 AM 10:25 AM 10:30 AM 10:35 AM …" at bounding box center [795, 264] width 119 height 18
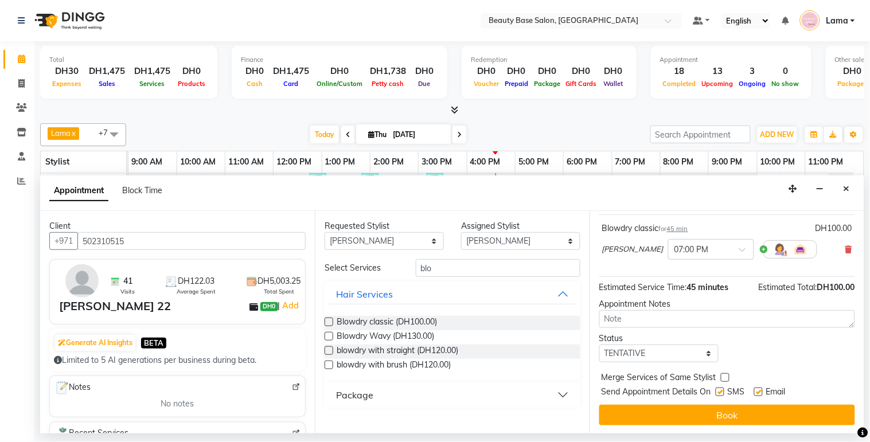
scroll to position [79, 0]
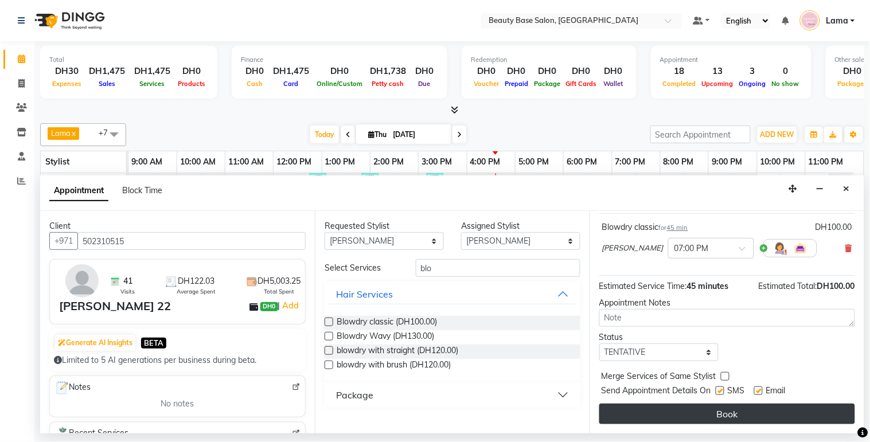
click at [773, 415] on button "Book" at bounding box center [727, 414] width 256 height 21
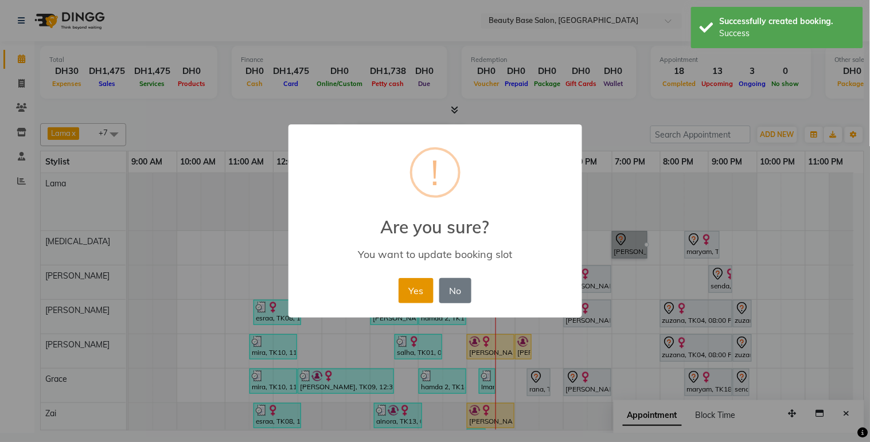
click at [402, 293] on button "Yes" at bounding box center [416, 290] width 35 height 25
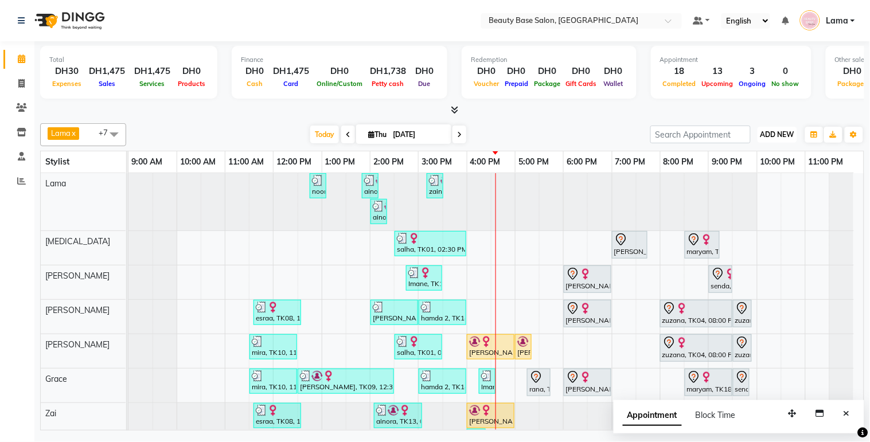
click at [776, 139] on button "ADD NEW Toggle Dropdown" at bounding box center [778, 135] width 40 height 16
click at [774, 155] on button "Add Appointment" at bounding box center [752, 156] width 91 height 15
select select "tentative"
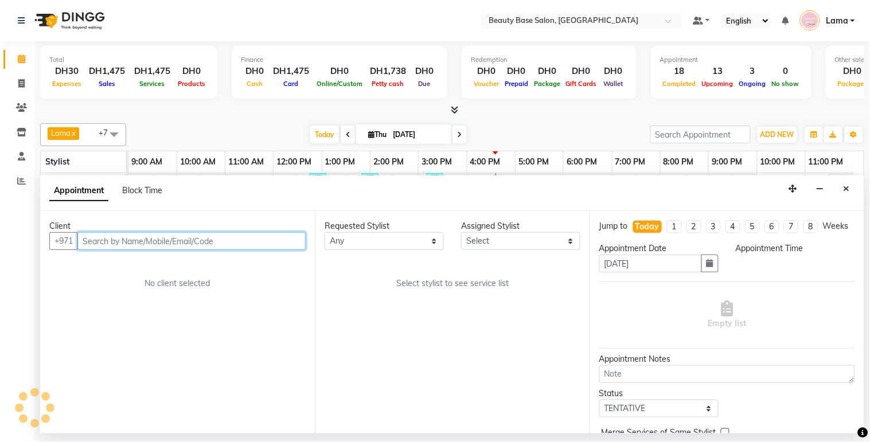
select select "600"
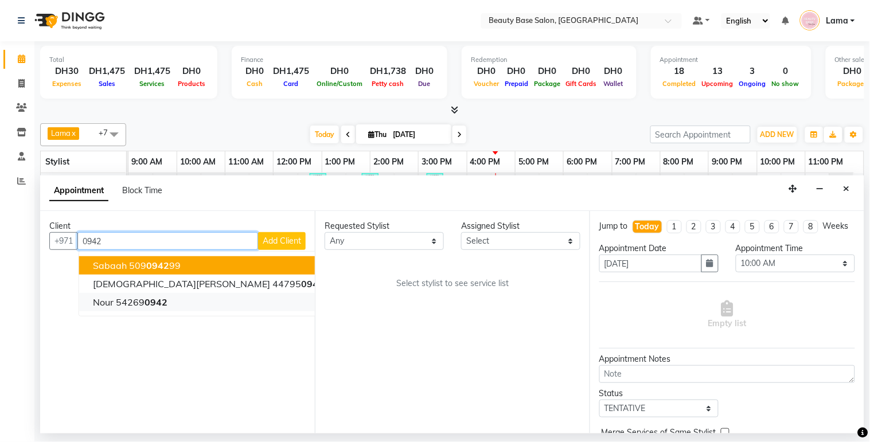
click at [142, 305] on ngb-highlight "54269 0942" at bounding box center [142, 302] width 52 height 11
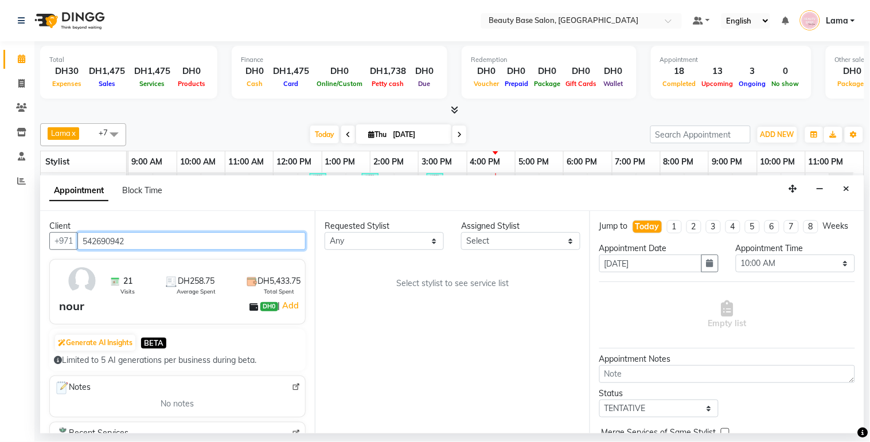
type input "542690942"
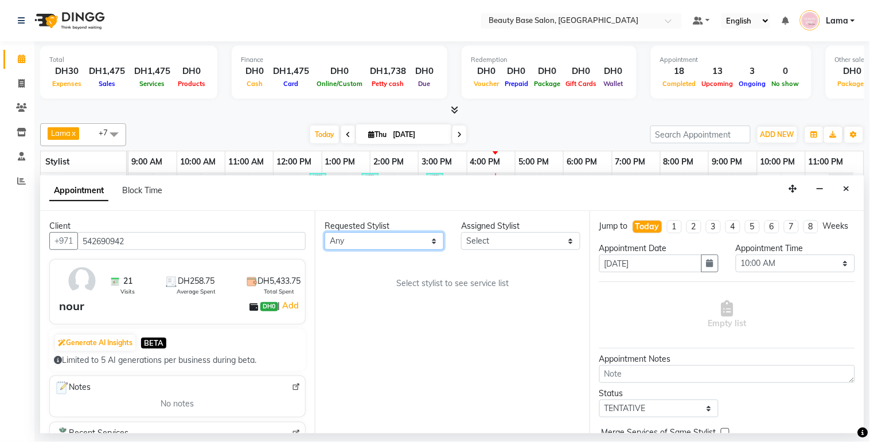
click at [425, 247] on select "Any [PERSON_NAME] [PERSON_NAME] [PERSON_NAME] [PERSON_NAME] [PERSON_NAME] [MEDI…" at bounding box center [384, 241] width 119 height 18
select select "61471"
click at [325, 232] on select "Any [PERSON_NAME] [PERSON_NAME] [PERSON_NAME] [PERSON_NAME] [PERSON_NAME] [MEDI…" at bounding box center [384, 241] width 119 height 18
select select "61471"
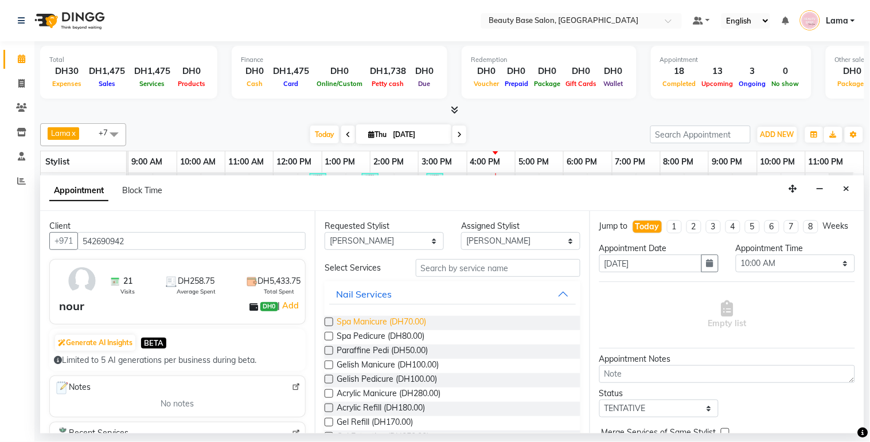
click at [392, 328] on span "Spa Manicure (DH70.00)" at bounding box center [381, 323] width 89 height 14
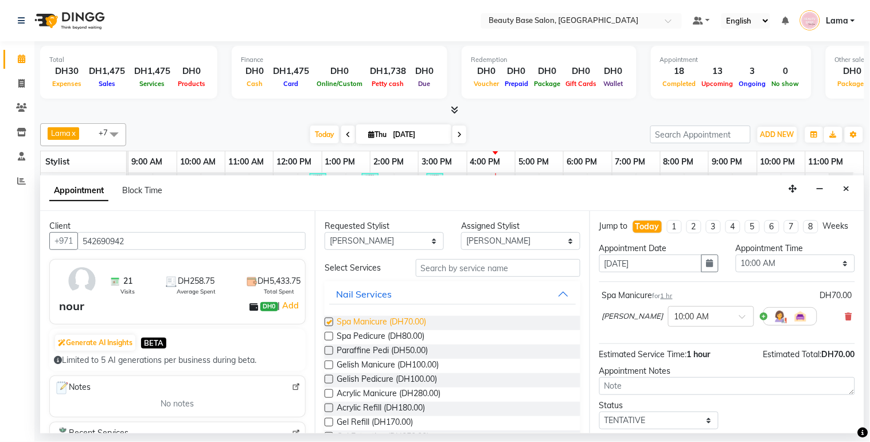
checkbox input "false"
click at [410, 247] on select "Any [PERSON_NAME] [PERSON_NAME] [PERSON_NAME] [PERSON_NAME] [PERSON_NAME] [MEDI…" at bounding box center [384, 241] width 119 height 18
select select "49318"
click at [325, 232] on select "Any [PERSON_NAME] [PERSON_NAME] [PERSON_NAME] [PERSON_NAME] [PERSON_NAME] [MEDI…" at bounding box center [384, 241] width 119 height 18
select select "49318"
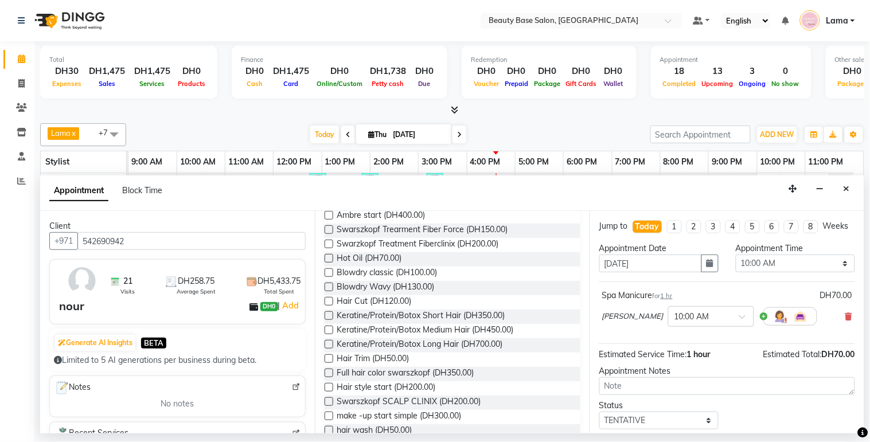
scroll to position [0, 0]
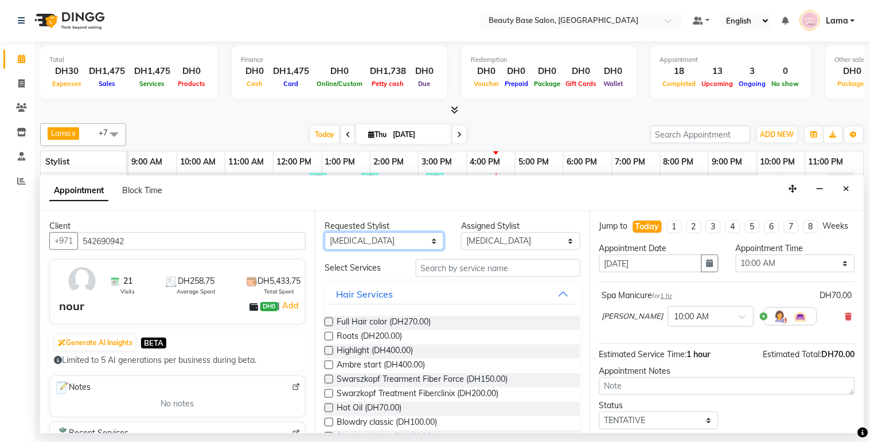
click at [412, 243] on select "Any [PERSON_NAME] [PERSON_NAME] [PERSON_NAME] [PERSON_NAME] [PERSON_NAME] [MEDI…" at bounding box center [384, 241] width 119 height 18
click at [325, 232] on select "Any [PERSON_NAME] [PERSON_NAME] [PERSON_NAME] [PERSON_NAME] [PERSON_NAME] [MEDI…" at bounding box center [384, 241] width 119 height 18
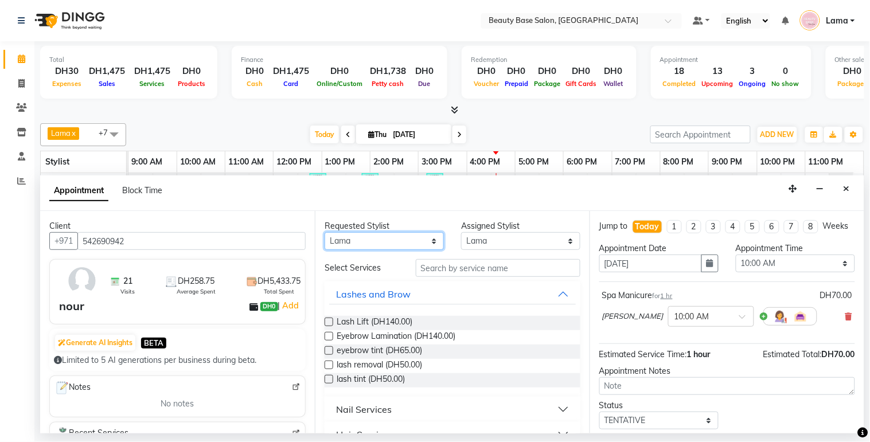
click at [411, 242] on select "Any [PERSON_NAME] [PERSON_NAME] [PERSON_NAME] [PERSON_NAME] [PERSON_NAME] [MEDI…" at bounding box center [384, 241] width 119 height 18
click at [325, 232] on select "Any [PERSON_NAME] [PERSON_NAME] [PERSON_NAME] [PERSON_NAME] [PERSON_NAME] [MEDI…" at bounding box center [384, 241] width 119 height 18
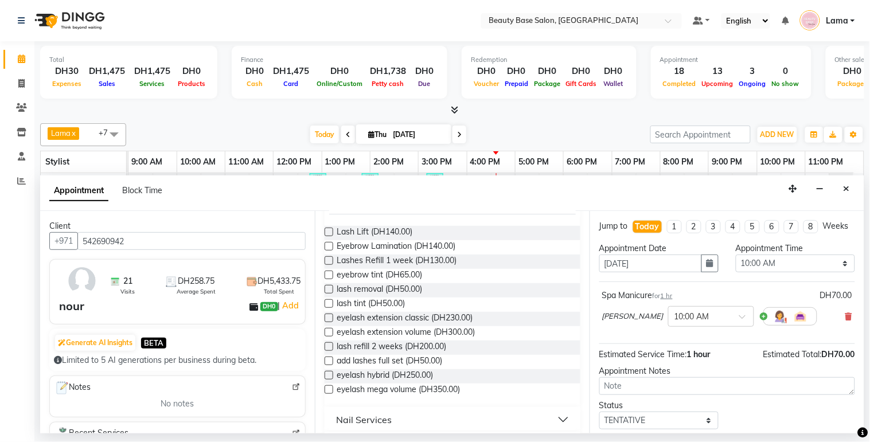
scroll to position [94, 0]
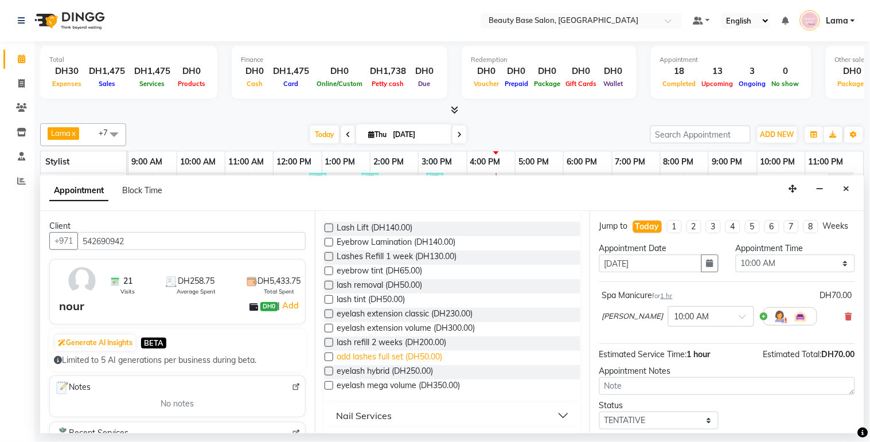
click at [419, 360] on span "add lashes full set (DH50.00)" at bounding box center [390, 358] width 106 height 14
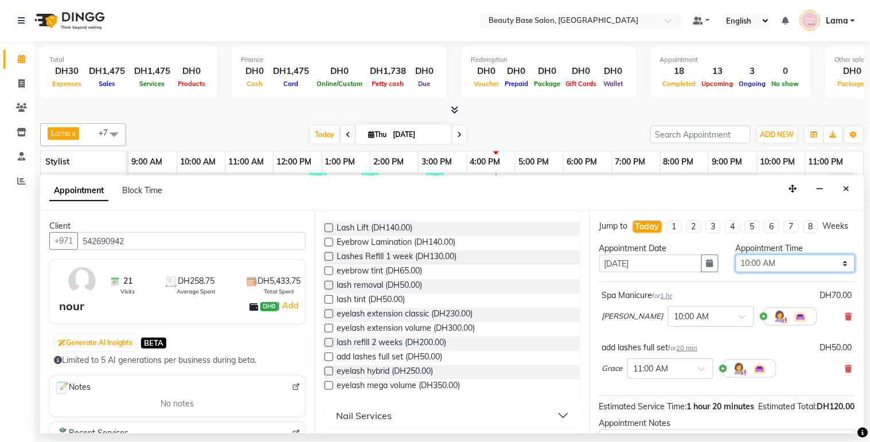
click at [802, 272] on select "Select 10:00 AM 10:05 AM 10:10 AM 10:15 AM 10:20 AM 10:25 AM 10:30 AM 10:35 AM …" at bounding box center [795, 264] width 119 height 18
click at [736, 265] on select "Select 10:00 AM 10:05 AM 10:10 AM 10:15 AM 10:20 AM 10:25 AM 10:30 AM 10:35 AM …" at bounding box center [795, 264] width 119 height 18
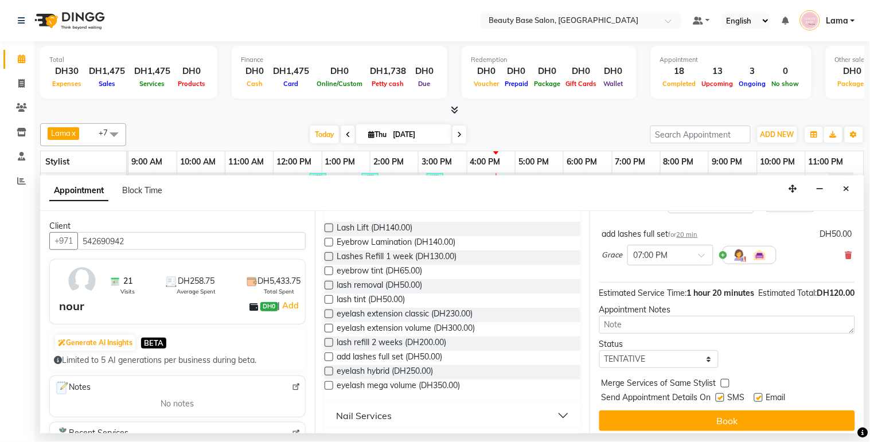
scroll to position [143, 0]
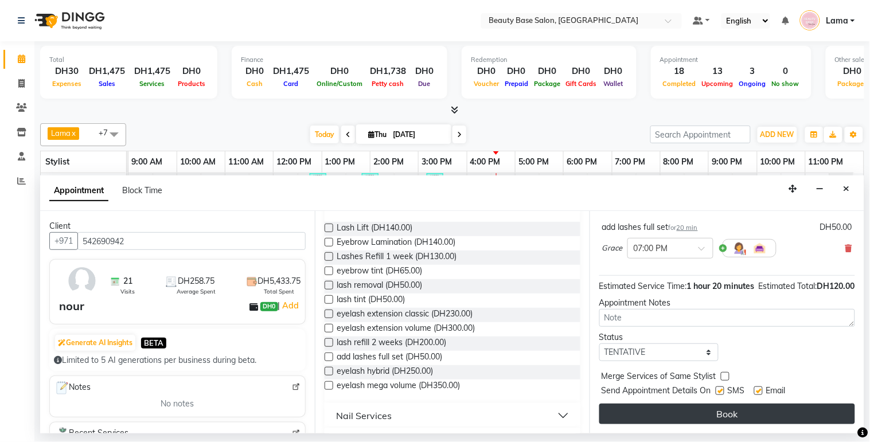
click at [813, 420] on button "Book" at bounding box center [727, 414] width 256 height 21
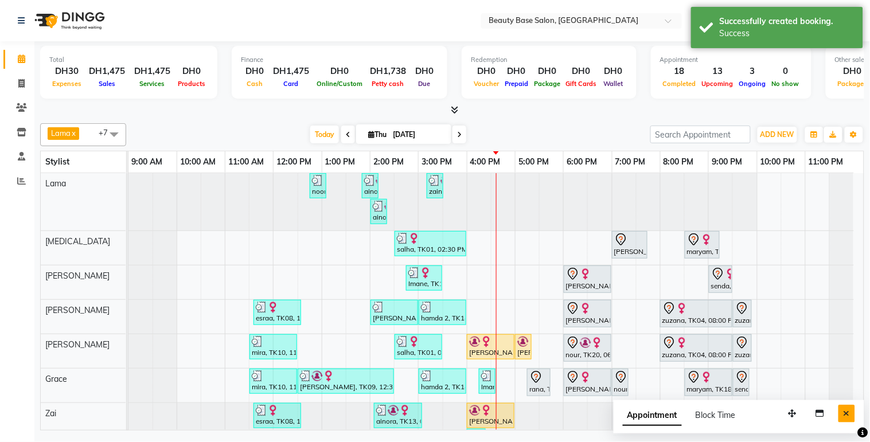
click at [846, 418] on icon "Close" at bounding box center [847, 414] width 6 height 8
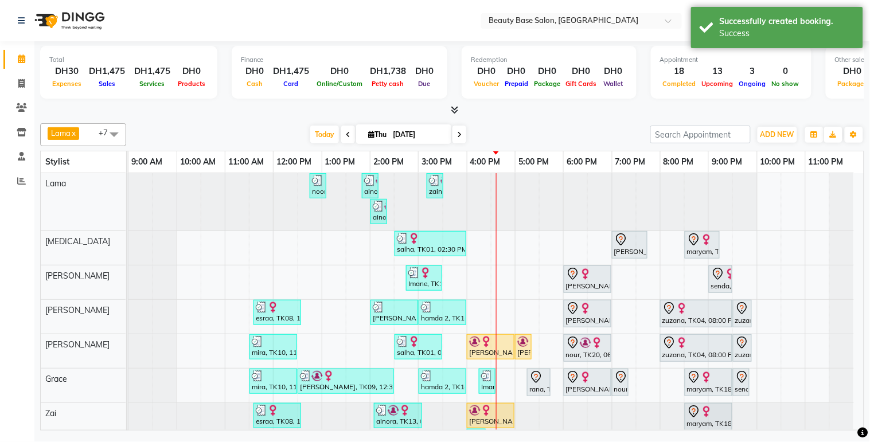
scroll to position [61, 0]
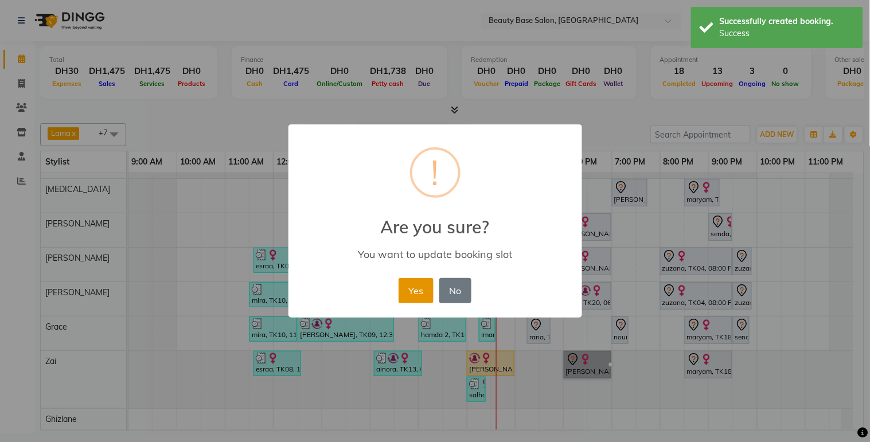
click at [414, 293] on button "Yes" at bounding box center [416, 290] width 35 height 25
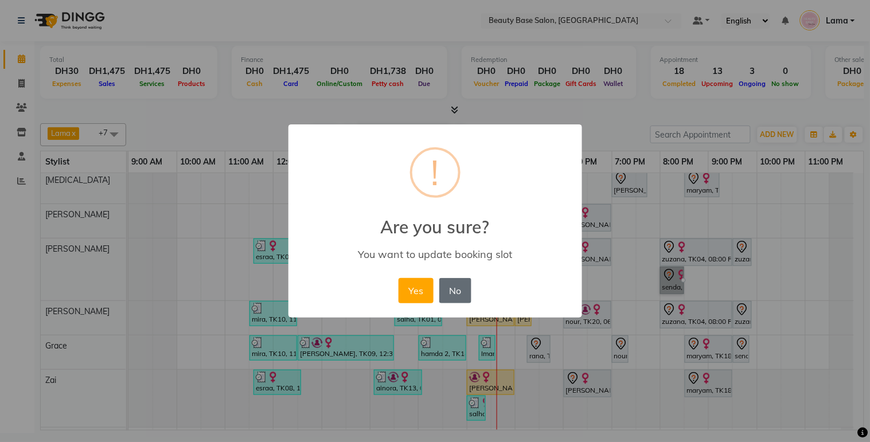
click at [461, 294] on button "No" at bounding box center [455, 290] width 32 height 25
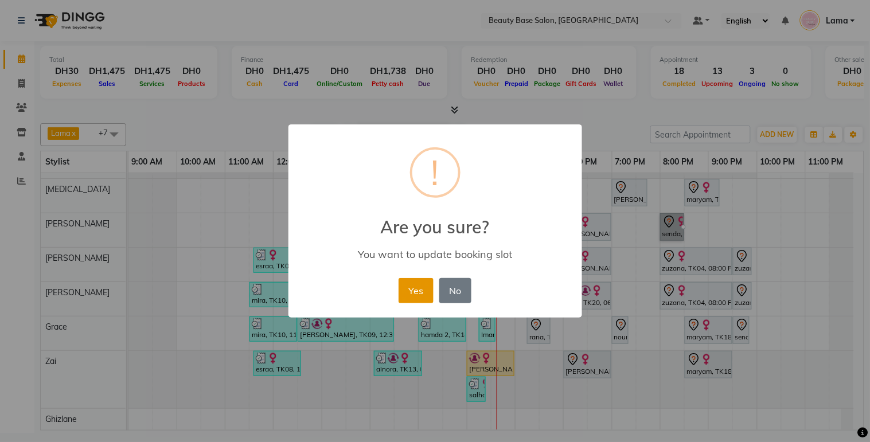
click at [422, 290] on button "Yes" at bounding box center [416, 290] width 35 height 25
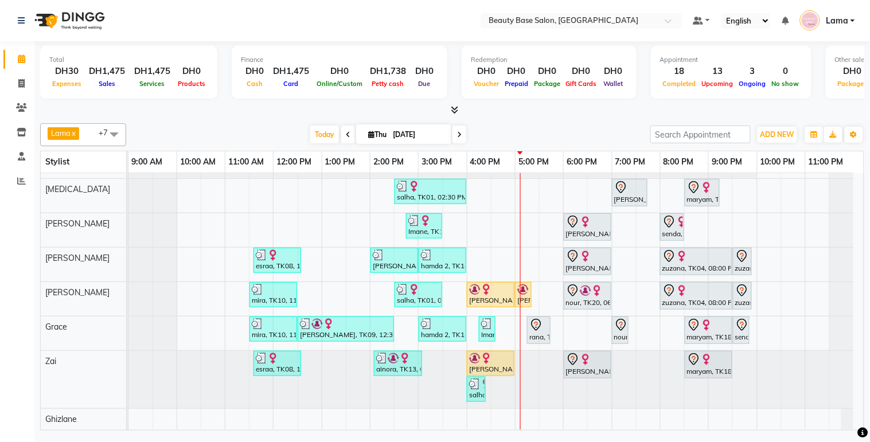
click at [692, 251] on div at bounding box center [697, 257] width 68 height 14
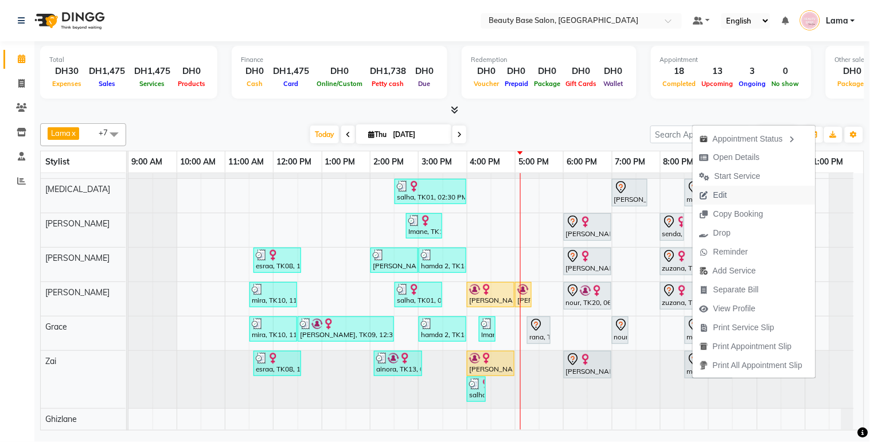
click at [739, 197] on button "Edit" at bounding box center [754, 195] width 123 height 19
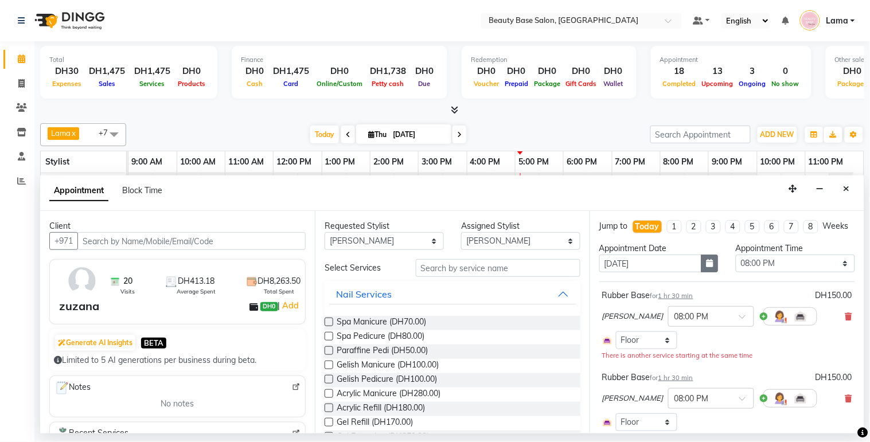
click at [703, 272] on button "button" at bounding box center [710, 264] width 17 height 18
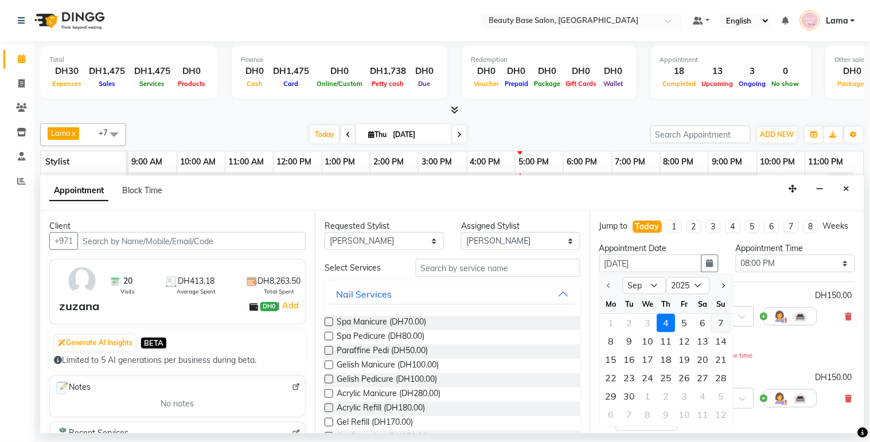
click at [723, 333] on div "7" at bounding box center [721, 323] width 18 height 18
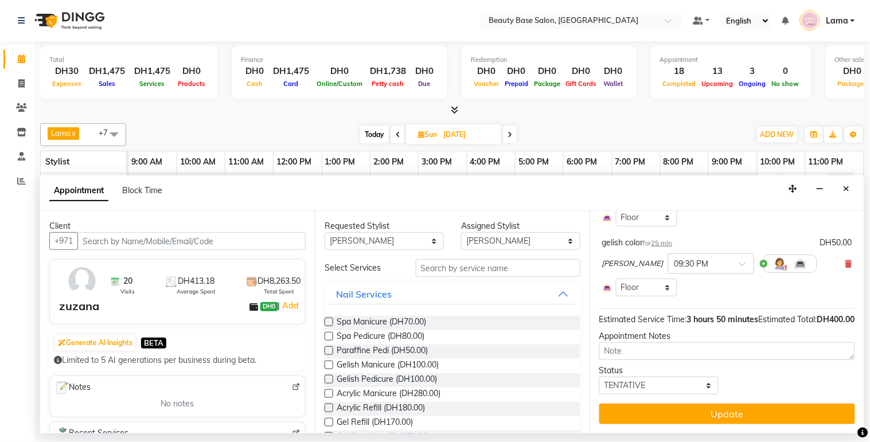
scroll to position [297, 0]
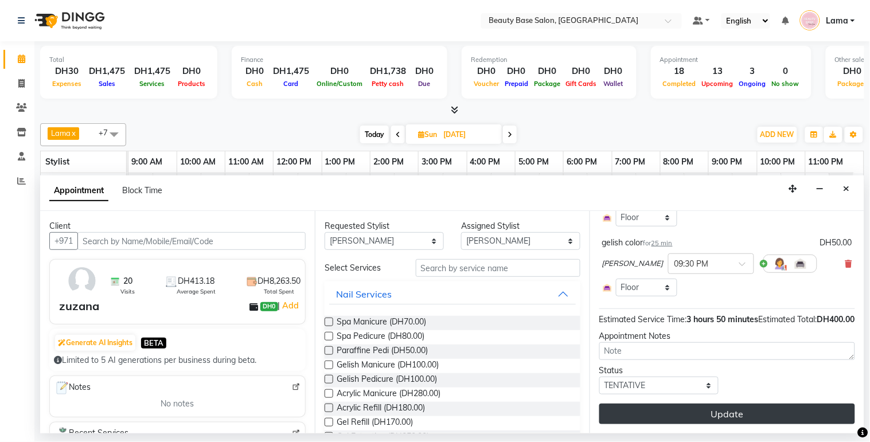
click at [755, 413] on button "Update" at bounding box center [727, 414] width 256 height 21
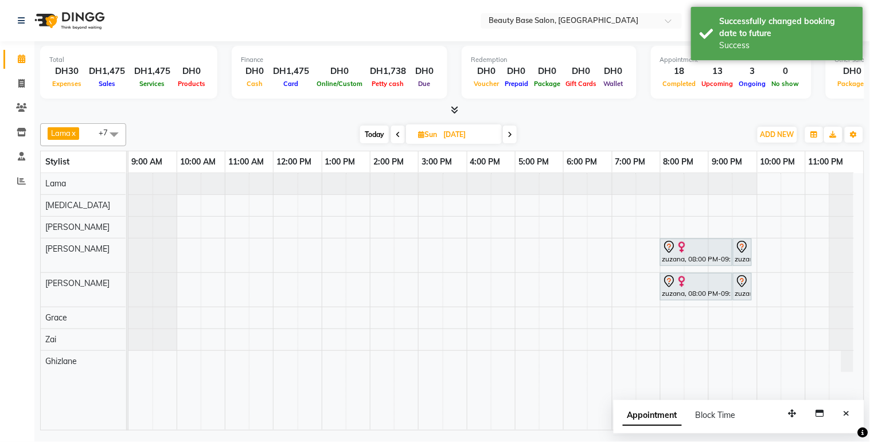
click at [371, 135] on span "Today" at bounding box center [374, 135] width 29 height 18
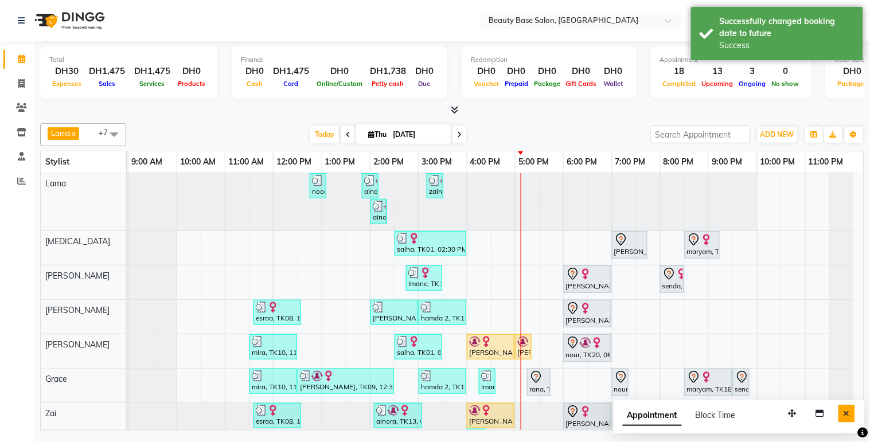
click at [853, 408] on button "Close" at bounding box center [847, 414] width 17 height 18
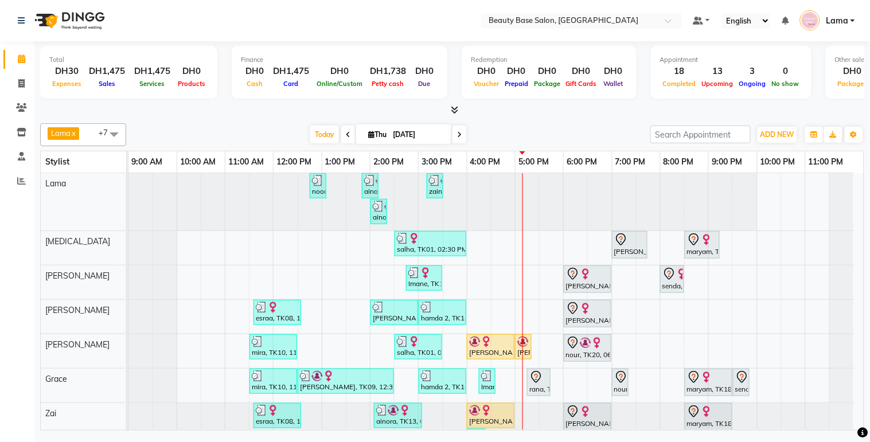
click at [420, 131] on input "[DATE]" at bounding box center [418, 134] width 57 height 17
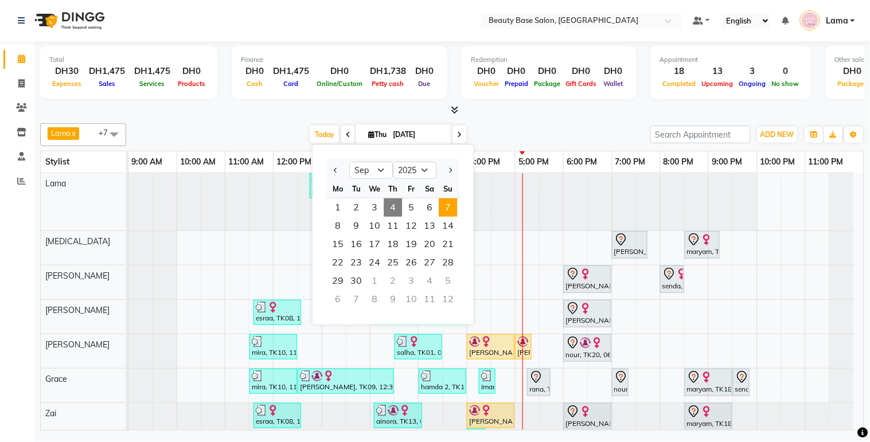
click at [448, 207] on span "7" at bounding box center [448, 207] width 18 height 18
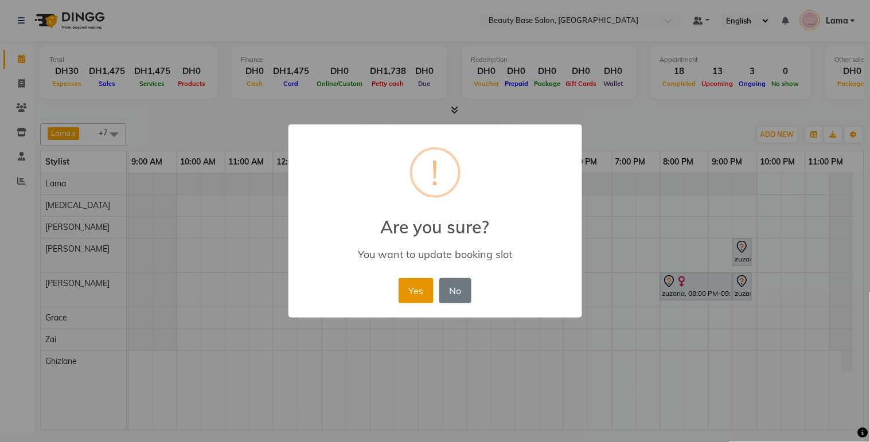
click at [425, 293] on button "Yes" at bounding box center [416, 290] width 35 height 25
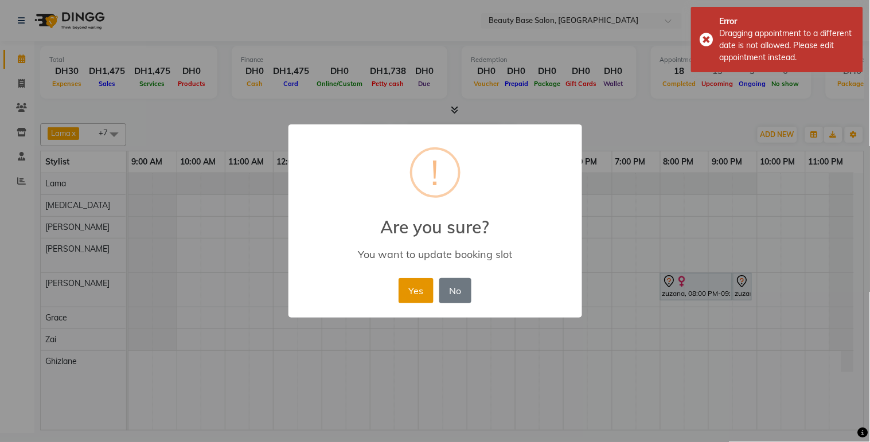
click at [422, 294] on button "Yes" at bounding box center [416, 290] width 35 height 25
click at [419, 296] on button "Yes" at bounding box center [416, 290] width 35 height 25
click at [423, 298] on button "Yes" at bounding box center [416, 290] width 35 height 25
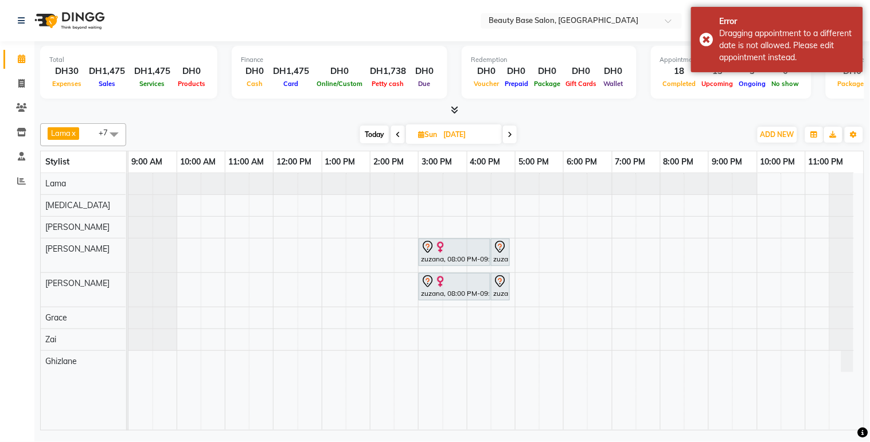
click at [376, 135] on span "Today" at bounding box center [374, 135] width 29 height 18
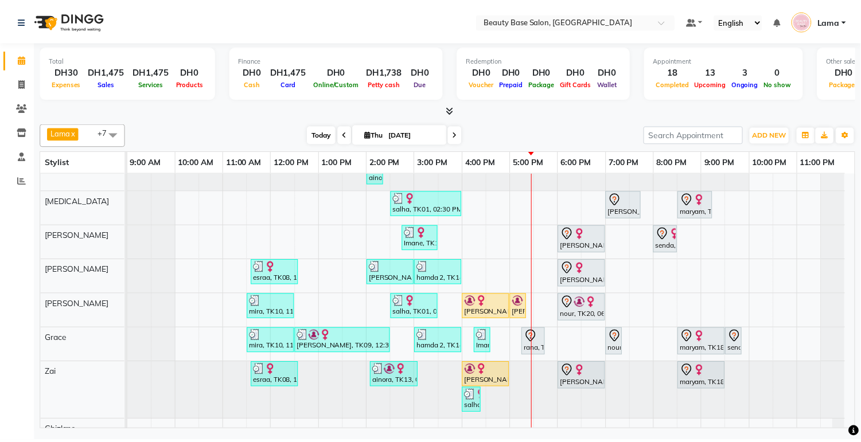
scroll to position [61, 0]
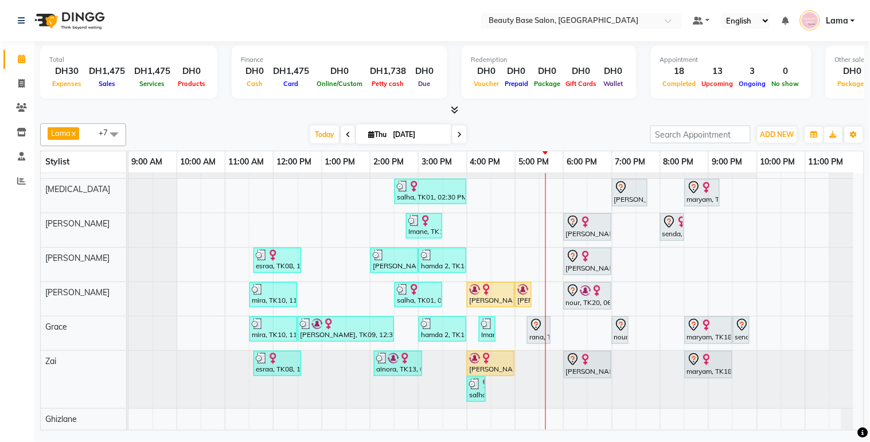
click at [509, 293] on div "[PERSON_NAME], TK03, 04:00 PM-05:00 PM, Gelish Manicure" at bounding box center [490, 295] width 45 height 22
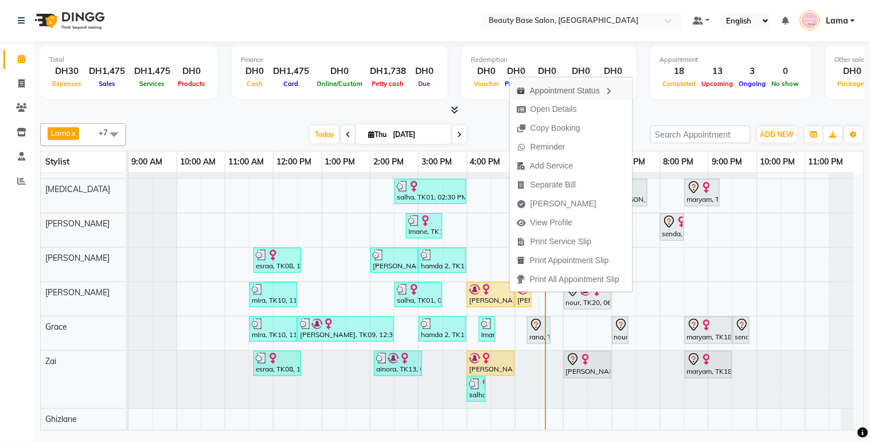
click at [585, 98] on div "Appointment Status" at bounding box center [571, 90] width 123 height 20
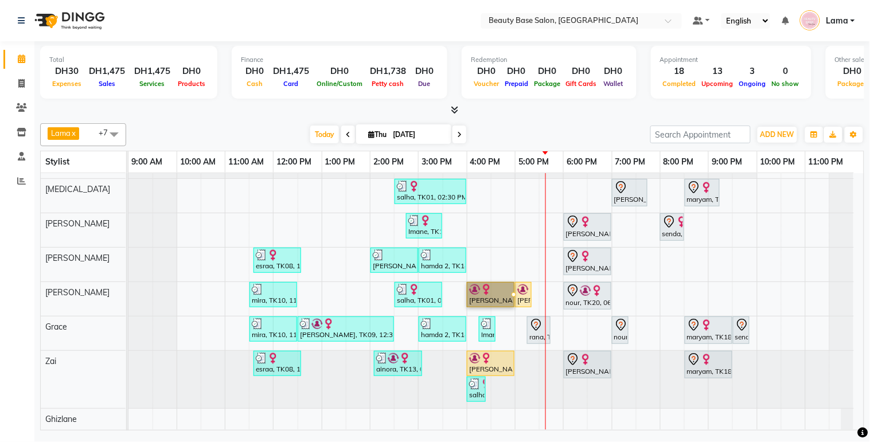
click at [512, 293] on div at bounding box center [514, 295] width 5 height 5
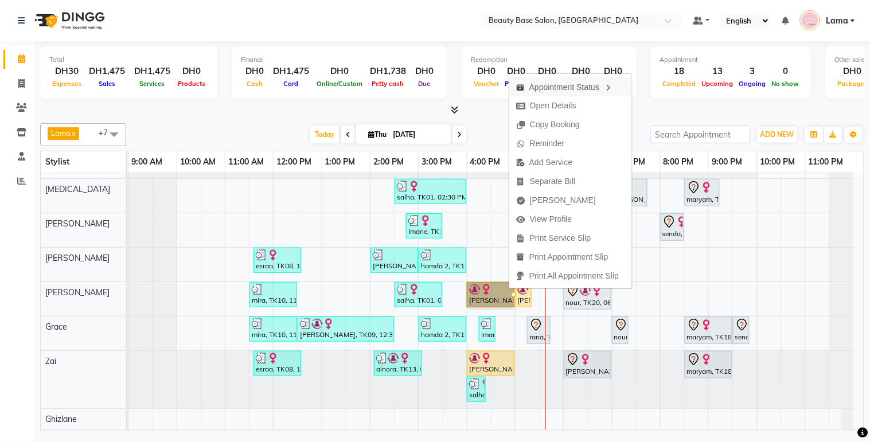
click at [606, 89] on div "Appointment Status" at bounding box center [570, 87] width 123 height 20
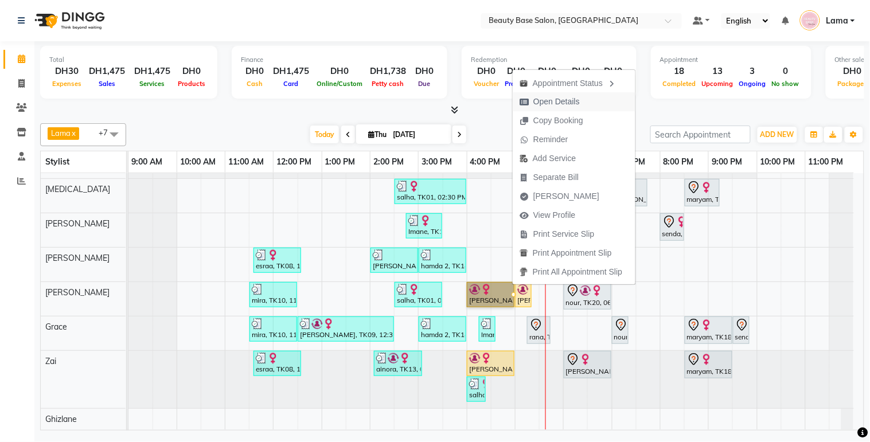
click at [598, 94] on button "Open Details" at bounding box center [574, 101] width 123 height 19
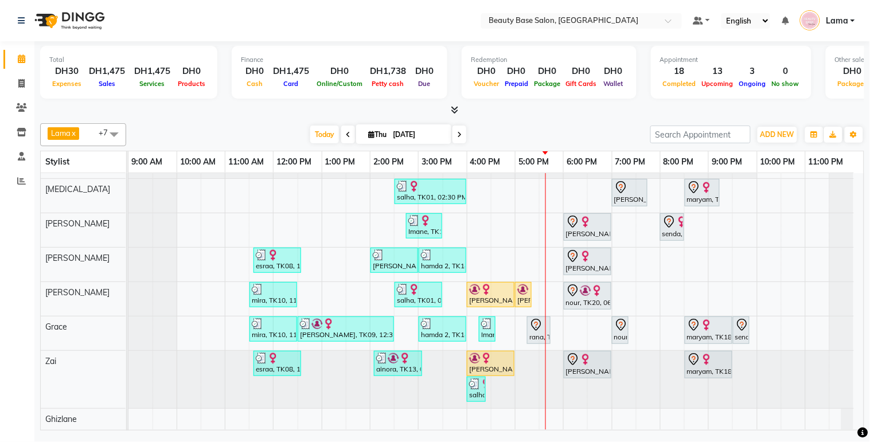
click at [509, 288] on div "[PERSON_NAME], TK03, 04:00 PM-05:00 PM, Gelish Manicure" at bounding box center [490, 295] width 45 height 22
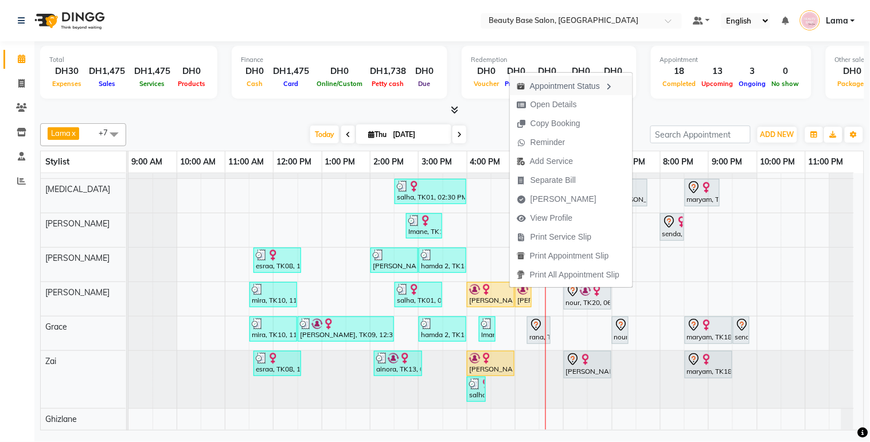
click at [597, 88] on div "Appointment Status" at bounding box center [571, 86] width 123 height 20
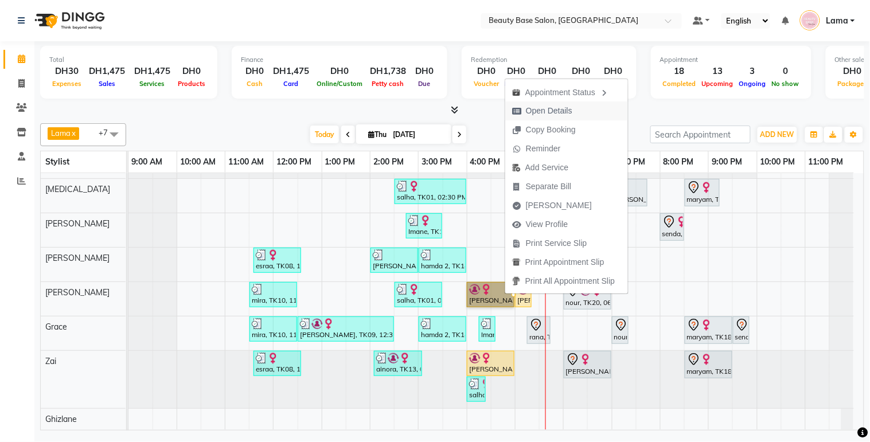
click at [568, 112] on span "Open Details" at bounding box center [549, 111] width 46 height 12
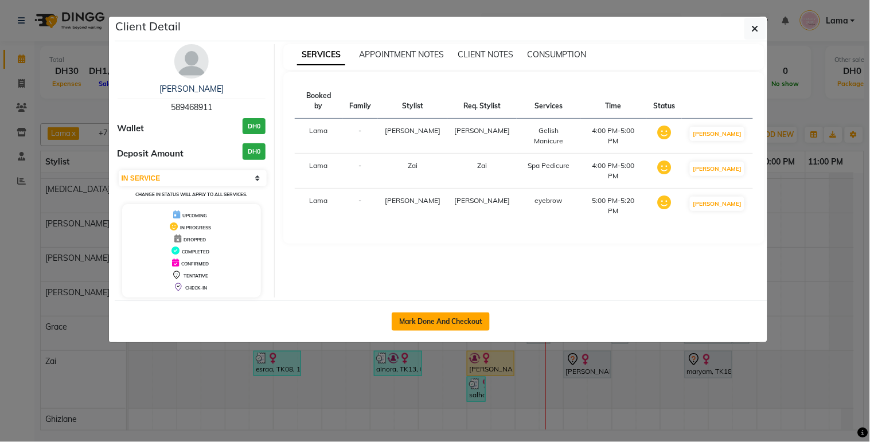
click at [448, 324] on button "Mark Done And Checkout" at bounding box center [441, 322] width 98 height 18
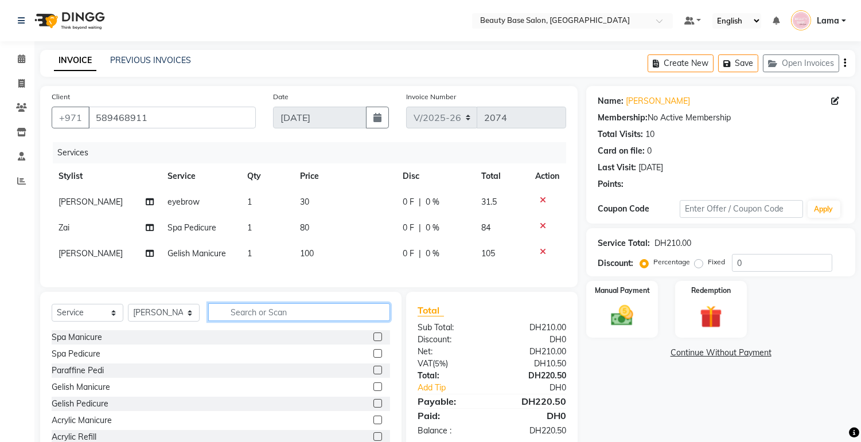
click at [316, 318] on input "text" at bounding box center [299, 312] width 182 height 18
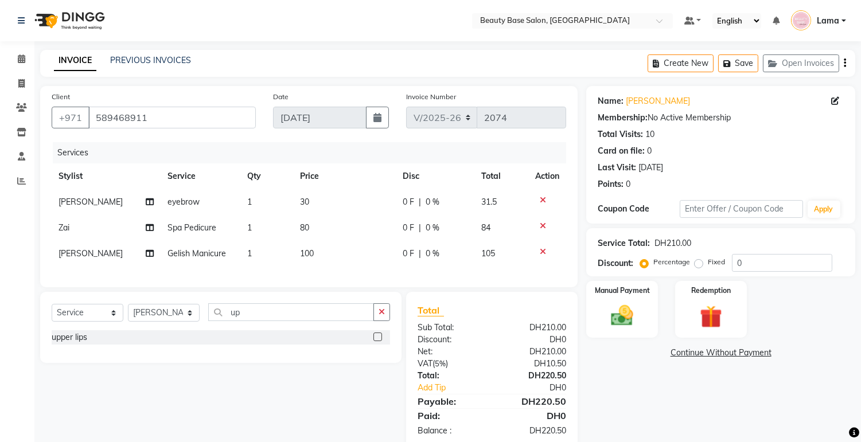
click at [374, 341] on label at bounding box center [377, 337] width 9 height 9
click at [374, 341] on input "checkbox" at bounding box center [376, 337] width 7 height 7
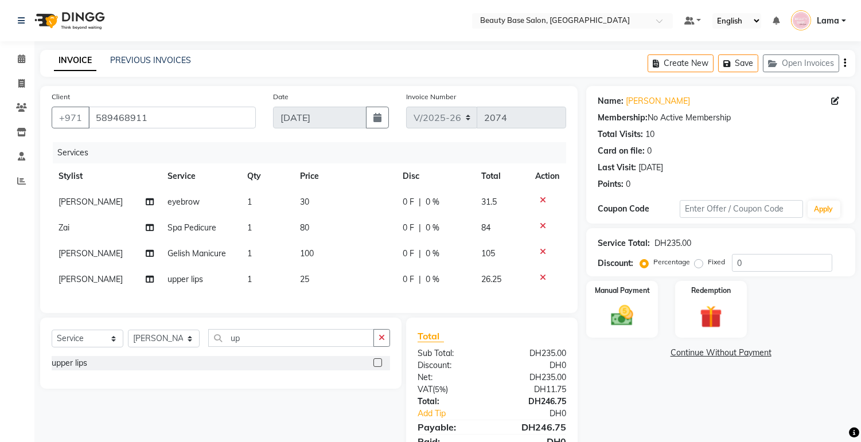
click at [708, 266] on label "Fixed" at bounding box center [716, 262] width 17 height 10
click at [703, 266] on input "Fixed" at bounding box center [701, 262] width 8 height 8
click at [641, 305] on div "Manual Payment" at bounding box center [622, 309] width 75 height 59
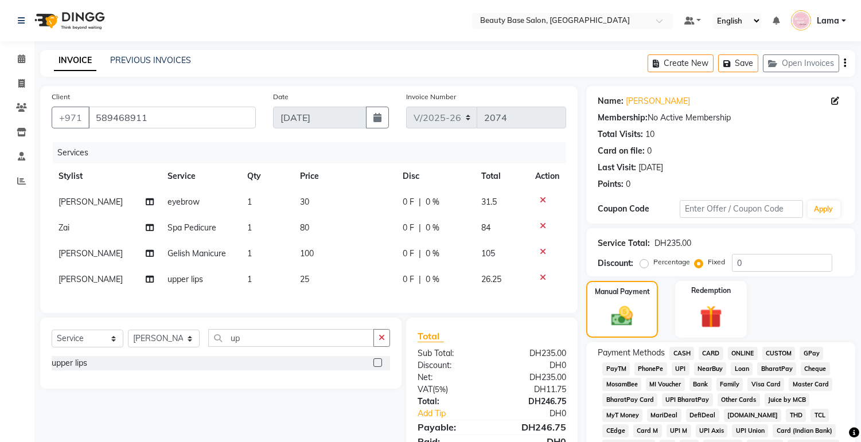
click at [719, 353] on span "CARD" at bounding box center [711, 353] width 25 height 13
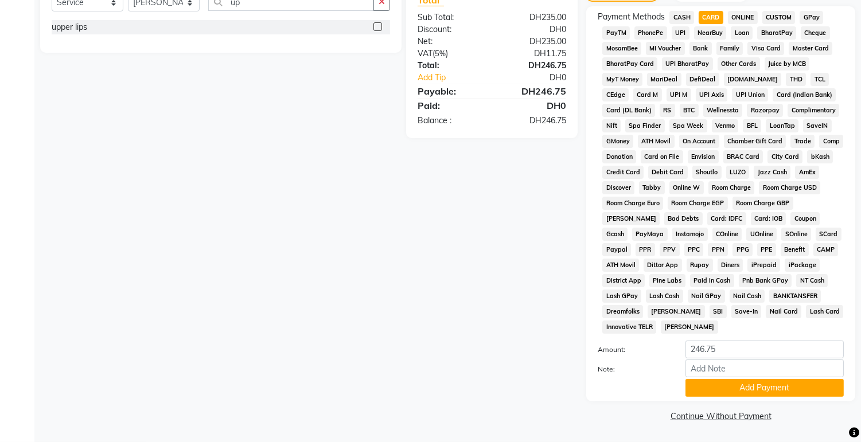
scroll to position [339, 0]
click at [749, 390] on button "Add Payment" at bounding box center [765, 388] width 158 height 18
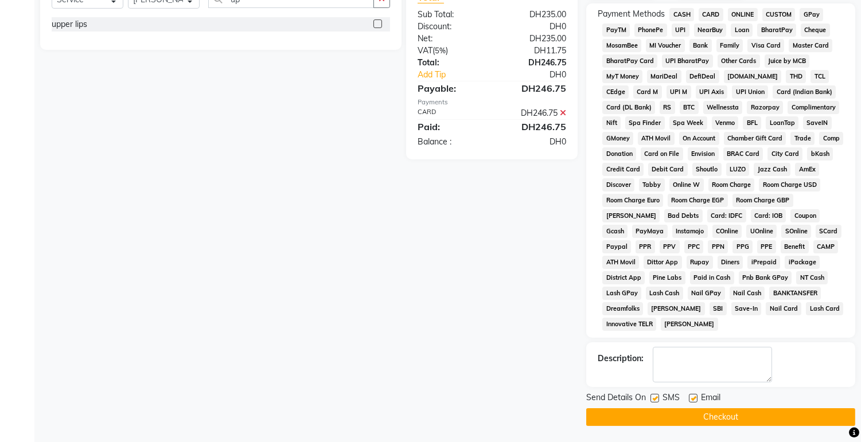
click at [731, 421] on button "Checkout" at bounding box center [720, 417] width 269 height 18
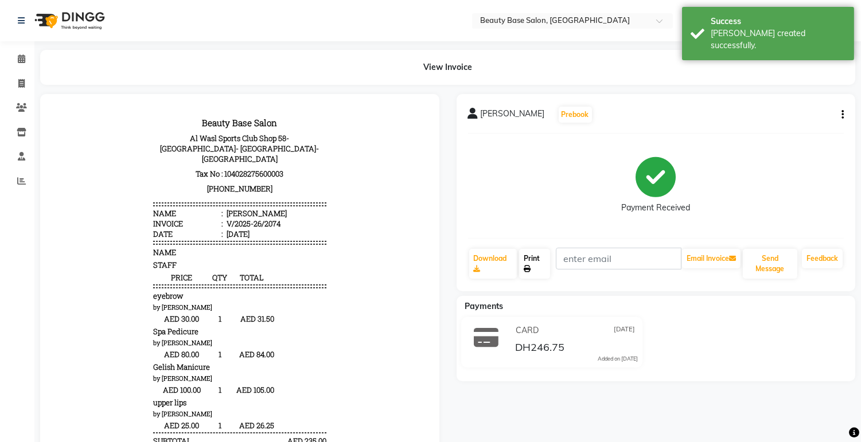
click at [537, 268] on link "Print" at bounding box center [534, 264] width 31 height 30
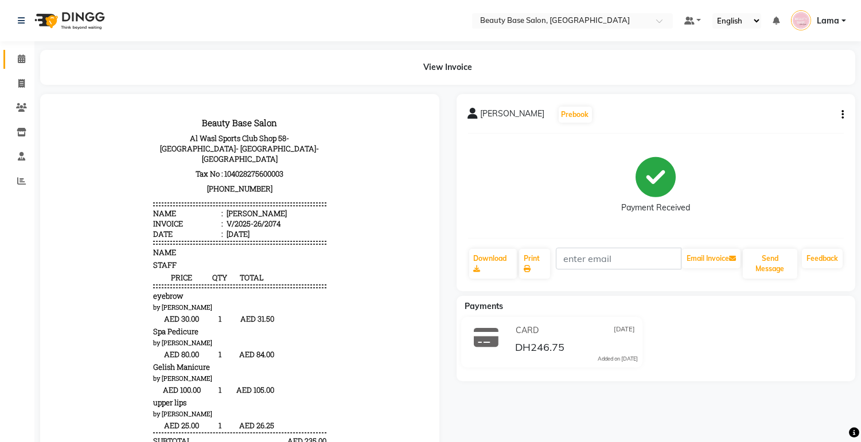
click at [24, 54] on icon at bounding box center [21, 58] width 7 height 9
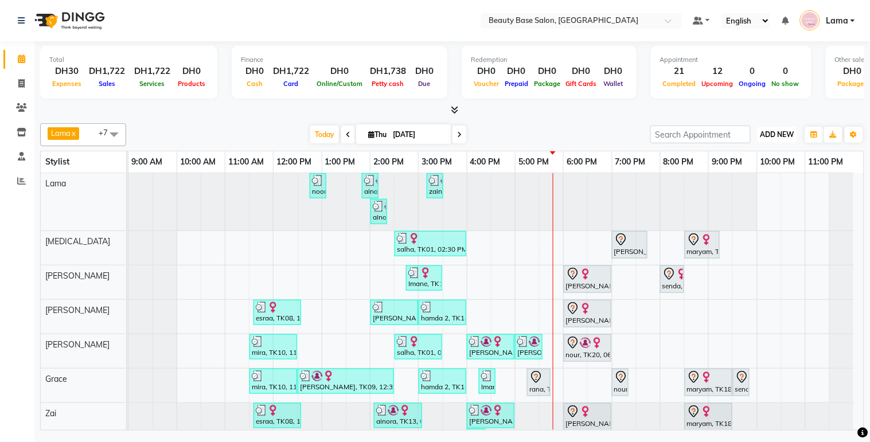
click at [782, 139] on button "ADD NEW Toggle Dropdown" at bounding box center [778, 135] width 40 height 16
click at [770, 158] on button "Add Appointment" at bounding box center [752, 156] width 91 height 15
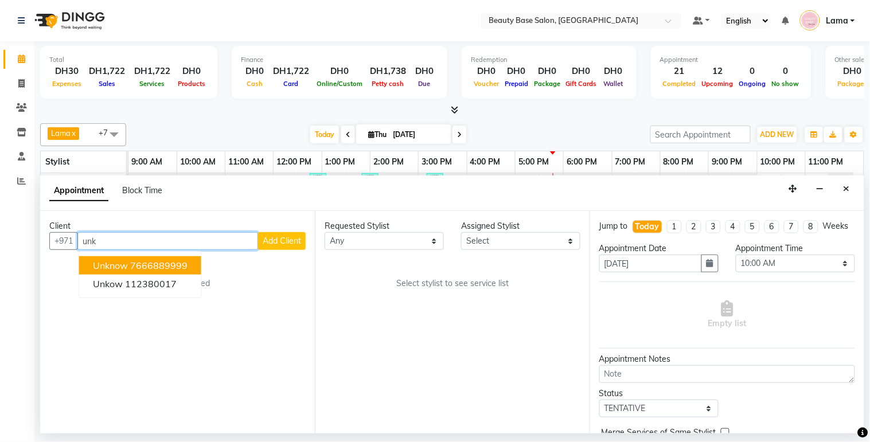
click at [174, 270] on ngb-highlight "7666889999" at bounding box center [158, 265] width 57 height 11
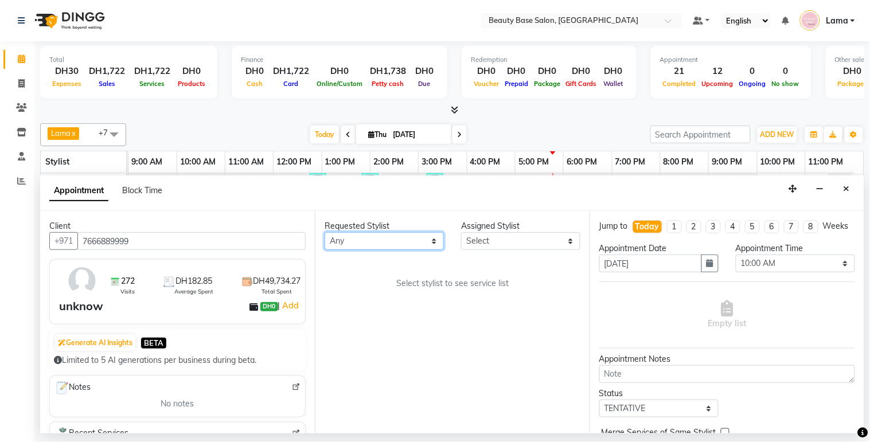
click at [403, 236] on select "Any [PERSON_NAME] [PERSON_NAME] [PERSON_NAME] [PERSON_NAME] [PERSON_NAME] [MEDI…" at bounding box center [384, 241] width 119 height 18
click at [414, 243] on select "Any [PERSON_NAME] [PERSON_NAME] [PERSON_NAME] [PERSON_NAME] [PERSON_NAME] [MEDI…" at bounding box center [384, 241] width 119 height 18
click at [411, 236] on select "Any [PERSON_NAME] [PERSON_NAME] [PERSON_NAME] [PERSON_NAME] [PERSON_NAME] [MEDI…" at bounding box center [384, 241] width 119 height 18
click at [325, 232] on select "Any [PERSON_NAME] [PERSON_NAME] [PERSON_NAME] [PERSON_NAME] [PERSON_NAME] [MEDI…" at bounding box center [384, 241] width 119 height 18
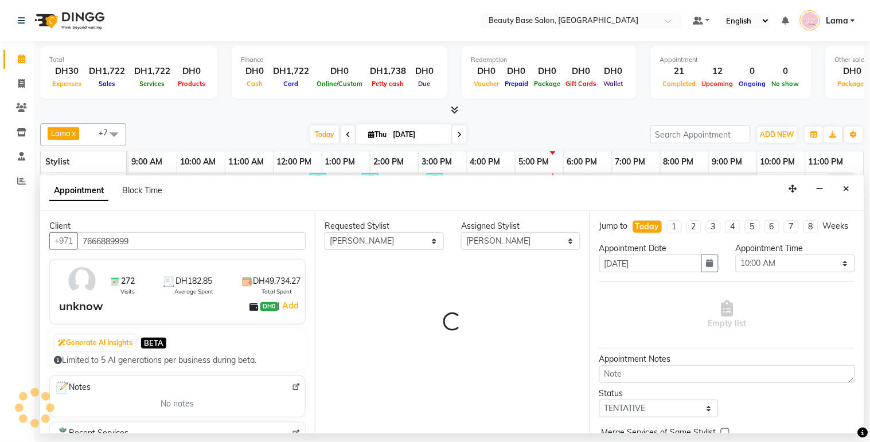
click at [477, 266] on div "Requested Stylist Any [PERSON_NAME] [PERSON_NAME] [PERSON_NAME] [PERSON_NAME] […" at bounding box center [452, 322] width 275 height 223
click at [425, 244] on select "Any [PERSON_NAME] [PERSON_NAME] [PERSON_NAME] [PERSON_NAME] [PERSON_NAME] [MEDI…" at bounding box center [384, 241] width 119 height 18
click at [325, 232] on select "Any [PERSON_NAME] [PERSON_NAME] [PERSON_NAME] [PERSON_NAME] [PERSON_NAME] [MEDI…" at bounding box center [384, 241] width 119 height 18
click at [527, 240] on select "Select [PERSON_NAME] [PERSON_NAME] [PERSON_NAME] [PERSON_NAME] [PERSON_NAME] [M…" at bounding box center [520, 241] width 119 height 18
click at [461, 232] on select "Select [PERSON_NAME] [PERSON_NAME] [PERSON_NAME] [PERSON_NAME] [PERSON_NAME] [M…" at bounding box center [520, 241] width 119 height 18
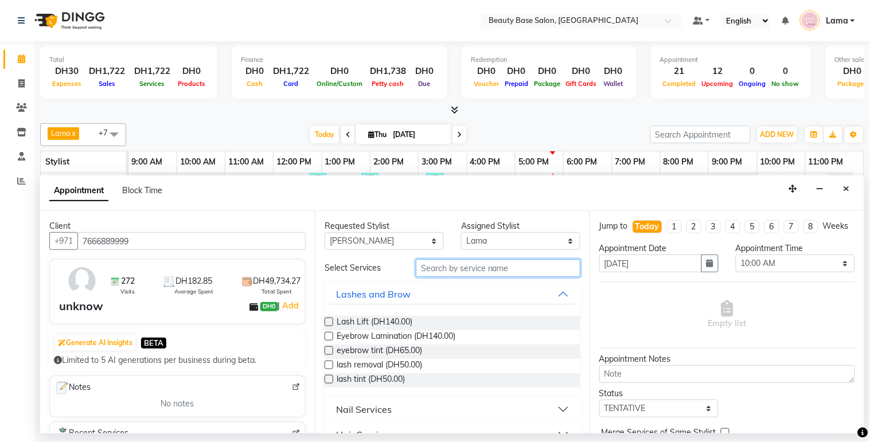
click at [473, 271] on input "text" at bounding box center [498, 268] width 165 height 18
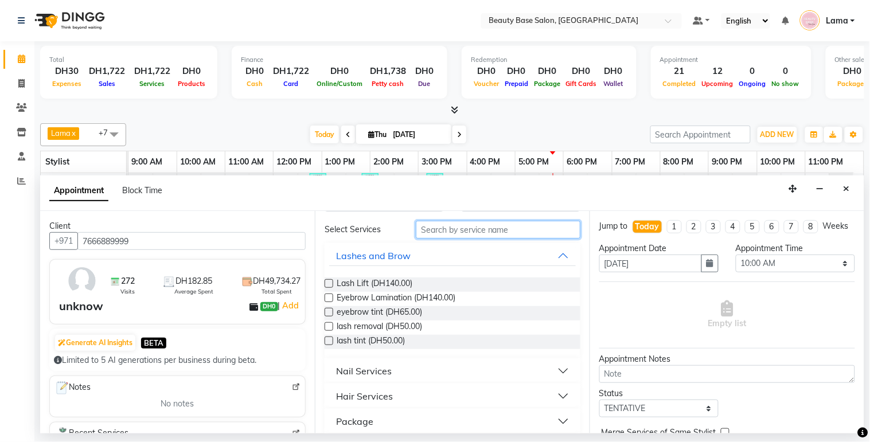
scroll to position [42, 0]
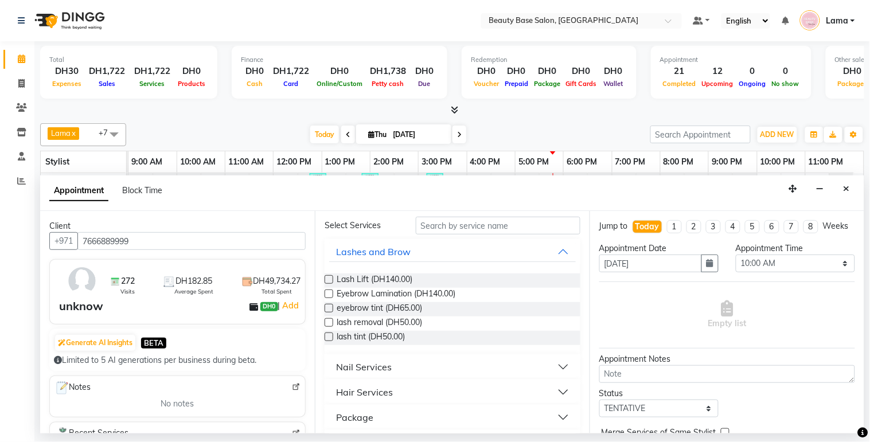
click at [414, 373] on button "Nail Services" at bounding box center [452, 367] width 247 height 21
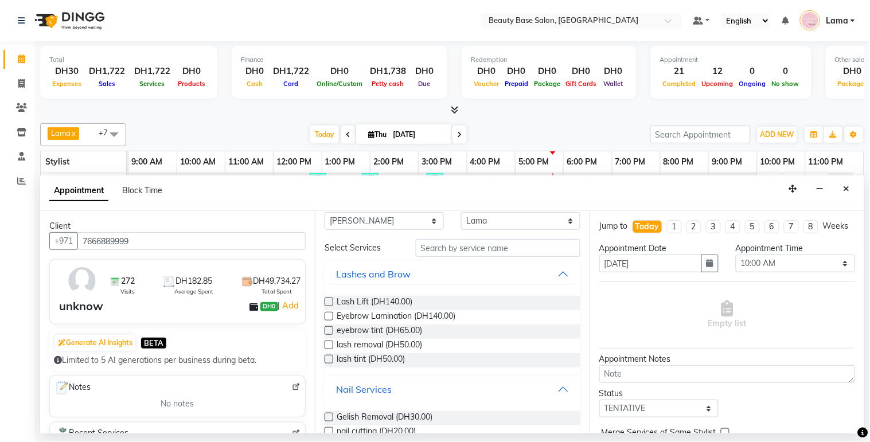
scroll to position [0, 0]
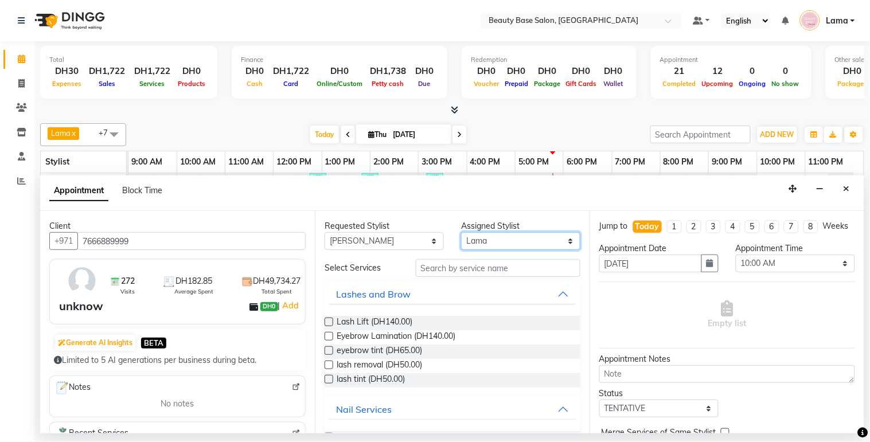
click at [502, 244] on select "Select [PERSON_NAME] [PERSON_NAME] [PERSON_NAME] [PERSON_NAME] [PERSON_NAME] [M…" at bounding box center [520, 241] width 119 height 18
click at [461, 232] on select "Select [PERSON_NAME] [PERSON_NAME] [PERSON_NAME] [PERSON_NAME] [PERSON_NAME] [M…" at bounding box center [520, 241] width 119 height 18
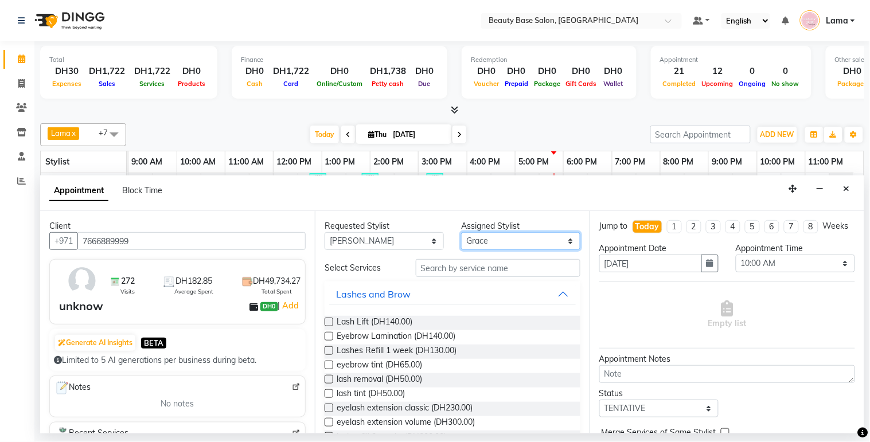
click at [505, 248] on select "Select [PERSON_NAME] [PERSON_NAME] [PERSON_NAME] [PERSON_NAME] [PERSON_NAME] [M…" at bounding box center [520, 241] width 119 height 18
click at [461, 232] on select "Select [PERSON_NAME] [PERSON_NAME] [PERSON_NAME] [PERSON_NAME] [PERSON_NAME] [M…" at bounding box center [520, 241] width 119 height 18
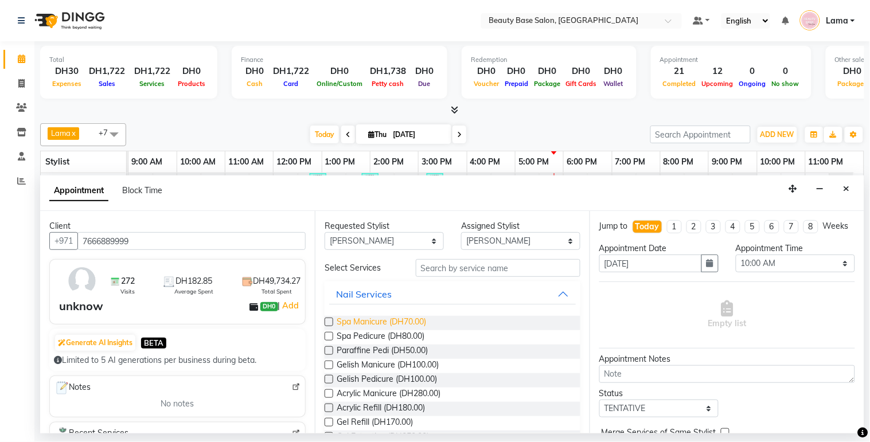
click at [416, 324] on span "Spa Manicure (DH70.00)" at bounding box center [381, 323] width 89 height 14
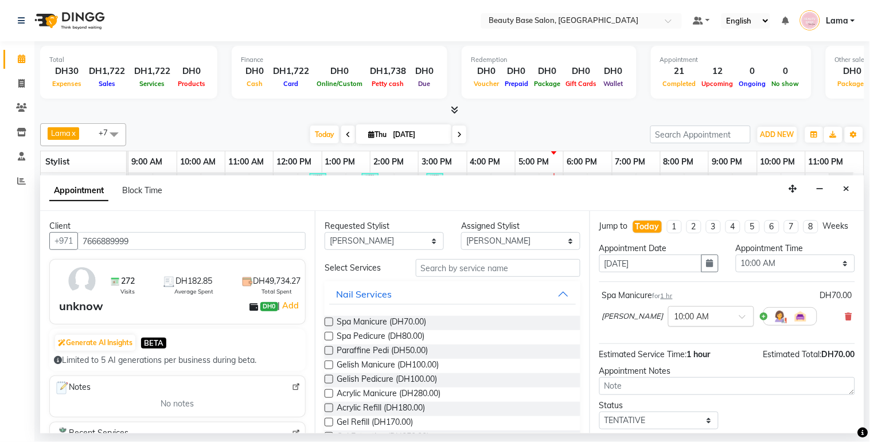
click at [675, 322] on input "text" at bounding box center [700, 316] width 50 height 12
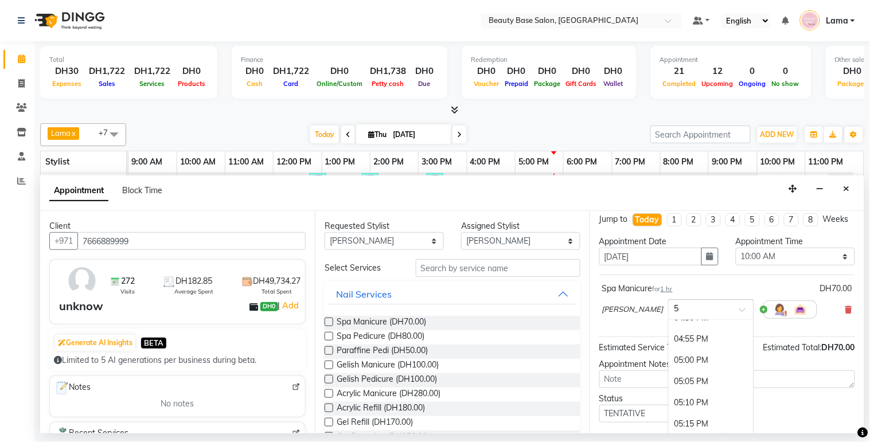
click at [669, 371] on div "05:00 PM" at bounding box center [711, 360] width 85 height 21
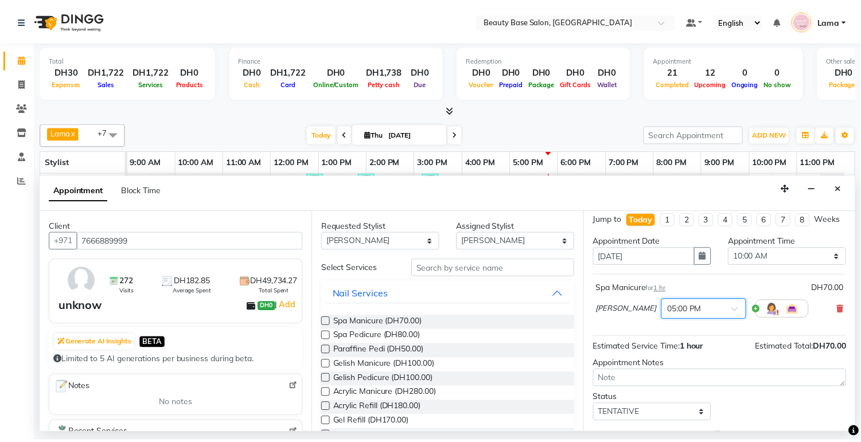
scroll to position [79, 0]
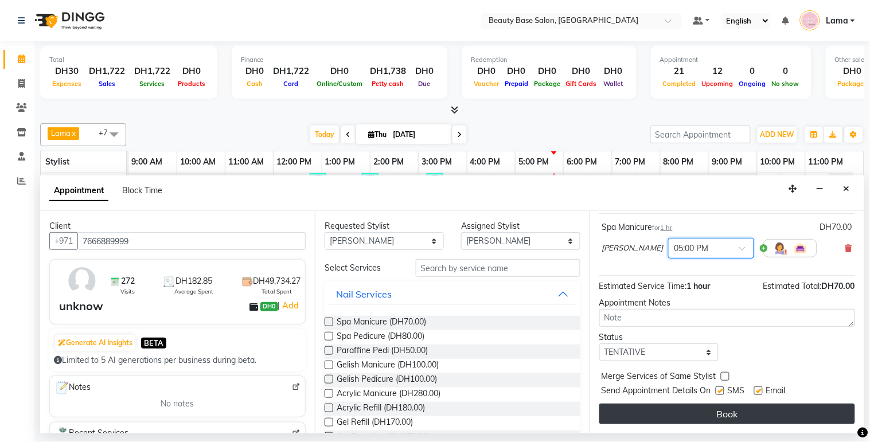
click at [714, 414] on button "Book" at bounding box center [727, 414] width 256 height 21
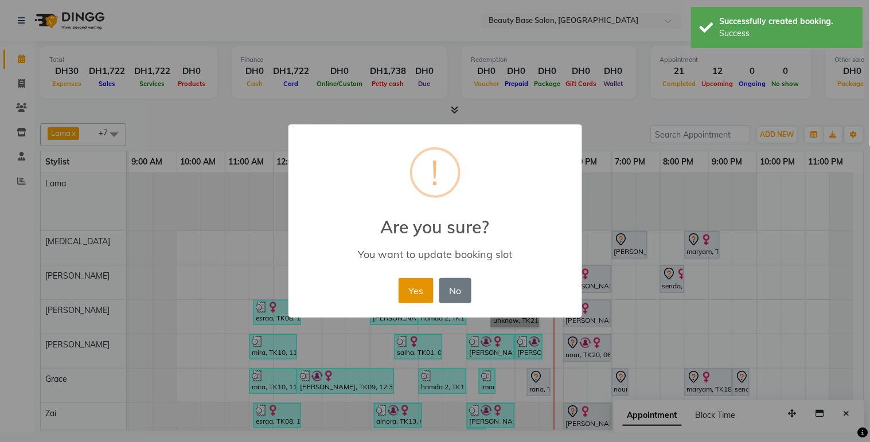
click at [403, 287] on button "Yes" at bounding box center [416, 290] width 35 height 25
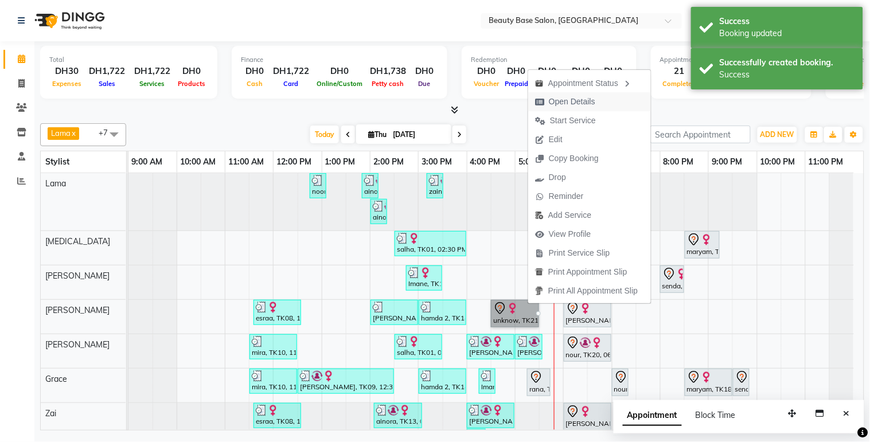
click at [599, 106] on span "Open Details" at bounding box center [565, 101] width 74 height 19
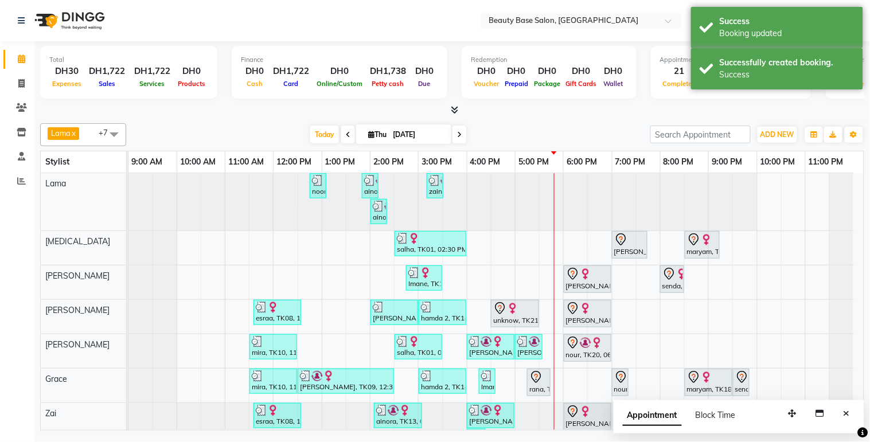
click at [529, 311] on div at bounding box center [515, 309] width 44 height 14
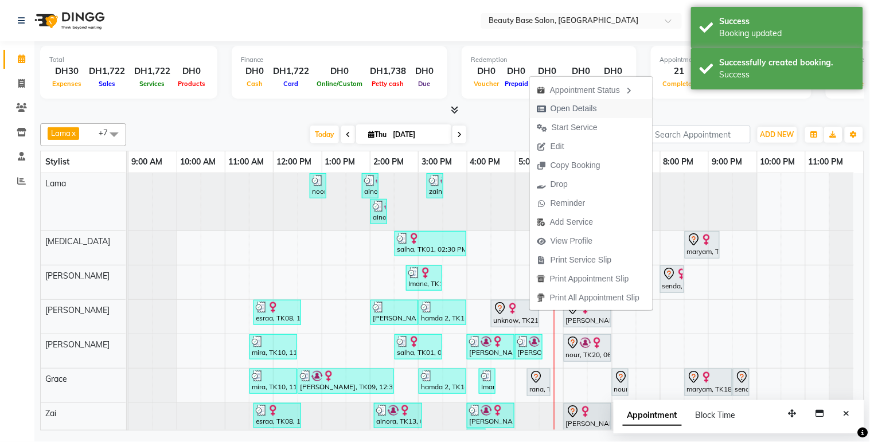
click at [606, 109] on button "Open Details" at bounding box center [591, 108] width 123 height 19
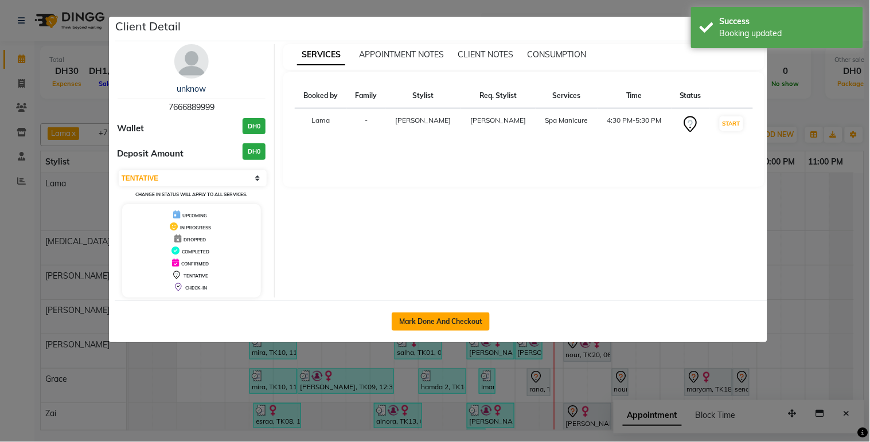
click at [472, 317] on button "Mark Done And Checkout" at bounding box center [441, 322] width 98 height 18
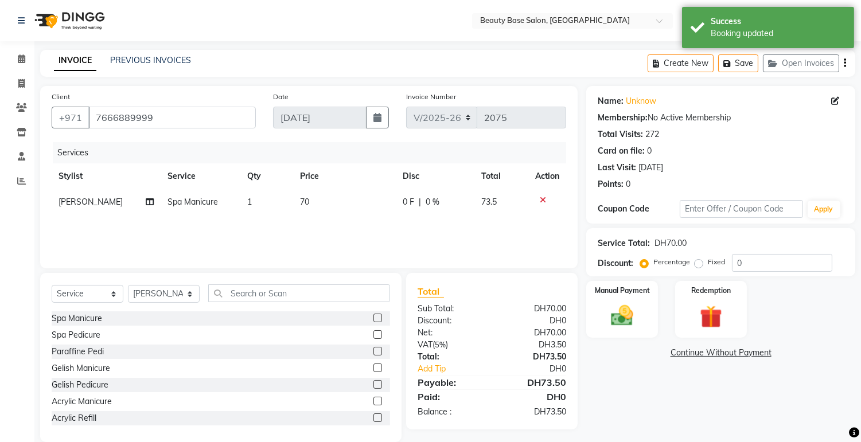
click at [708, 266] on label "Fixed" at bounding box center [716, 262] width 17 height 10
click at [701, 266] on input "Fixed" at bounding box center [701, 262] width 8 height 8
click at [632, 322] on img at bounding box center [622, 316] width 38 height 27
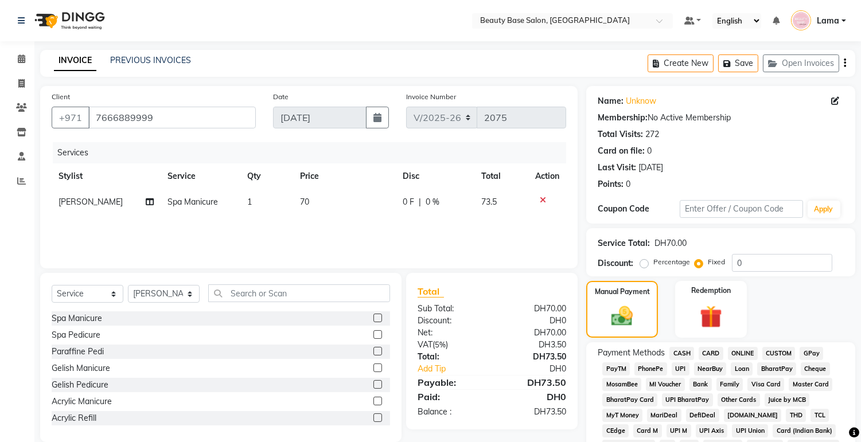
click at [718, 354] on span "CARD" at bounding box center [711, 353] width 25 height 13
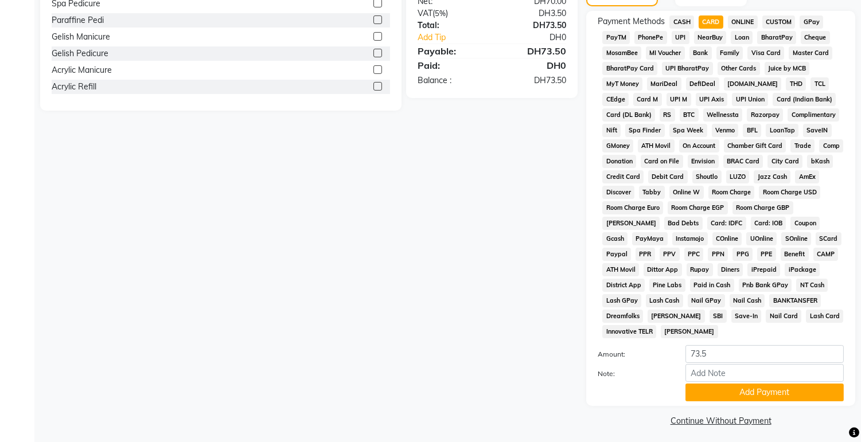
scroll to position [339, 0]
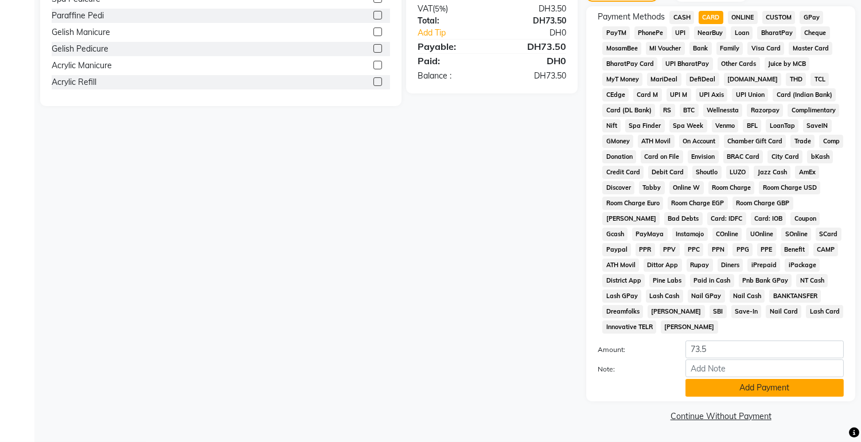
click at [747, 387] on button "Add Payment" at bounding box center [765, 388] width 158 height 18
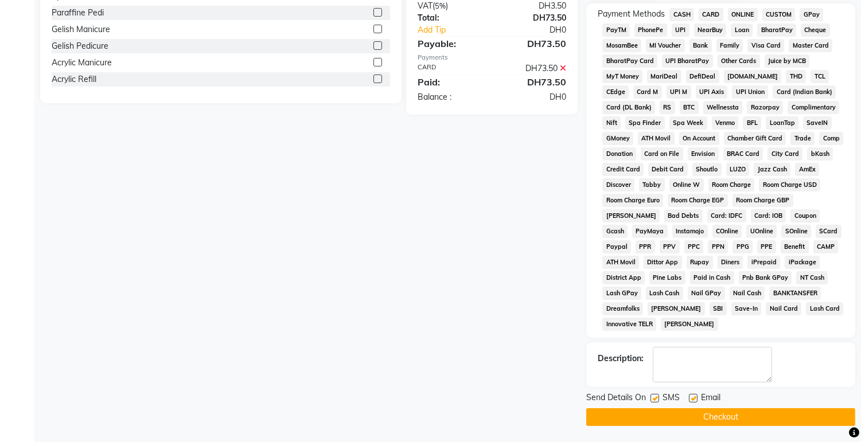
click at [725, 420] on button "Checkout" at bounding box center [720, 417] width 269 height 18
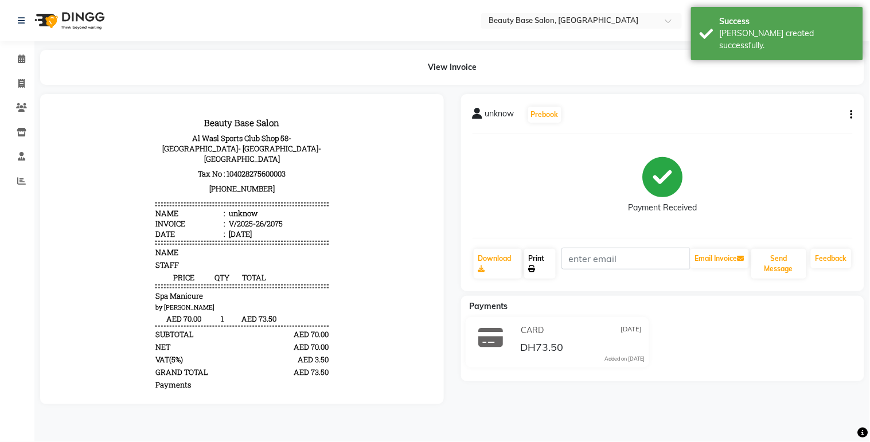
click at [538, 260] on link "Print" at bounding box center [540, 264] width 32 height 30
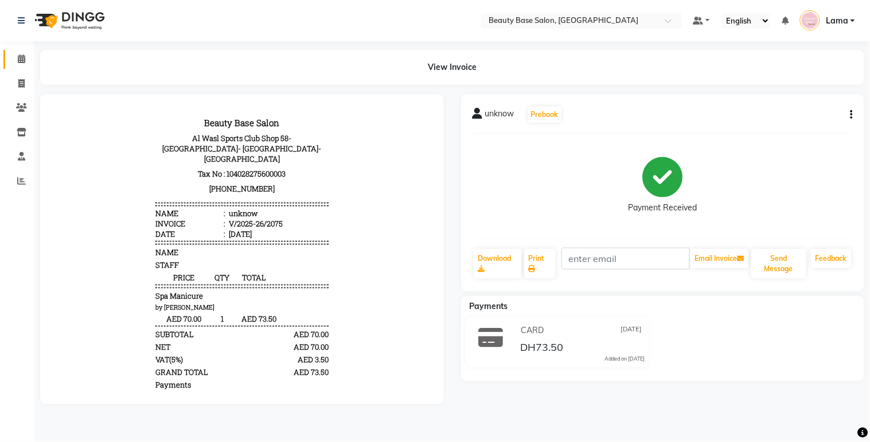
click at [18, 58] on icon at bounding box center [21, 58] width 7 height 9
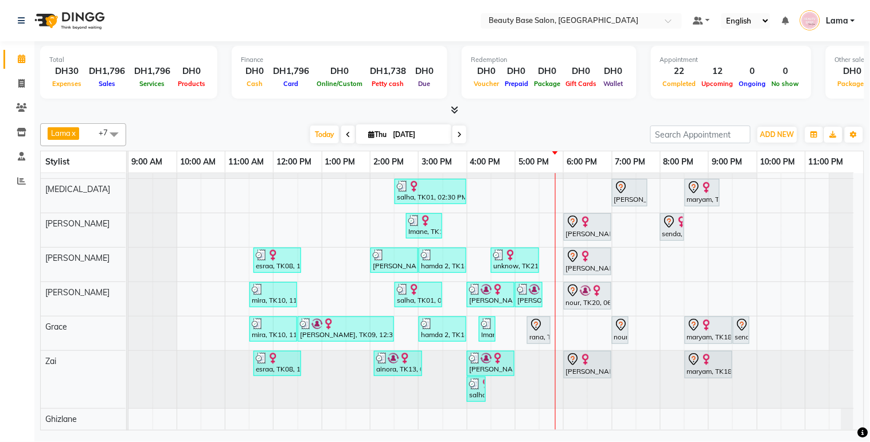
scroll to position [61, 0]
click at [860, 172] on div "9:00 AM 10:00 AM 11:00 AM 12:00 PM 1:00 PM 2:00 PM 3:00 PM 4:00 PM 5:00 PM 6:00…" at bounding box center [495, 162] width 735 height 22
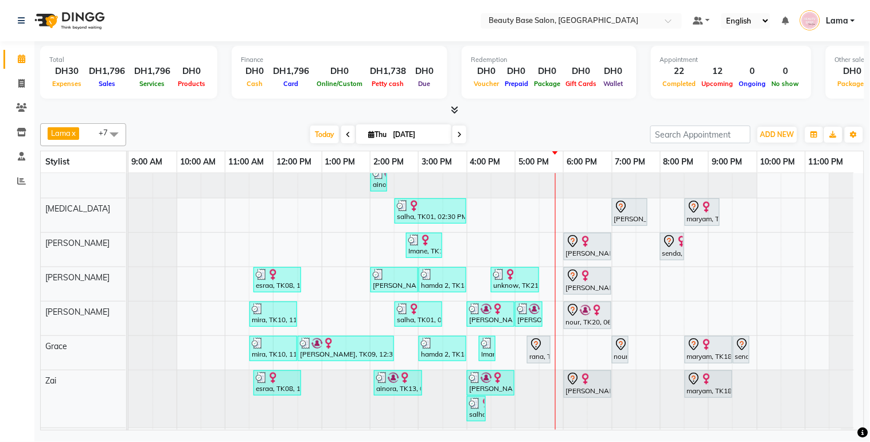
scroll to position [3, 0]
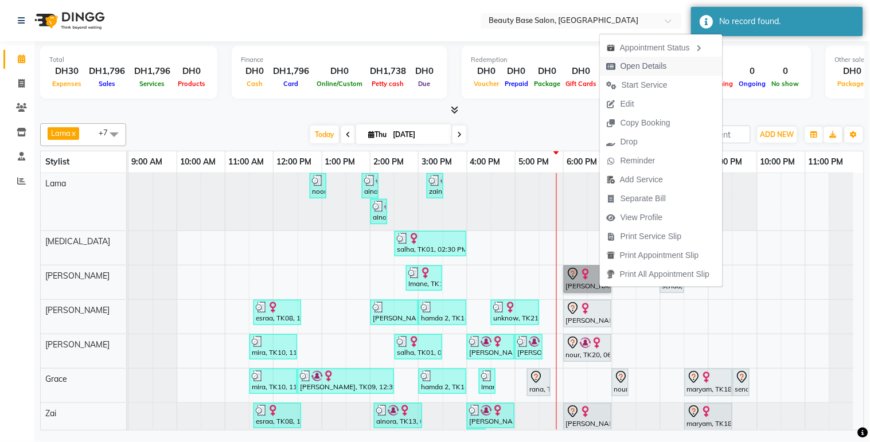
click at [684, 65] on button "Open Details" at bounding box center [661, 66] width 123 height 19
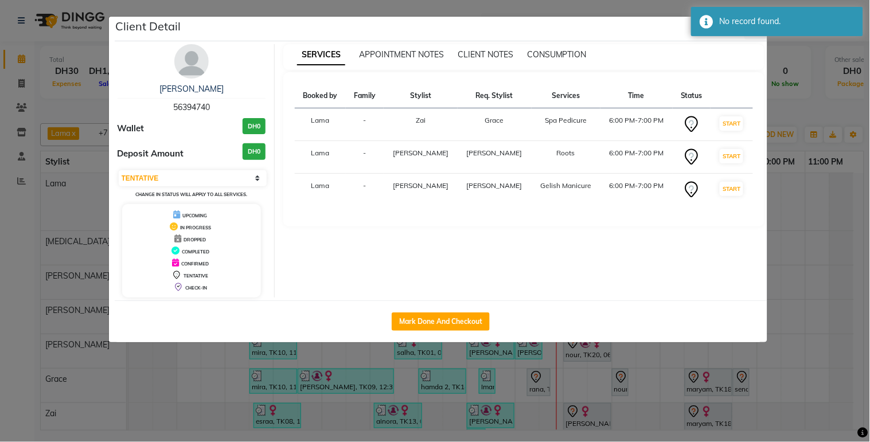
click at [821, 368] on ngb-modal-window "Client Detail [PERSON_NAME] 56394740 Wallet DH0 Deposit Amount DH0 Select IN SE…" at bounding box center [435, 221] width 870 height 442
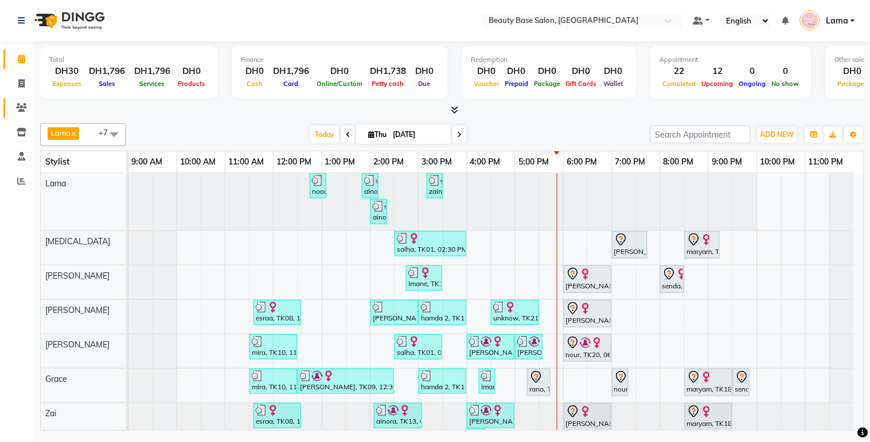
click at [24, 99] on link "Clients" at bounding box center [17, 108] width 28 height 19
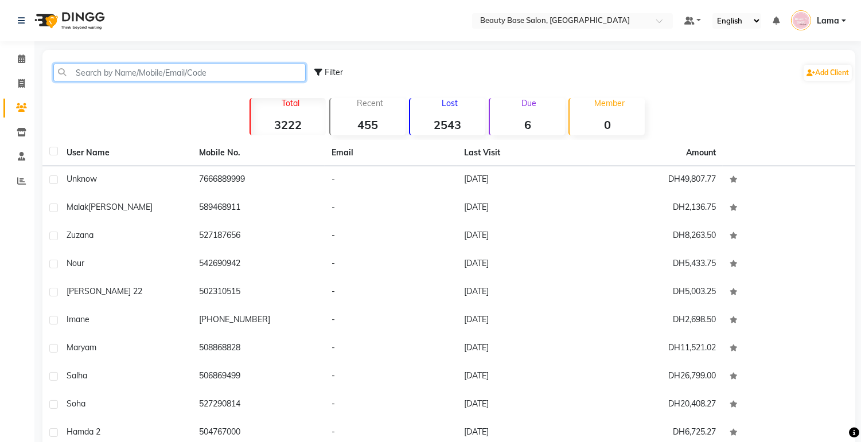
click at [163, 72] on input "text" at bounding box center [179, 73] width 252 height 18
click at [25, 61] on span at bounding box center [21, 59] width 20 height 13
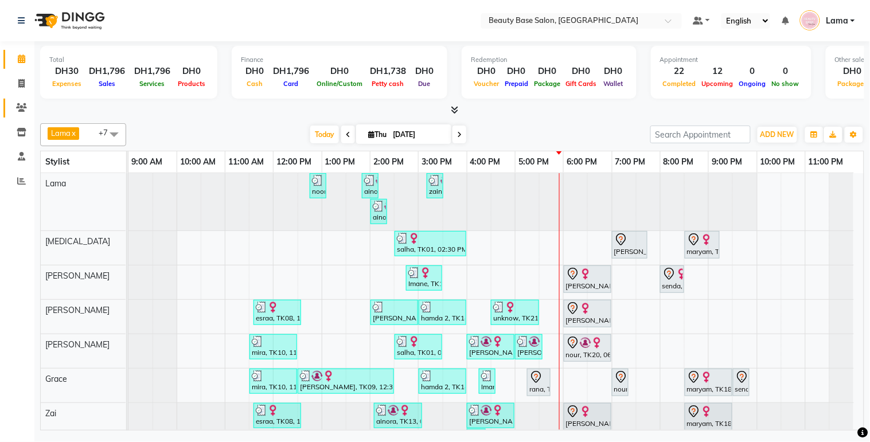
click at [14, 104] on span at bounding box center [21, 108] width 20 height 13
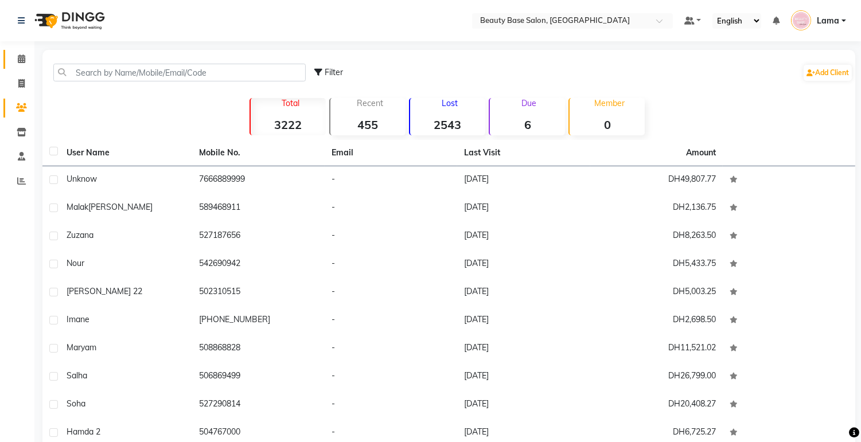
click at [18, 61] on icon at bounding box center [21, 58] width 7 height 9
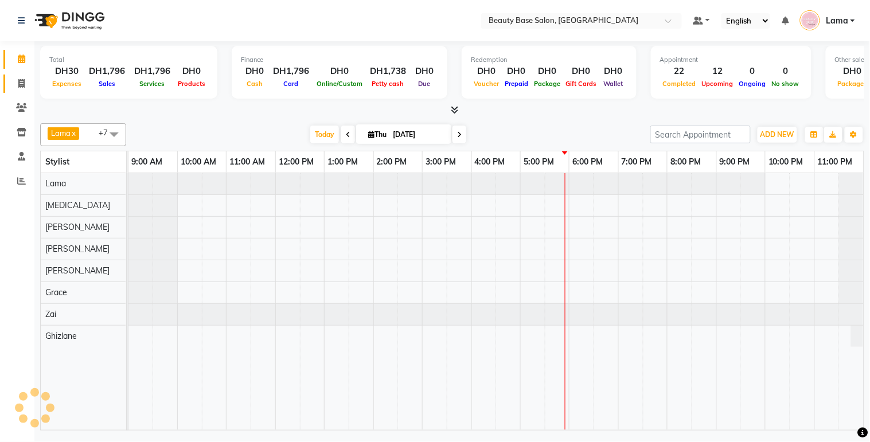
click at [18, 87] on icon at bounding box center [21, 83] width 6 height 9
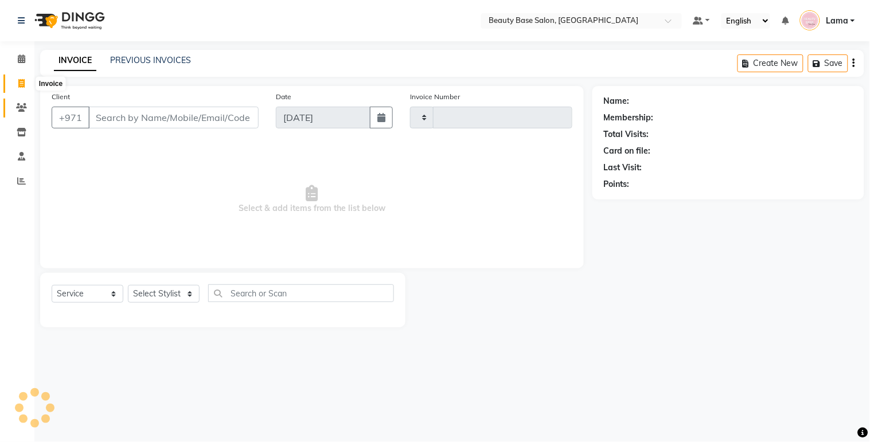
click at [16, 106] on icon at bounding box center [21, 107] width 11 height 9
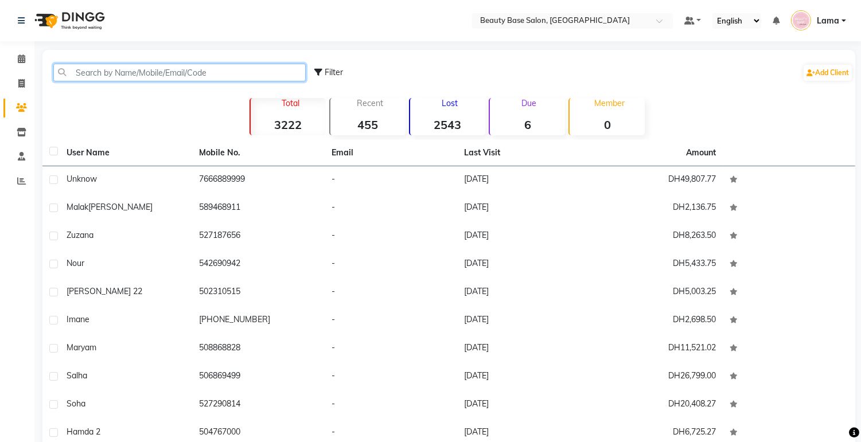
click at [142, 69] on input "text" at bounding box center [179, 73] width 252 height 18
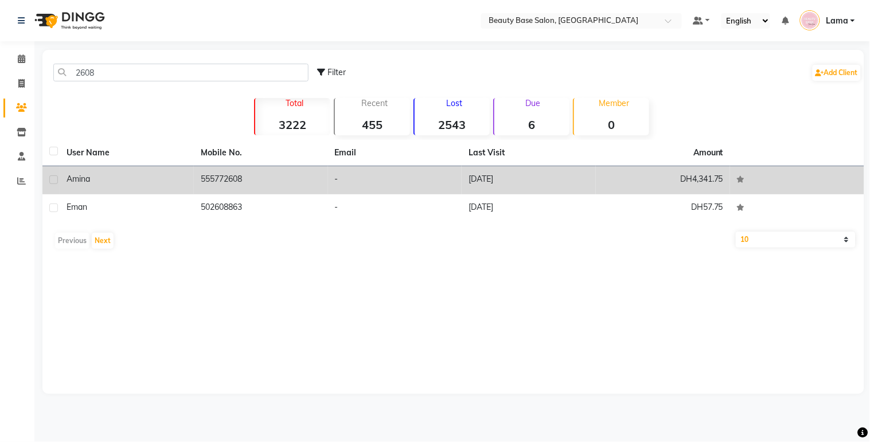
click at [104, 182] on div "amina" at bounding box center [127, 179] width 120 height 12
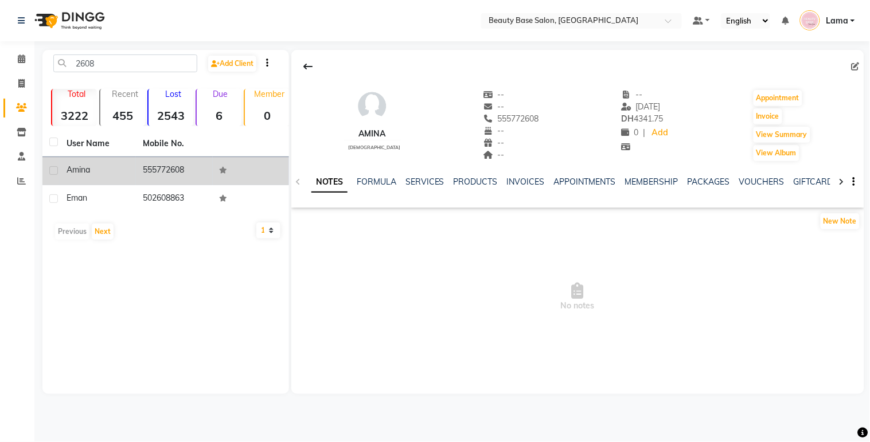
click at [54, 170] on label at bounding box center [53, 170] width 9 height 9
click at [54, 170] on input "checkbox" at bounding box center [52, 171] width 7 height 7
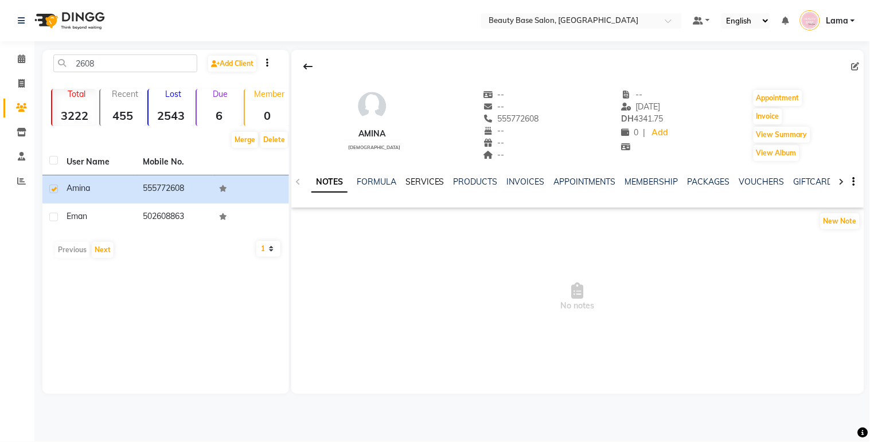
click at [428, 184] on link "SERVICES" at bounding box center [425, 182] width 39 height 10
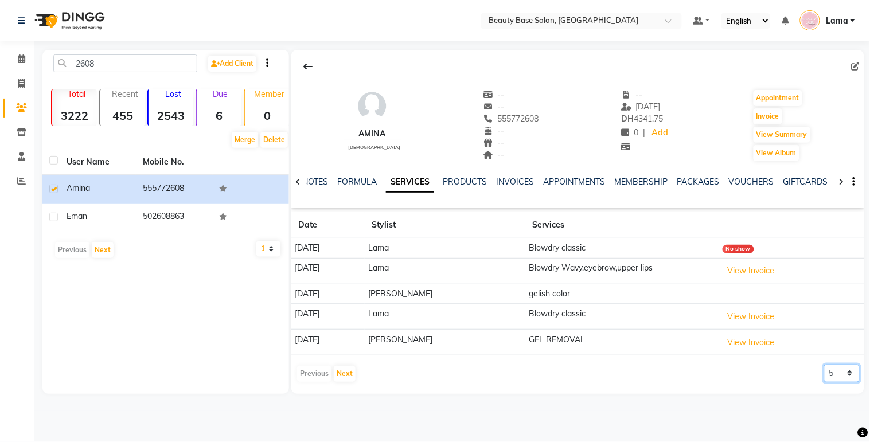
click at [842, 375] on select "5 10 50 100 500" at bounding box center [842, 374] width 36 height 18
click at [824, 365] on select "5 10 50 100 500" at bounding box center [842, 374] width 36 height 18
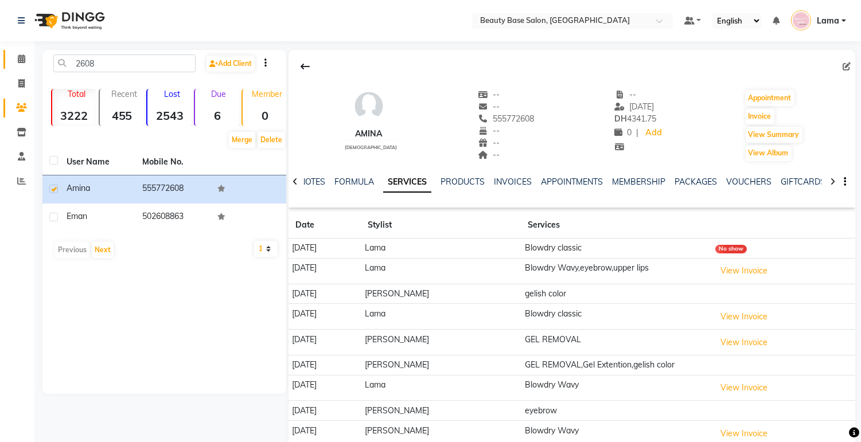
click at [20, 54] on span at bounding box center [21, 59] width 20 height 13
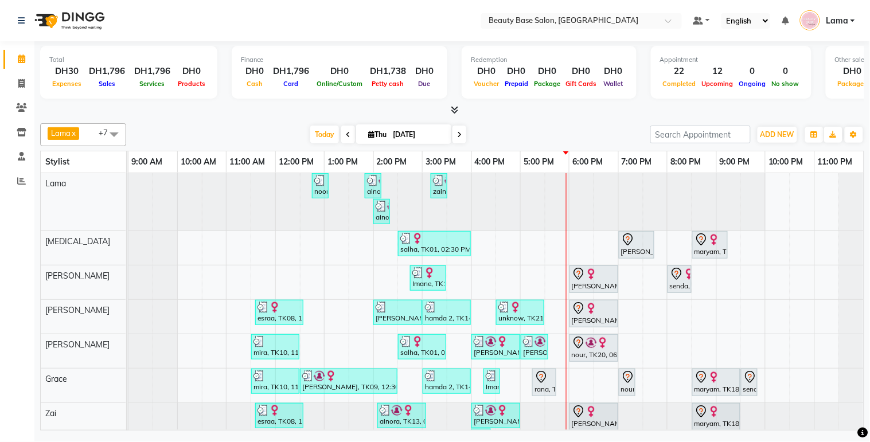
click at [457, 134] on icon at bounding box center [459, 134] width 5 height 7
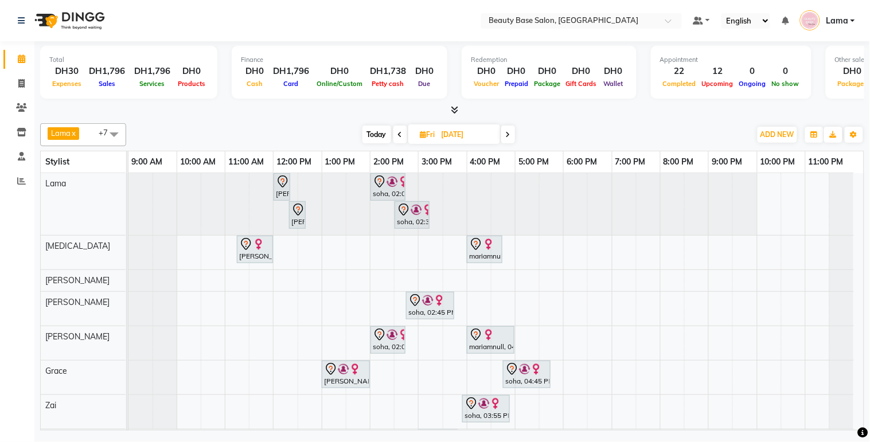
click at [374, 133] on span "Today" at bounding box center [377, 135] width 29 height 18
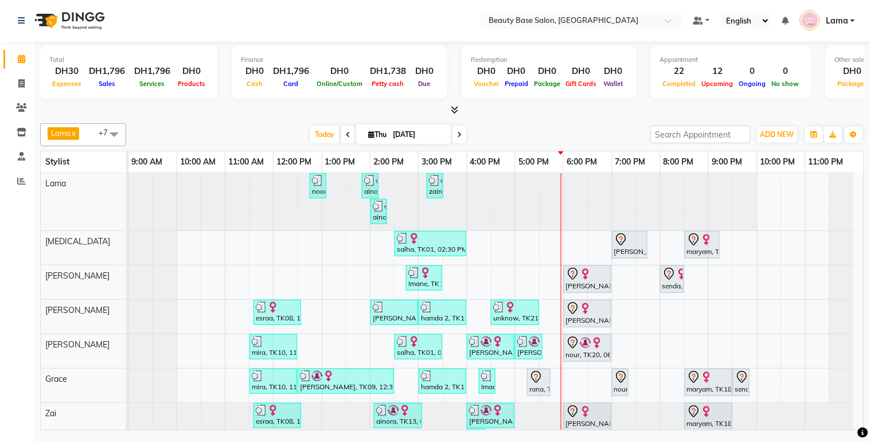
click at [457, 131] on icon at bounding box center [459, 134] width 5 height 7
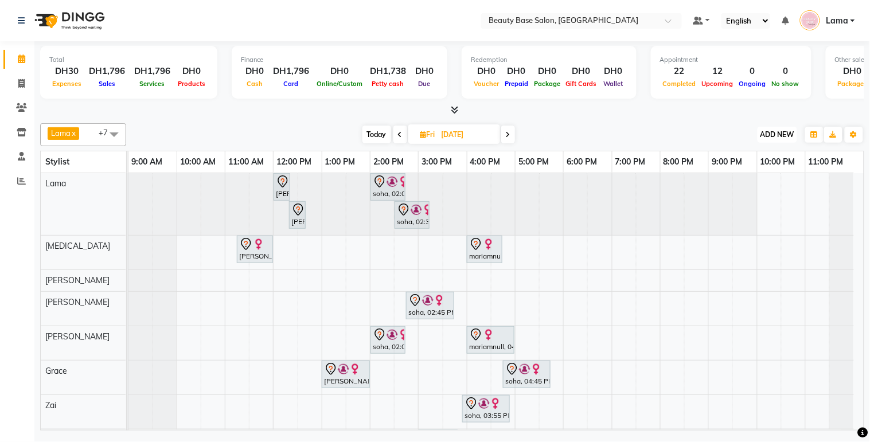
click at [778, 137] on span "ADD NEW" at bounding box center [778, 134] width 34 height 9
click at [763, 165] on link "Add Invoice" at bounding box center [752, 170] width 91 height 15
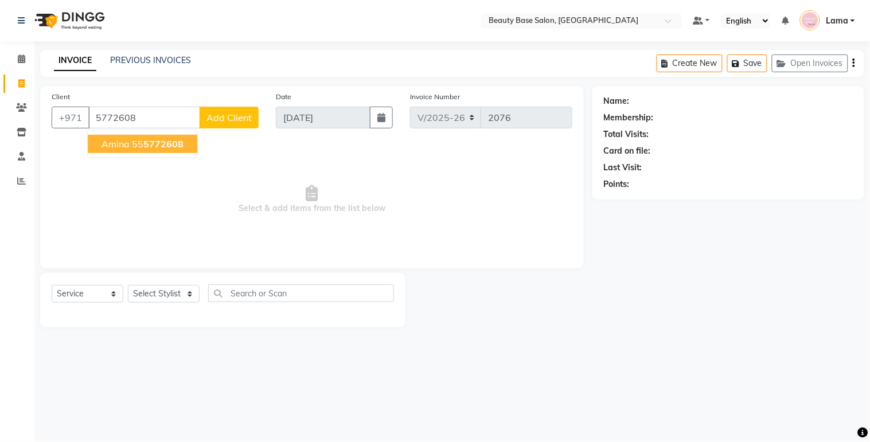
click at [157, 142] on span "5772608" at bounding box center [163, 143] width 40 height 11
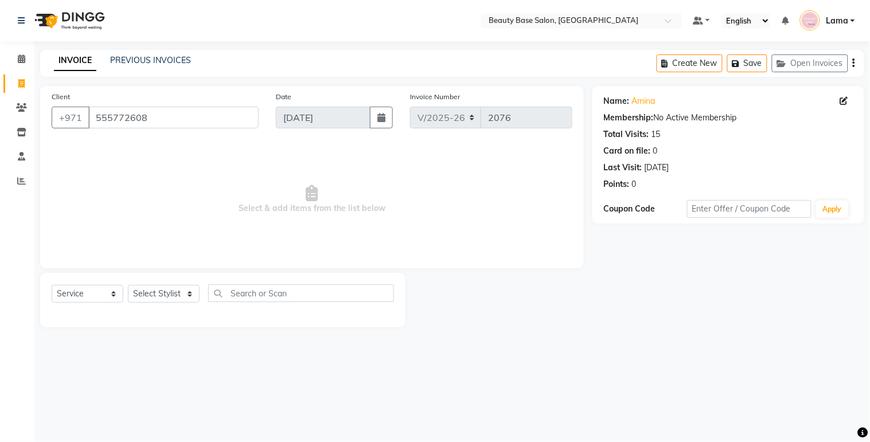
click at [852, 0] on nav "Select Location × Beauty Base Salon, [GEOGRAPHIC_DATA] Default Panel My Panel E…" at bounding box center [435, 20] width 870 height 41
